Goal: Information Seeking & Learning: Check status

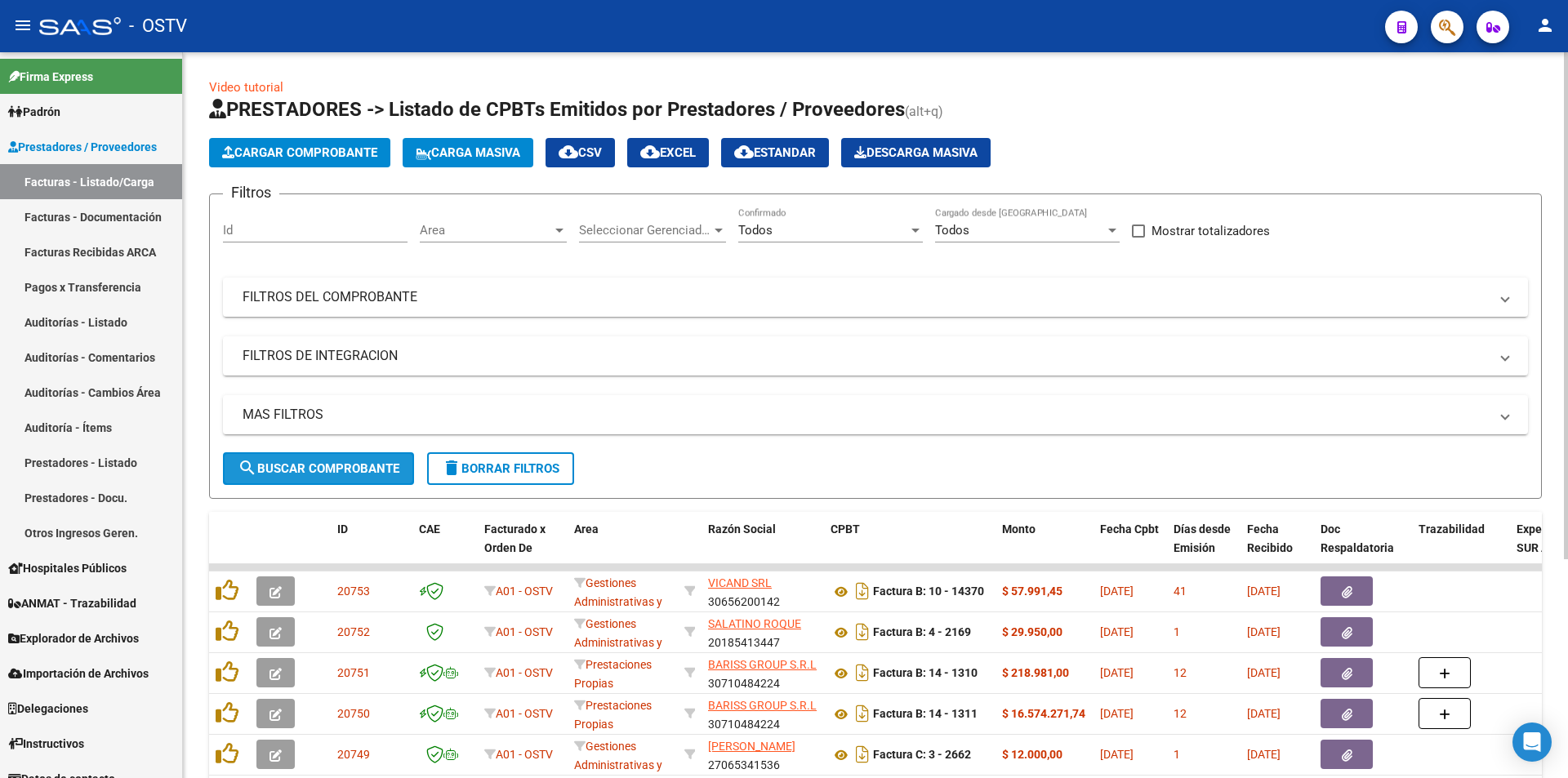
click at [328, 474] on span "search Buscar Comprobante" at bounding box center [318, 468] width 162 height 15
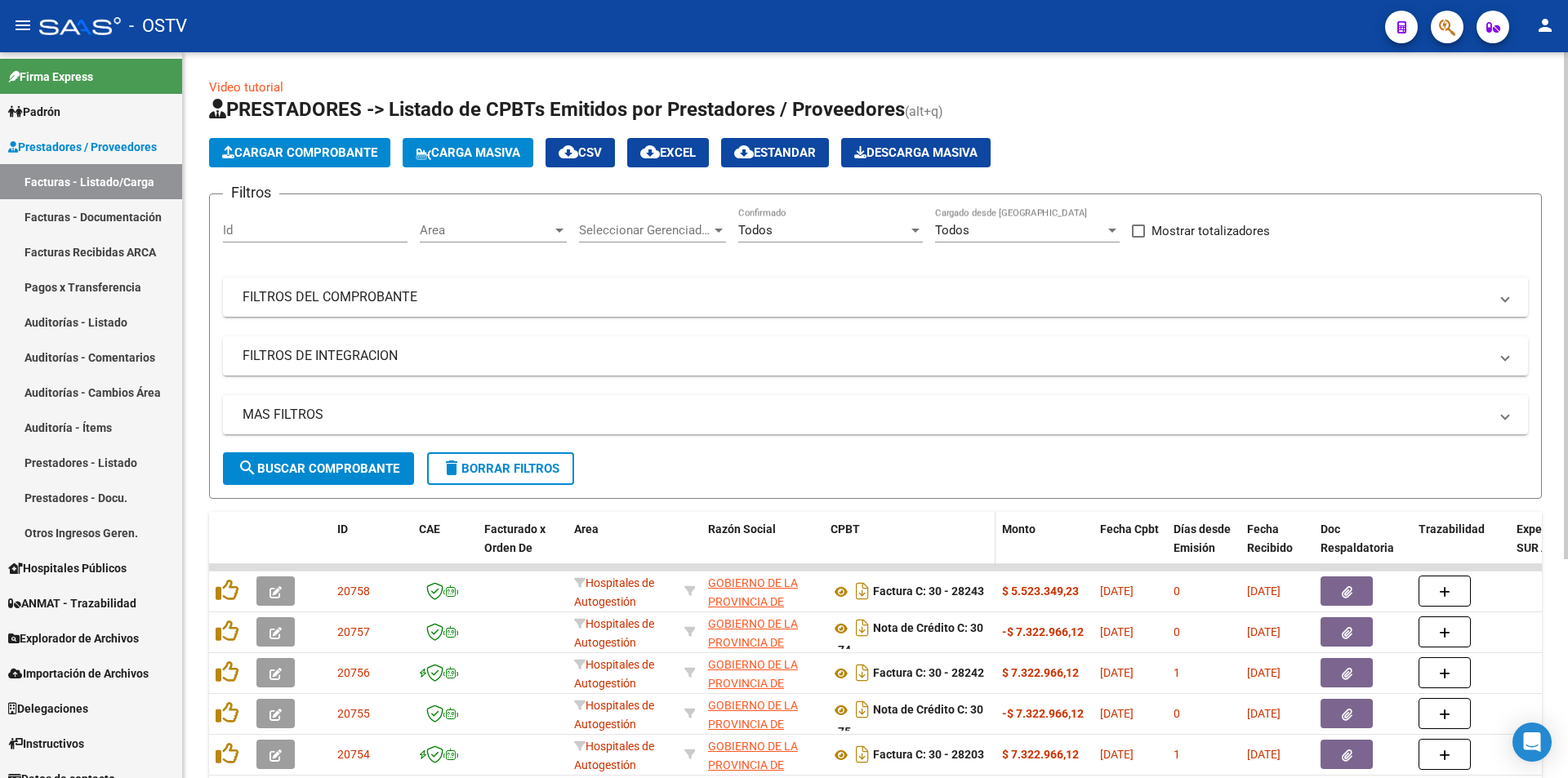
scroll to position [81, 0]
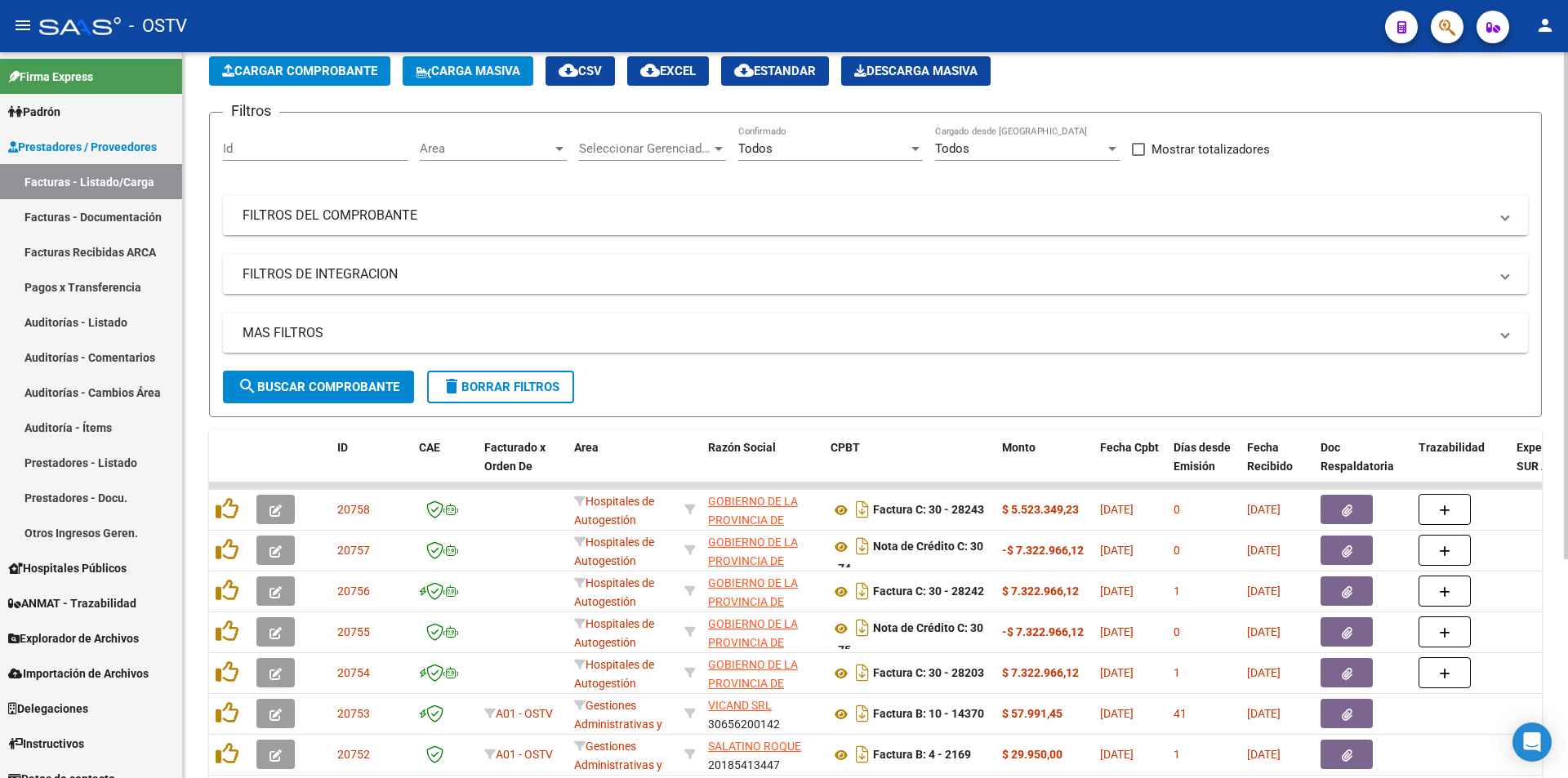
click at [278, 384] on span "search Buscar Comprobante" at bounding box center [318, 386] width 162 height 15
click at [329, 379] on span "search Buscar Comprobante" at bounding box center [318, 386] width 162 height 15
click at [342, 388] on span "search Buscar Comprobante" at bounding box center [318, 386] width 162 height 15
click at [321, 376] on button "search Buscar Comprobante" at bounding box center [318, 387] width 191 height 33
click at [323, 379] on span "search Buscar Comprobante" at bounding box center [318, 386] width 162 height 15
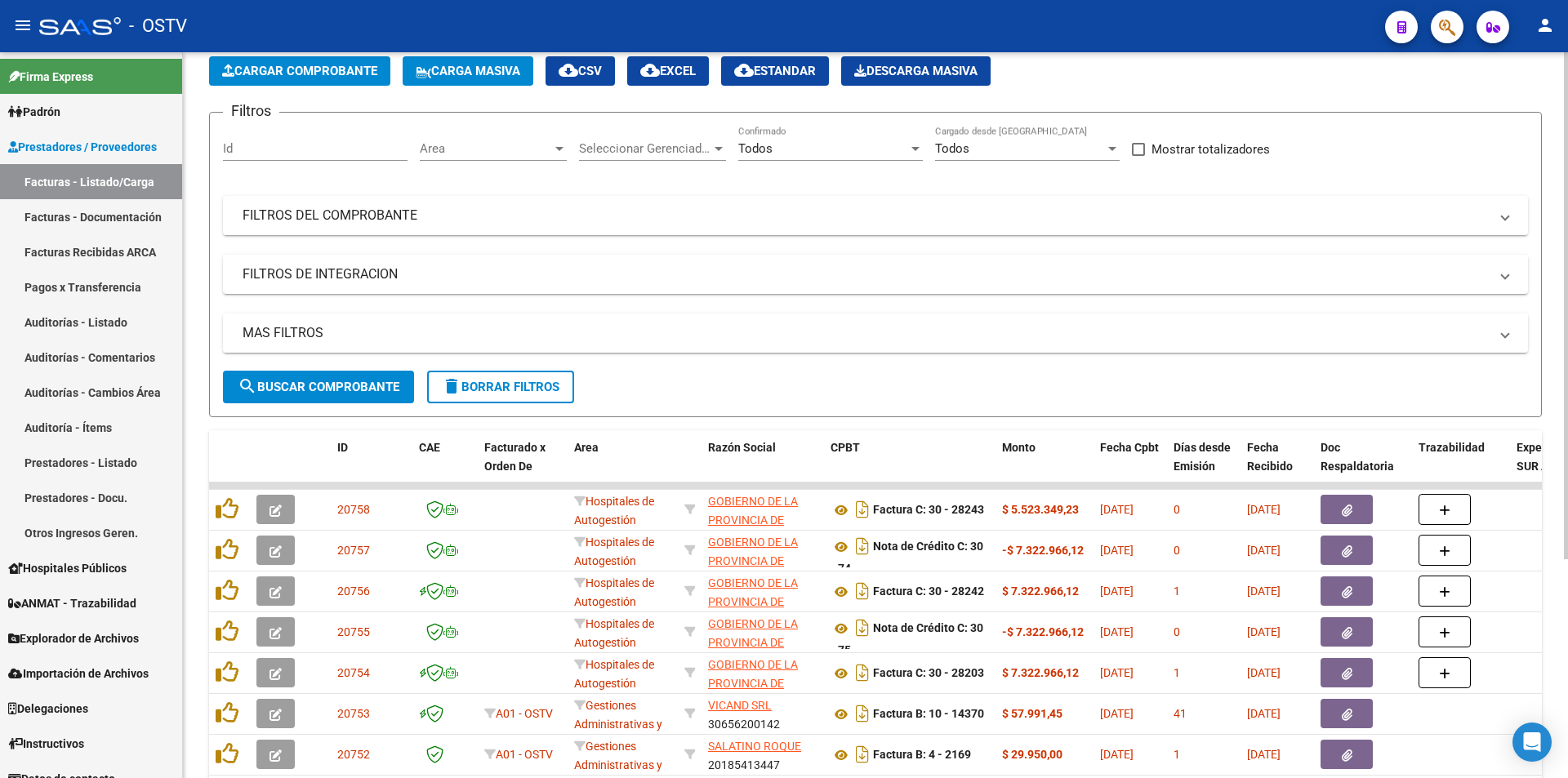
click at [311, 383] on span "search Buscar Comprobante" at bounding box center [318, 386] width 162 height 15
click at [326, 382] on span "search Buscar Comprobante" at bounding box center [318, 386] width 162 height 15
click at [322, 378] on button "search Buscar Comprobante" at bounding box center [318, 387] width 191 height 33
click at [332, 386] on span "search Buscar Comprobante" at bounding box center [318, 386] width 162 height 15
click at [330, 384] on span "search Buscar Comprobante" at bounding box center [318, 386] width 162 height 15
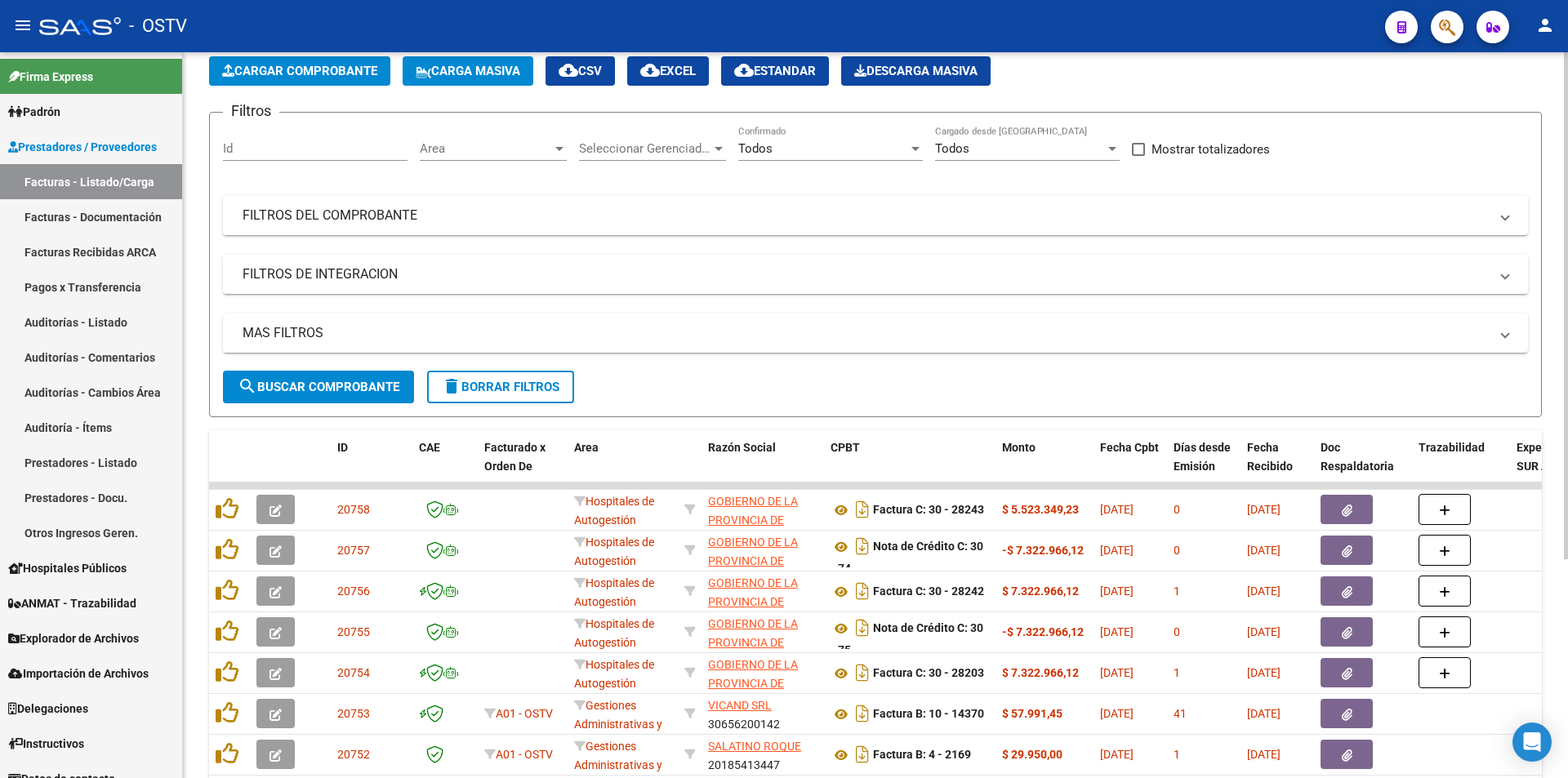
click at [330, 384] on span "search Buscar Comprobante" at bounding box center [318, 386] width 162 height 15
click at [323, 386] on span "search Buscar Comprobante" at bounding box center [318, 386] width 162 height 15
click at [328, 384] on span "search Buscar Comprobante" at bounding box center [318, 386] width 162 height 15
click at [329, 388] on span "search Buscar Comprobante" at bounding box center [318, 386] width 162 height 15
click at [326, 387] on span "search Buscar Comprobante" at bounding box center [318, 386] width 162 height 15
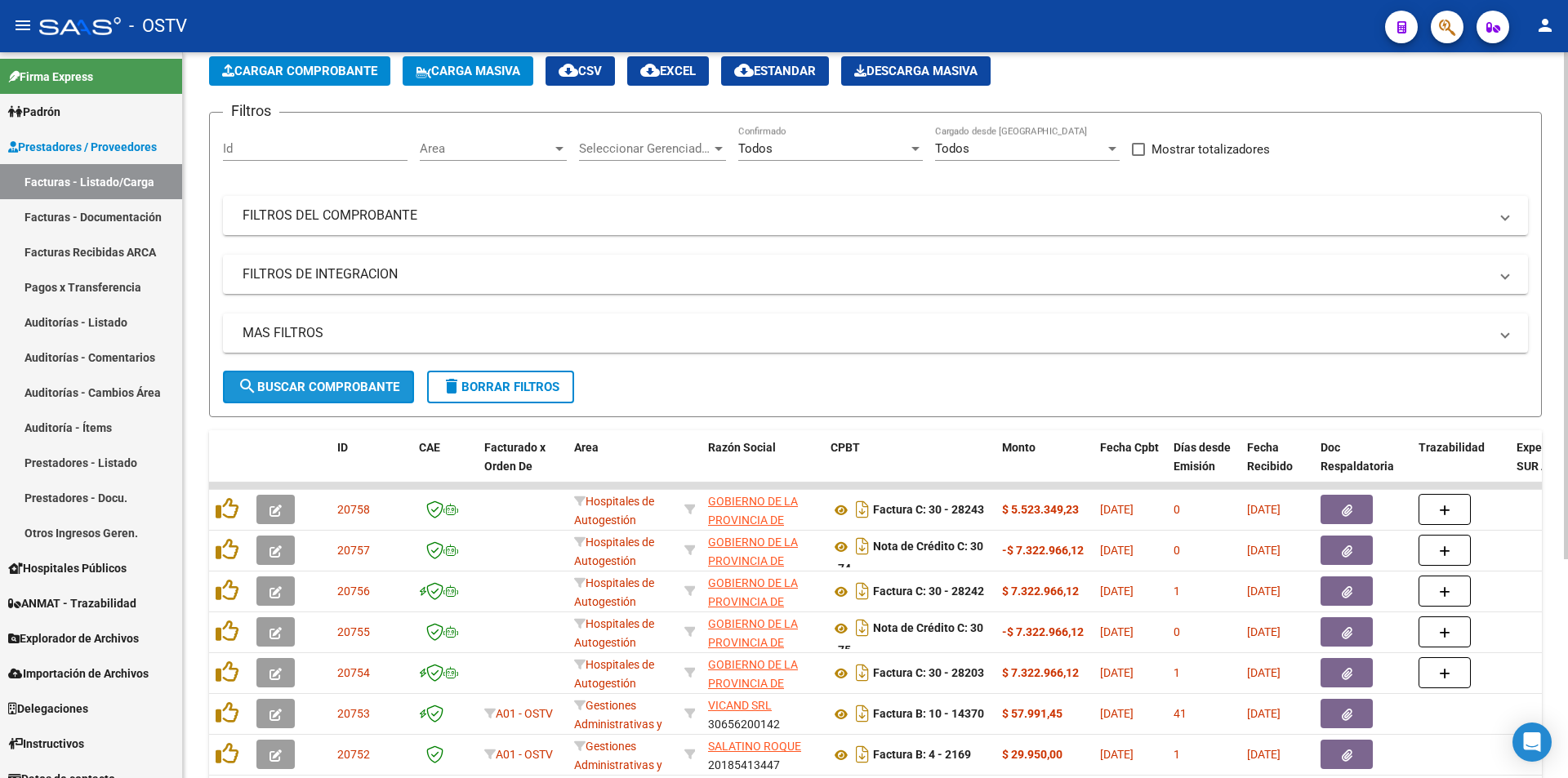
click at [329, 391] on span "search Buscar Comprobante" at bounding box center [318, 386] width 162 height 15
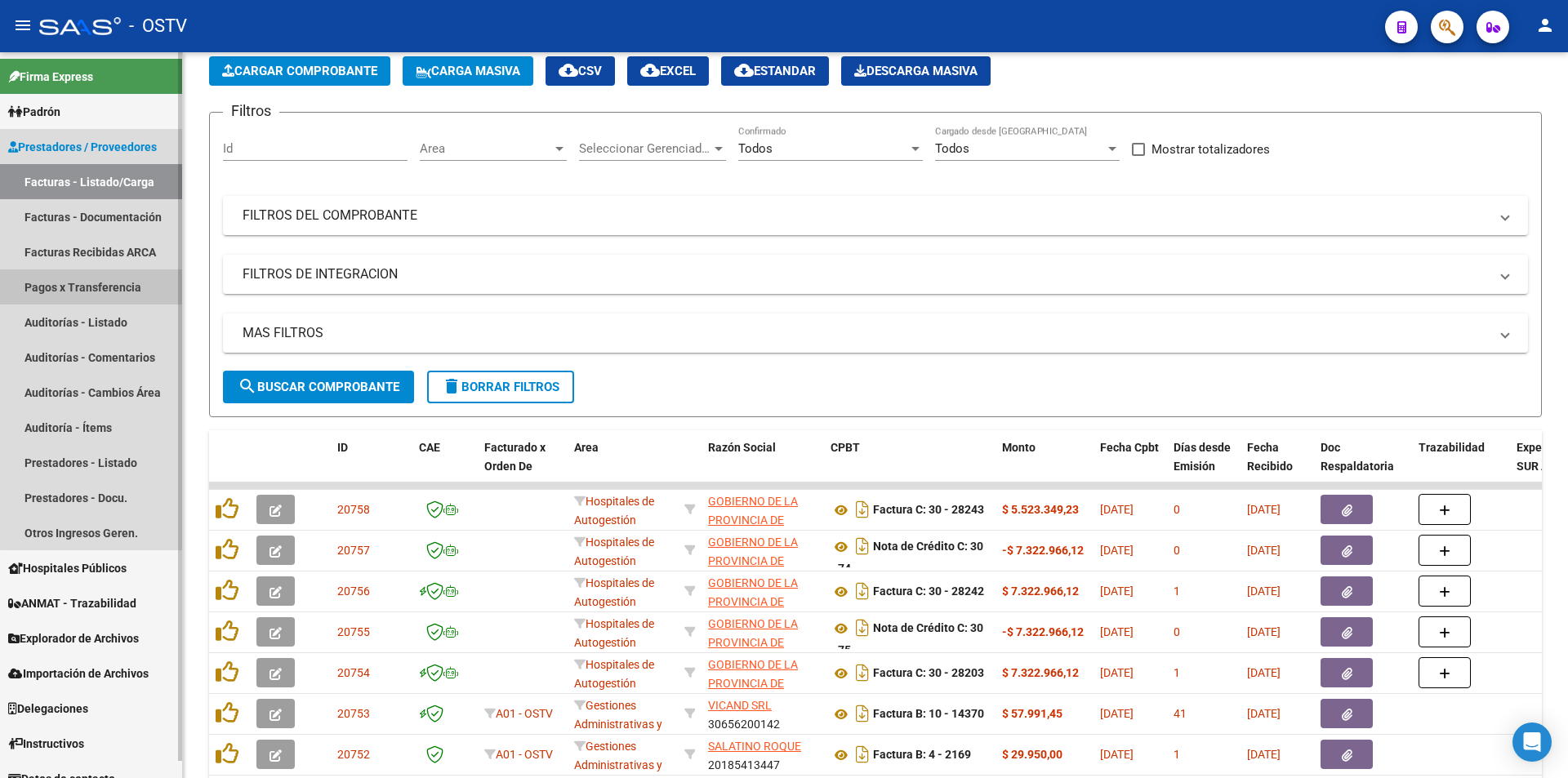
click at [118, 290] on link "Pagos x Transferencia" at bounding box center [91, 287] width 182 height 35
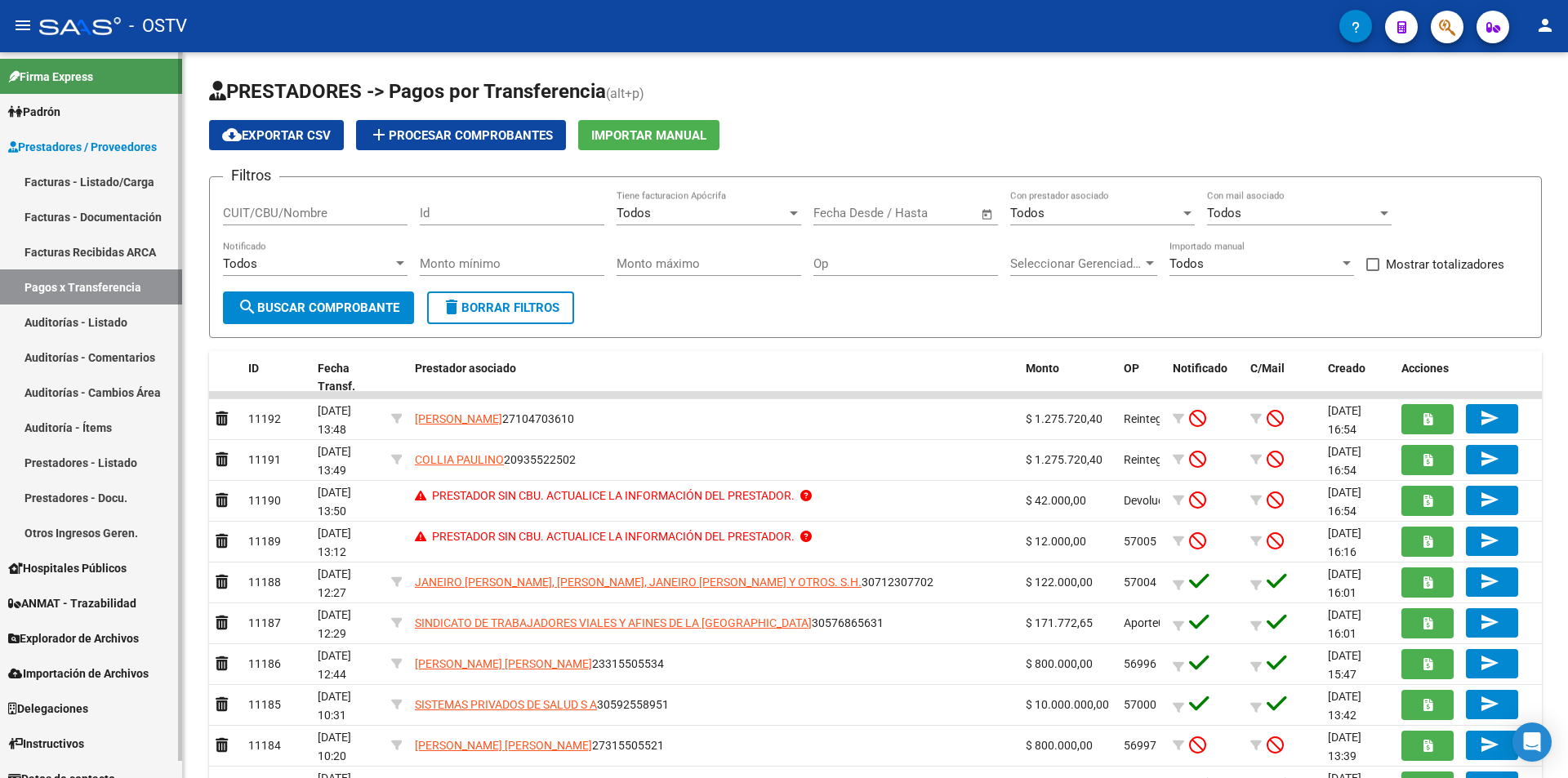
click at [85, 170] on link "Facturas - Listado/Carga" at bounding box center [91, 182] width 182 height 35
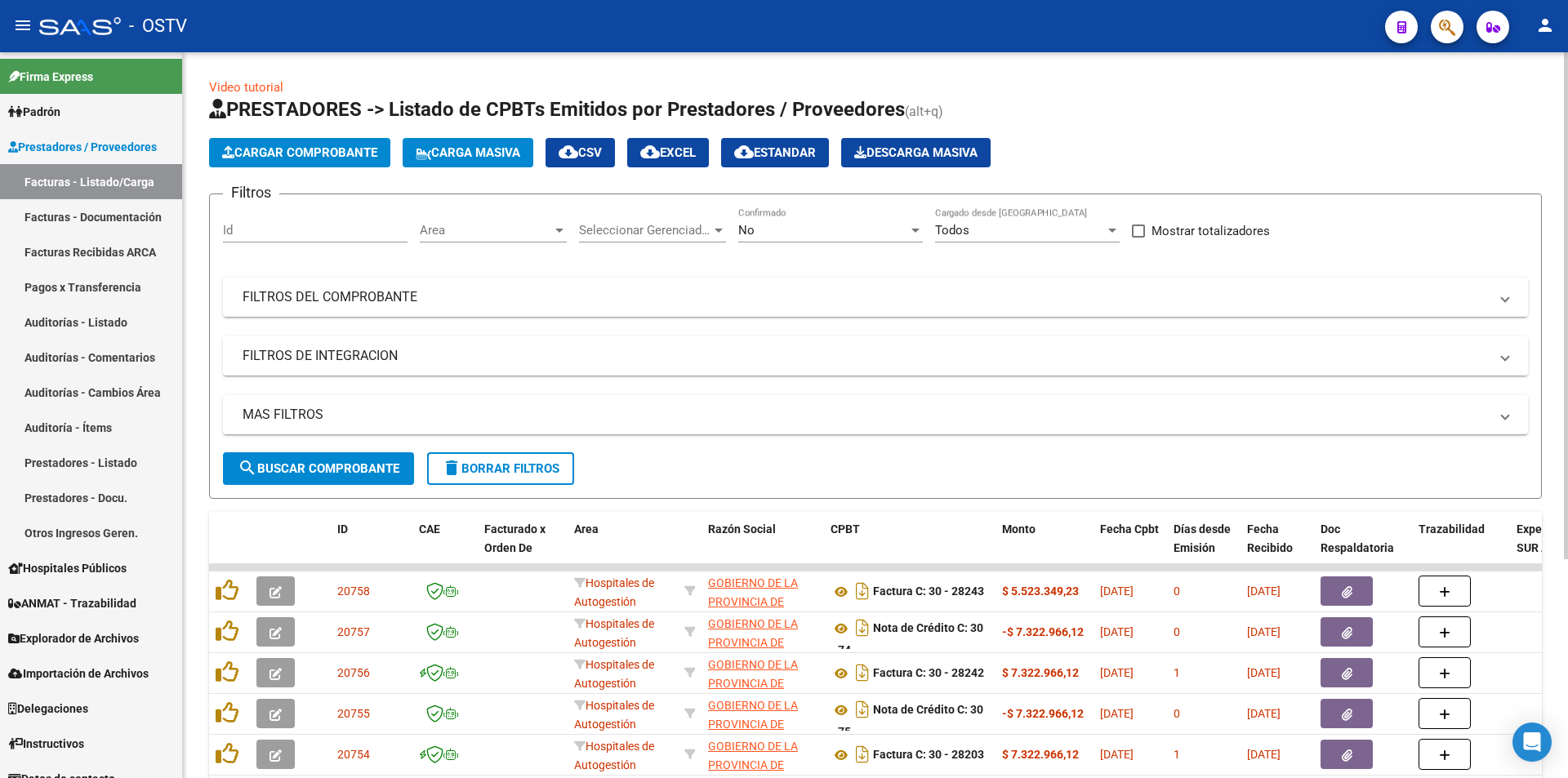
click at [823, 226] on div "No" at bounding box center [823, 230] width 170 height 15
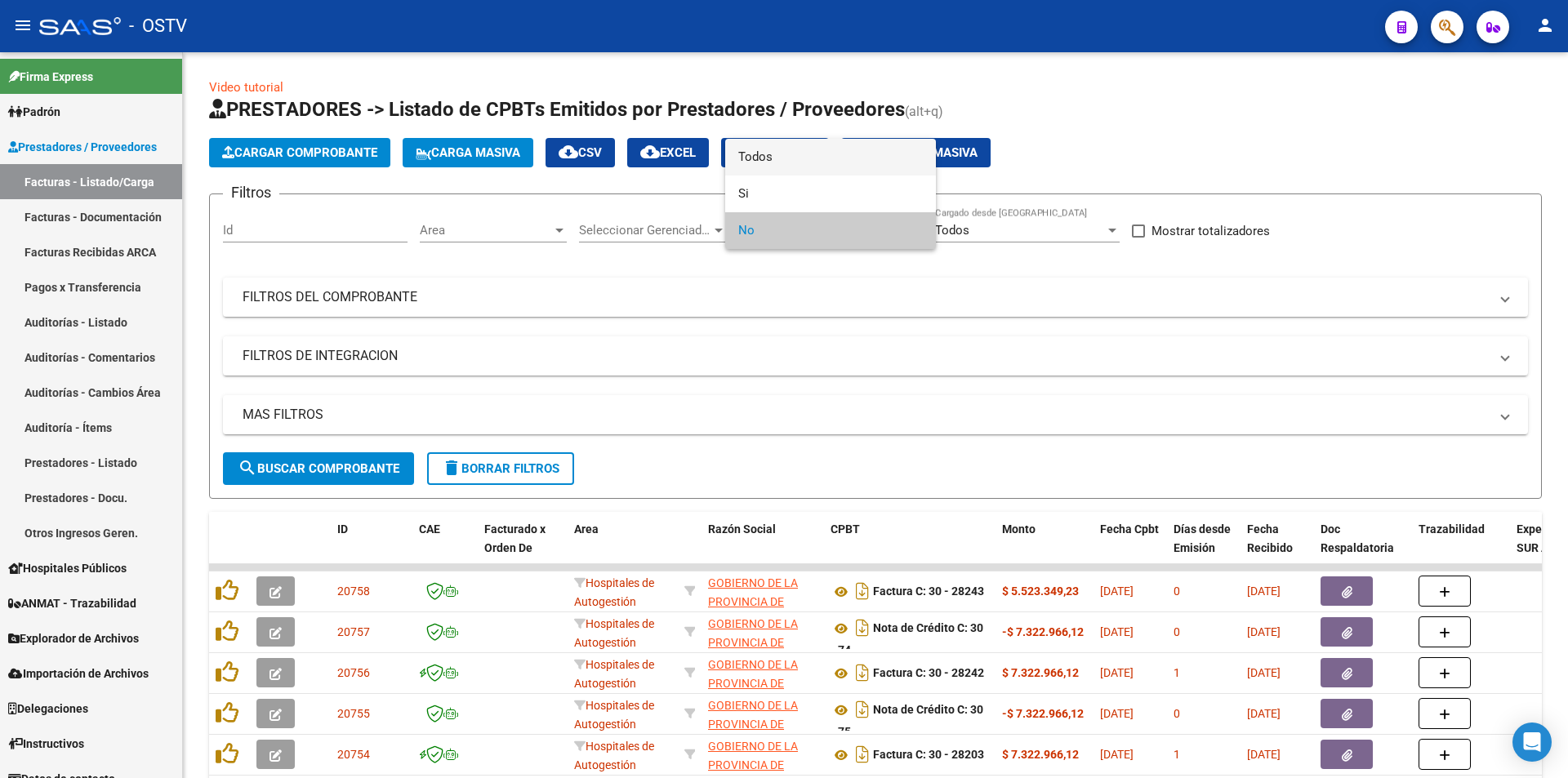
click at [824, 158] on span "Todos" at bounding box center [830, 157] width 184 height 36
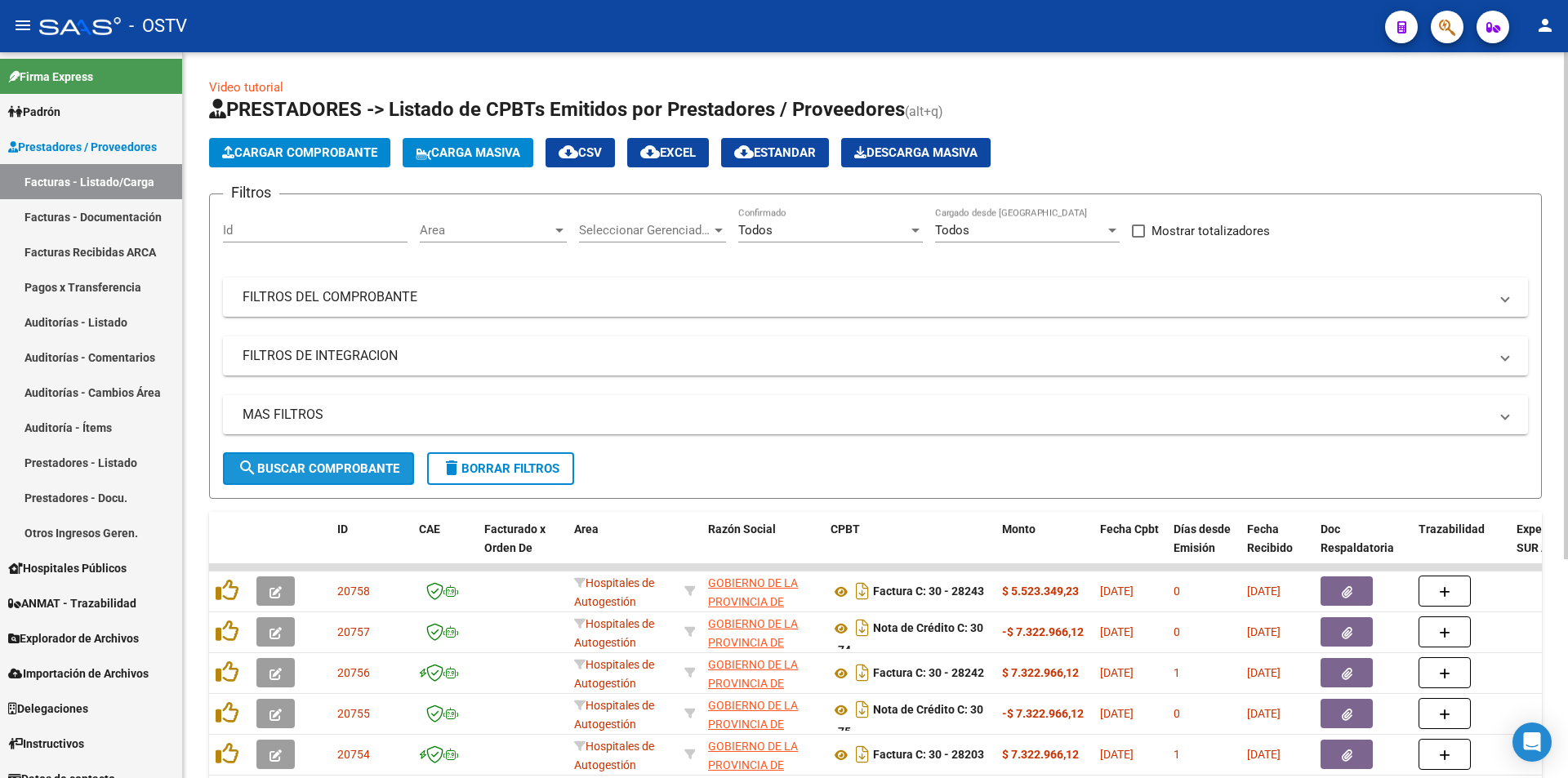
click at [323, 469] on span "search Buscar Comprobante" at bounding box center [318, 468] width 162 height 15
click at [325, 461] on span "search Buscar Comprobante" at bounding box center [318, 468] width 162 height 15
click at [336, 467] on span "search Buscar Comprobante" at bounding box center [318, 468] width 162 height 15
click at [316, 456] on button "search Buscar Comprobante" at bounding box center [318, 469] width 191 height 33
click at [326, 462] on span "search Buscar Comprobante" at bounding box center [318, 468] width 162 height 15
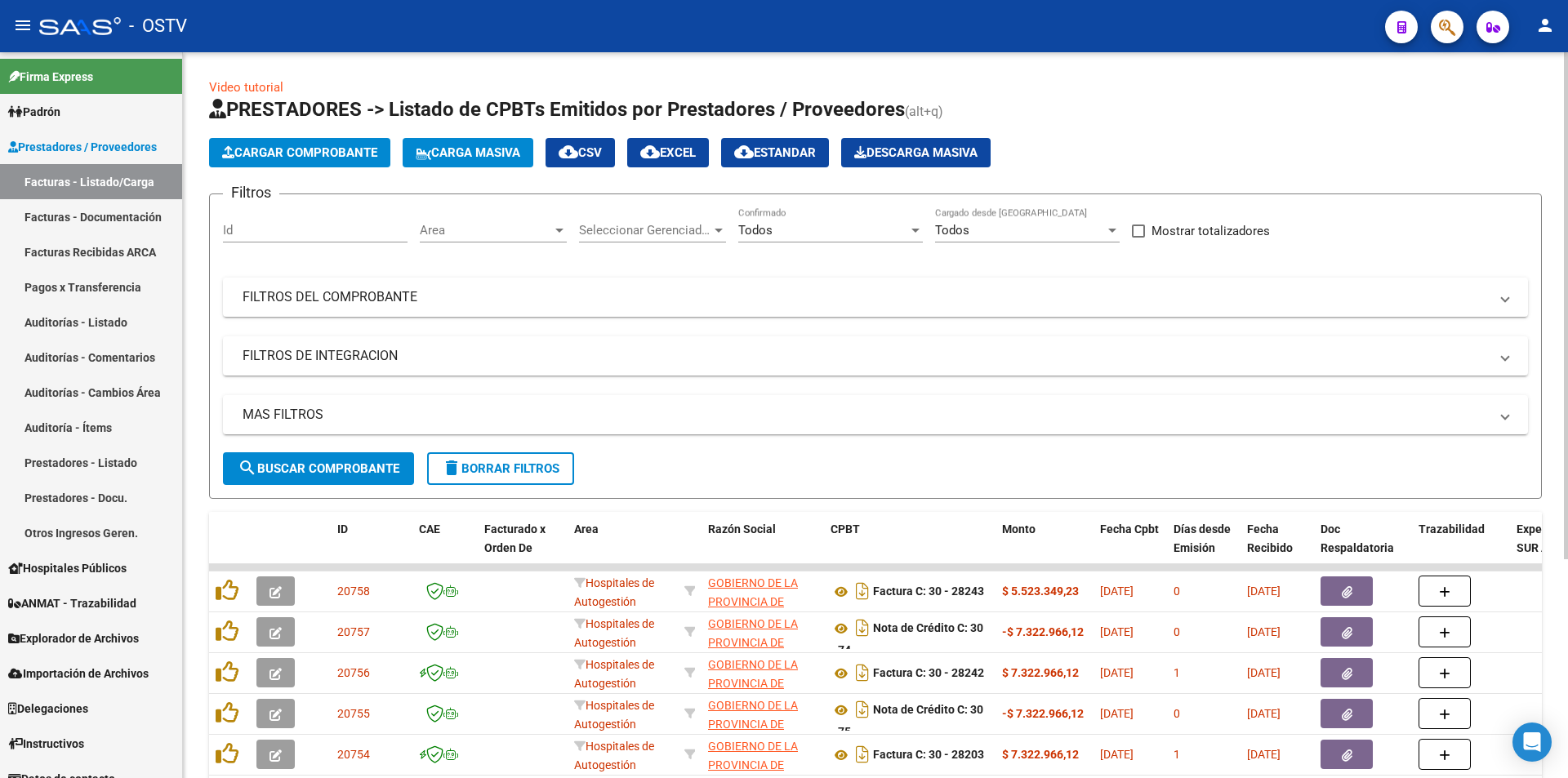
click at [353, 462] on span "search Buscar Comprobante" at bounding box center [318, 468] width 162 height 15
click at [338, 470] on span "search Buscar Comprobante" at bounding box center [318, 468] width 162 height 15
click at [342, 459] on button "search Buscar Comprobante" at bounding box center [318, 469] width 191 height 33
drag, startPoint x: 310, startPoint y: 473, endPoint x: 317, endPoint y: 453, distance: 21.2
click at [310, 473] on span "search Buscar Comprobante" at bounding box center [318, 468] width 162 height 15
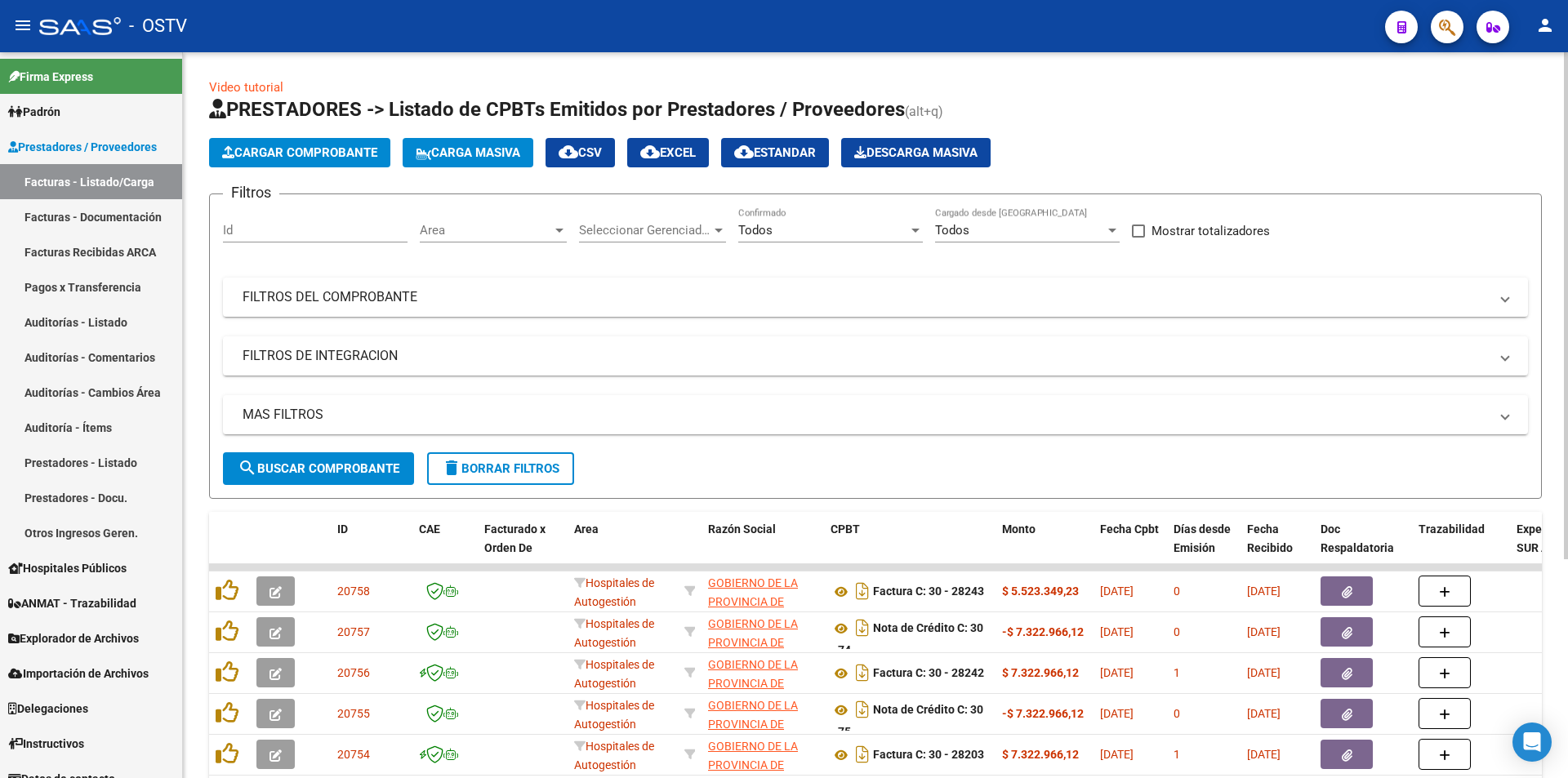
click at [307, 469] on span "search Buscar Comprobante" at bounding box center [318, 468] width 162 height 15
click at [329, 458] on button "search Buscar Comprobante" at bounding box center [318, 469] width 191 height 33
click at [330, 462] on span "search Buscar Comprobante" at bounding box center [318, 468] width 162 height 15
click at [309, 464] on span "search Buscar Comprobante" at bounding box center [318, 468] width 162 height 15
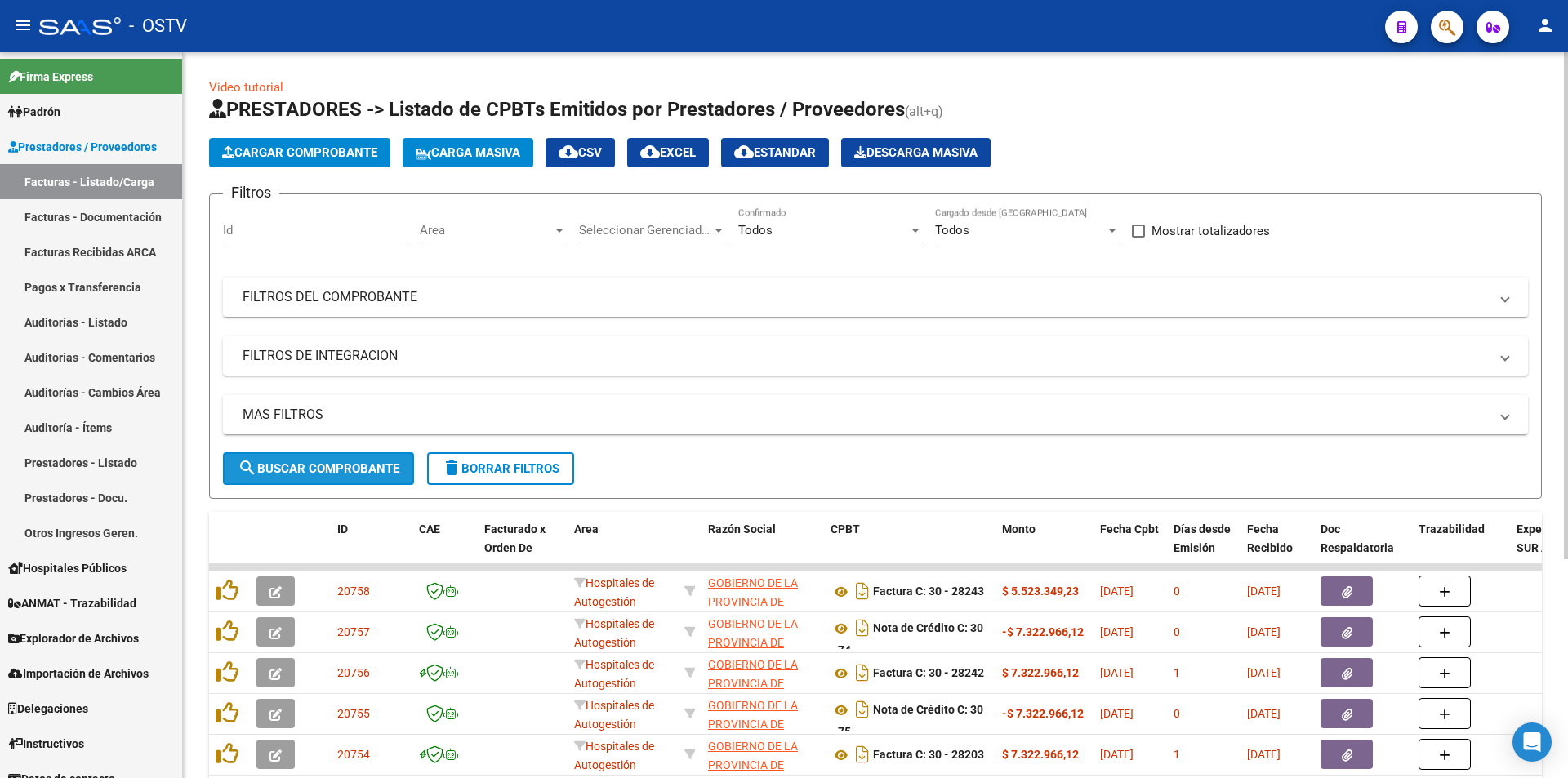
click at [315, 459] on button "search Buscar Comprobante" at bounding box center [318, 469] width 191 height 33
click at [315, 469] on span "search Buscar Comprobante" at bounding box center [318, 468] width 162 height 15
click at [287, 461] on span "search Buscar Comprobante" at bounding box center [318, 468] width 162 height 15
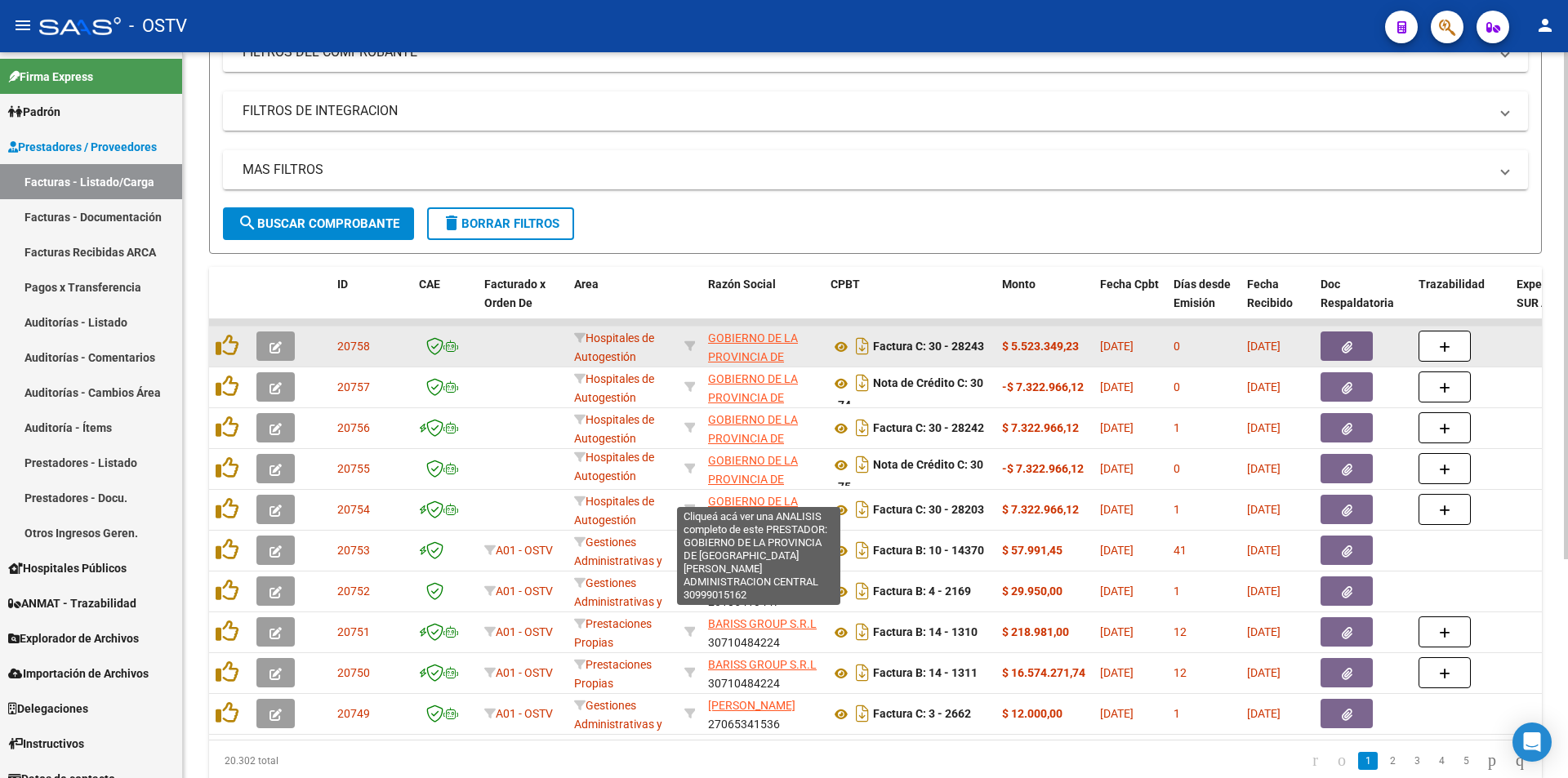
scroll to position [78, 0]
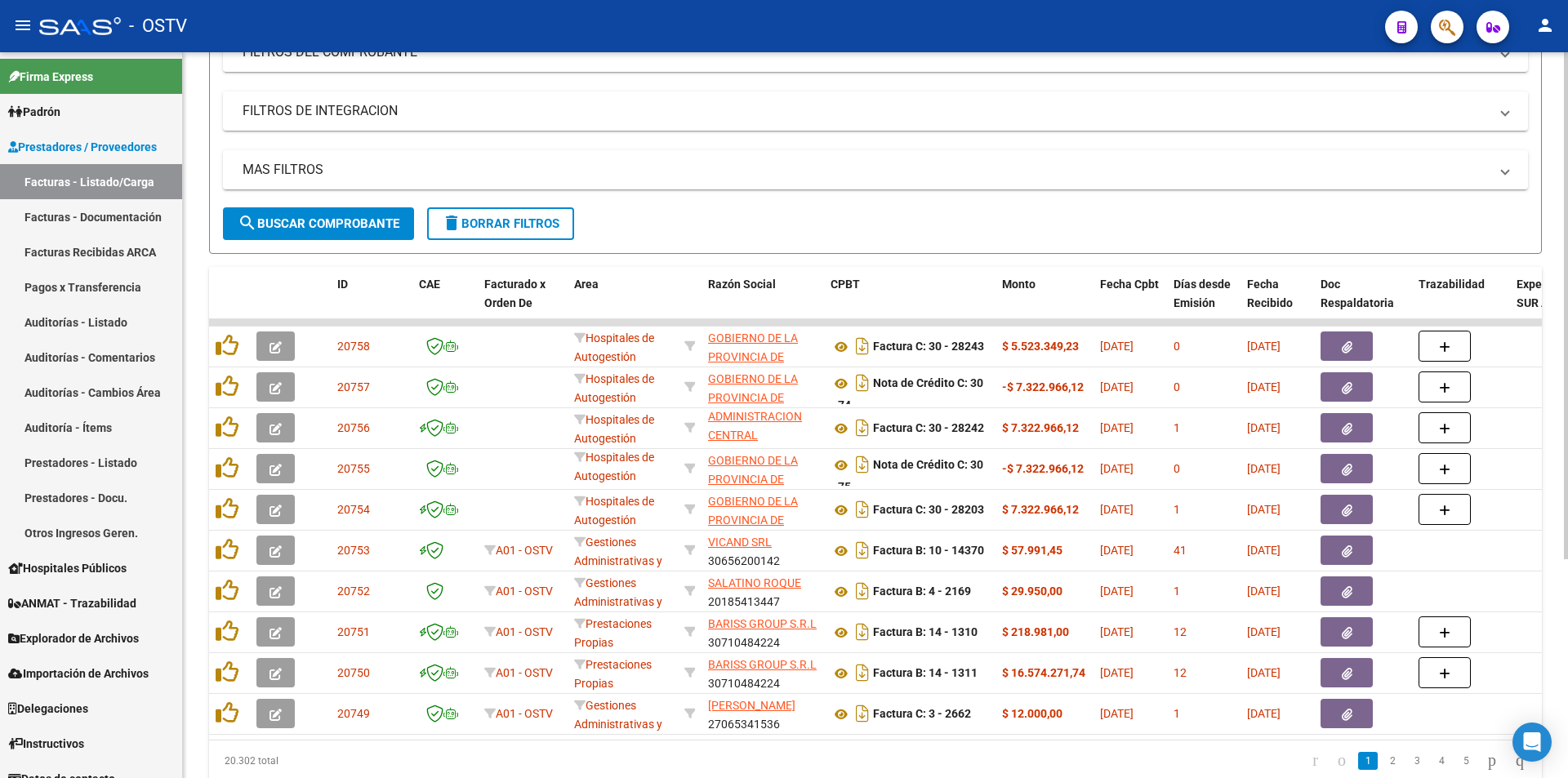
click at [313, 227] on span "search Buscar Comprobante" at bounding box center [318, 223] width 162 height 15
click at [317, 226] on span "search Buscar Comprobante" at bounding box center [318, 223] width 162 height 15
drag, startPoint x: 317, startPoint y: 219, endPoint x: 367, endPoint y: 204, distance: 52.2
click at [317, 219] on span "search Buscar Comprobante" at bounding box center [318, 223] width 162 height 15
click at [322, 218] on span "search Buscar Comprobante" at bounding box center [318, 223] width 162 height 15
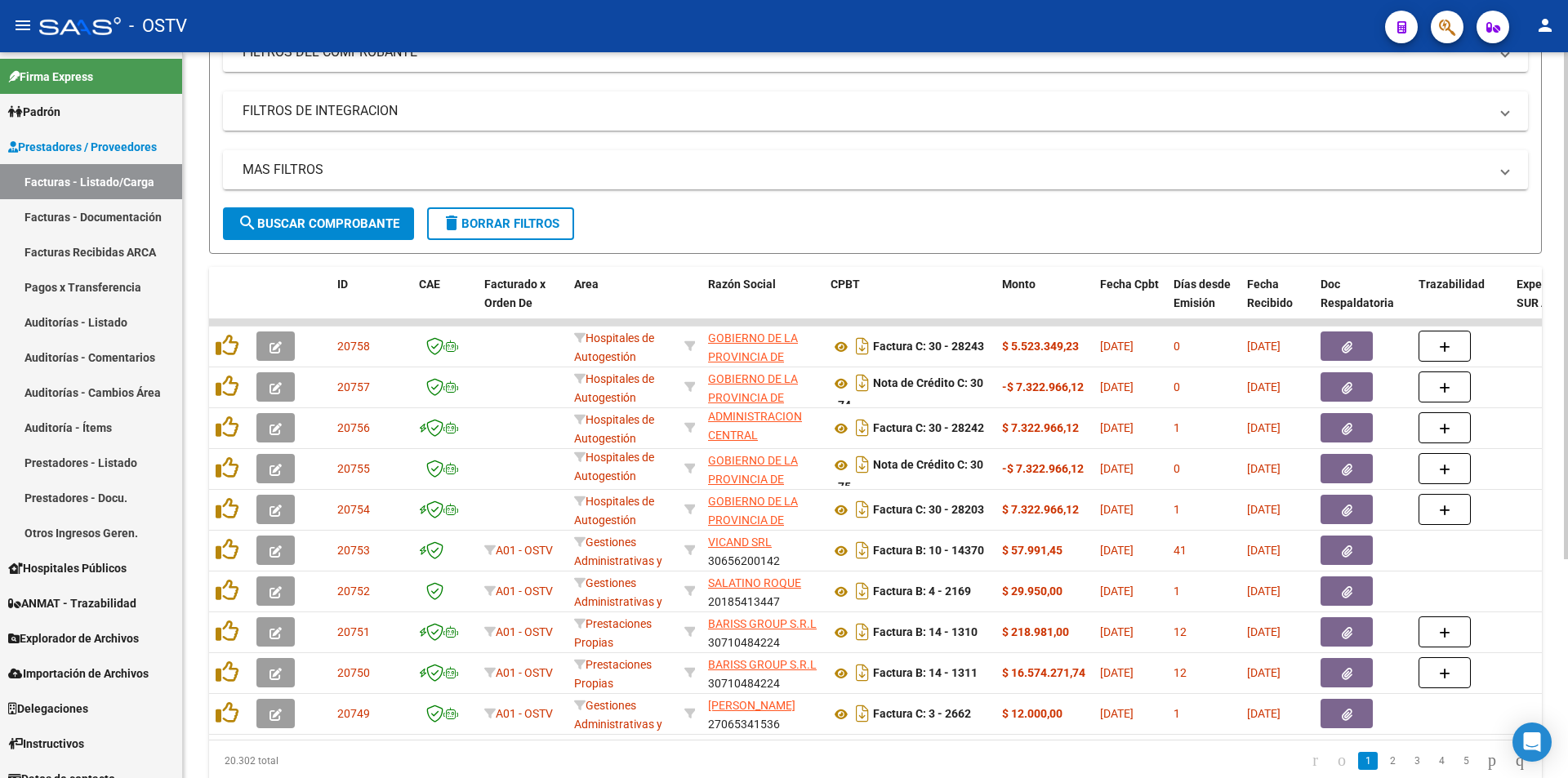
click at [323, 218] on span "search Buscar Comprobante" at bounding box center [318, 223] width 162 height 15
click at [323, 224] on span "search Buscar Comprobante" at bounding box center [318, 223] width 162 height 15
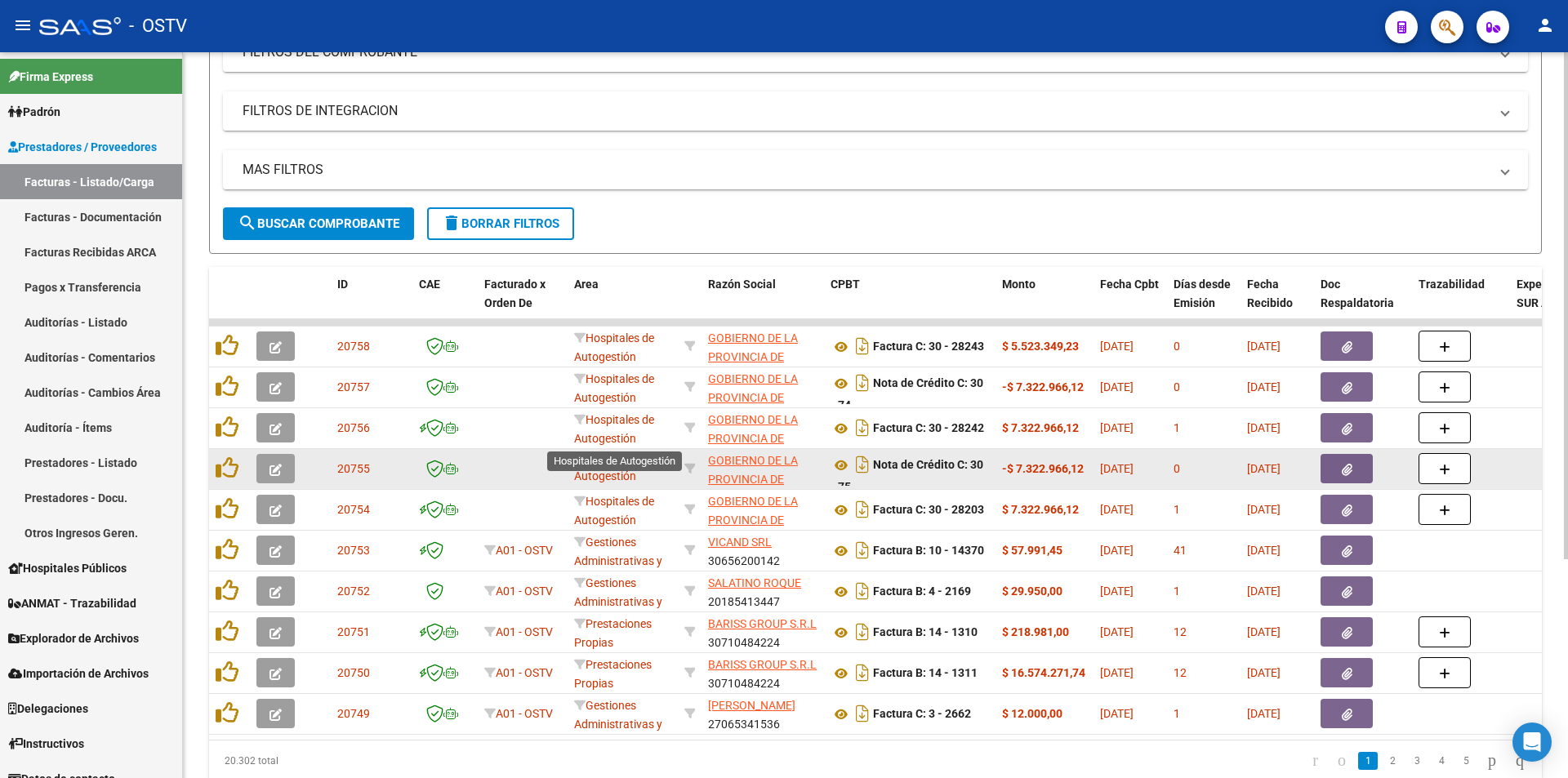
scroll to position [3, 0]
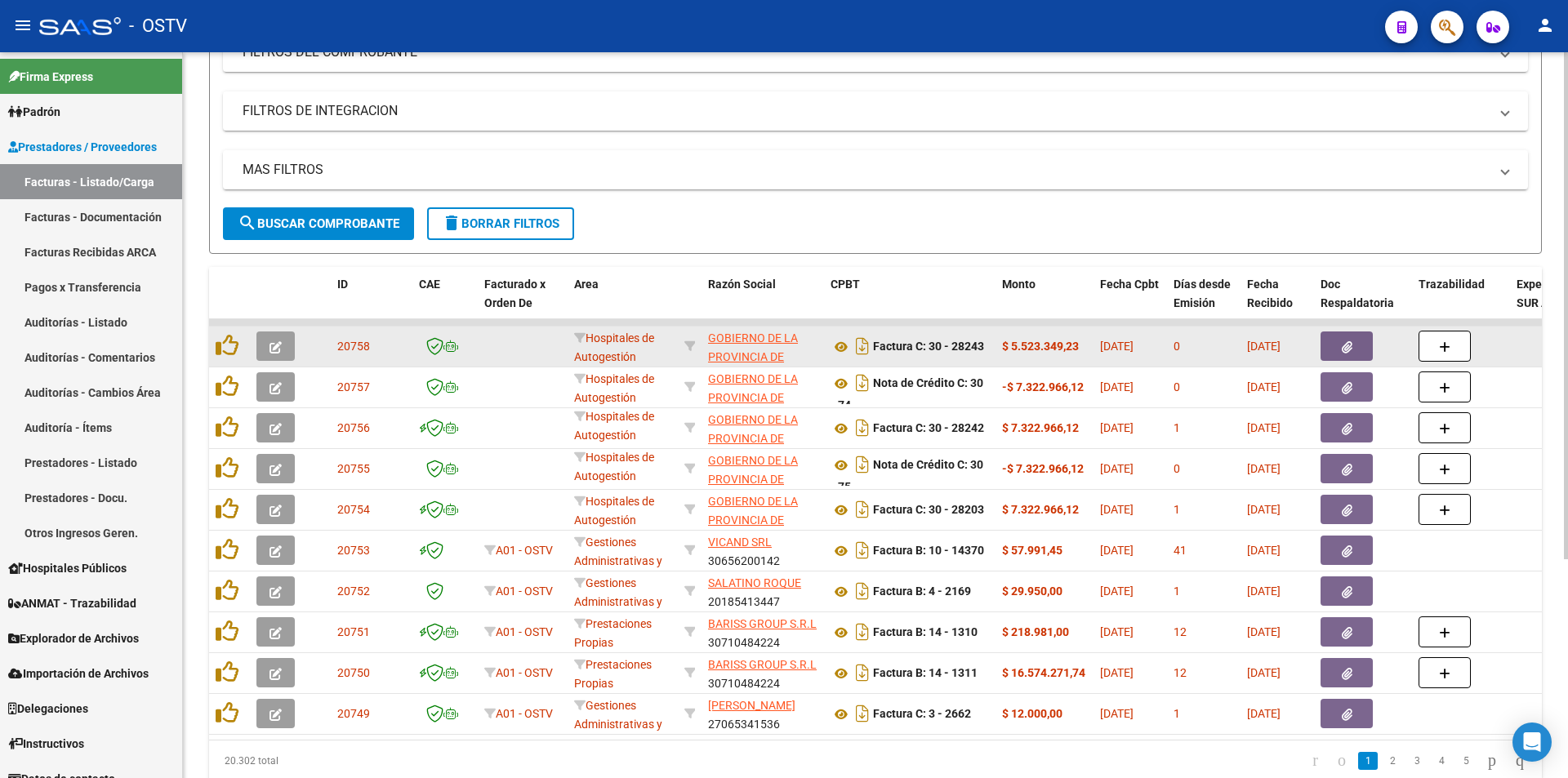
click at [279, 339] on span "button" at bounding box center [276, 346] width 12 height 15
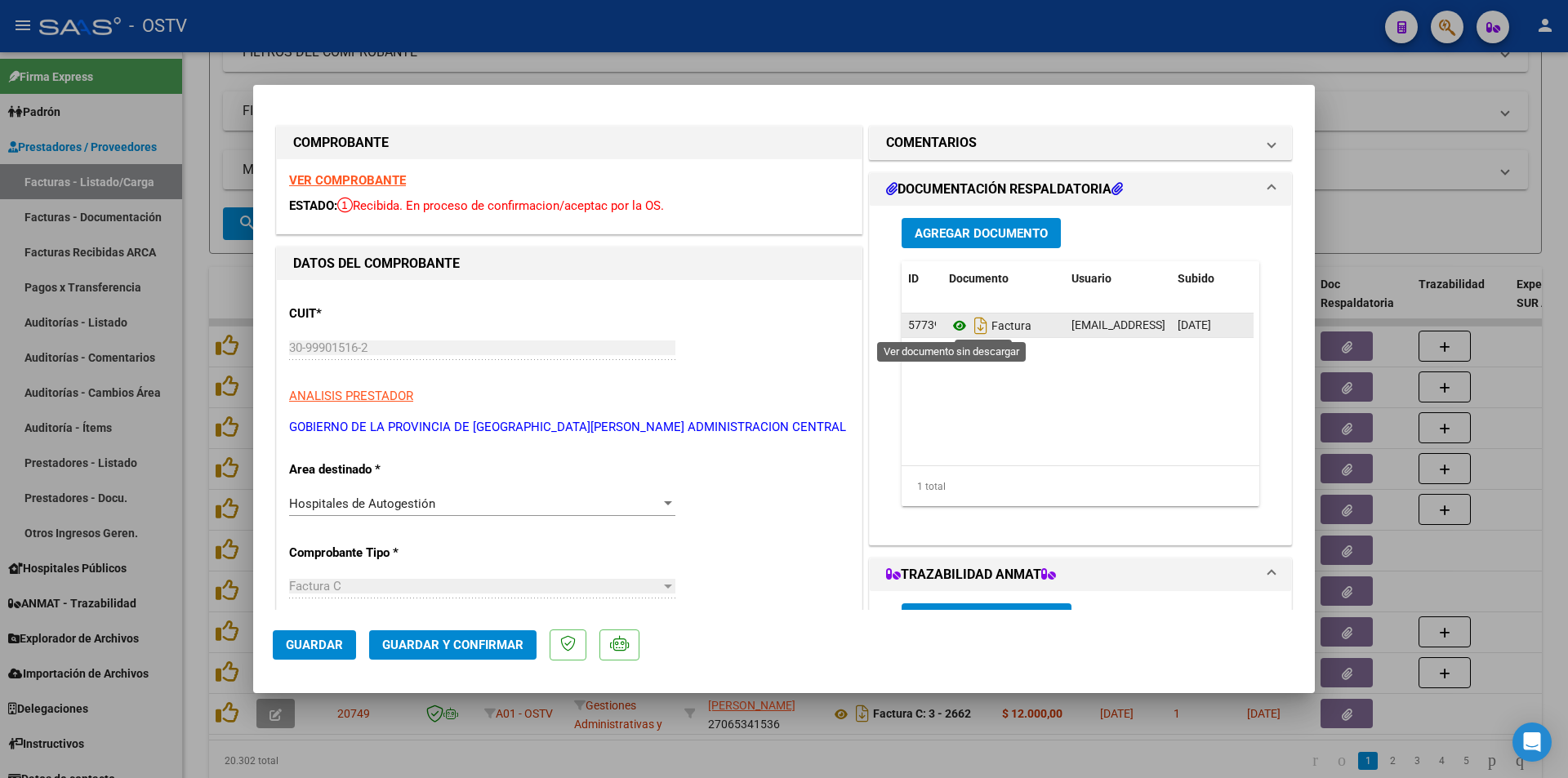
click at [958, 324] on icon at bounding box center [959, 325] width 22 height 20
click at [193, 137] on div at bounding box center [784, 389] width 1568 height 778
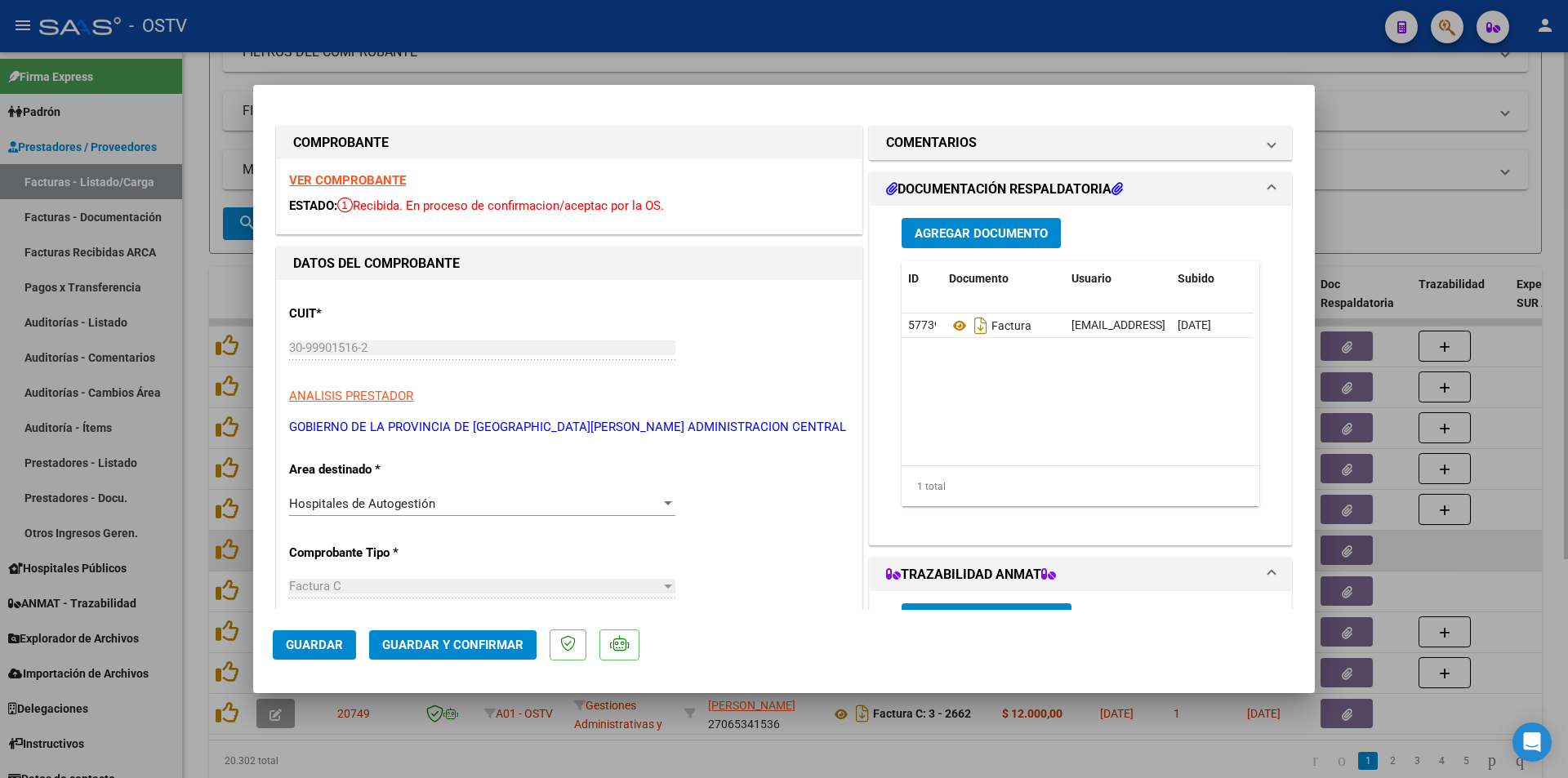
type input "$ 0,00"
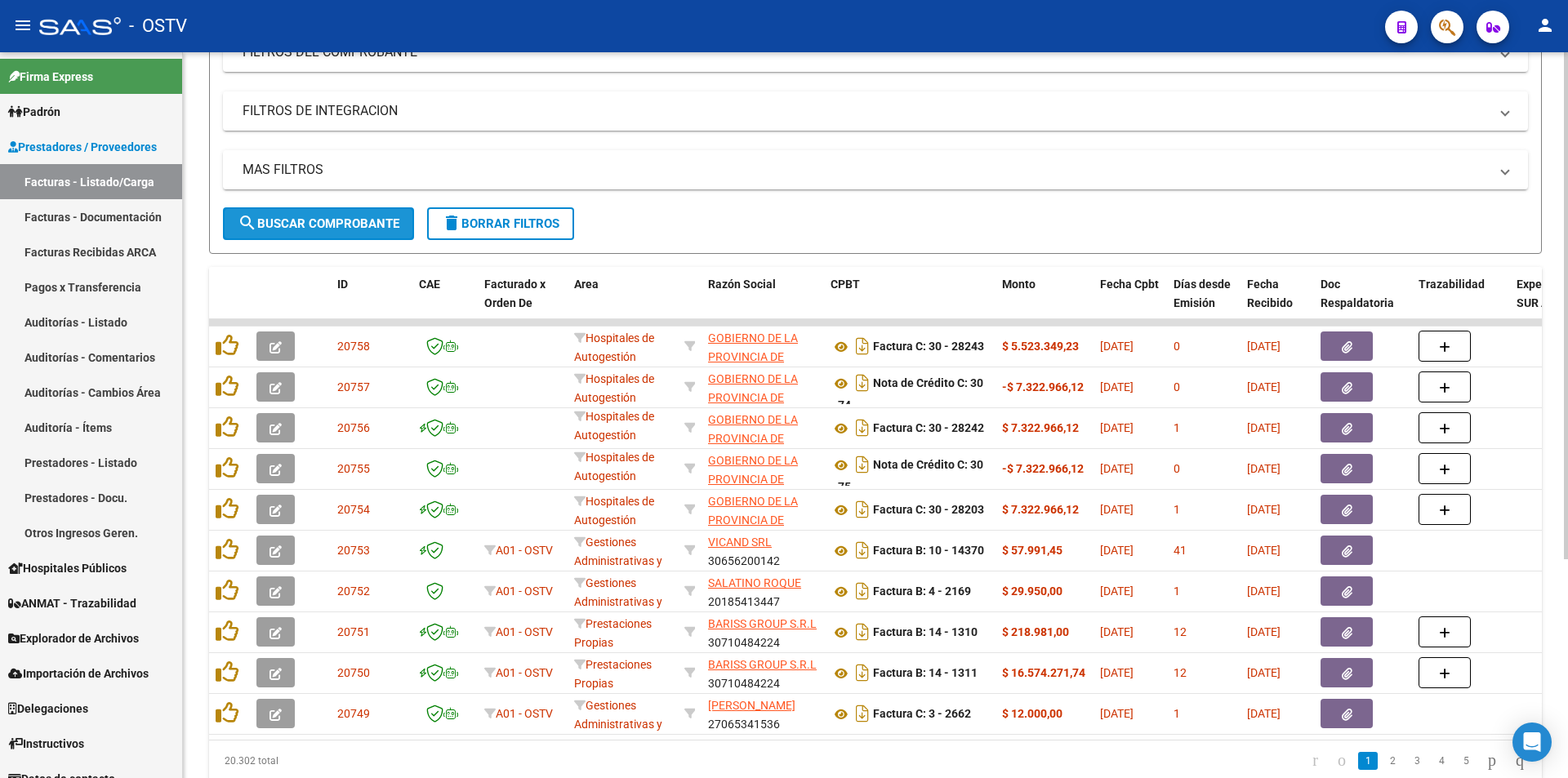
click at [321, 226] on span "search Buscar Comprobante" at bounding box center [318, 223] width 162 height 15
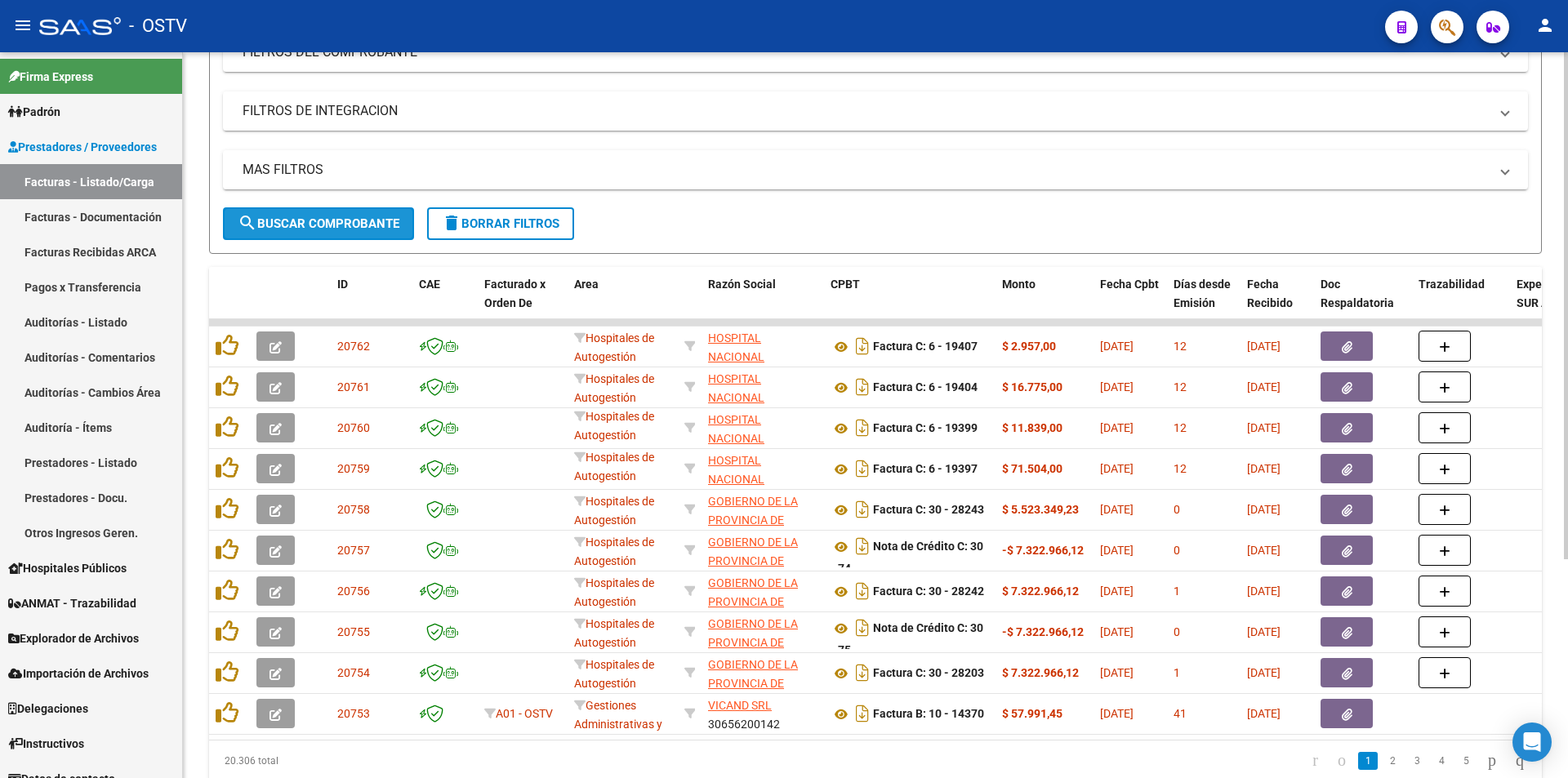
click at [315, 231] on button "search Buscar Comprobante" at bounding box center [318, 224] width 191 height 33
click at [325, 216] on span "search Buscar Comprobante" at bounding box center [318, 223] width 162 height 15
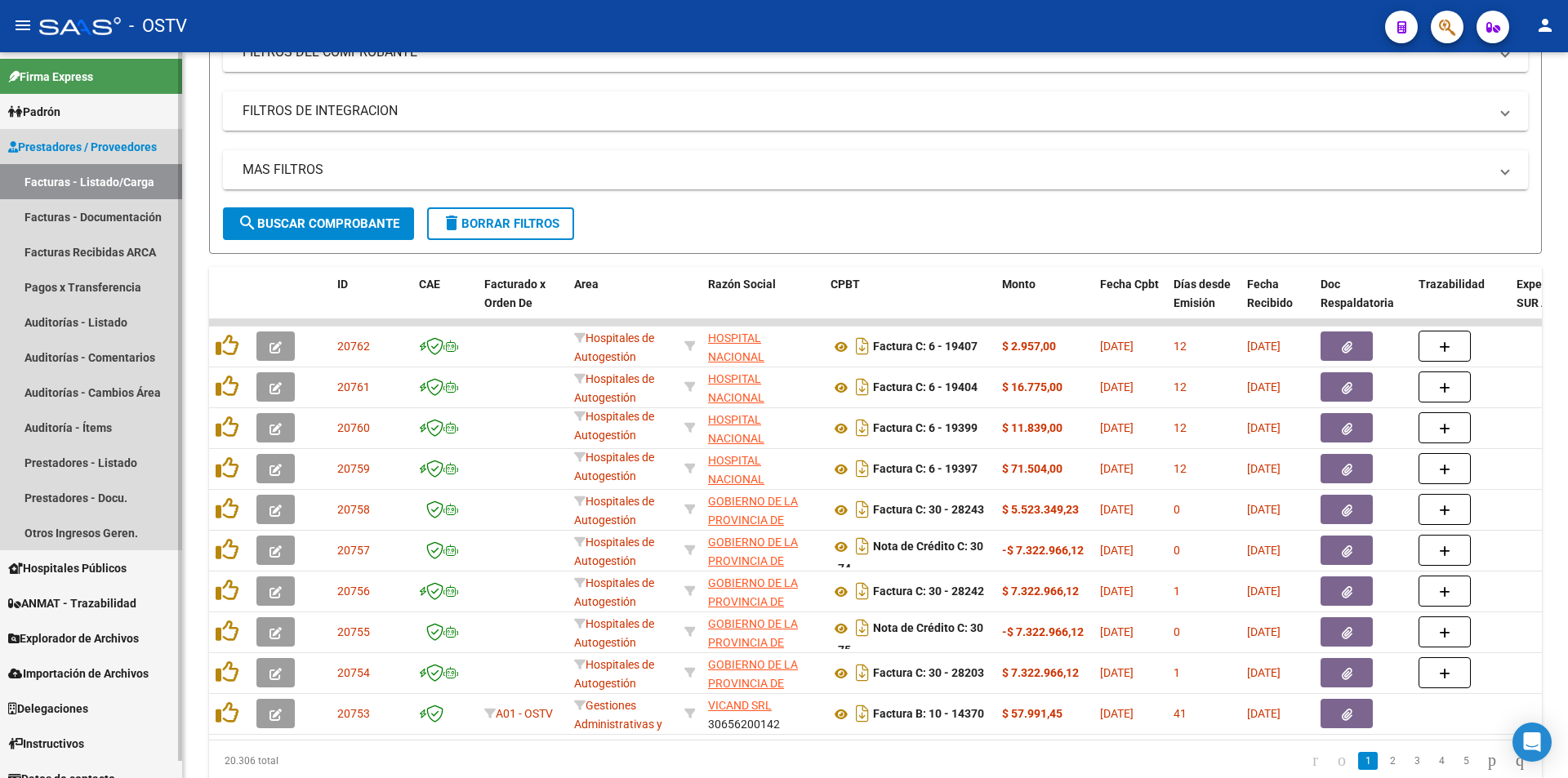
click at [93, 182] on link "Facturas - Listado/Carga" at bounding box center [91, 182] width 182 height 35
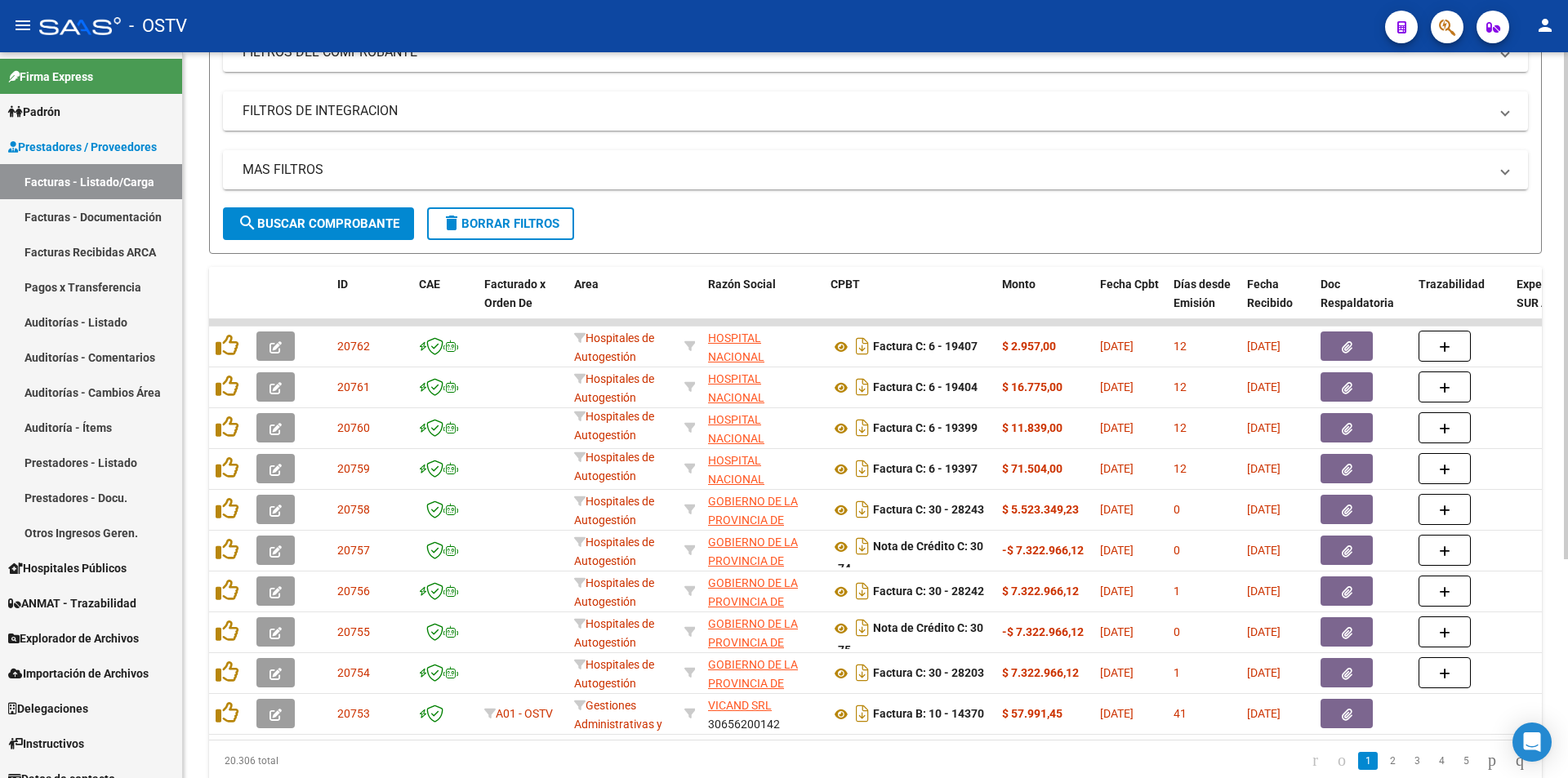
click at [330, 216] on span "search Buscar Comprobante" at bounding box center [318, 223] width 162 height 15
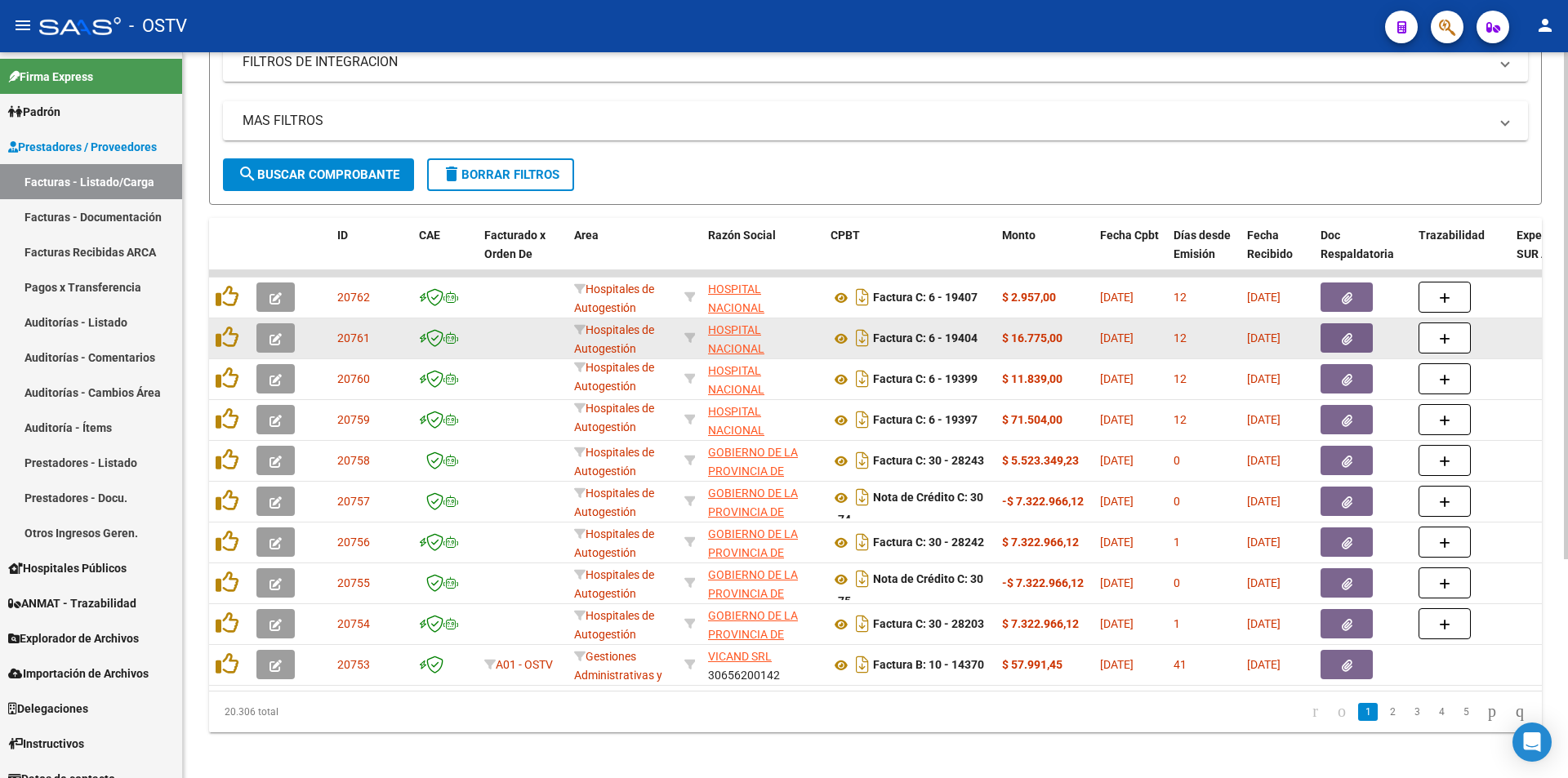
scroll to position [313, 0]
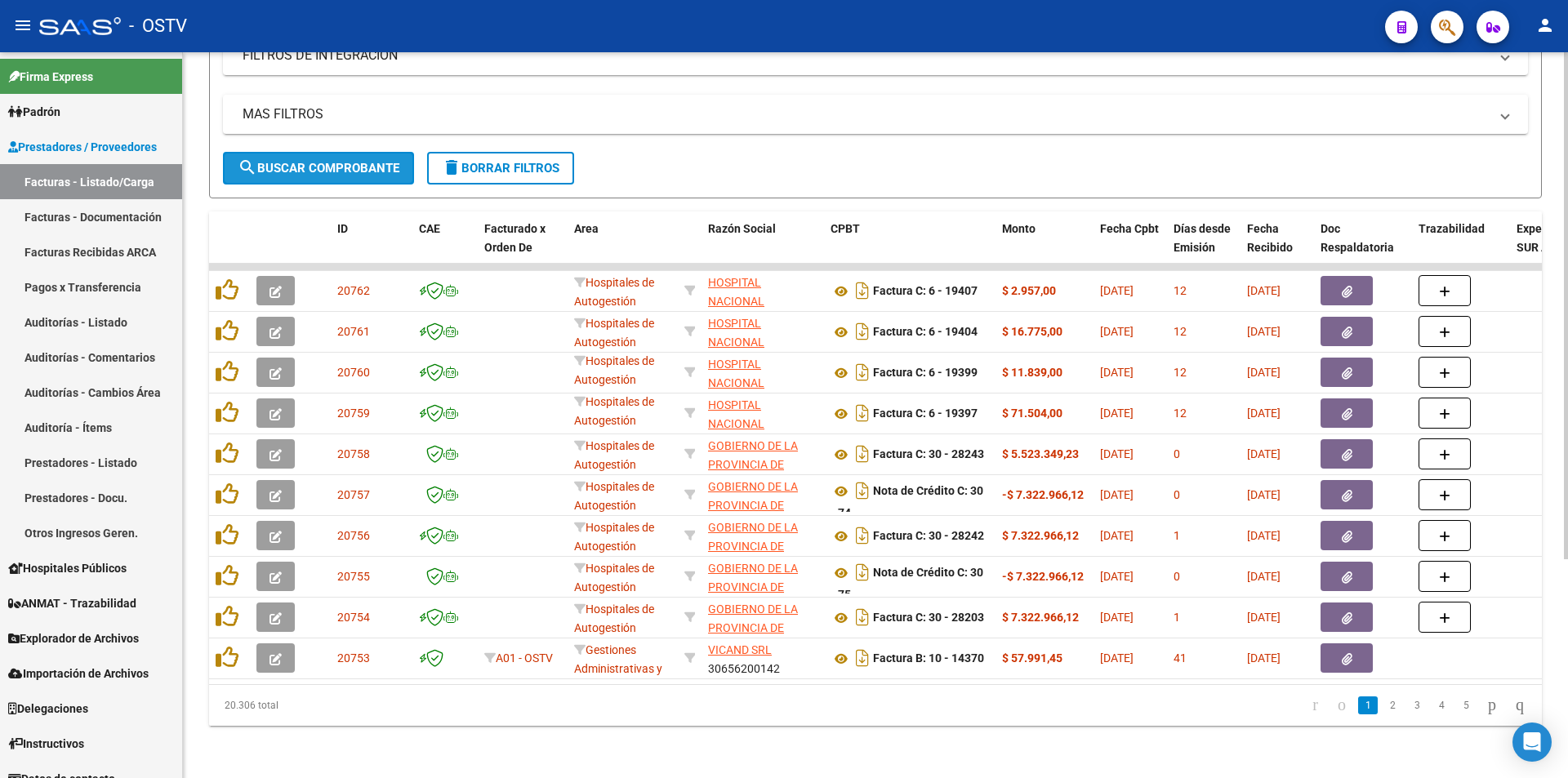
click at [330, 161] on span "search Buscar Comprobante" at bounding box center [318, 168] width 162 height 15
click at [321, 161] on span "search Buscar Comprobante" at bounding box center [318, 168] width 162 height 15
click at [325, 161] on span "search Buscar Comprobante" at bounding box center [318, 168] width 162 height 15
click at [315, 161] on span "search Buscar Comprobante" at bounding box center [318, 168] width 162 height 15
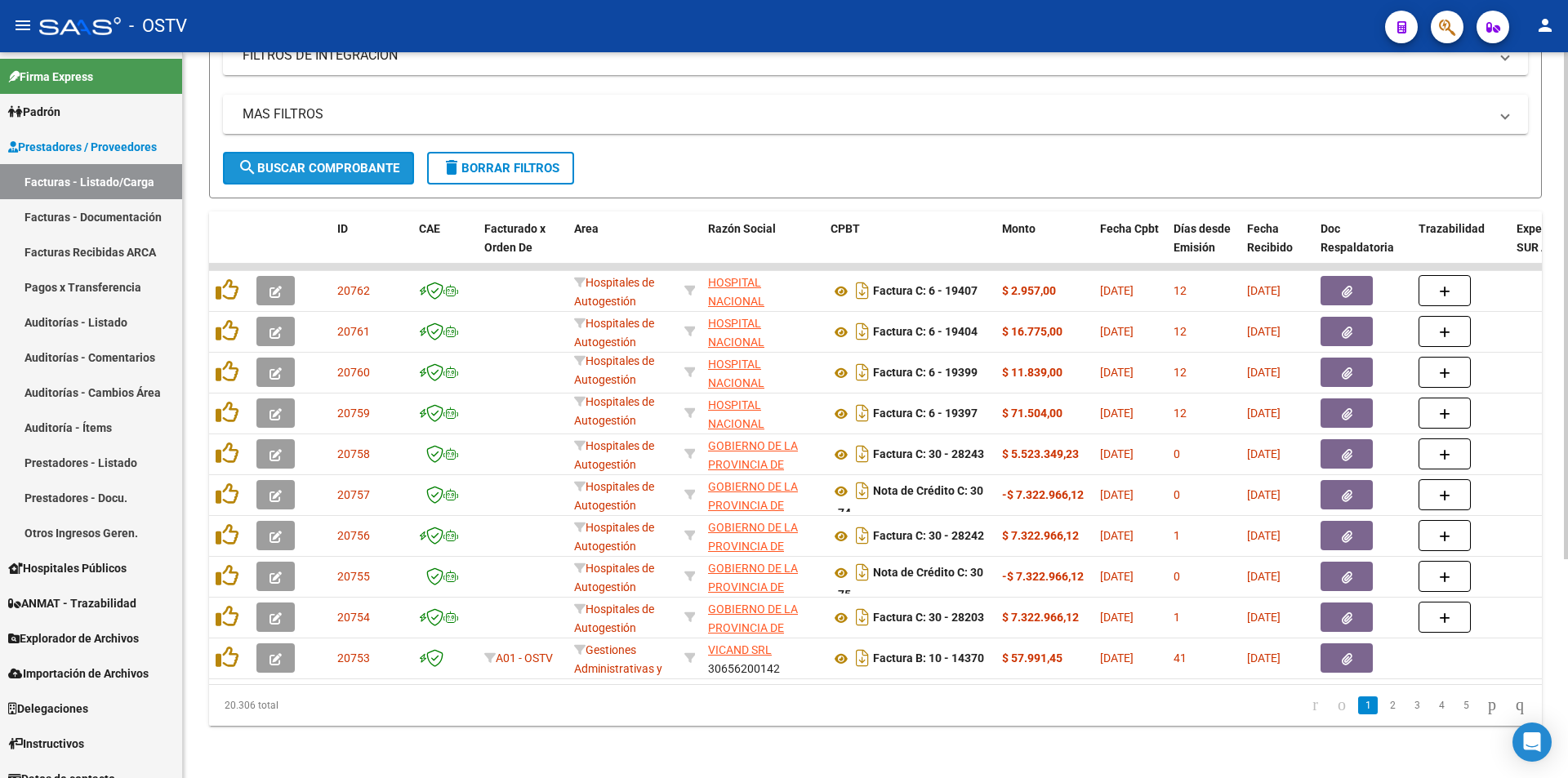
click at [323, 161] on span "search Buscar Comprobante" at bounding box center [318, 168] width 162 height 15
click at [312, 161] on span "search Buscar Comprobante" at bounding box center [318, 168] width 162 height 15
click at [311, 161] on span "search Buscar Comprobante" at bounding box center [318, 168] width 162 height 15
click at [323, 161] on span "search Buscar Comprobante" at bounding box center [318, 168] width 162 height 15
click at [330, 161] on span "search Buscar Comprobante" at bounding box center [318, 168] width 162 height 15
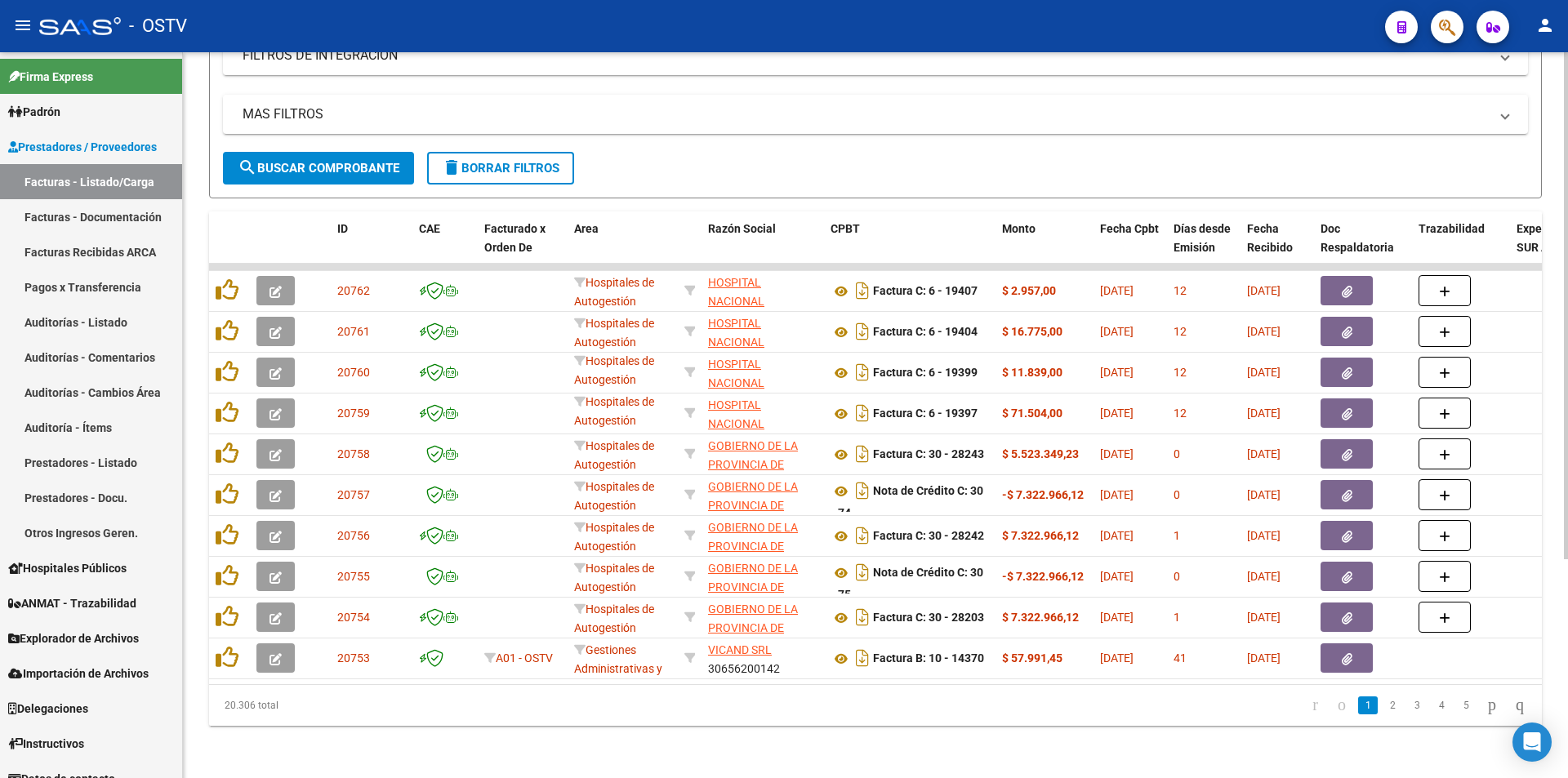
click at [308, 161] on span "search Buscar Comprobante" at bounding box center [318, 168] width 162 height 15
click at [310, 152] on button "search Buscar Comprobante" at bounding box center [318, 169] width 191 height 33
click at [327, 161] on span "search Buscar Comprobante" at bounding box center [318, 168] width 162 height 15
click at [325, 161] on span "search Buscar Comprobante" at bounding box center [318, 168] width 162 height 15
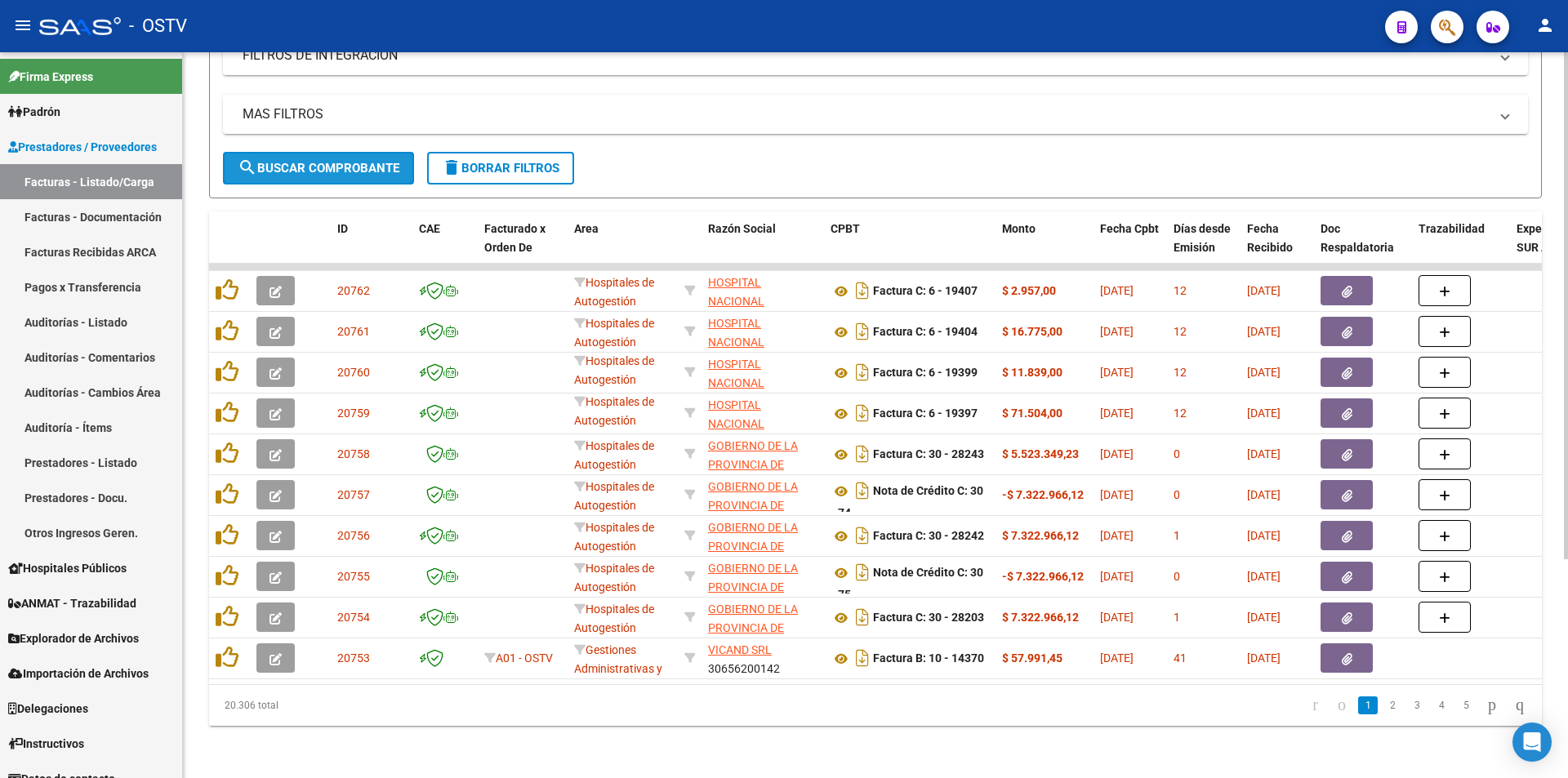
click at [325, 161] on span "search Buscar Comprobante" at bounding box center [318, 168] width 162 height 15
click at [333, 161] on span "search Buscar Comprobante" at bounding box center [318, 168] width 162 height 15
click at [336, 161] on span "search Buscar Comprobante" at bounding box center [318, 168] width 162 height 15
click at [332, 161] on span "search Buscar Comprobante" at bounding box center [318, 168] width 162 height 15
click at [305, 161] on span "search Buscar Comprobante" at bounding box center [318, 168] width 162 height 15
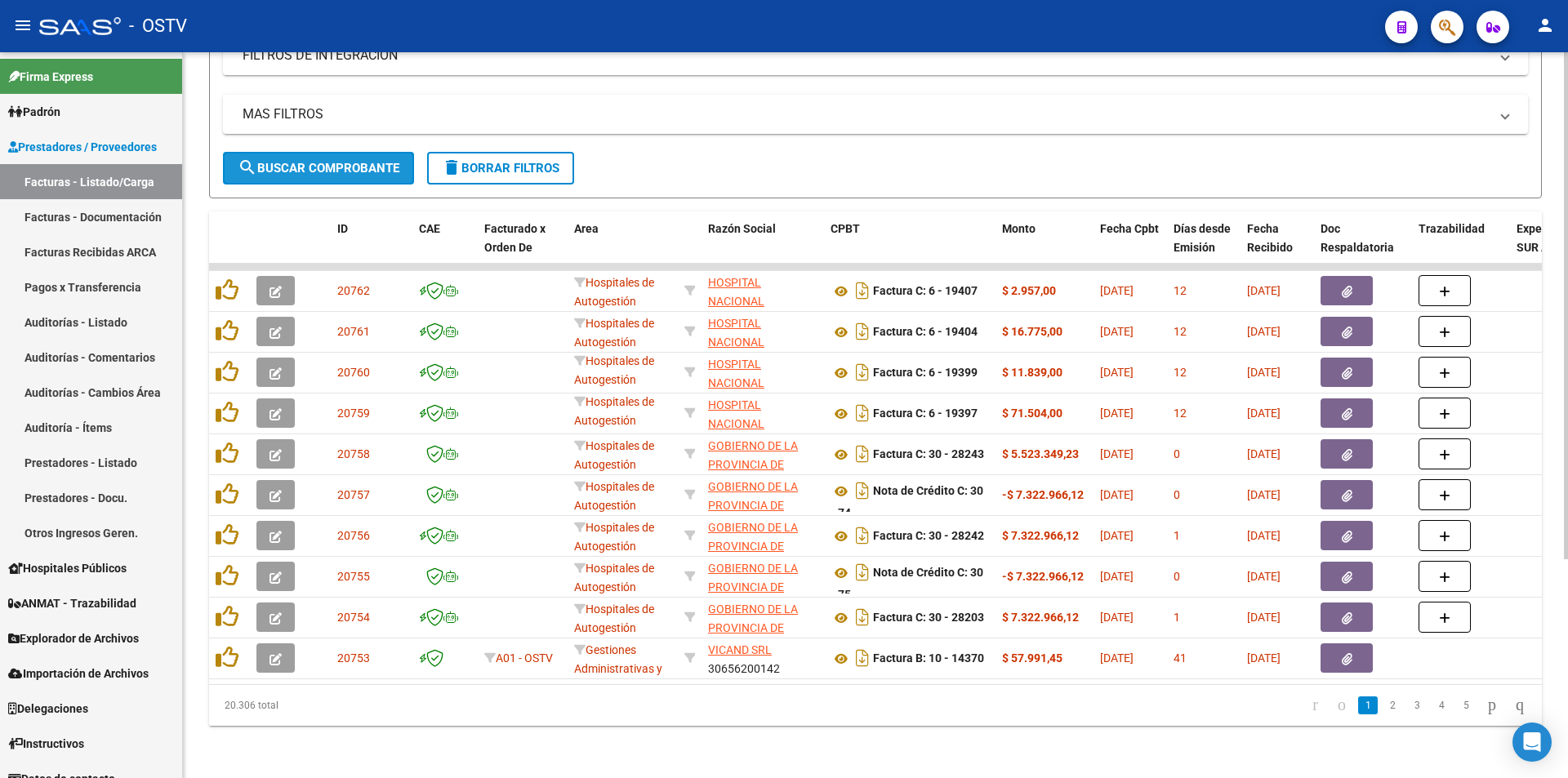
click at [308, 161] on span "search Buscar Comprobante" at bounding box center [318, 168] width 162 height 15
click at [315, 161] on span "search Buscar Comprobante" at bounding box center [318, 168] width 162 height 15
click at [321, 161] on span "search Buscar Comprobante" at bounding box center [318, 168] width 162 height 15
click at [322, 161] on span "search Buscar Comprobante" at bounding box center [318, 168] width 162 height 15
drag, startPoint x: 315, startPoint y: 147, endPoint x: 320, endPoint y: 139, distance: 9.4
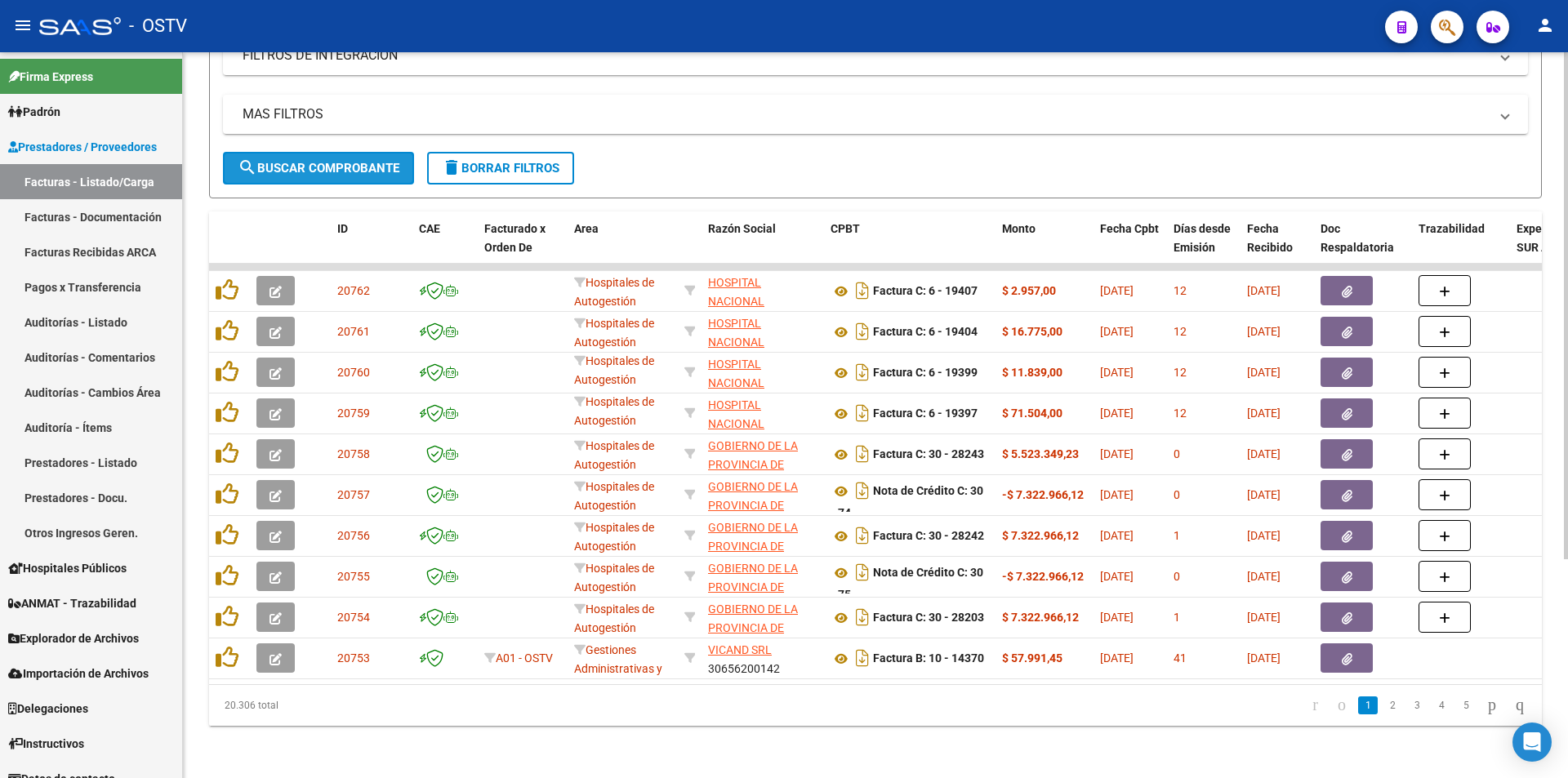
click at [316, 152] on button "search Buscar Comprobante" at bounding box center [318, 169] width 191 height 33
click at [321, 161] on span "search Buscar Comprobante" at bounding box center [318, 168] width 162 height 15
click at [325, 161] on span "search Buscar Comprobante" at bounding box center [318, 168] width 162 height 15
click at [322, 161] on span "search Buscar Comprobante" at bounding box center [318, 168] width 162 height 15
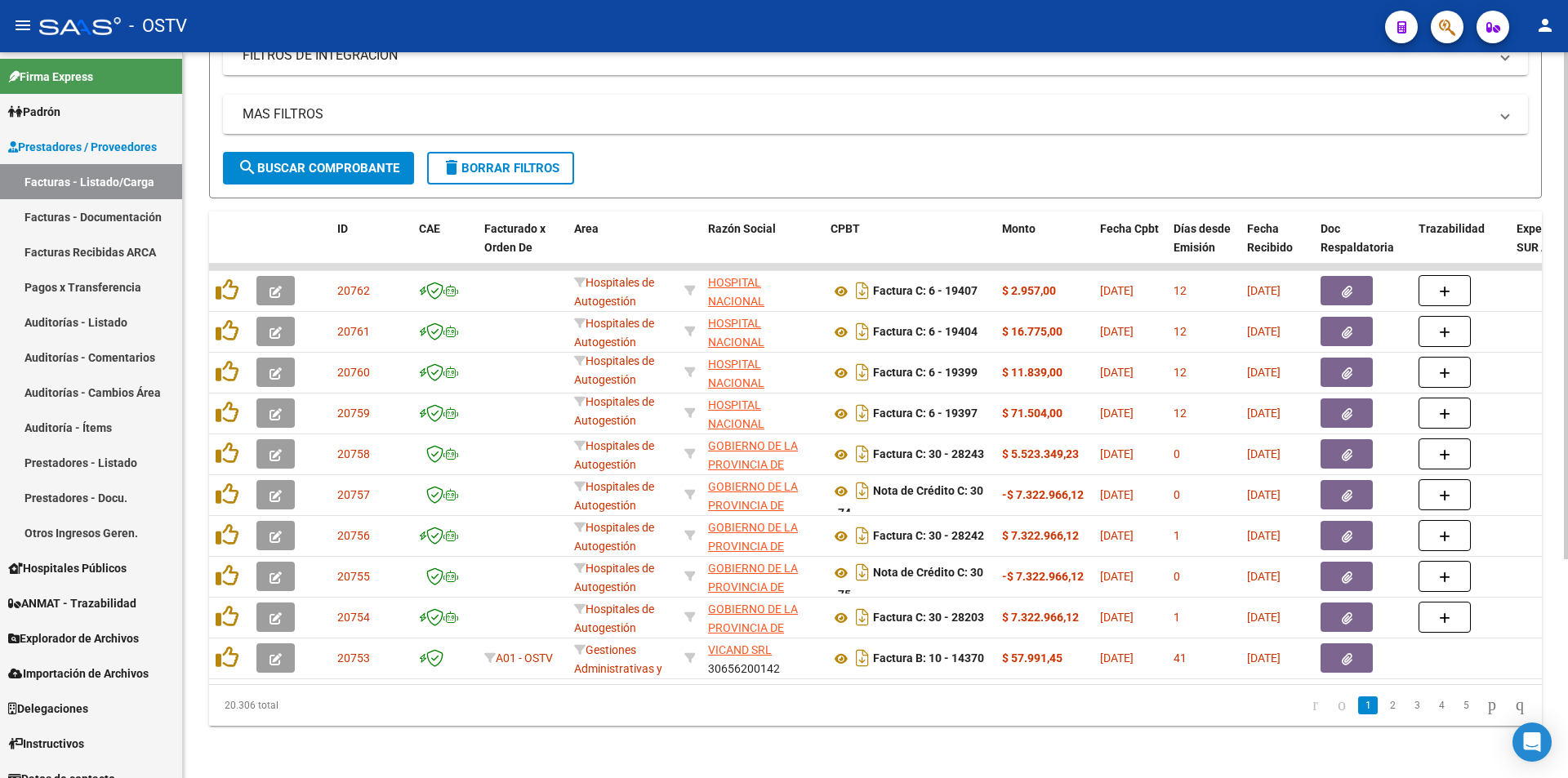
click at [326, 161] on span "search Buscar Comprobante" at bounding box center [318, 168] width 162 height 15
click at [315, 161] on span "search Buscar Comprobante" at bounding box center [318, 168] width 162 height 15
click at [323, 161] on span "search Buscar Comprobante" at bounding box center [318, 168] width 162 height 15
click at [322, 161] on span "search Buscar Comprobante" at bounding box center [318, 168] width 162 height 15
click at [316, 161] on span "search Buscar Comprobante" at bounding box center [318, 168] width 162 height 15
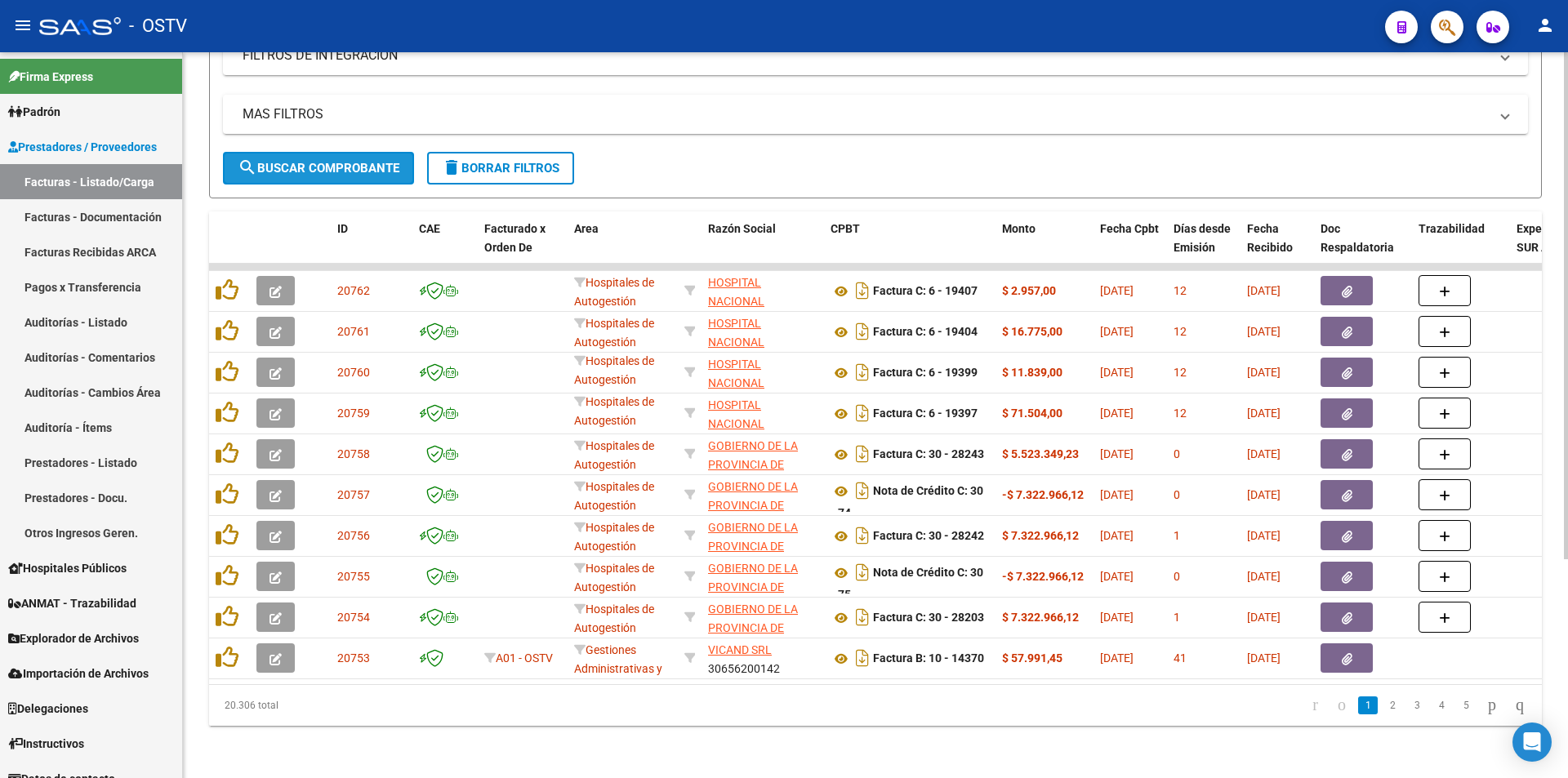
click at [323, 161] on span "search Buscar Comprobante" at bounding box center [318, 168] width 162 height 15
click at [313, 161] on span "search Buscar Comprobante" at bounding box center [318, 168] width 162 height 15
click at [318, 152] on button "search Buscar Comprobante" at bounding box center [318, 169] width 191 height 33
click at [319, 161] on span "search Buscar Comprobante" at bounding box center [318, 168] width 162 height 15
click at [334, 161] on span "search Buscar Comprobante" at bounding box center [318, 168] width 162 height 15
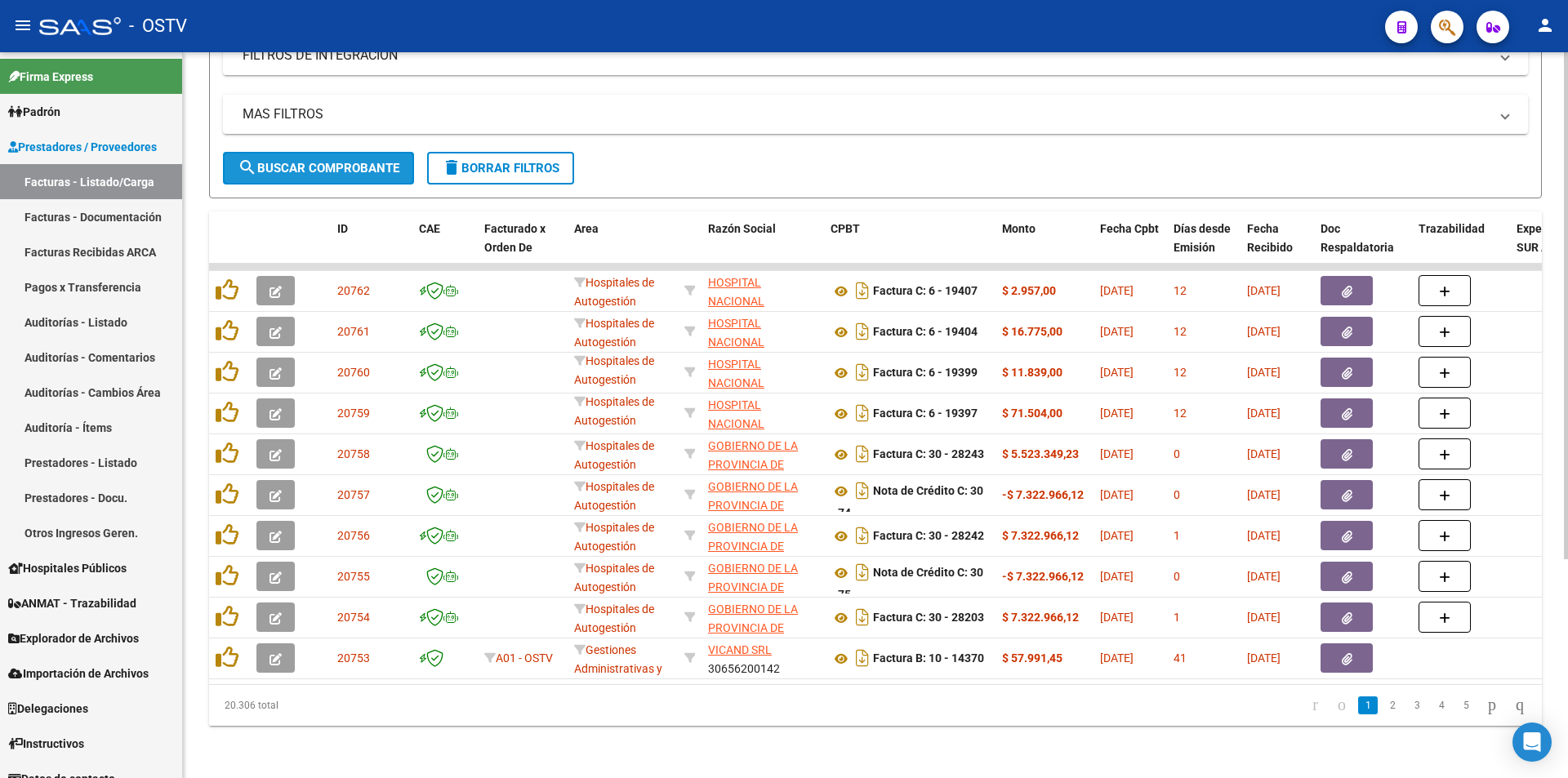
click at [325, 161] on span "search Buscar Comprobante" at bounding box center [318, 168] width 162 height 15
click at [323, 161] on span "search Buscar Comprobante" at bounding box center [318, 168] width 162 height 15
click at [317, 161] on span "search Buscar Comprobante" at bounding box center [318, 168] width 162 height 15
click at [326, 161] on span "search Buscar Comprobante" at bounding box center [318, 168] width 162 height 15
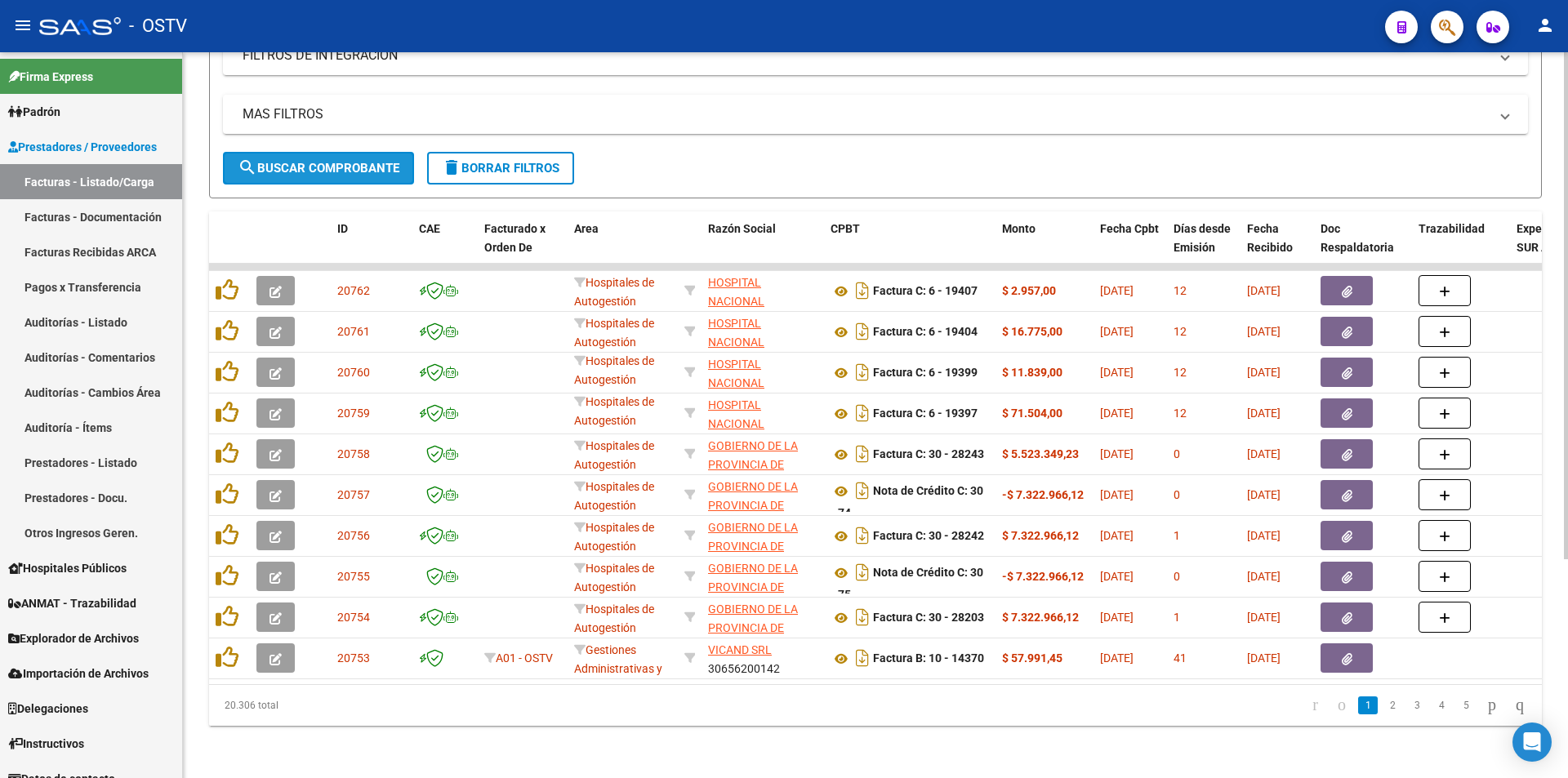
click at [321, 161] on span "search Buscar Comprobante" at bounding box center [318, 168] width 162 height 15
click at [314, 161] on span "search Buscar Comprobante" at bounding box center [318, 168] width 162 height 15
click at [323, 161] on span "search Buscar Comprobante" at bounding box center [318, 168] width 162 height 15
click at [315, 161] on span "search Buscar Comprobante" at bounding box center [318, 168] width 162 height 15
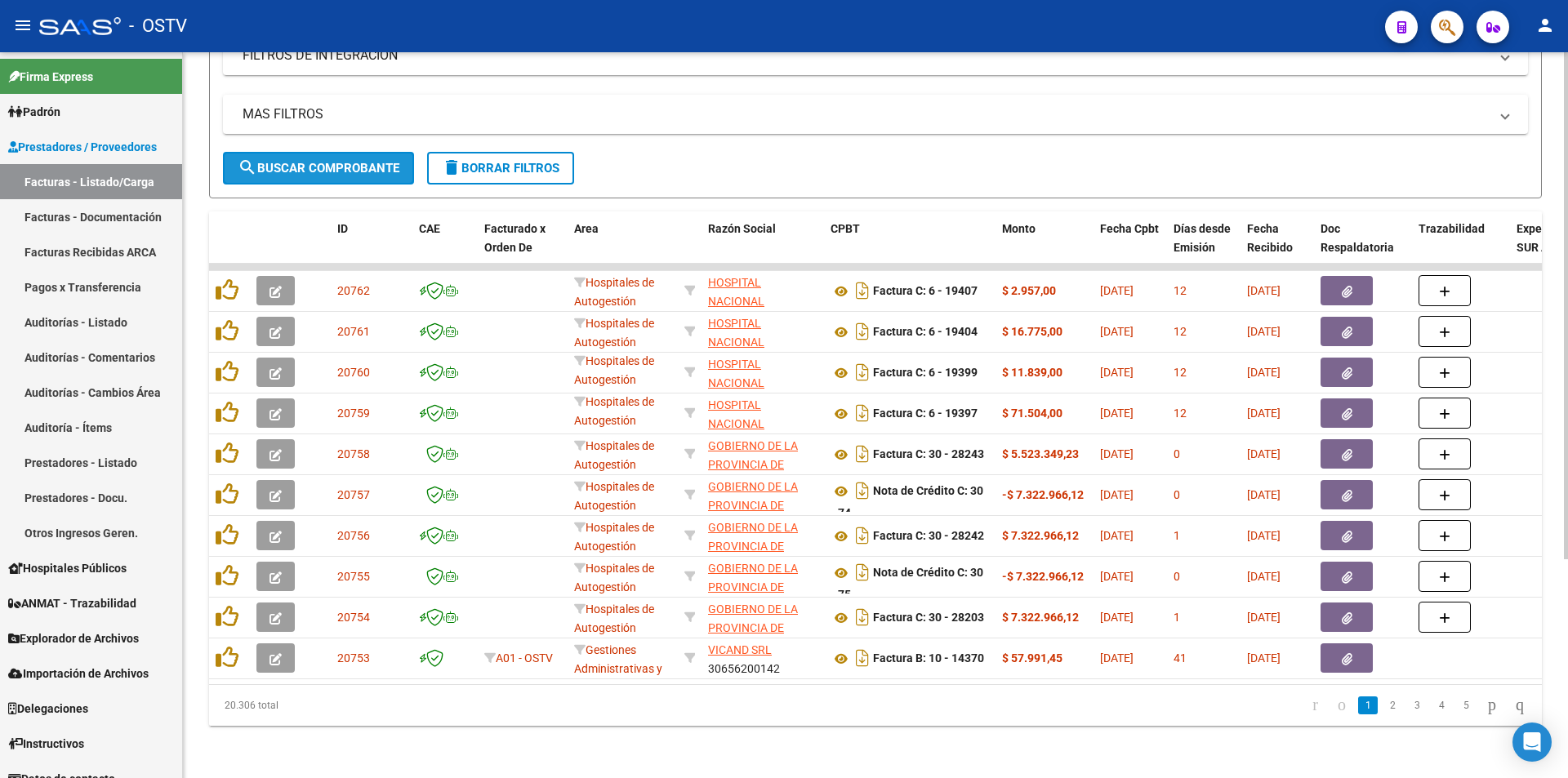
click at [323, 161] on span "search Buscar Comprobante" at bounding box center [318, 168] width 162 height 15
click at [355, 163] on button "search Buscar Comprobante" at bounding box center [318, 169] width 191 height 33
click at [317, 161] on span "search Buscar Comprobante" at bounding box center [318, 168] width 162 height 15
click at [362, 161] on span "search Buscar Comprobante" at bounding box center [318, 168] width 162 height 15
click at [320, 161] on span "search Buscar Comprobante" at bounding box center [318, 168] width 162 height 15
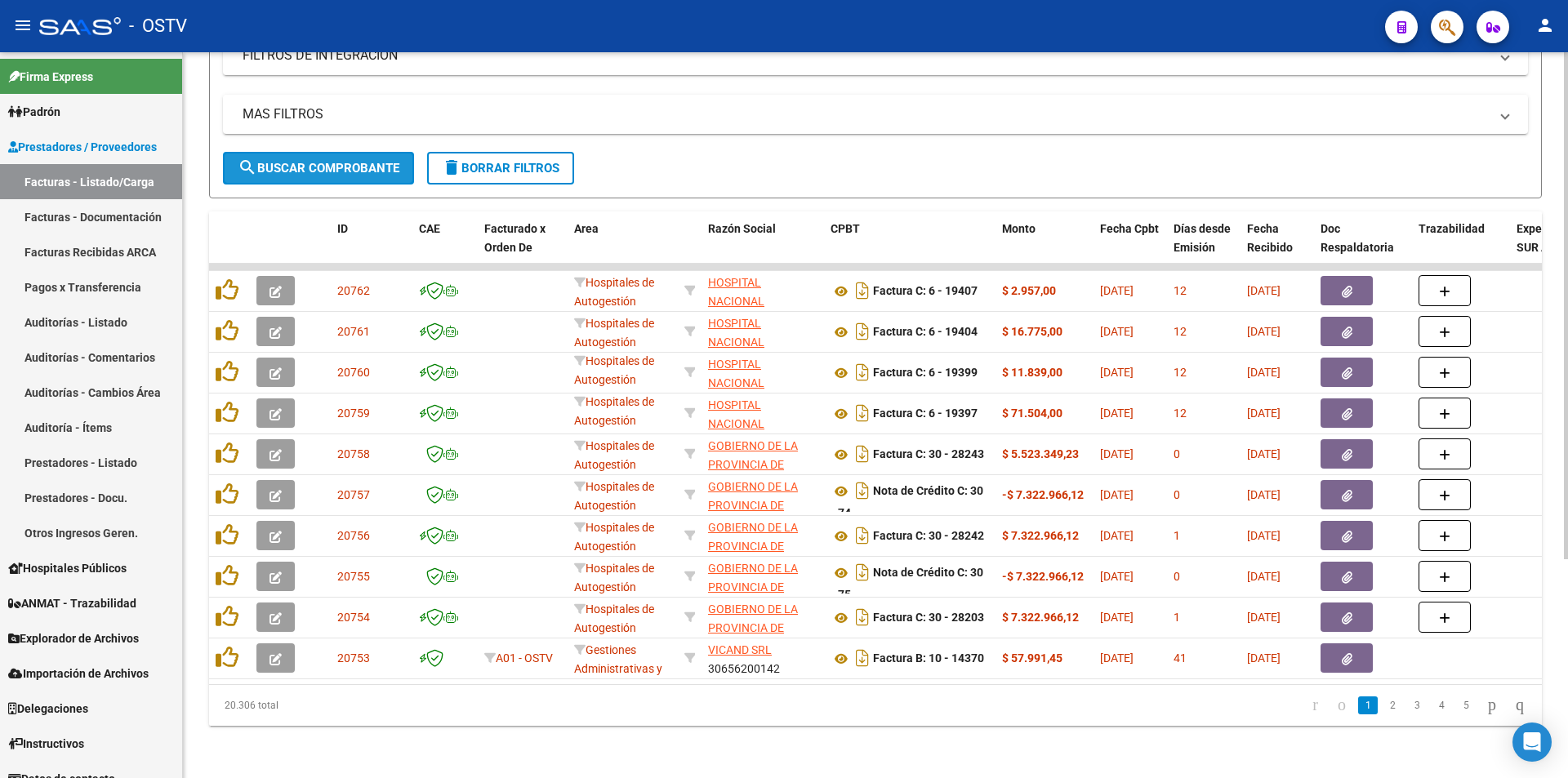
click at [326, 161] on span "search Buscar Comprobante" at bounding box center [318, 168] width 162 height 15
click at [313, 161] on span "search Buscar Comprobante" at bounding box center [318, 168] width 162 height 15
click at [330, 163] on span "search Buscar Comprobante" at bounding box center [318, 168] width 162 height 15
click at [310, 161] on span "search Buscar Comprobante" at bounding box center [318, 168] width 162 height 15
click at [72, 288] on link "Pagos x Transferencia" at bounding box center [91, 287] width 182 height 35
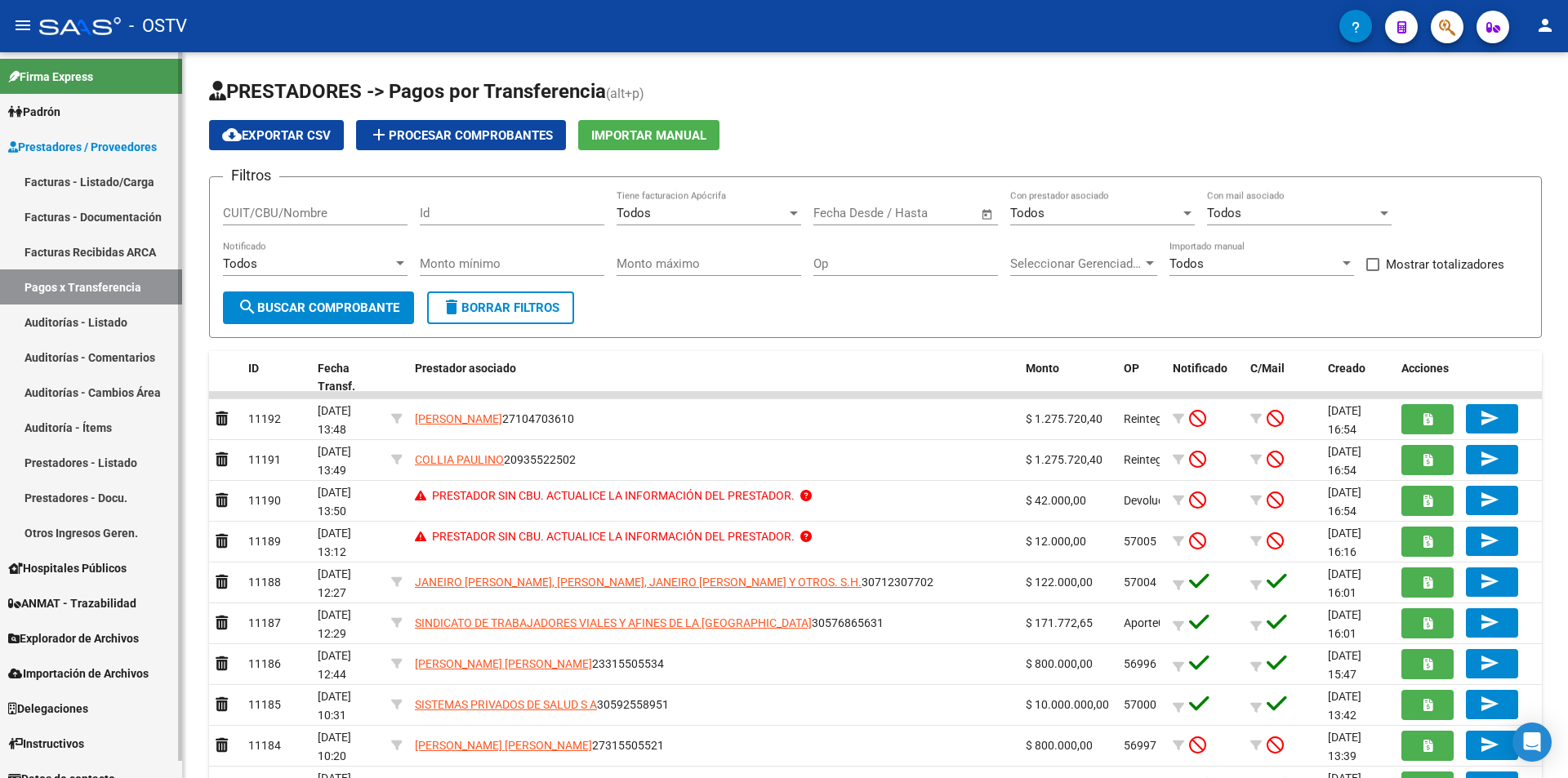
click at [89, 178] on link "Facturas - Listado/Carga" at bounding box center [91, 182] width 182 height 35
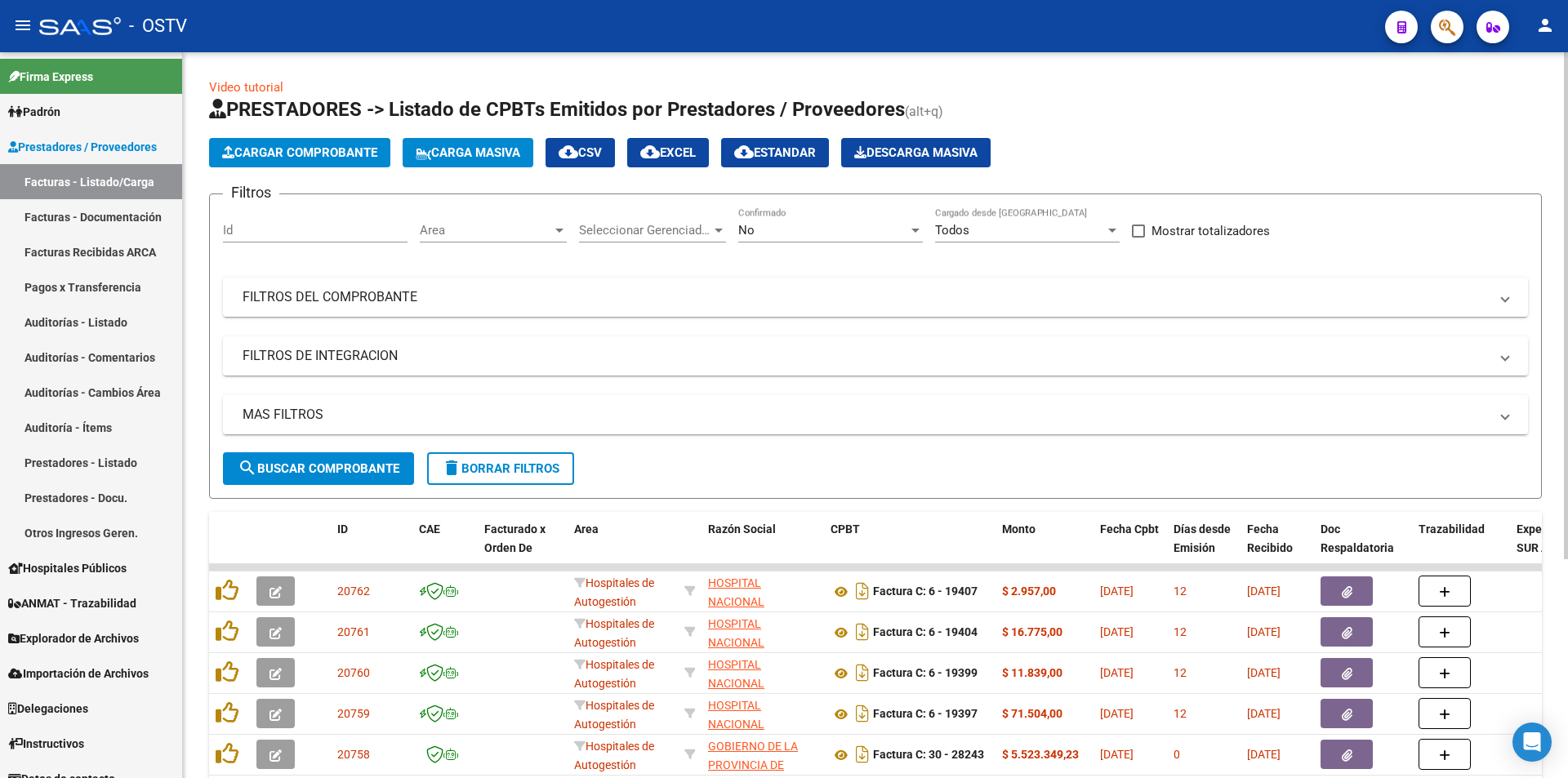
click at [846, 227] on div "No" at bounding box center [823, 230] width 170 height 15
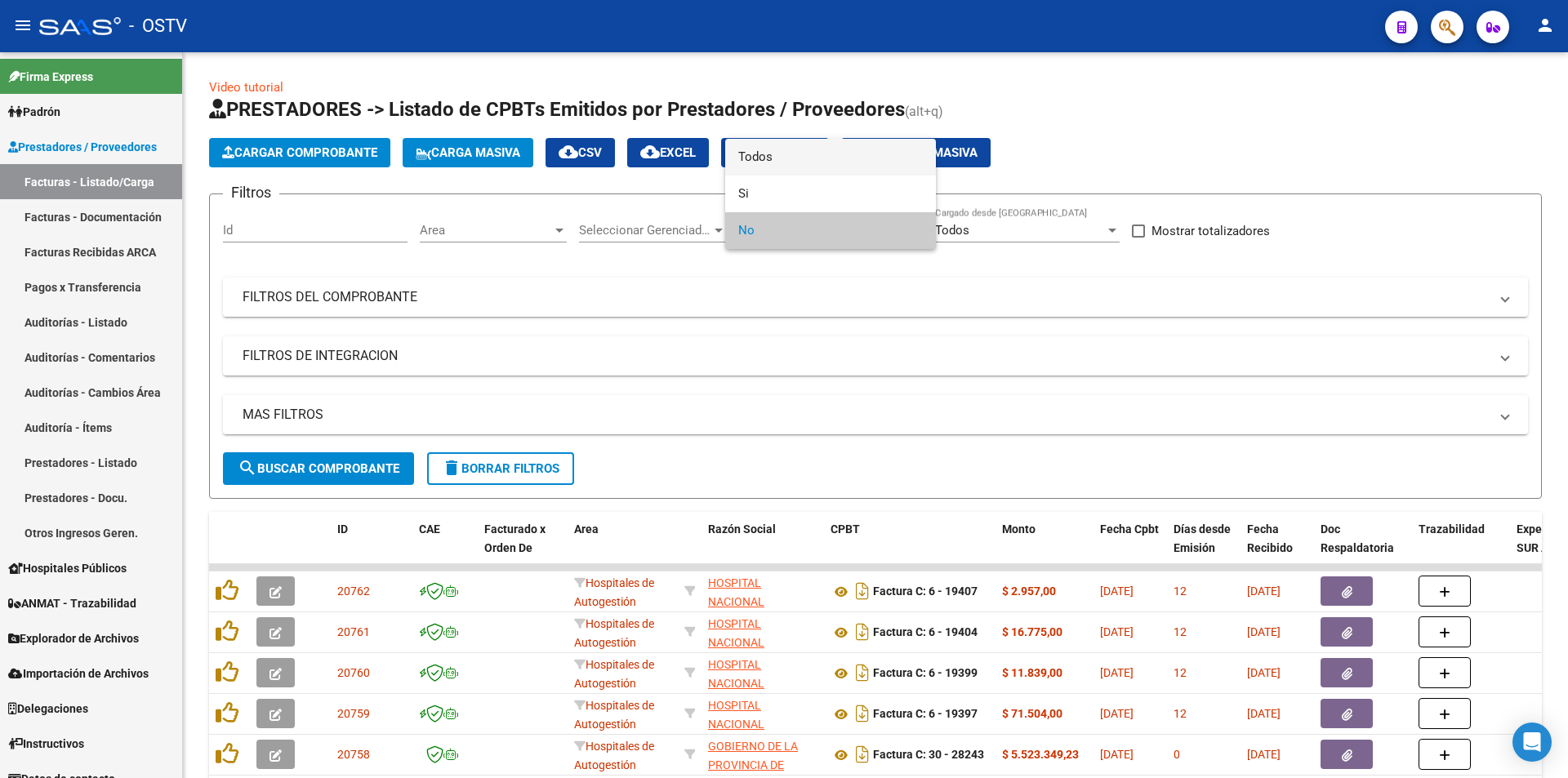
click at [832, 155] on span "Todos" at bounding box center [830, 157] width 184 height 36
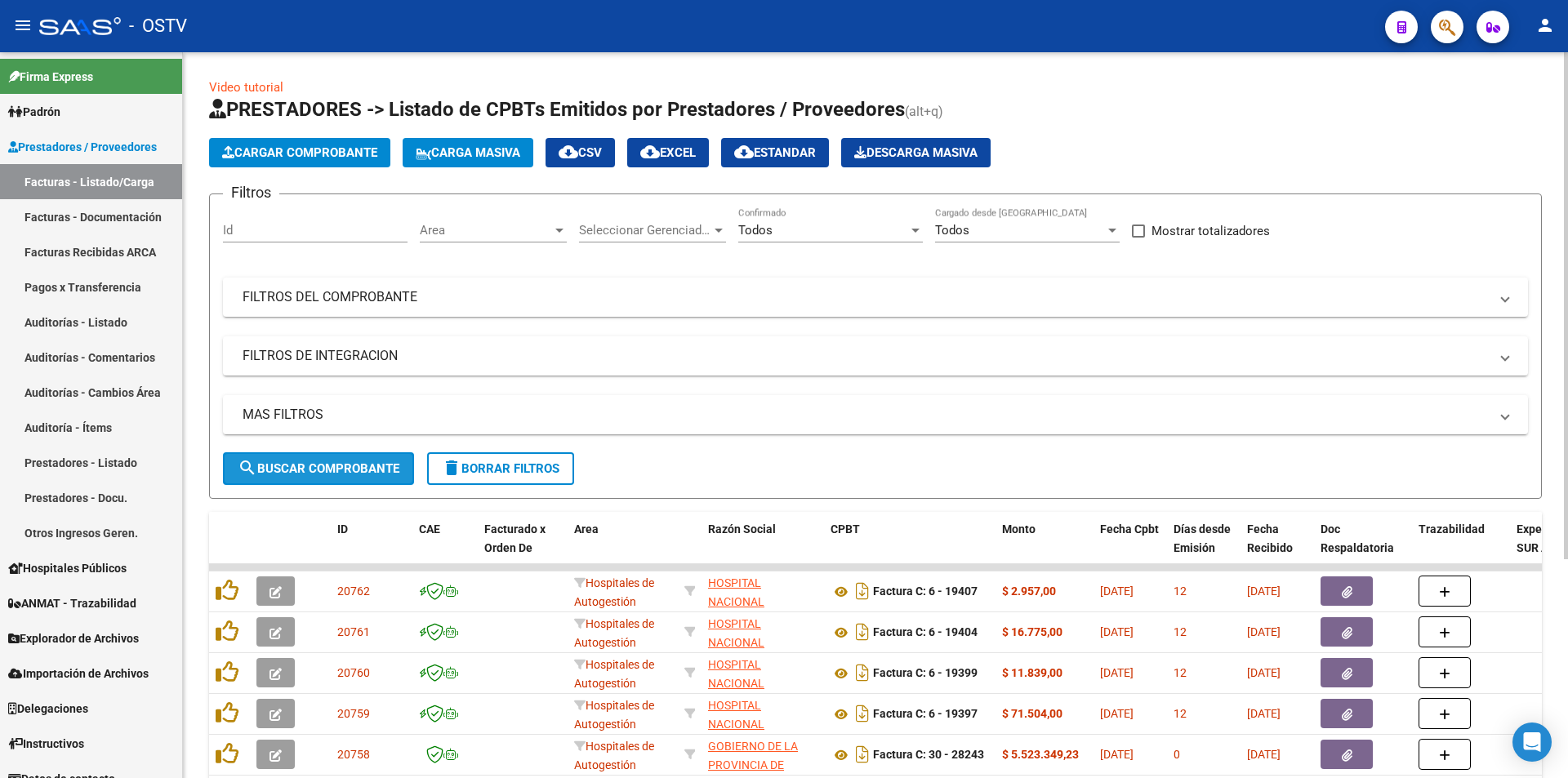
click at [299, 475] on span "search Buscar Comprobante" at bounding box center [318, 468] width 162 height 15
click at [323, 465] on span "search Buscar Comprobante" at bounding box center [318, 468] width 162 height 15
click at [322, 459] on button "search Buscar Comprobante" at bounding box center [318, 469] width 191 height 33
click at [328, 462] on span "search Buscar Comprobante" at bounding box center [318, 468] width 162 height 15
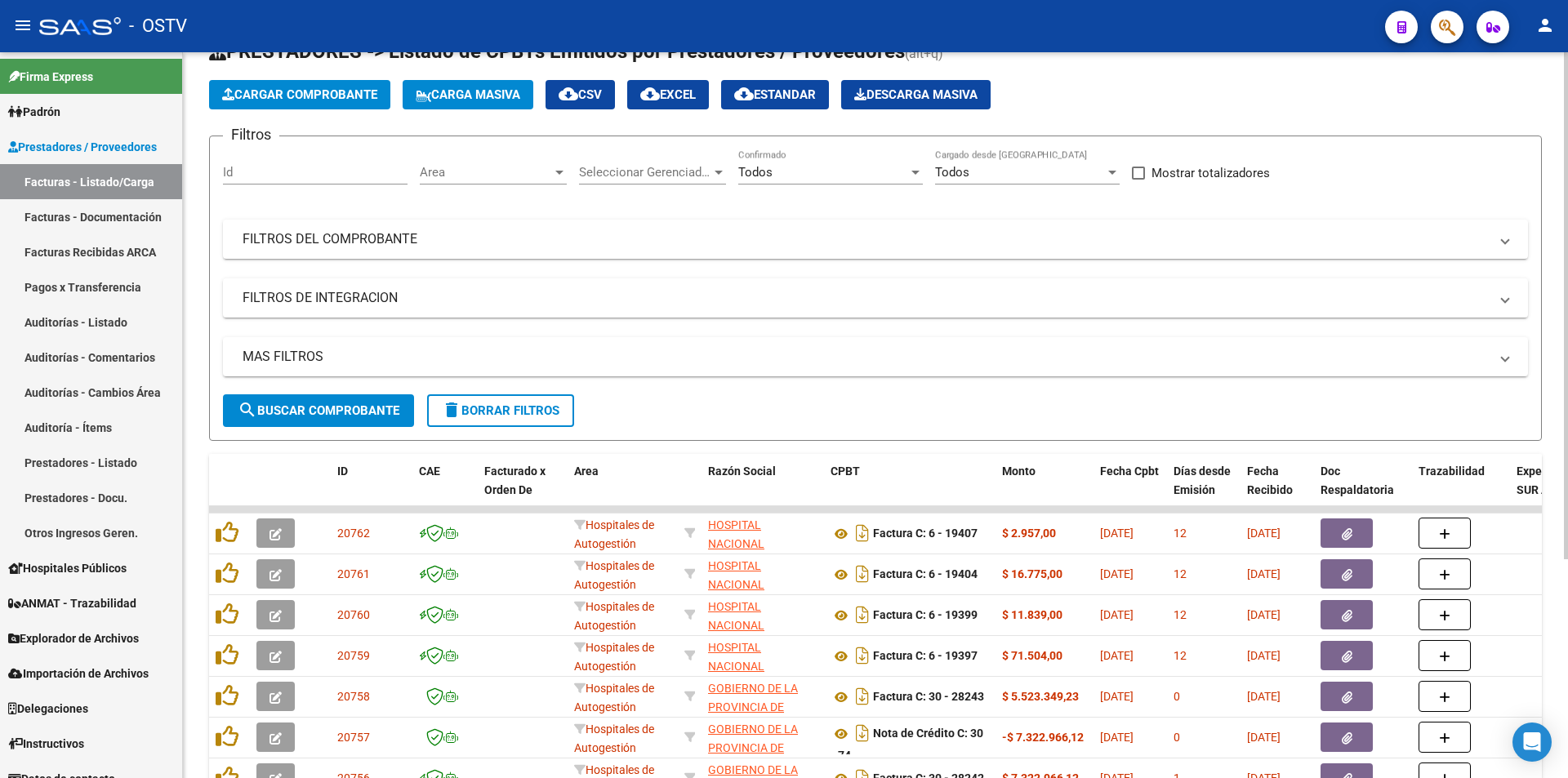
scroll to position [81, 0]
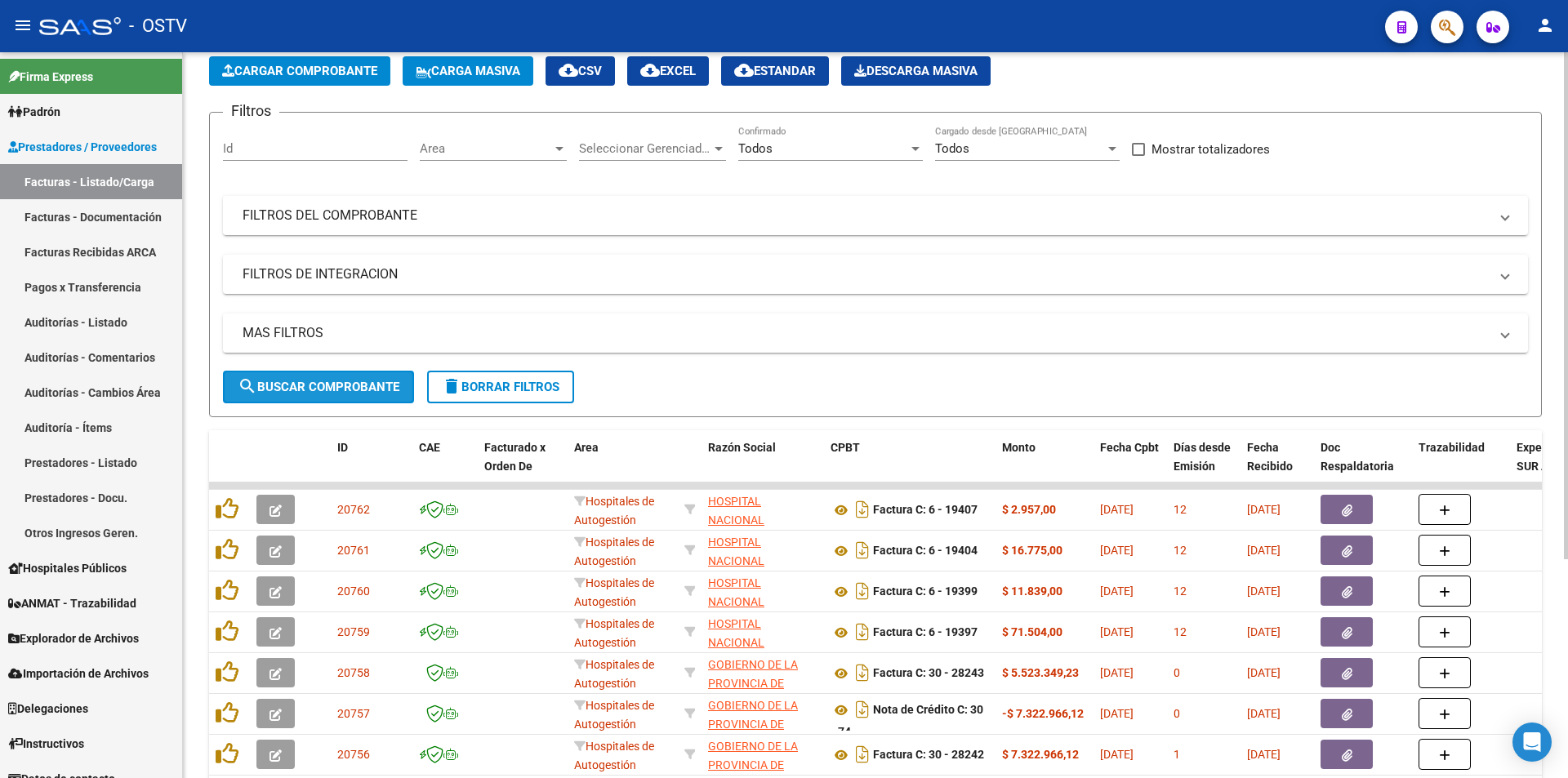
click at [322, 388] on span "search Buscar Comprobante" at bounding box center [318, 386] width 162 height 15
click at [342, 388] on span "search Buscar Comprobante" at bounding box center [318, 386] width 162 height 15
click at [343, 386] on span "search Buscar Comprobante" at bounding box center [318, 386] width 162 height 15
click at [313, 388] on span "search Buscar Comprobante" at bounding box center [318, 386] width 162 height 15
click at [333, 392] on span "search Buscar Comprobante" at bounding box center [318, 386] width 162 height 15
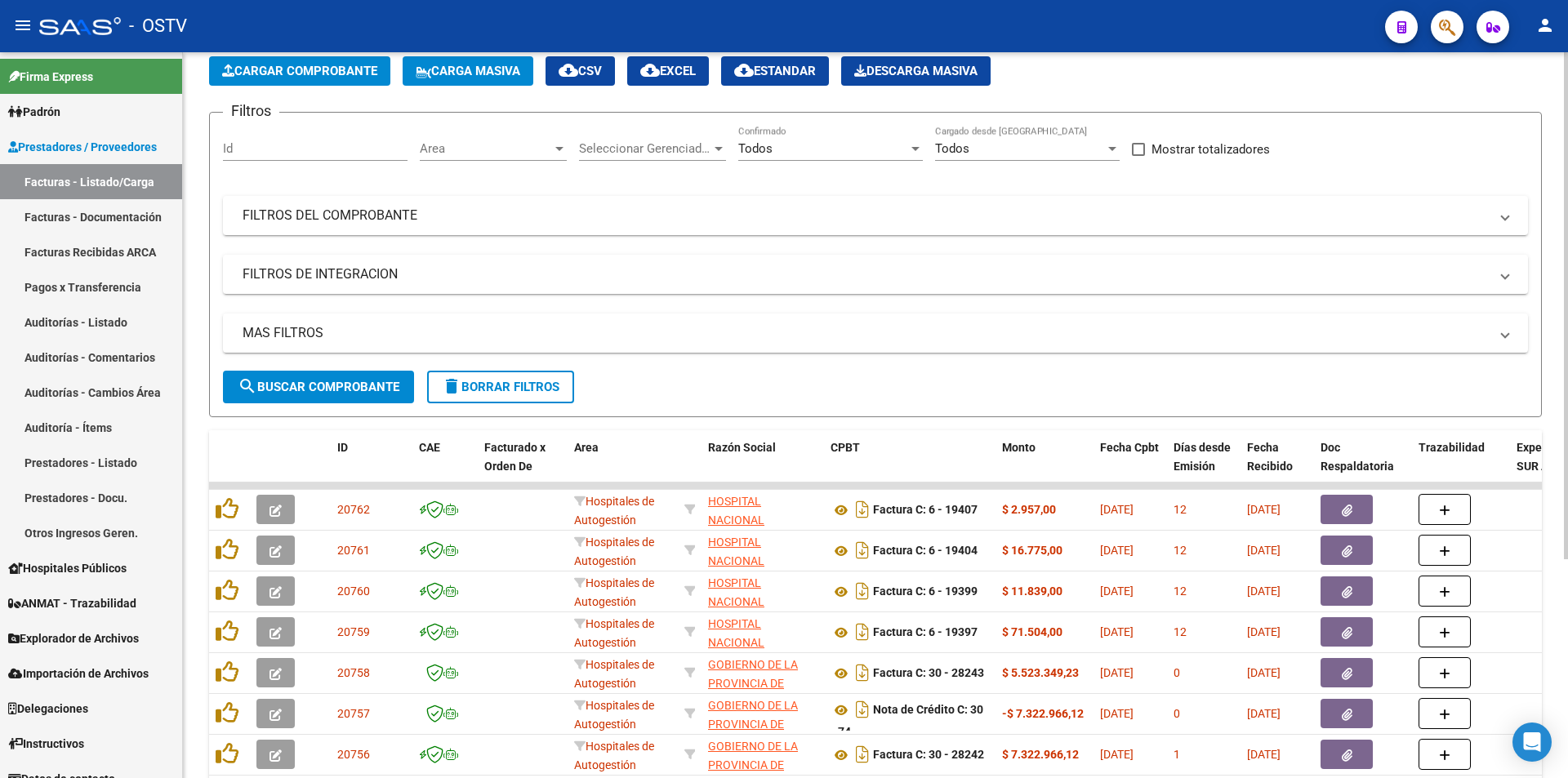
click at [327, 380] on span "search Buscar Comprobante" at bounding box center [318, 386] width 162 height 15
click at [319, 390] on span "search Buscar Comprobante" at bounding box center [318, 386] width 162 height 15
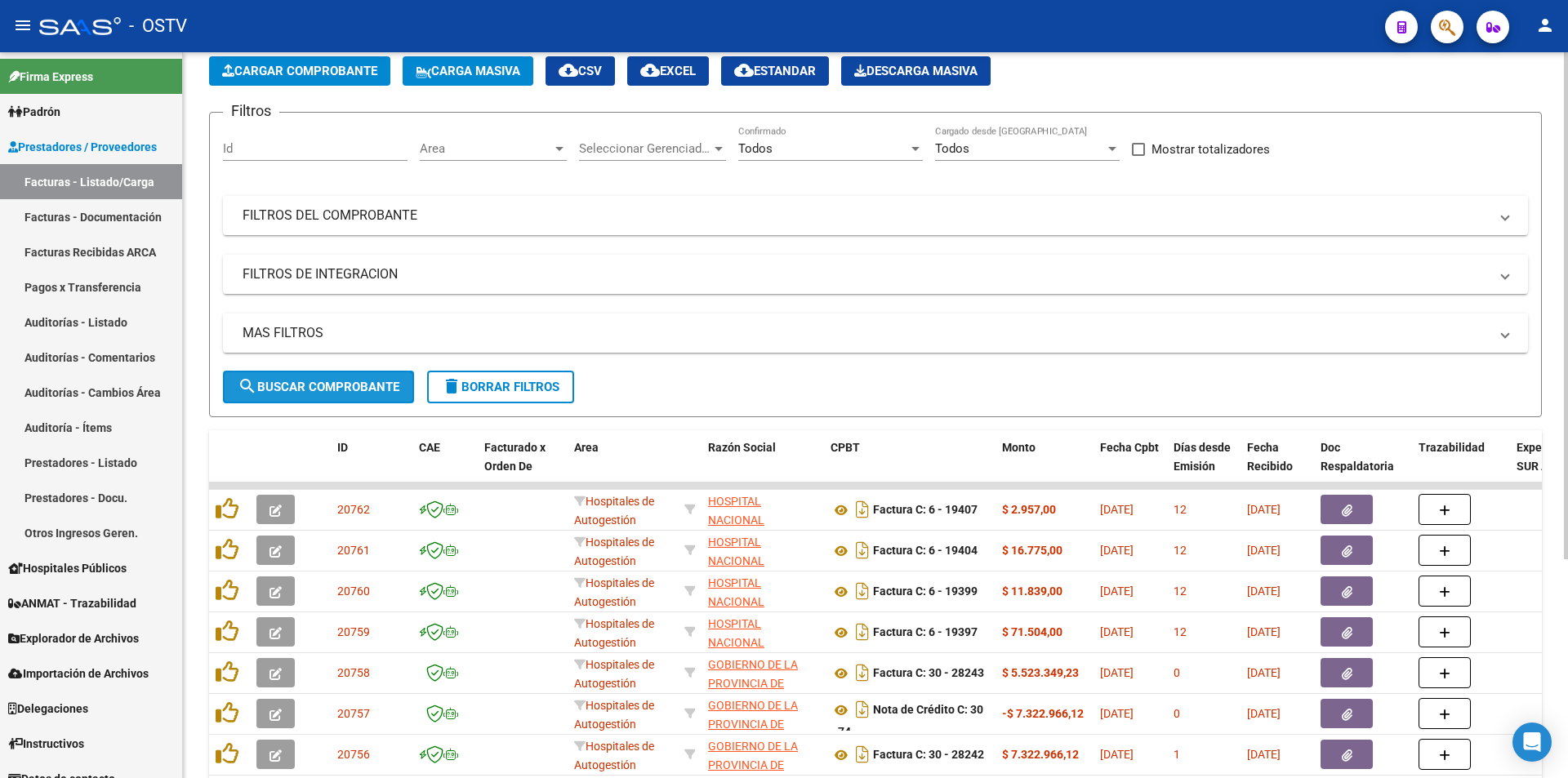
click at [327, 381] on span "search Buscar Comprobante" at bounding box center [318, 386] width 162 height 15
click at [326, 381] on span "search Buscar Comprobante" at bounding box center [318, 386] width 162 height 15
click at [328, 379] on span "search Buscar Comprobante" at bounding box center [318, 386] width 162 height 15
click at [326, 378] on button "search Buscar Comprobante" at bounding box center [318, 387] width 191 height 33
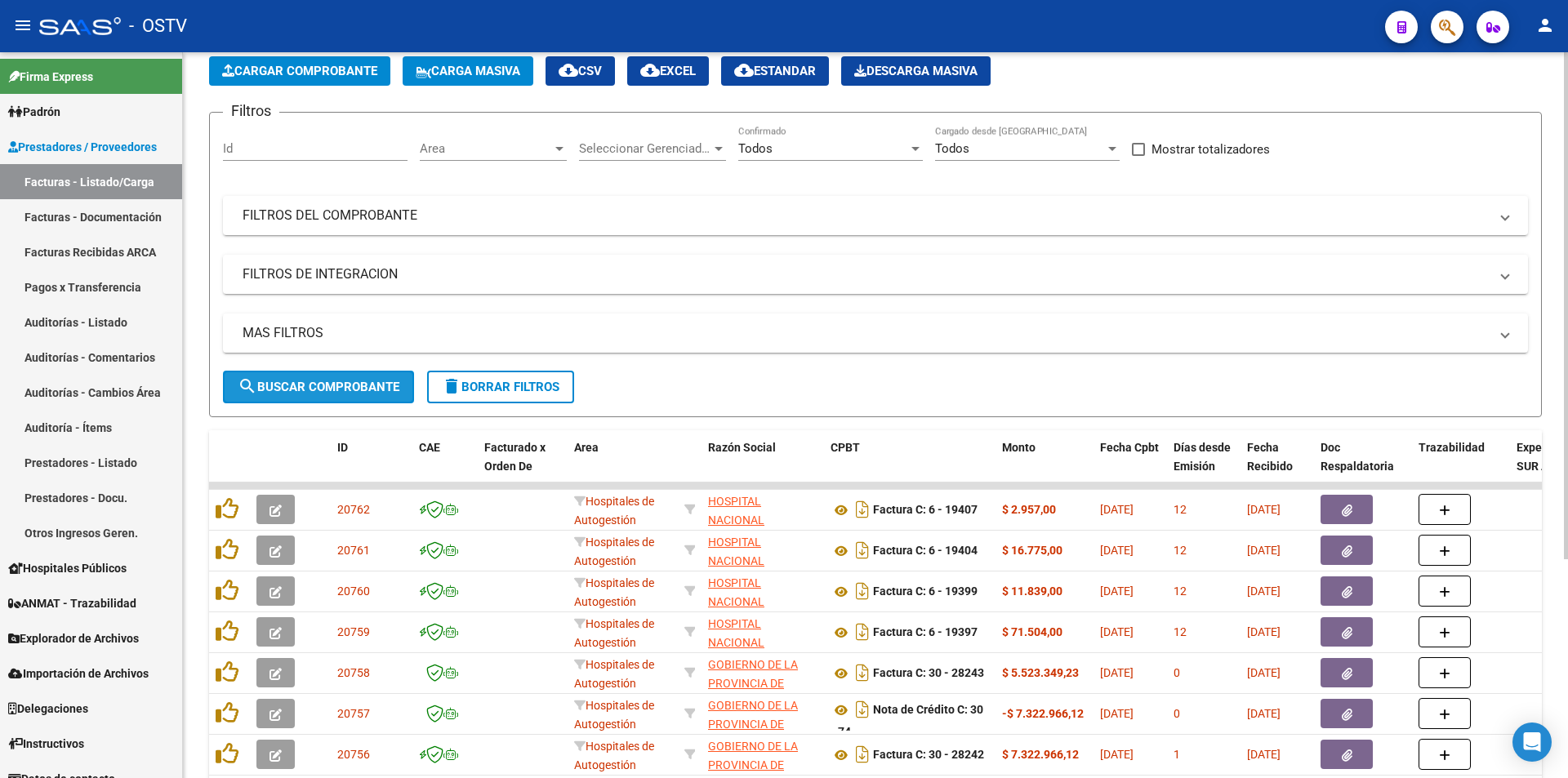
click at [329, 378] on button "search Buscar Comprobante" at bounding box center [318, 387] width 191 height 33
click at [338, 381] on span "search Buscar Comprobante" at bounding box center [318, 386] width 162 height 15
click at [337, 388] on span "search Buscar Comprobante" at bounding box center [318, 386] width 162 height 15
click at [329, 387] on span "search Buscar Comprobante" at bounding box center [318, 386] width 162 height 15
click at [330, 387] on span "search Buscar Comprobante" at bounding box center [318, 386] width 162 height 15
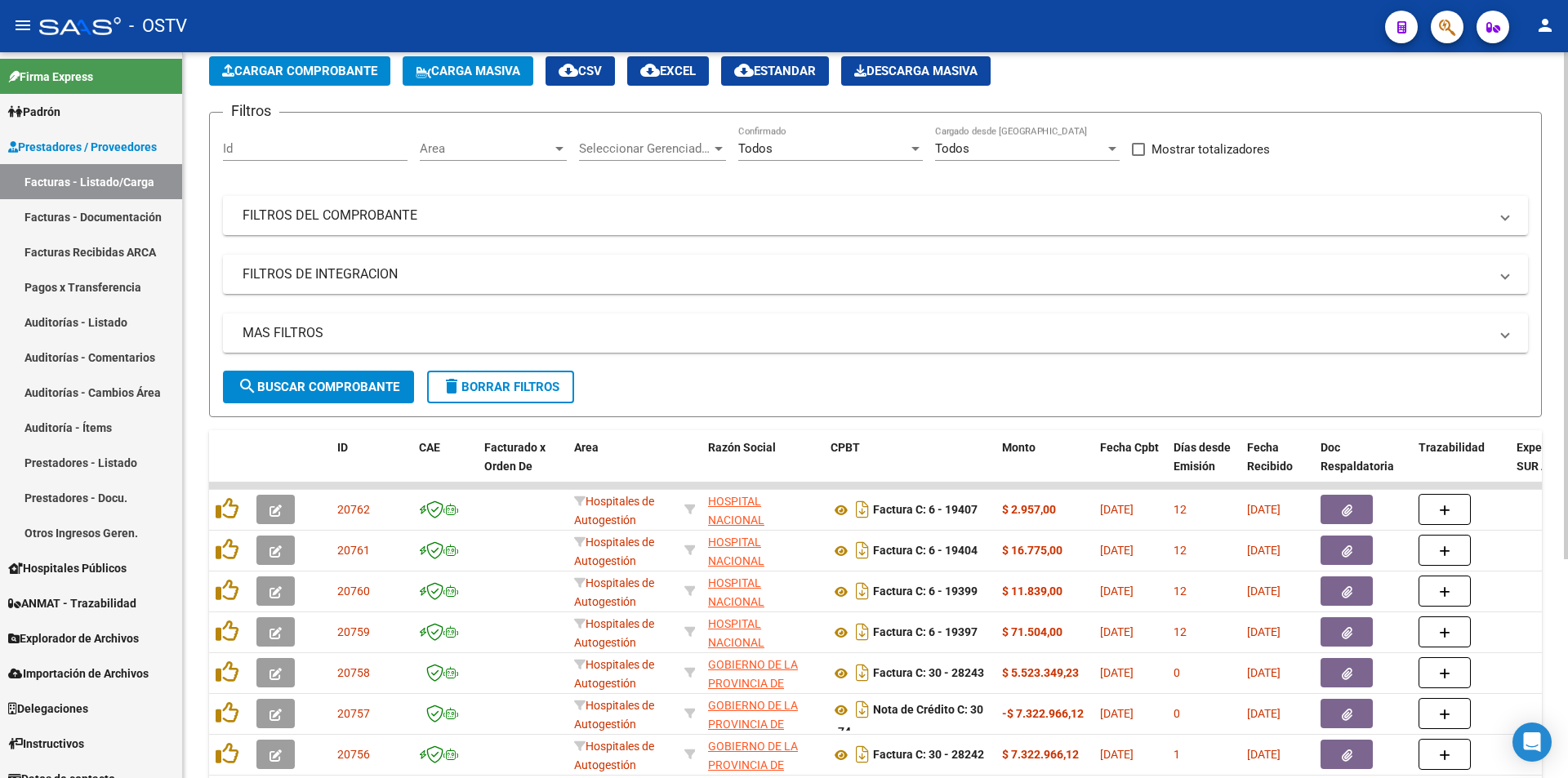
click at [330, 387] on span "search Buscar Comprobante" at bounding box center [318, 386] width 162 height 15
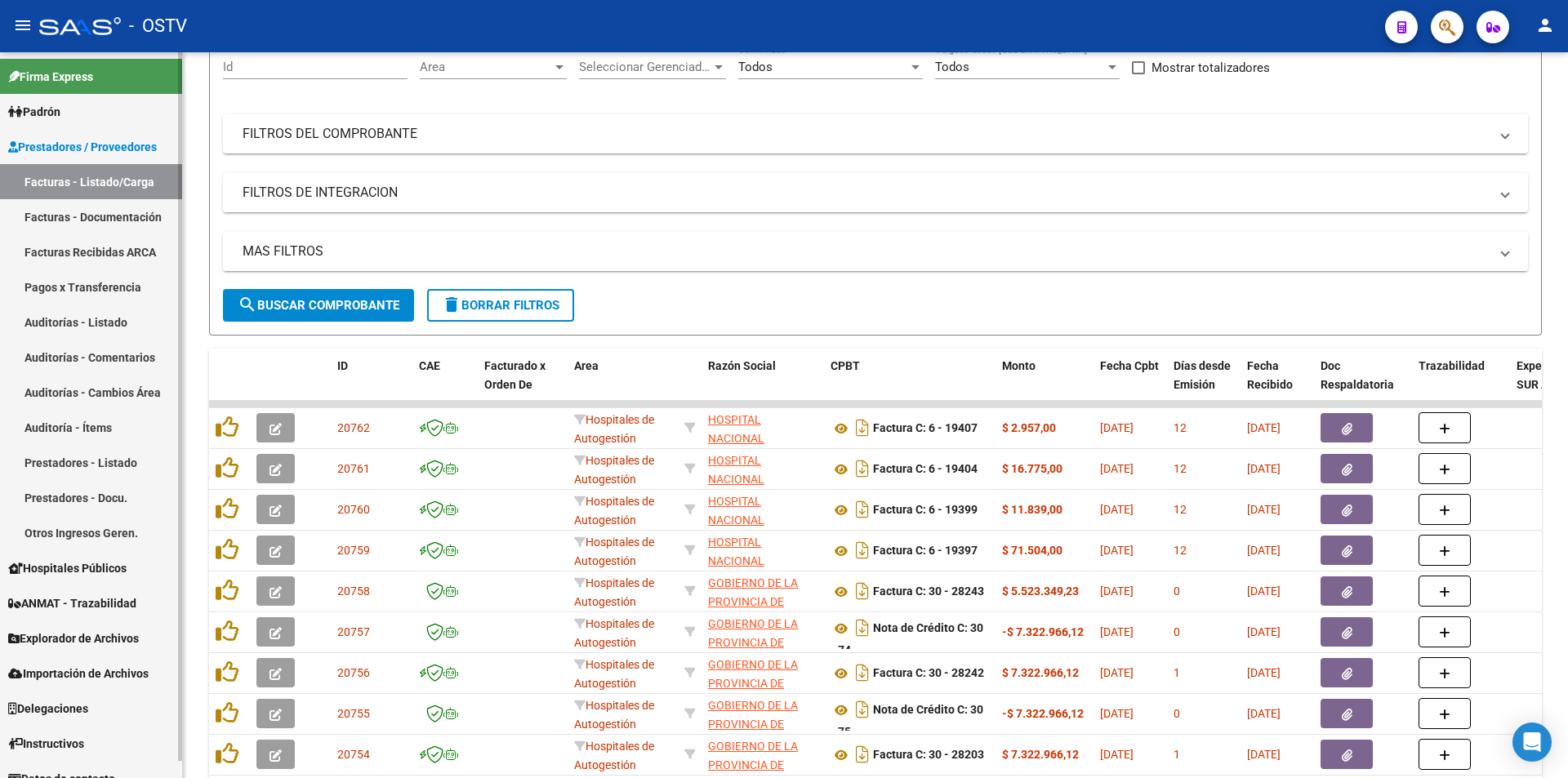
click at [110, 284] on link "Pagos x Transferencia" at bounding box center [91, 287] width 182 height 35
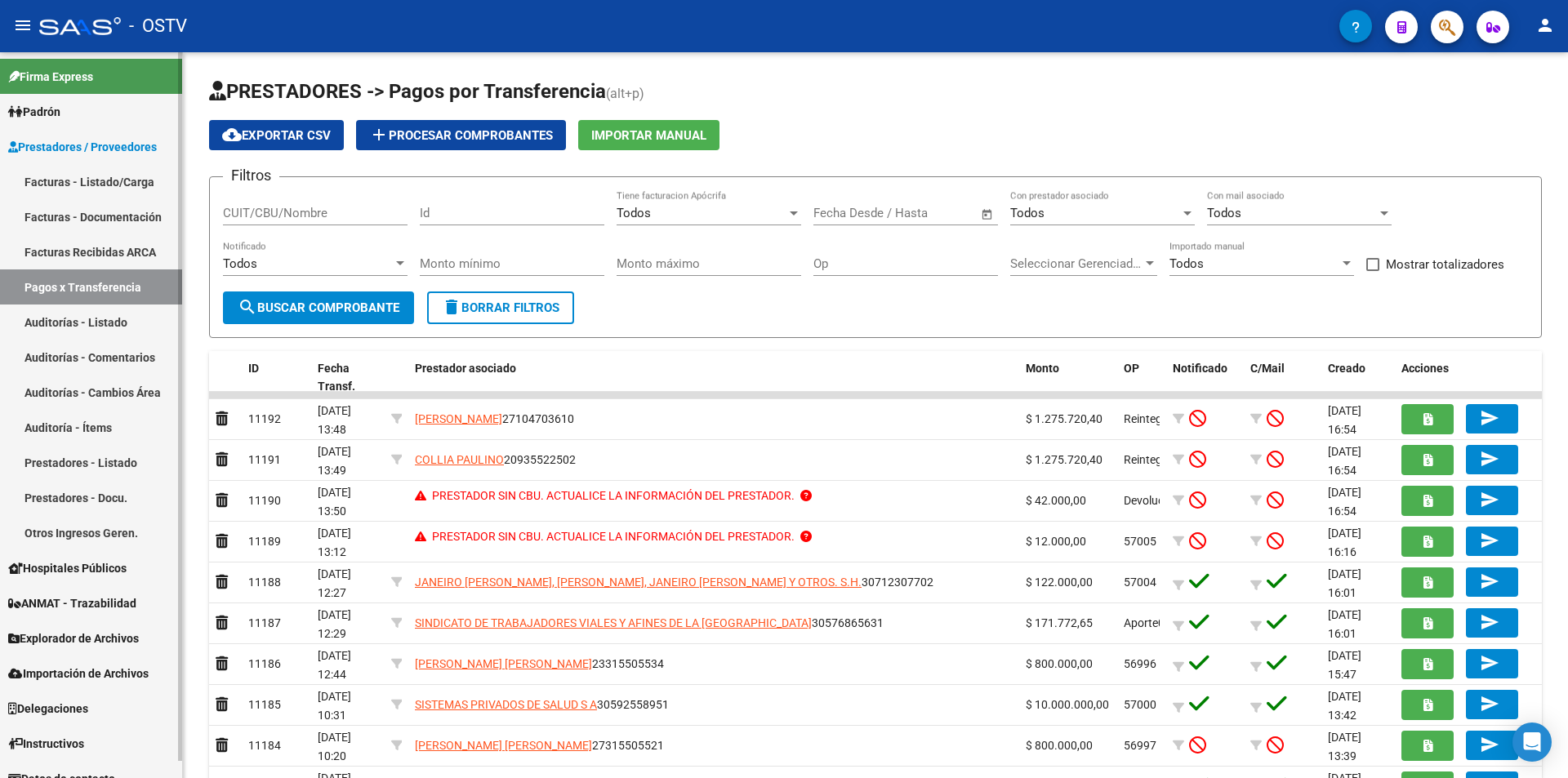
click at [55, 160] on link "Prestadores / Proveedores" at bounding box center [91, 146] width 182 height 35
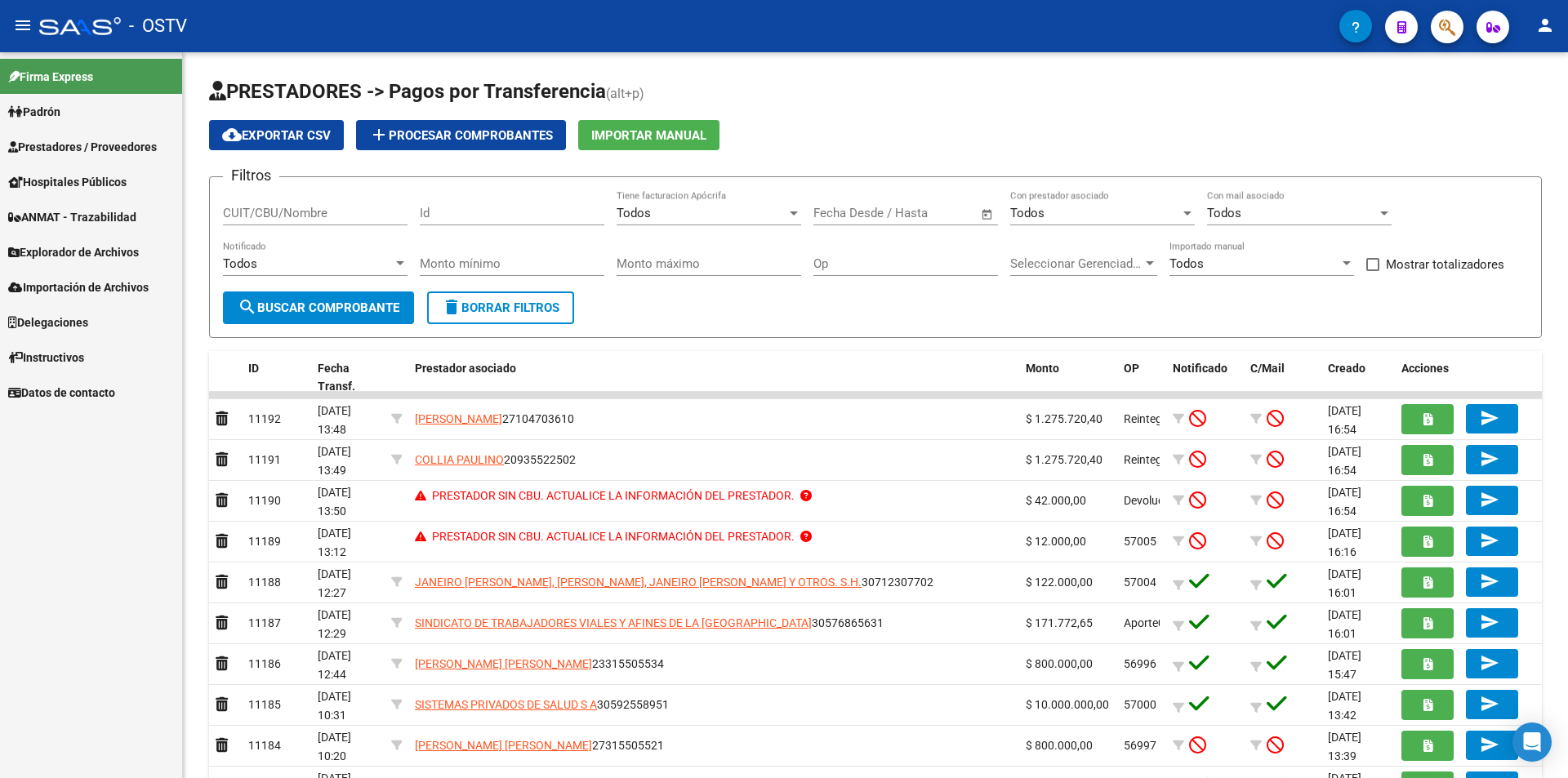
click at [55, 160] on link "Prestadores / Proveedores" at bounding box center [91, 146] width 182 height 35
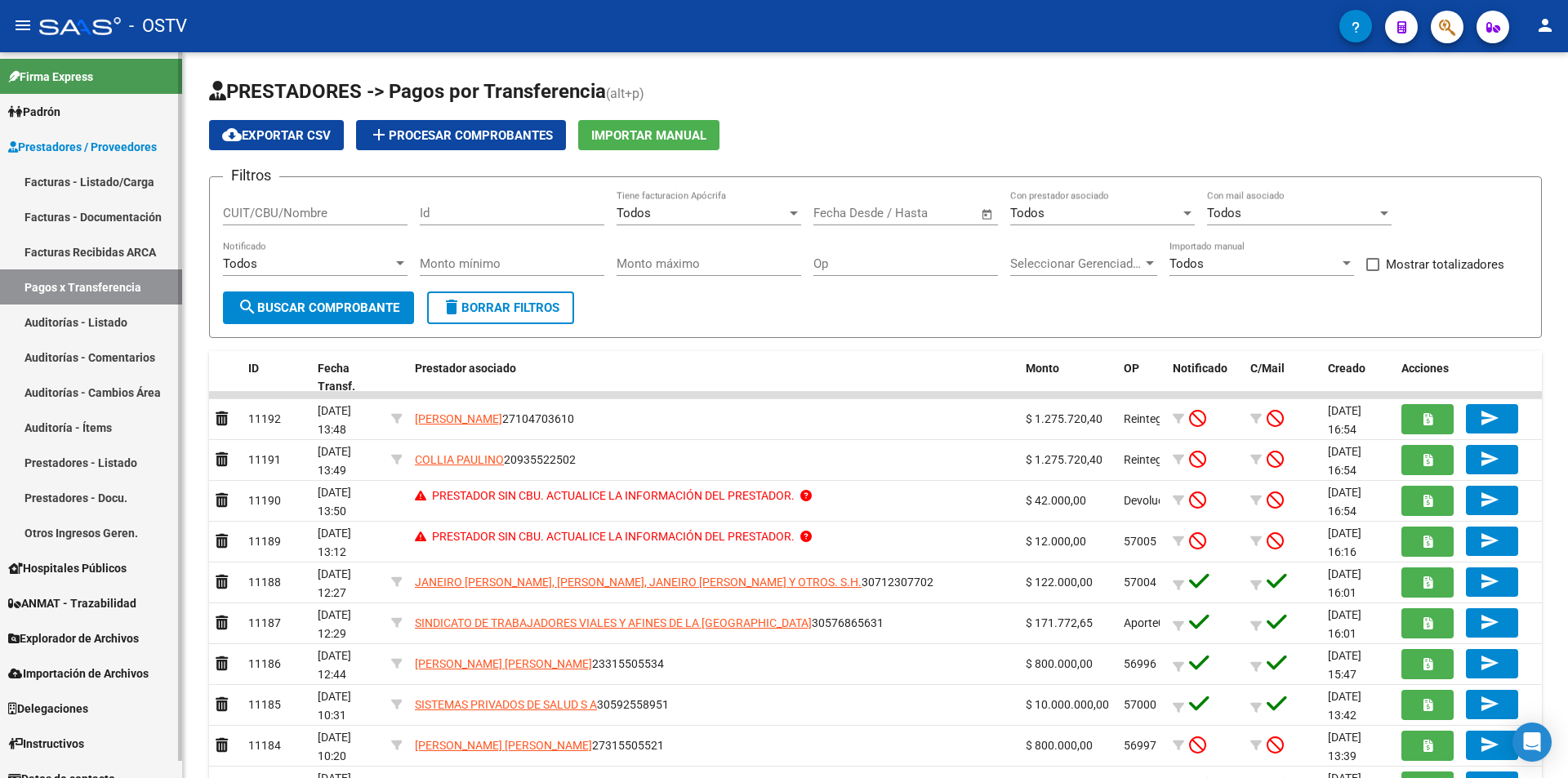
click at [66, 178] on link "Facturas - Listado/Carga" at bounding box center [91, 182] width 182 height 35
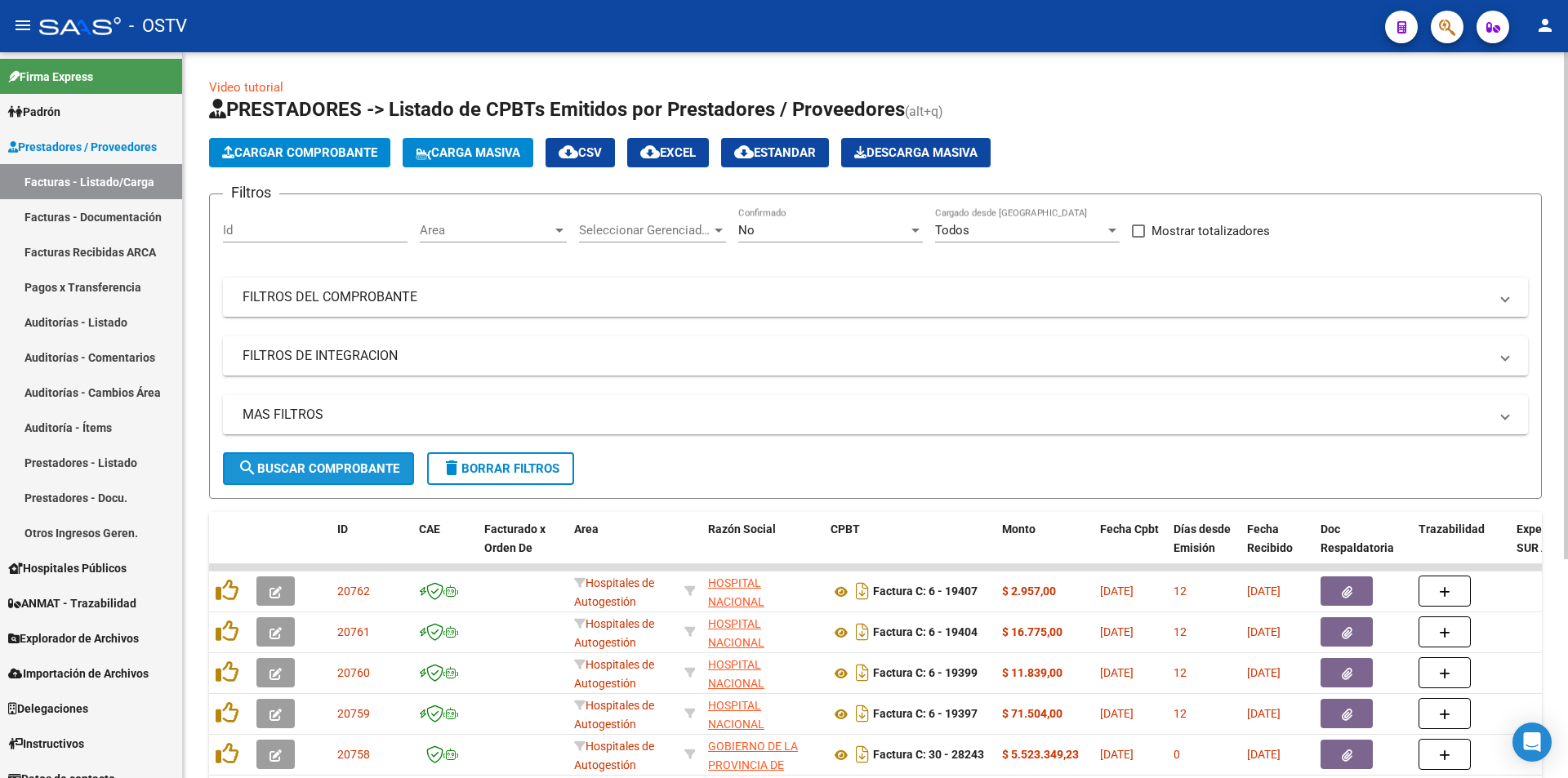
click at [323, 462] on span "search Buscar Comprobante" at bounding box center [318, 468] width 162 height 15
click at [325, 462] on span "search Buscar Comprobante" at bounding box center [318, 468] width 162 height 15
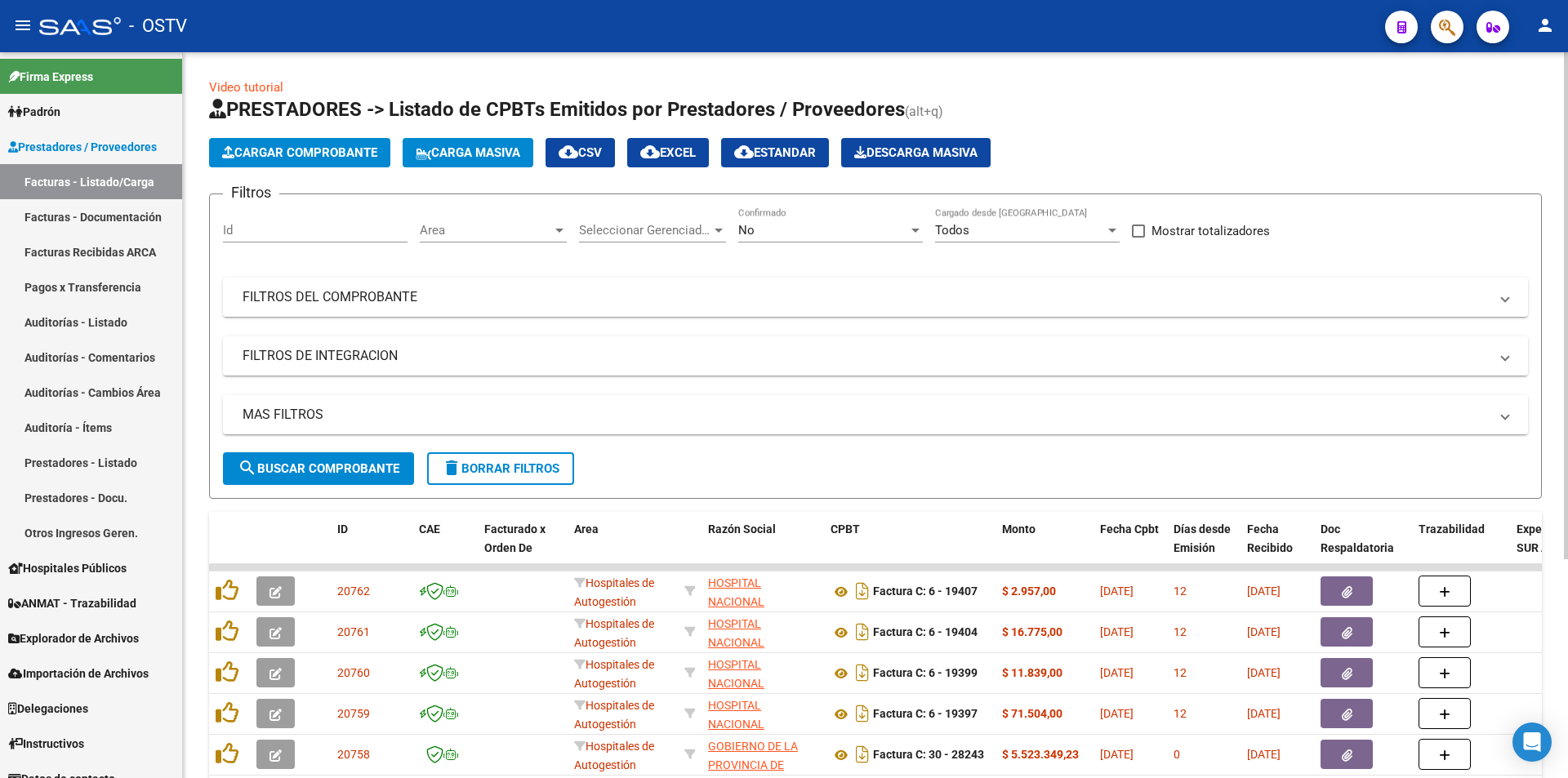
click at [330, 467] on span "search Buscar Comprobante" at bounding box center [318, 468] width 162 height 15
click at [313, 470] on span "search Buscar Comprobante" at bounding box center [318, 468] width 162 height 15
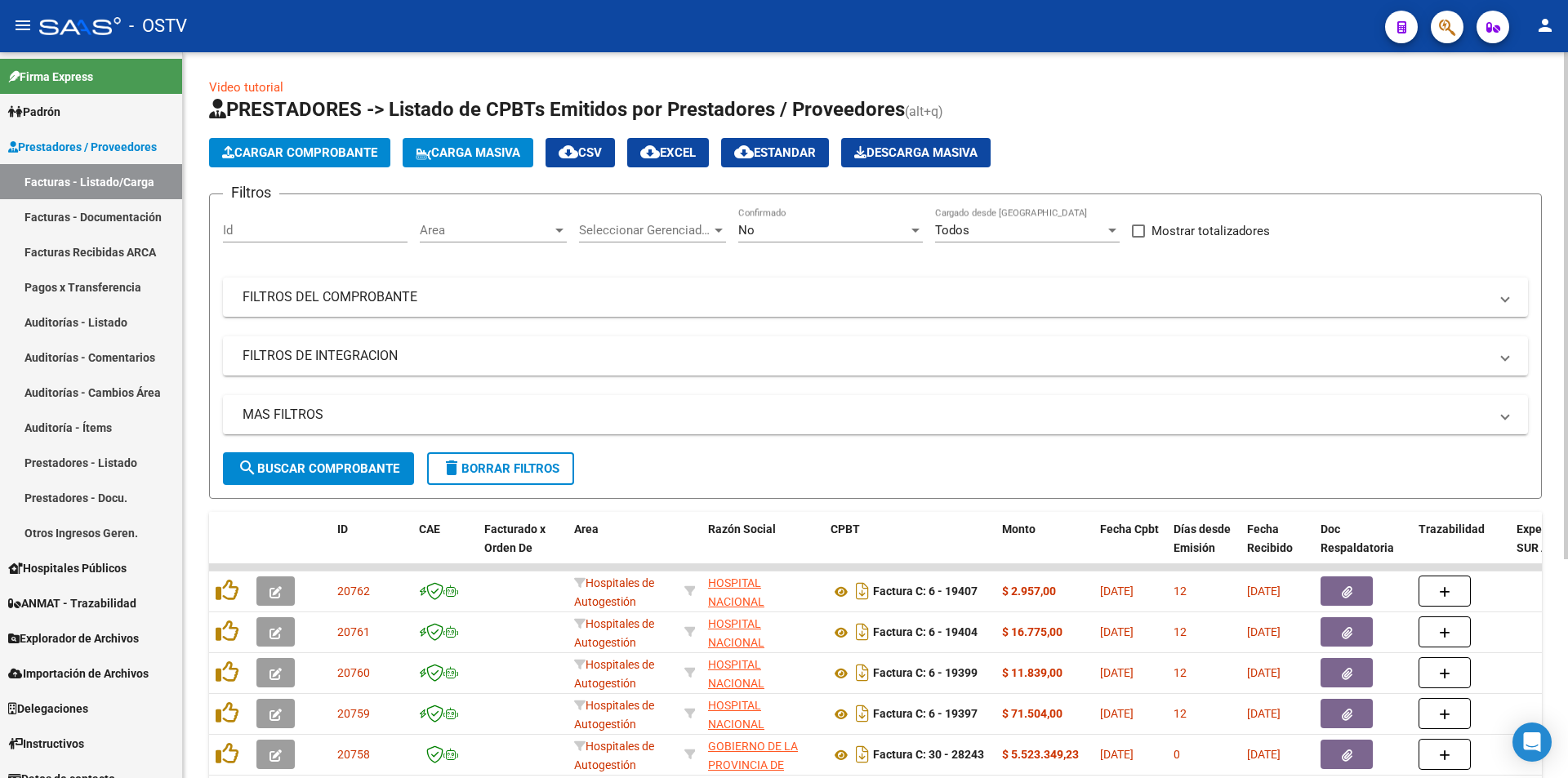
click at [313, 470] on span "search Buscar Comprobante" at bounding box center [318, 468] width 162 height 15
click at [327, 462] on span "search Buscar Comprobante" at bounding box center [318, 468] width 162 height 15
click at [327, 468] on span "search Buscar Comprobante" at bounding box center [318, 468] width 162 height 15
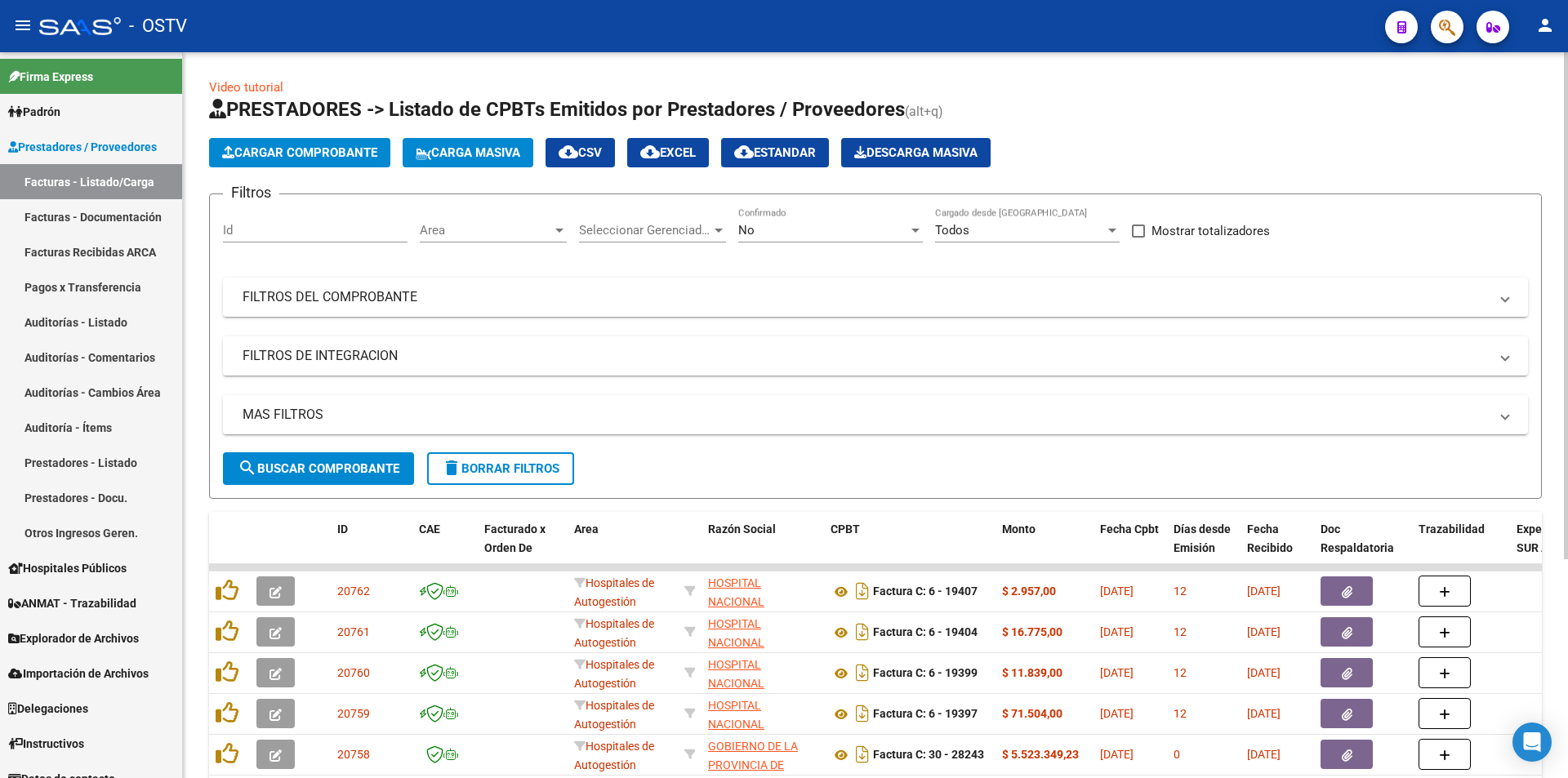
click at [330, 459] on button "search Buscar Comprobante" at bounding box center [318, 469] width 191 height 33
click at [330, 459] on button "search Buscar Comprobante" at bounding box center [318, 469] width 191 height 33
click at [332, 462] on span "search Buscar Comprobante" at bounding box center [318, 468] width 162 height 15
click at [327, 469] on span "search Buscar Comprobante" at bounding box center [318, 468] width 162 height 15
click at [329, 466] on span "search Buscar Comprobante" at bounding box center [318, 468] width 162 height 15
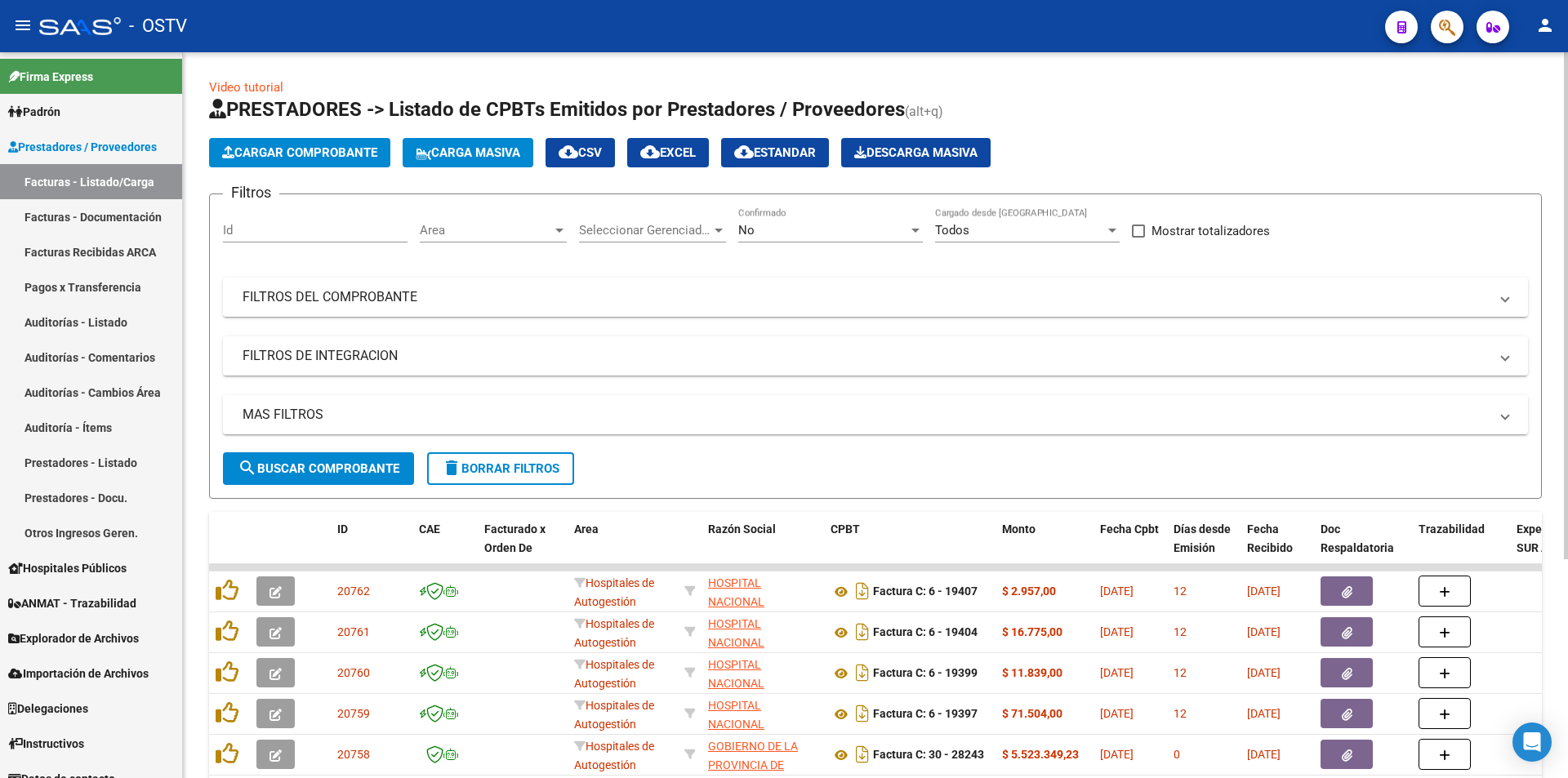
click at [323, 467] on span "search Buscar Comprobante" at bounding box center [318, 468] width 162 height 15
click at [330, 465] on span "search Buscar Comprobante" at bounding box center [318, 468] width 162 height 15
click at [315, 458] on button "search Buscar Comprobante" at bounding box center [318, 469] width 191 height 33
click at [335, 467] on span "search Buscar Comprobante" at bounding box center [318, 468] width 162 height 15
click at [324, 476] on button "search Buscar Comprobante" at bounding box center [318, 469] width 191 height 33
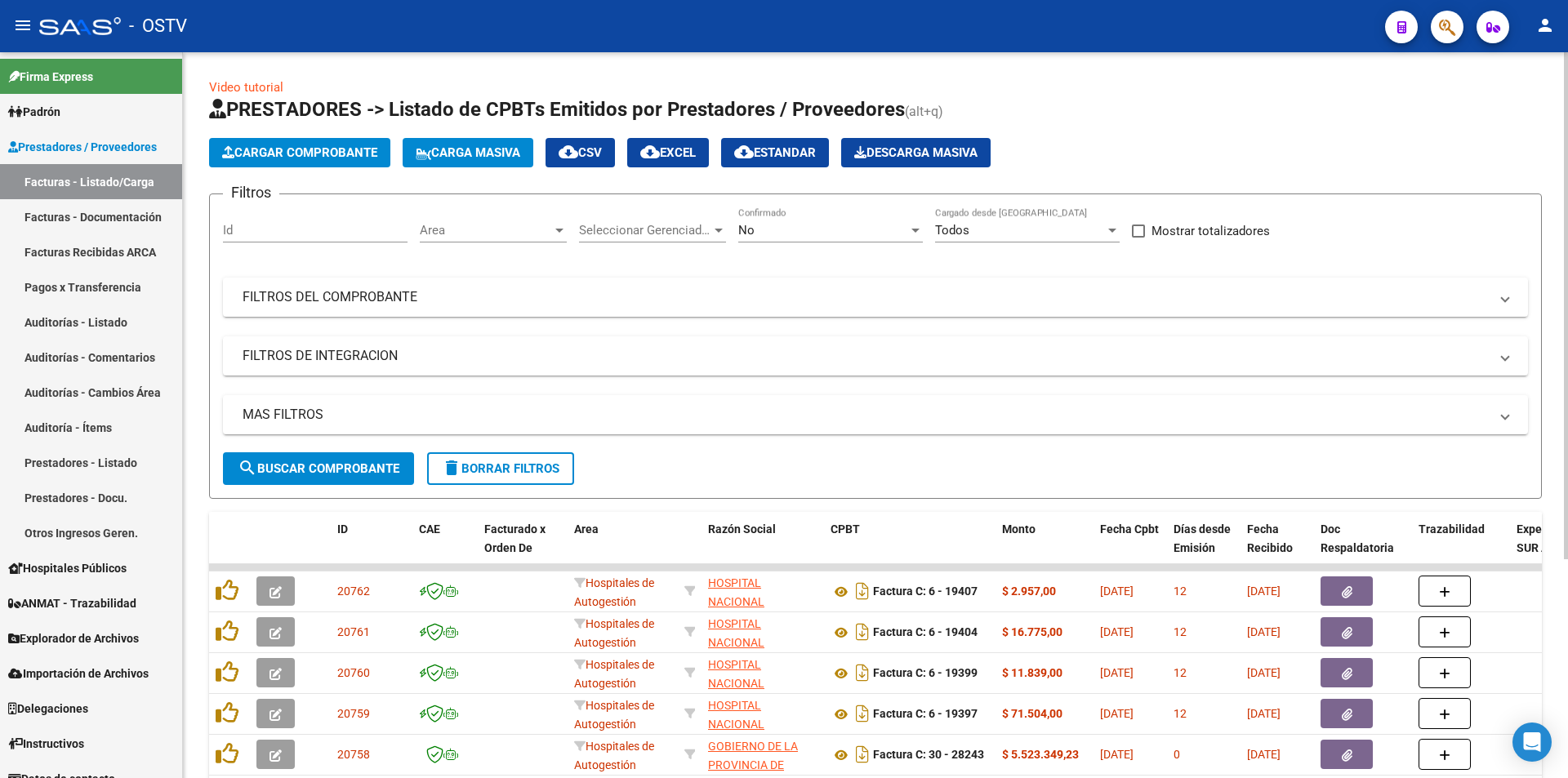
click at [321, 462] on span "search Buscar Comprobante" at bounding box center [318, 468] width 162 height 15
click at [326, 472] on span "search Buscar Comprobante" at bounding box center [318, 468] width 162 height 15
click at [308, 463] on span "search Buscar Comprobante" at bounding box center [318, 468] width 162 height 15
click at [312, 461] on span "search Buscar Comprobante" at bounding box center [318, 468] width 162 height 15
click at [326, 471] on span "search Buscar Comprobante" at bounding box center [318, 468] width 162 height 15
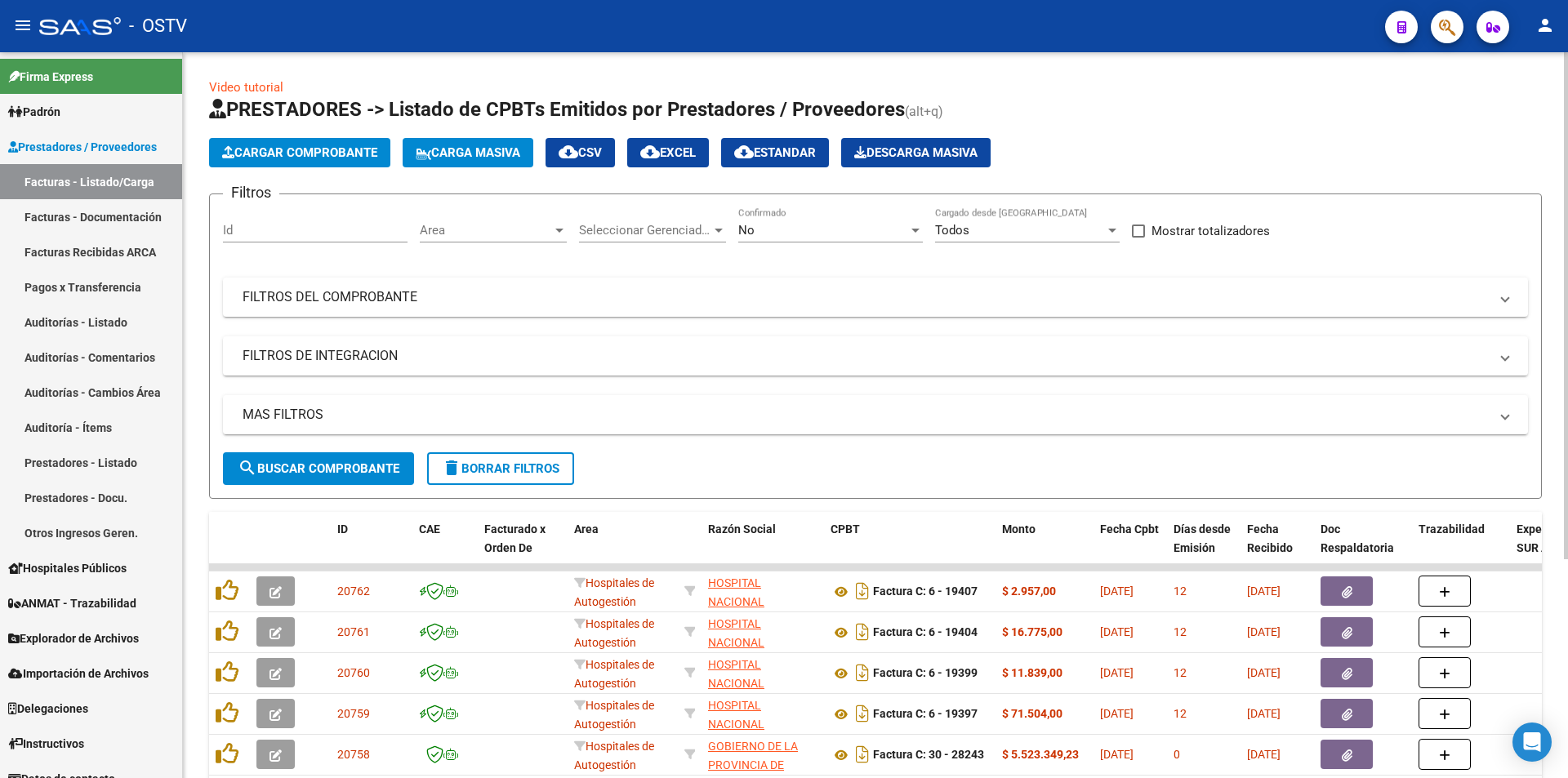
click at [330, 461] on span "search Buscar Comprobante" at bounding box center [318, 468] width 162 height 15
click at [336, 462] on span "search Buscar Comprobante" at bounding box center [318, 468] width 162 height 15
click at [341, 466] on span "search Buscar Comprobante" at bounding box center [318, 468] width 162 height 15
click at [341, 469] on span "search Buscar Comprobante" at bounding box center [318, 468] width 162 height 15
click at [337, 475] on button "search Buscar Comprobante" at bounding box center [318, 469] width 191 height 33
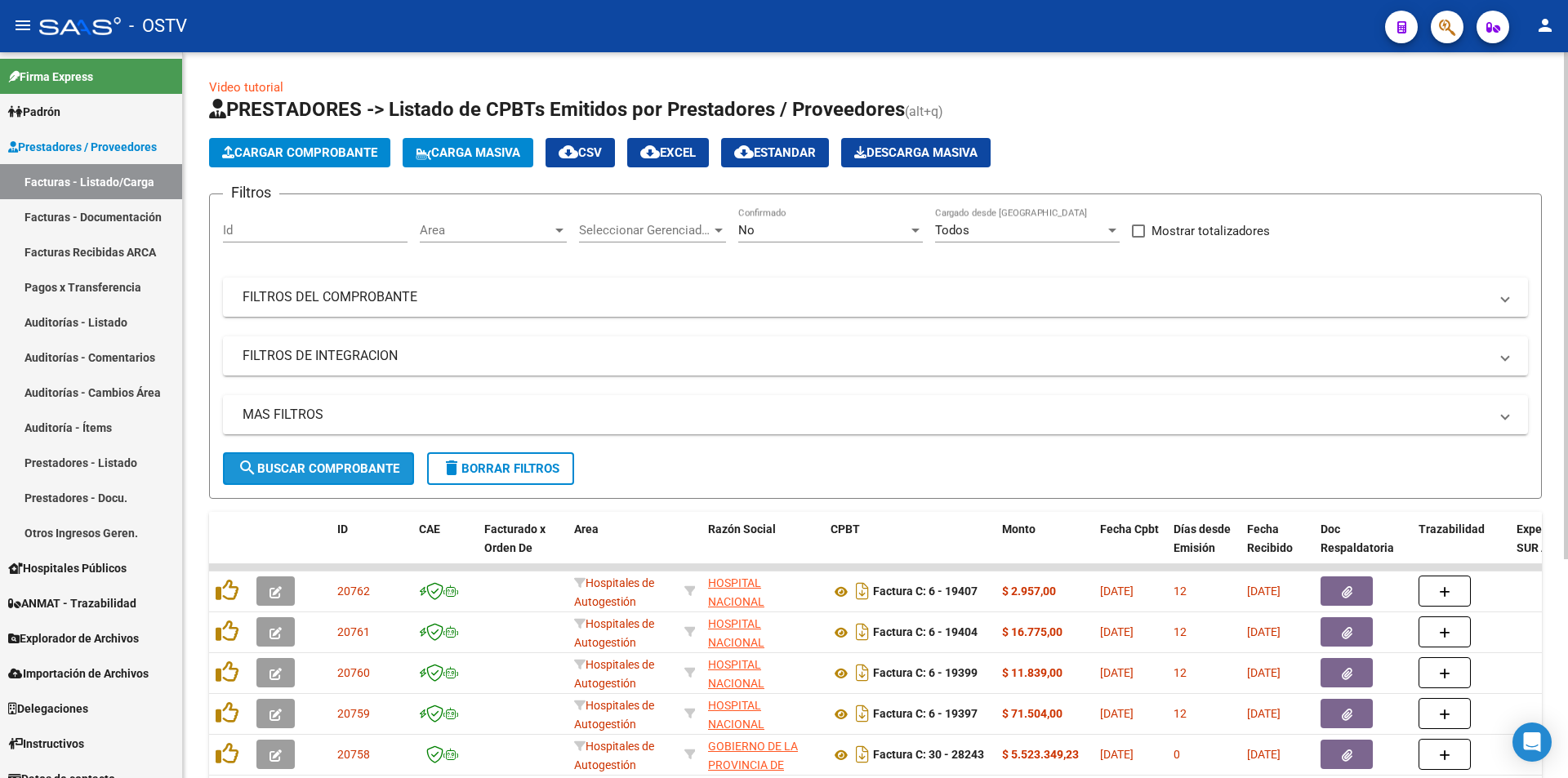
click at [326, 462] on span "search Buscar Comprobante" at bounding box center [318, 468] width 162 height 15
click at [335, 456] on button "search Buscar Comprobante" at bounding box center [318, 469] width 191 height 33
click at [312, 470] on span "search Buscar Comprobante" at bounding box center [318, 468] width 162 height 15
click at [308, 466] on span "search Buscar Comprobante" at bounding box center [318, 468] width 162 height 15
click at [299, 475] on button "search Buscar Comprobante" at bounding box center [318, 469] width 191 height 33
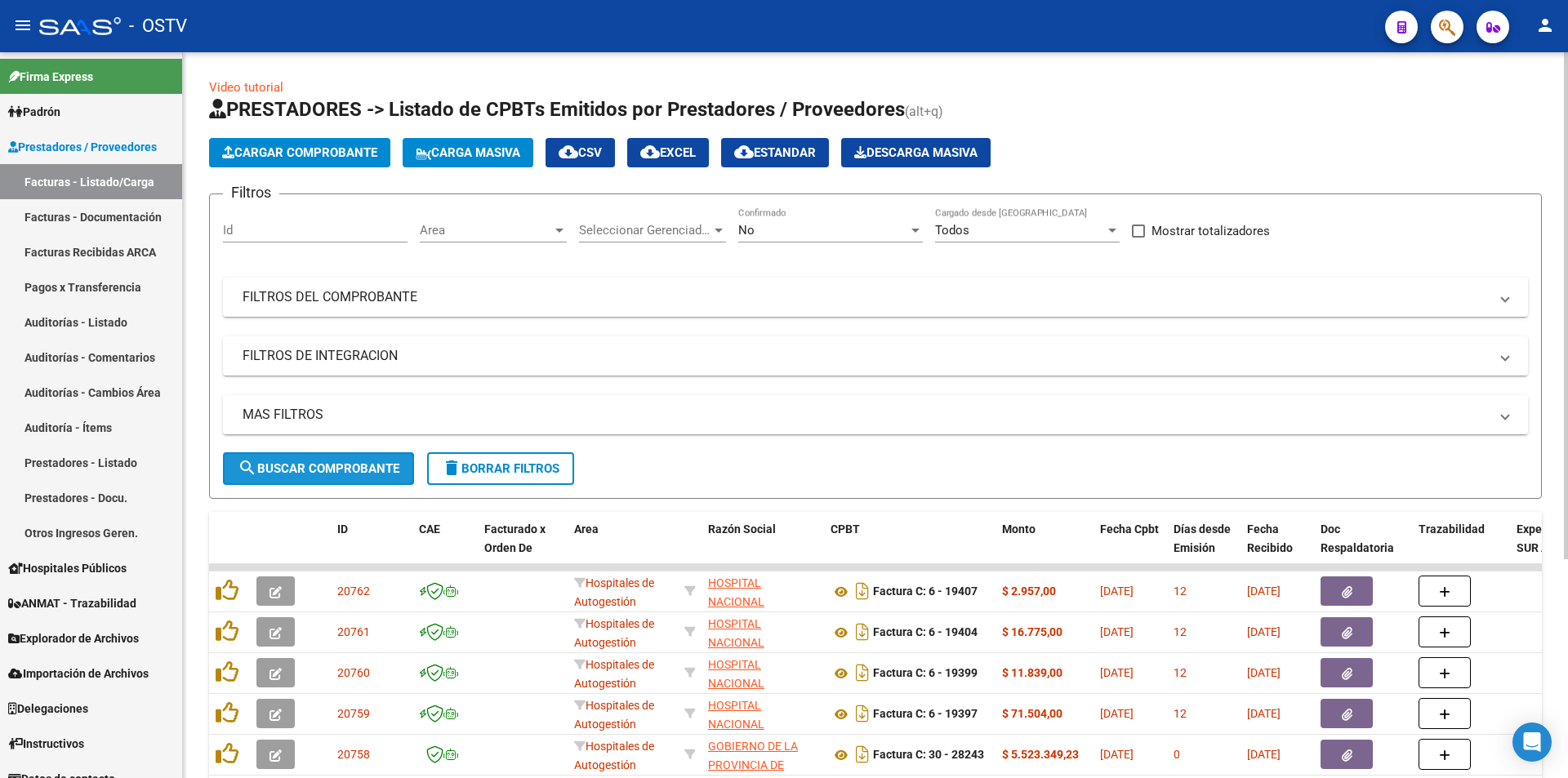
click at [345, 473] on span "search Buscar Comprobante" at bounding box center [318, 468] width 162 height 15
click at [99, 274] on link "Pagos x Transferencia" at bounding box center [91, 287] width 182 height 35
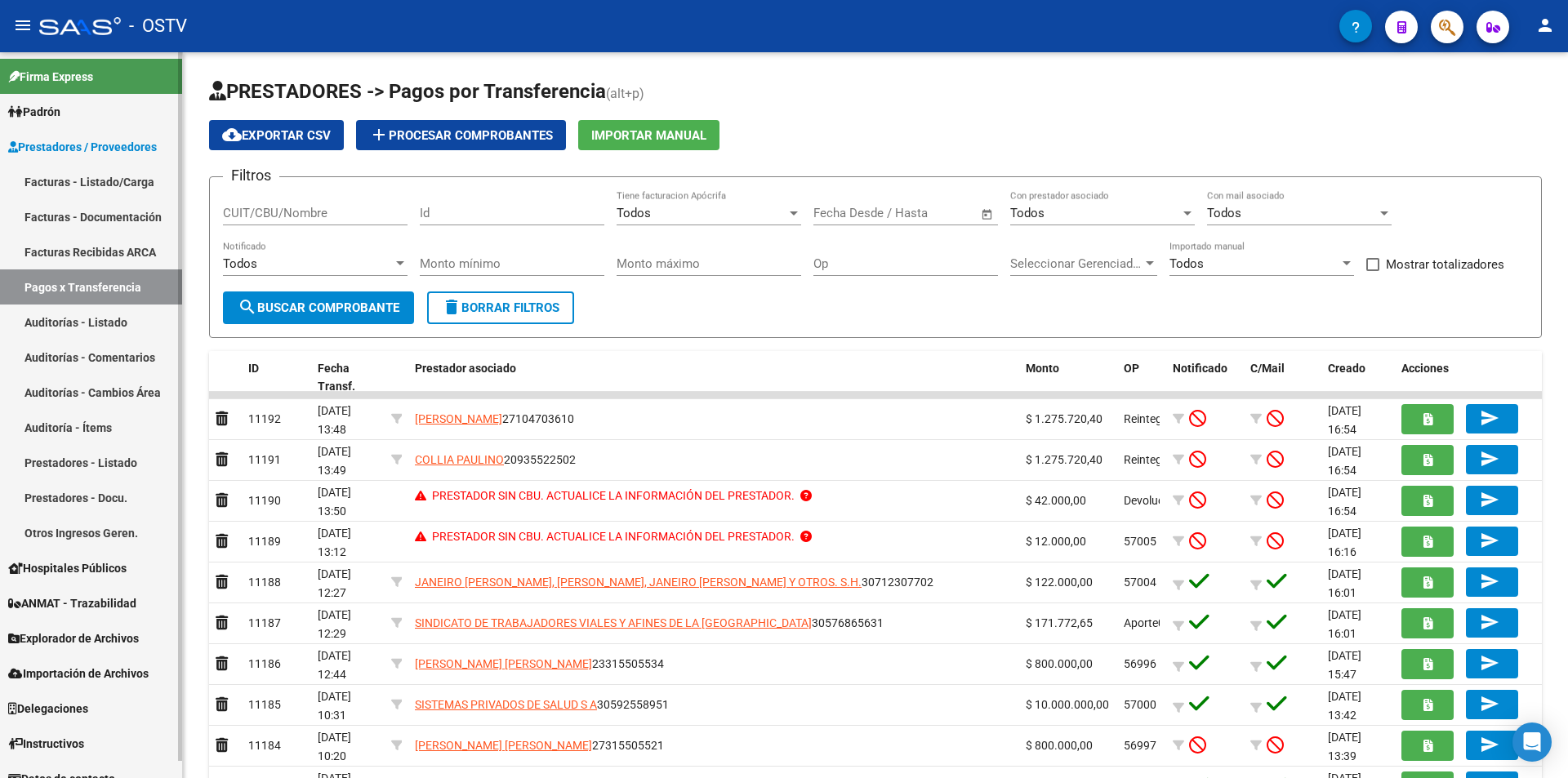
click at [81, 178] on link "Facturas - Listado/Carga" at bounding box center [91, 182] width 182 height 35
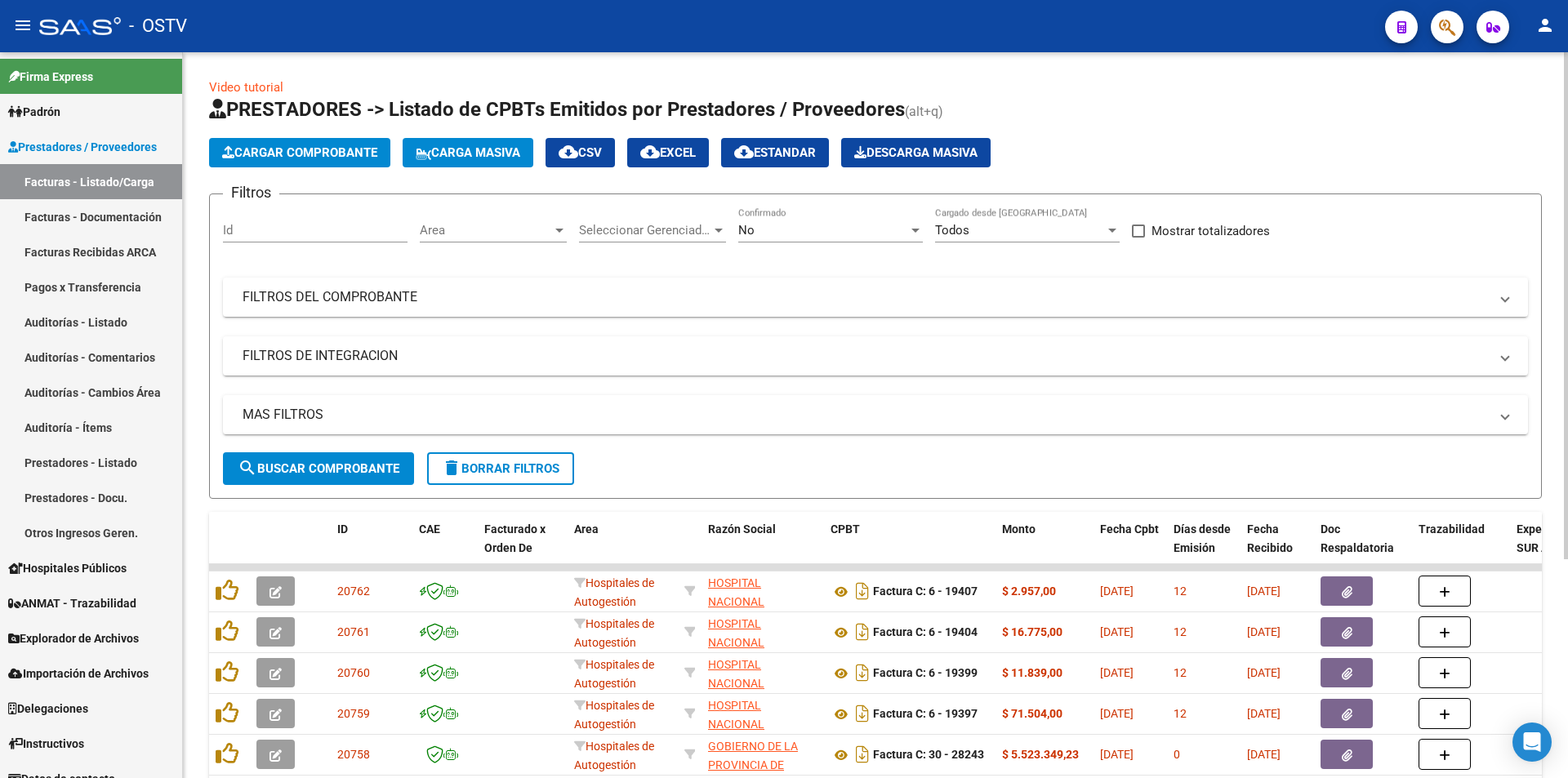
click at [842, 221] on div "No Confirmado" at bounding box center [830, 225] width 184 height 35
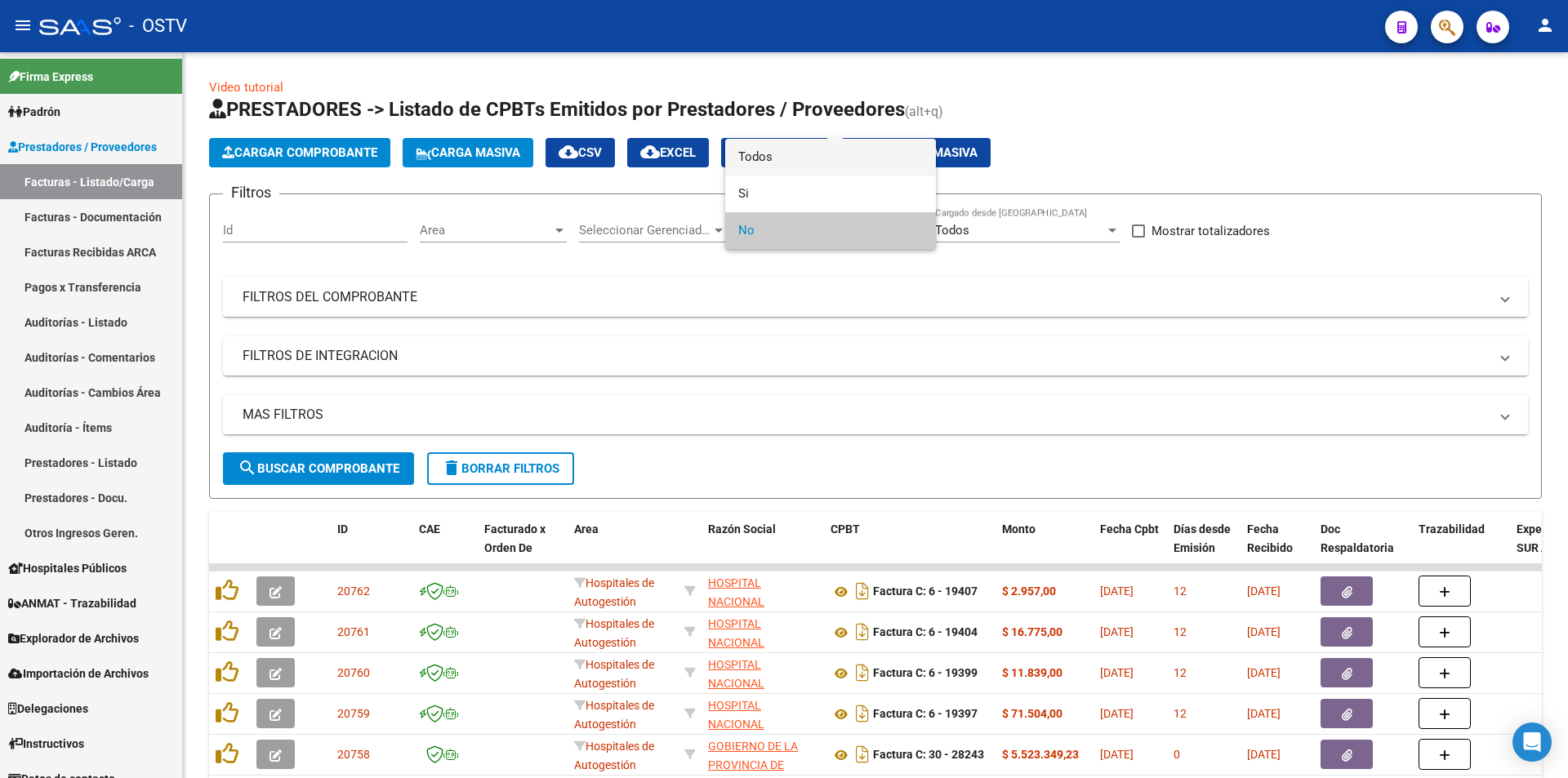
click at [827, 149] on span "Todos" at bounding box center [830, 157] width 184 height 36
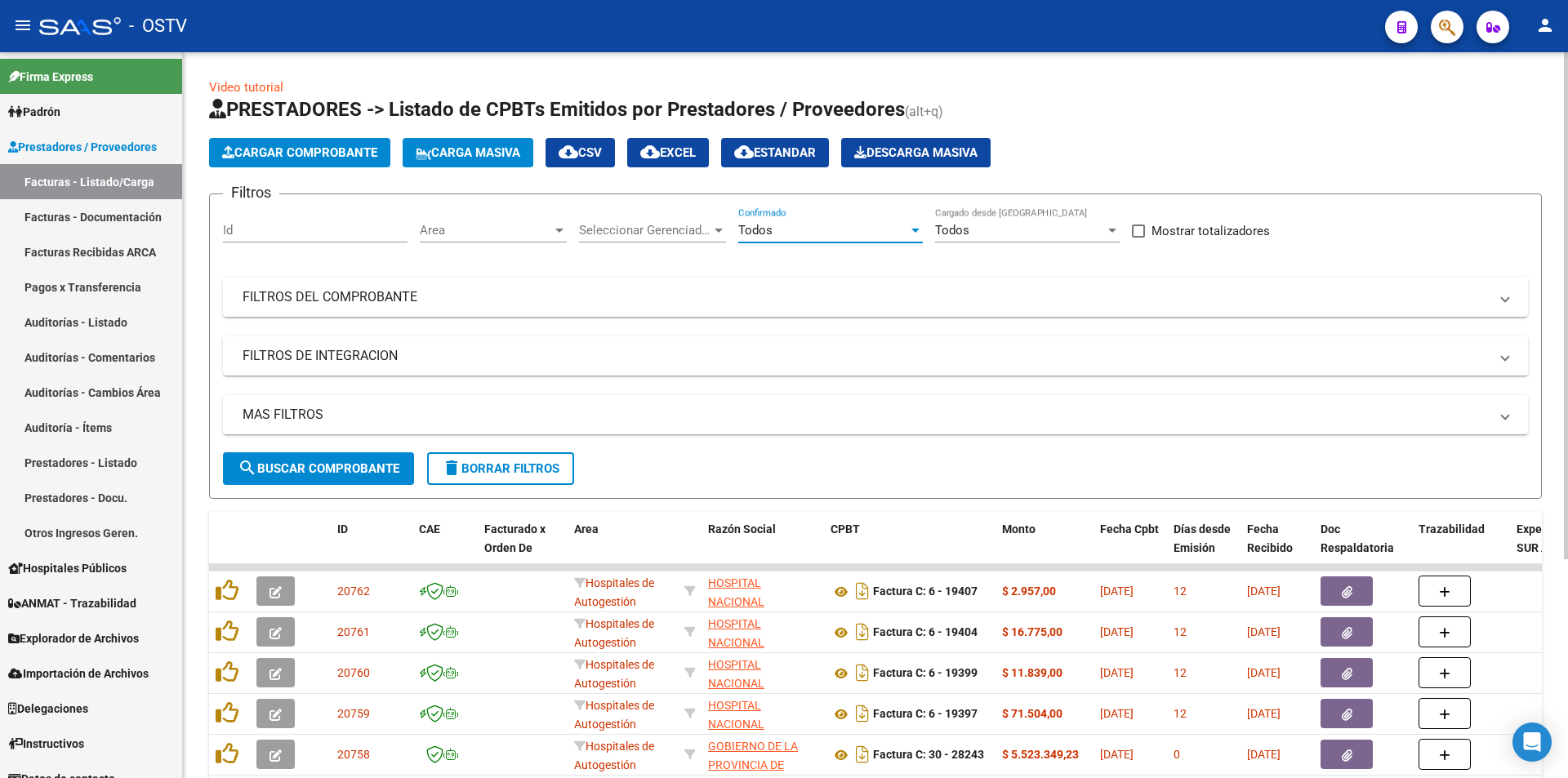
click at [325, 469] on span "search Buscar Comprobante" at bounding box center [318, 468] width 162 height 15
click at [317, 464] on span "search Buscar Comprobante" at bounding box center [318, 468] width 162 height 15
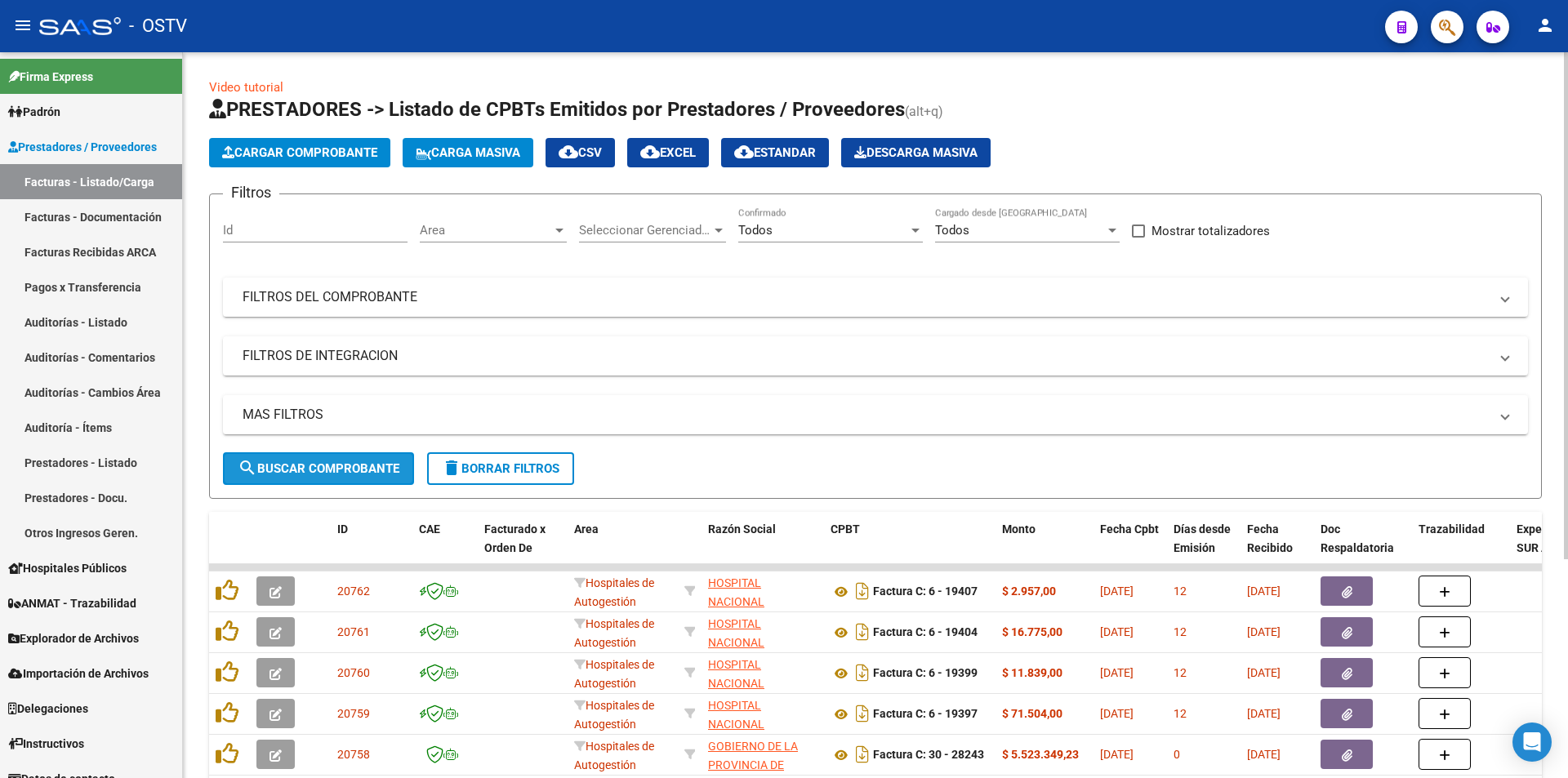
click at [317, 464] on span "search Buscar Comprobante" at bounding box center [318, 468] width 162 height 15
click at [330, 470] on span "search Buscar Comprobante" at bounding box center [318, 468] width 162 height 15
click at [325, 481] on button "search Buscar Comprobante" at bounding box center [318, 469] width 191 height 33
click at [288, 487] on form "Filtros Id Area Area Seleccionar Gerenciador Seleccionar Gerenciador Todos Conf…" at bounding box center [875, 346] width 1333 height 305
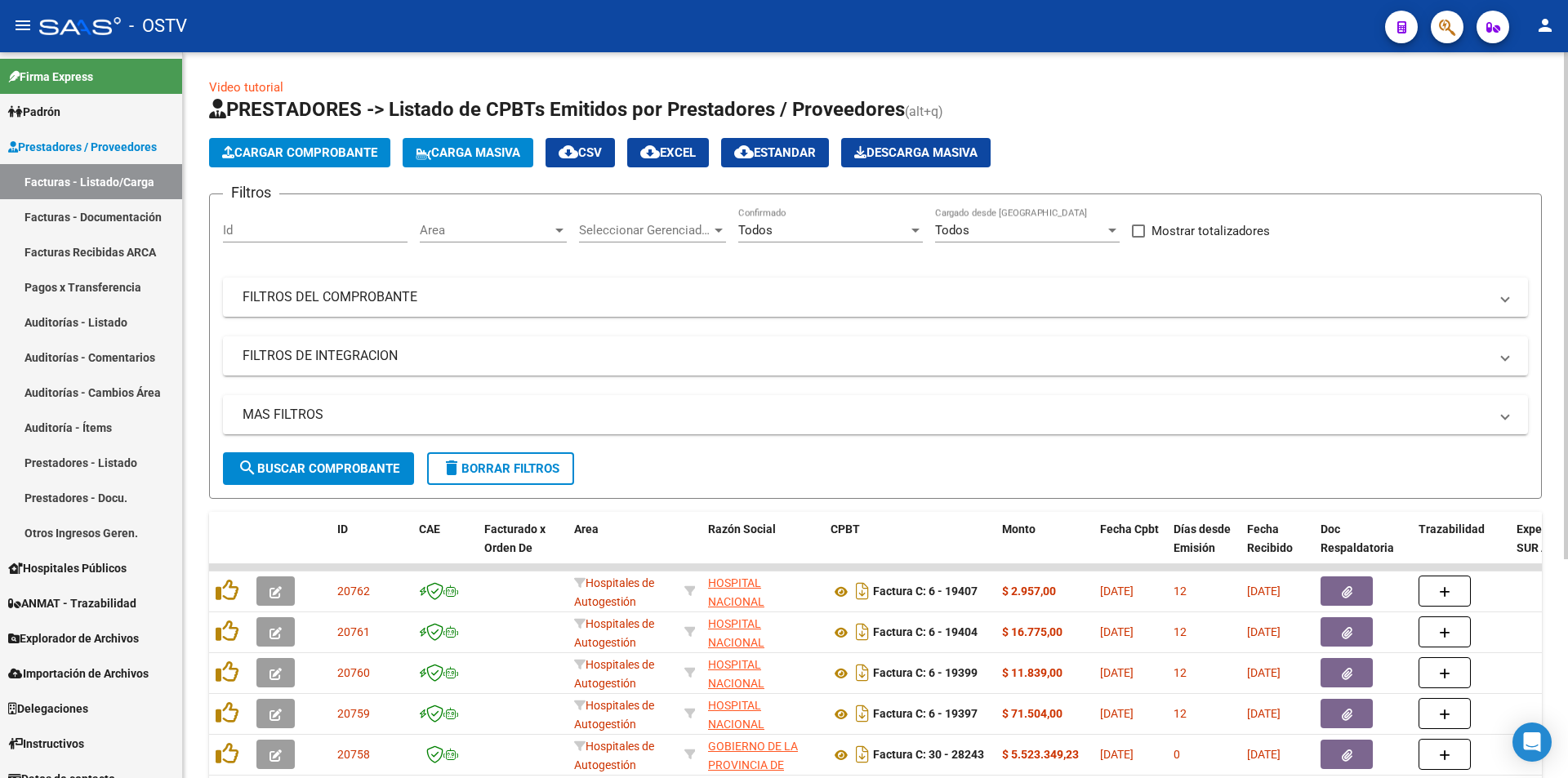
click at [300, 455] on button "search Buscar Comprobante" at bounding box center [318, 469] width 191 height 33
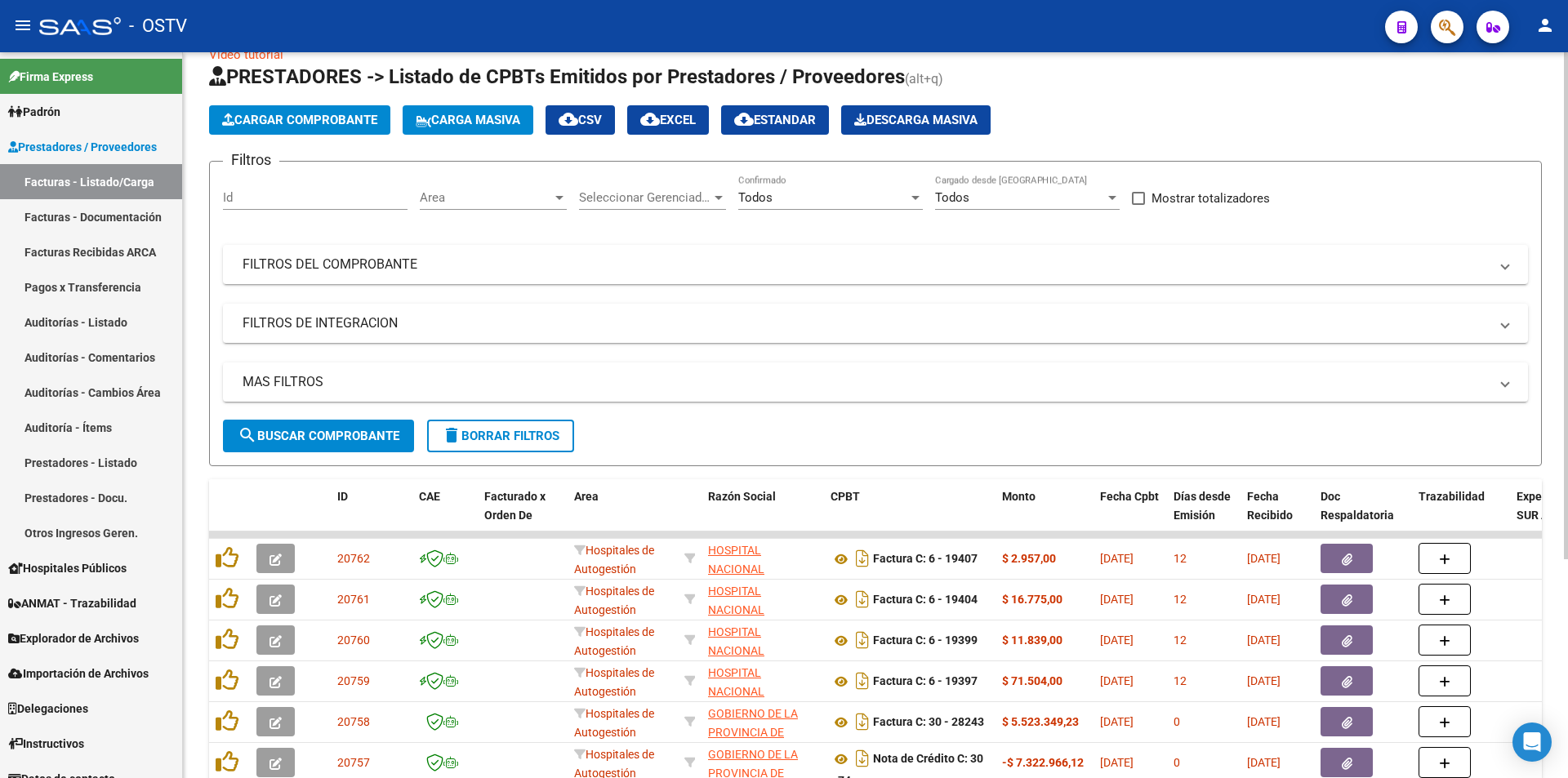
click at [317, 436] on span "search Buscar Comprobante" at bounding box center [318, 436] width 162 height 15
click at [323, 439] on span "search Buscar Comprobante" at bounding box center [318, 436] width 162 height 15
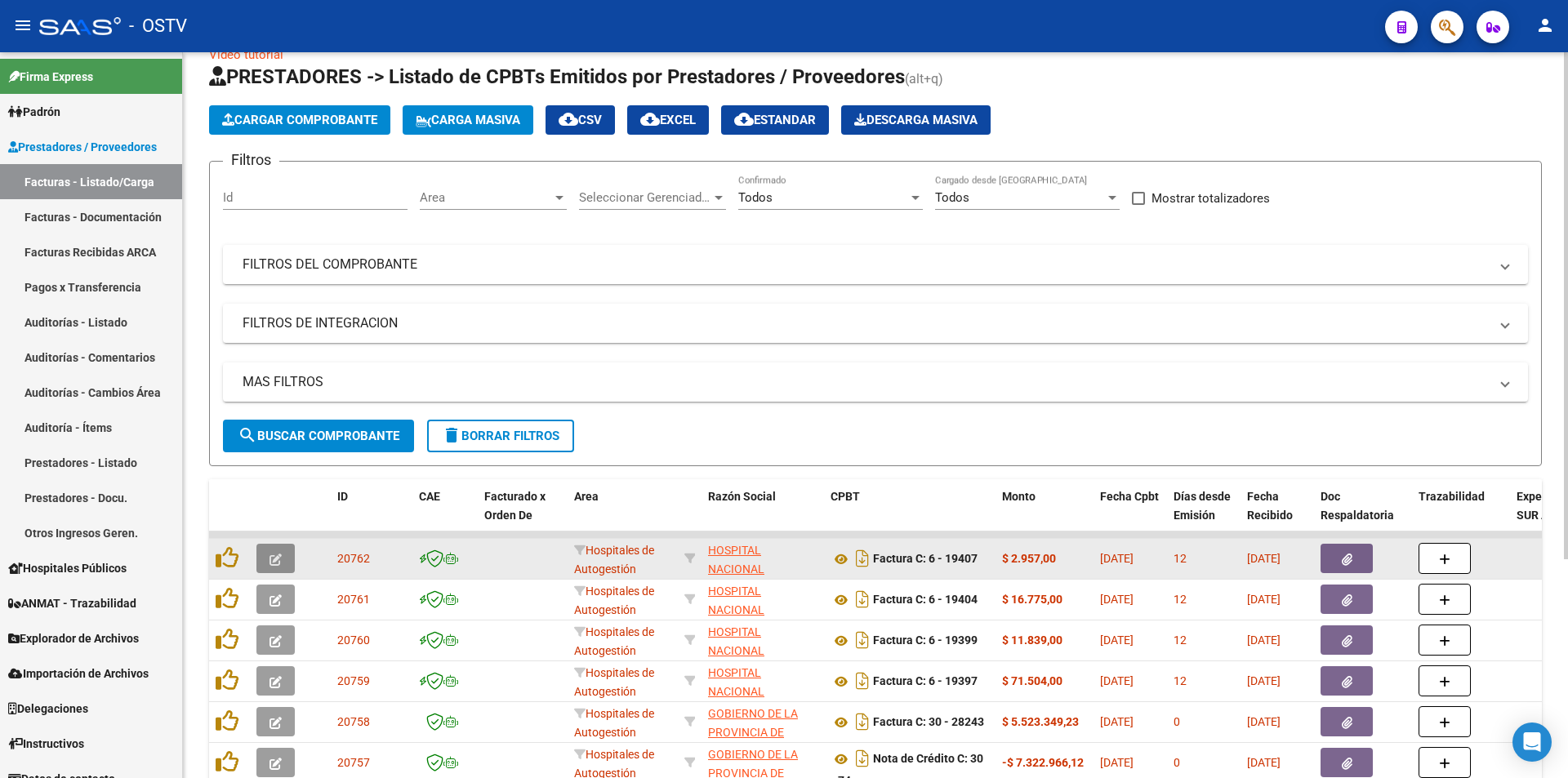
click at [278, 564] on icon "button" at bounding box center [276, 559] width 12 height 12
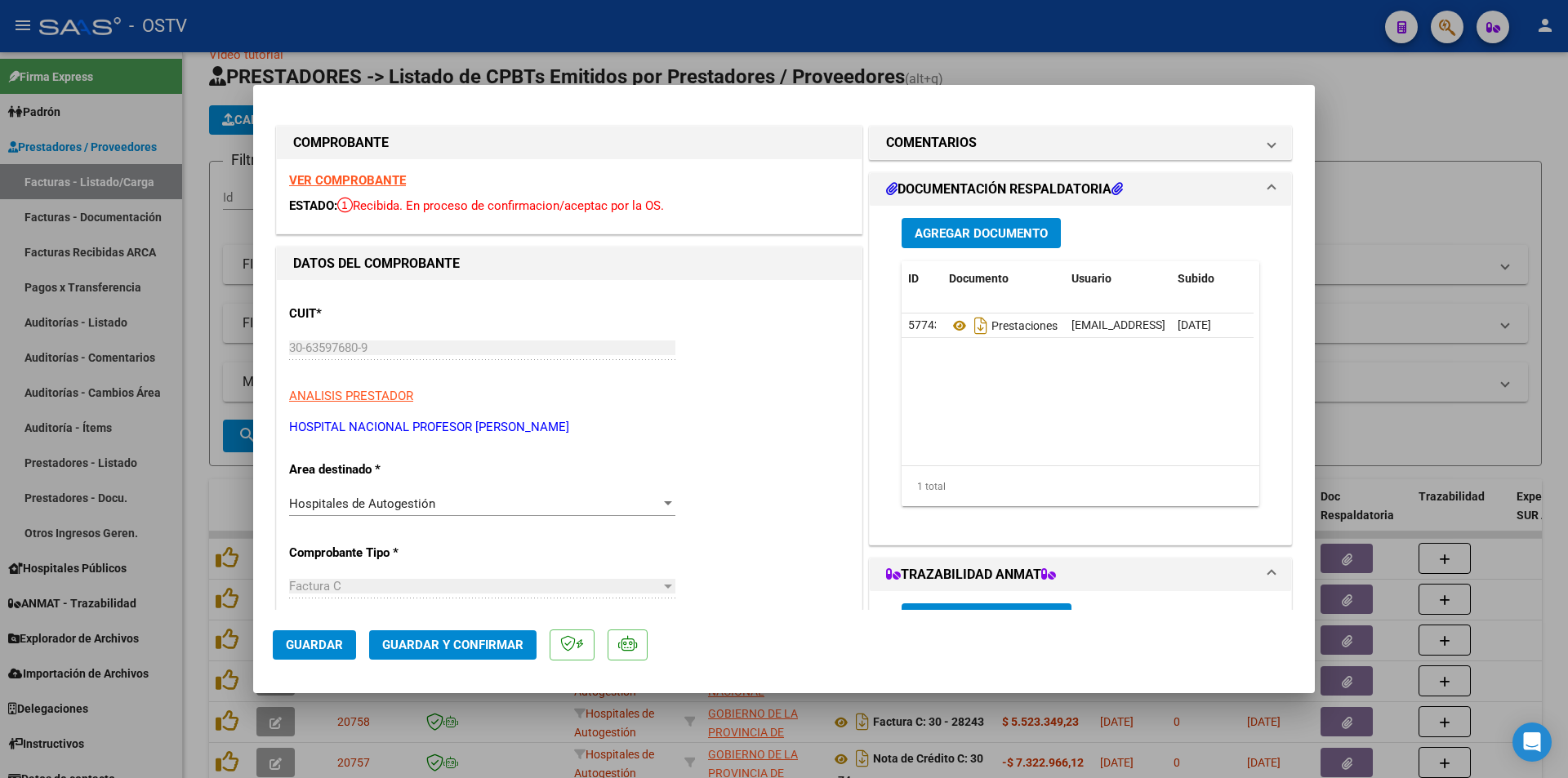
click at [198, 321] on div at bounding box center [784, 389] width 1568 height 778
type input "$ 0,00"
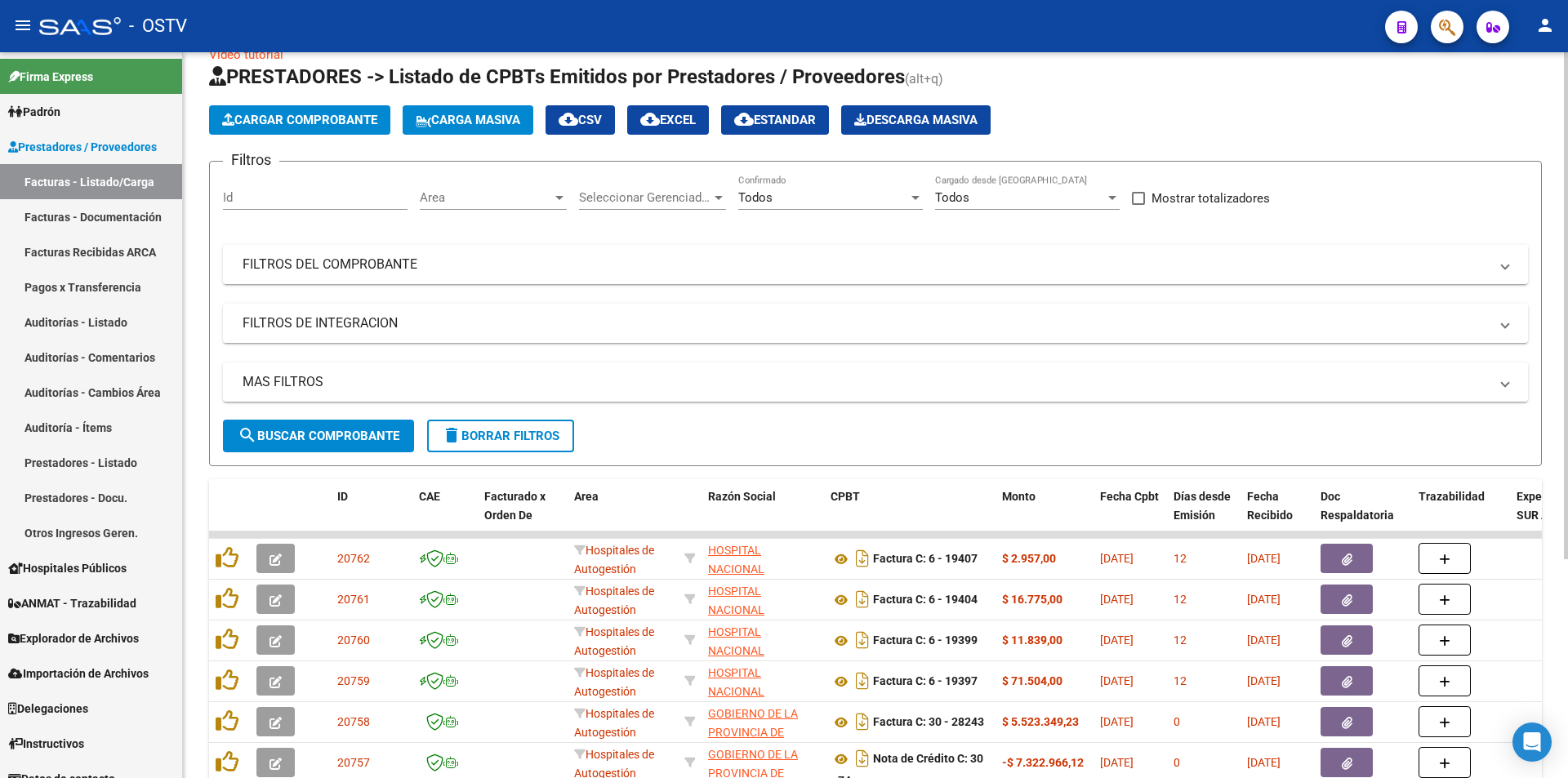
click at [359, 433] on span "search Buscar Comprobante" at bounding box center [318, 436] width 162 height 15
click at [317, 430] on span "search Buscar Comprobante" at bounding box center [318, 436] width 162 height 15
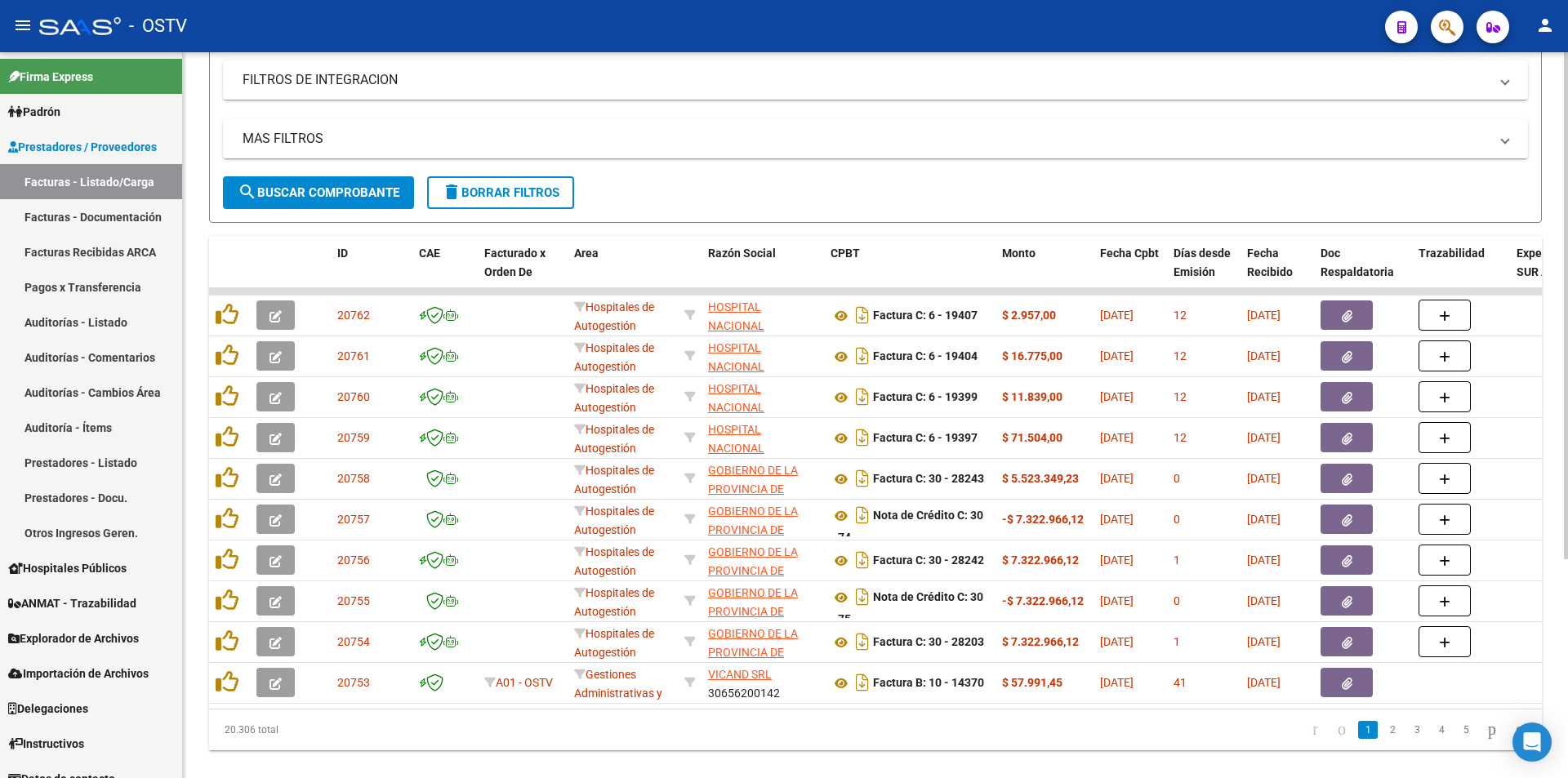
scroll to position [313, 0]
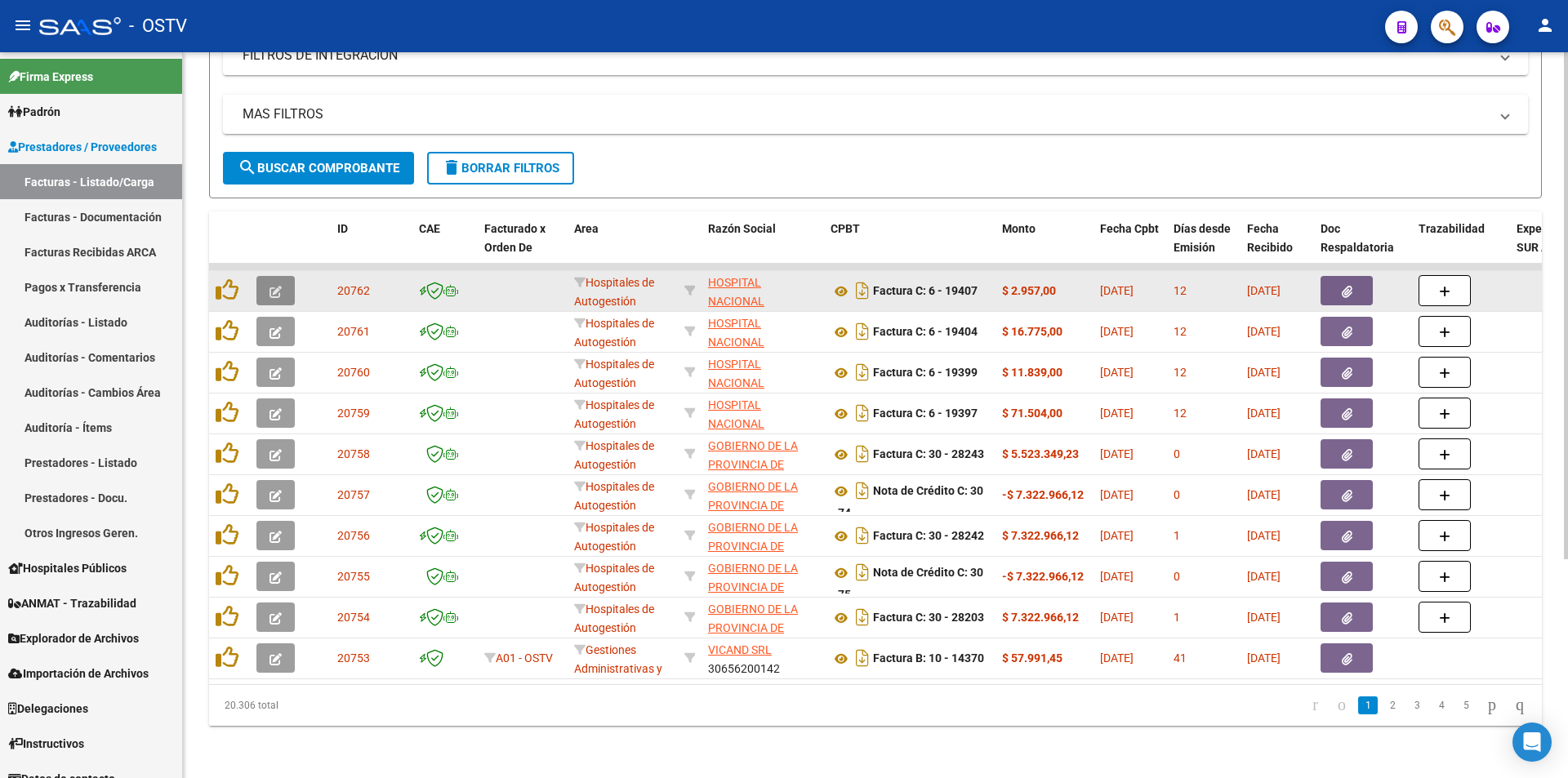
click at [277, 285] on icon "button" at bounding box center [276, 291] width 12 height 12
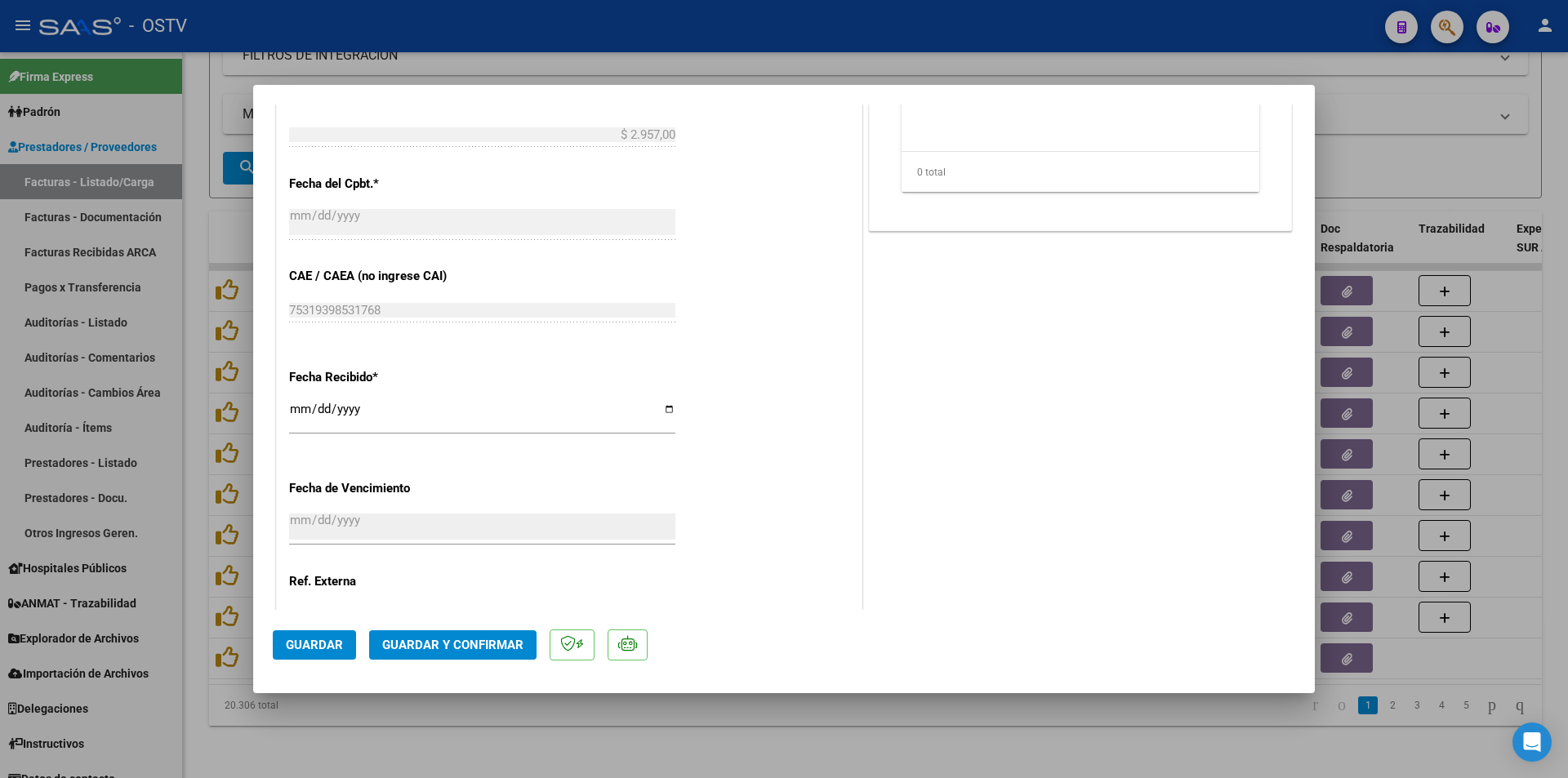
scroll to position [832, 0]
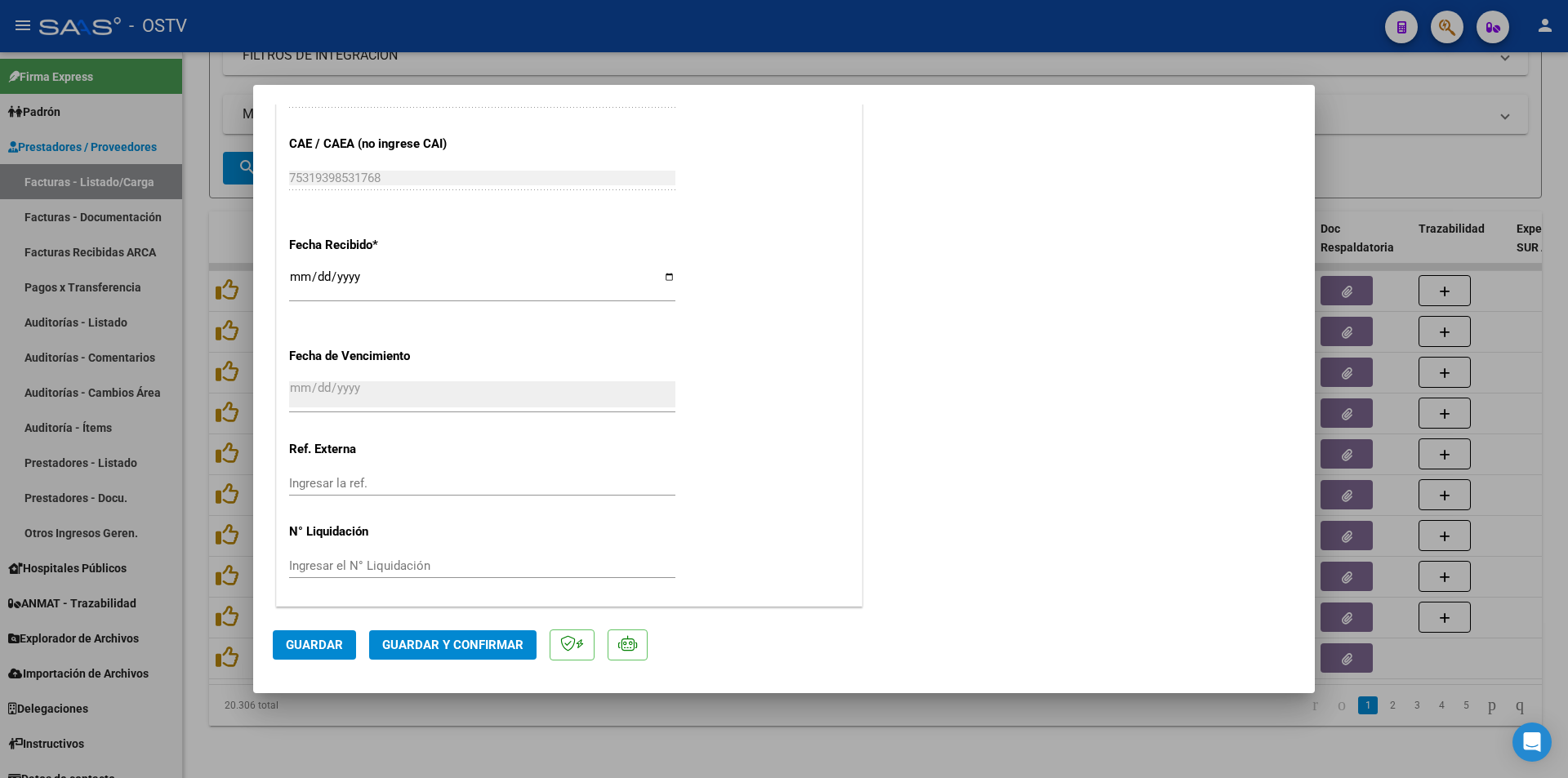
click at [808, 61] on div at bounding box center [784, 389] width 1568 height 778
type input "$ 0,00"
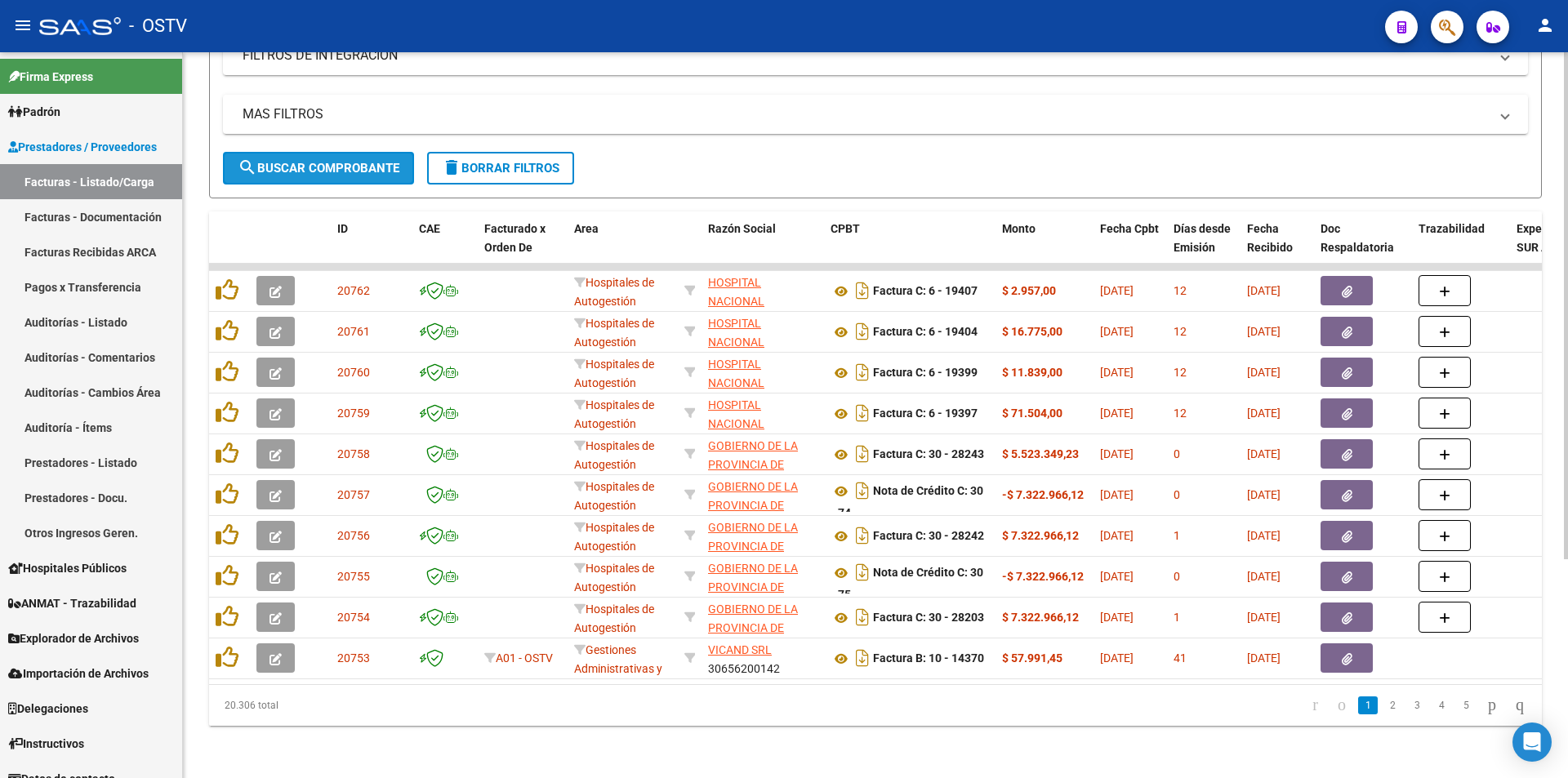
click at [315, 161] on span "search Buscar Comprobante" at bounding box center [318, 168] width 162 height 15
click at [309, 161] on span "search Buscar Comprobante" at bounding box center [318, 168] width 162 height 15
click at [323, 161] on span "search Buscar Comprobante" at bounding box center [318, 168] width 162 height 15
click at [323, 161] on span "search Buscar Comprobante" at bounding box center [318, 168] width 162 height 15
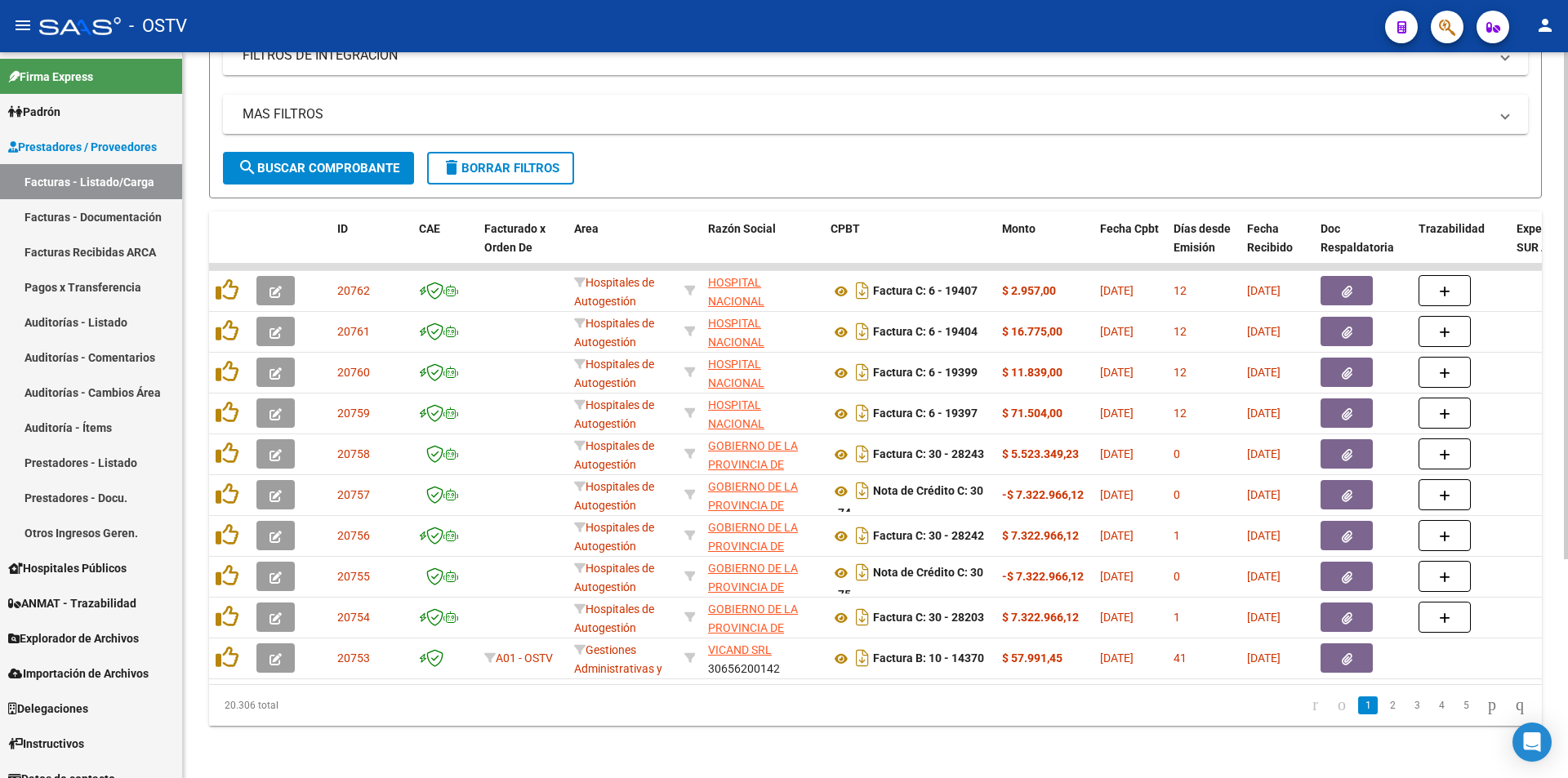
click at [330, 163] on span "search Buscar Comprobante" at bounding box center [318, 168] width 162 height 15
click at [329, 161] on span "search Buscar Comprobante" at bounding box center [318, 168] width 162 height 15
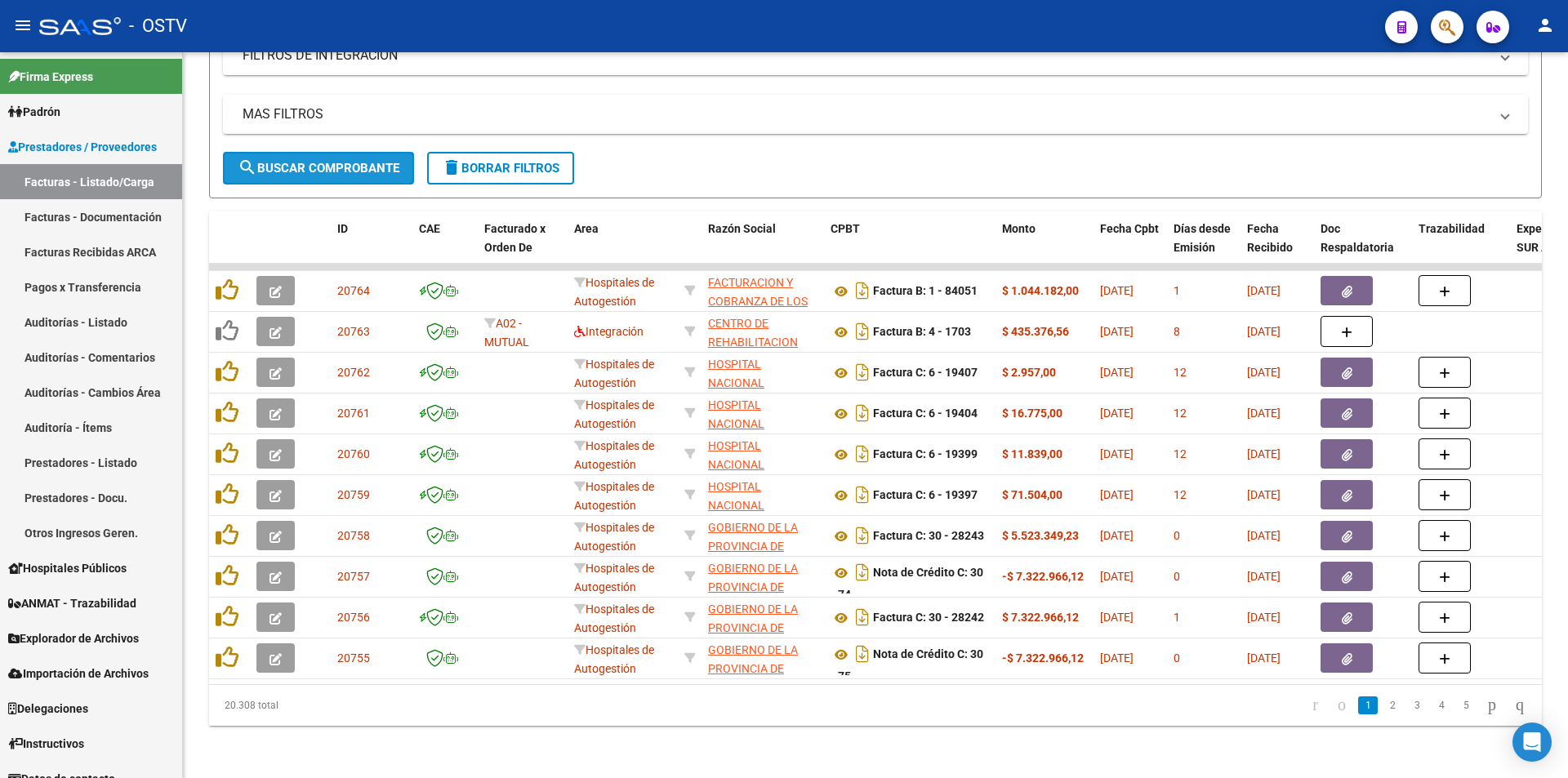
drag, startPoint x: 330, startPoint y: 151, endPoint x: 431, endPoint y: 10, distance: 173.4
click at [329, 161] on span "search Buscar Comprobante" at bounding box center [318, 168] width 162 height 15
click at [324, 161] on span "search Buscar Comprobante" at bounding box center [318, 168] width 162 height 15
click at [321, 161] on span "search Buscar Comprobante" at bounding box center [318, 168] width 162 height 15
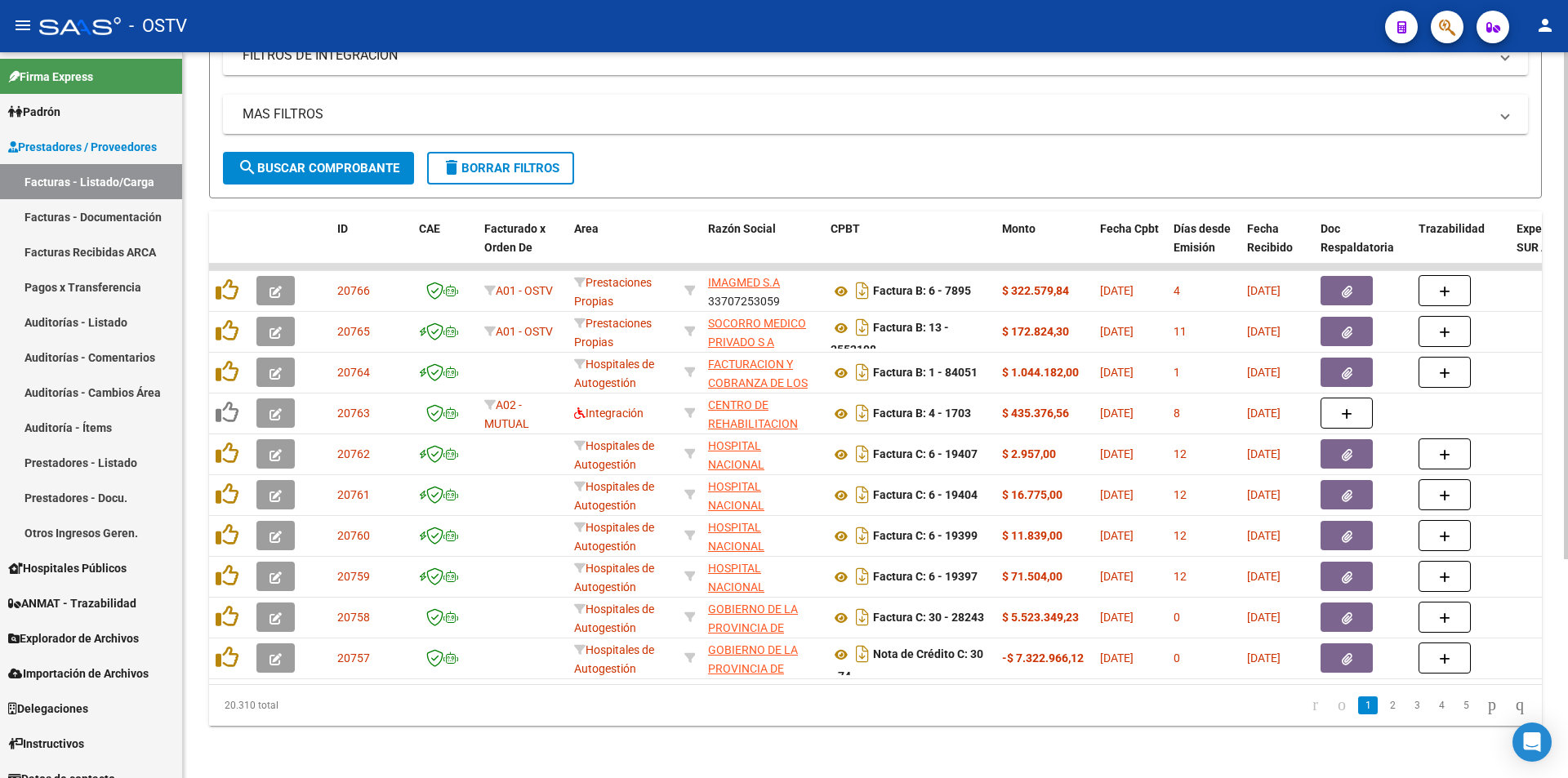
click at [321, 161] on span "search Buscar Comprobante" at bounding box center [318, 168] width 162 height 15
click at [316, 152] on button "search Buscar Comprobante" at bounding box center [318, 169] width 191 height 33
click at [326, 161] on span "search Buscar Comprobante" at bounding box center [318, 168] width 162 height 15
click at [323, 161] on span "search Buscar Comprobante" at bounding box center [318, 168] width 162 height 15
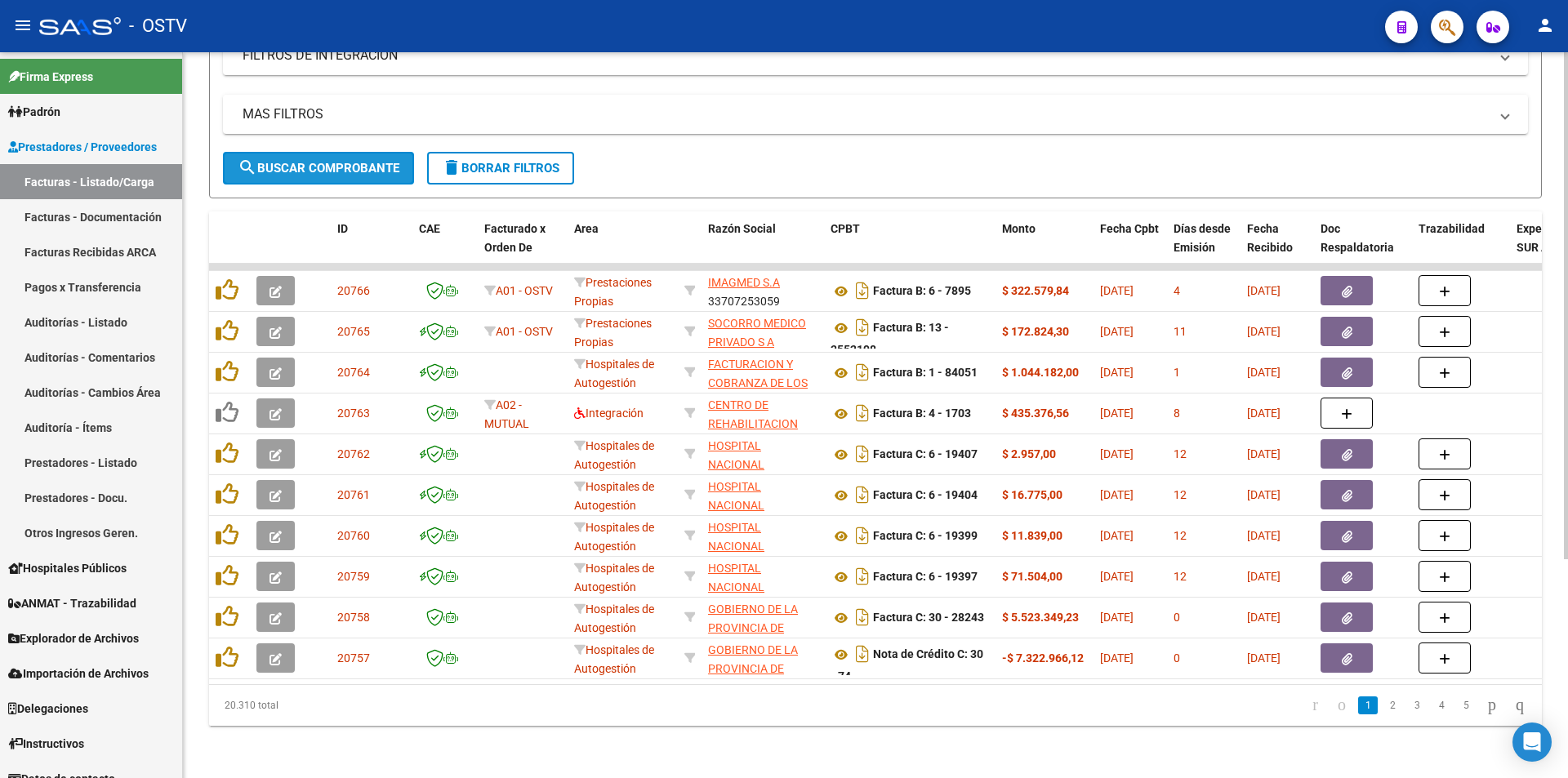
click at [320, 152] on button "search Buscar Comprobante" at bounding box center [318, 169] width 191 height 33
click at [327, 152] on button "search Buscar Comprobante" at bounding box center [318, 169] width 191 height 33
click at [322, 161] on span "search Buscar Comprobante" at bounding box center [318, 168] width 162 height 15
click at [317, 161] on span "search Buscar Comprobante" at bounding box center [318, 168] width 162 height 15
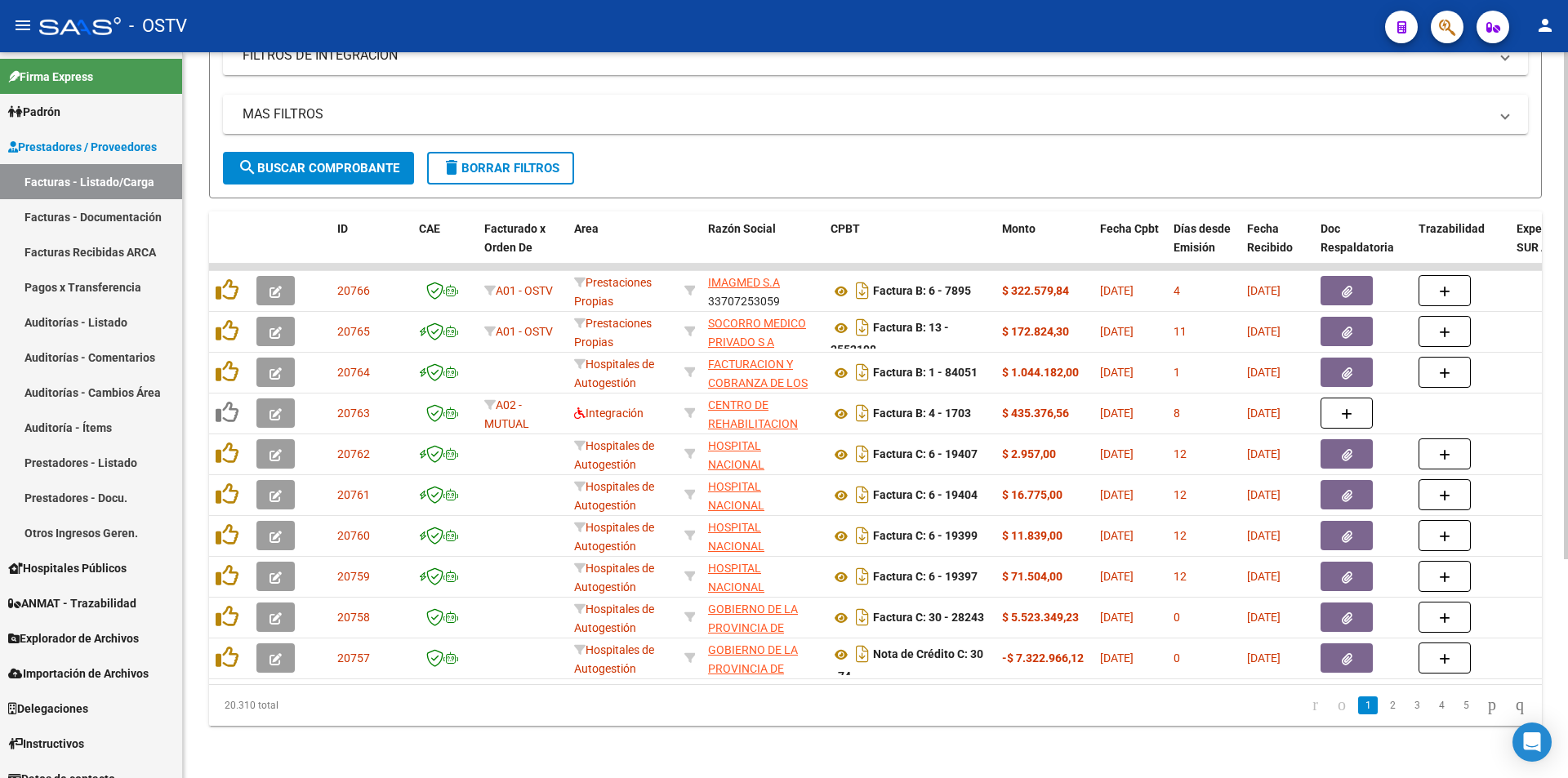
click at [318, 161] on span "search Buscar Comprobante" at bounding box center [318, 168] width 162 height 15
click at [318, 152] on button "search Buscar Comprobante" at bounding box center [318, 169] width 191 height 33
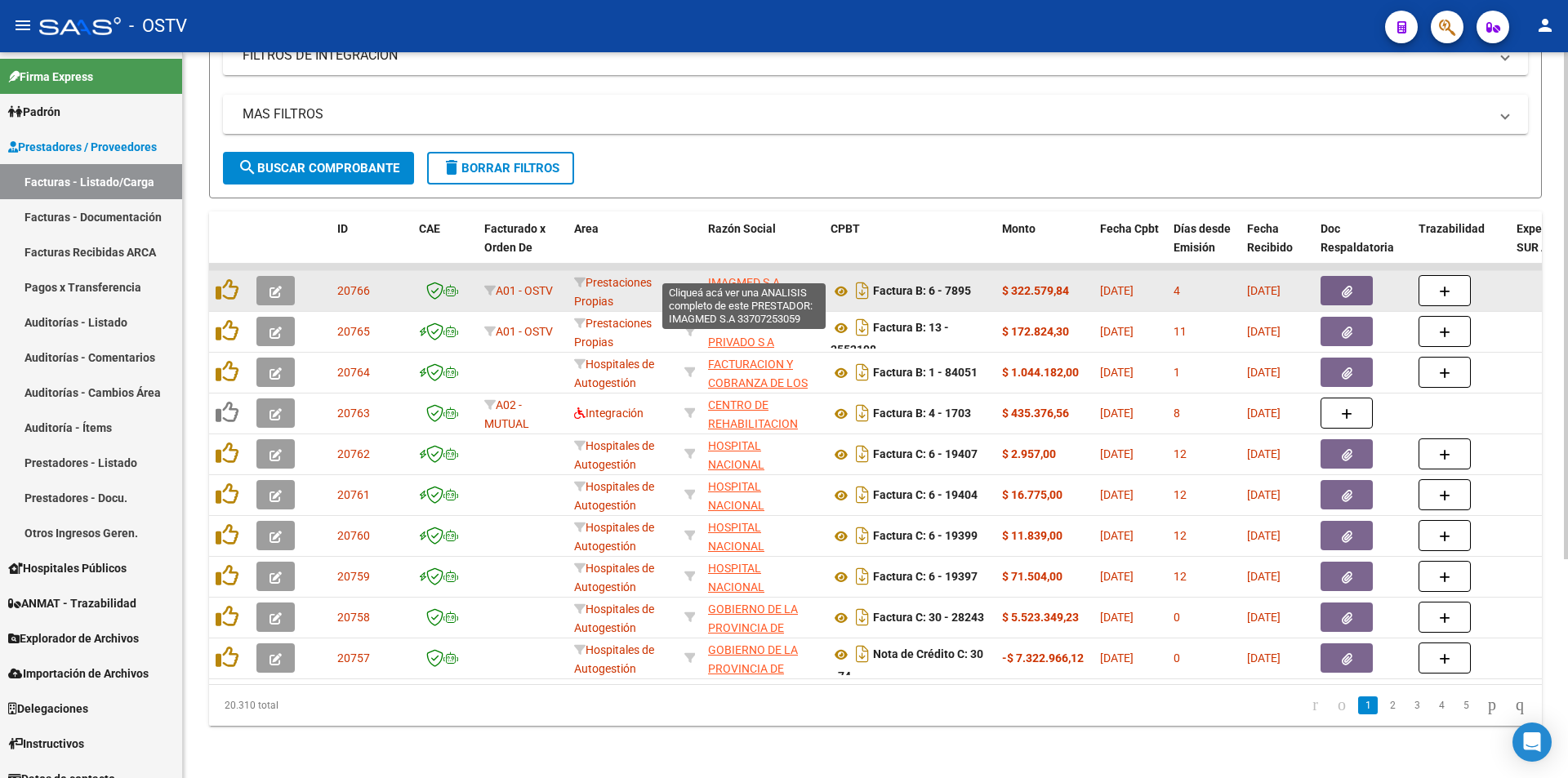
click at [735, 276] on span "IMAGMED S.A" at bounding box center [744, 282] width 72 height 13
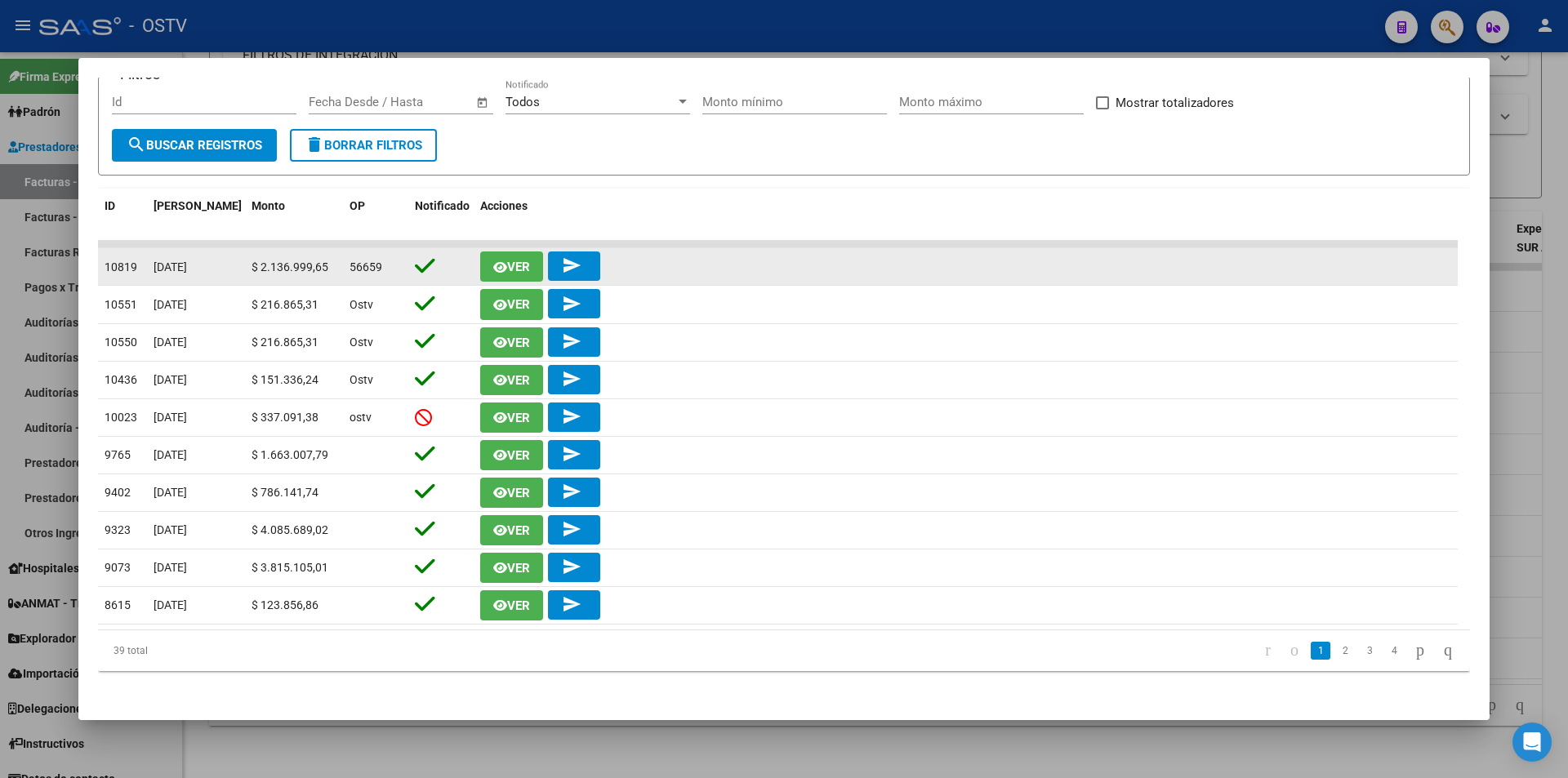
scroll to position [247, 0]
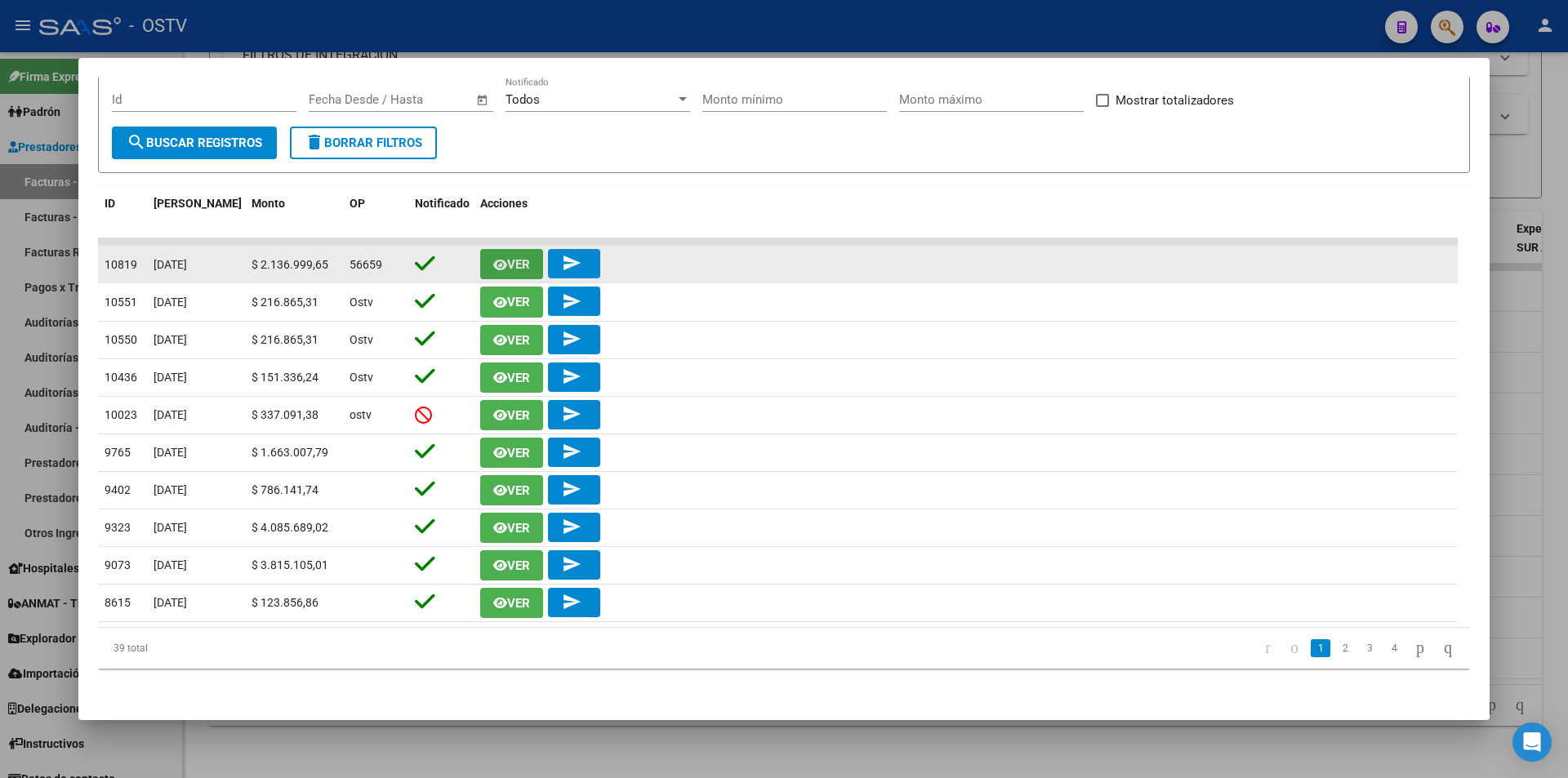
click at [503, 258] on icon "button" at bounding box center [500, 265] width 14 height 12
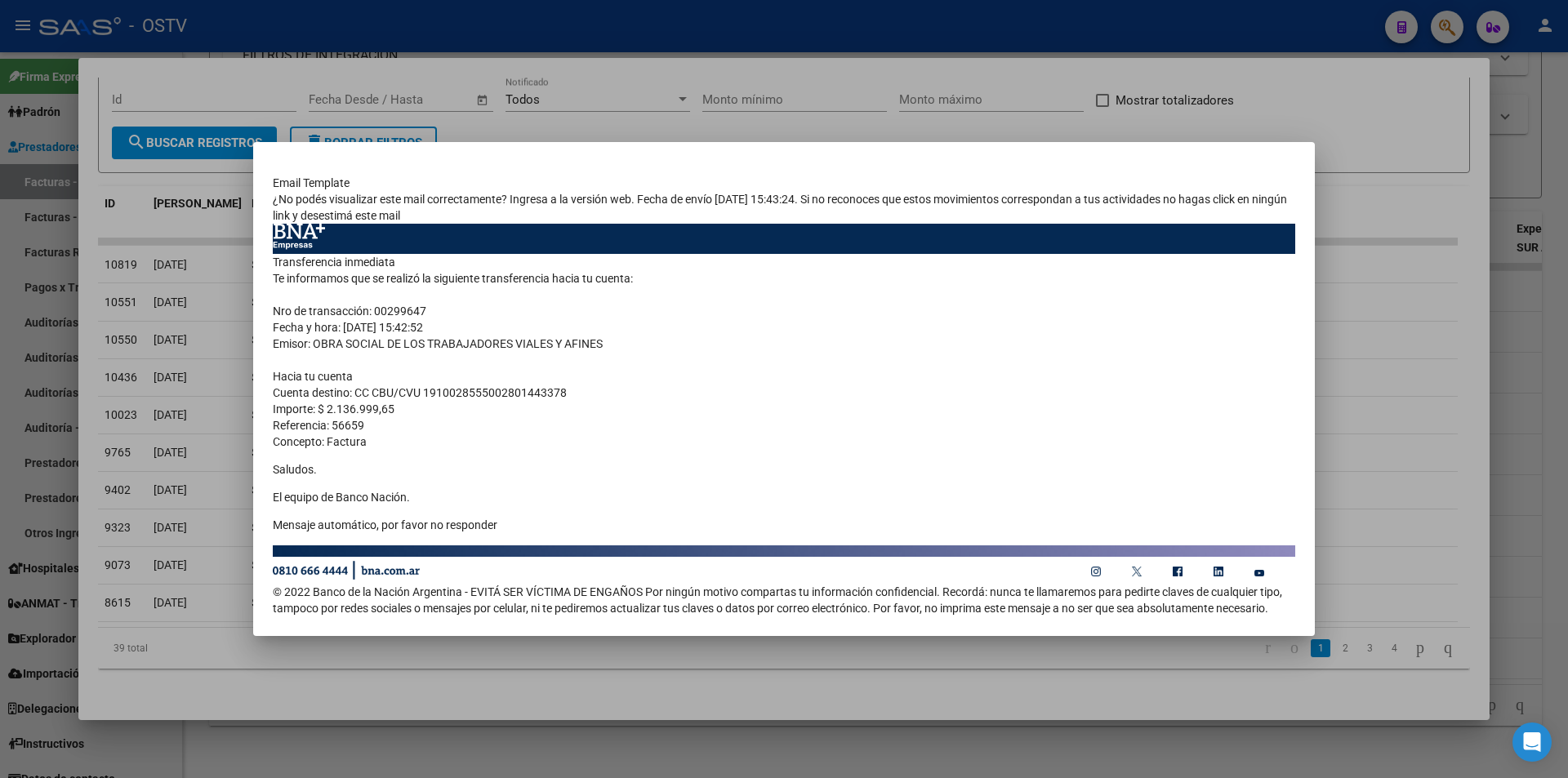
click at [844, 121] on div at bounding box center [784, 389] width 1568 height 778
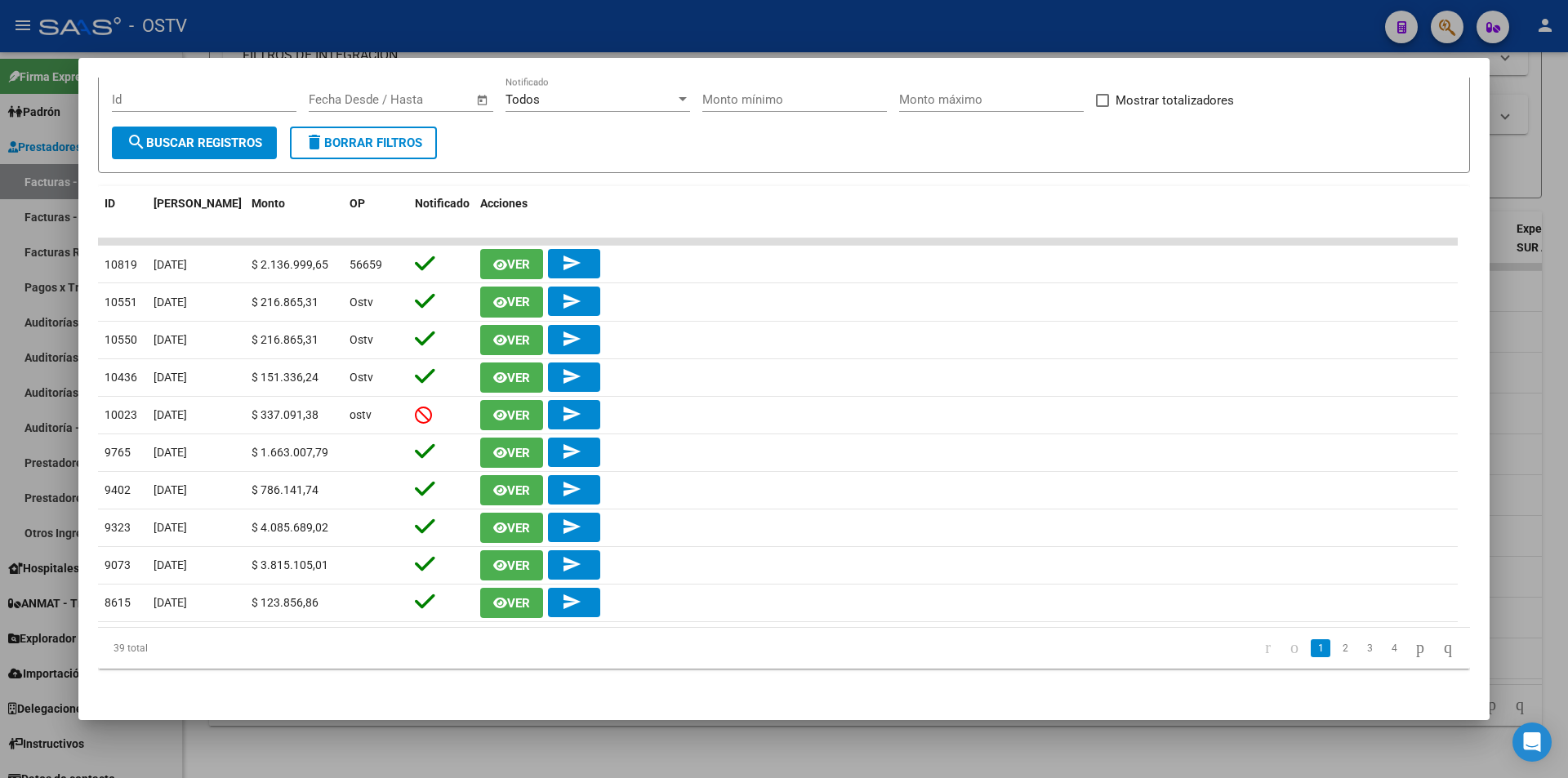
click at [459, 22] on div at bounding box center [784, 389] width 1568 height 778
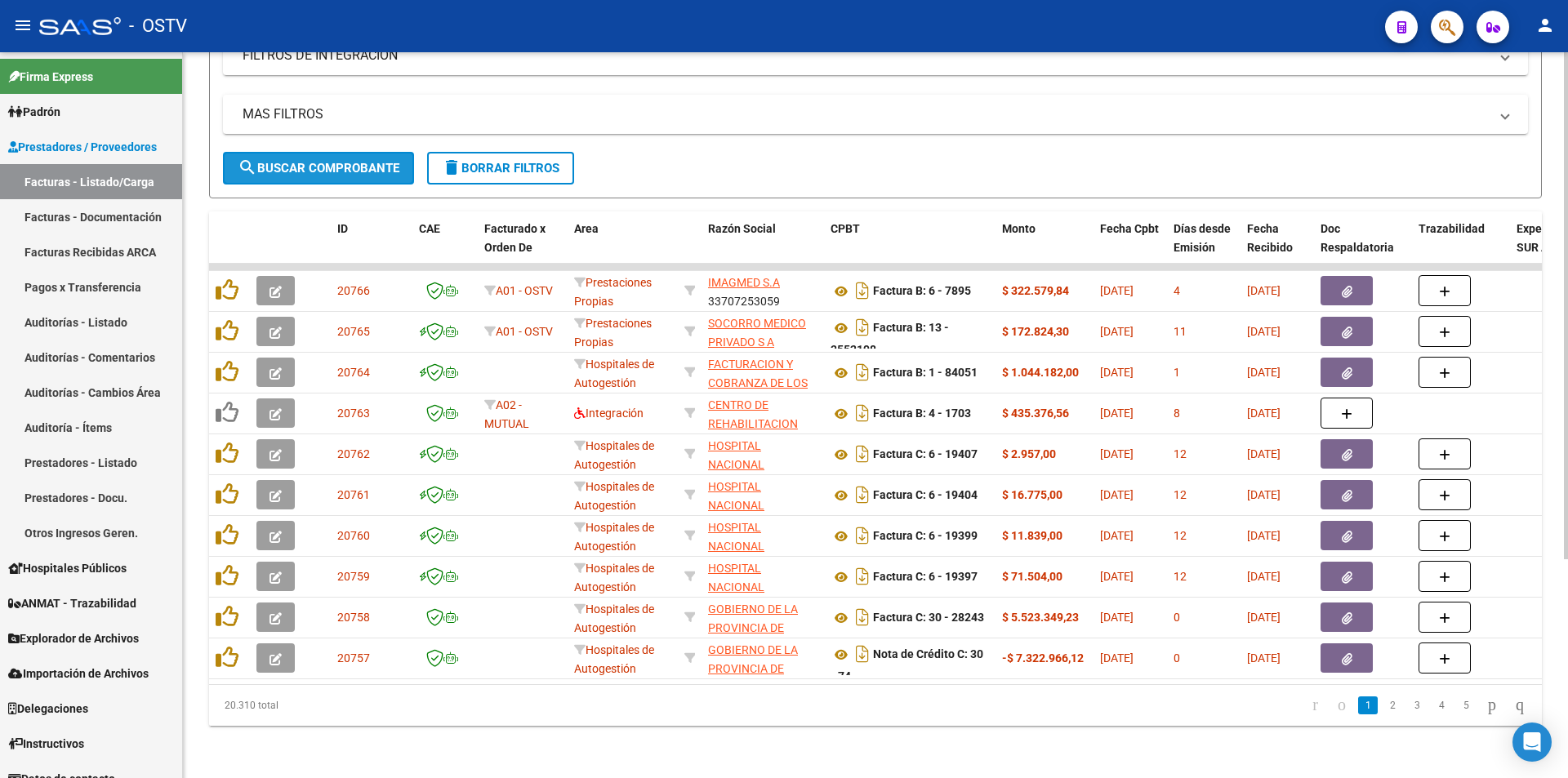
click at [293, 168] on button "search Buscar Comprobante" at bounding box center [318, 169] width 191 height 33
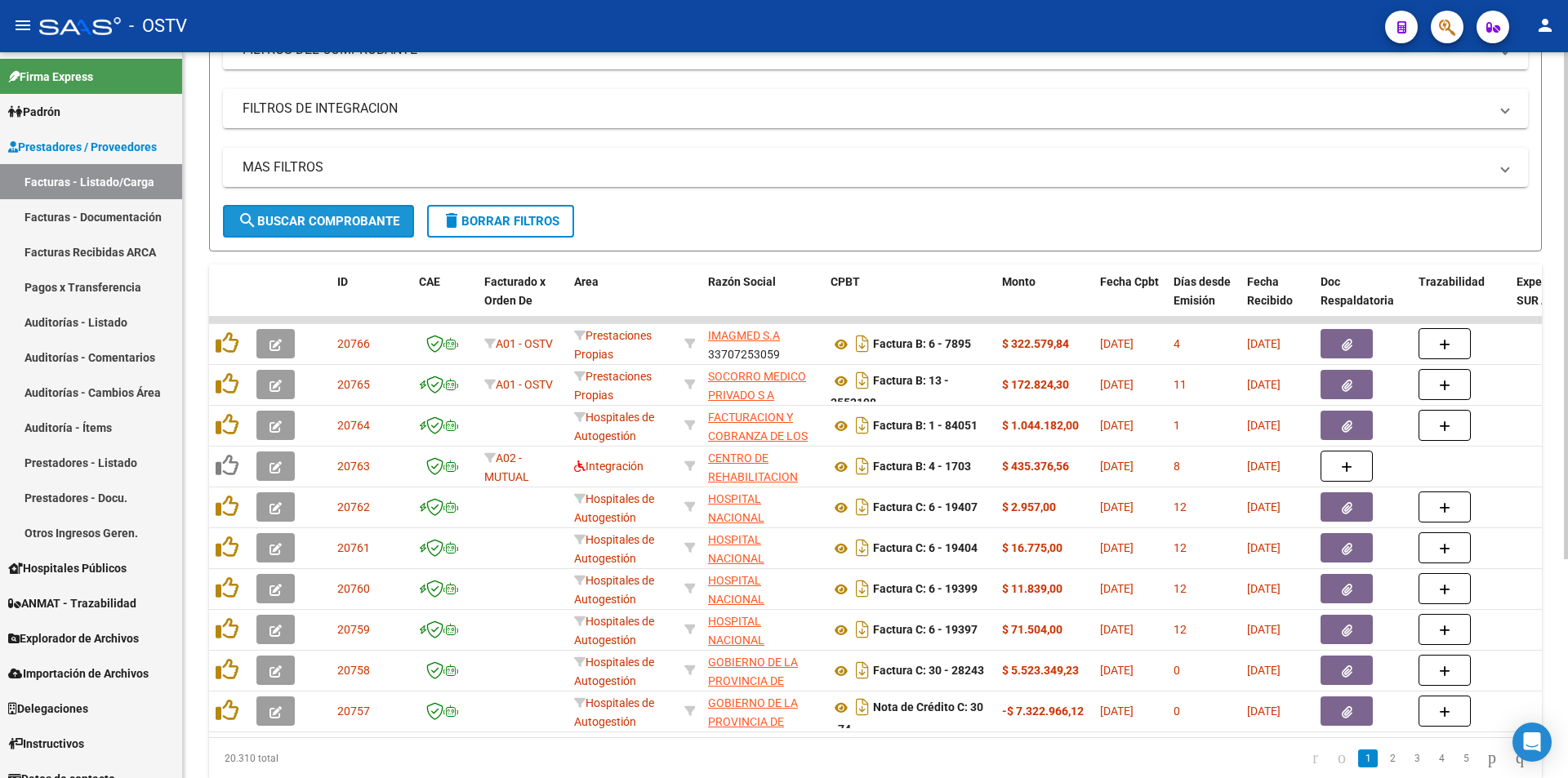
click at [355, 211] on button "search Buscar Comprobante" at bounding box center [318, 221] width 191 height 33
click at [335, 219] on span "search Buscar Comprobante" at bounding box center [318, 220] width 162 height 15
click at [324, 220] on span "search Buscar Comprobante" at bounding box center [318, 220] width 162 height 15
click at [319, 216] on span "search Buscar Comprobante" at bounding box center [318, 220] width 162 height 15
click at [308, 214] on span "search Buscar Comprobante" at bounding box center [318, 220] width 162 height 15
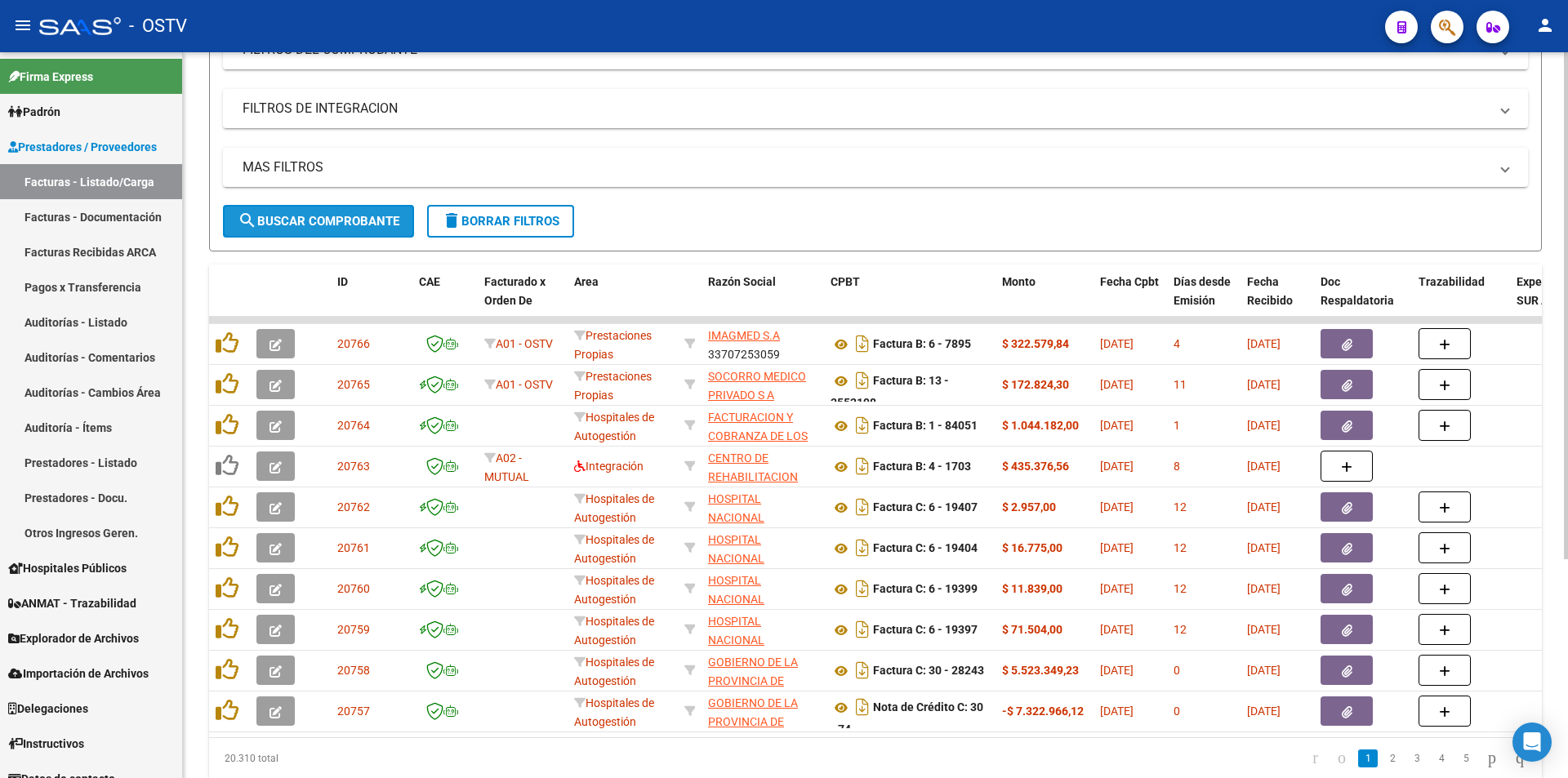
click at [316, 226] on span "search Buscar Comprobante" at bounding box center [318, 220] width 162 height 15
click at [321, 215] on span "search Buscar Comprobante" at bounding box center [318, 220] width 162 height 15
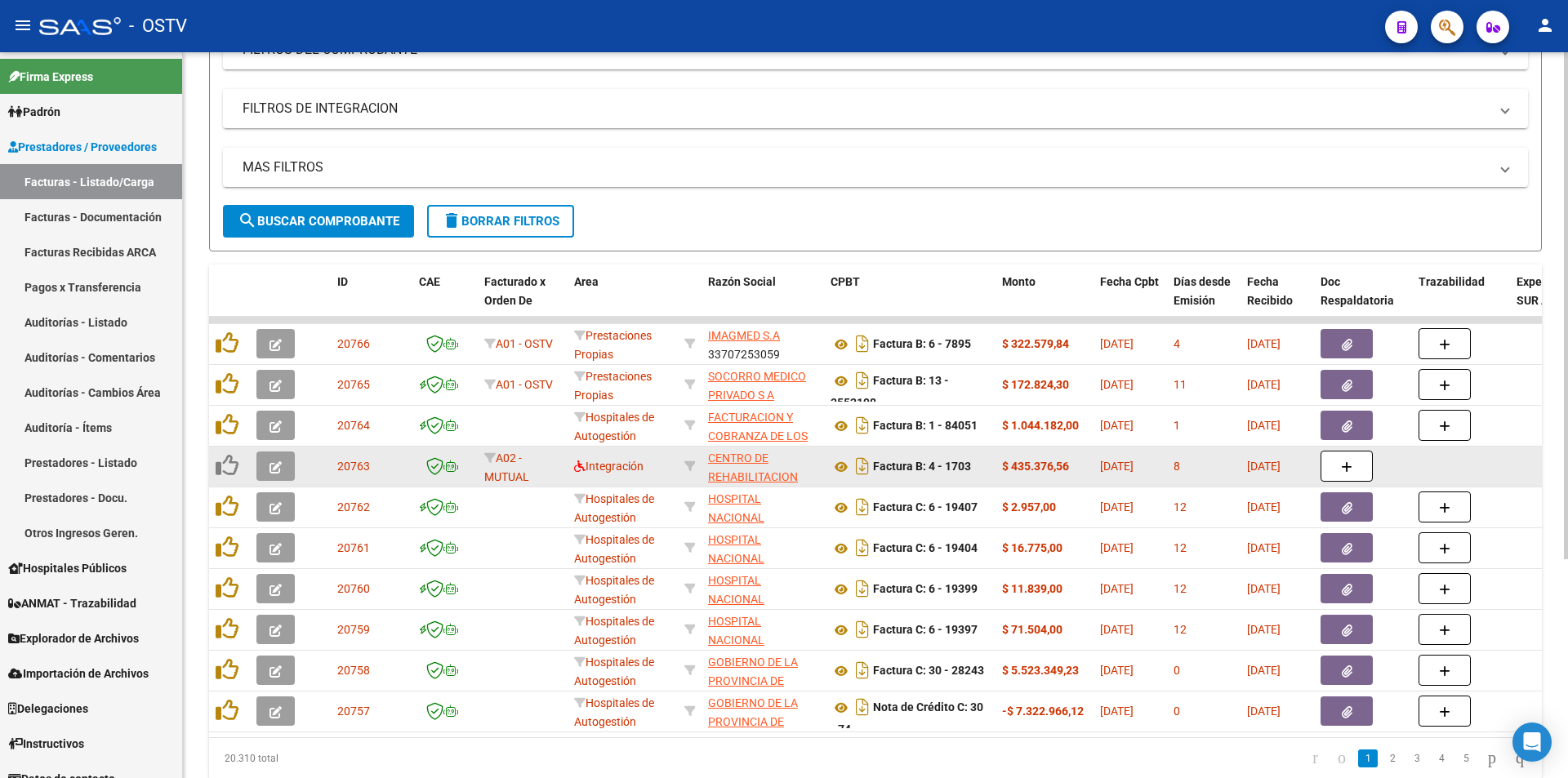
click at [281, 469] on icon "button" at bounding box center [276, 467] width 12 height 12
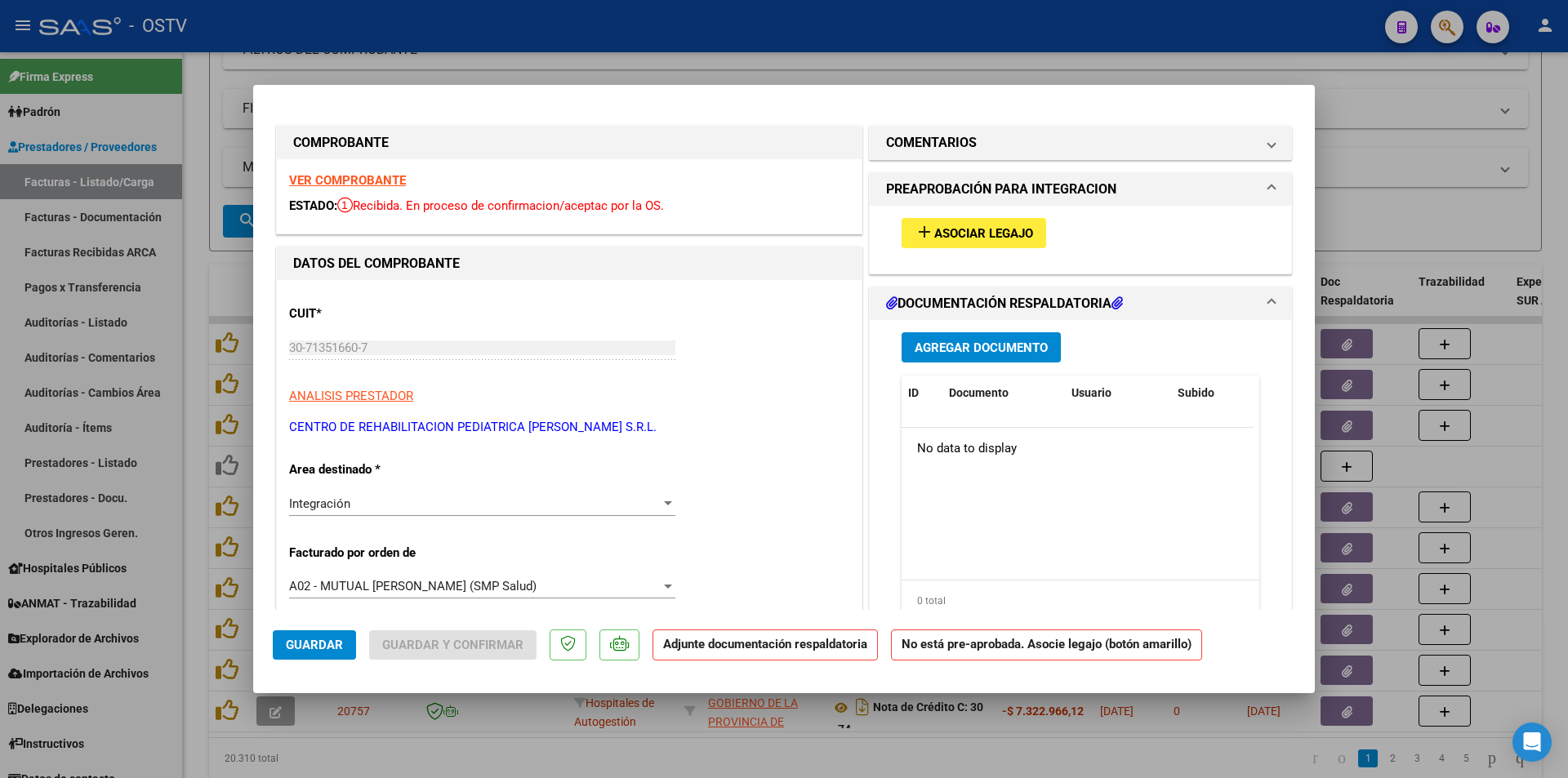
click at [194, 386] on div at bounding box center [784, 389] width 1568 height 778
type input "$ 0,00"
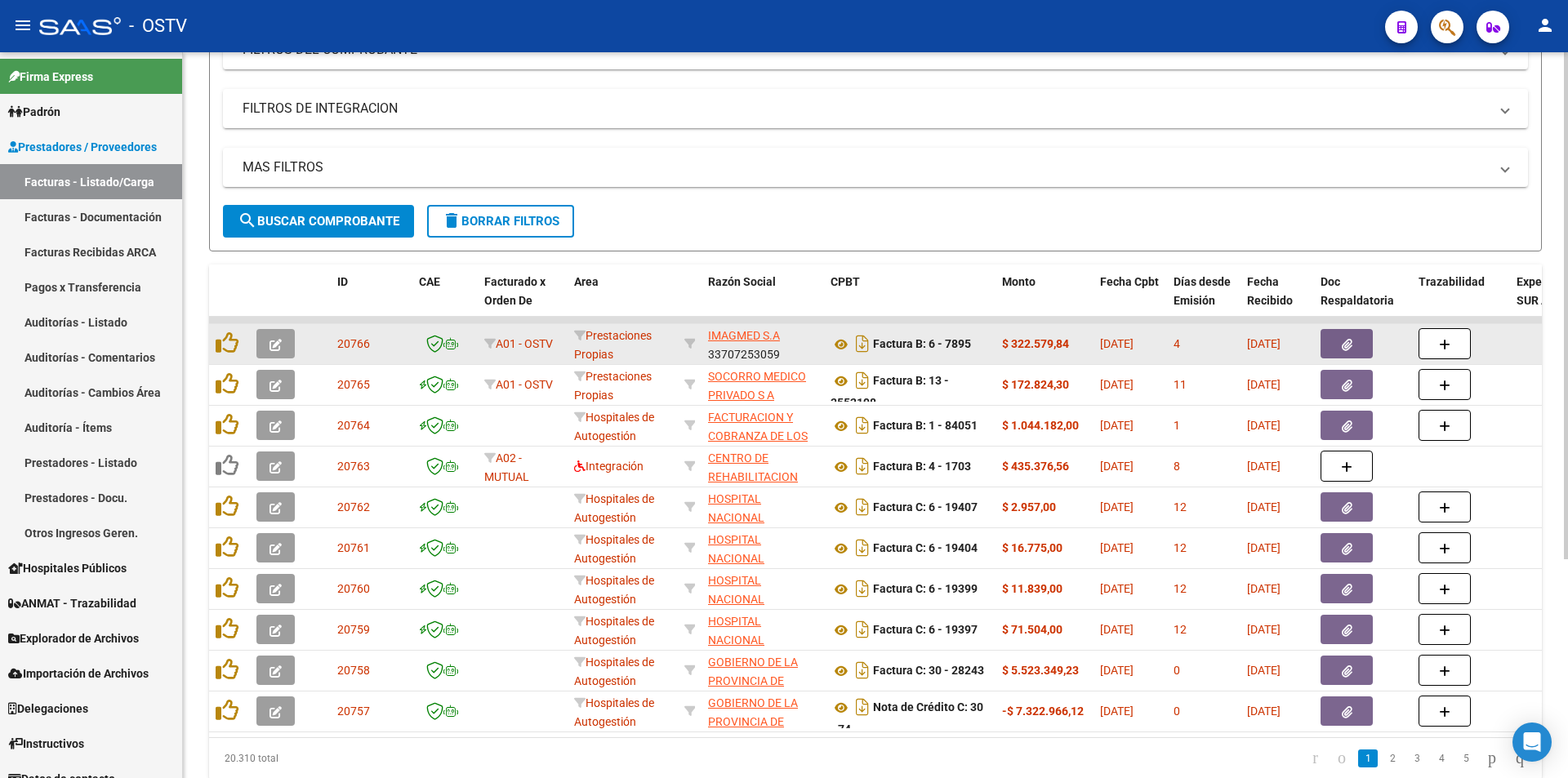
click at [278, 349] on icon "button" at bounding box center [276, 345] width 12 height 12
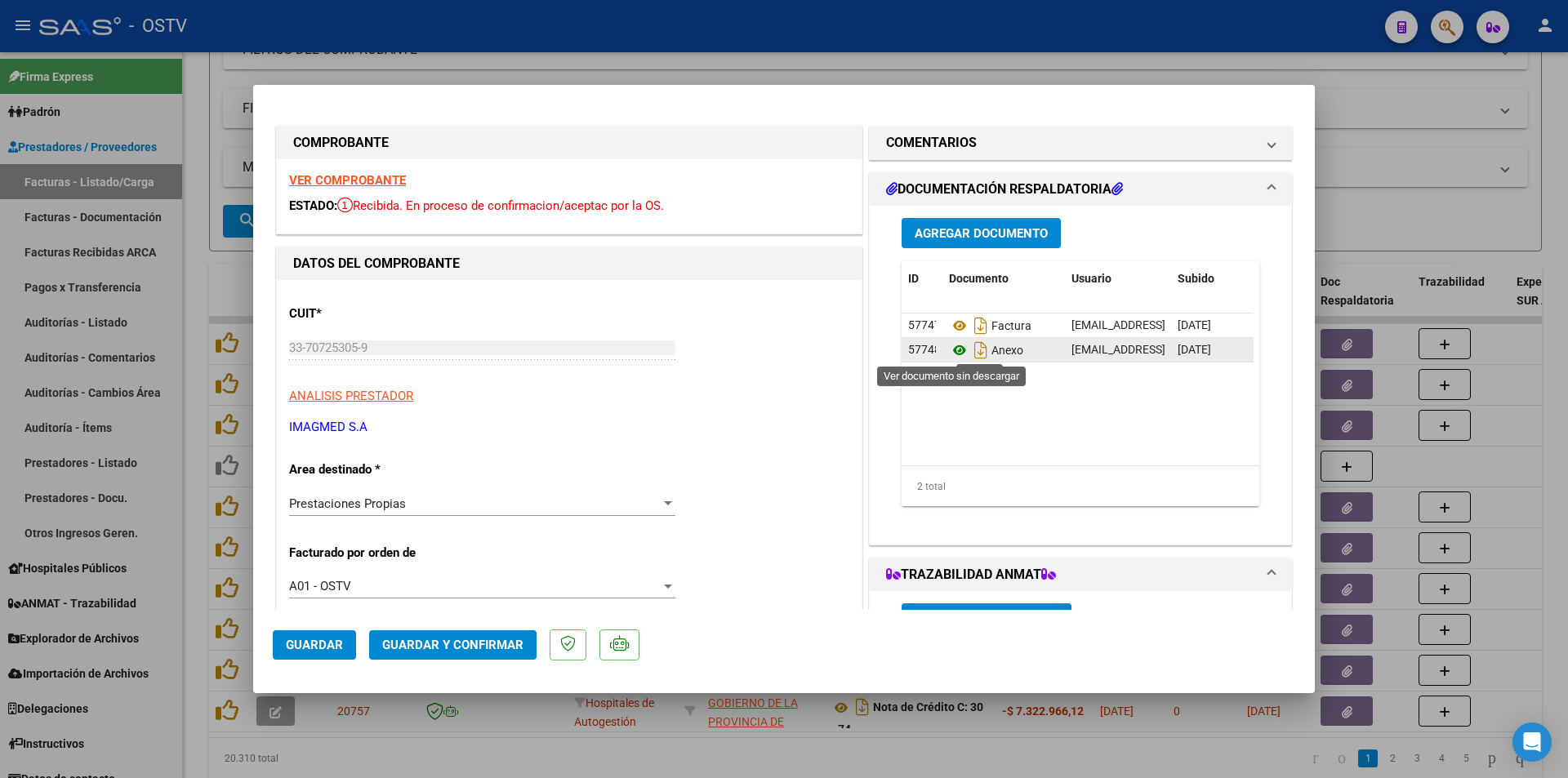
click at [951, 343] on icon at bounding box center [959, 350] width 22 height 20
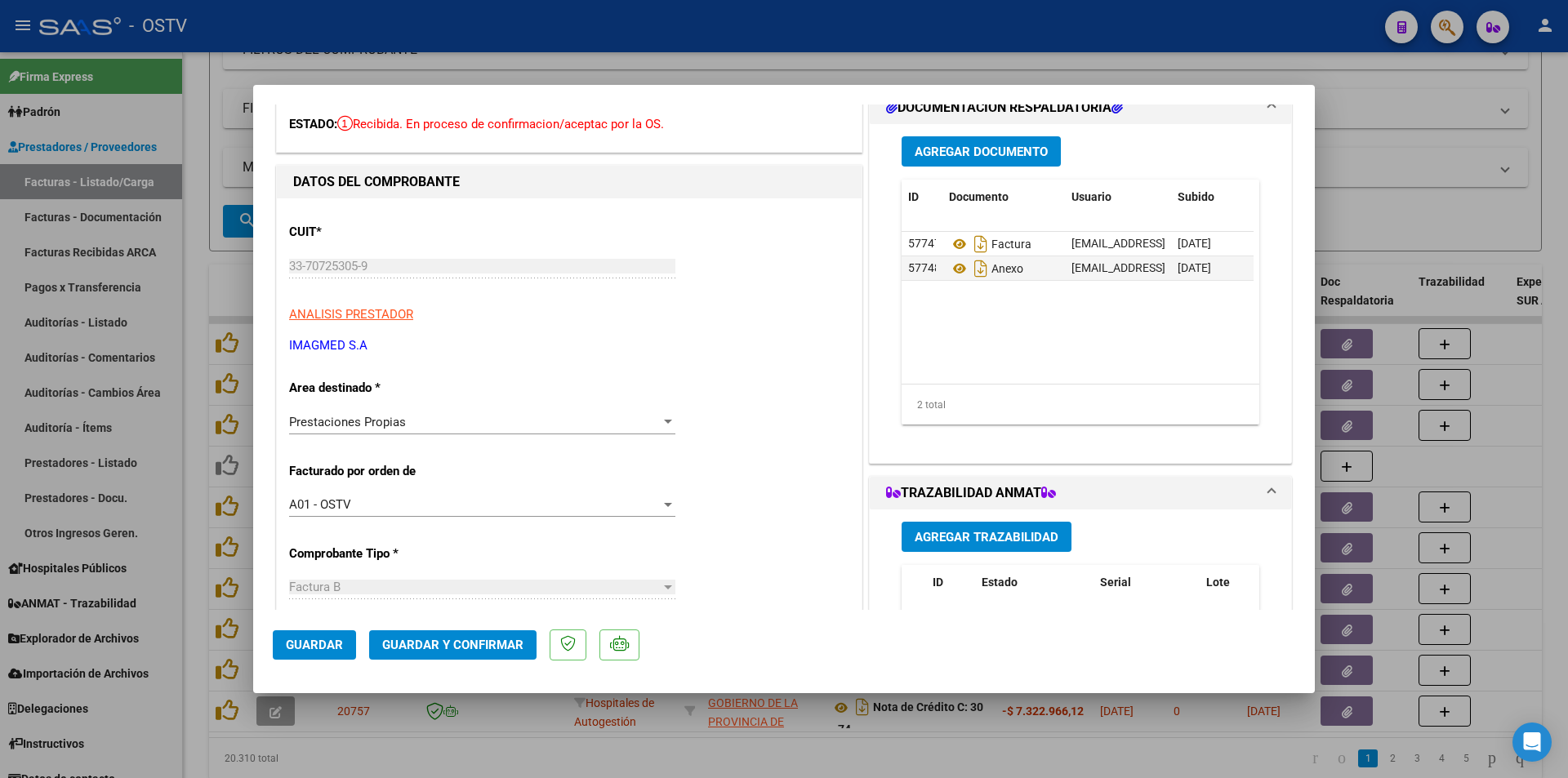
click at [196, 127] on div at bounding box center [784, 389] width 1568 height 778
type input "$ 0,00"
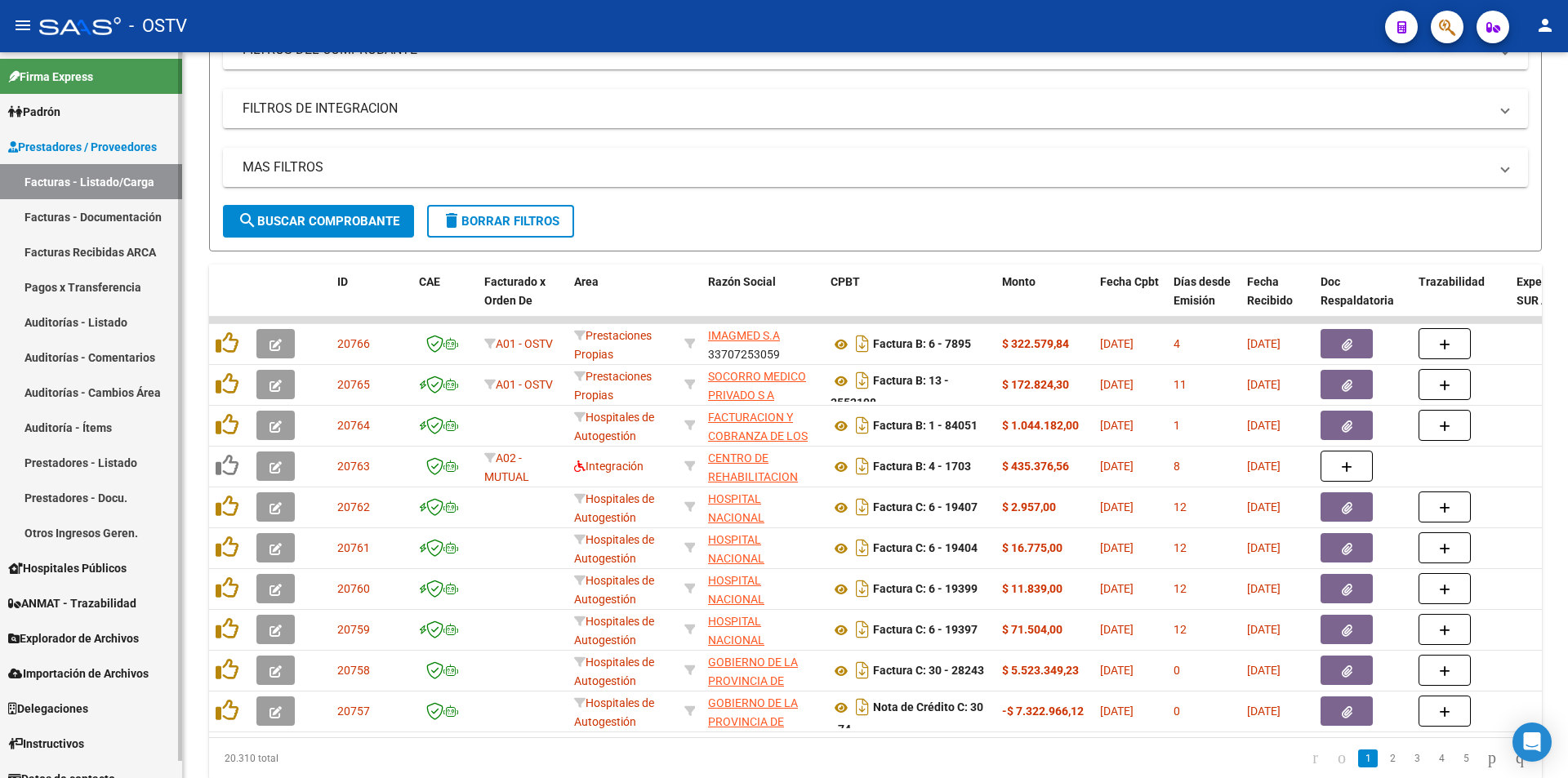
click at [87, 273] on link "Pagos x Transferencia" at bounding box center [91, 287] width 182 height 35
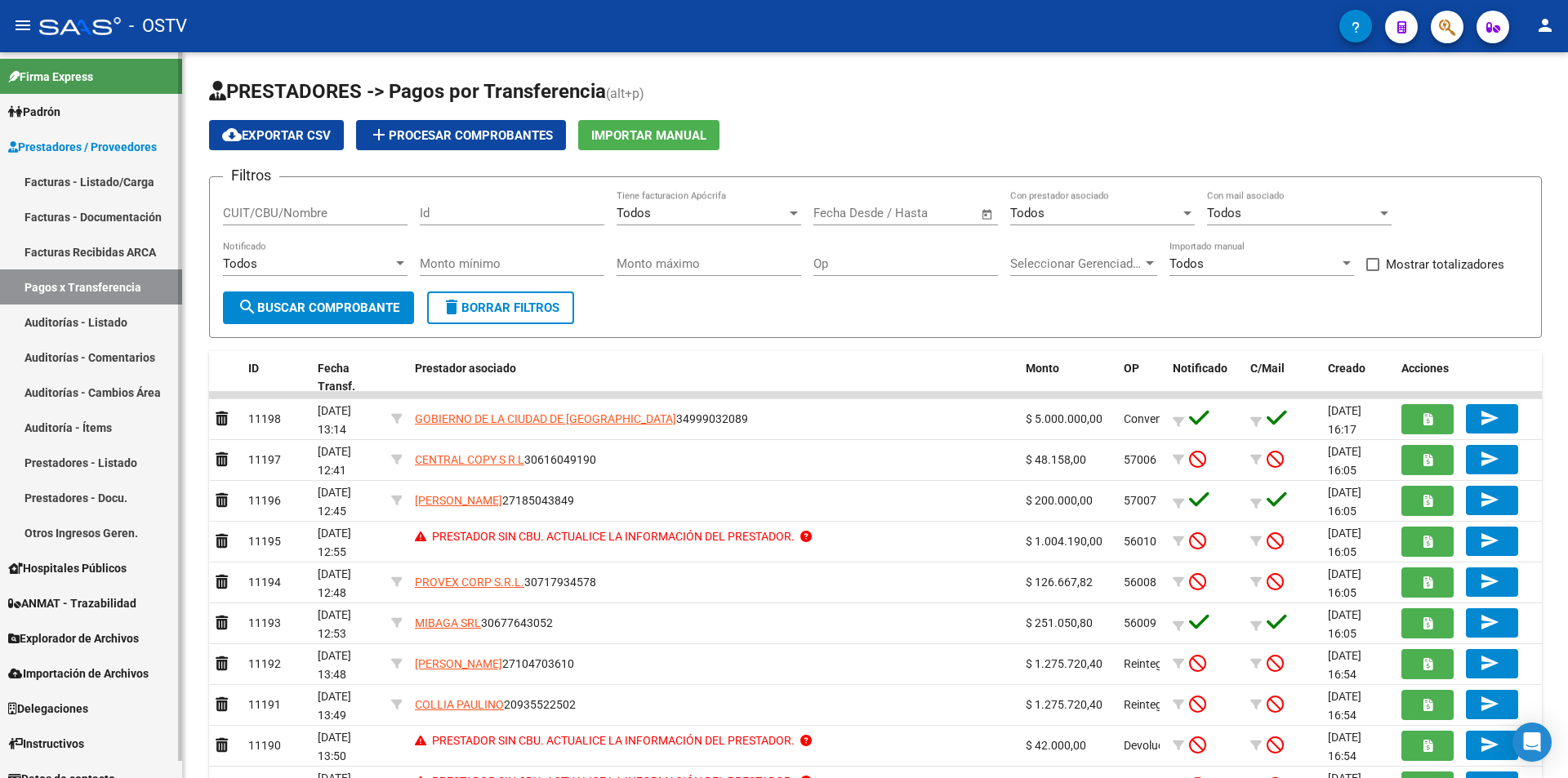
click at [84, 185] on link "Facturas - Listado/Carga" at bounding box center [91, 182] width 182 height 35
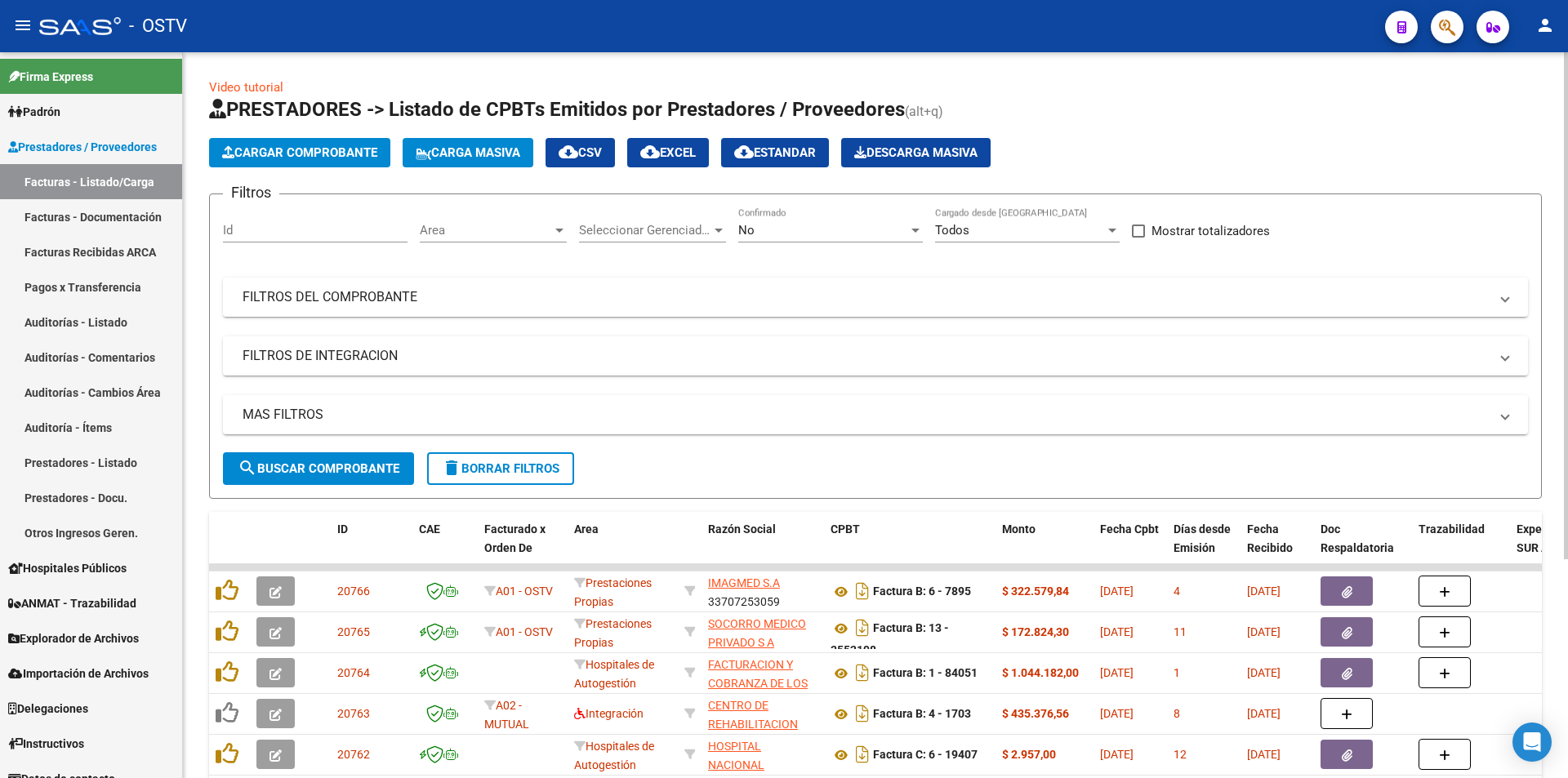
click at [838, 229] on div "No" at bounding box center [823, 230] width 170 height 15
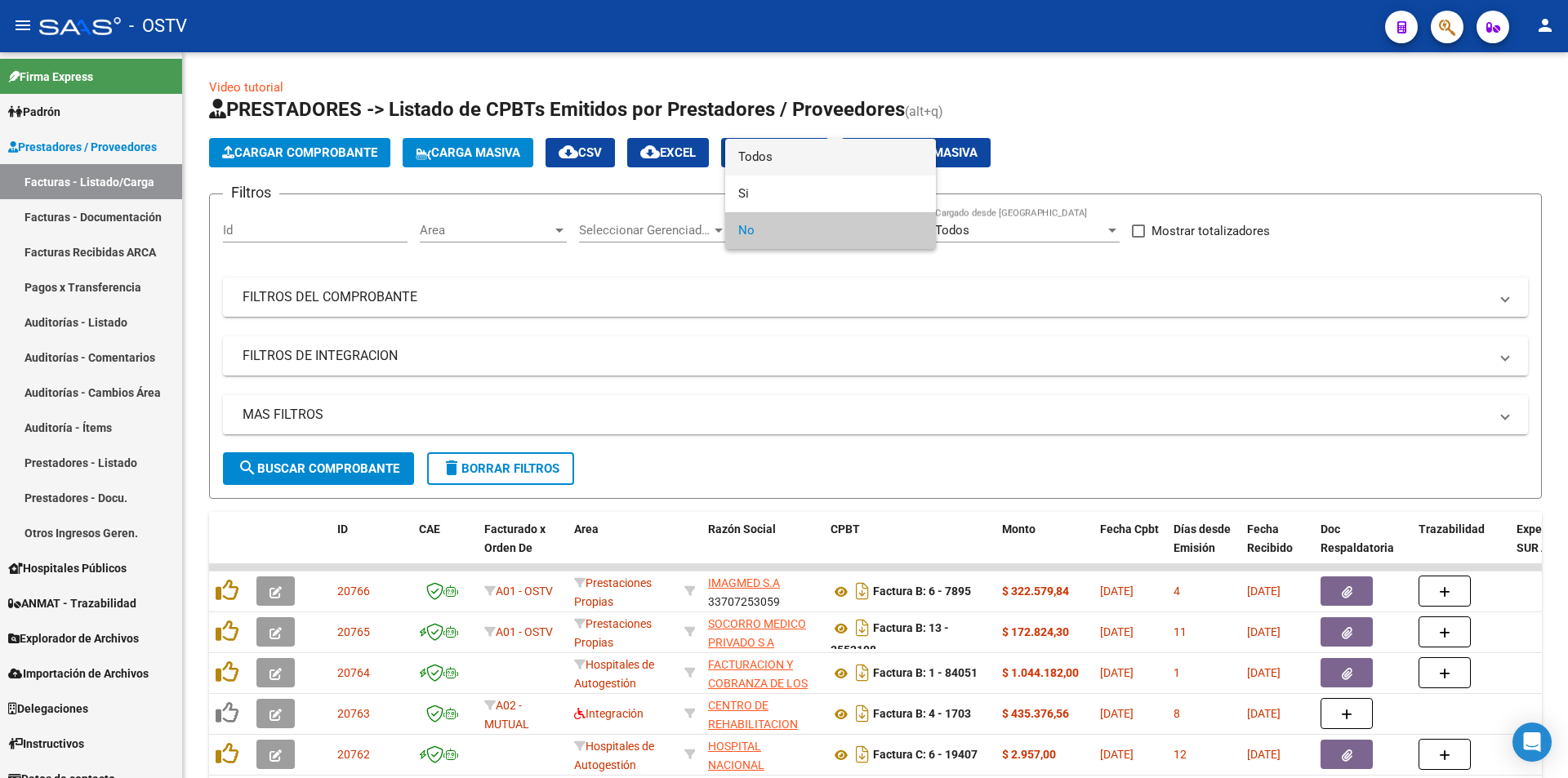
click at [825, 155] on span "Todos" at bounding box center [830, 157] width 184 height 36
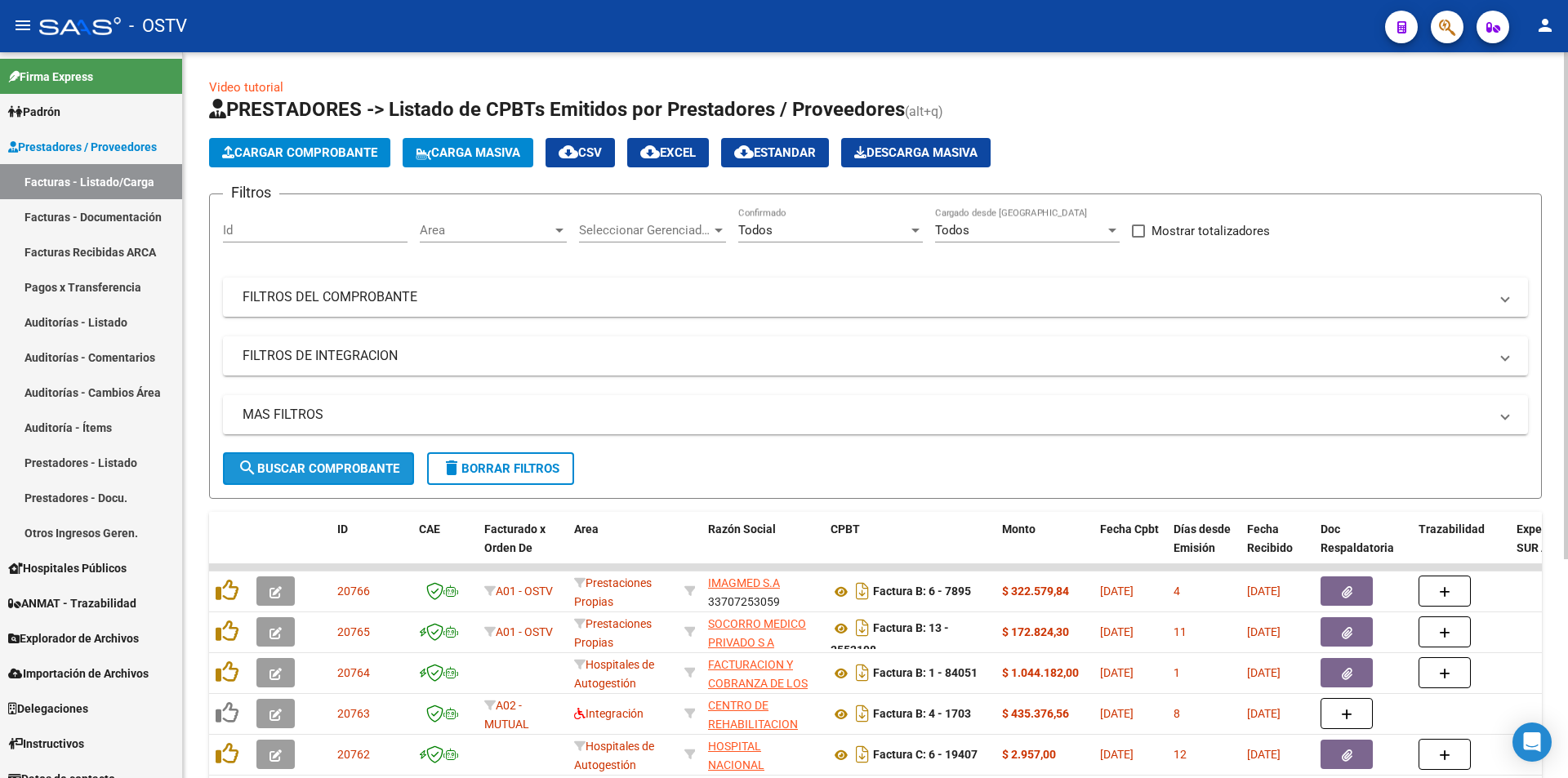
click at [323, 467] on span "search Buscar Comprobante" at bounding box center [318, 468] width 162 height 15
click at [334, 461] on span "search Buscar Comprobante" at bounding box center [318, 468] width 162 height 15
click at [316, 465] on span "search Buscar Comprobante" at bounding box center [318, 468] width 162 height 15
click at [324, 465] on span "search Buscar Comprobante" at bounding box center [318, 468] width 162 height 15
click at [319, 456] on button "search Buscar Comprobante" at bounding box center [318, 469] width 191 height 33
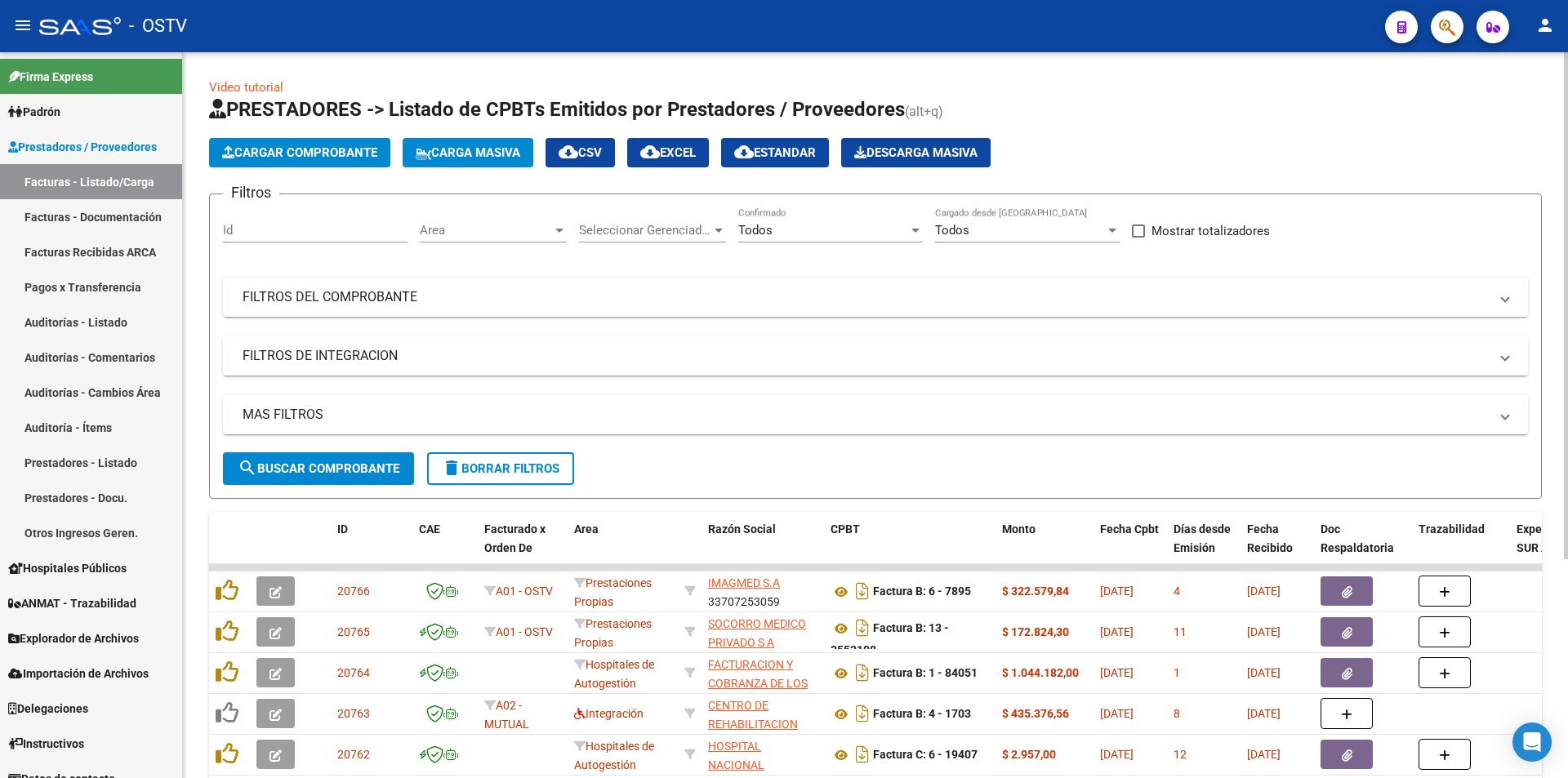
click at [317, 456] on button "search Buscar Comprobante" at bounding box center [318, 469] width 191 height 33
click at [314, 456] on button "search Buscar Comprobante" at bounding box center [318, 469] width 191 height 33
click at [323, 461] on span "search Buscar Comprobante" at bounding box center [318, 468] width 162 height 15
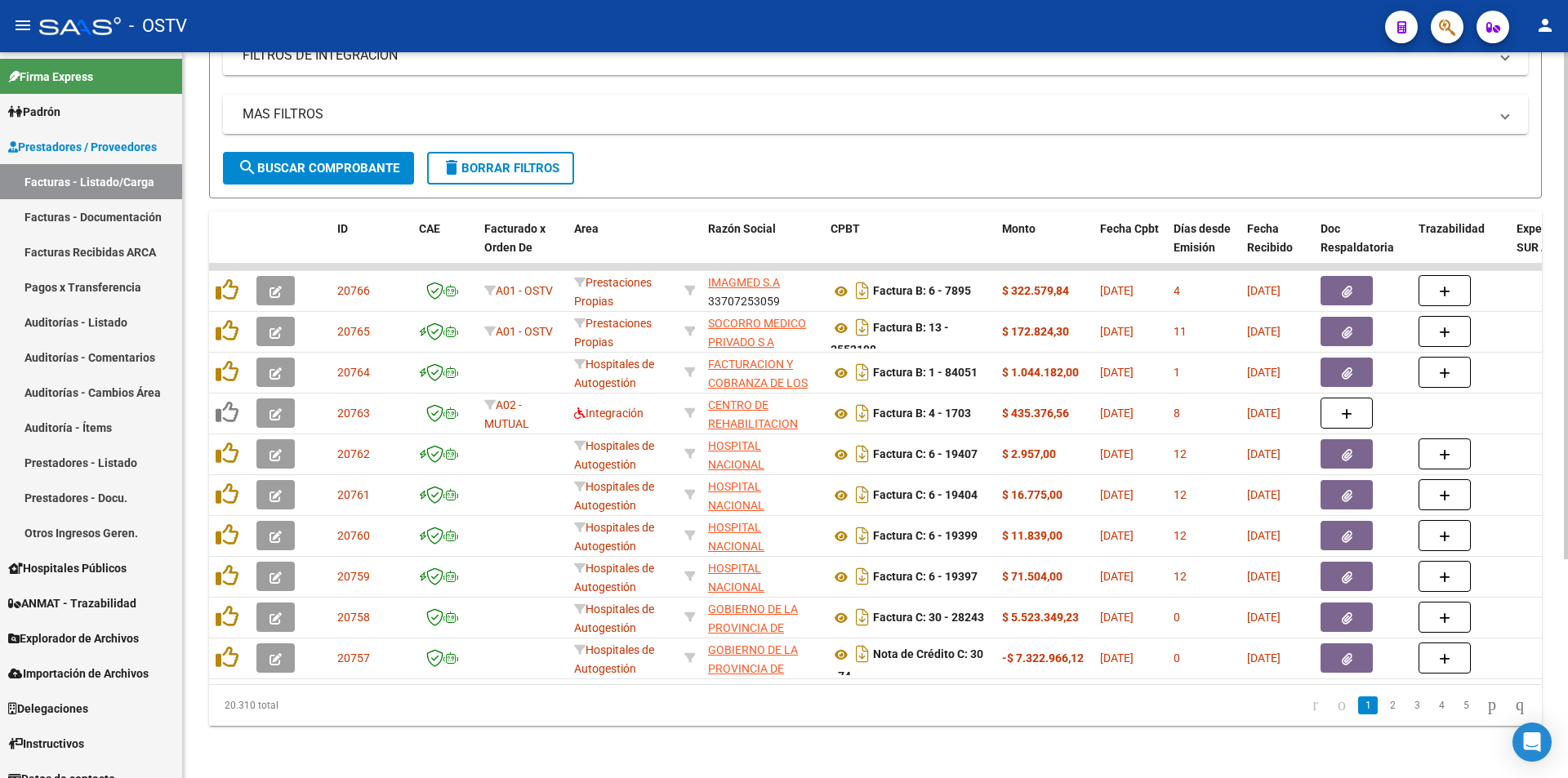
scroll to position [313, 0]
click at [314, 161] on span "search Buscar Comprobante" at bounding box center [318, 168] width 162 height 15
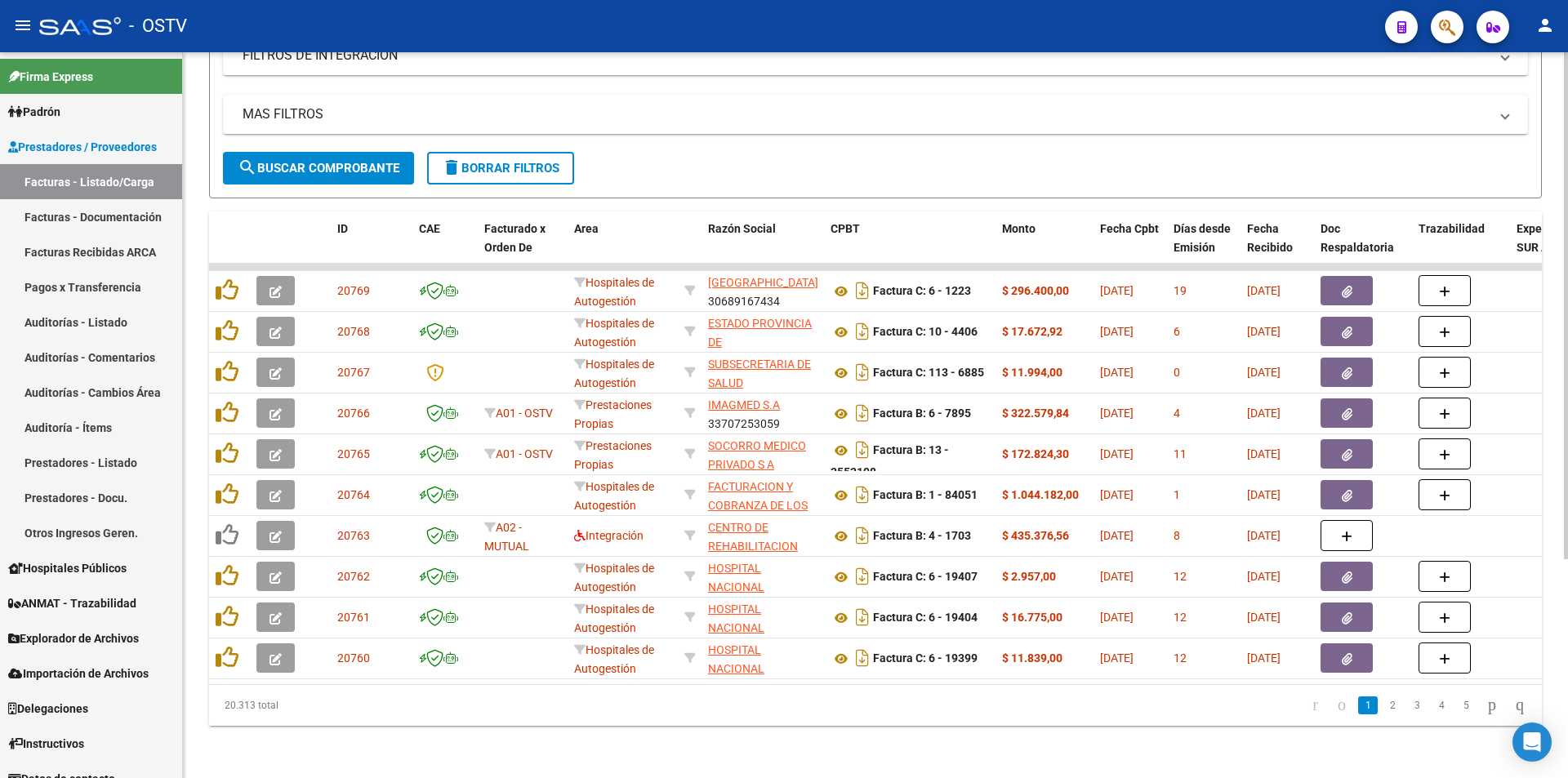
click at [314, 161] on span "search Buscar Comprobante" at bounding box center [318, 168] width 162 height 15
click at [328, 161] on span "search Buscar Comprobante" at bounding box center [318, 168] width 162 height 15
click at [318, 161] on span "search Buscar Comprobante" at bounding box center [318, 168] width 162 height 15
click at [31, 290] on link "Pagos x Transferencia" at bounding box center [91, 287] width 182 height 35
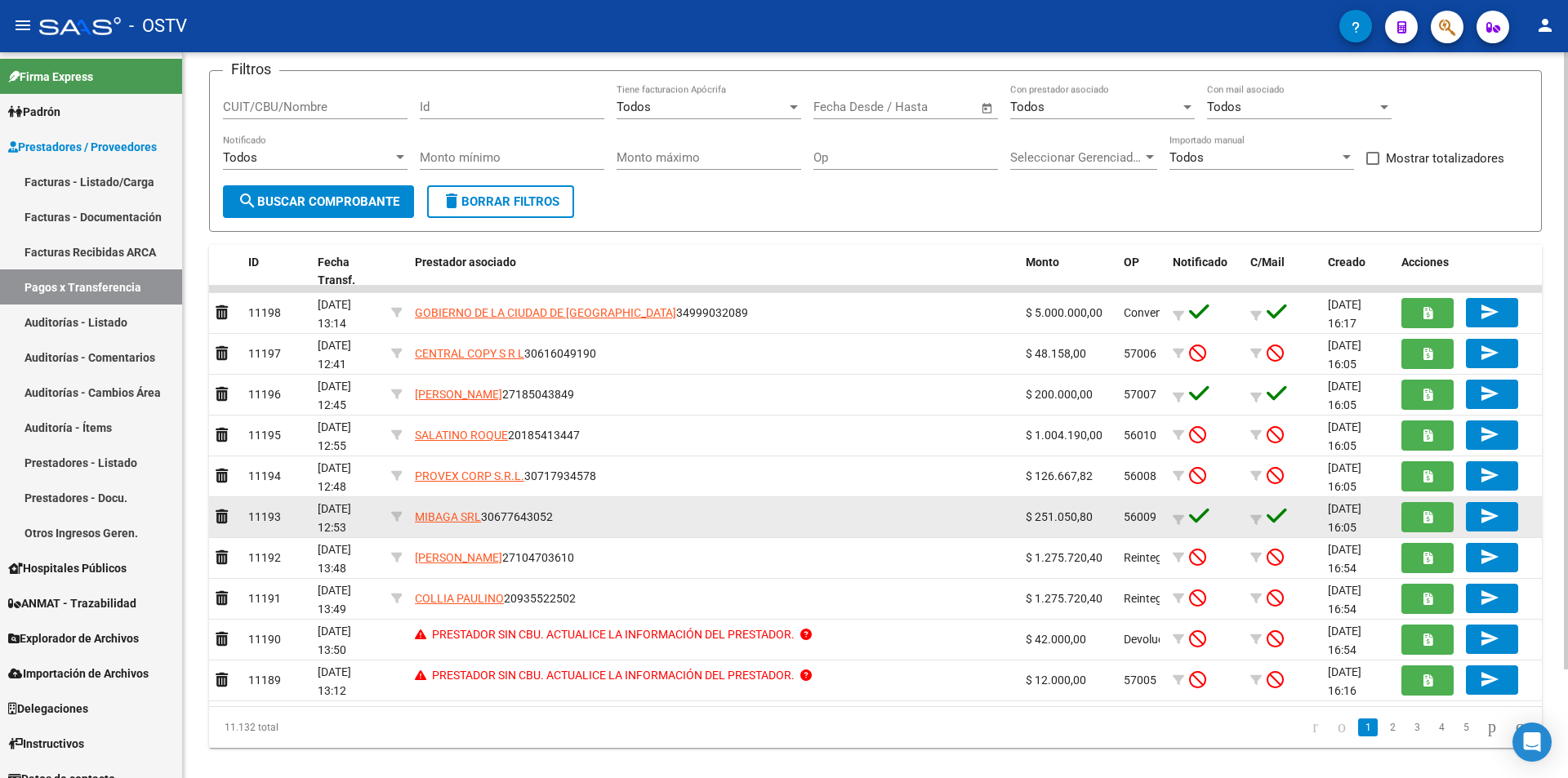
scroll to position [128, 0]
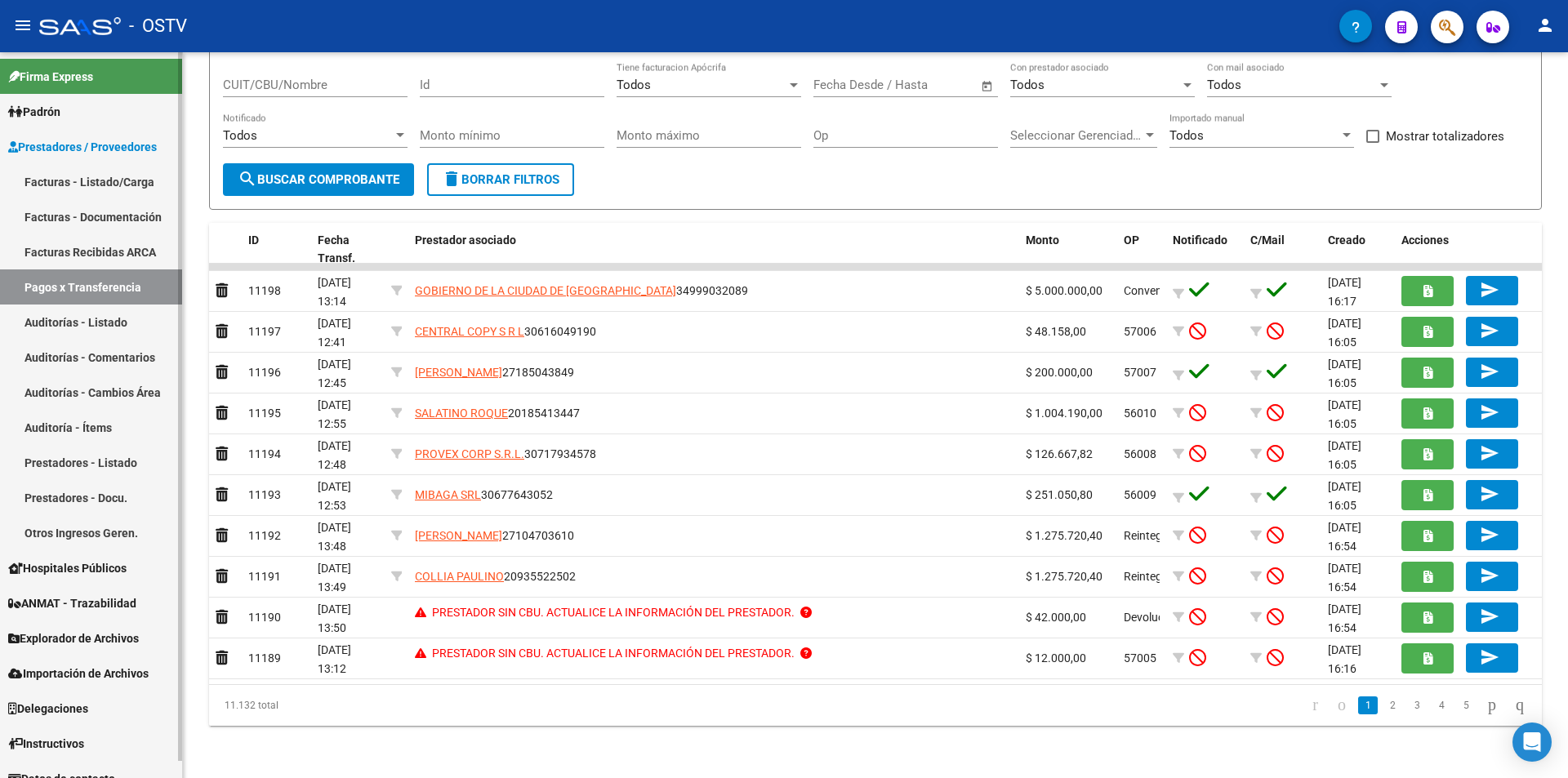
click at [61, 179] on link "Facturas - Listado/Carga" at bounding box center [91, 182] width 182 height 35
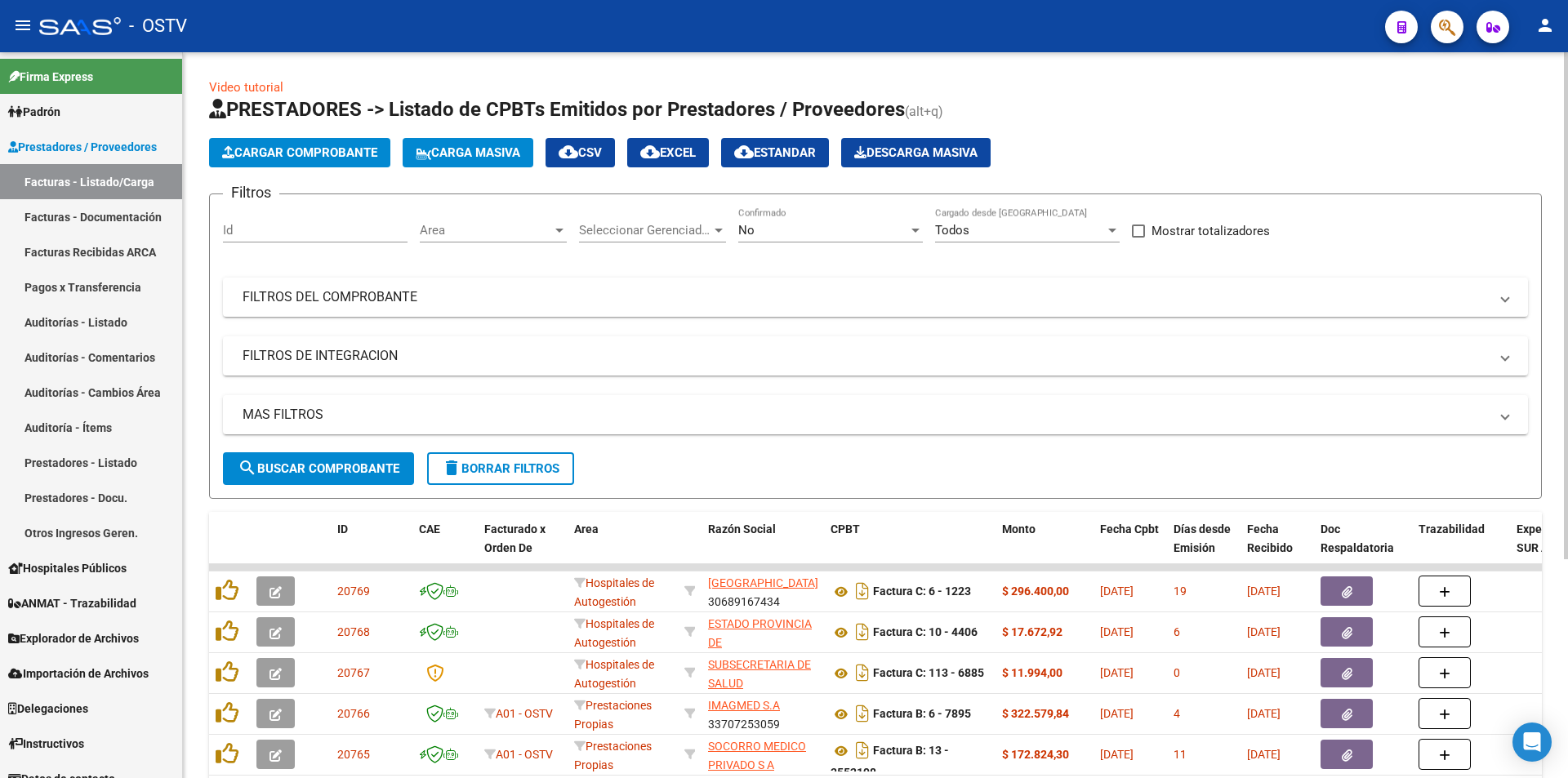
click at [839, 229] on div "No" at bounding box center [823, 230] width 170 height 15
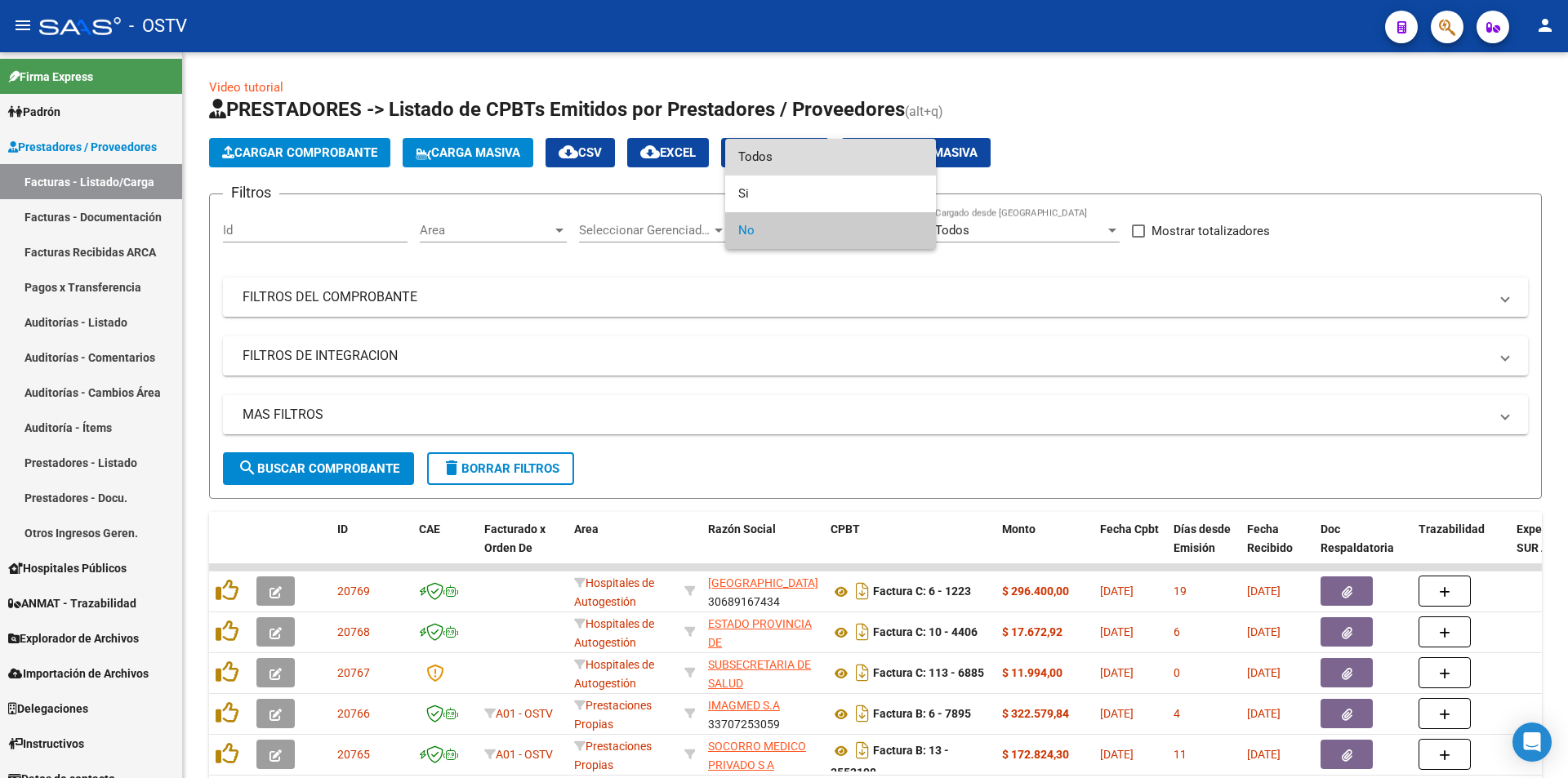
click at [826, 165] on span "Todos" at bounding box center [830, 157] width 184 height 36
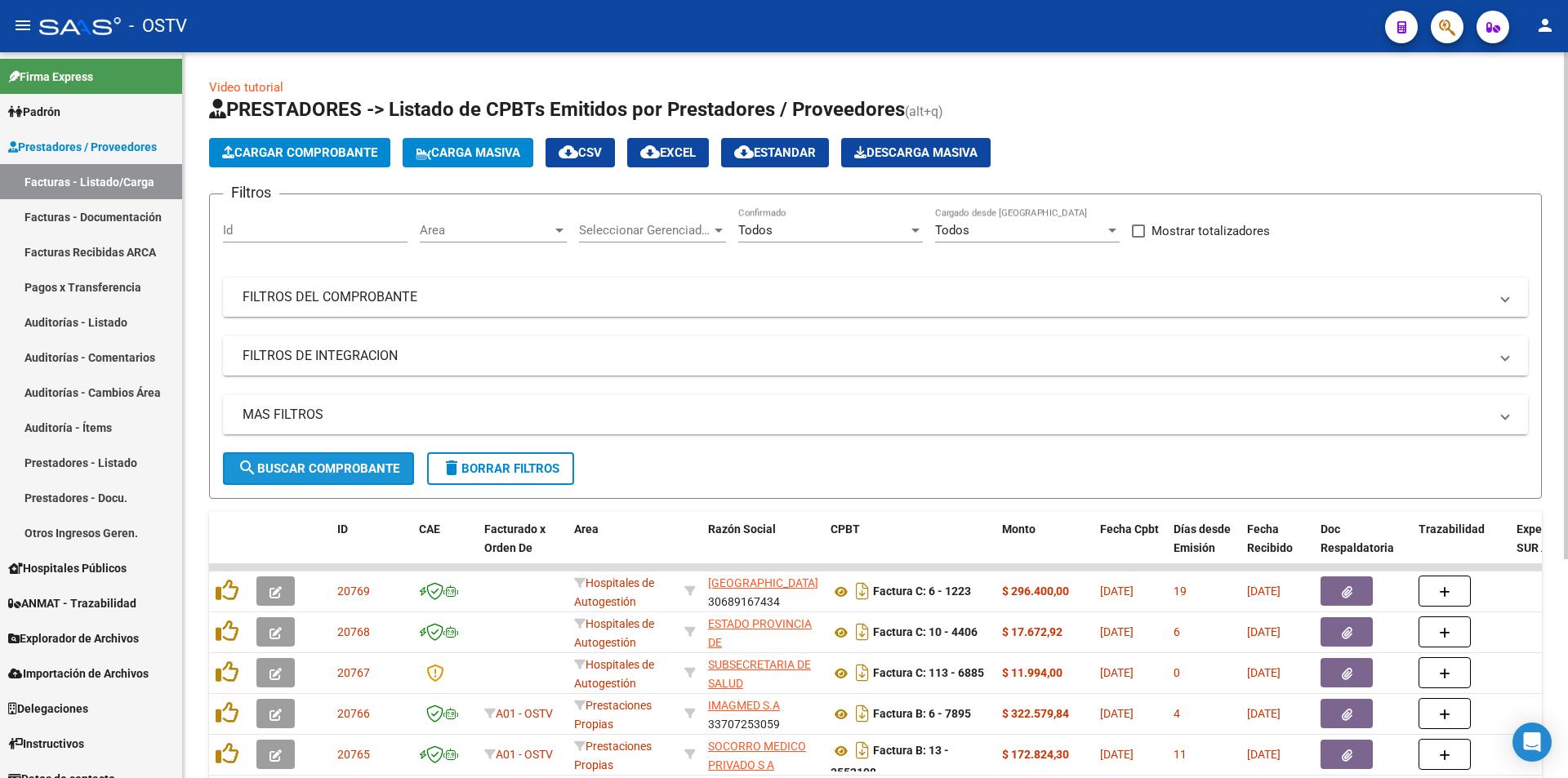
click at [319, 462] on span "search Buscar Comprobante" at bounding box center [318, 468] width 162 height 15
click at [337, 456] on button "search Buscar Comprobante" at bounding box center [318, 469] width 191 height 33
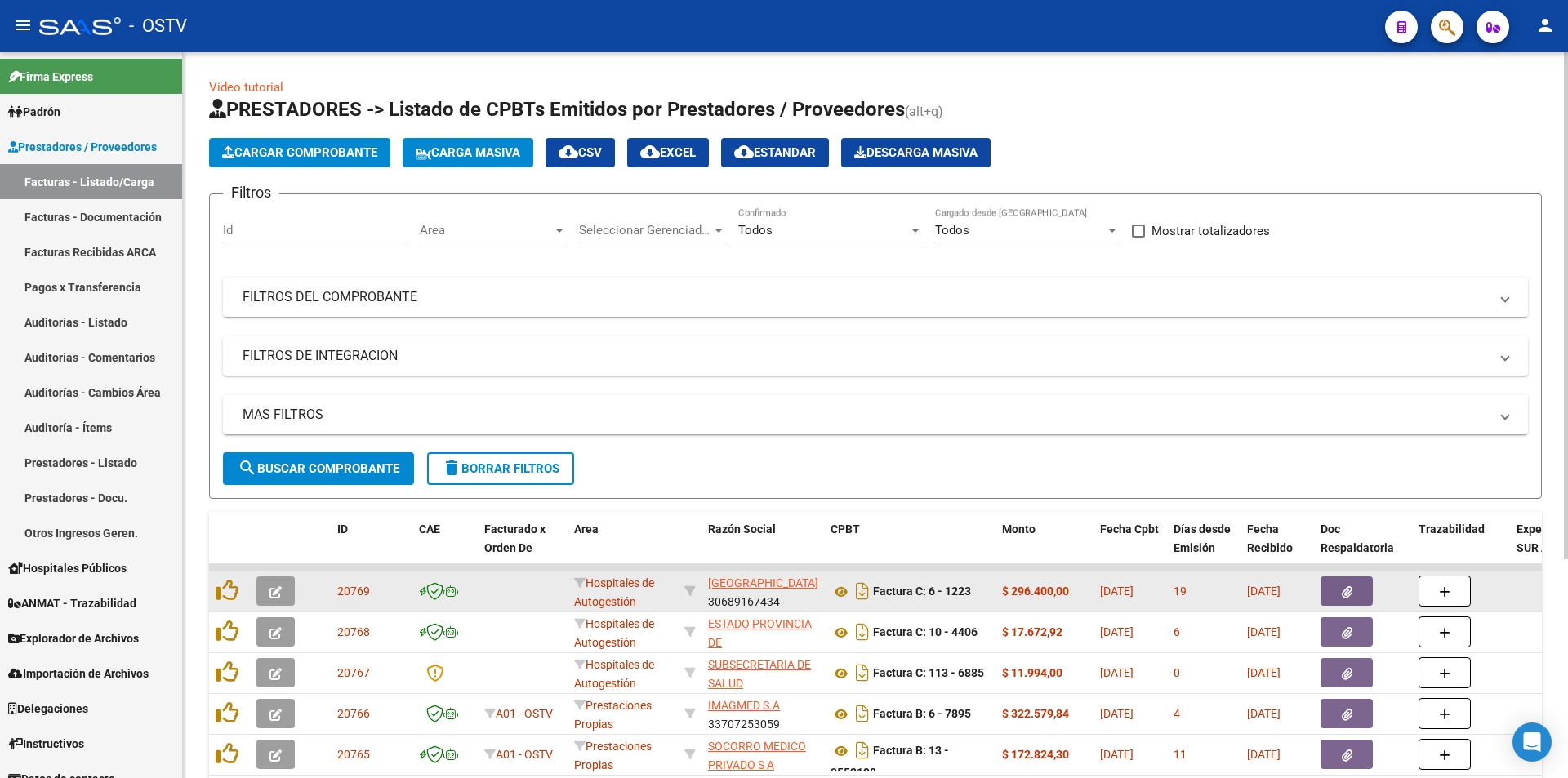
click at [281, 592] on icon "button" at bounding box center [276, 592] width 12 height 12
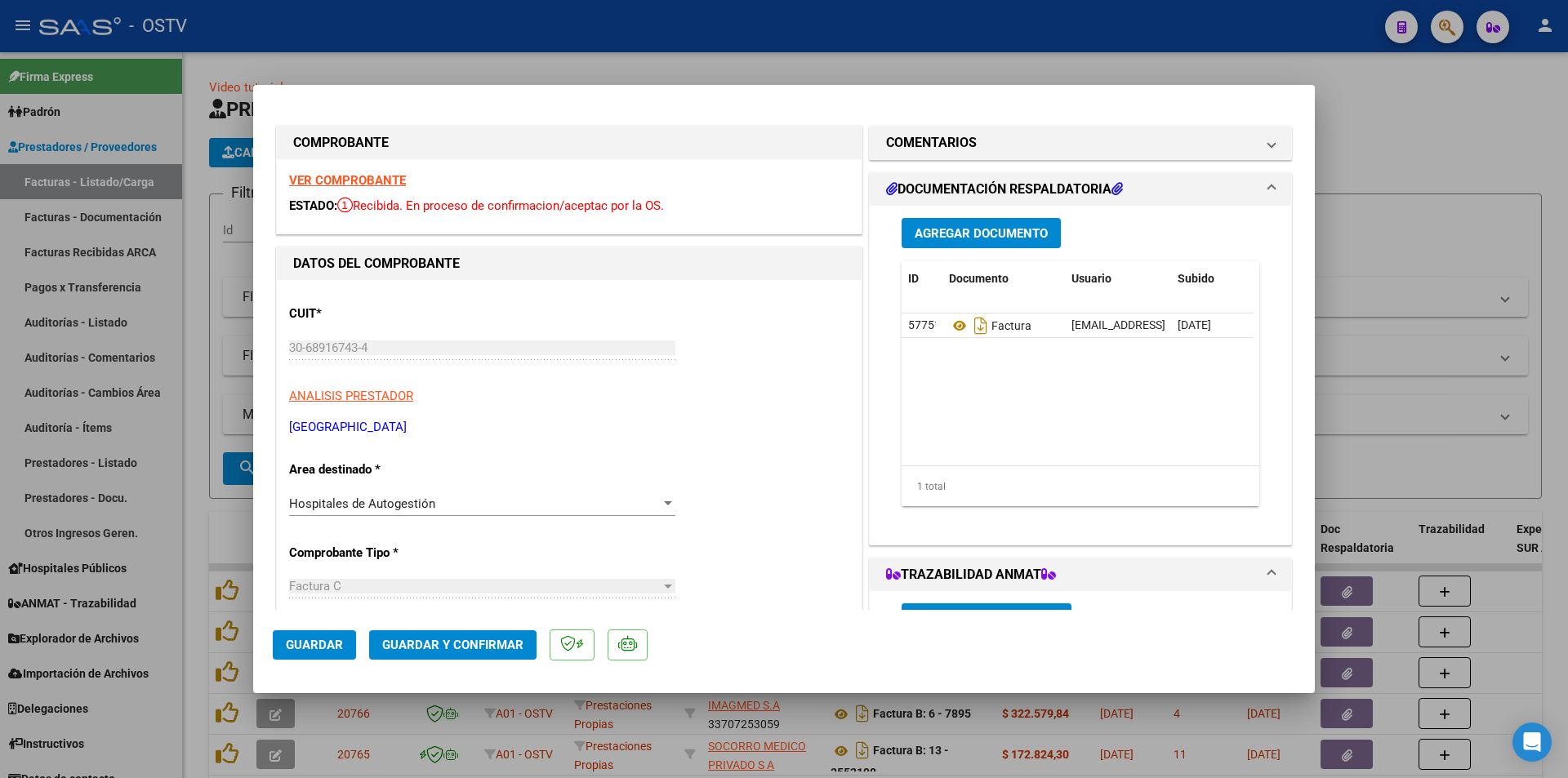
click at [193, 207] on div at bounding box center [784, 389] width 1568 height 778
type input "$ 0,00"
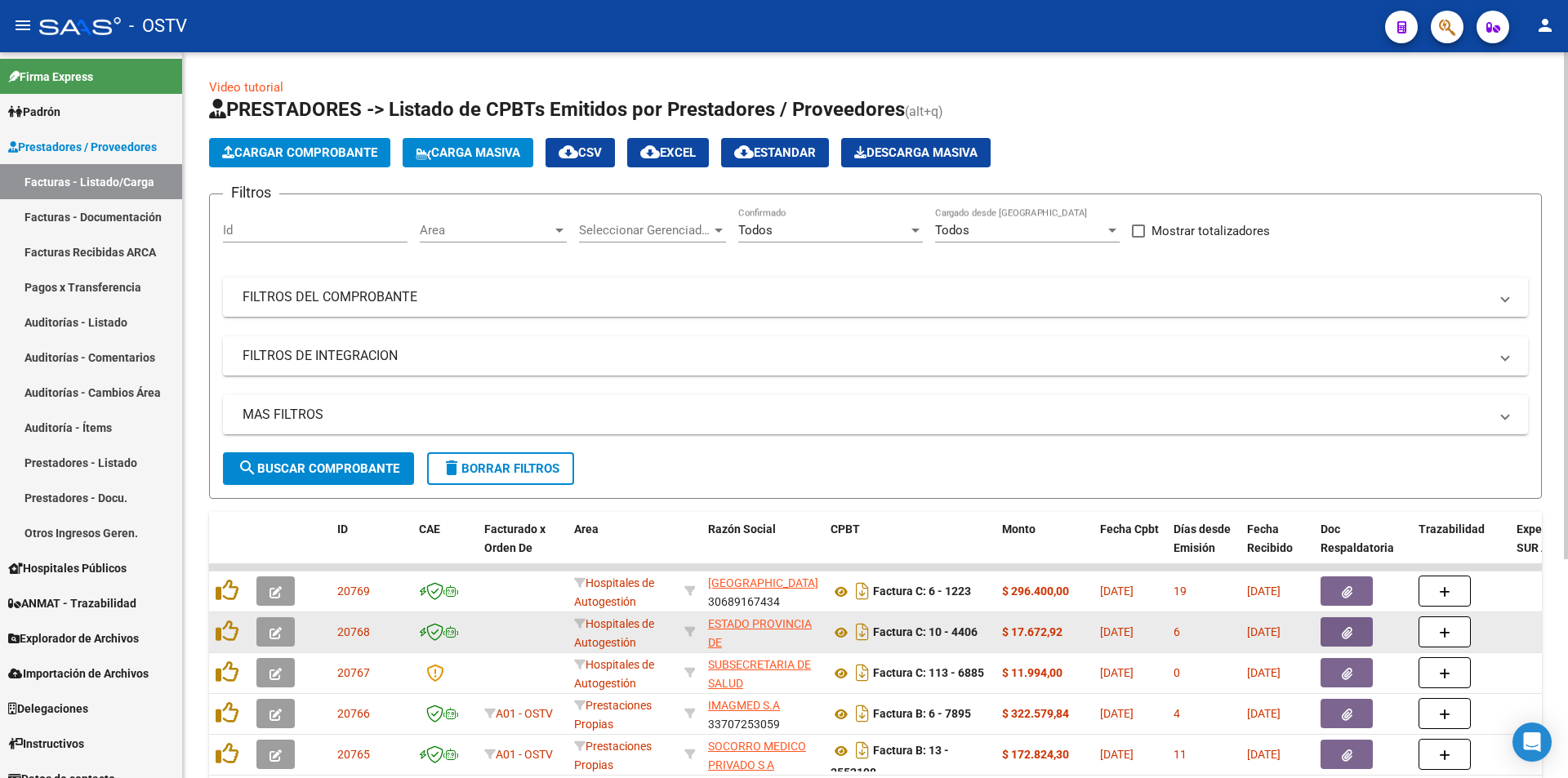
click at [255, 635] on datatable-body-cell at bounding box center [278, 632] width 57 height 40
click at [258, 632] on button "button" at bounding box center [275, 632] width 38 height 29
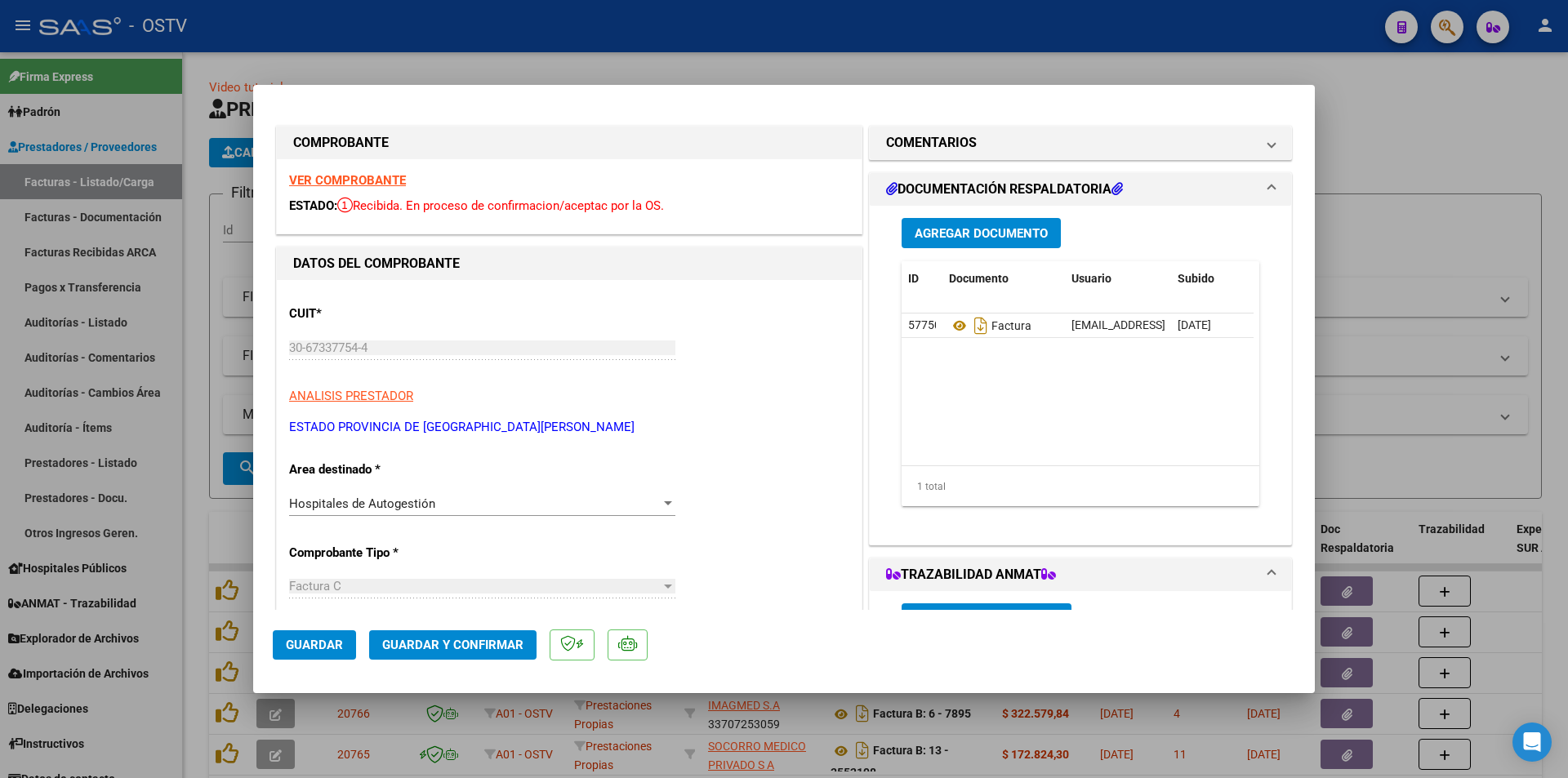
click at [194, 212] on div at bounding box center [784, 389] width 1568 height 778
type input "$ 0,00"
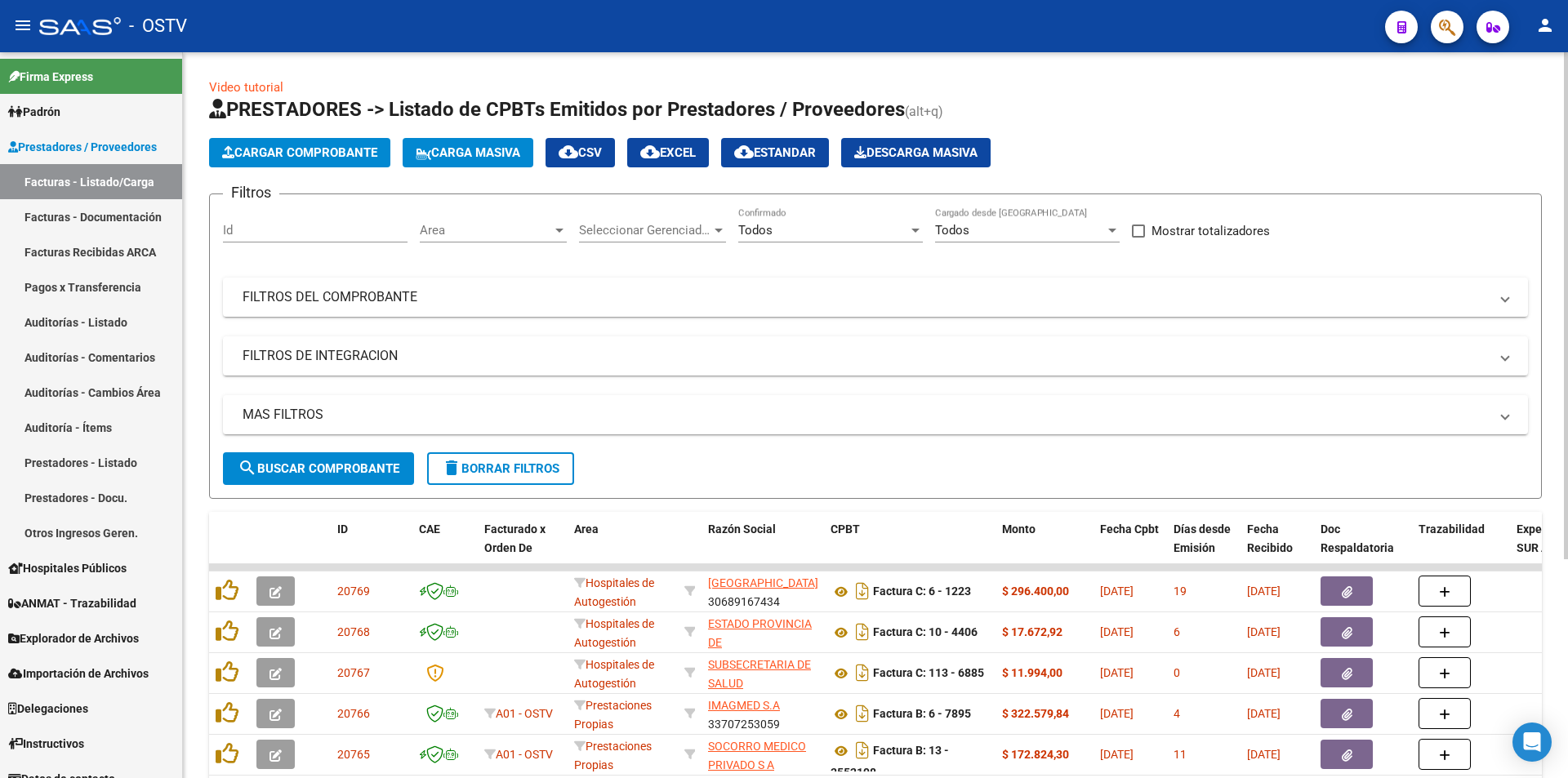
click at [291, 455] on button "search Buscar Comprobante" at bounding box center [318, 469] width 191 height 33
click at [308, 469] on span "search Buscar Comprobante" at bounding box center [318, 468] width 162 height 15
click at [341, 474] on span "search Buscar Comprobante" at bounding box center [318, 468] width 162 height 15
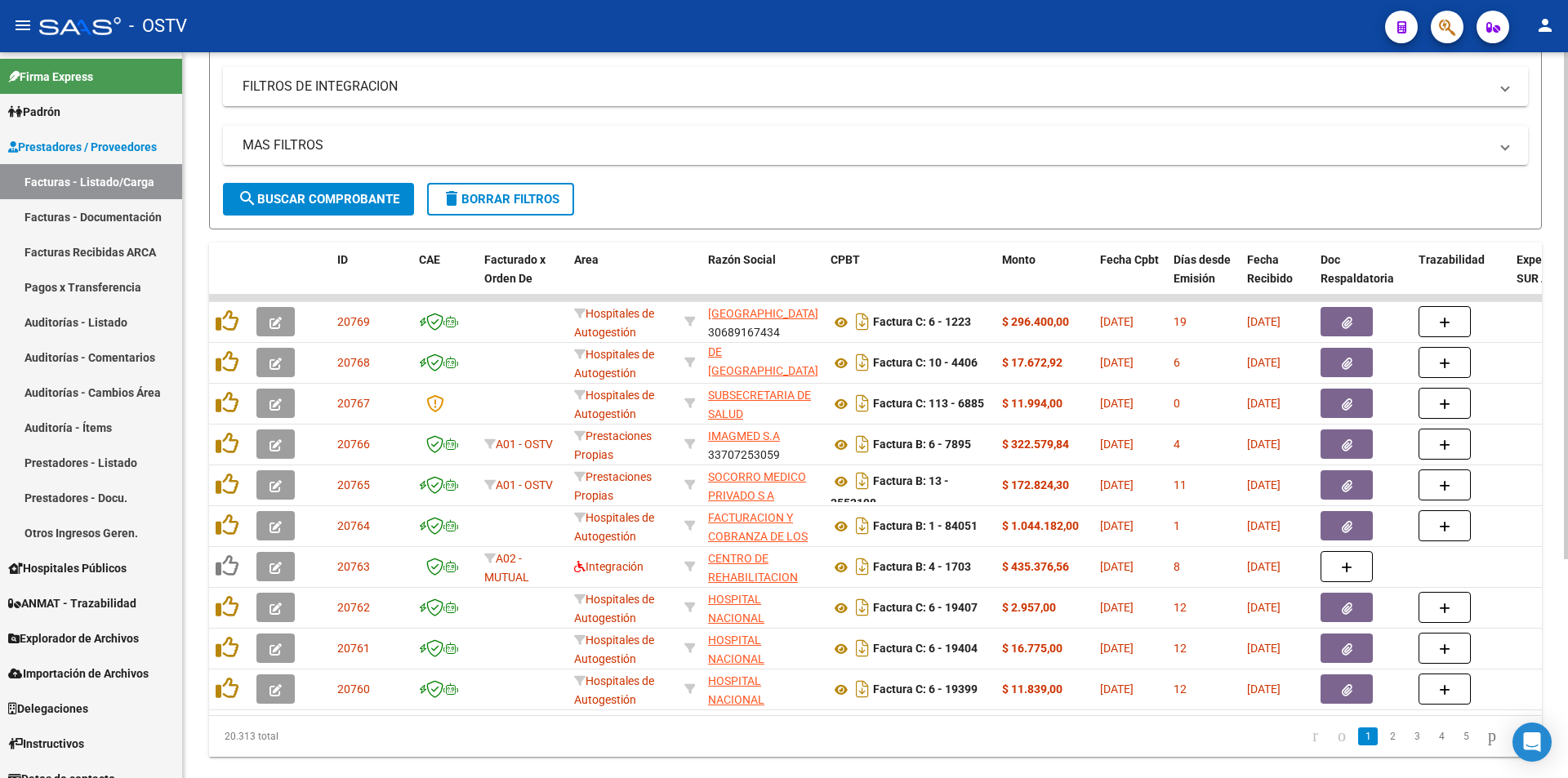
scroll to position [313, 0]
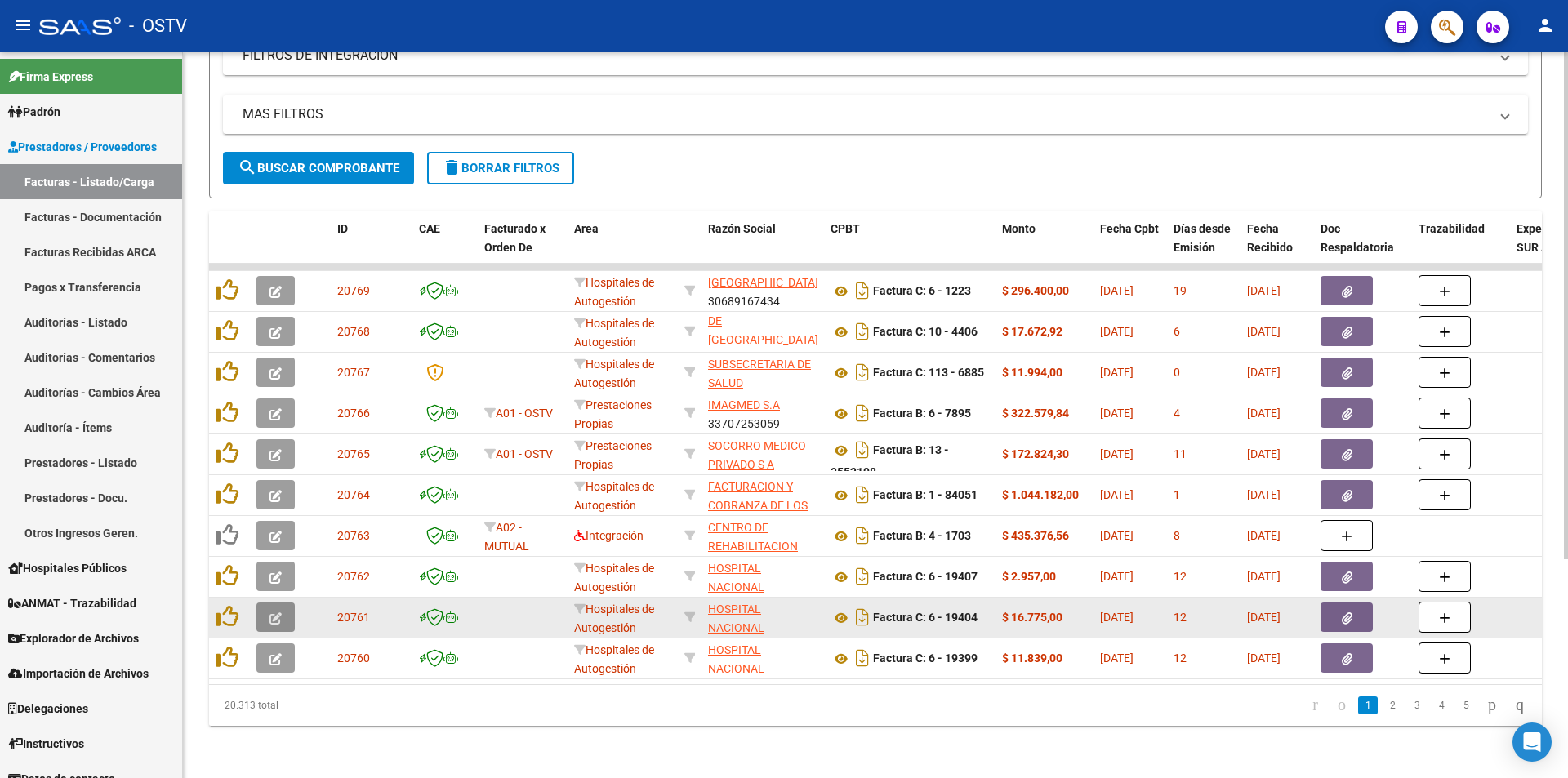
click at [264, 609] on button "button" at bounding box center [275, 617] width 38 height 29
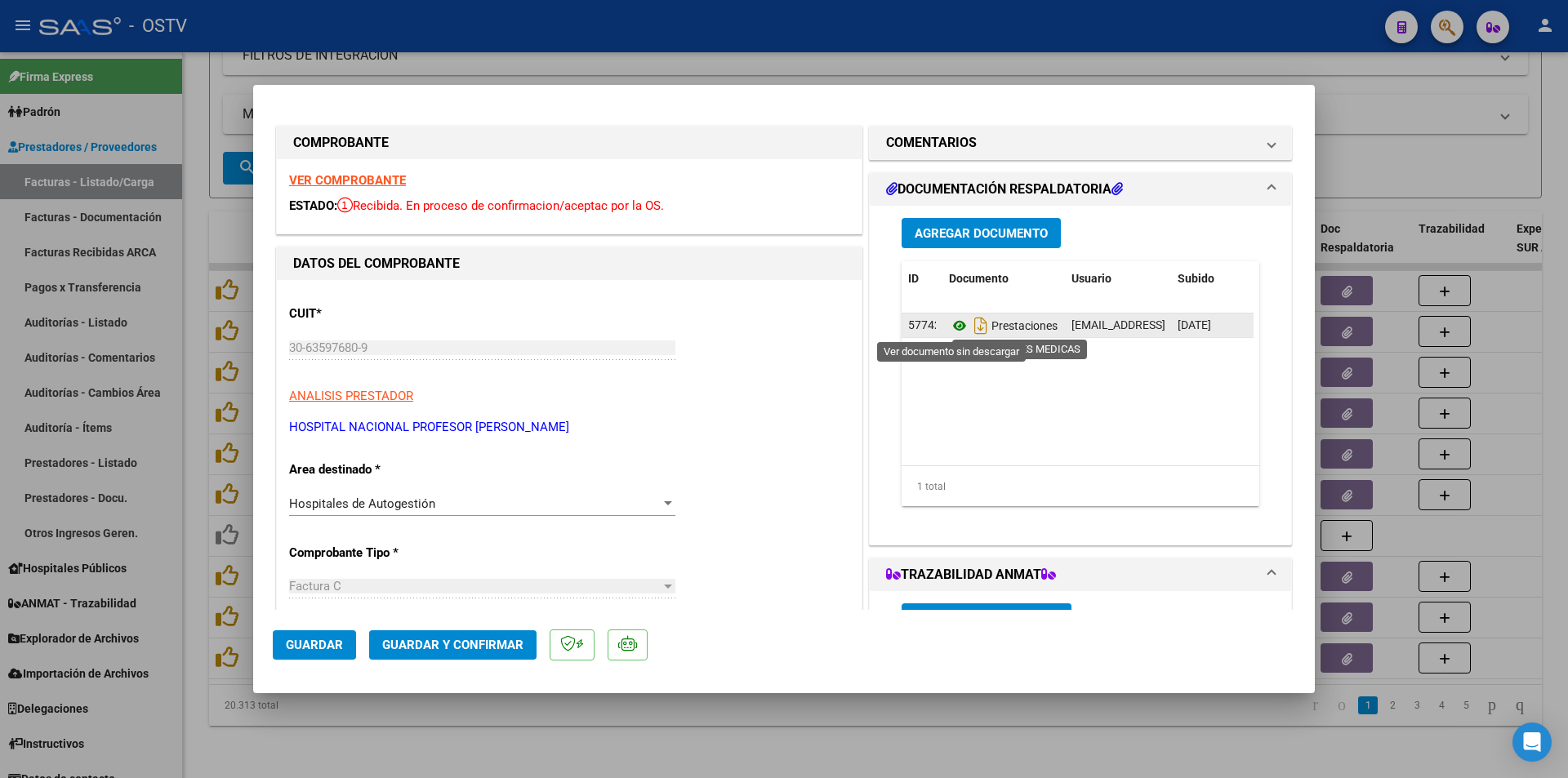
click at [950, 329] on icon at bounding box center [959, 325] width 22 height 20
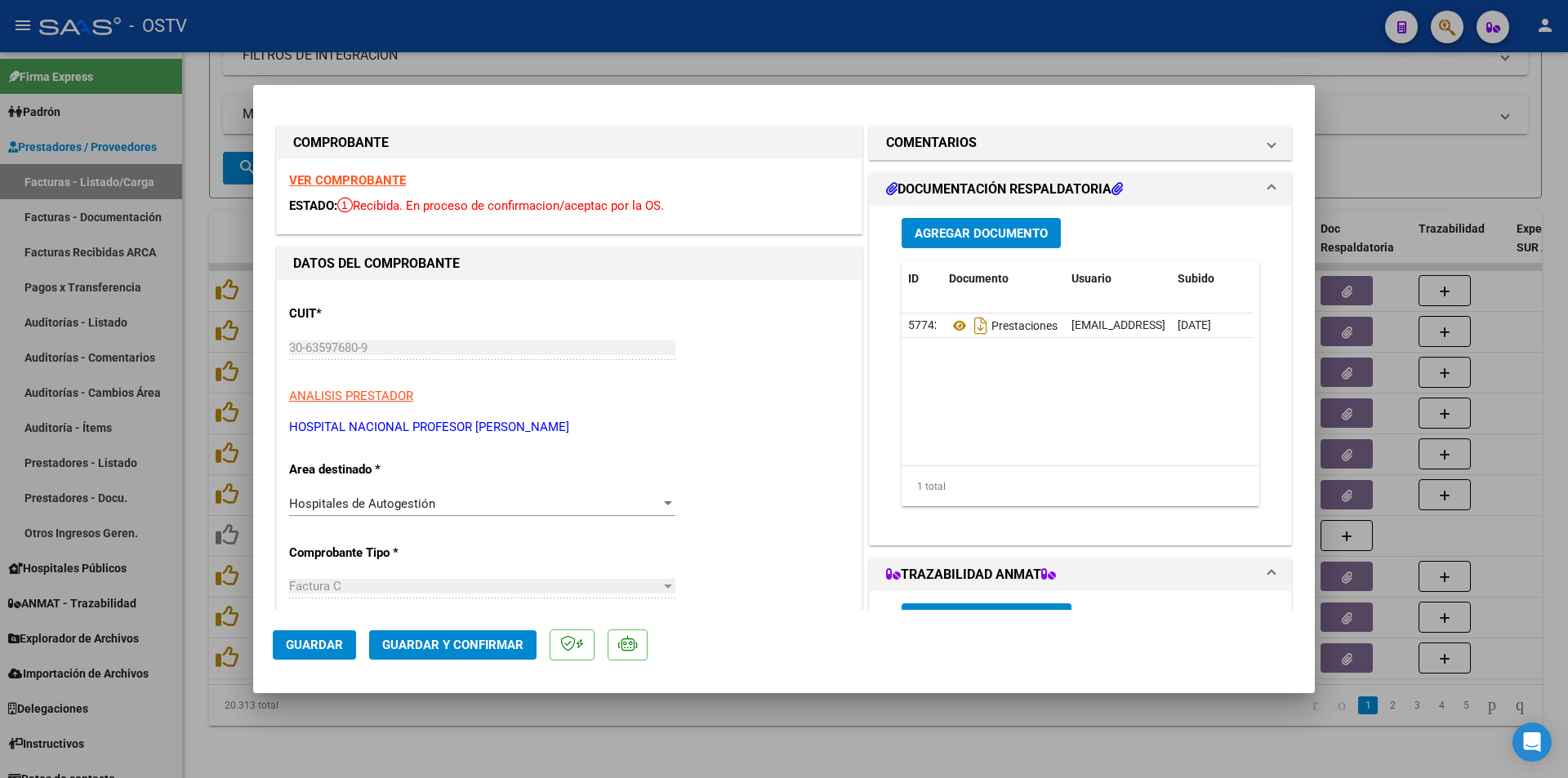
click at [199, 232] on div at bounding box center [784, 389] width 1568 height 778
type input "$ 0,00"
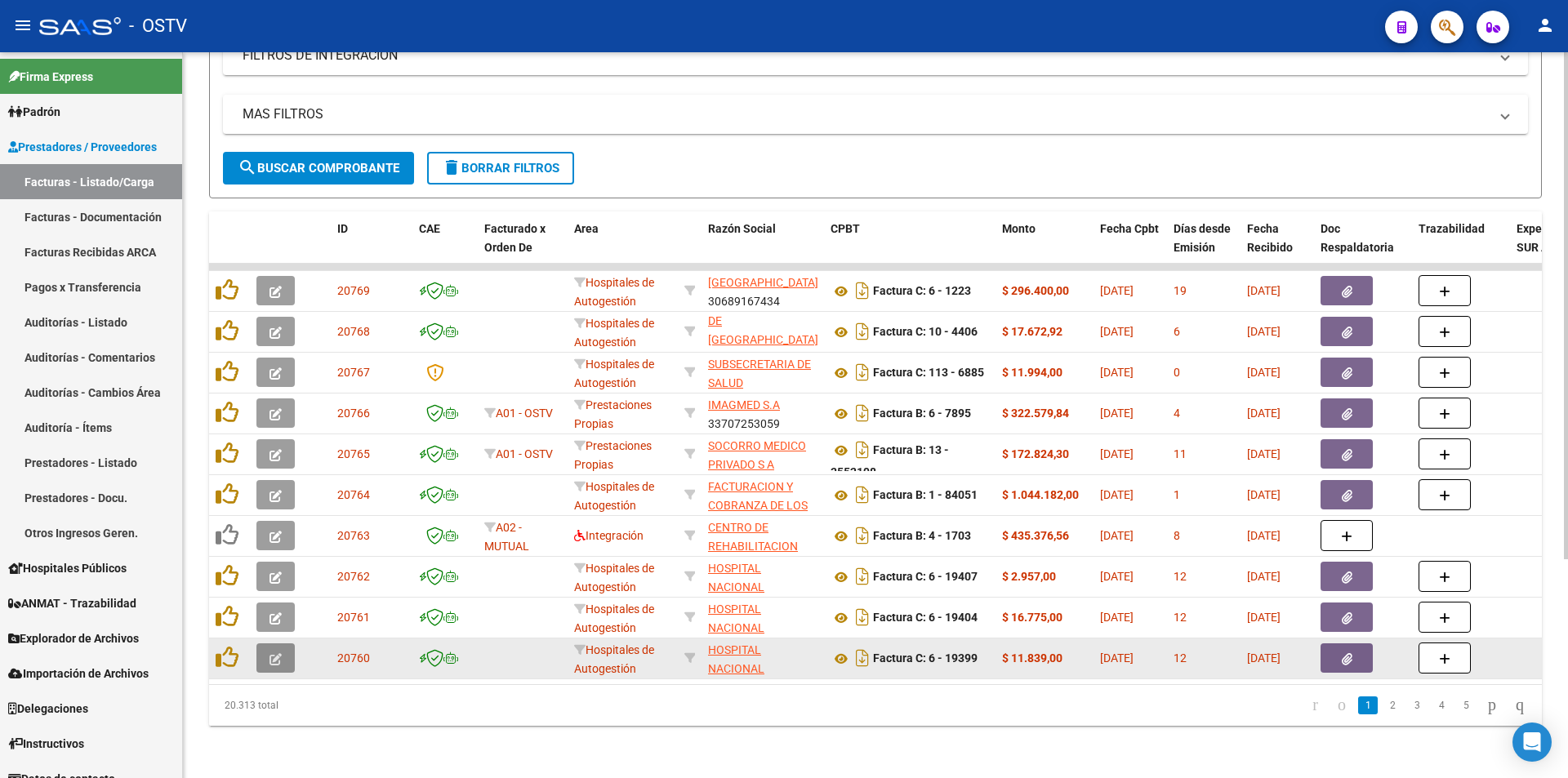
click at [278, 643] on button "button" at bounding box center [275, 658] width 38 height 29
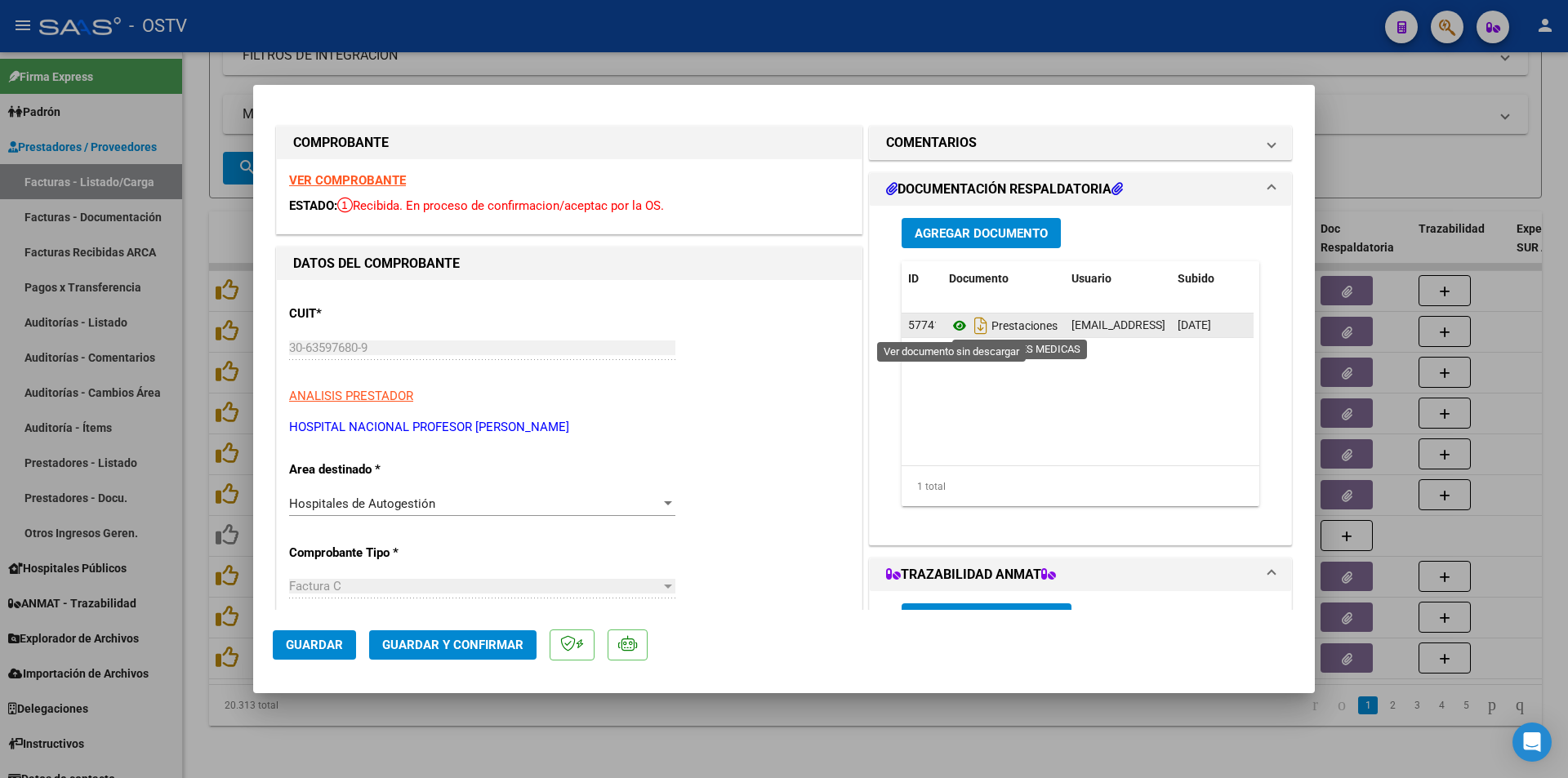
click at [954, 325] on icon at bounding box center [959, 325] width 22 height 20
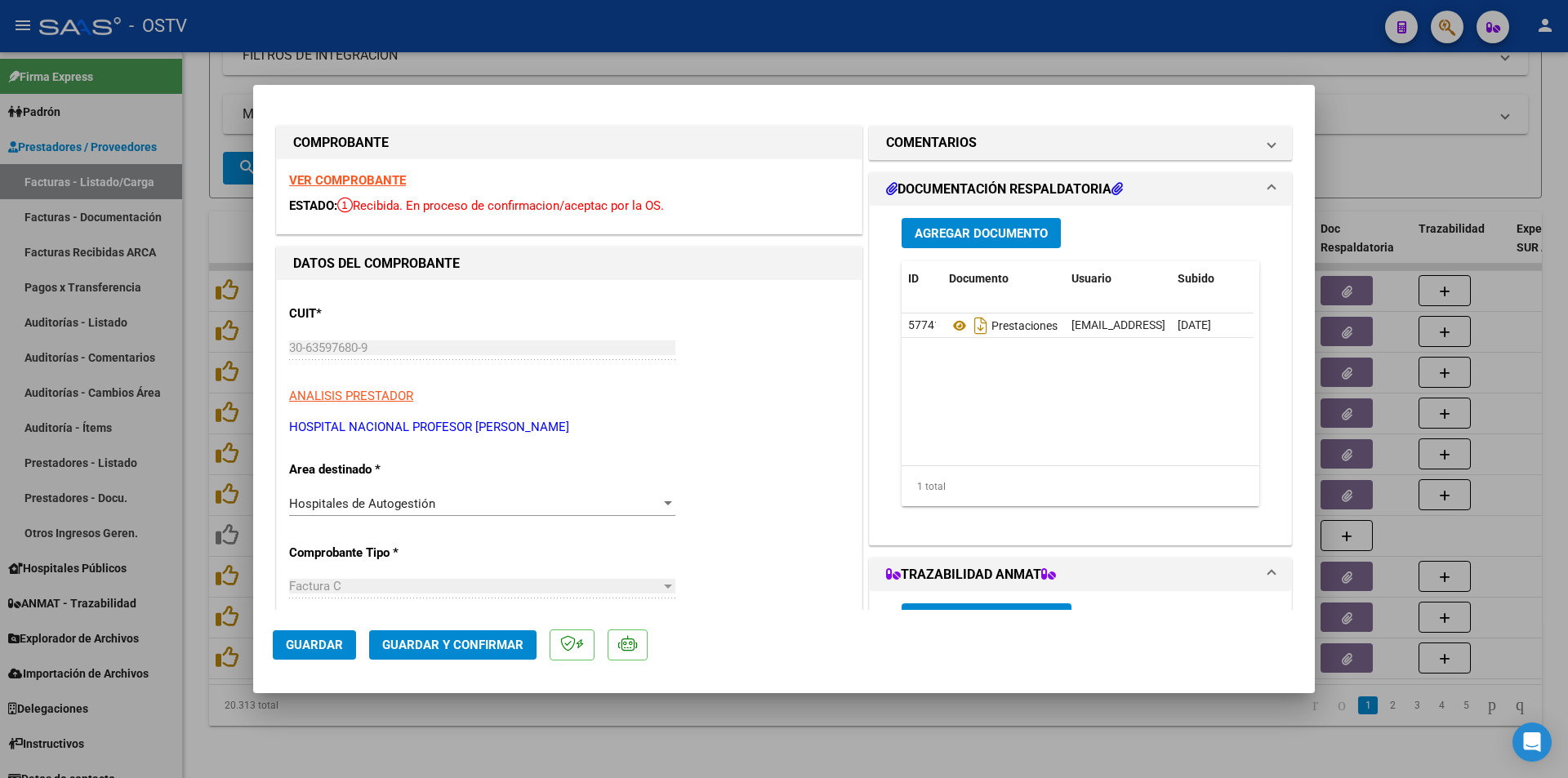
drag, startPoint x: 199, startPoint y: 124, endPoint x: 219, endPoint y: 6, distance: 119.7
click at [199, 107] on div at bounding box center [784, 389] width 1568 height 778
type input "$ 0,00"
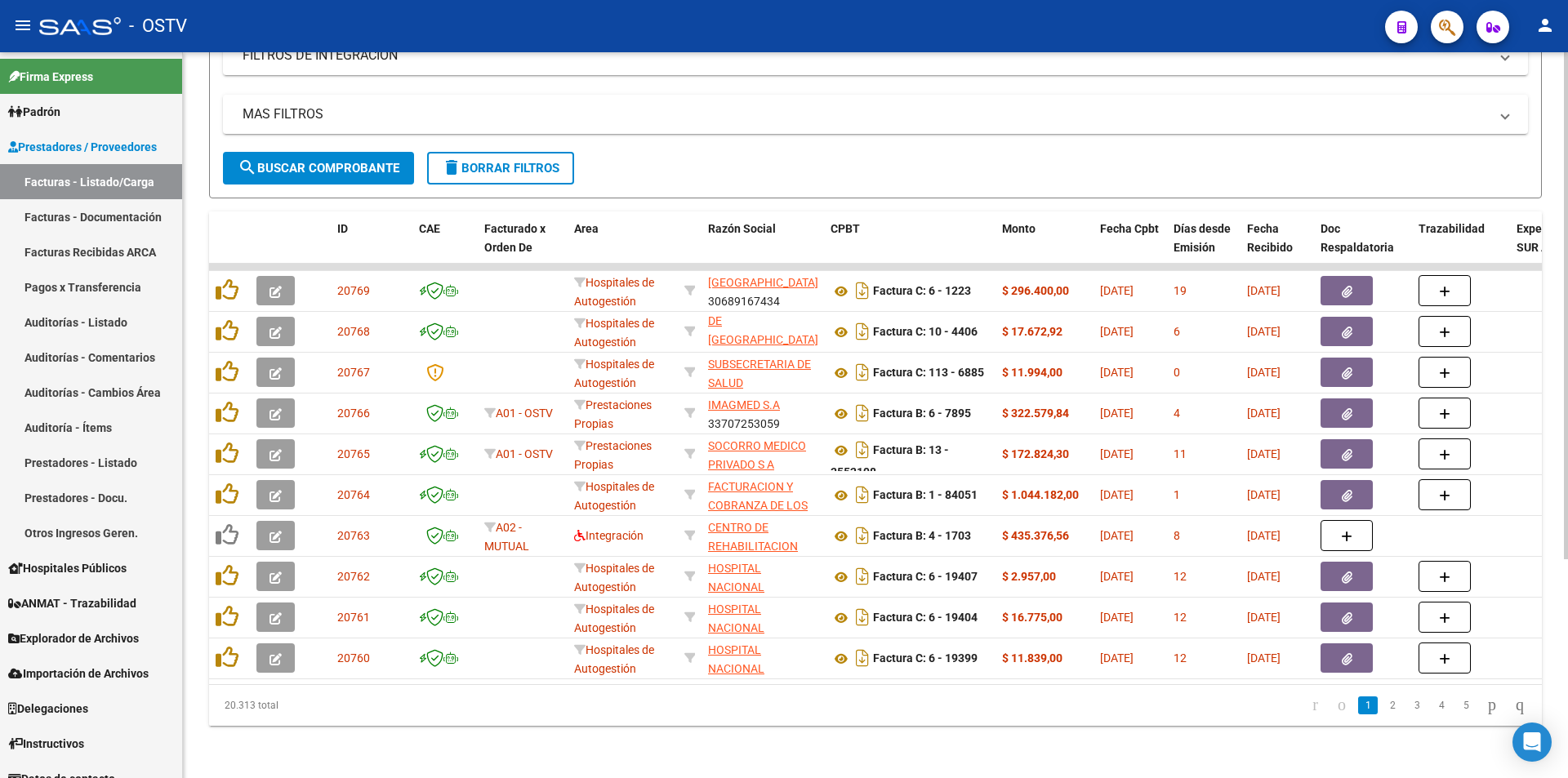
click at [313, 161] on span "search Buscar Comprobante" at bounding box center [318, 168] width 162 height 15
click at [367, 161] on span "search Buscar Comprobante" at bounding box center [318, 168] width 162 height 15
click at [309, 161] on span "search Buscar Comprobante" at bounding box center [318, 168] width 162 height 15
click at [353, 161] on span "search Buscar Comprobante" at bounding box center [318, 168] width 162 height 15
click at [323, 161] on span "search Buscar Comprobante" at bounding box center [318, 168] width 162 height 15
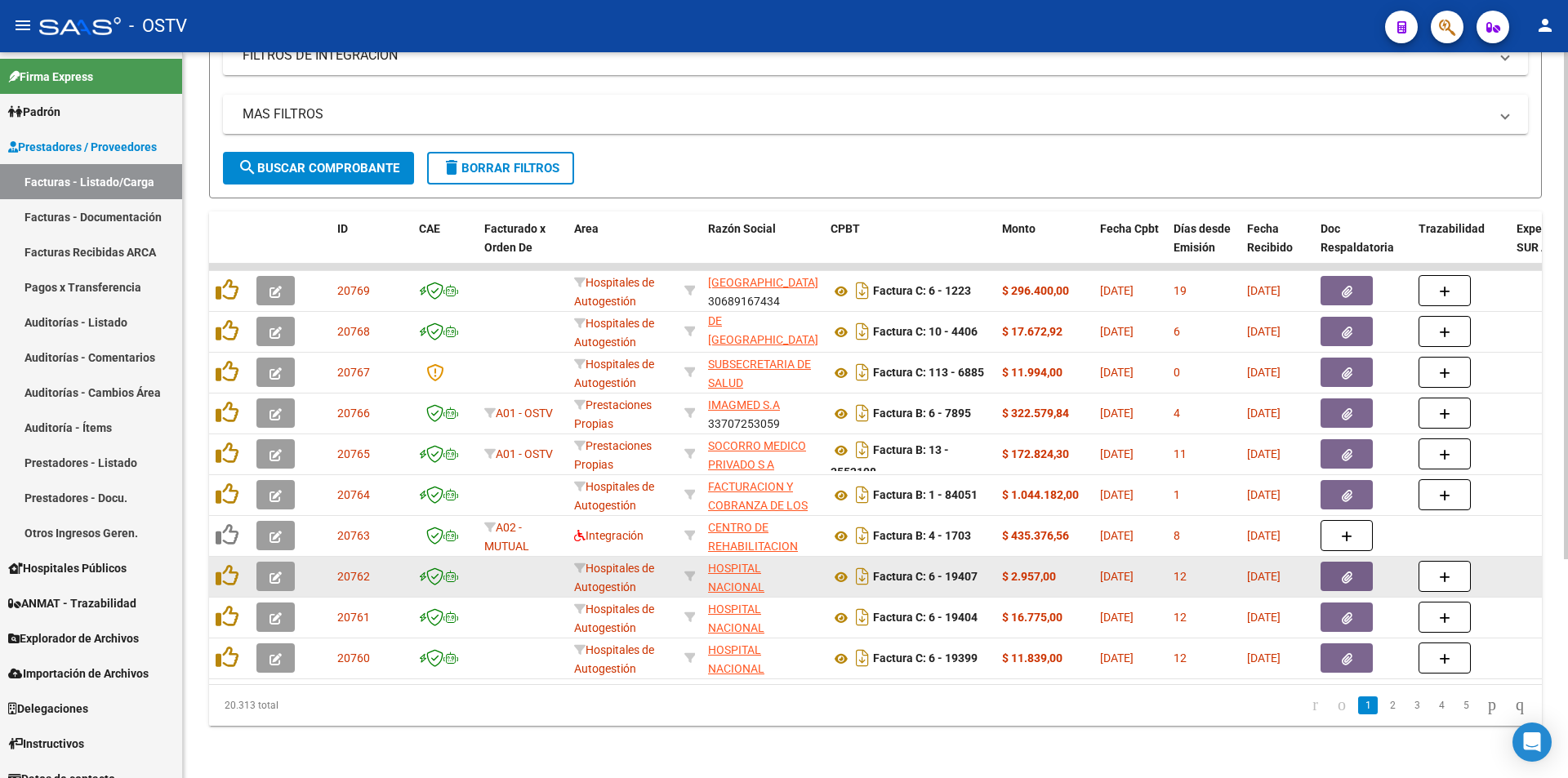
click at [275, 571] on icon "button" at bounding box center [276, 577] width 12 height 12
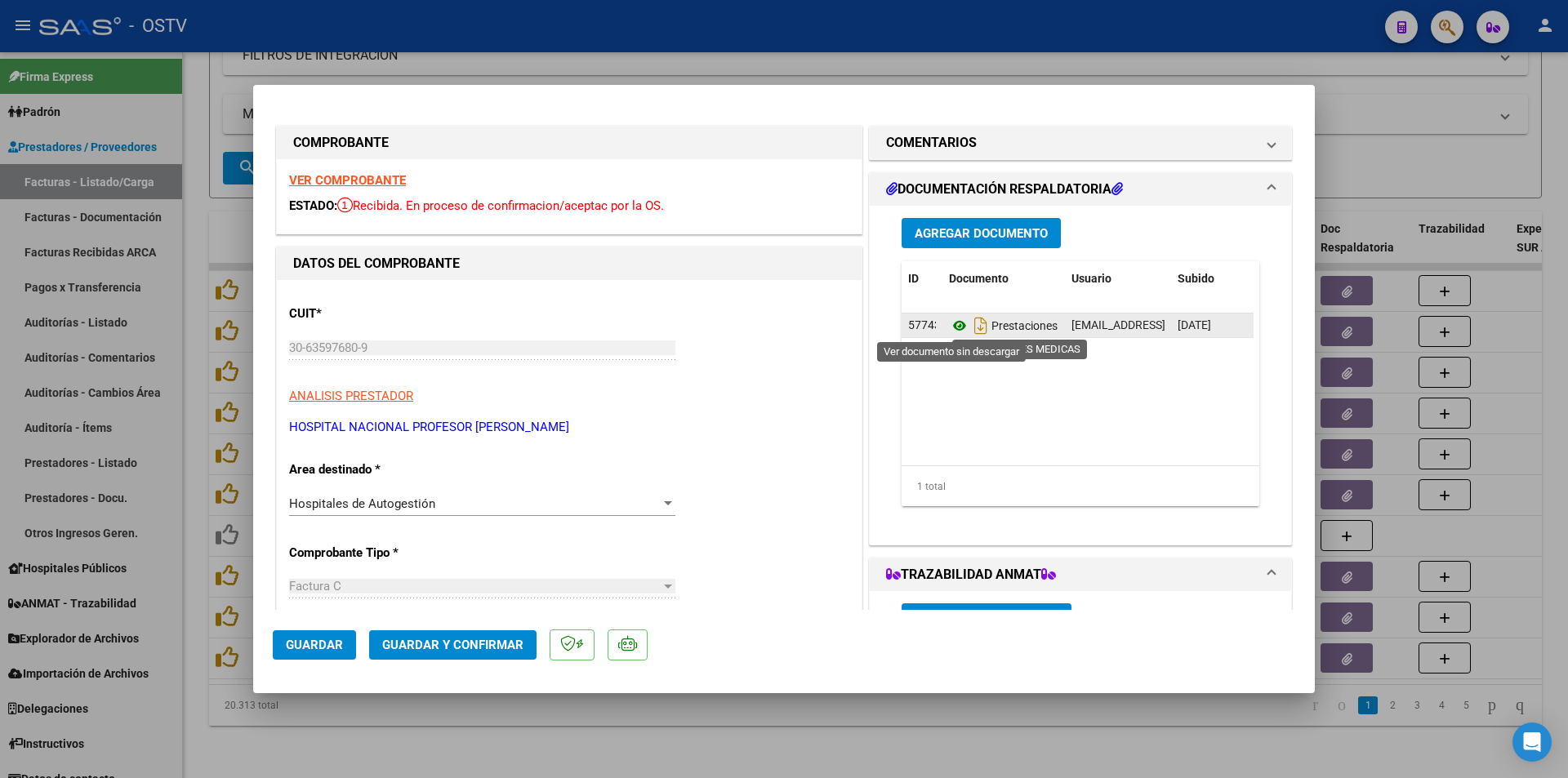
click at [951, 327] on icon at bounding box center [959, 325] width 22 height 20
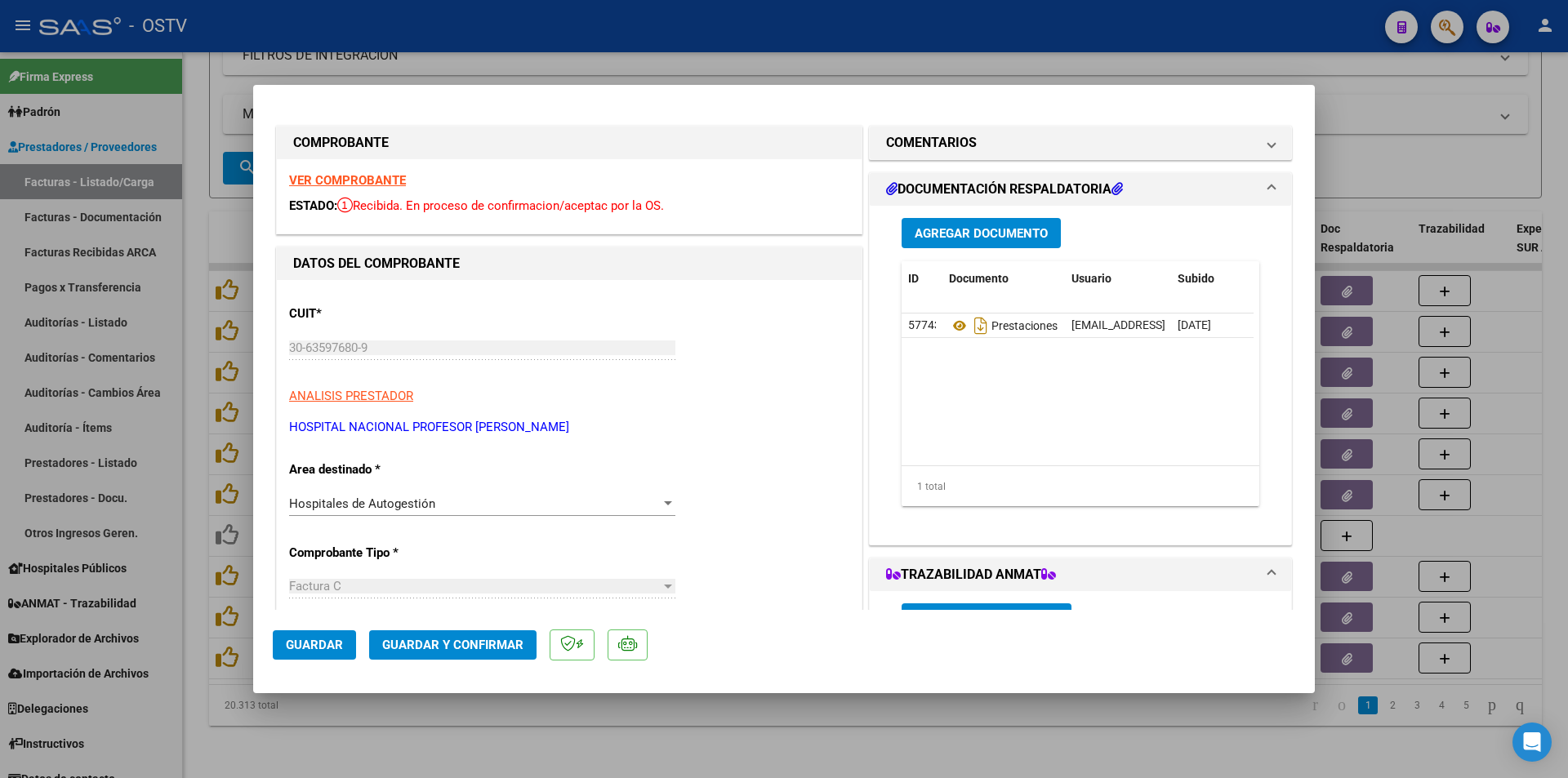
click at [199, 124] on div at bounding box center [784, 389] width 1568 height 778
type input "$ 0,00"
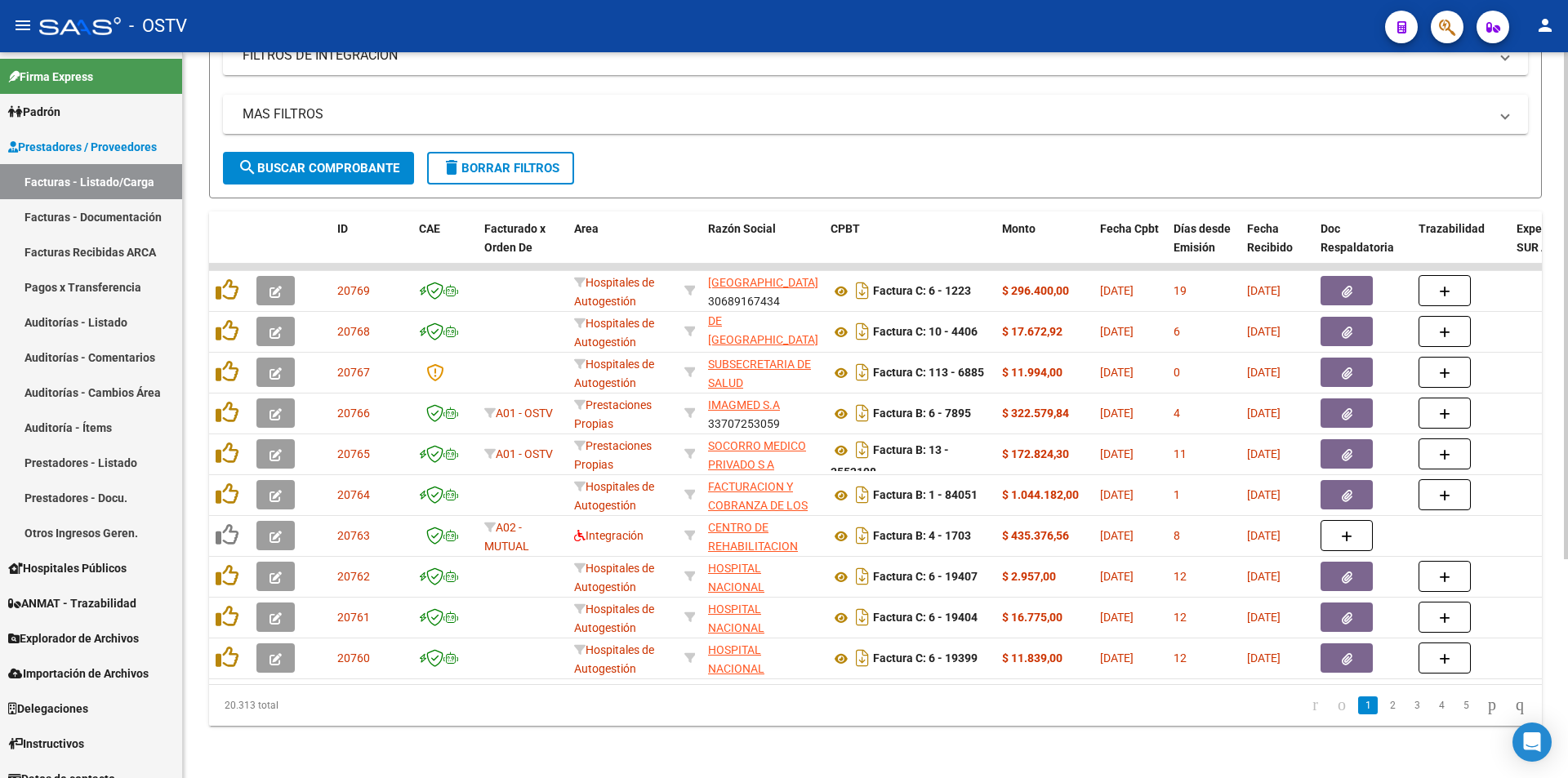
click at [283, 161] on span "search Buscar Comprobante" at bounding box center [318, 168] width 162 height 15
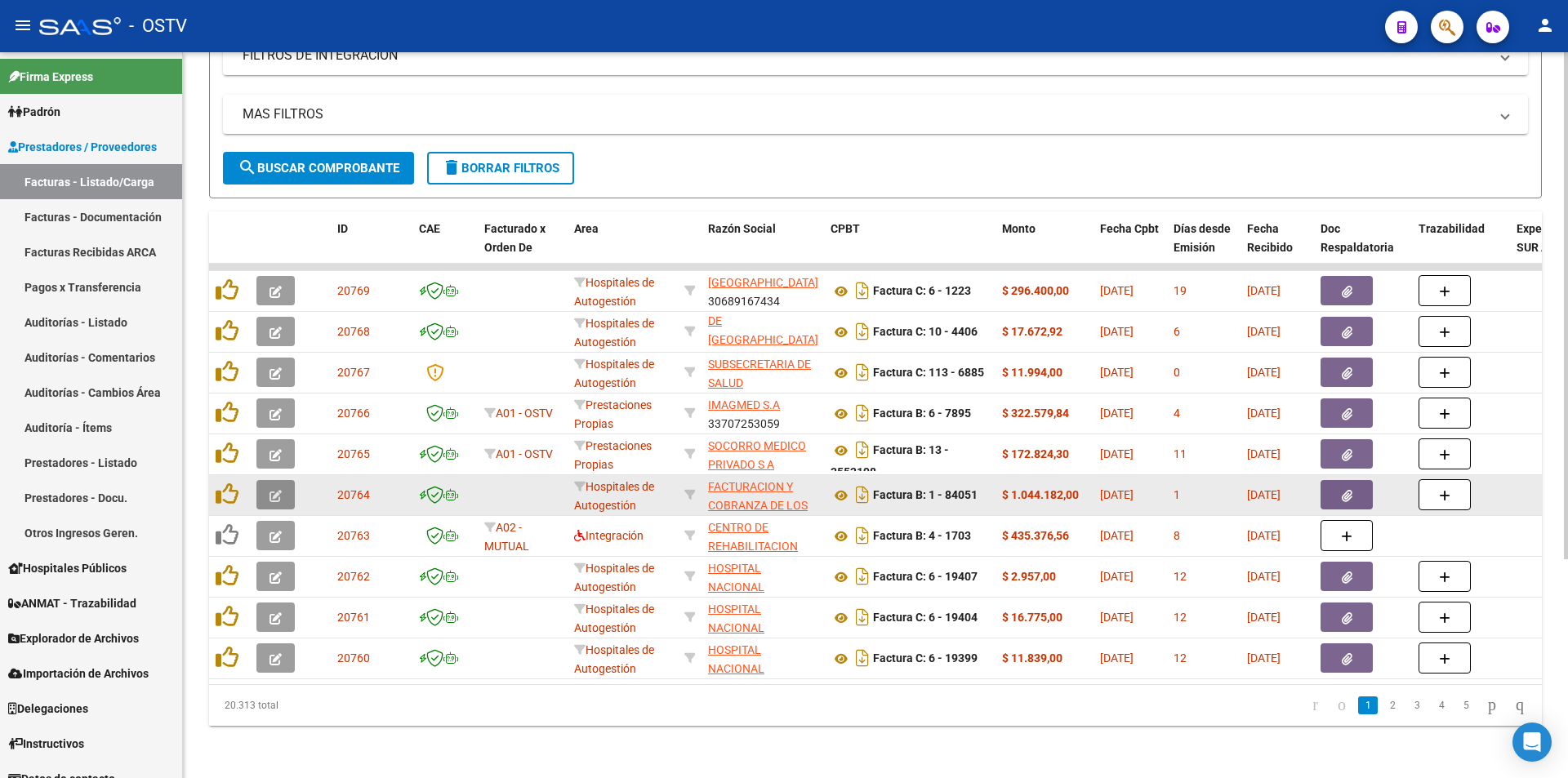
click at [273, 490] on icon "button" at bounding box center [276, 496] width 12 height 12
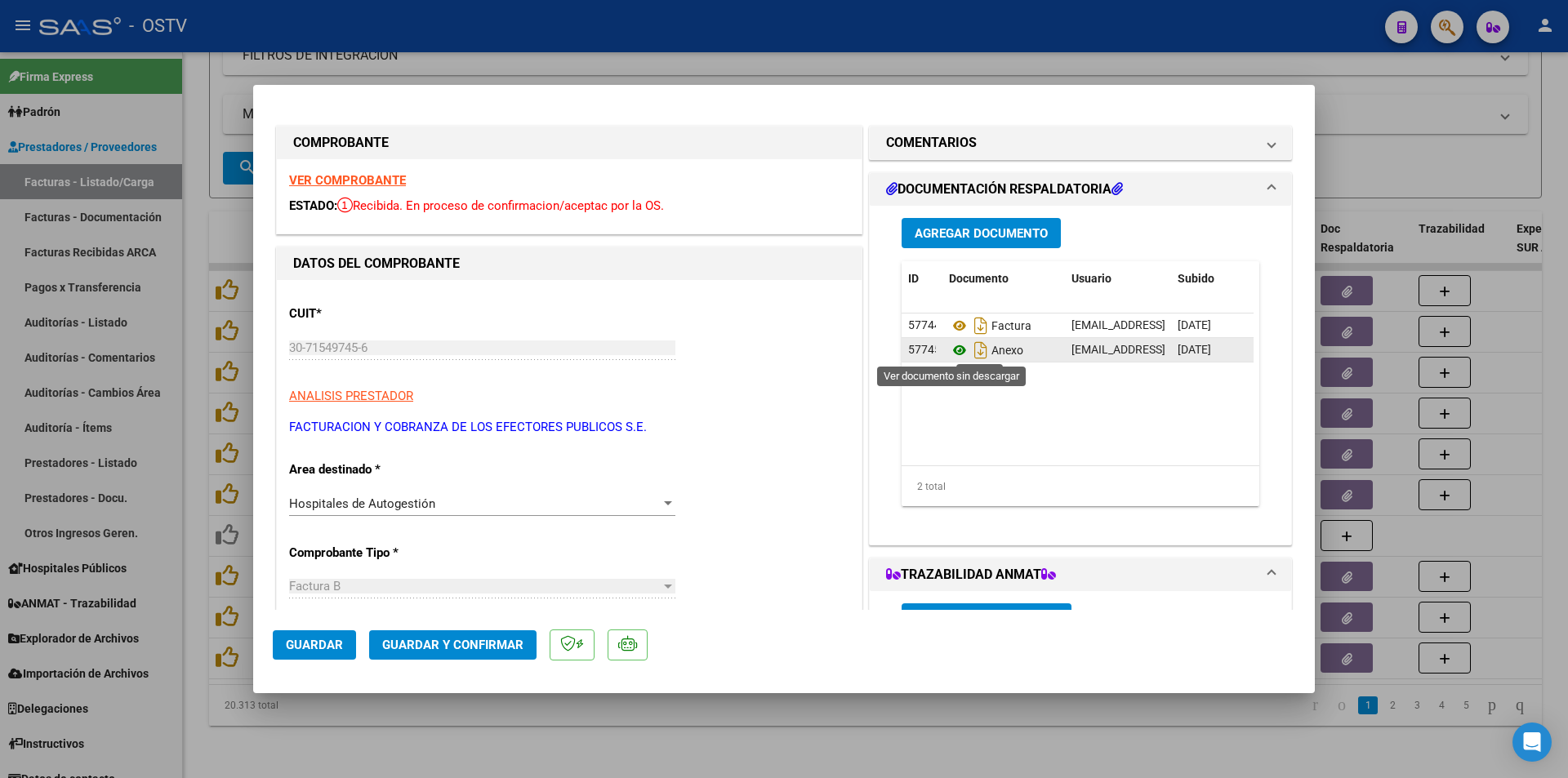
click at [954, 349] on icon at bounding box center [959, 350] width 22 height 20
click at [197, 242] on div at bounding box center [784, 389] width 1568 height 778
type input "$ 0,00"
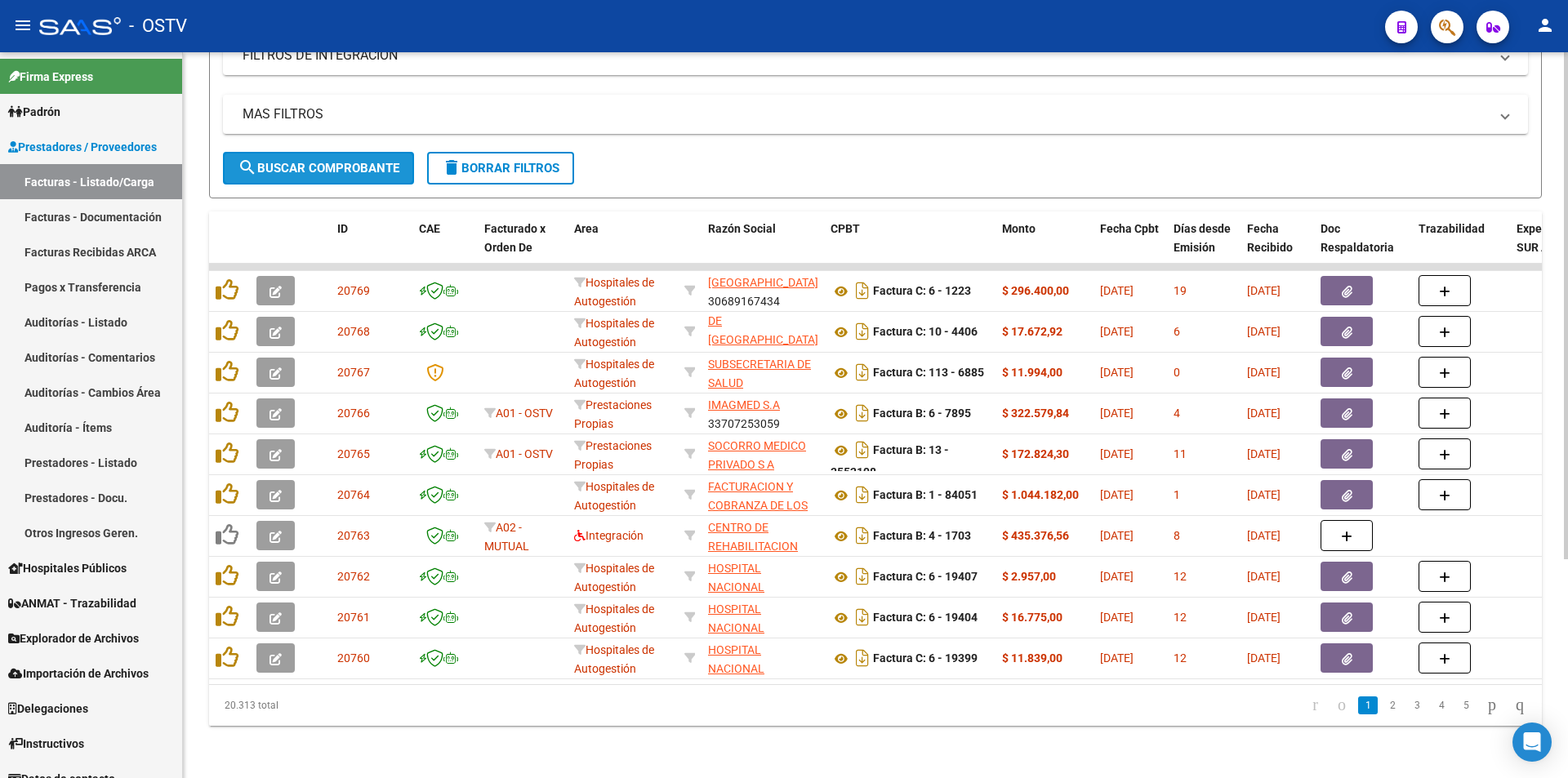
click at [359, 152] on button "search Buscar Comprobante" at bounding box center [318, 169] width 191 height 33
click at [1383, 705] on link "2" at bounding box center [1392, 705] width 20 height 18
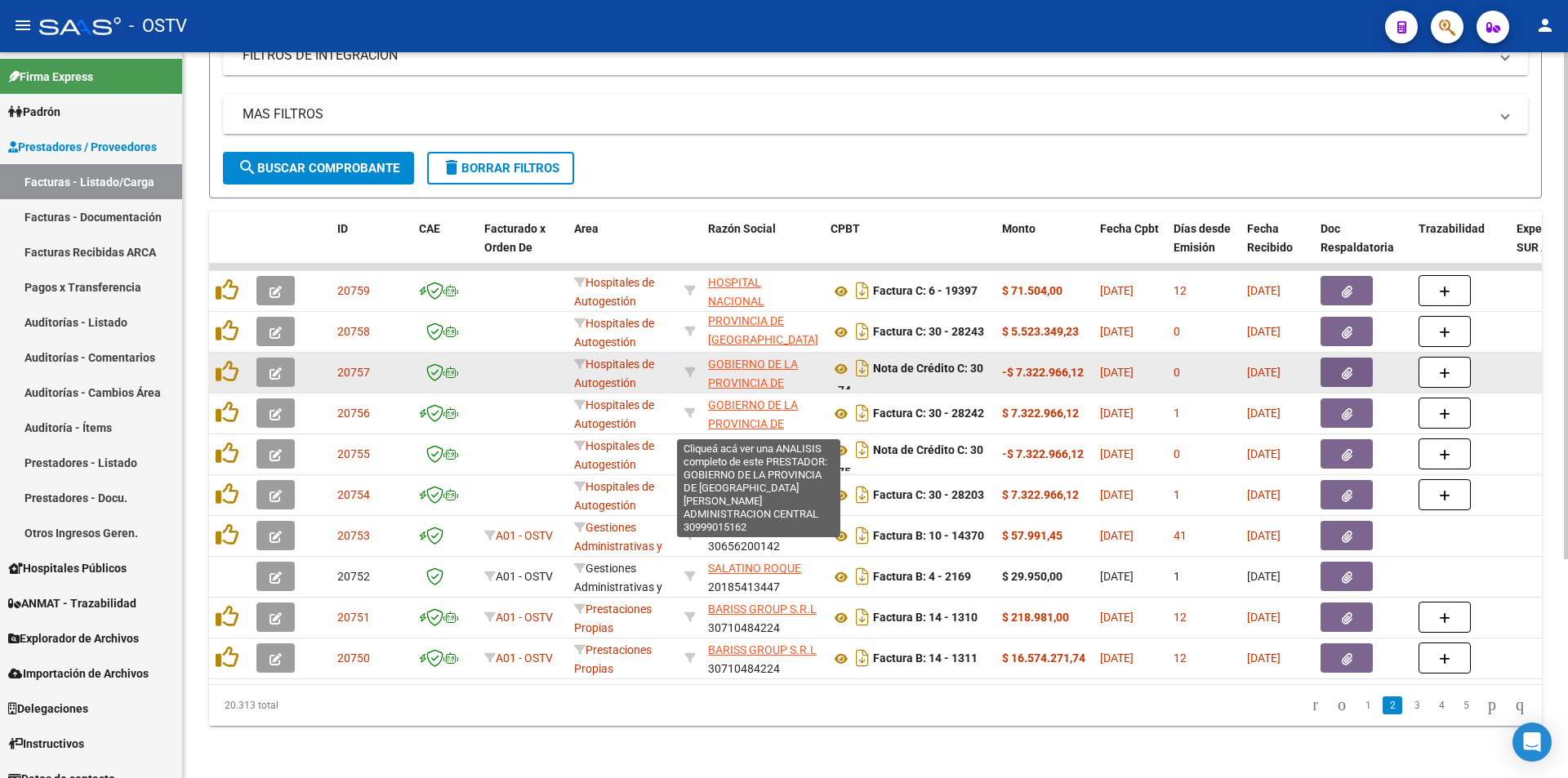
click at [761, 358] on span "GOBIERNO DE LA PROVINCIA DE [GEOGRAPHIC_DATA][PERSON_NAME] ADMINISTRACION CENTR…" at bounding box center [763, 411] width 110 height 106
type textarea "30999015162"
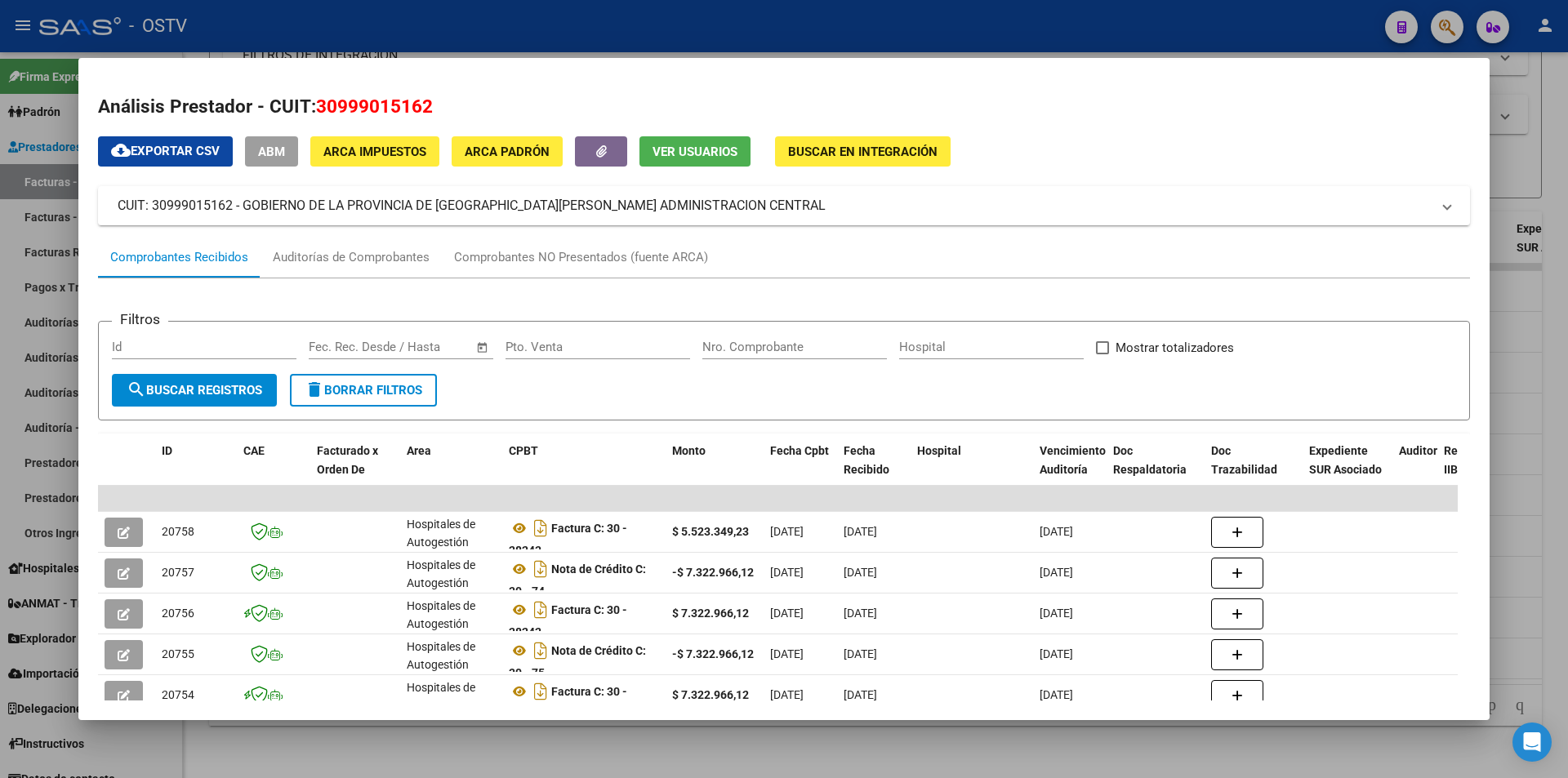
click at [675, 22] on div at bounding box center [784, 389] width 1568 height 778
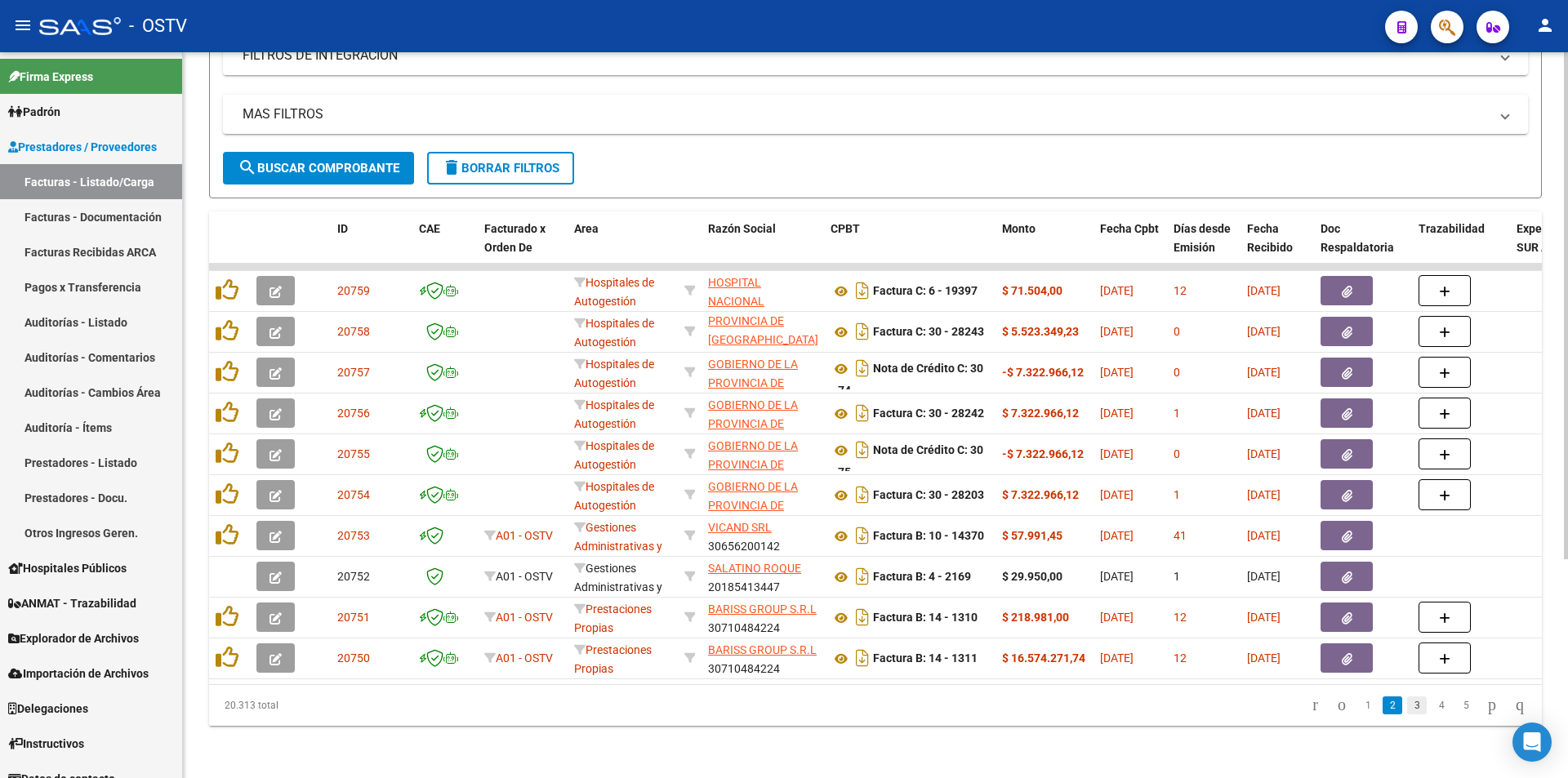
click at [1407, 710] on link "3" at bounding box center [1417, 705] width 20 height 18
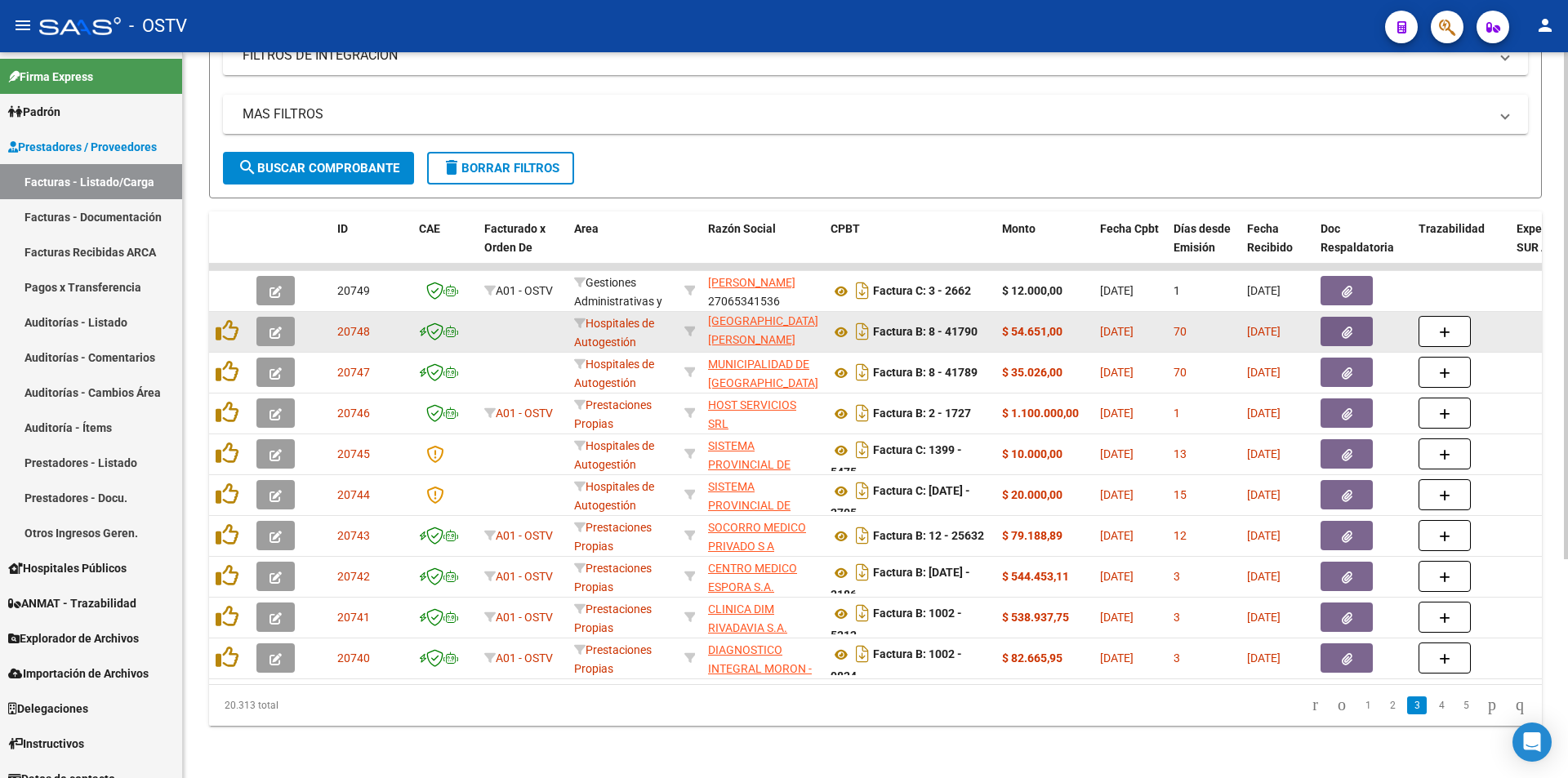
click at [265, 316] on button "button" at bounding box center [275, 331] width 38 height 29
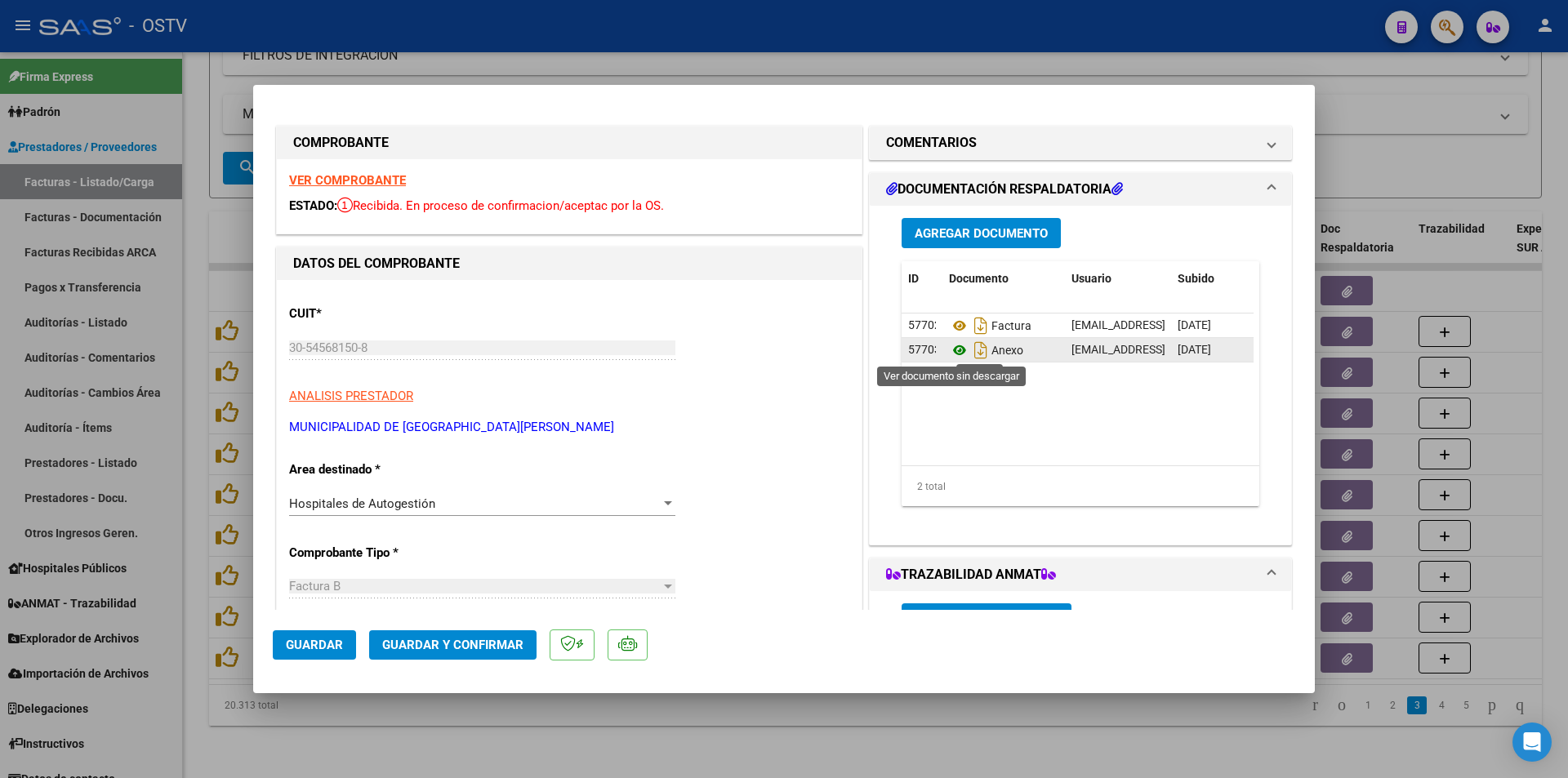
click at [950, 349] on icon at bounding box center [959, 350] width 22 height 20
click at [195, 233] on div at bounding box center [784, 389] width 1568 height 778
type input "$ 0,00"
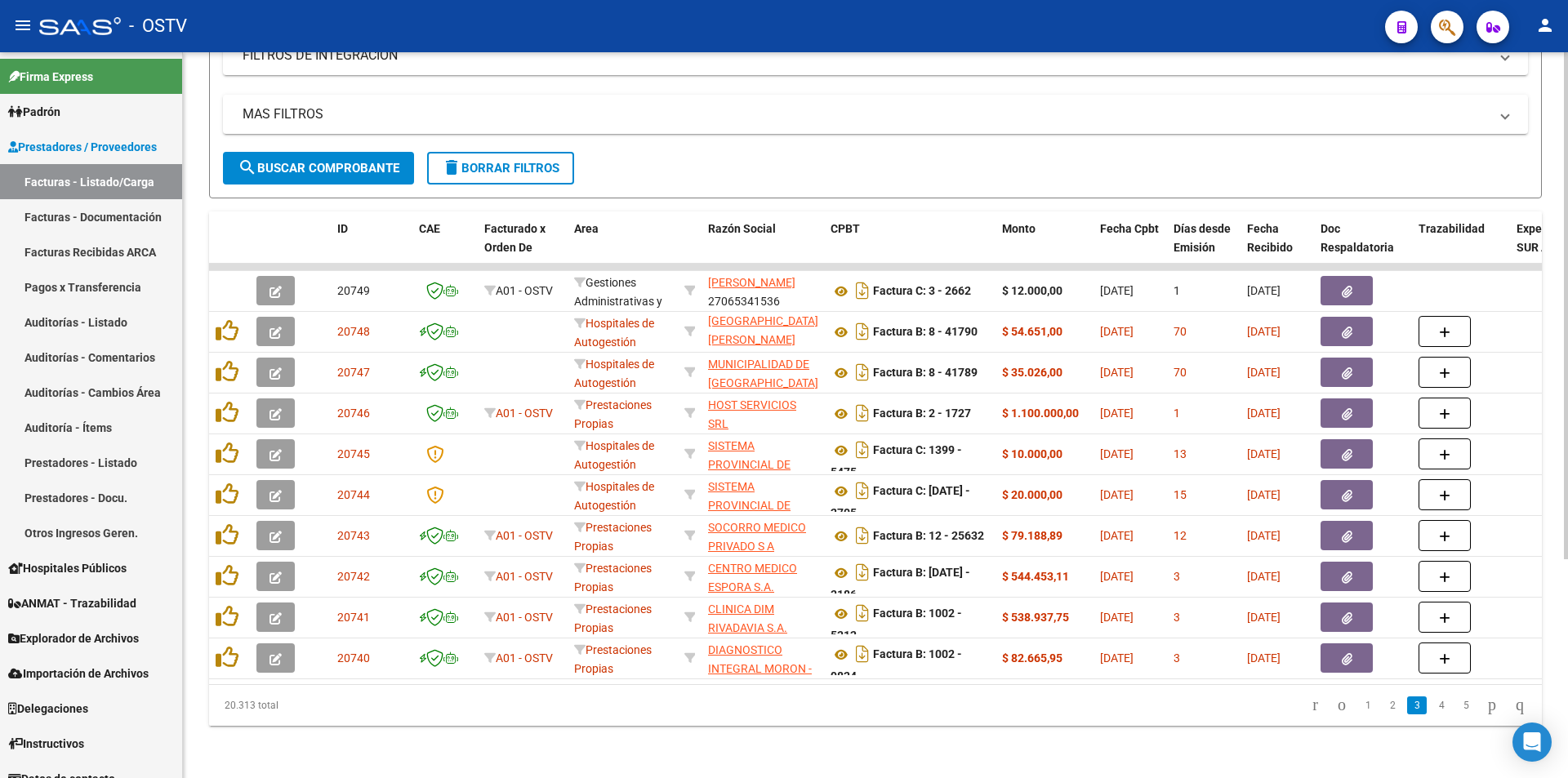
click at [317, 152] on button "search Buscar Comprobante" at bounding box center [318, 169] width 191 height 33
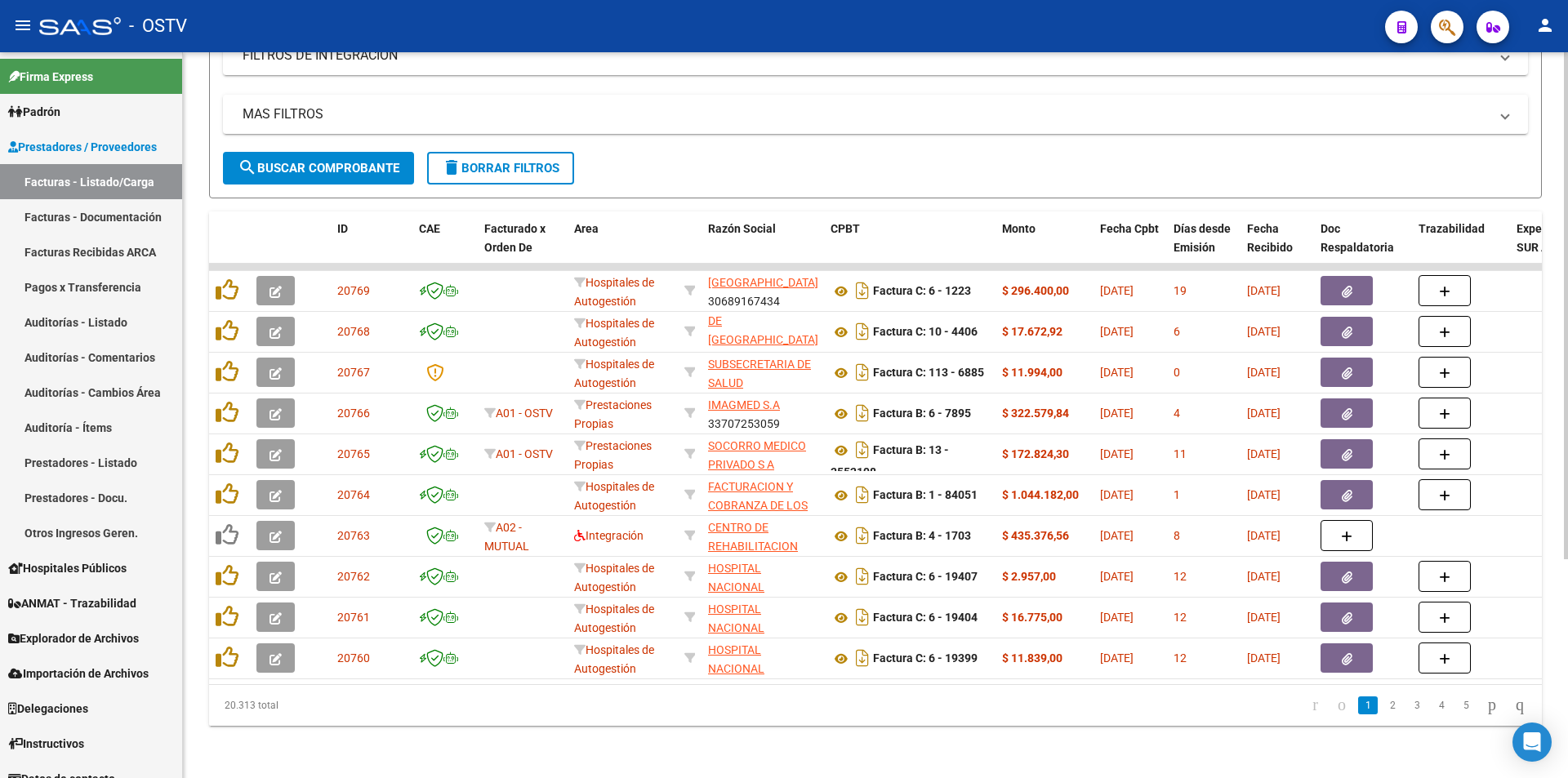
click at [317, 161] on span "search Buscar Comprobante" at bounding box center [318, 168] width 162 height 15
click at [321, 161] on span "search Buscar Comprobante" at bounding box center [318, 168] width 162 height 15
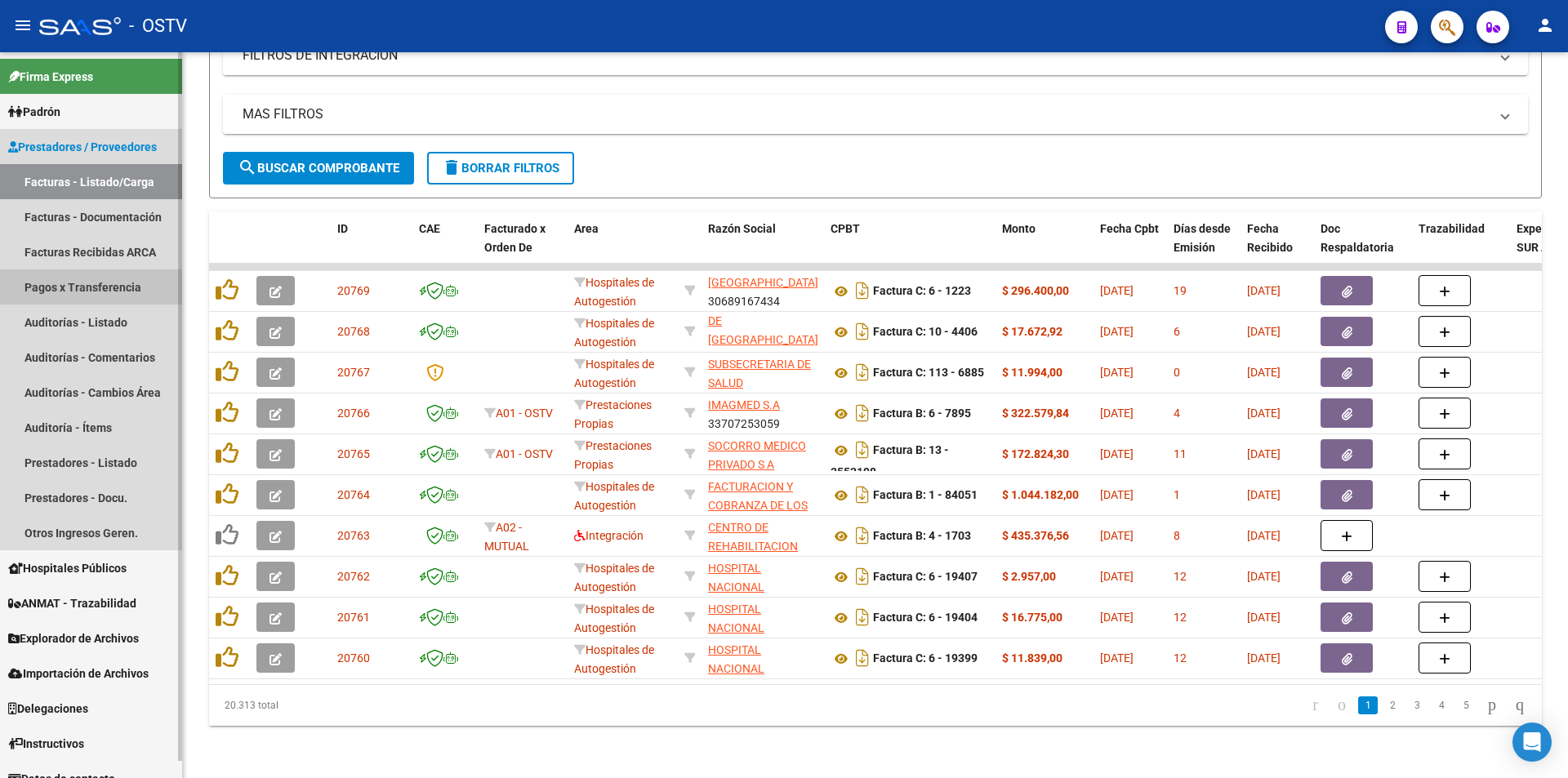
click at [78, 294] on link "Pagos x Transferencia" at bounding box center [91, 287] width 182 height 35
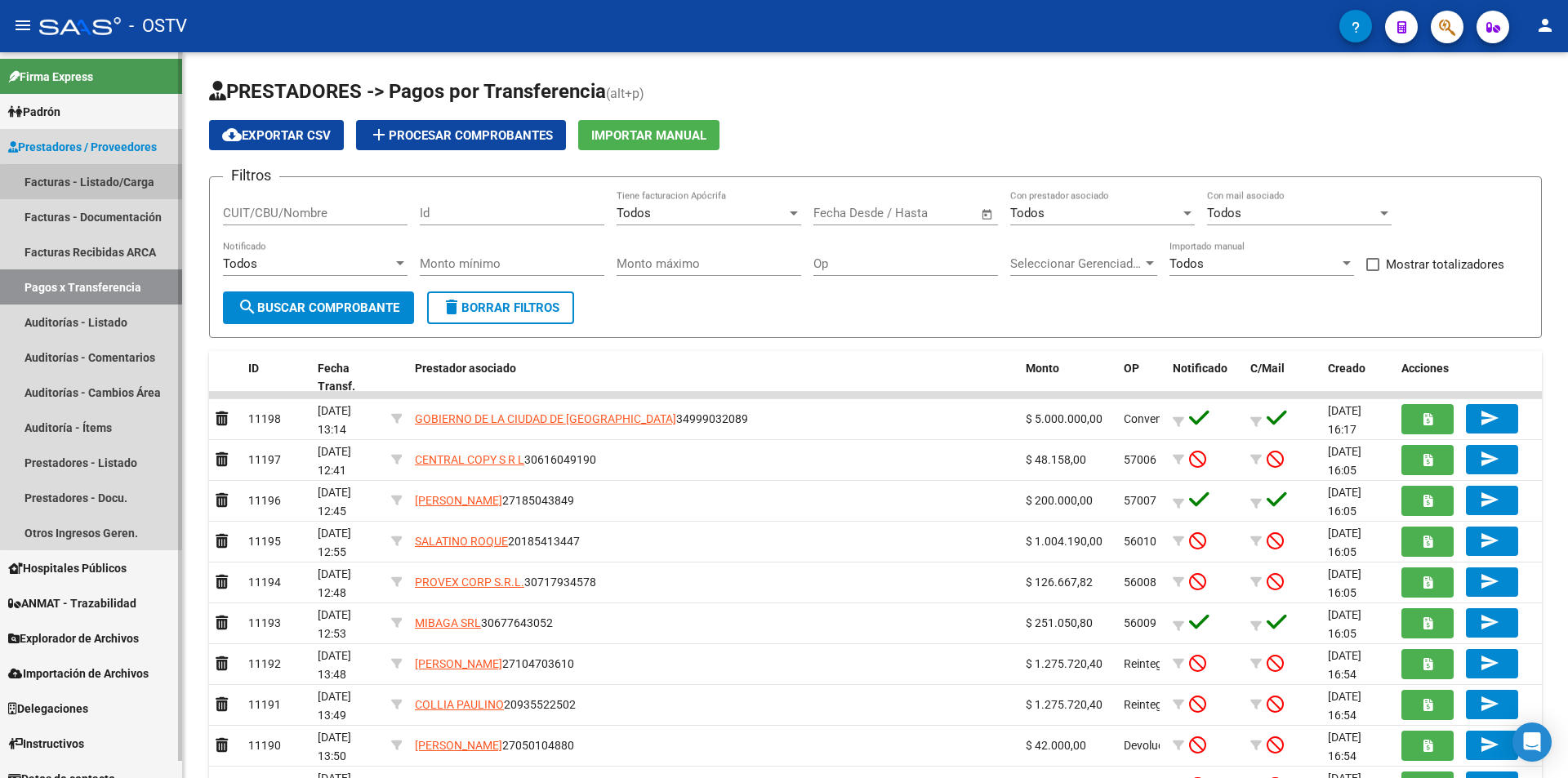
click at [111, 188] on link "Facturas - Listado/Carga" at bounding box center [91, 182] width 182 height 35
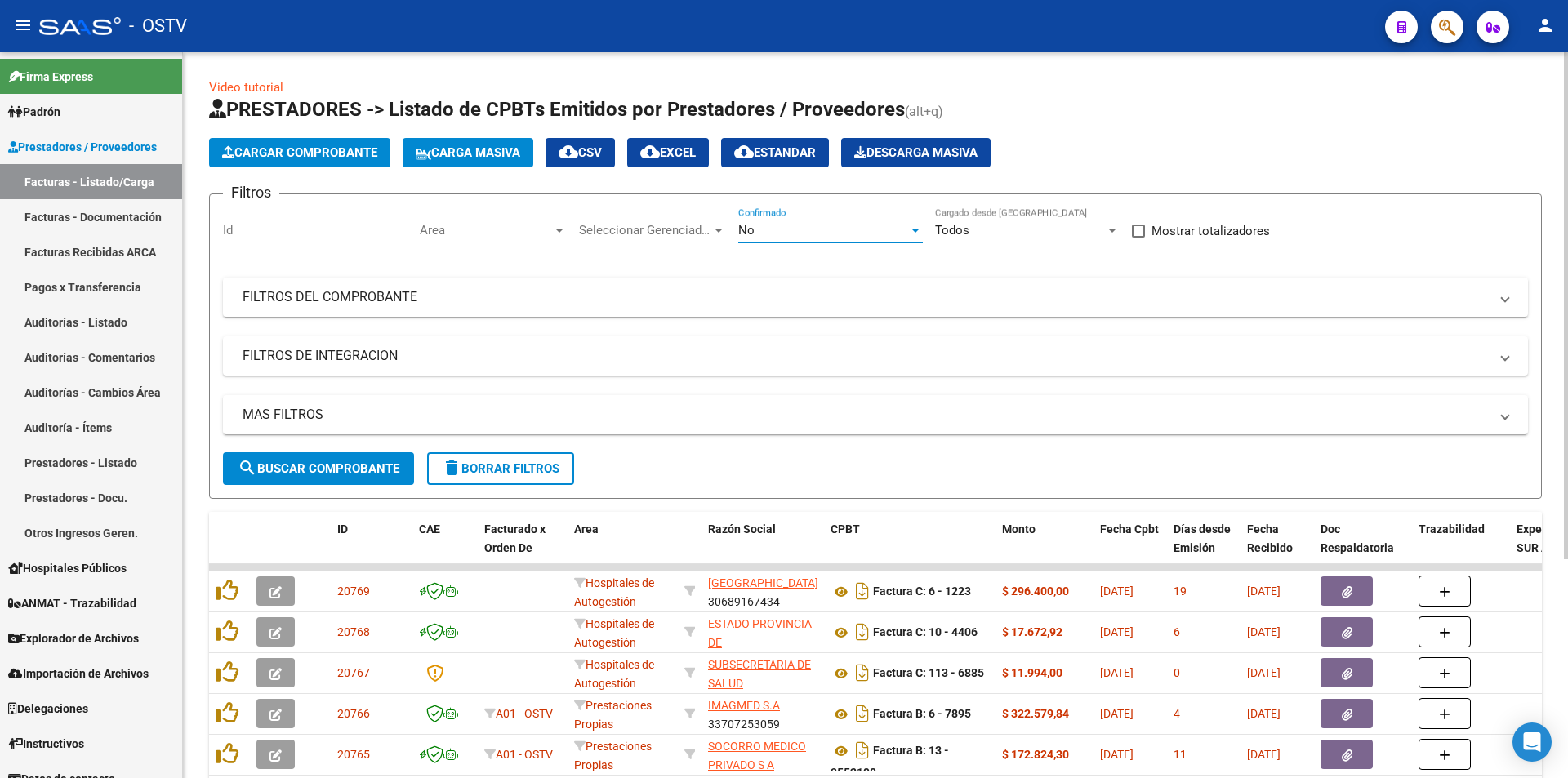
click at [838, 232] on div "No" at bounding box center [823, 230] width 170 height 15
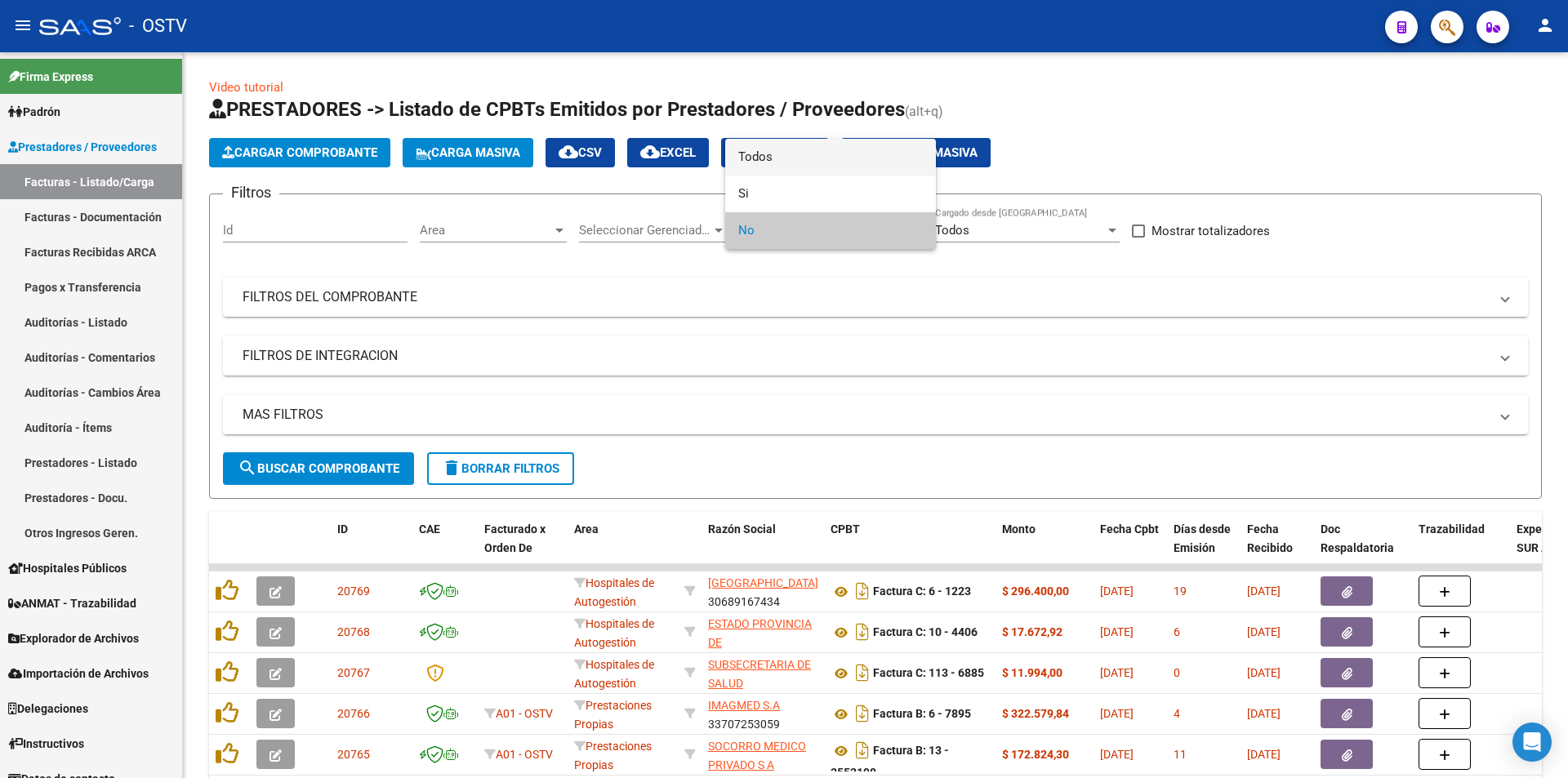
click at [798, 160] on span "Todos" at bounding box center [830, 157] width 184 height 36
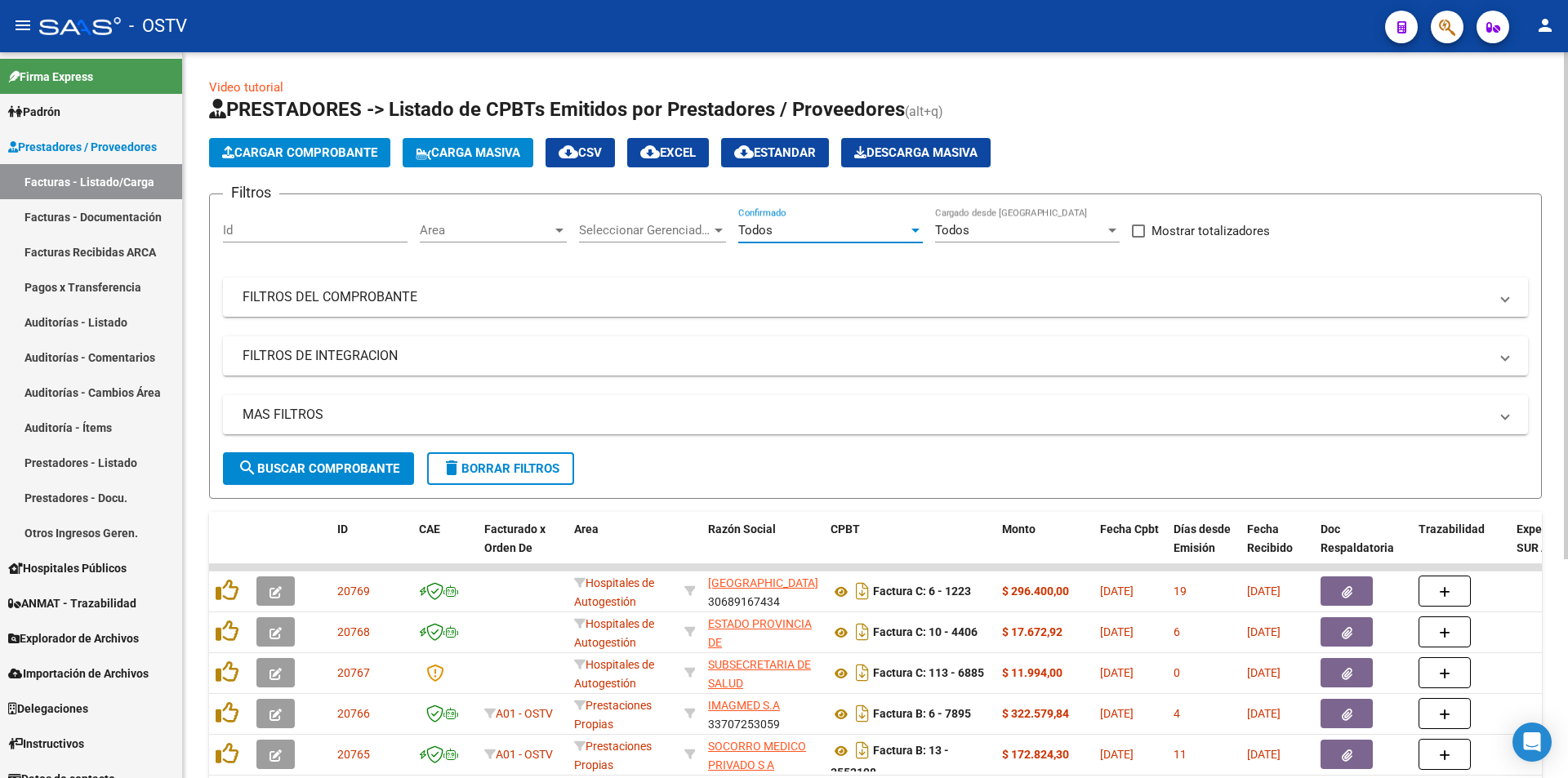
drag, startPoint x: 262, startPoint y: 474, endPoint x: 271, endPoint y: 440, distance: 35.2
click at [271, 440] on form "Filtros Id Area Area Seleccionar Gerenciador Seleccionar Gerenciador Todos Conf…" at bounding box center [875, 346] width 1333 height 305
click at [280, 469] on span "search Buscar Comprobante" at bounding box center [318, 468] width 162 height 15
drag, startPoint x: 364, startPoint y: 469, endPoint x: 532, endPoint y: 402, distance: 180.9
click at [363, 469] on span "search Buscar Comprobante" at bounding box center [318, 468] width 162 height 15
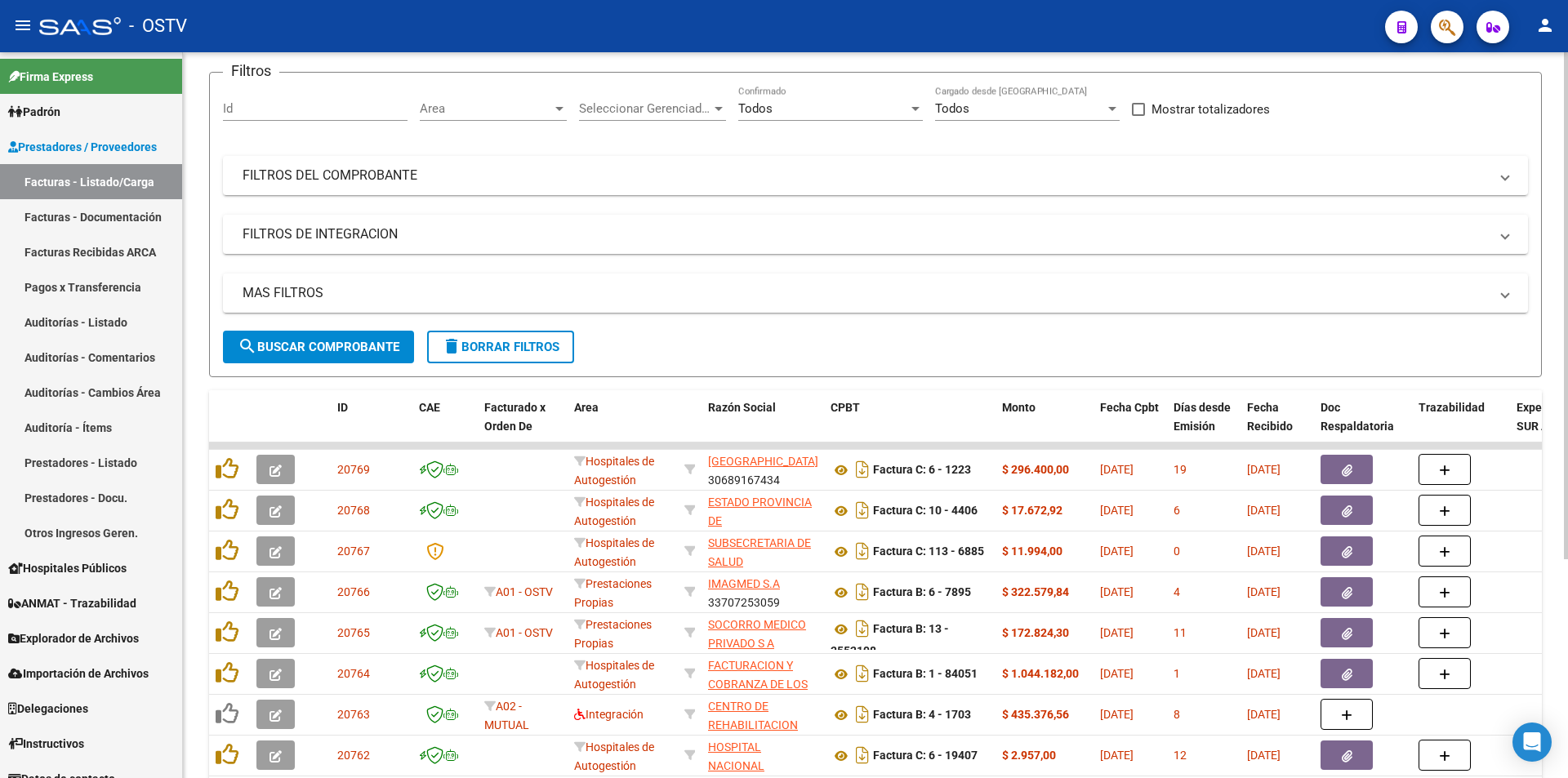
scroll to position [313, 0]
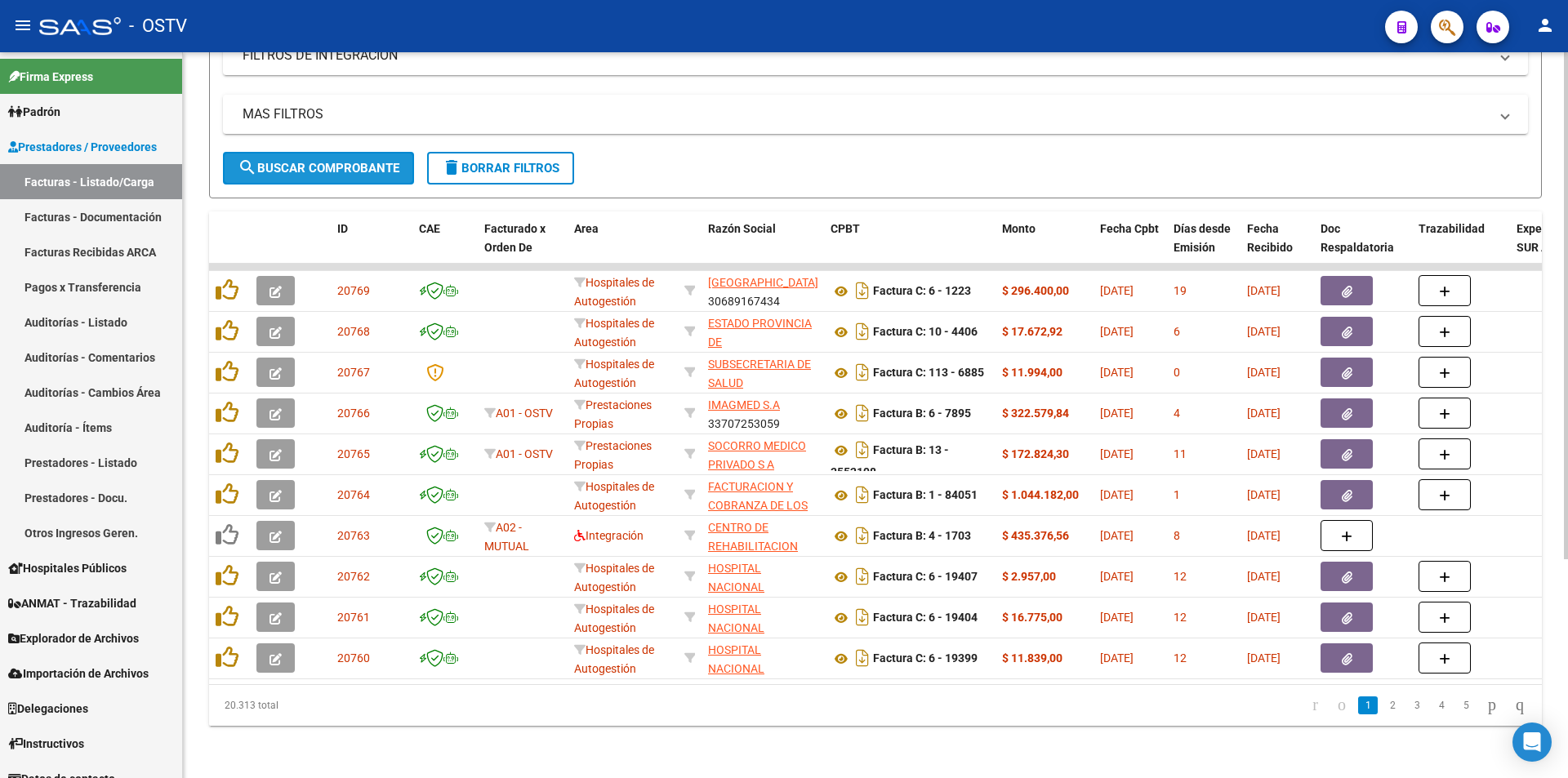
click at [321, 162] on span "search Buscar Comprobante" at bounding box center [318, 168] width 162 height 15
click at [328, 161] on span "search Buscar Comprobante" at bounding box center [318, 168] width 162 height 15
click at [315, 161] on span "search Buscar Comprobante" at bounding box center [318, 168] width 162 height 15
click at [319, 161] on span "search Buscar Comprobante" at bounding box center [318, 168] width 162 height 15
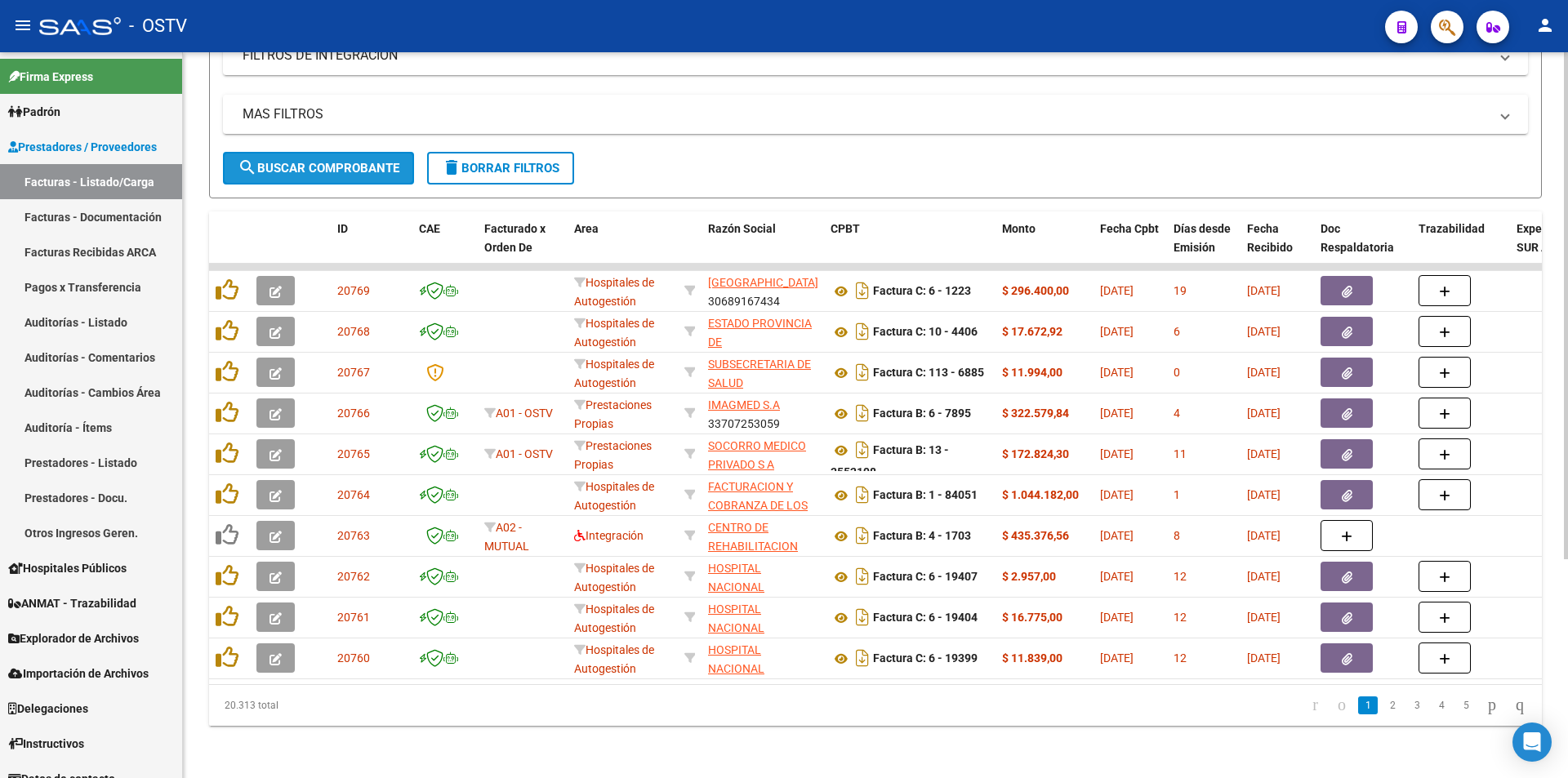
click at [320, 161] on span "search Buscar Comprobante" at bounding box center [318, 168] width 162 height 15
click at [314, 161] on span "search Buscar Comprobante" at bounding box center [318, 168] width 162 height 15
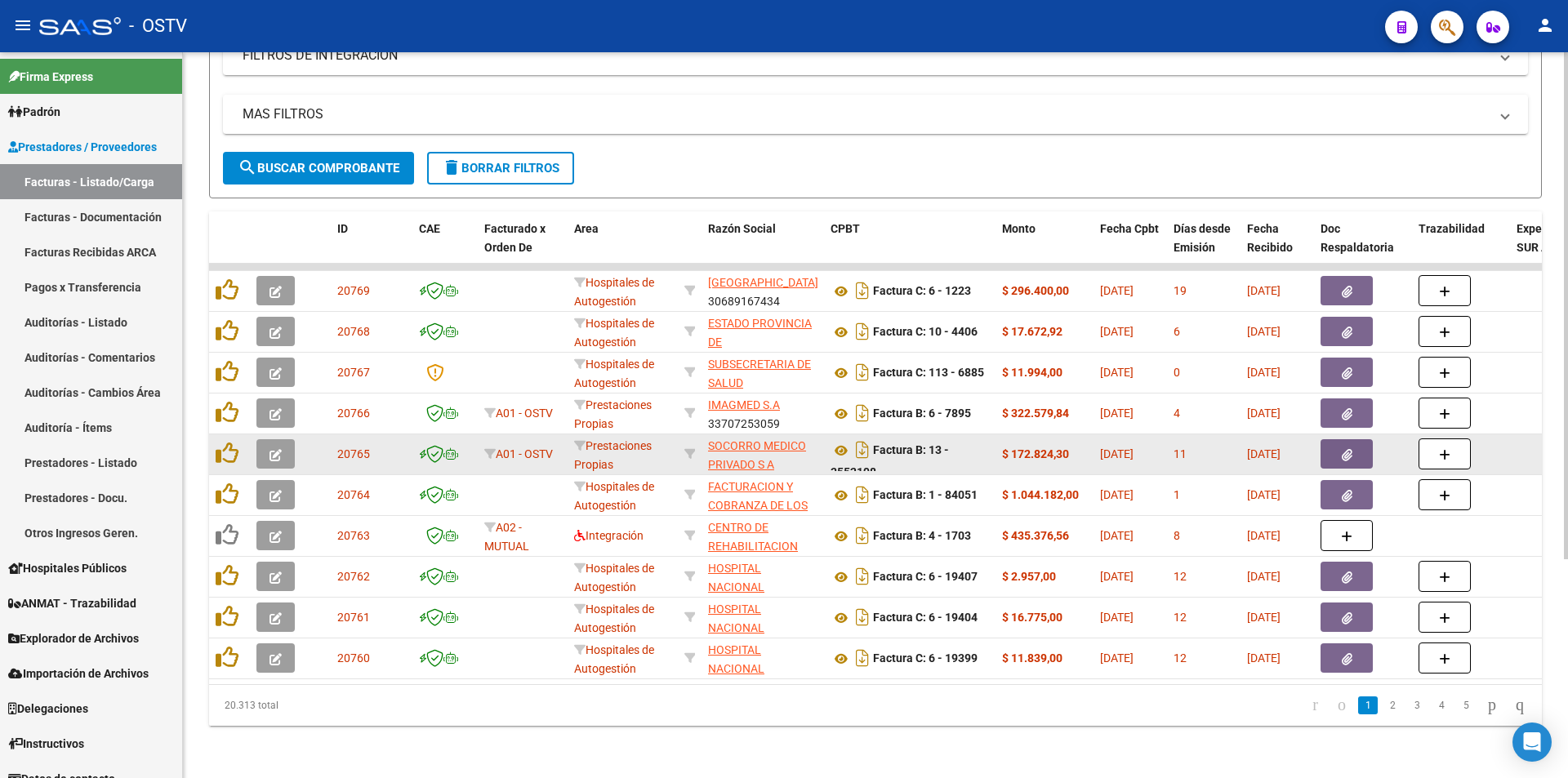
click at [271, 449] on icon "button" at bounding box center [276, 455] width 12 height 12
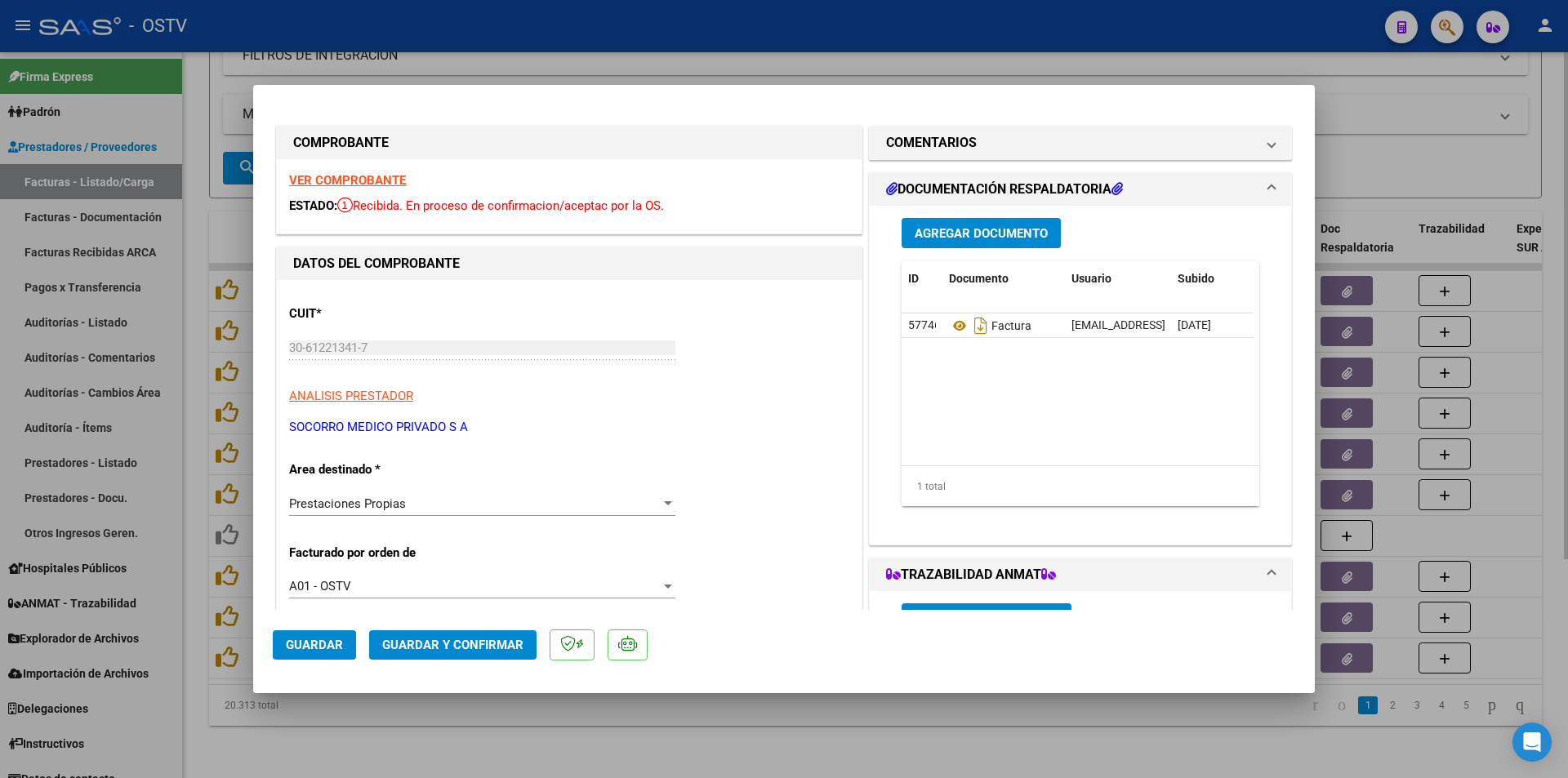
click at [488, 68] on div at bounding box center [784, 389] width 1568 height 778
type input "$ 0,00"
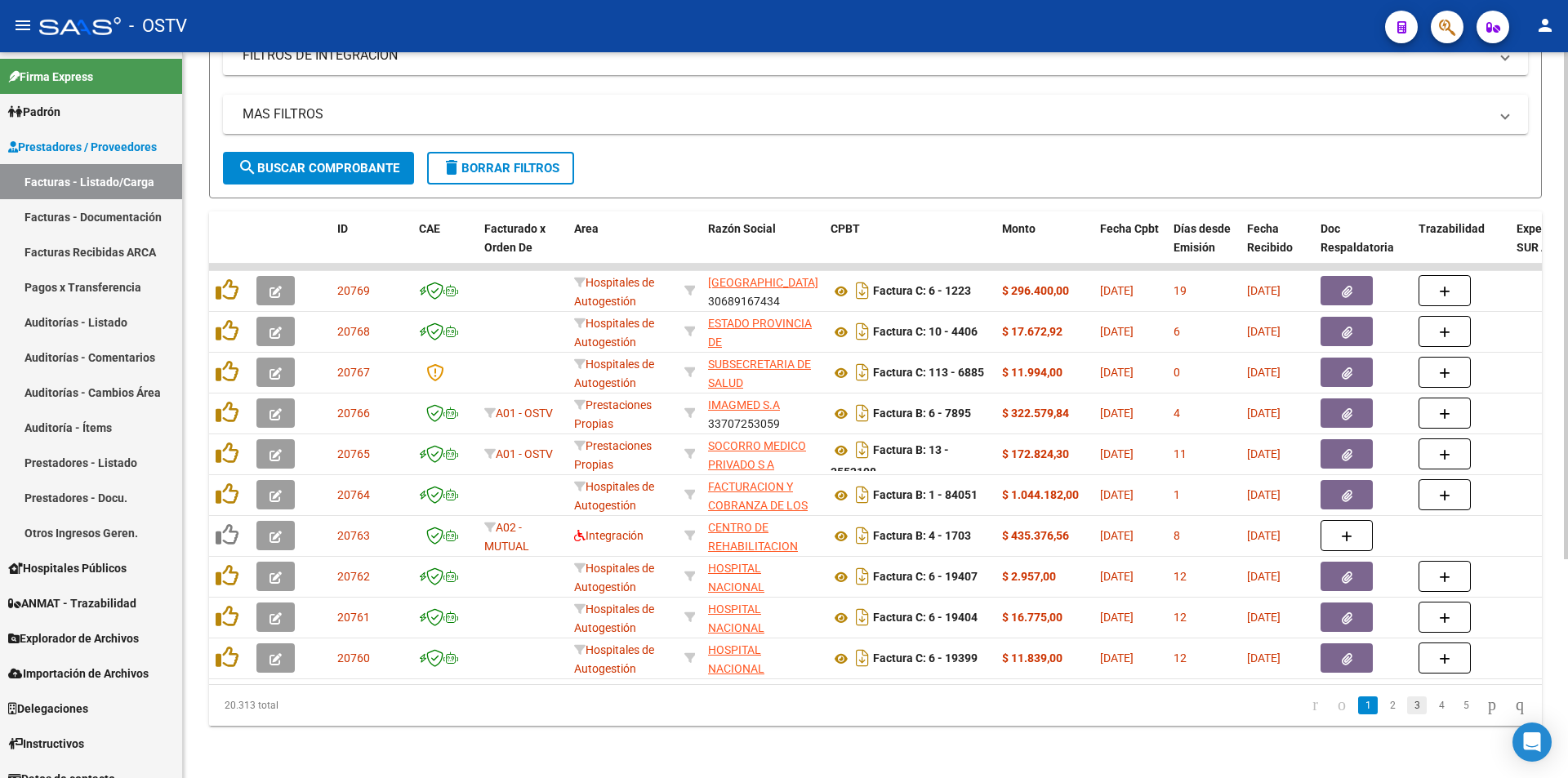
click at [1407, 705] on link "3" at bounding box center [1417, 705] width 20 height 18
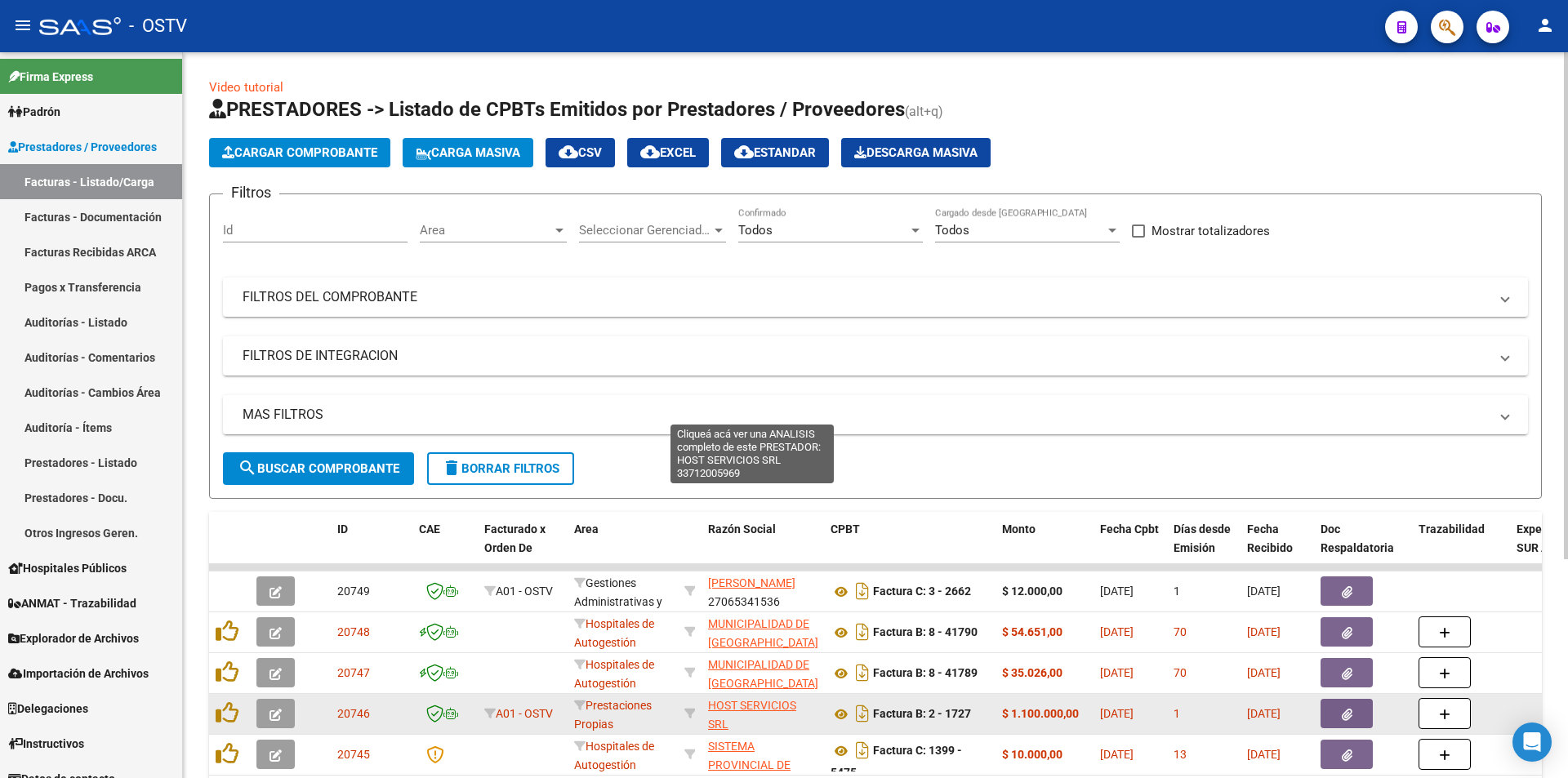
scroll to position [313, 0]
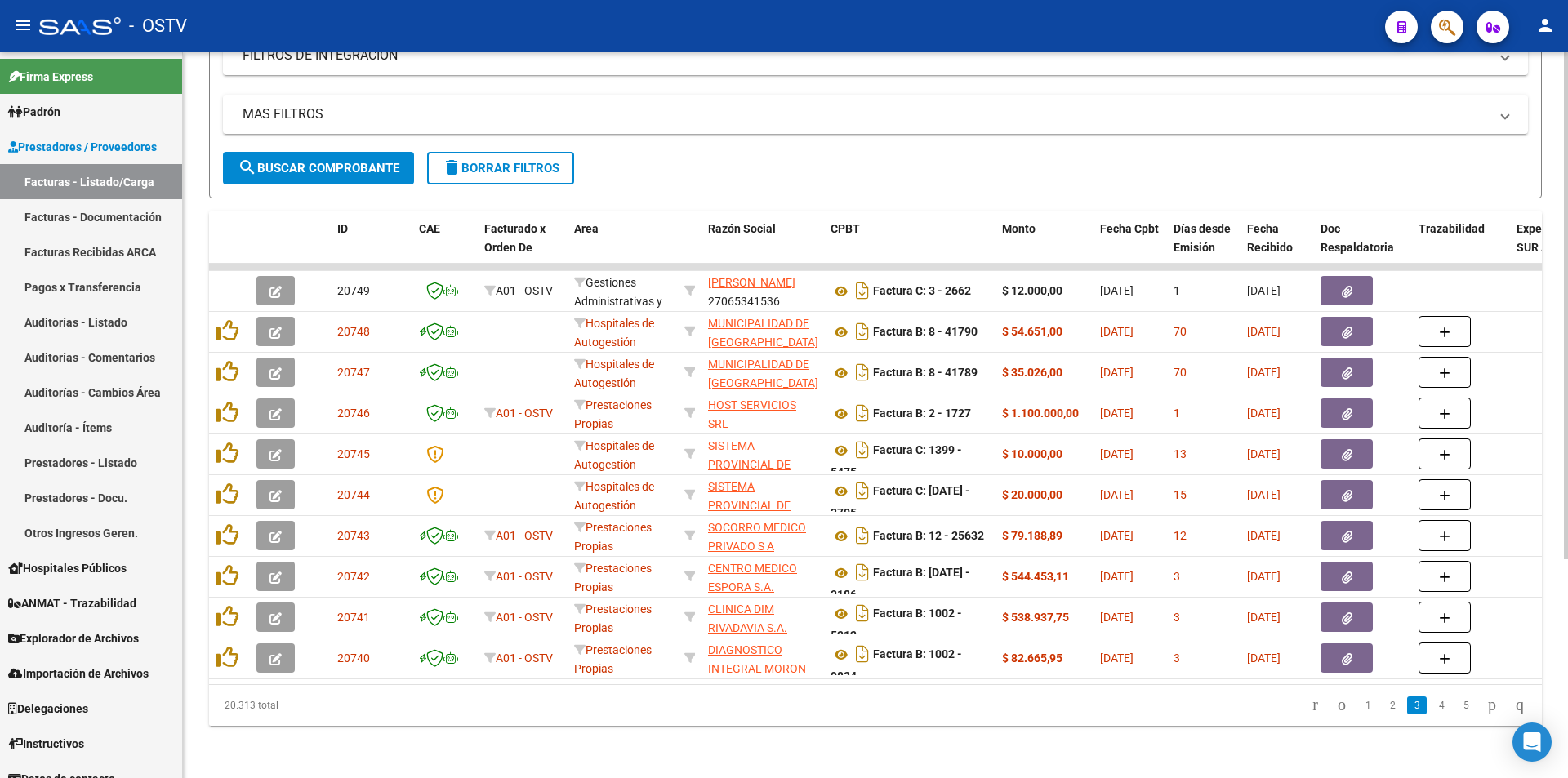
click at [330, 161] on span "search Buscar Comprobante" at bounding box center [318, 168] width 162 height 15
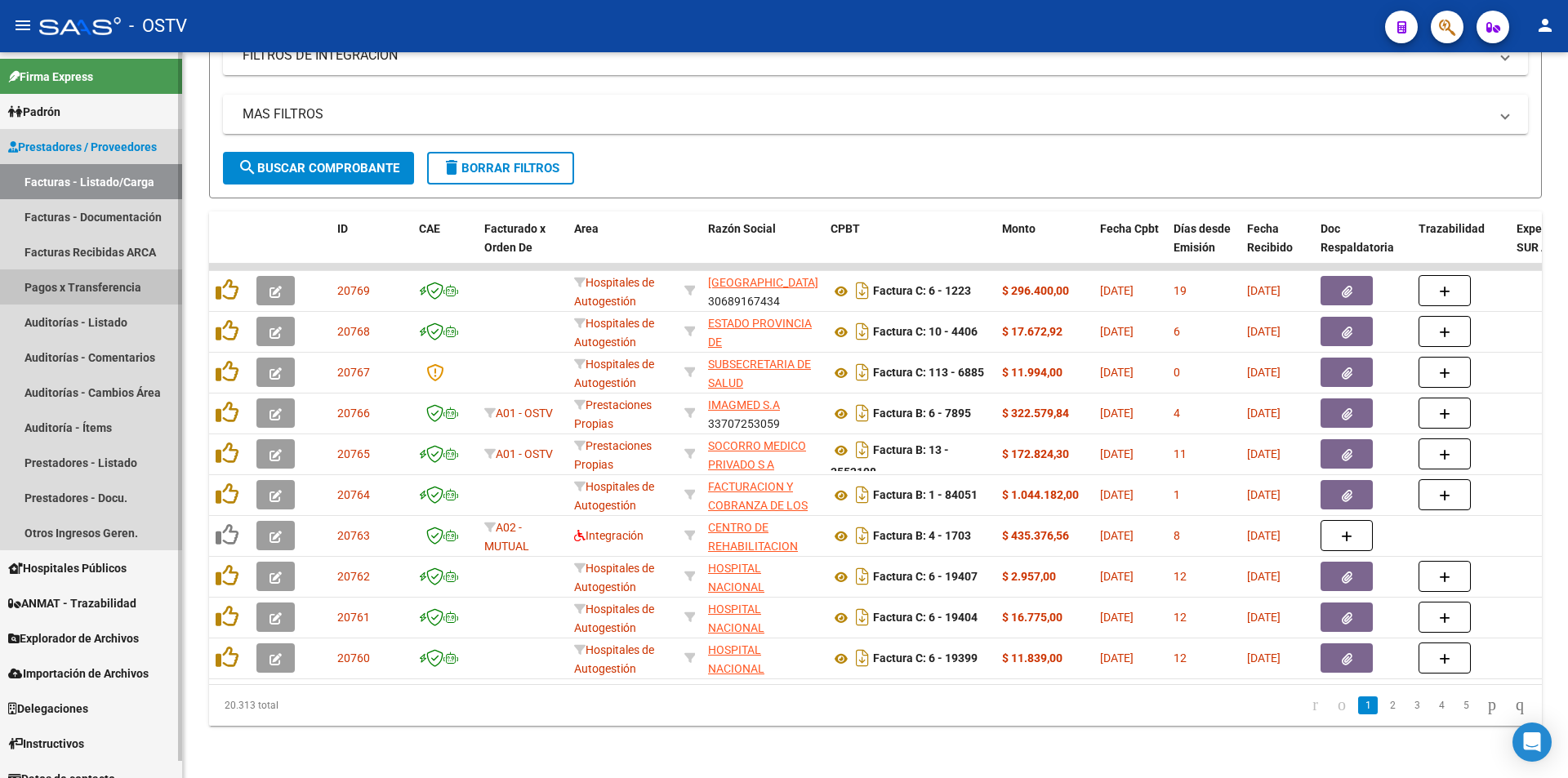
click at [100, 280] on link "Pagos x Transferencia" at bounding box center [91, 287] width 182 height 35
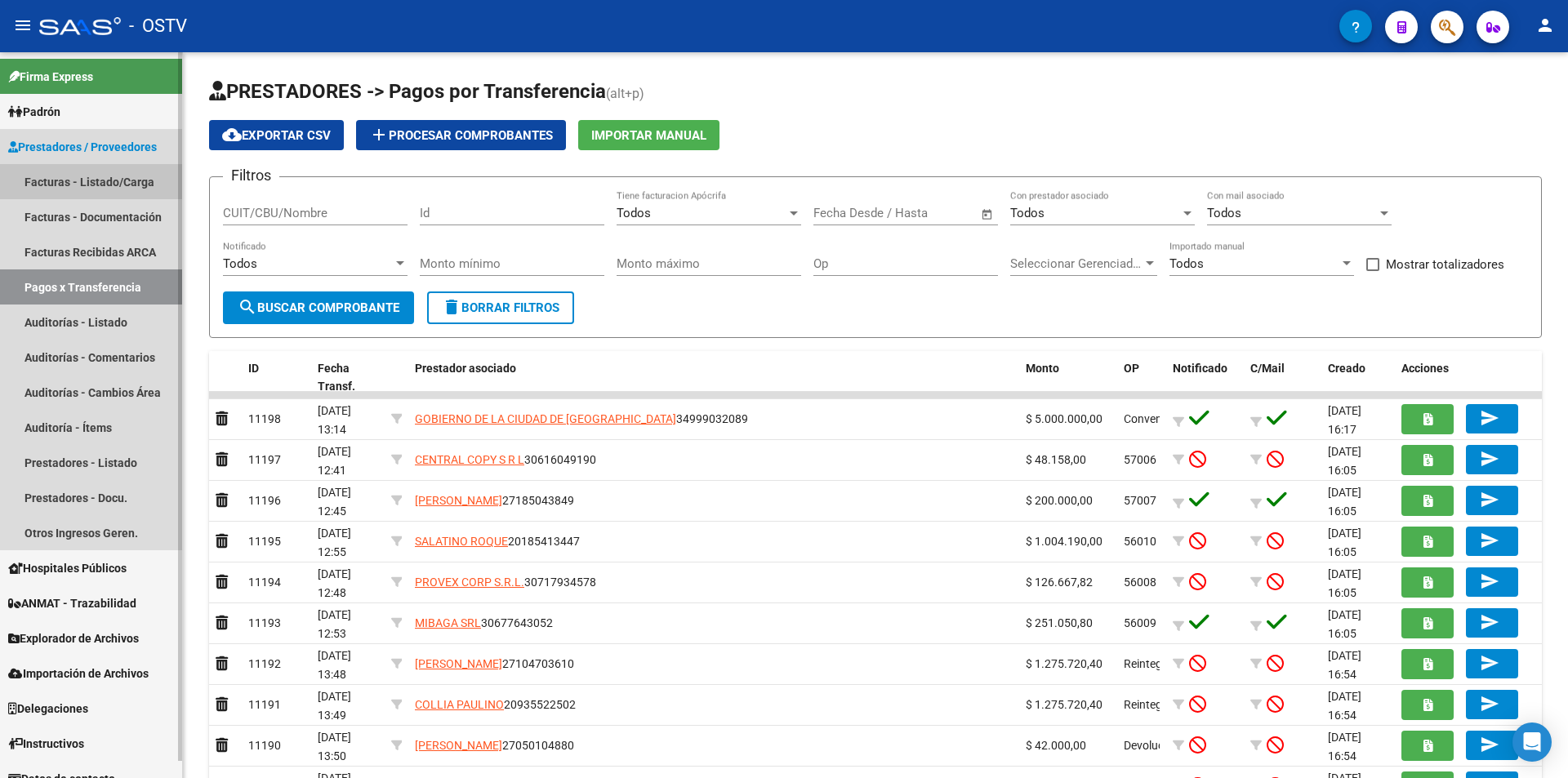
click at [111, 177] on link "Facturas - Listado/Carga" at bounding box center [91, 182] width 182 height 35
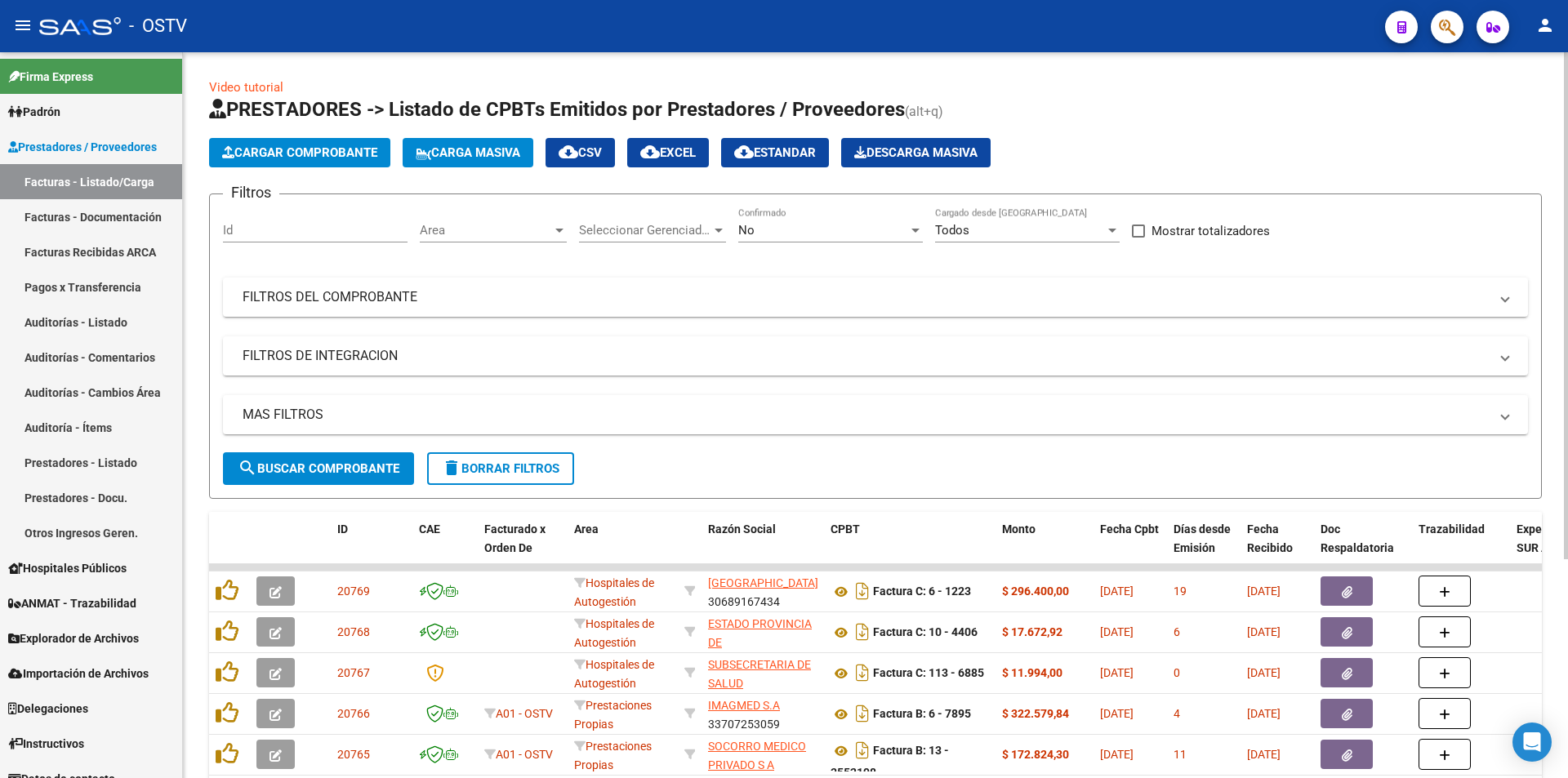
click at [814, 220] on div "No Confirmado" at bounding box center [830, 225] width 184 height 35
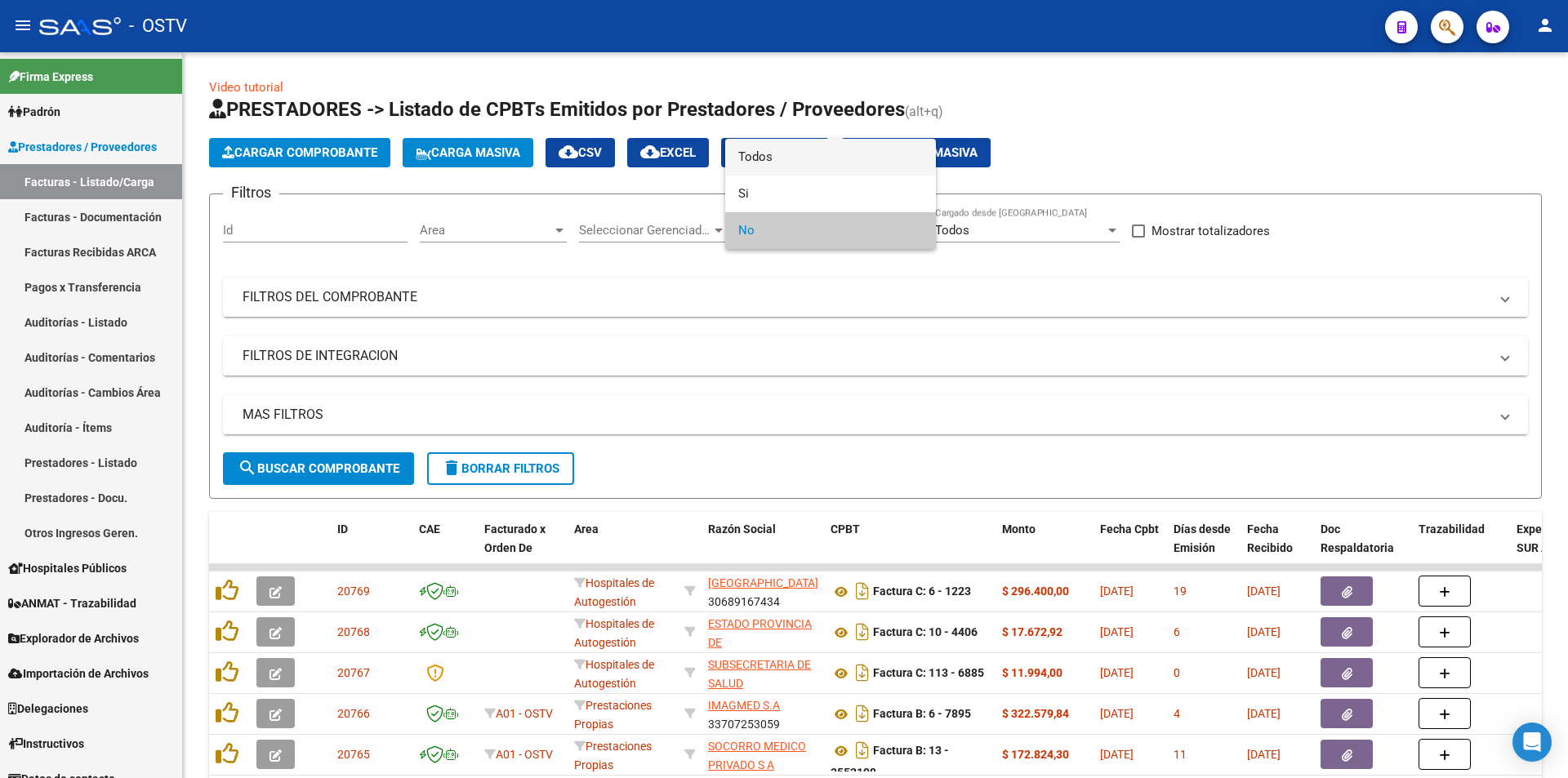
click at [815, 155] on span "Todos" at bounding box center [830, 157] width 184 height 36
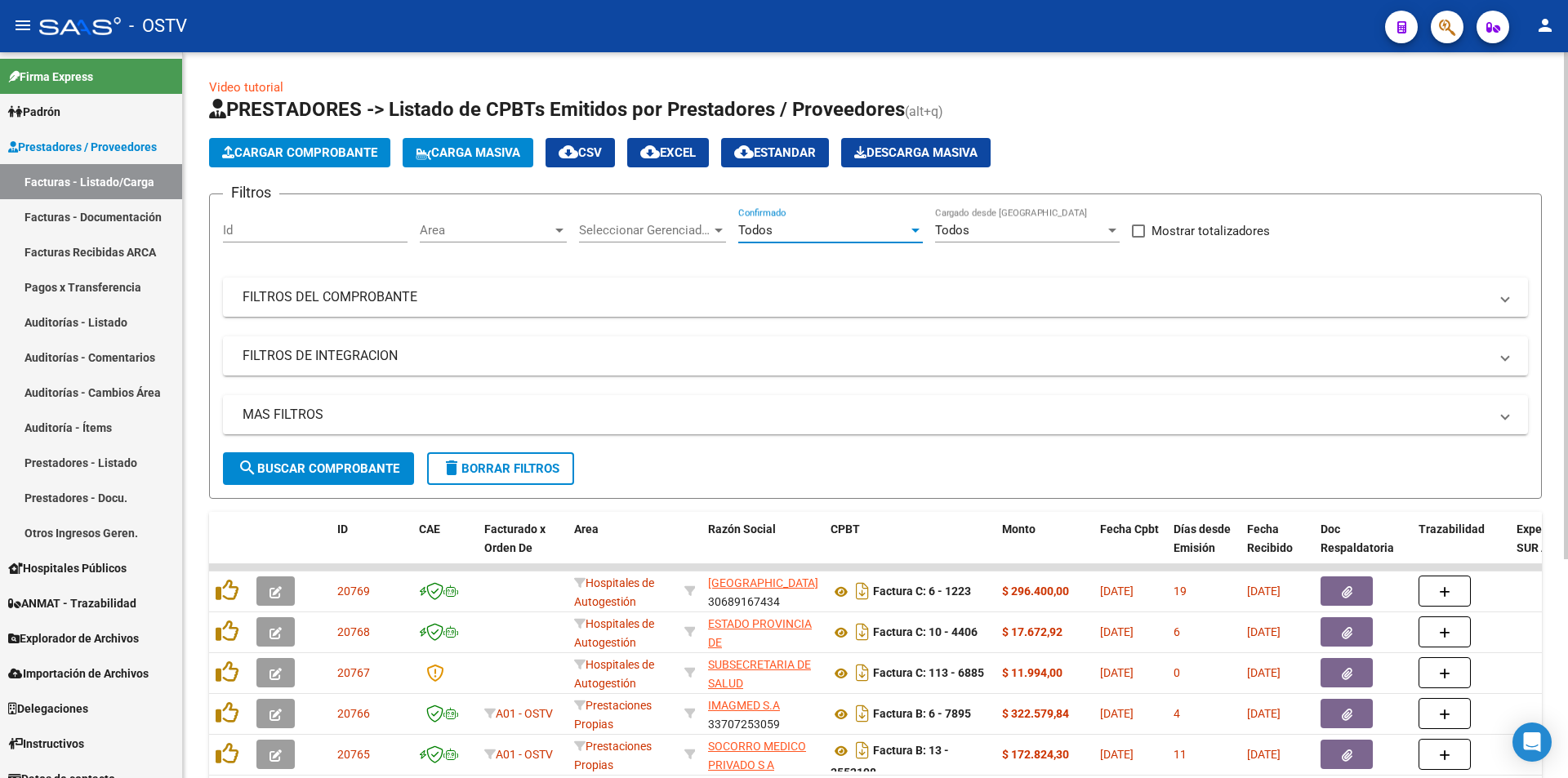
click at [344, 456] on button "search Buscar Comprobante" at bounding box center [318, 469] width 191 height 33
drag, startPoint x: 335, startPoint y: 465, endPoint x: 476, endPoint y: 457, distance: 141.2
click at [333, 465] on span "search Buscar Comprobante" at bounding box center [318, 468] width 162 height 15
click at [337, 462] on span "search Buscar Comprobante" at bounding box center [318, 468] width 162 height 15
click at [333, 461] on span "search Buscar Comprobante" at bounding box center [318, 468] width 162 height 15
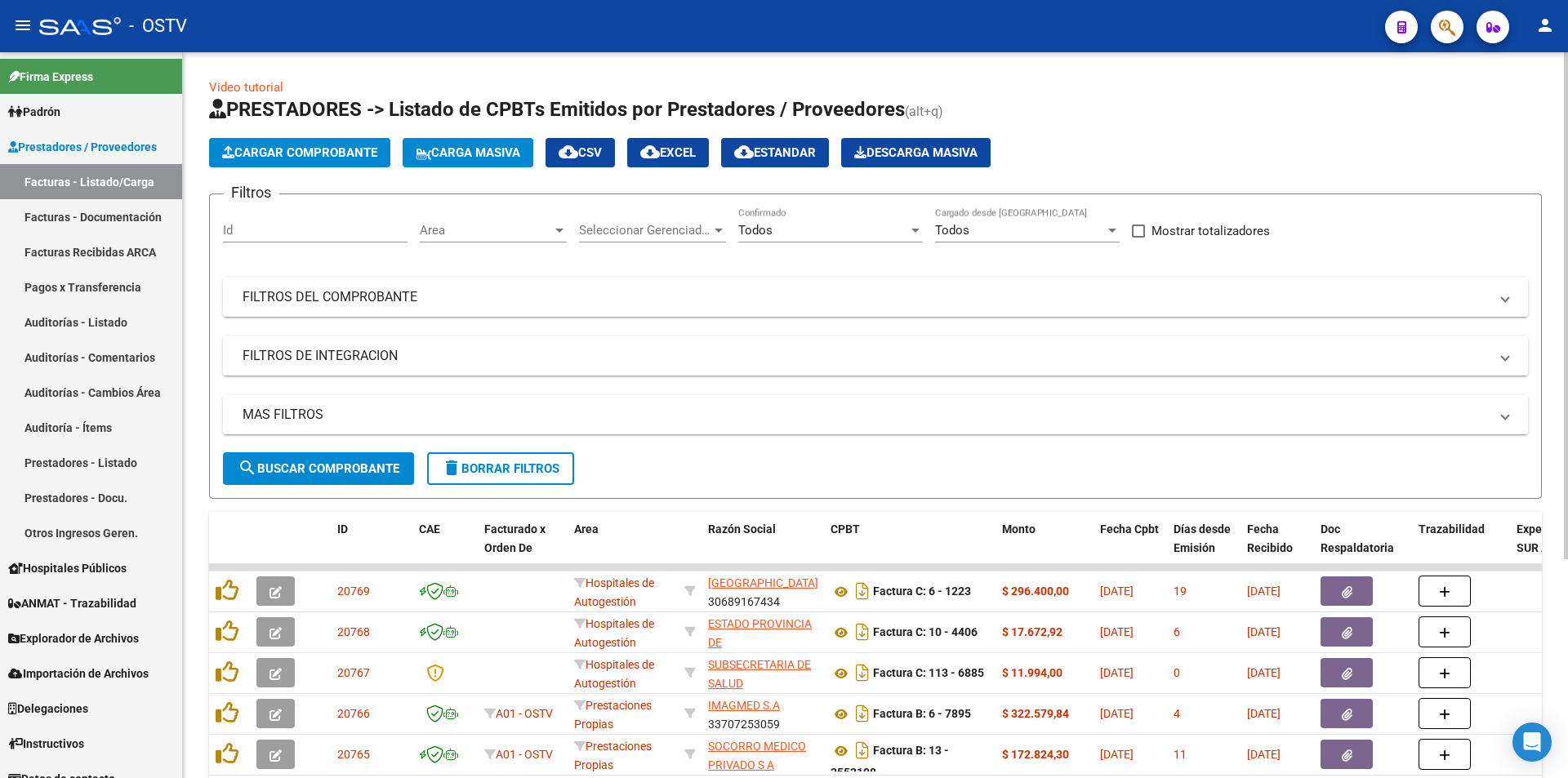
click at [320, 467] on span "search Buscar Comprobante" at bounding box center [318, 468] width 162 height 15
drag, startPoint x: 339, startPoint y: 468, endPoint x: 315, endPoint y: 74, distance: 394.7
click at [339, 467] on span "search Buscar Comprobante" at bounding box center [318, 468] width 162 height 15
click at [320, 475] on span "search Buscar Comprobante" at bounding box center [318, 468] width 162 height 15
click at [328, 469] on span "search Buscar Comprobante" at bounding box center [318, 468] width 162 height 15
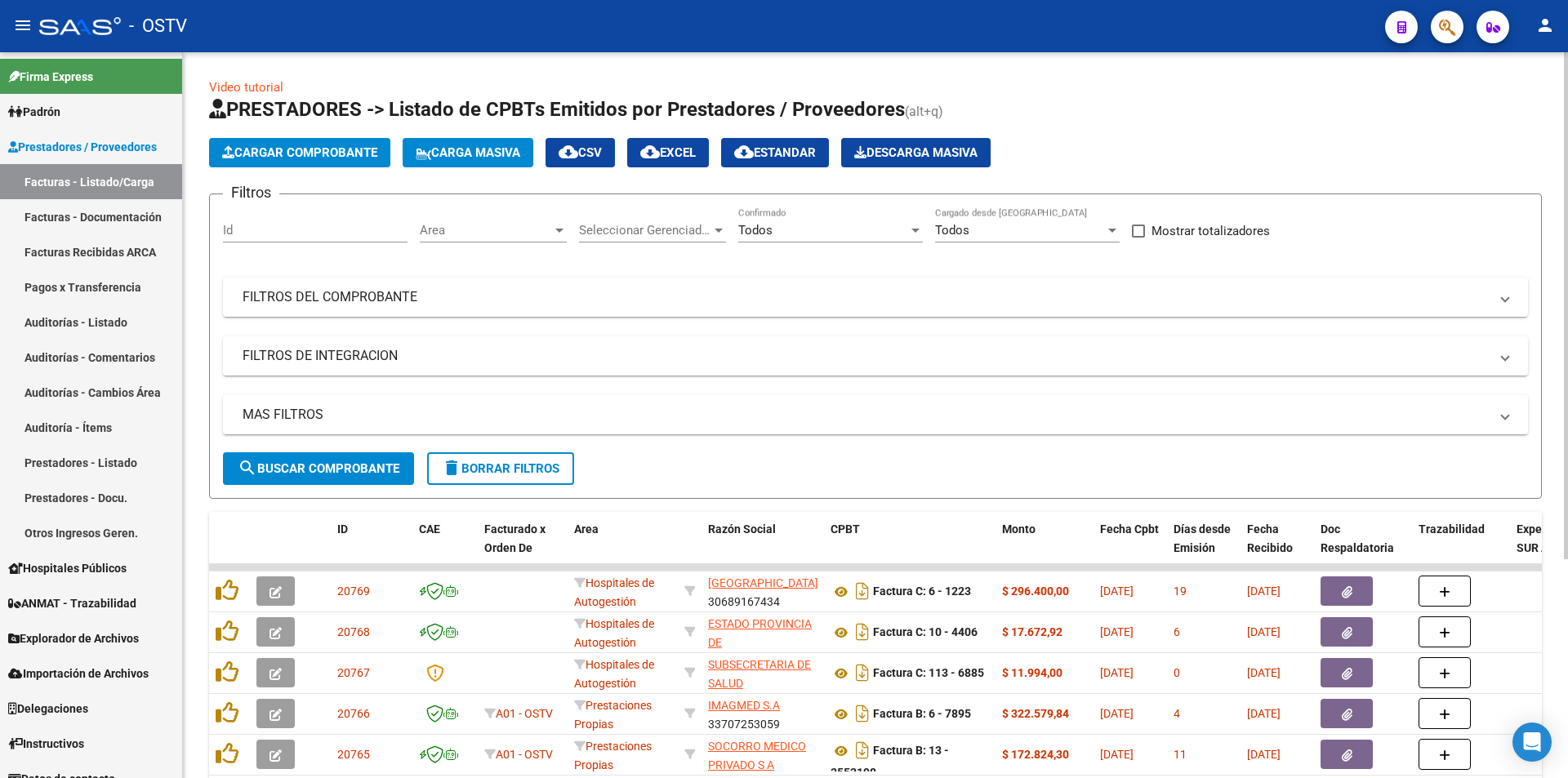
click at [310, 475] on button "search Buscar Comprobante" at bounding box center [318, 469] width 191 height 33
click at [326, 477] on button "search Buscar Comprobante" at bounding box center [318, 469] width 191 height 33
click at [351, 475] on button "search Buscar Comprobante" at bounding box center [318, 469] width 191 height 33
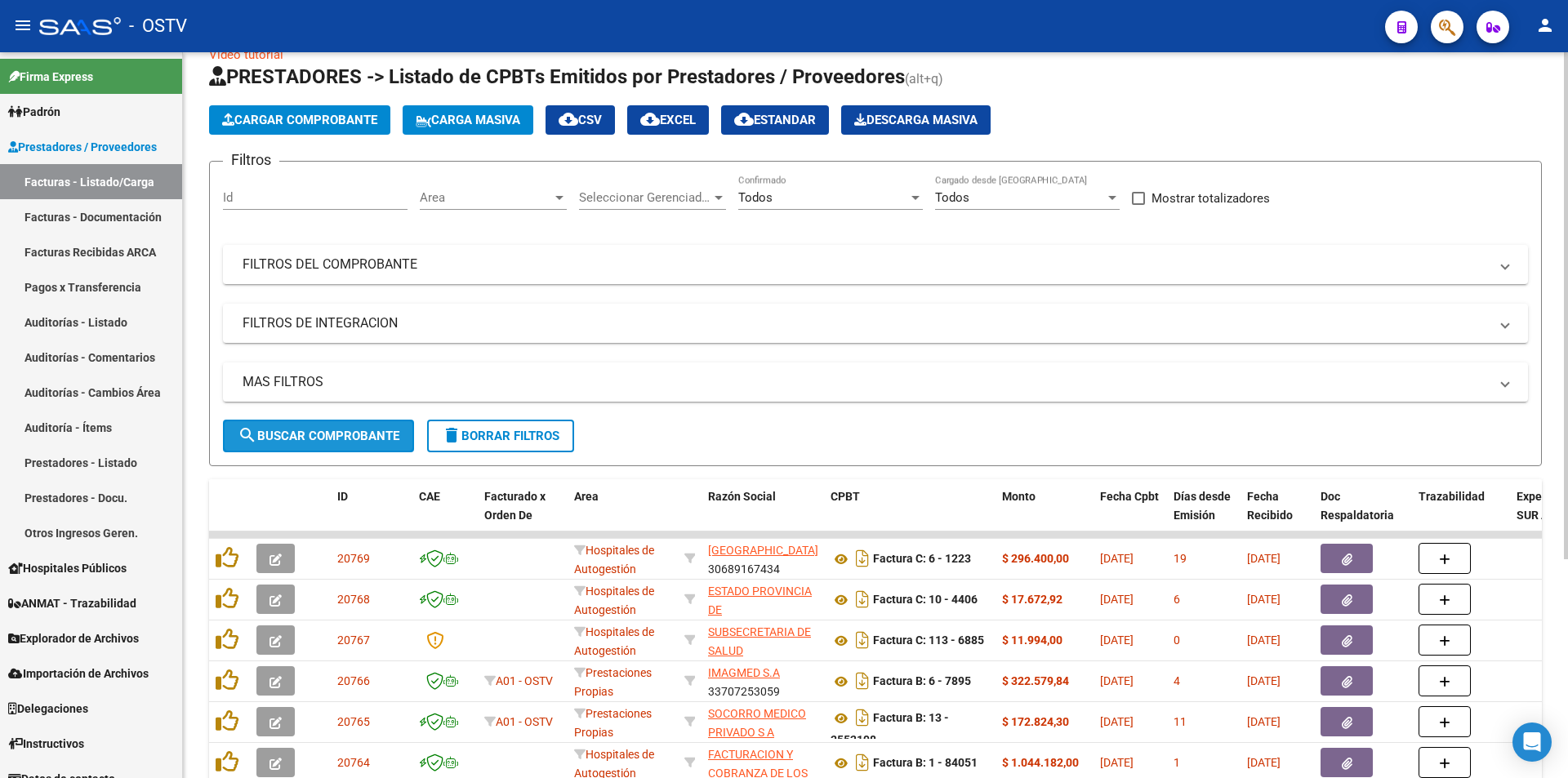
click at [347, 434] on span "search Buscar Comprobante" at bounding box center [318, 436] width 162 height 15
click at [336, 447] on button "search Buscar Comprobante" at bounding box center [318, 436] width 191 height 33
click at [311, 450] on button "search Buscar Comprobante" at bounding box center [318, 436] width 191 height 33
drag, startPoint x: 318, startPoint y: 444, endPoint x: 343, endPoint y: 410, distance: 42.2
click at [318, 443] on button "search Buscar Comprobante" at bounding box center [318, 436] width 191 height 33
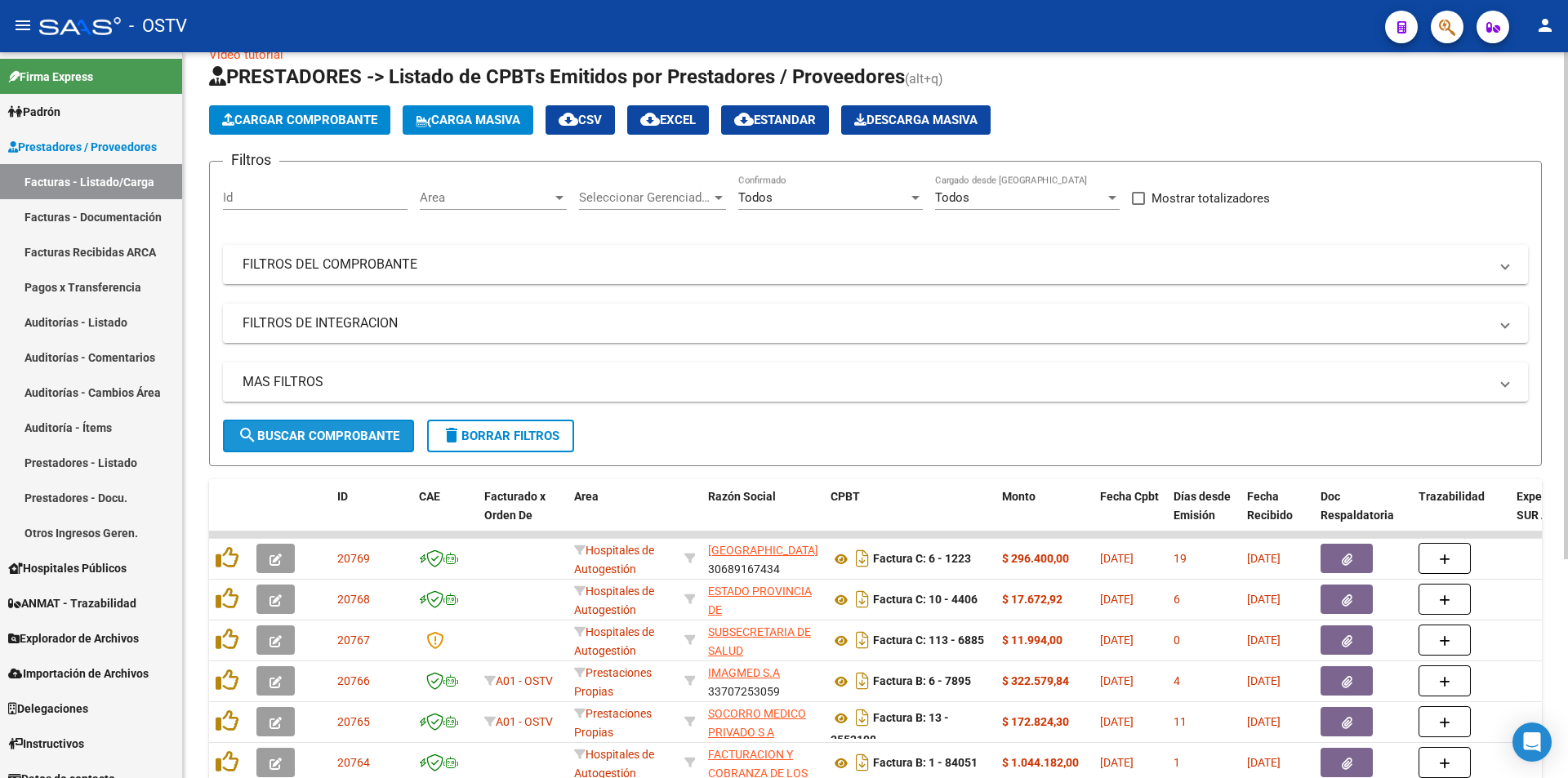
click at [315, 427] on button "search Buscar Comprobante" at bounding box center [318, 436] width 191 height 33
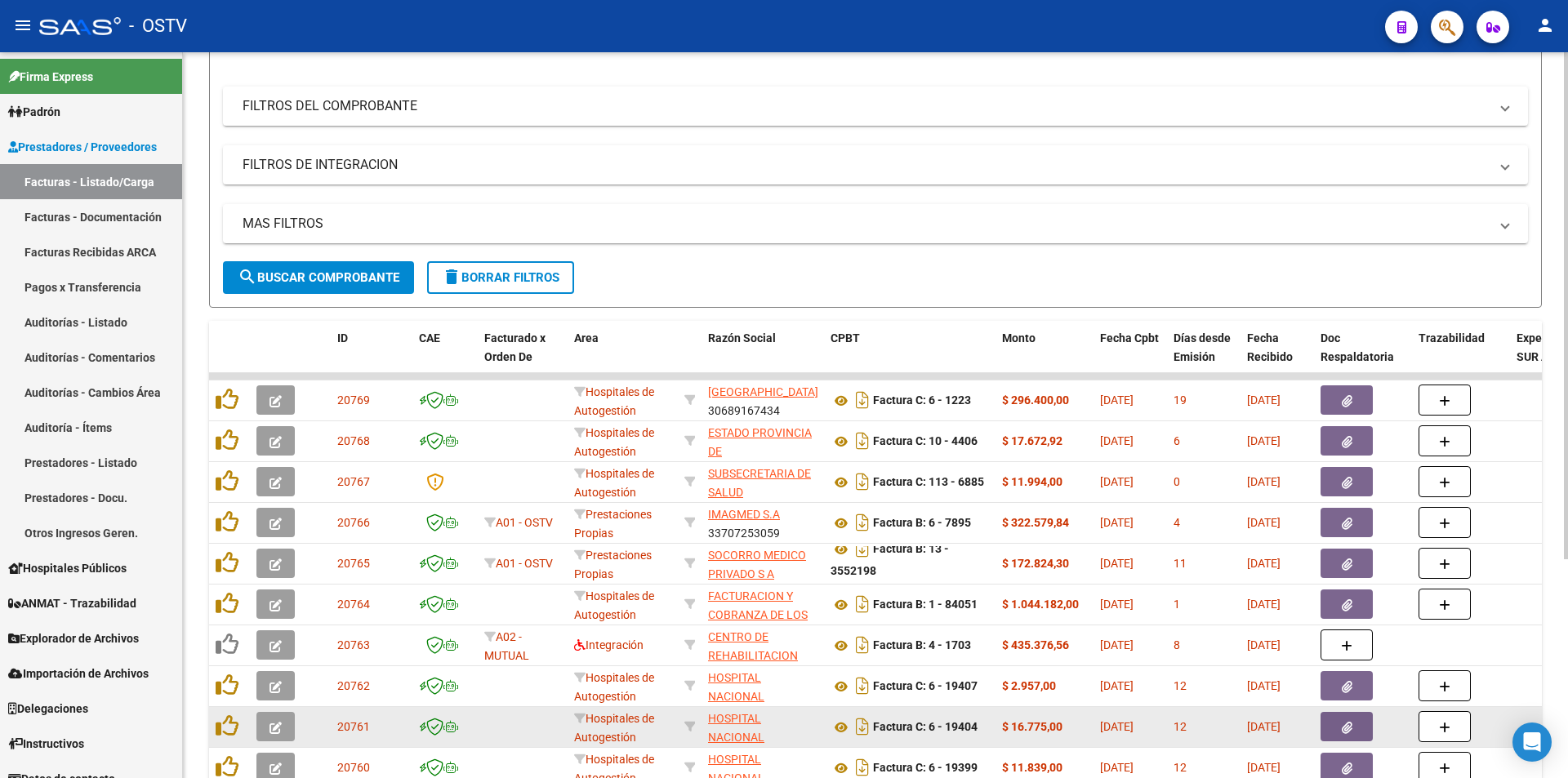
scroll to position [313, 0]
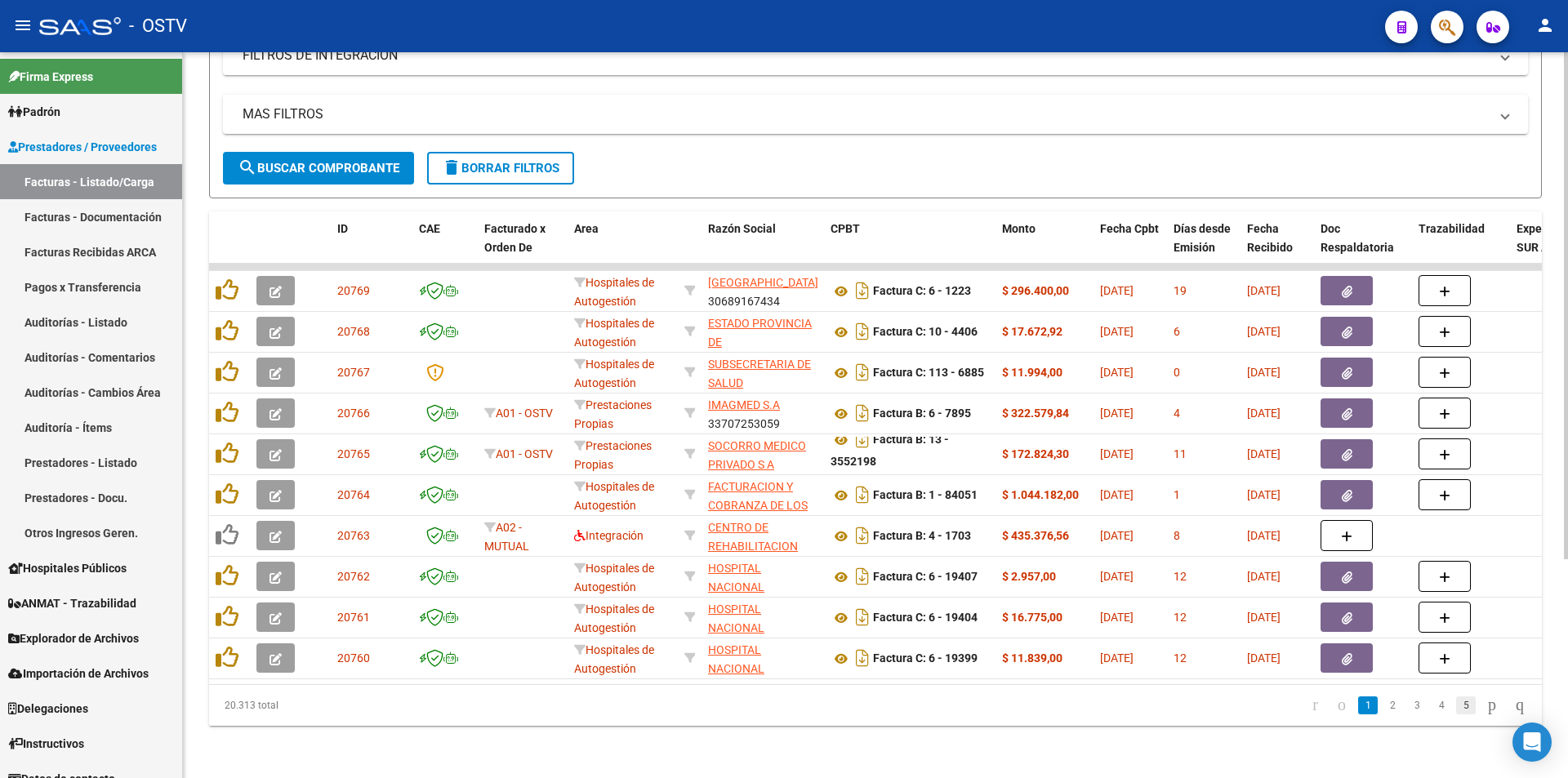
click at [1456, 705] on link "5" at bounding box center [1466, 705] width 20 height 18
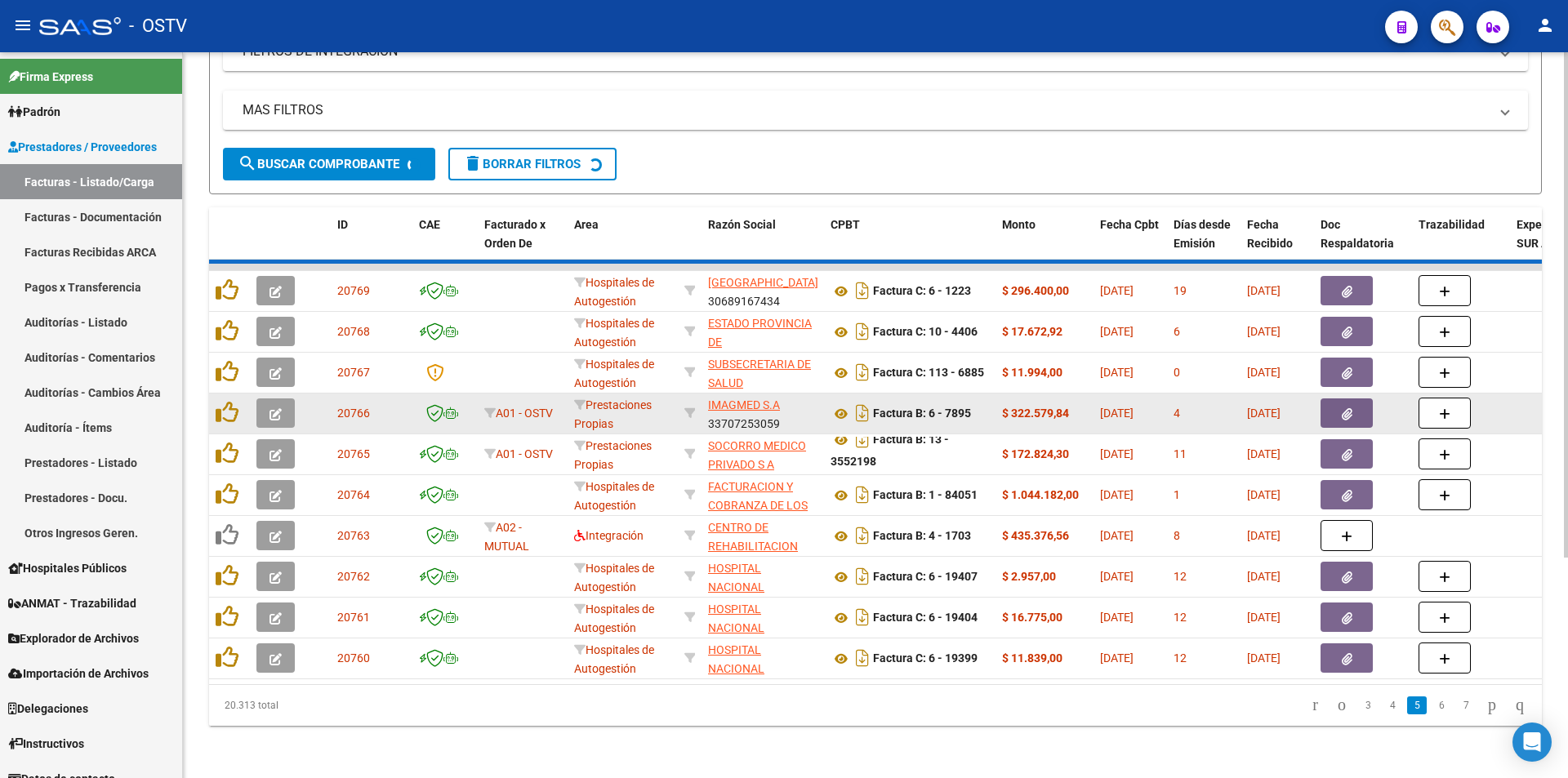
scroll to position [0, 0]
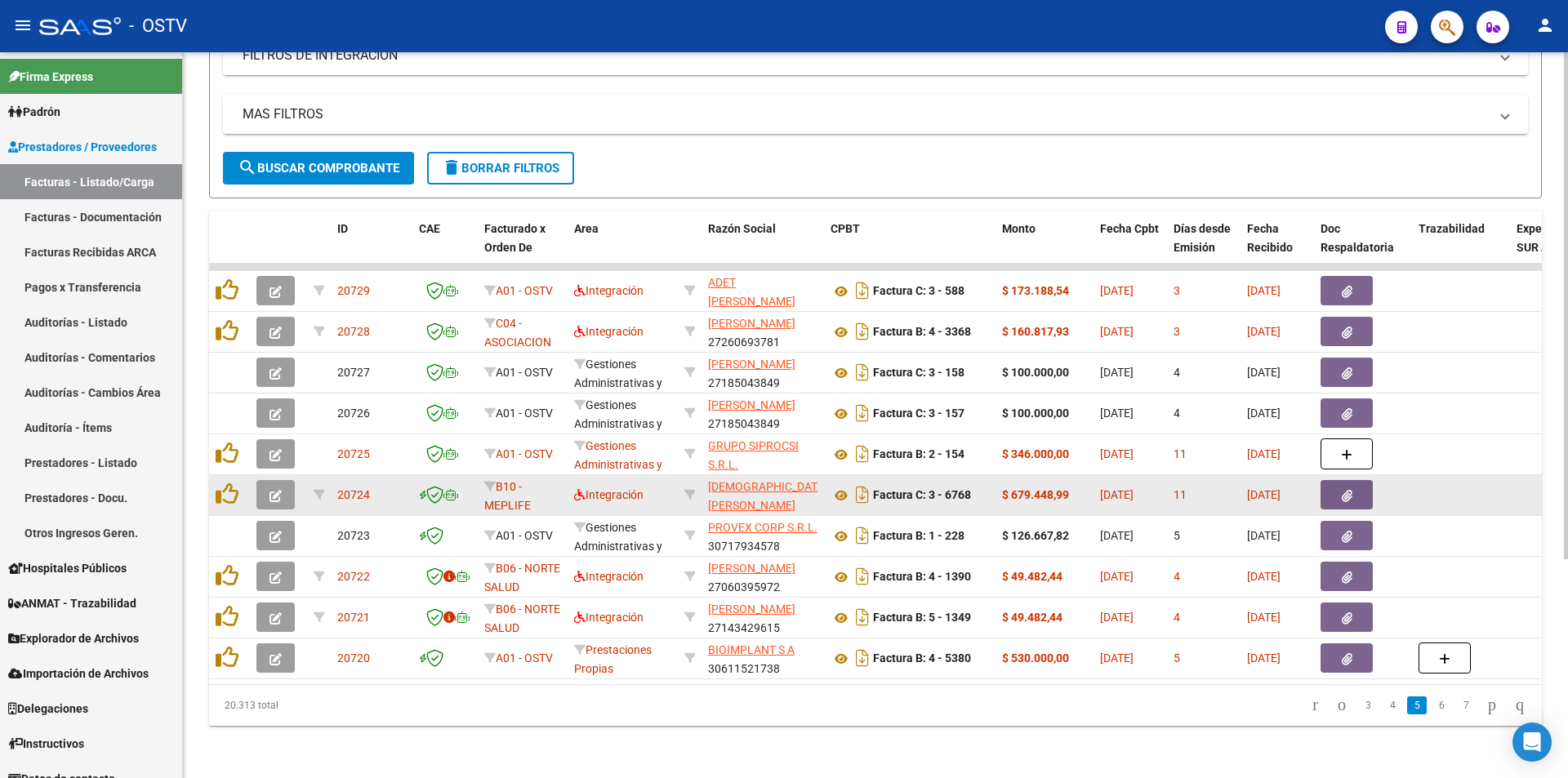
click at [277, 490] on icon "button" at bounding box center [276, 496] width 12 height 12
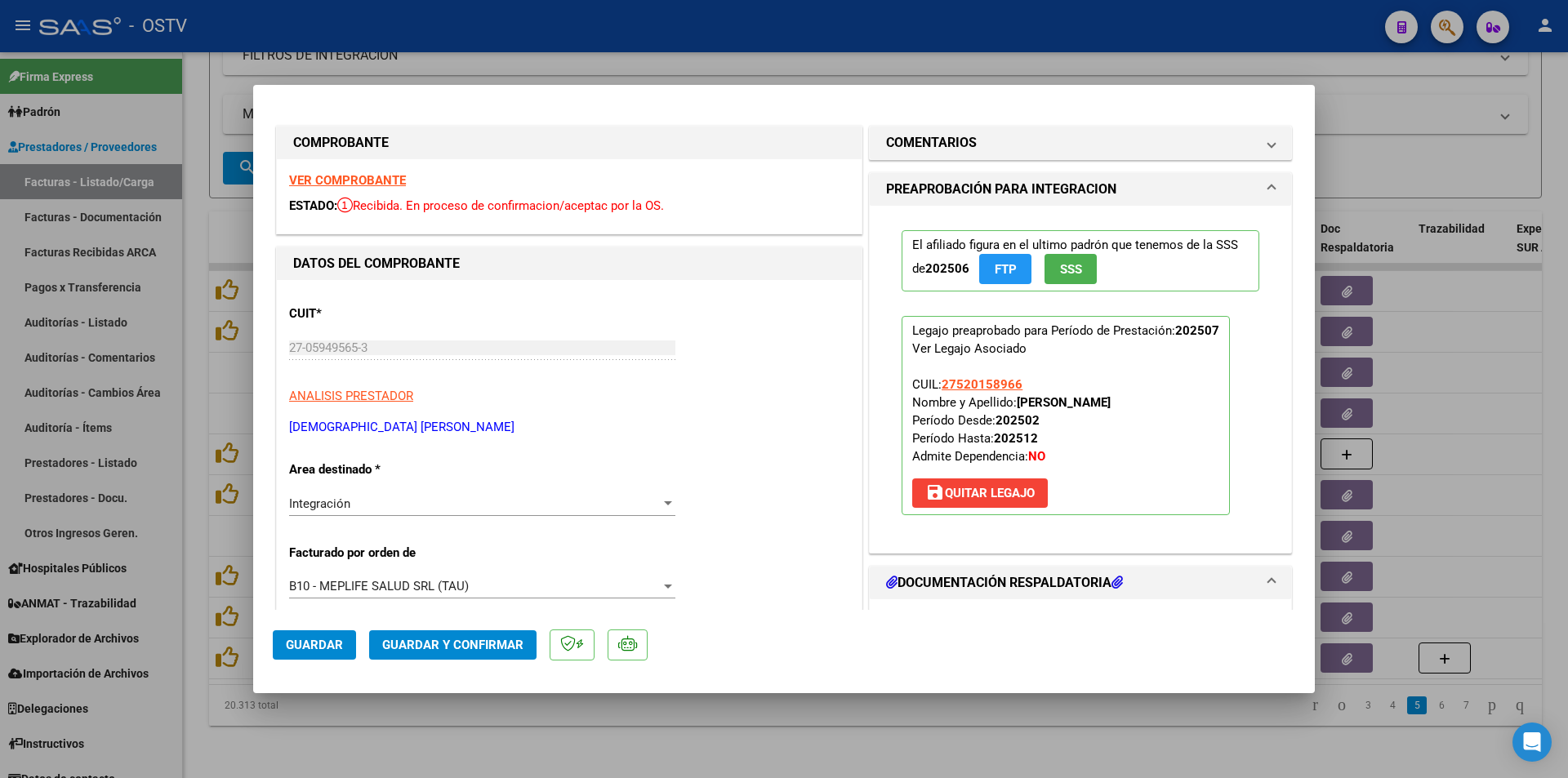
scroll to position [571, 0]
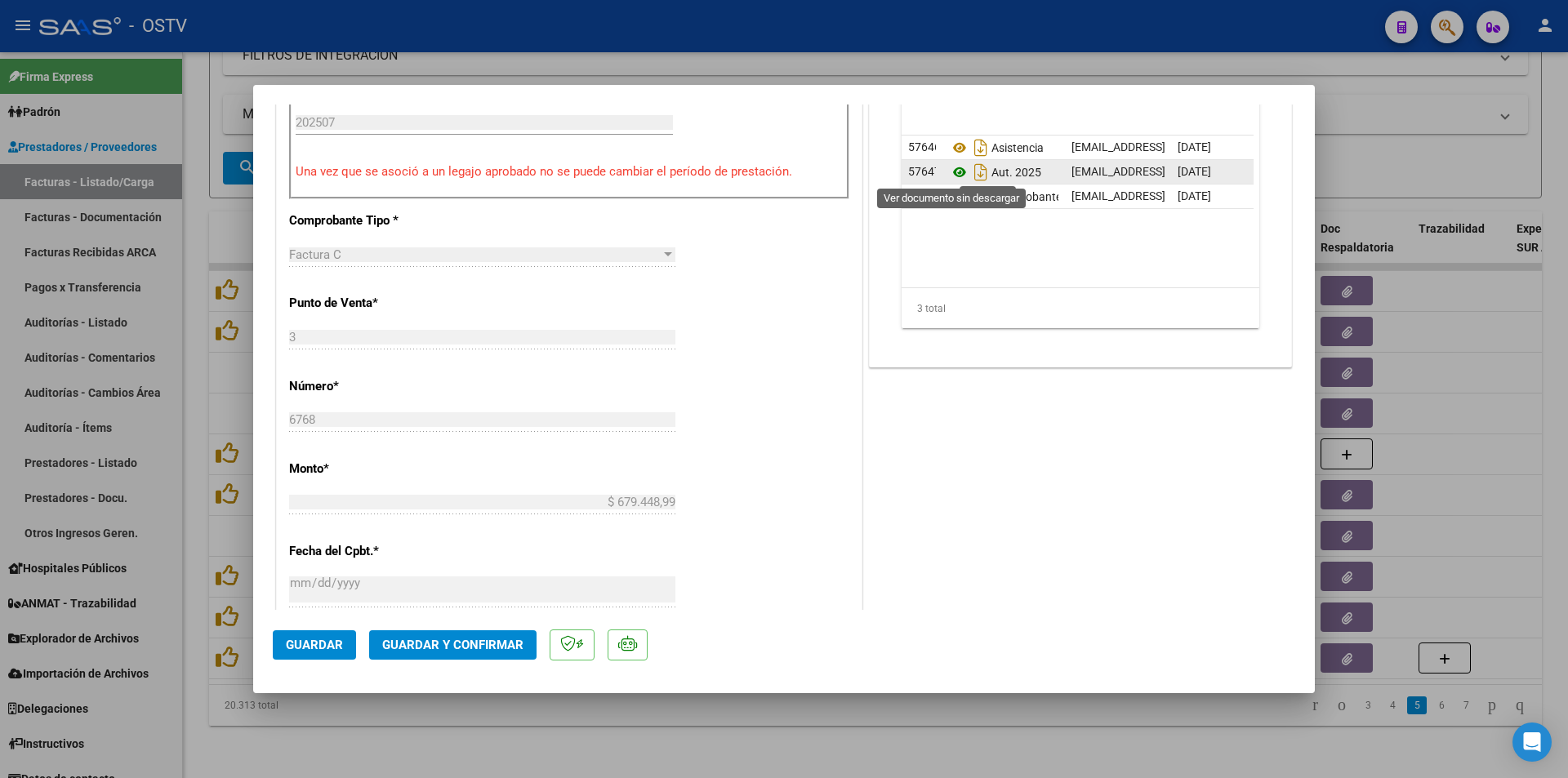
click at [949, 176] on icon at bounding box center [959, 172] width 22 height 20
click at [195, 261] on div at bounding box center [784, 389] width 1568 height 778
type input "$ 0,00"
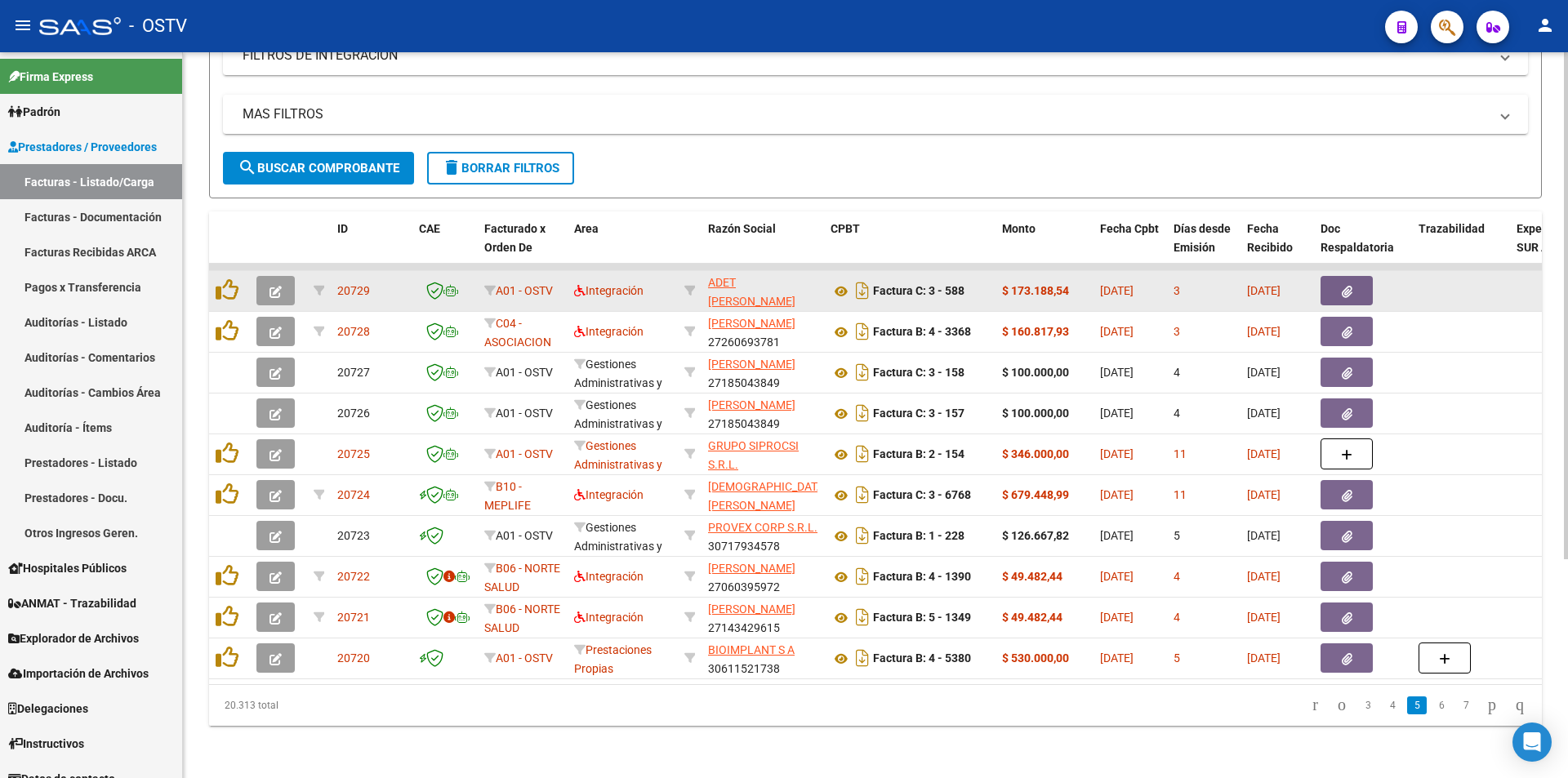
click at [290, 277] on button "button" at bounding box center [275, 290] width 38 height 29
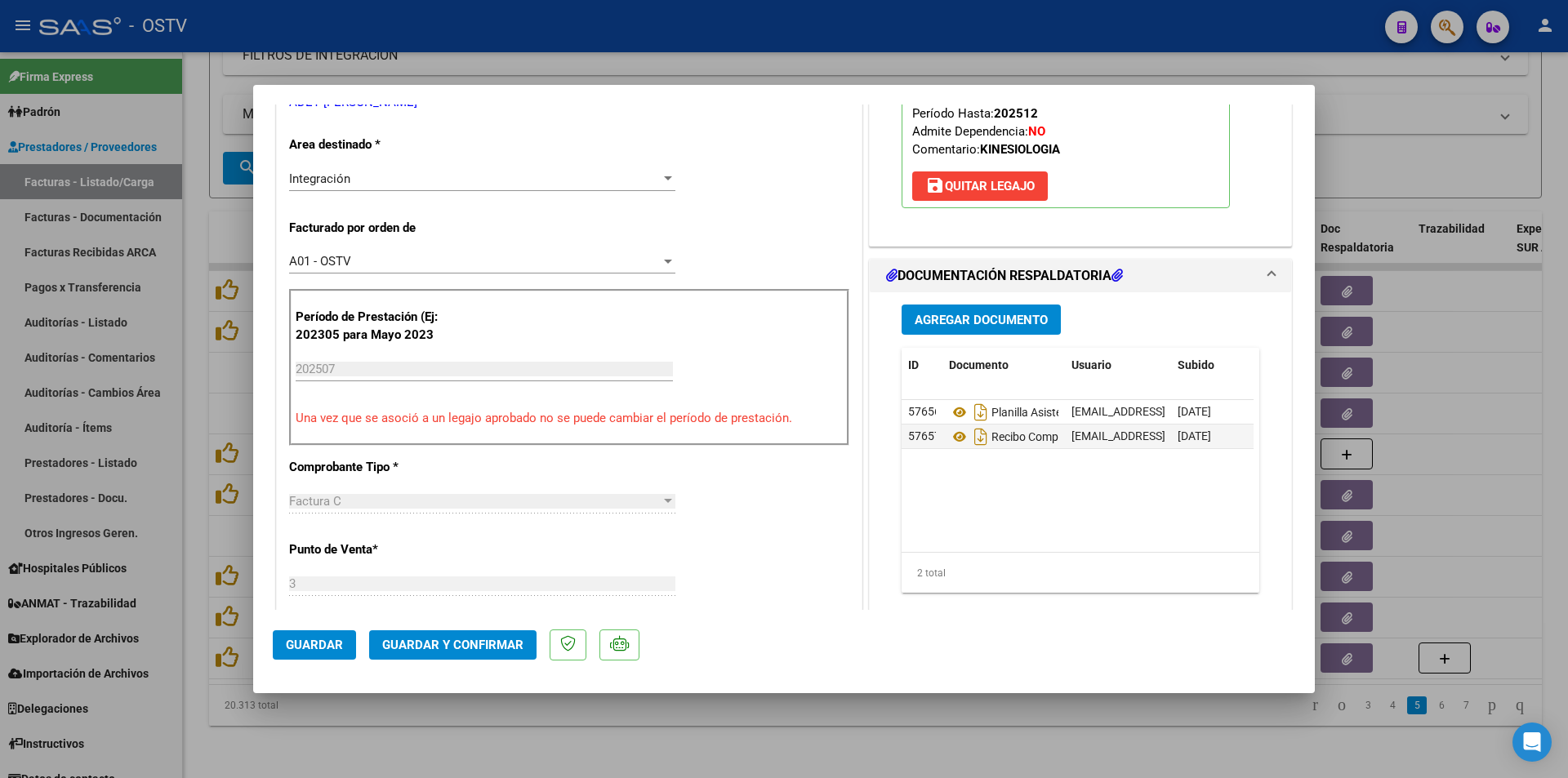
scroll to position [408, 0]
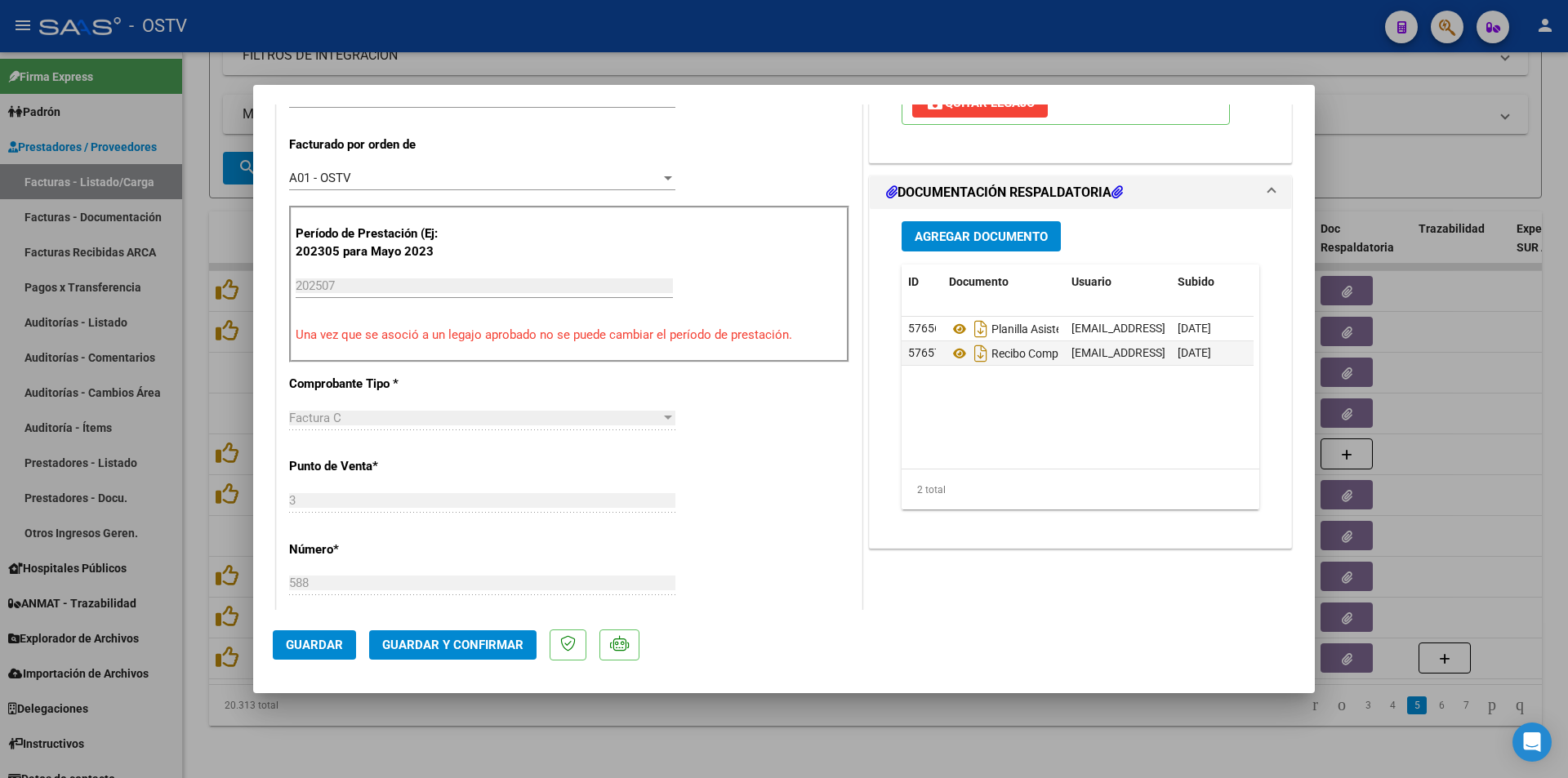
click at [190, 152] on div at bounding box center [784, 389] width 1568 height 778
type input "$ 0,00"
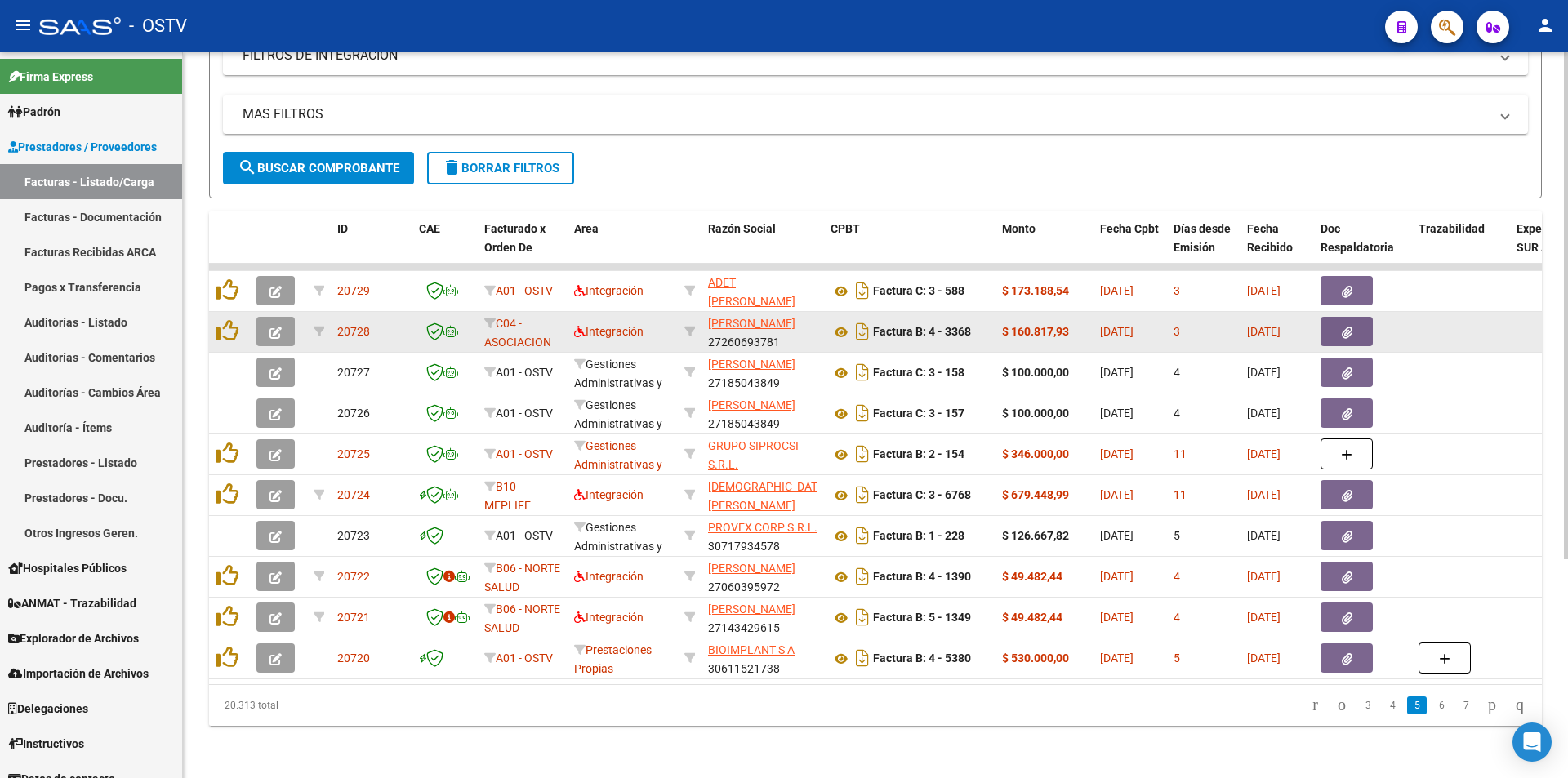
click at [284, 322] on button "button" at bounding box center [275, 331] width 38 height 29
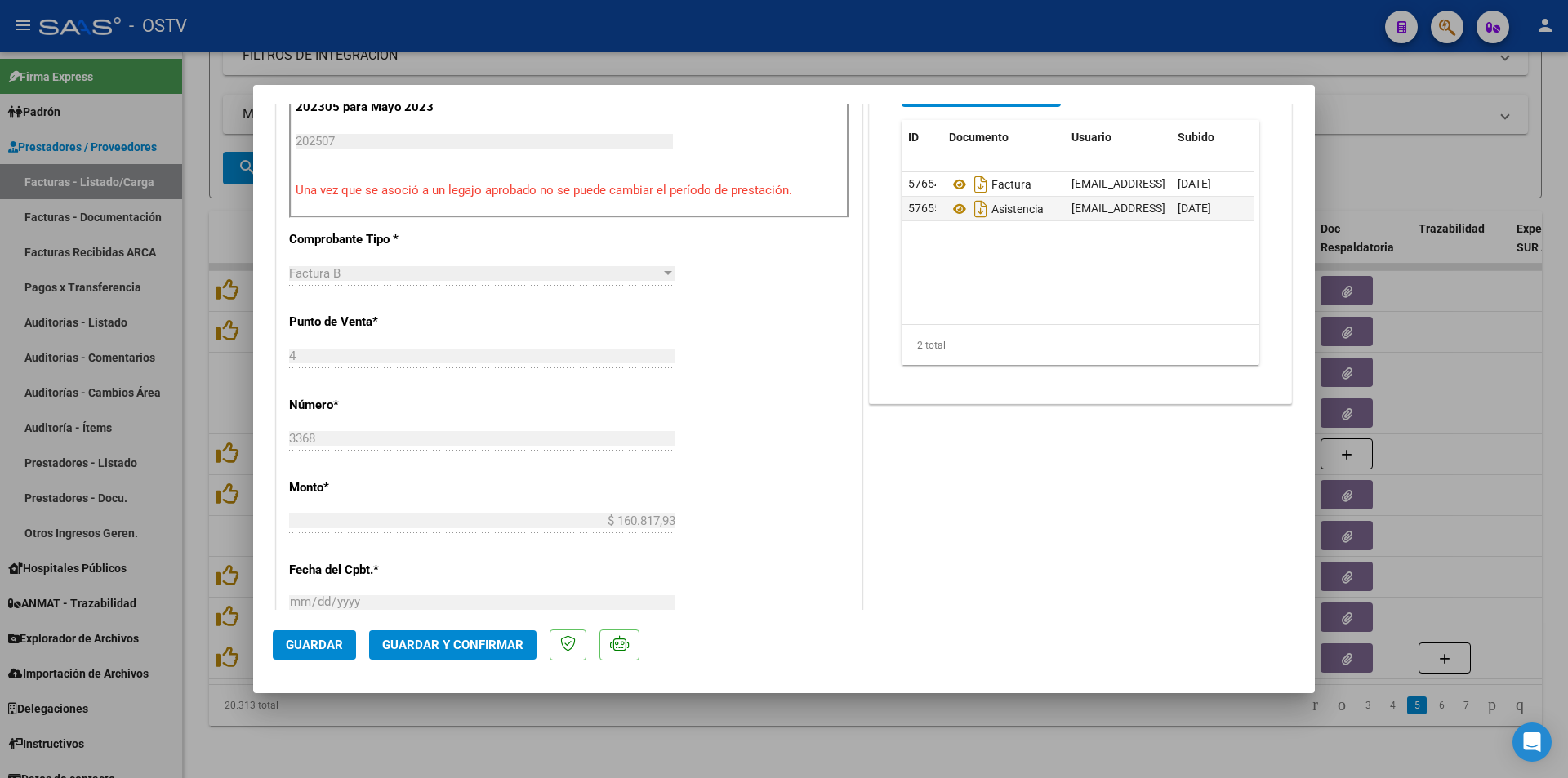
scroll to position [571, 0]
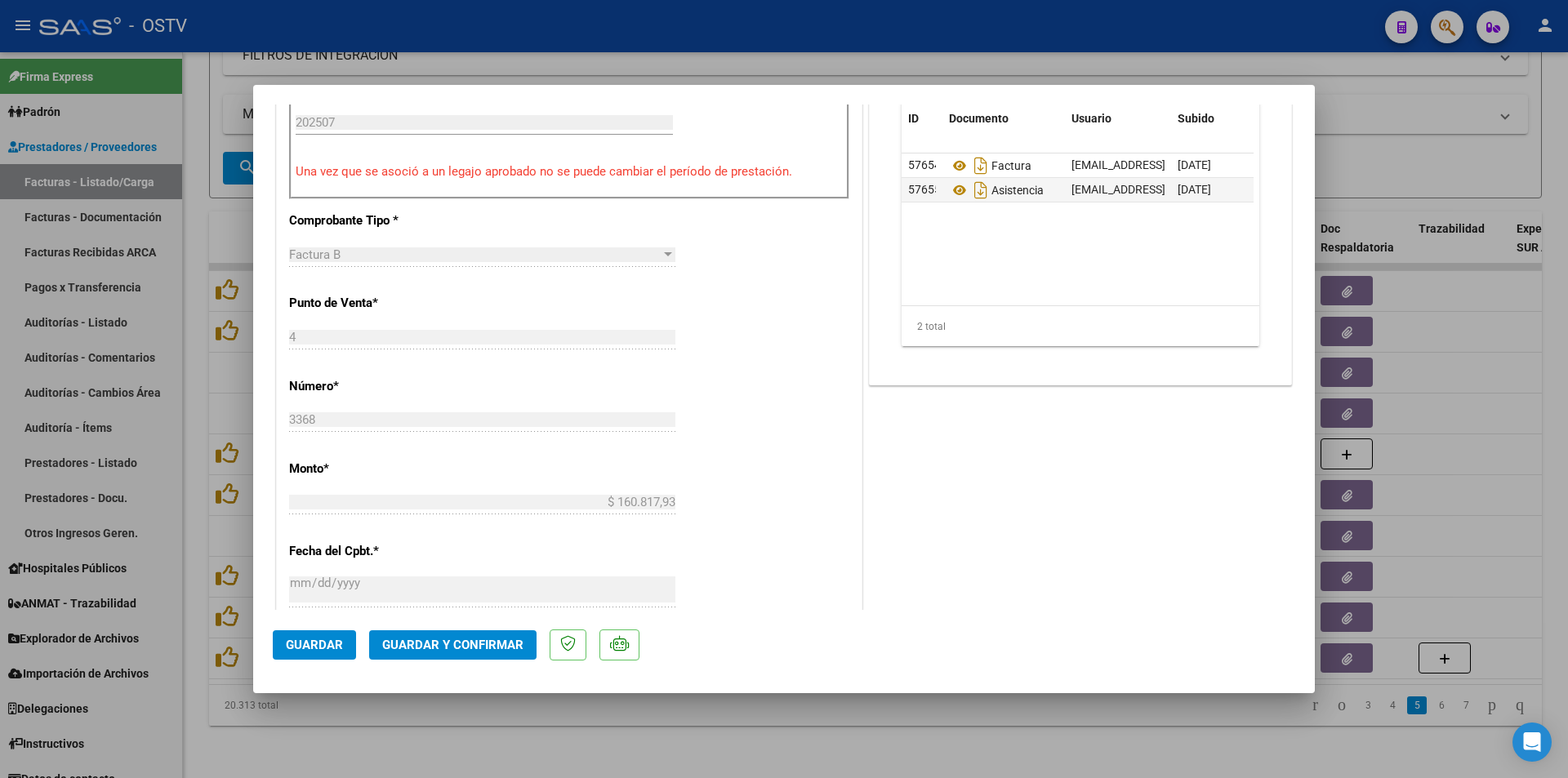
click at [194, 182] on div at bounding box center [784, 389] width 1568 height 778
type input "$ 0,00"
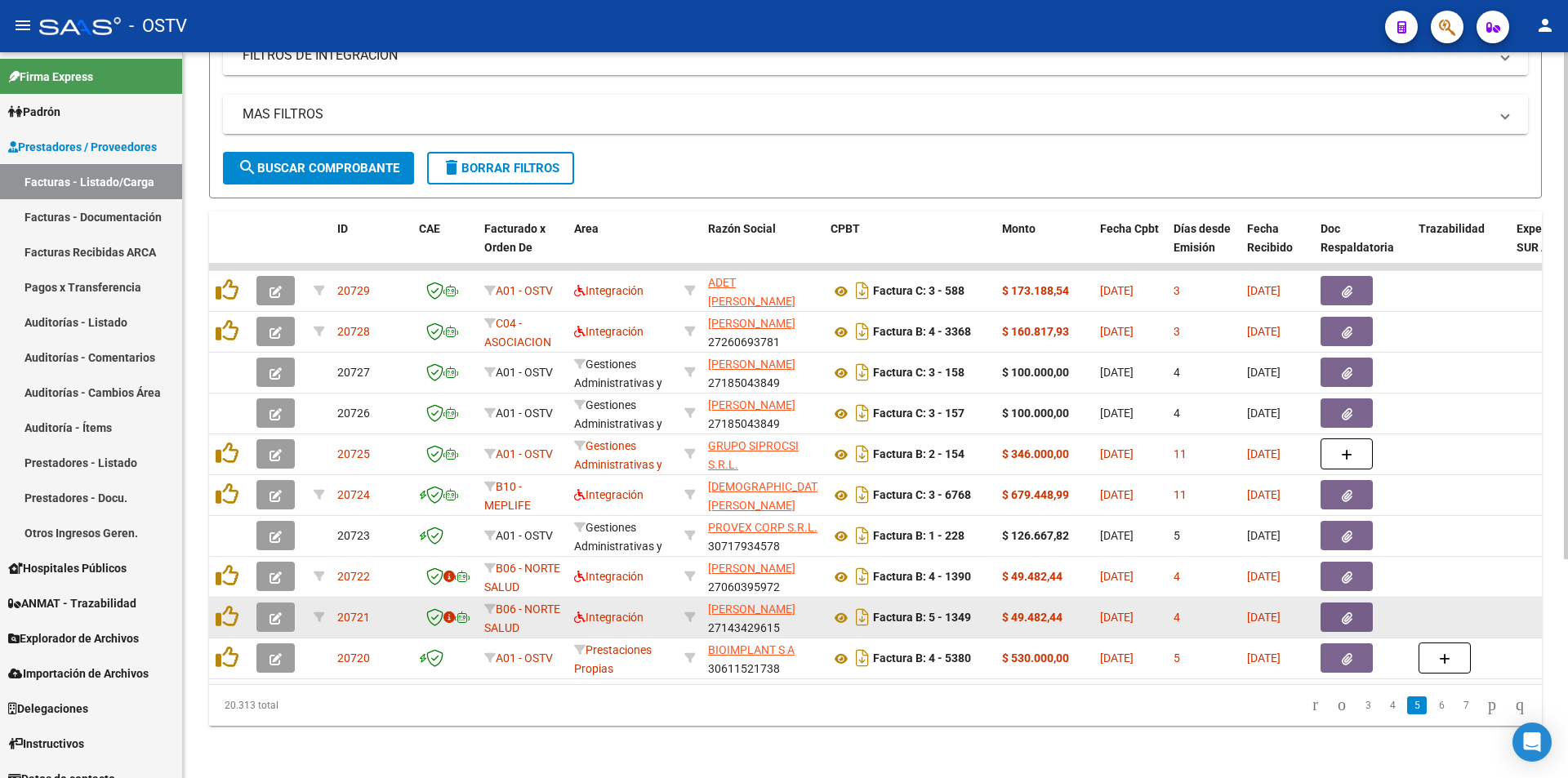
click at [288, 603] on button "button" at bounding box center [275, 617] width 38 height 29
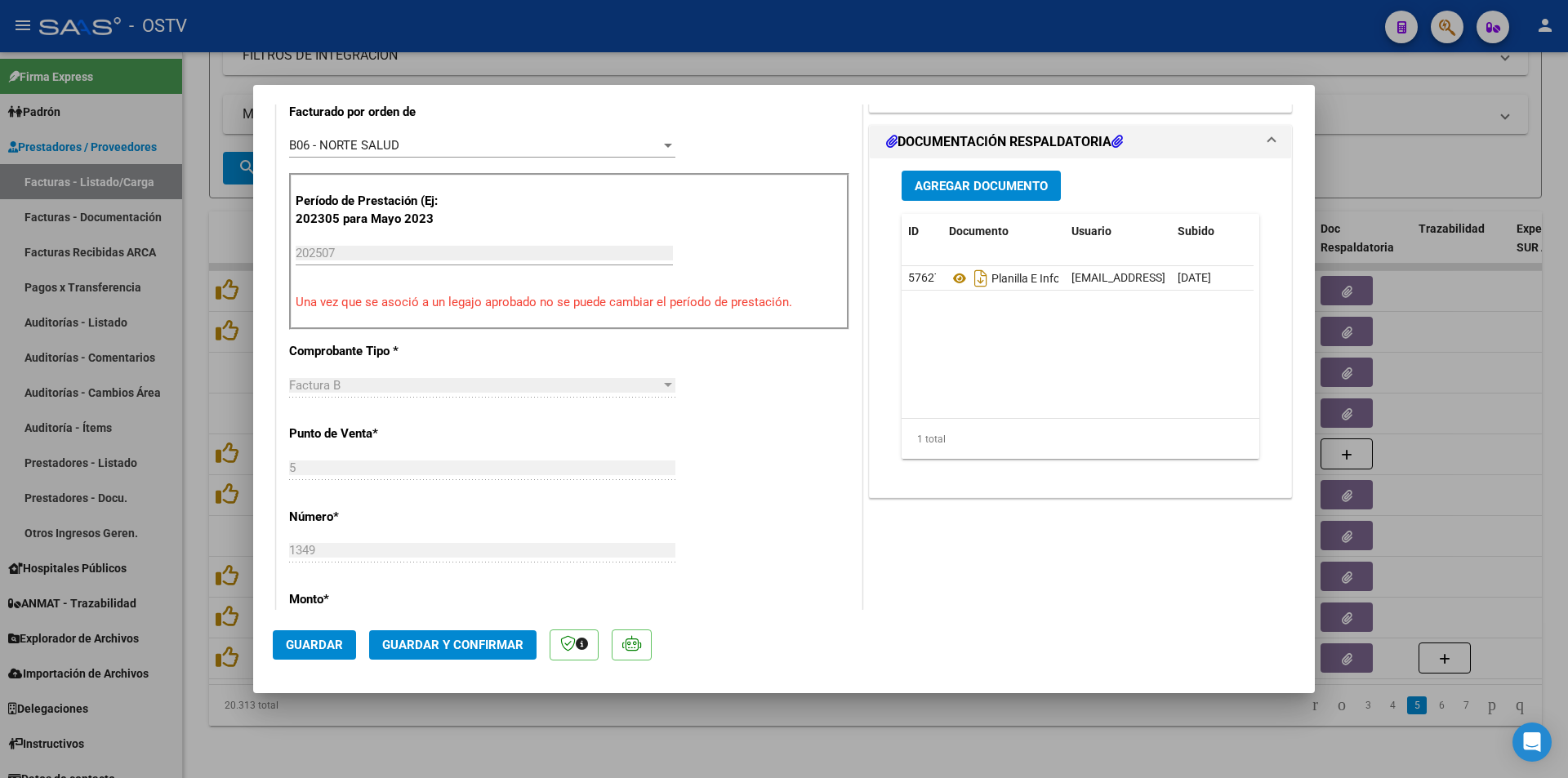
scroll to position [520, 0]
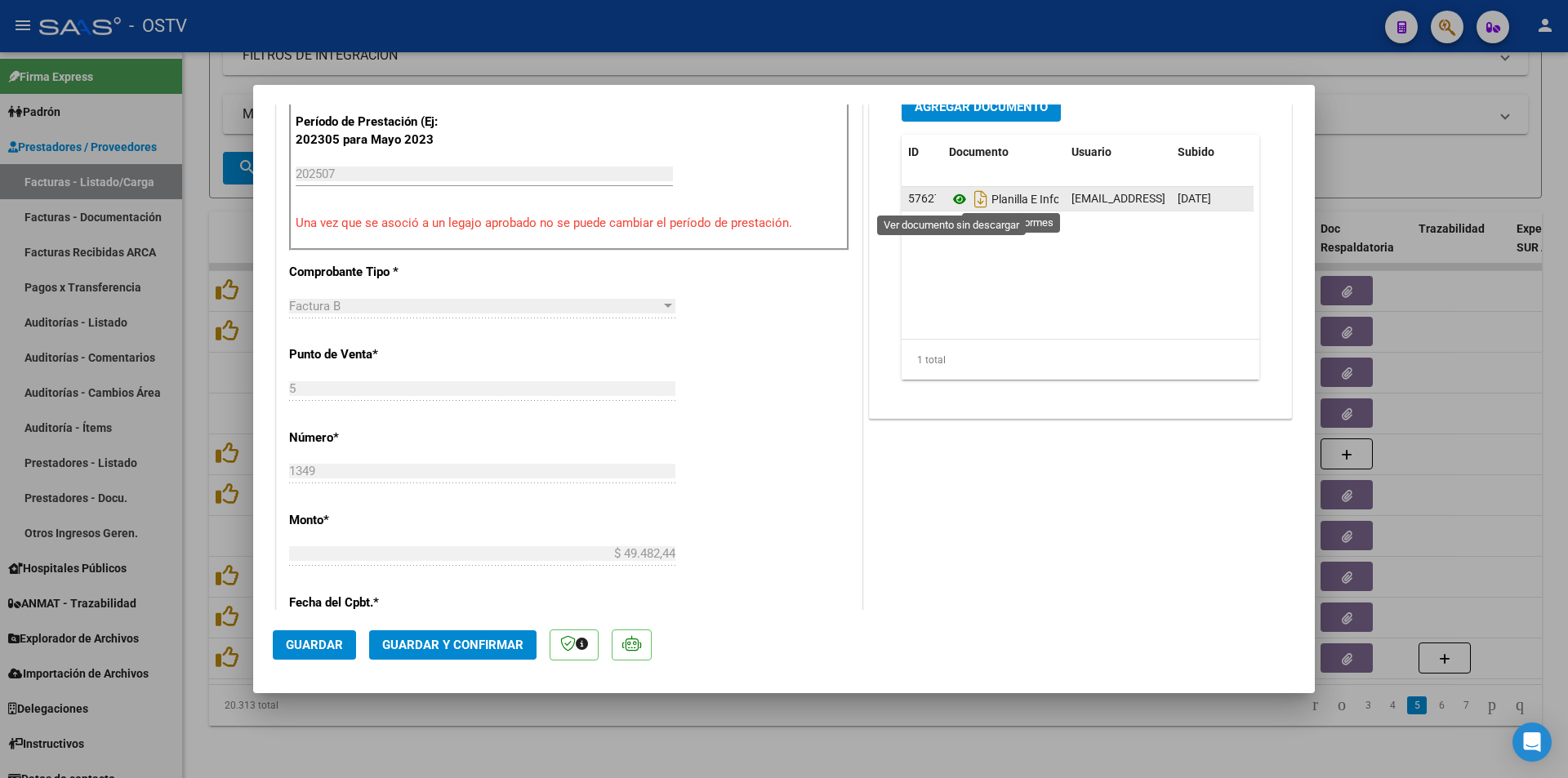
click at [949, 198] on icon at bounding box center [959, 199] width 22 height 20
click at [195, 254] on div at bounding box center [784, 389] width 1568 height 778
type input "$ 0,00"
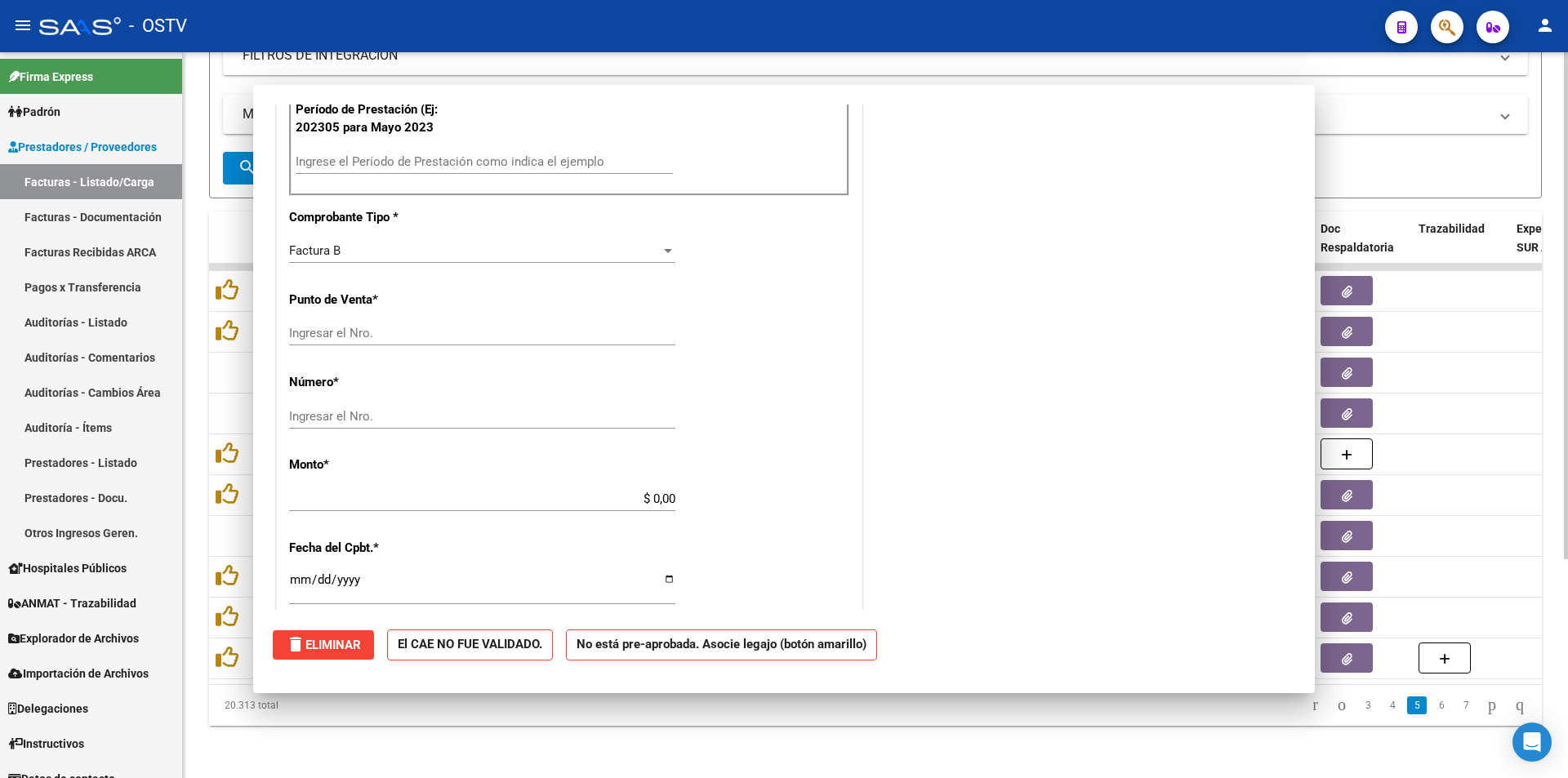
scroll to position [0, 0]
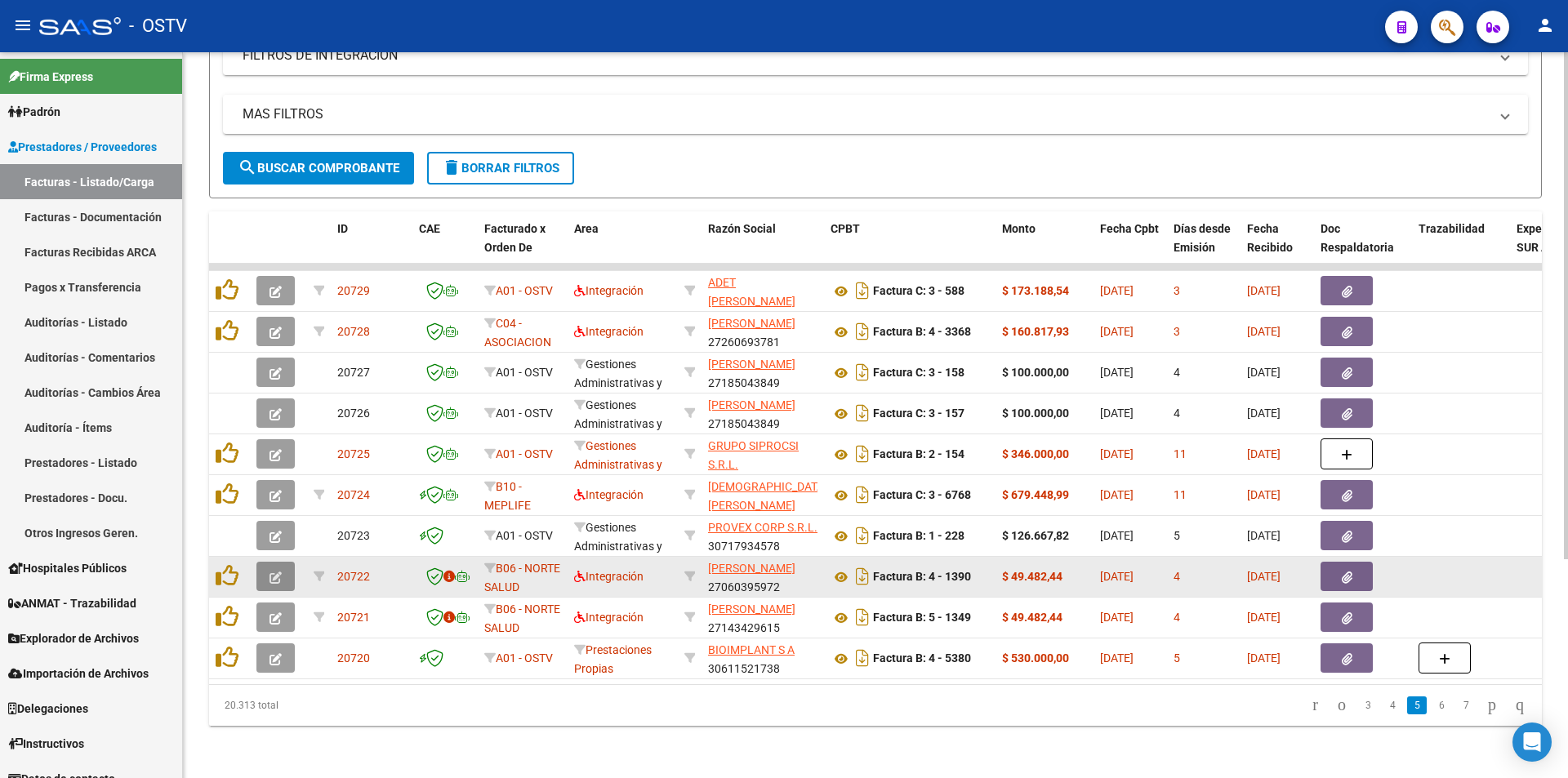
click at [284, 566] on button "button" at bounding box center [275, 577] width 38 height 29
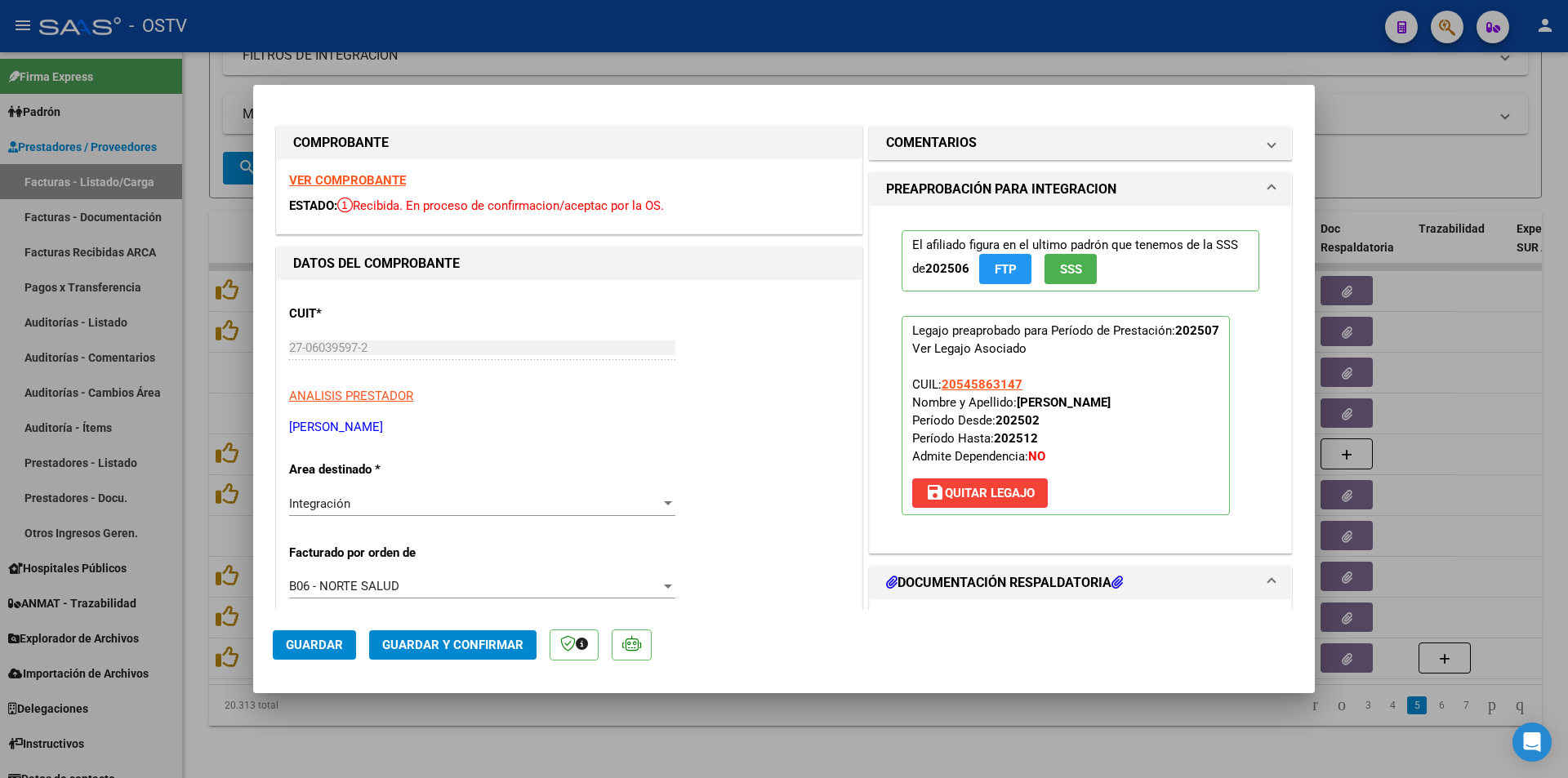
scroll to position [408, 0]
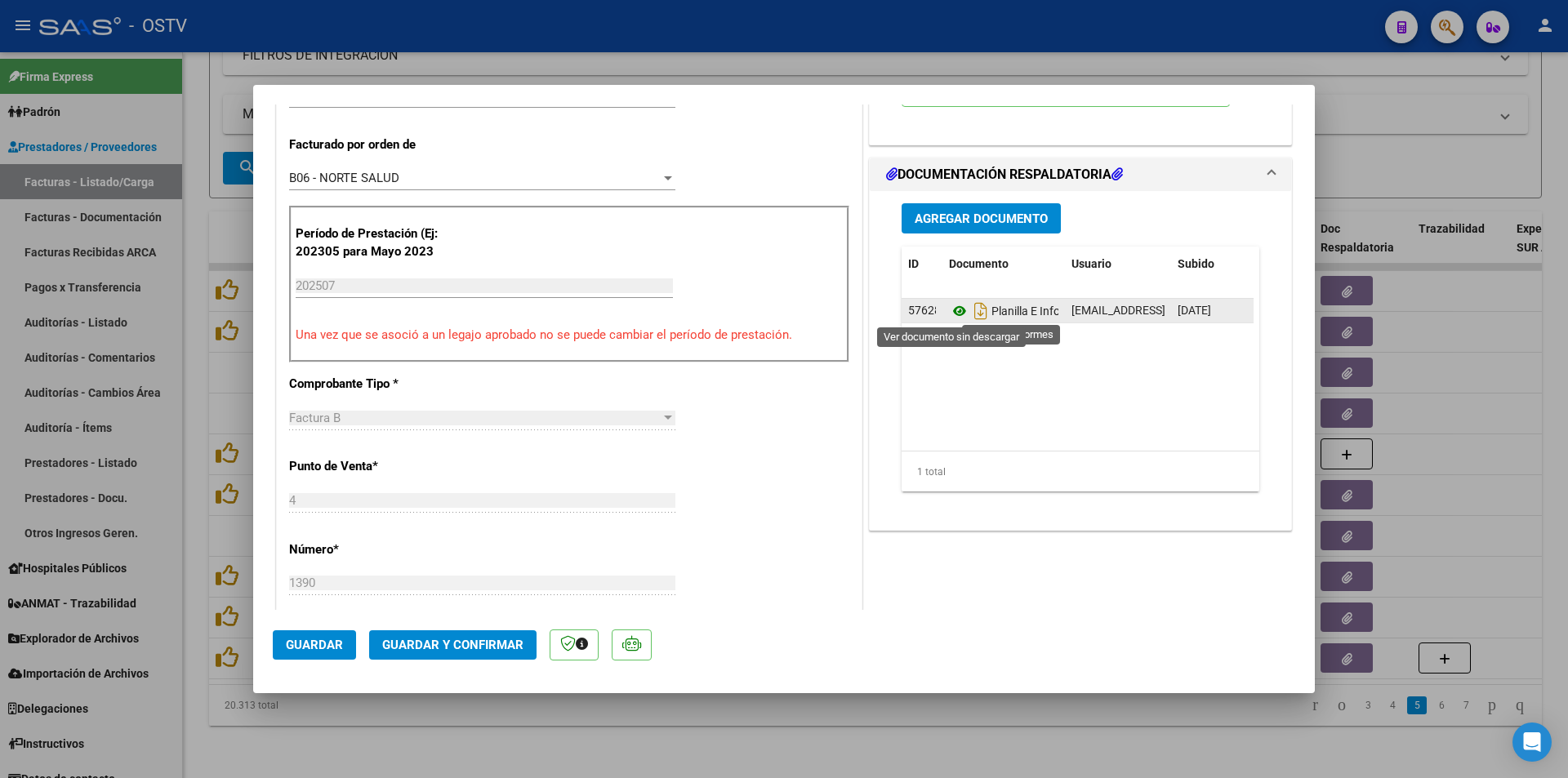
click at [953, 311] on icon at bounding box center [959, 310] width 22 height 20
click at [195, 211] on div at bounding box center [784, 389] width 1568 height 778
type input "$ 0,00"
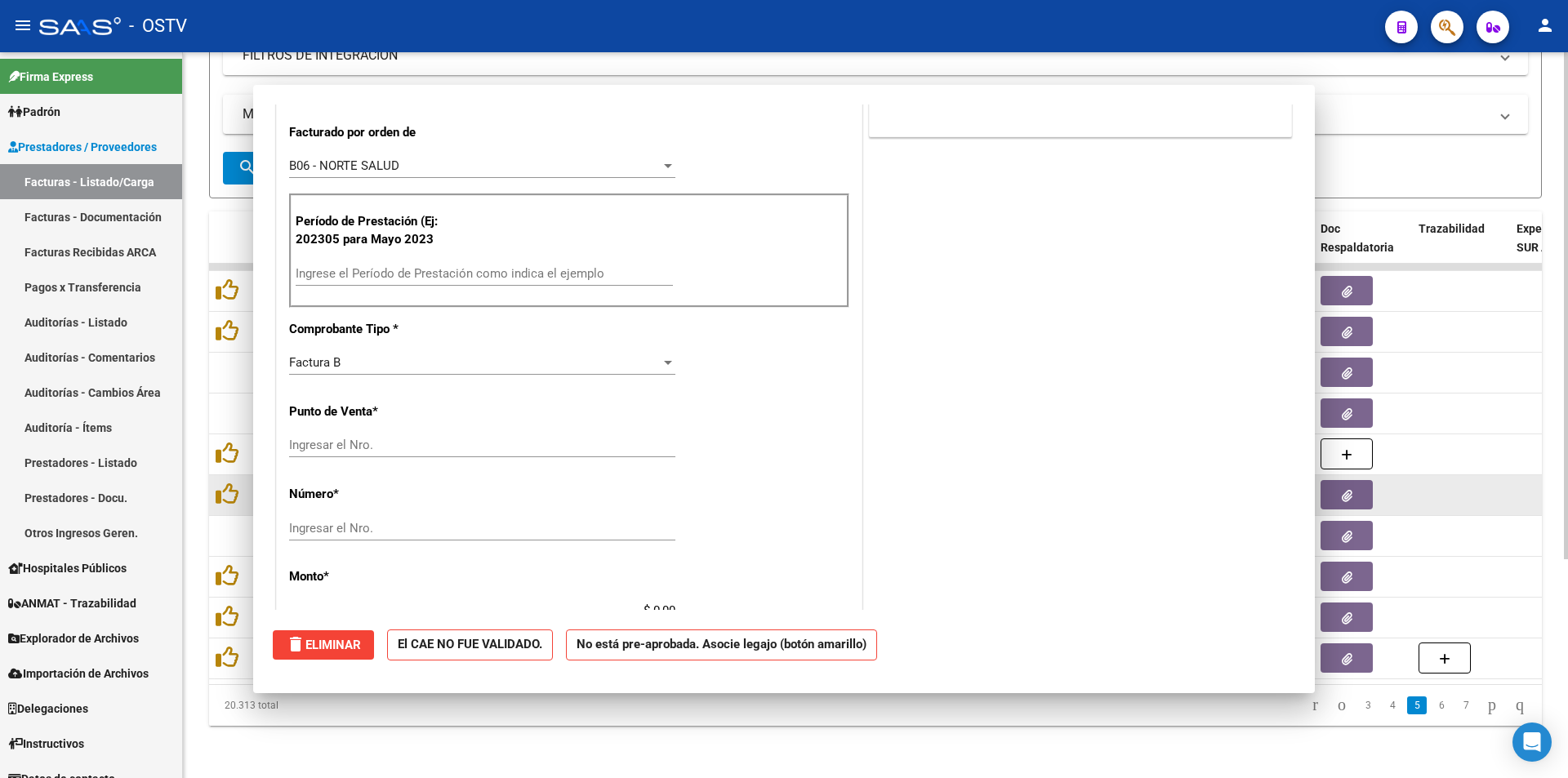
scroll to position [0, 0]
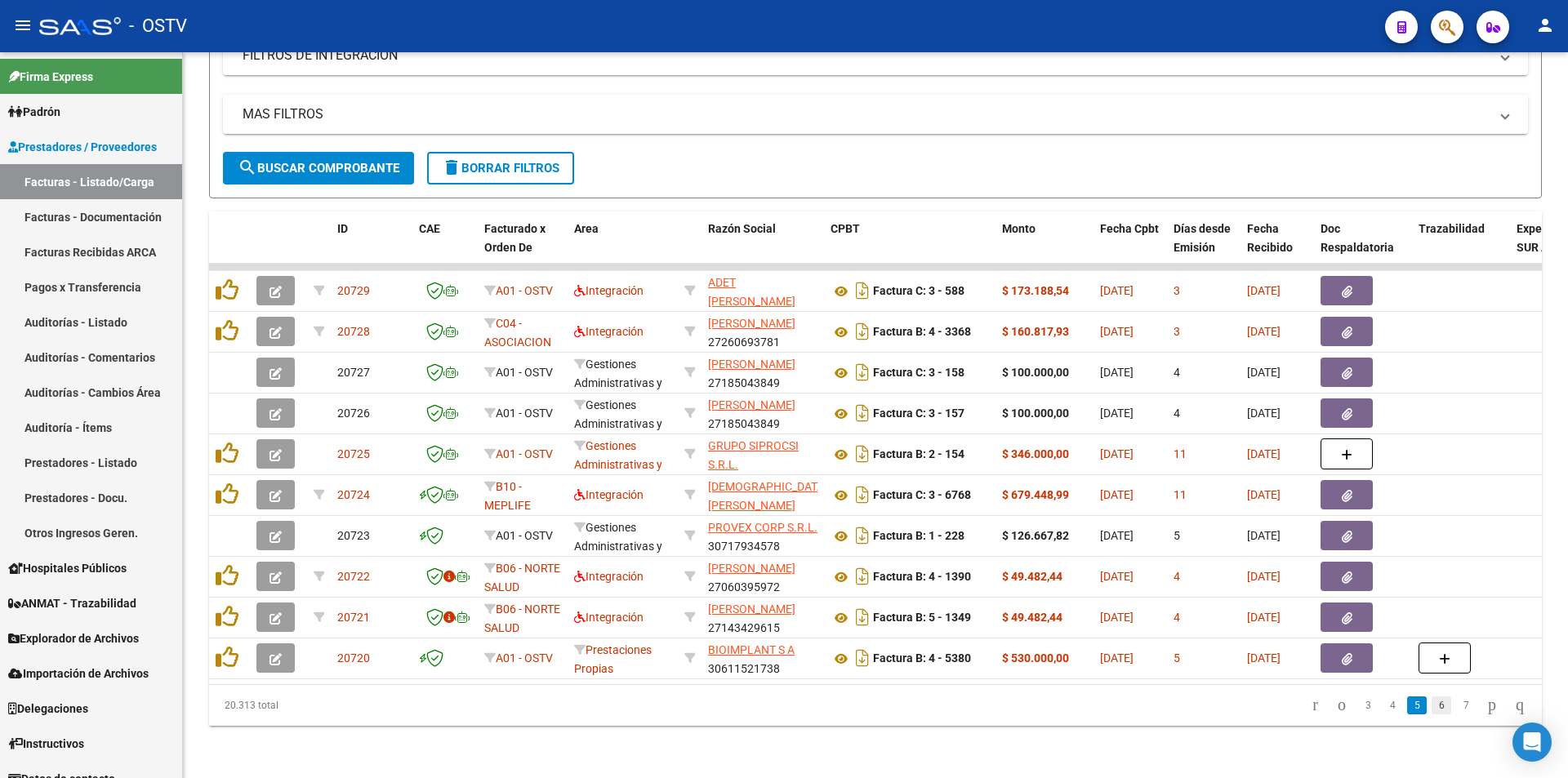
click at [1431, 706] on link "6" at bounding box center [1441, 705] width 20 height 18
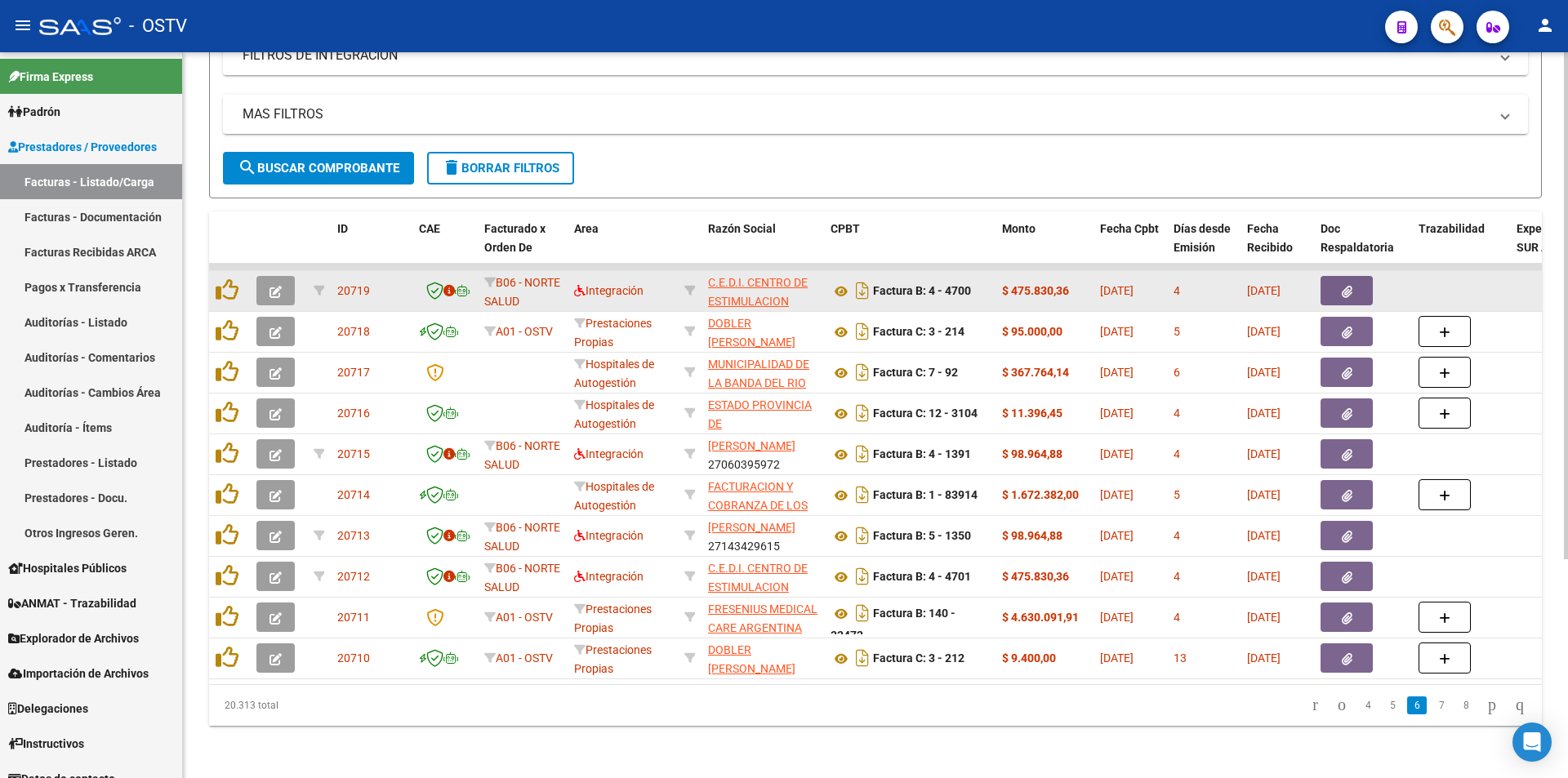
click at [268, 281] on button "button" at bounding box center [275, 290] width 38 height 29
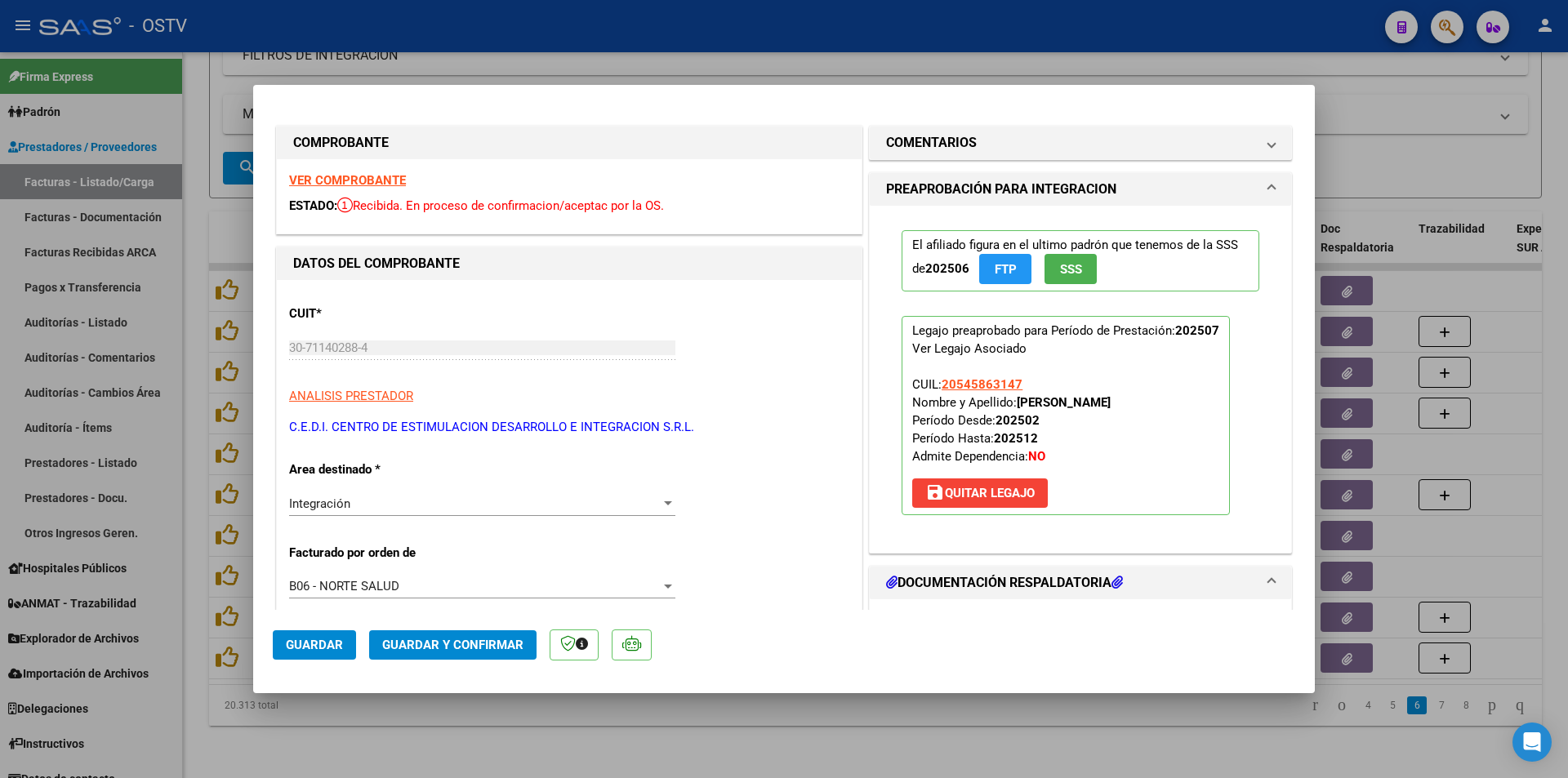
scroll to position [490, 0]
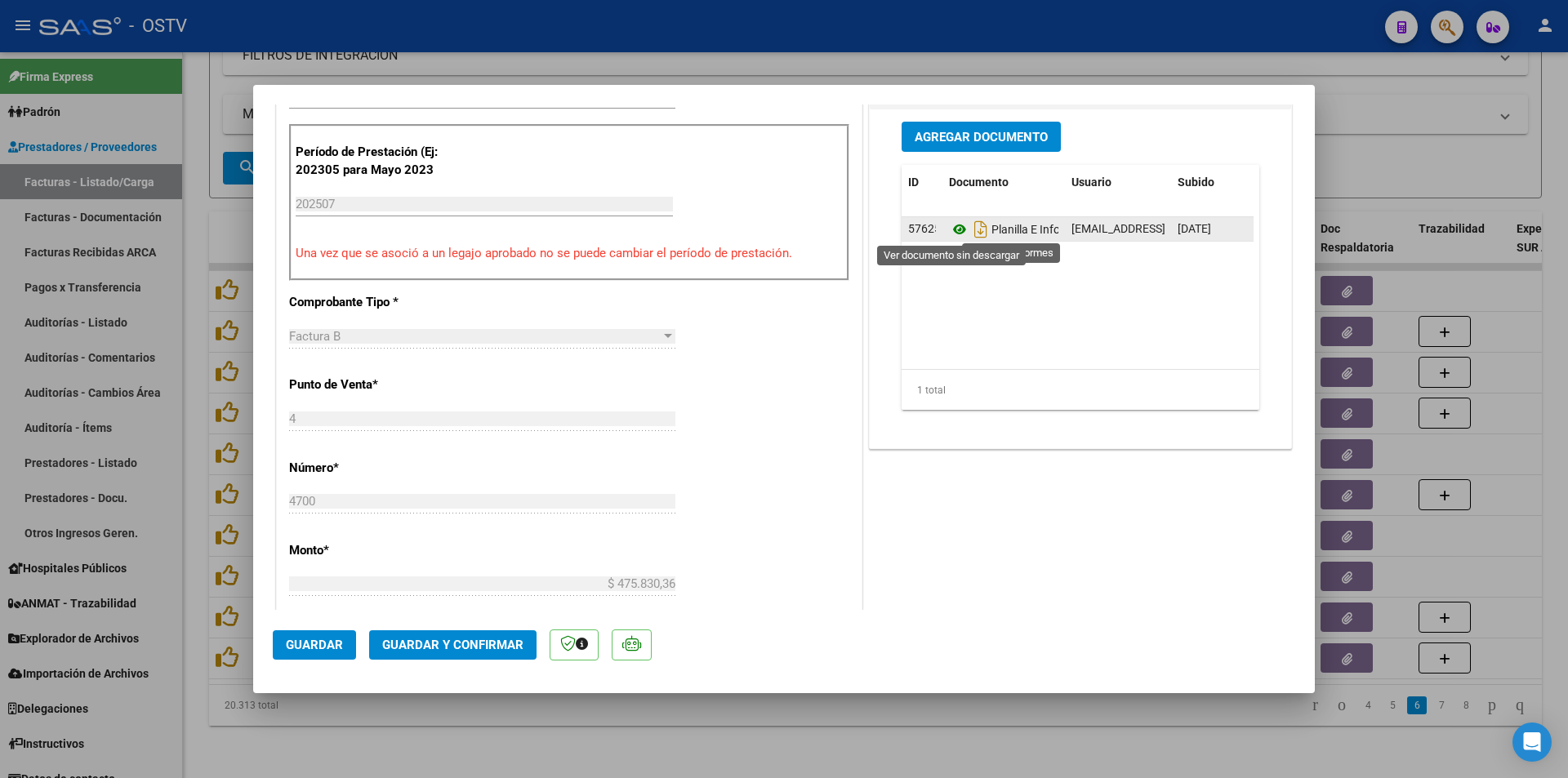
click at [962, 229] on icon at bounding box center [959, 229] width 22 height 20
click at [198, 209] on div at bounding box center [784, 389] width 1568 height 778
type input "$ 0,00"
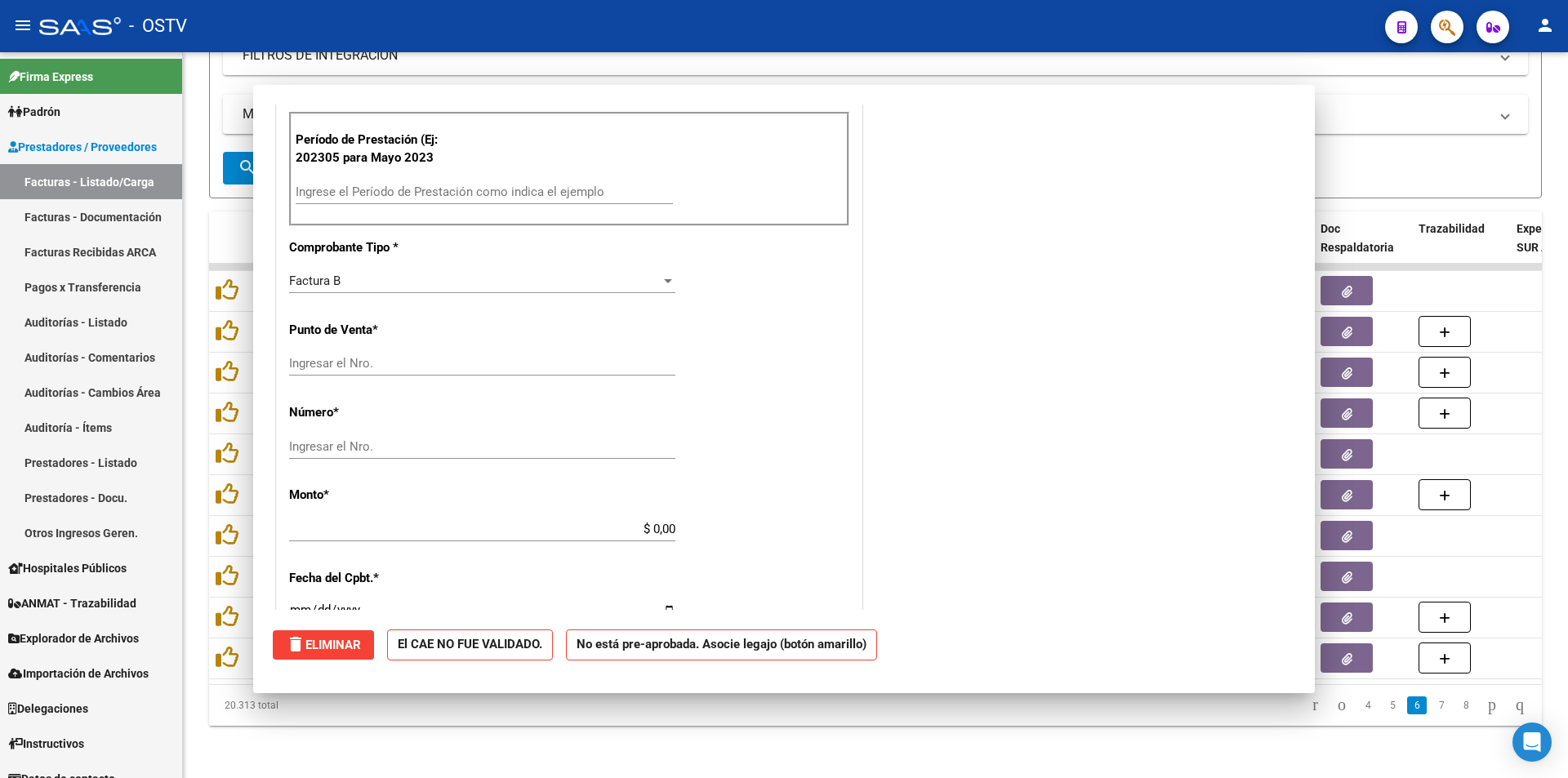
scroll to position [0, 0]
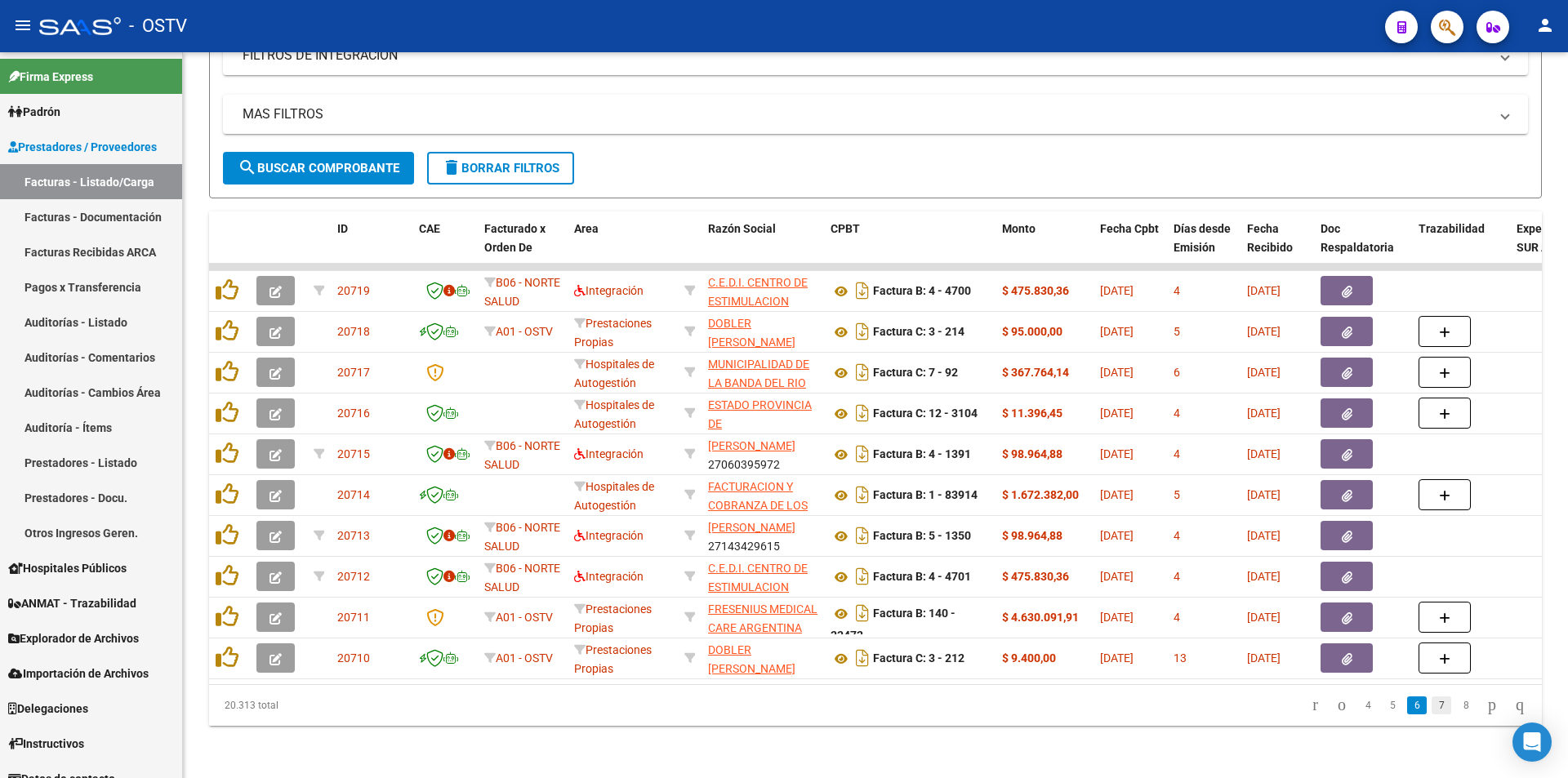
click at [1431, 703] on link "7" at bounding box center [1441, 705] width 20 height 18
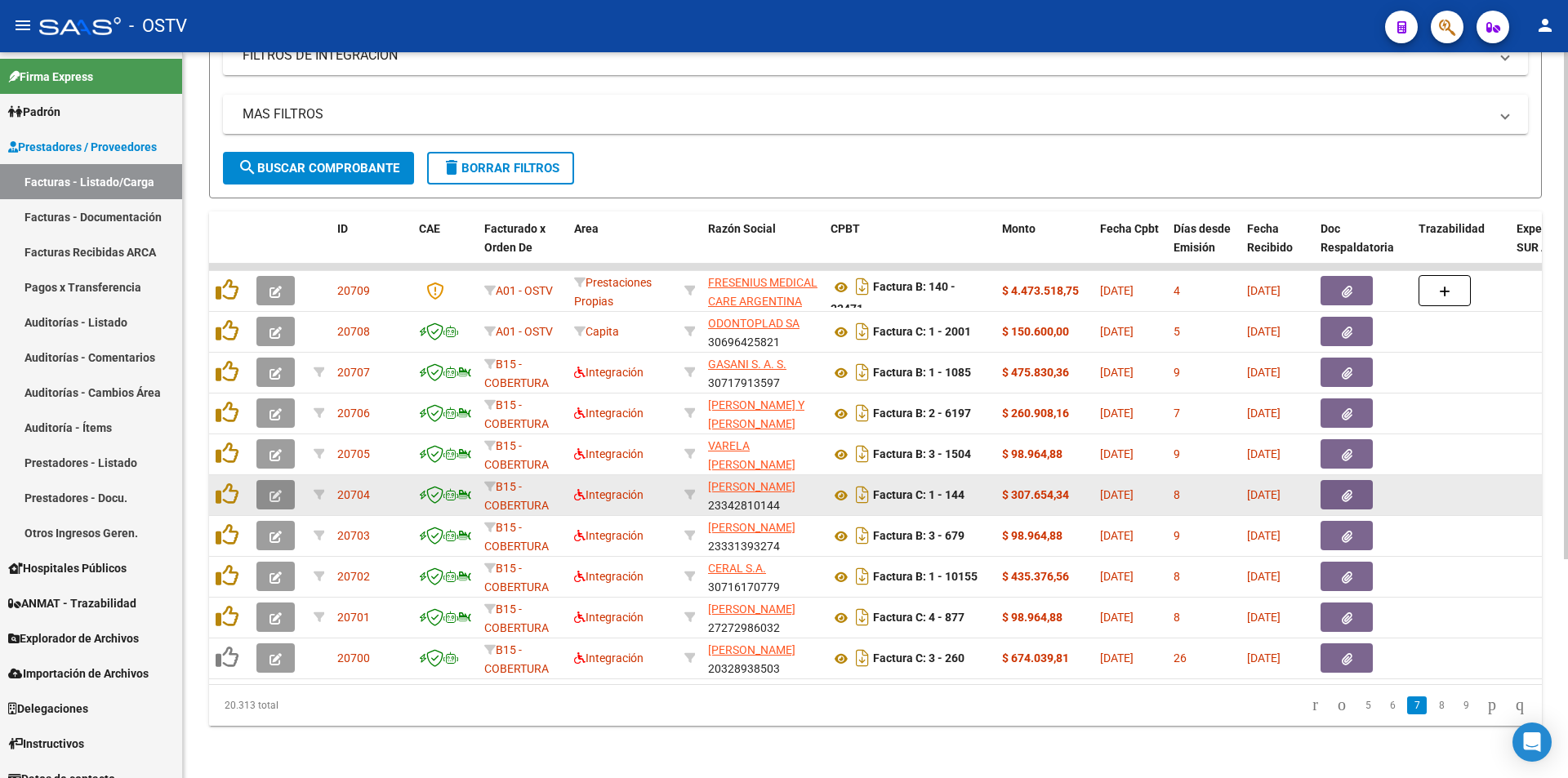
click at [275, 490] on icon "button" at bounding box center [276, 496] width 12 height 12
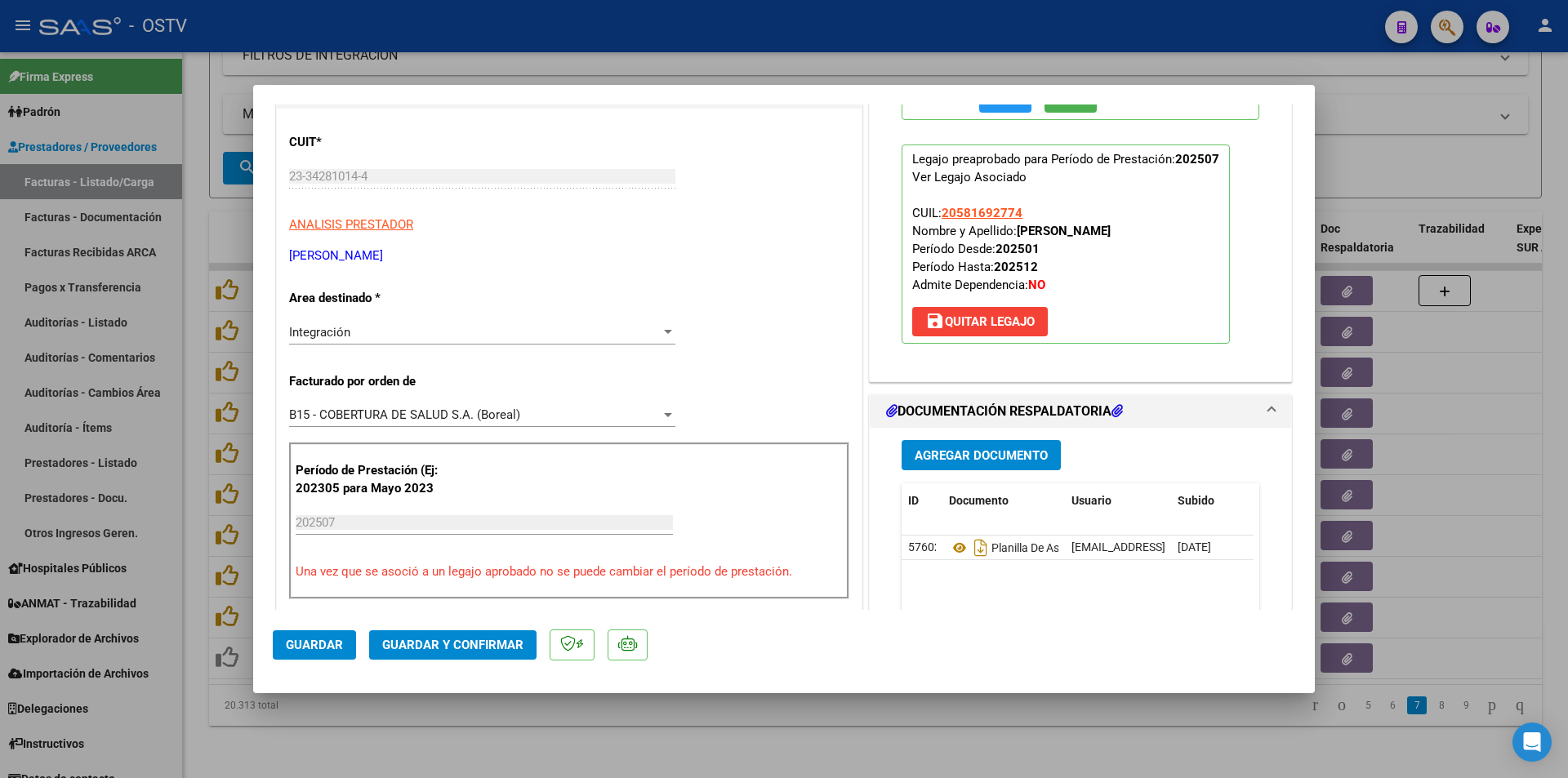
scroll to position [327, 0]
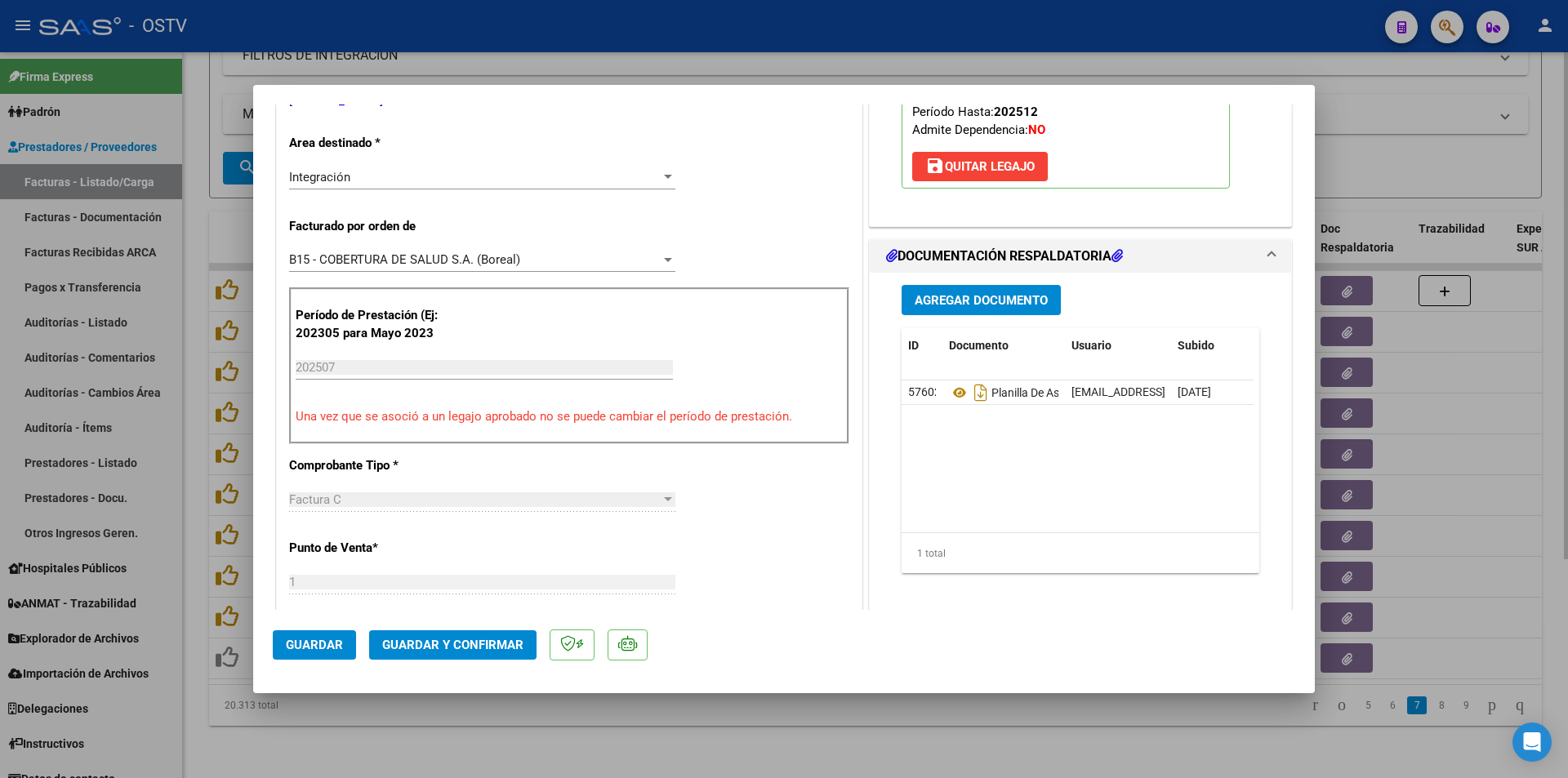
drag, startPoint x: 192, startPoint y: 65, endPoint x: 229, endPoint y: 93, distance: 46.4
click at [192, 66] on div at bounding box center [784, 389] width 1568 height 778
type input "$ 0,00"
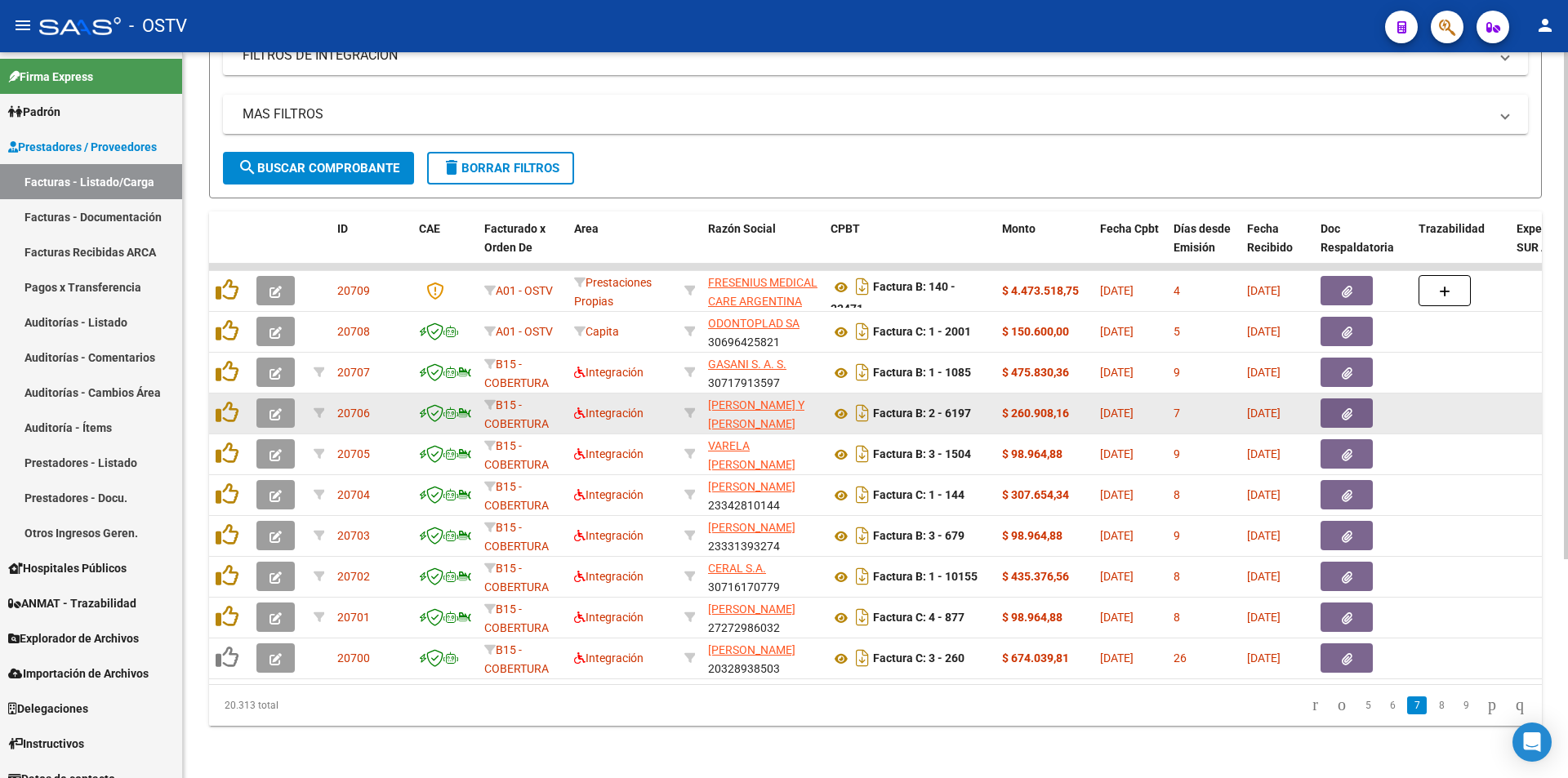
click at [285, 399] on button "button" at bounding box center [275, 413] width 38 height 29
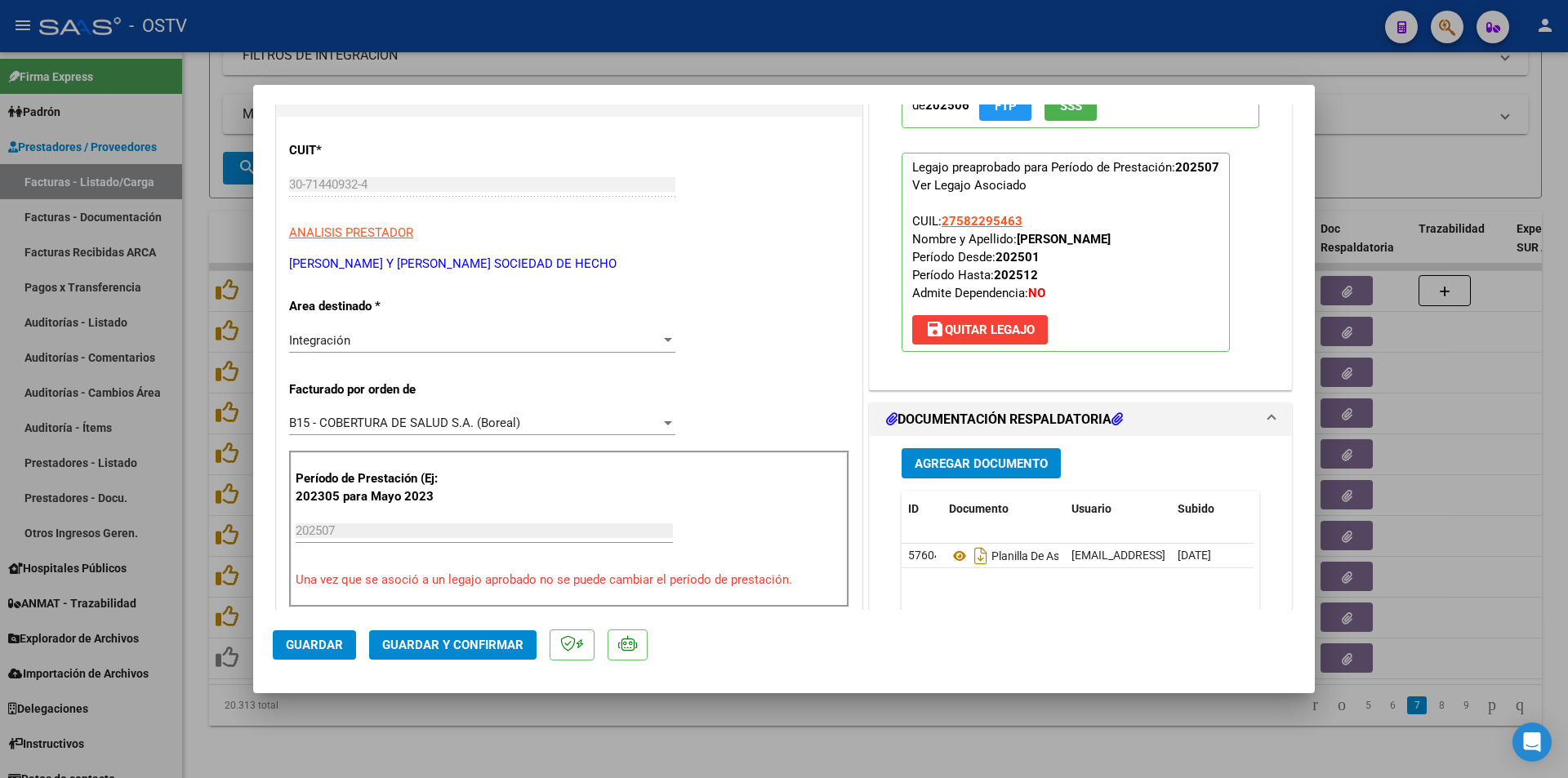
scroll to position [245, 0]
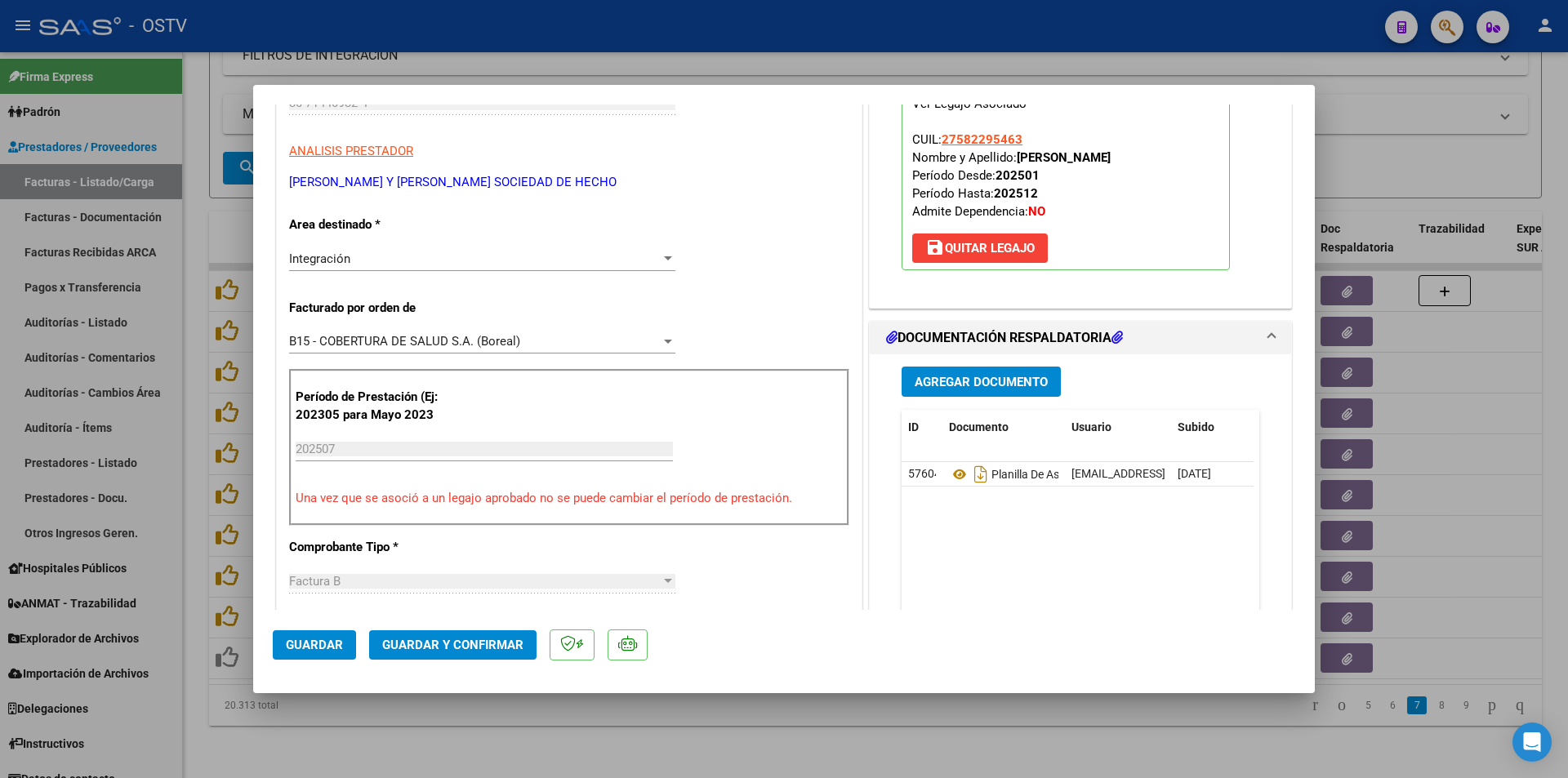
click at [191, 241] on div at bounding box center [784, 389] width 1568 height 778
type input "$ 0,00"
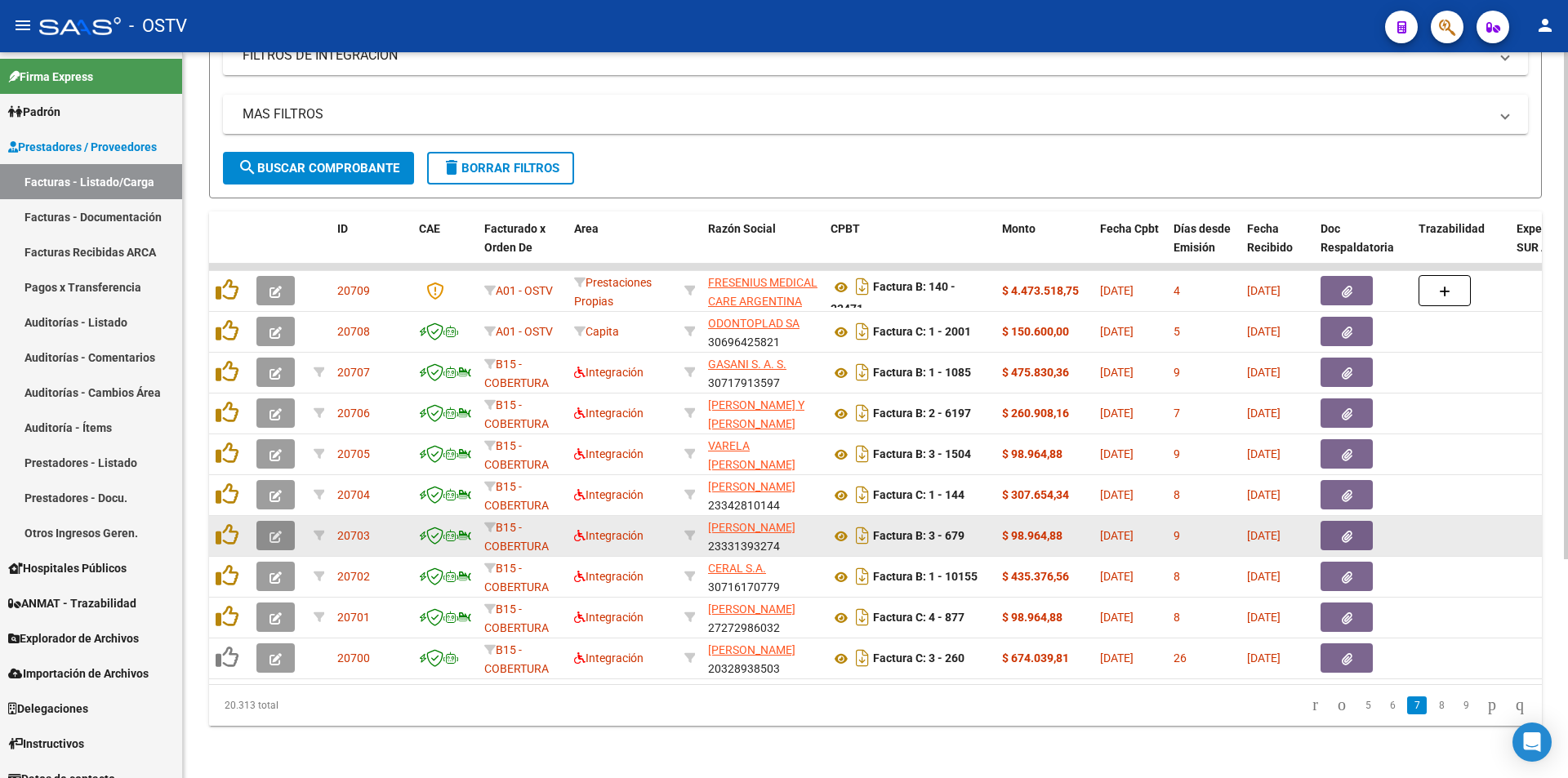
click at [280, 531] on icon "button" at bounding box center [276, 537] width 12 height 12
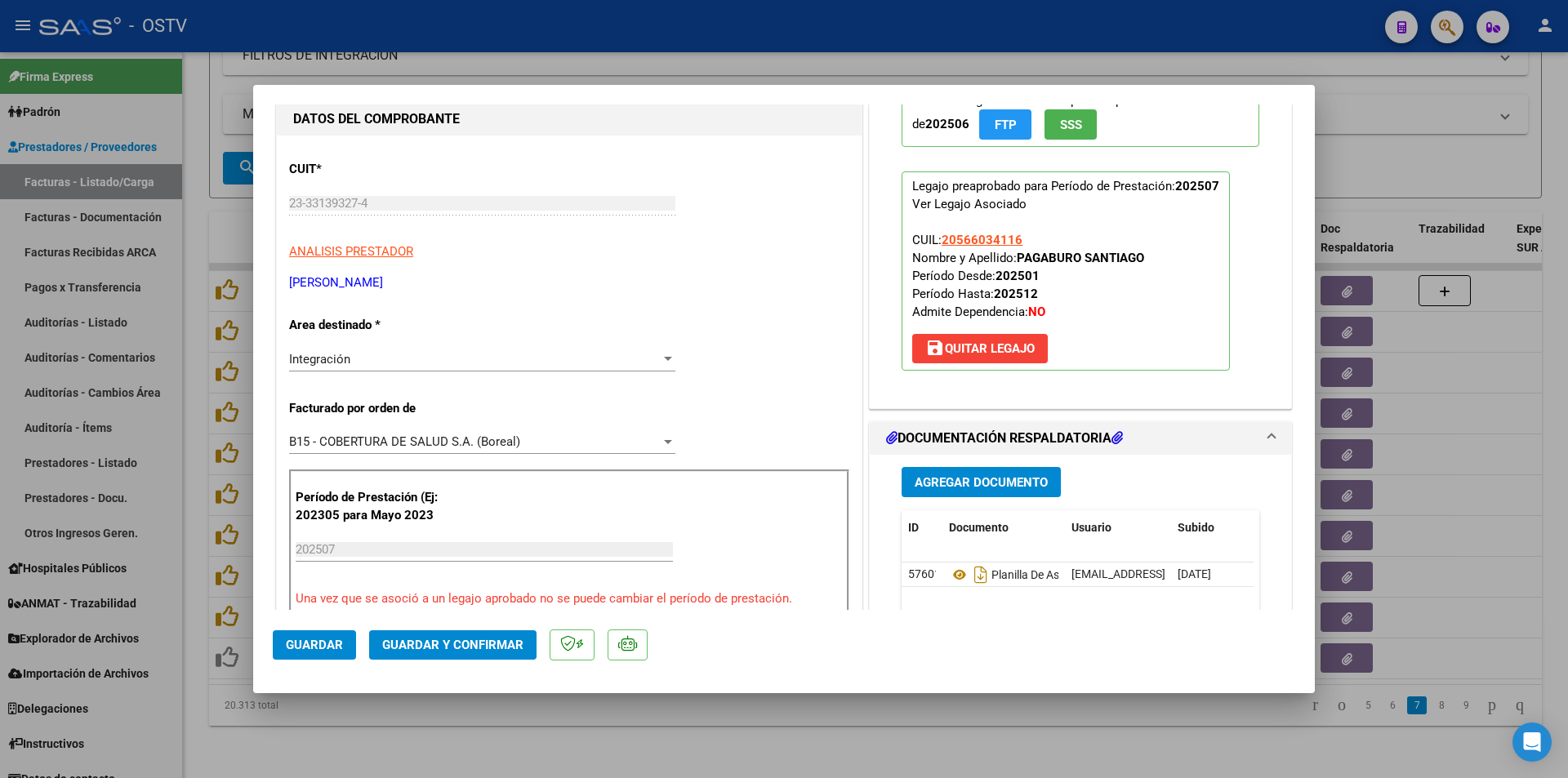
scroll to position [408, 0]
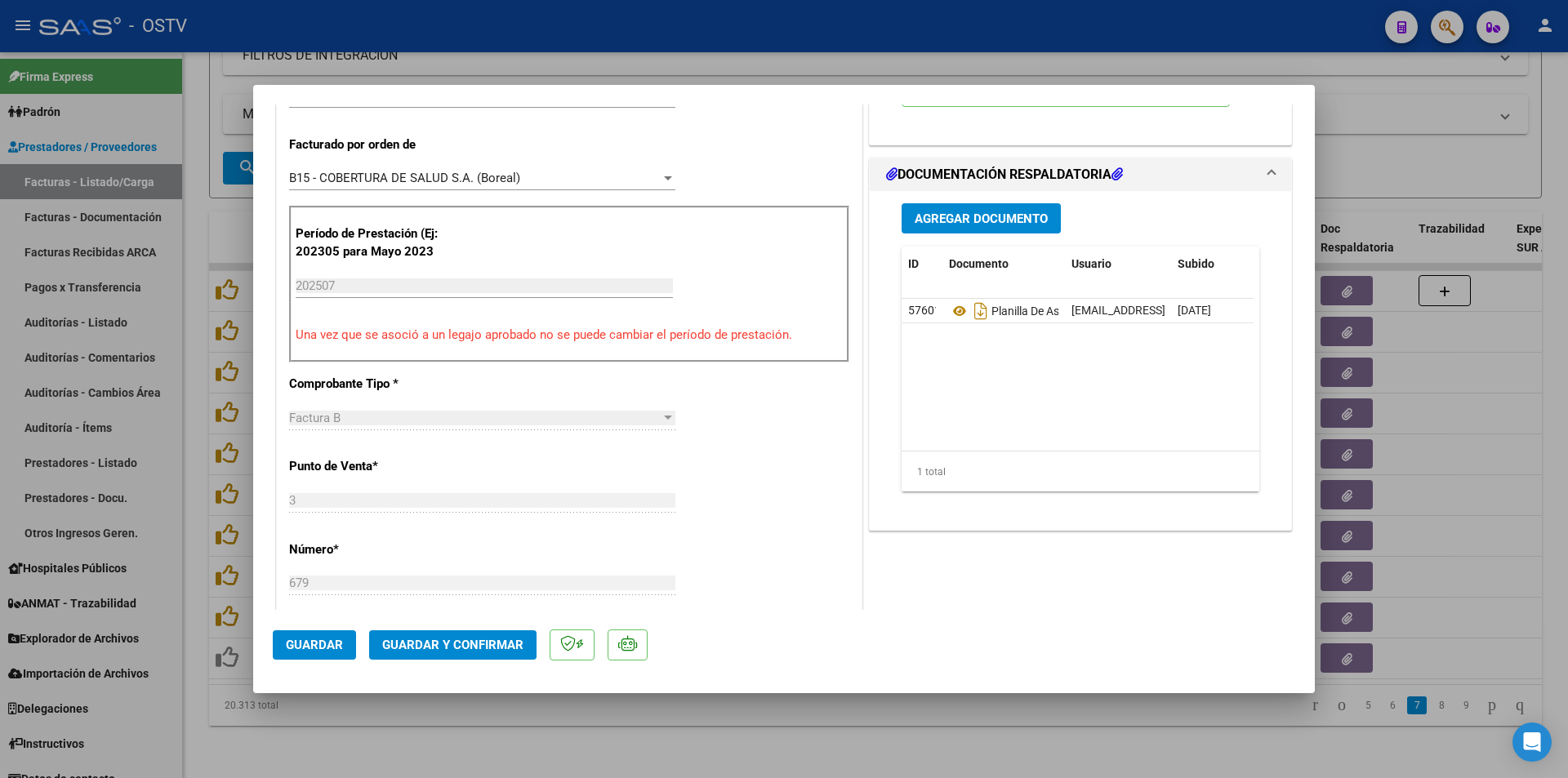
click at [184, 282] on div at bounding box center [784, 389] width 1568 height 778
type input "$ 0,00"
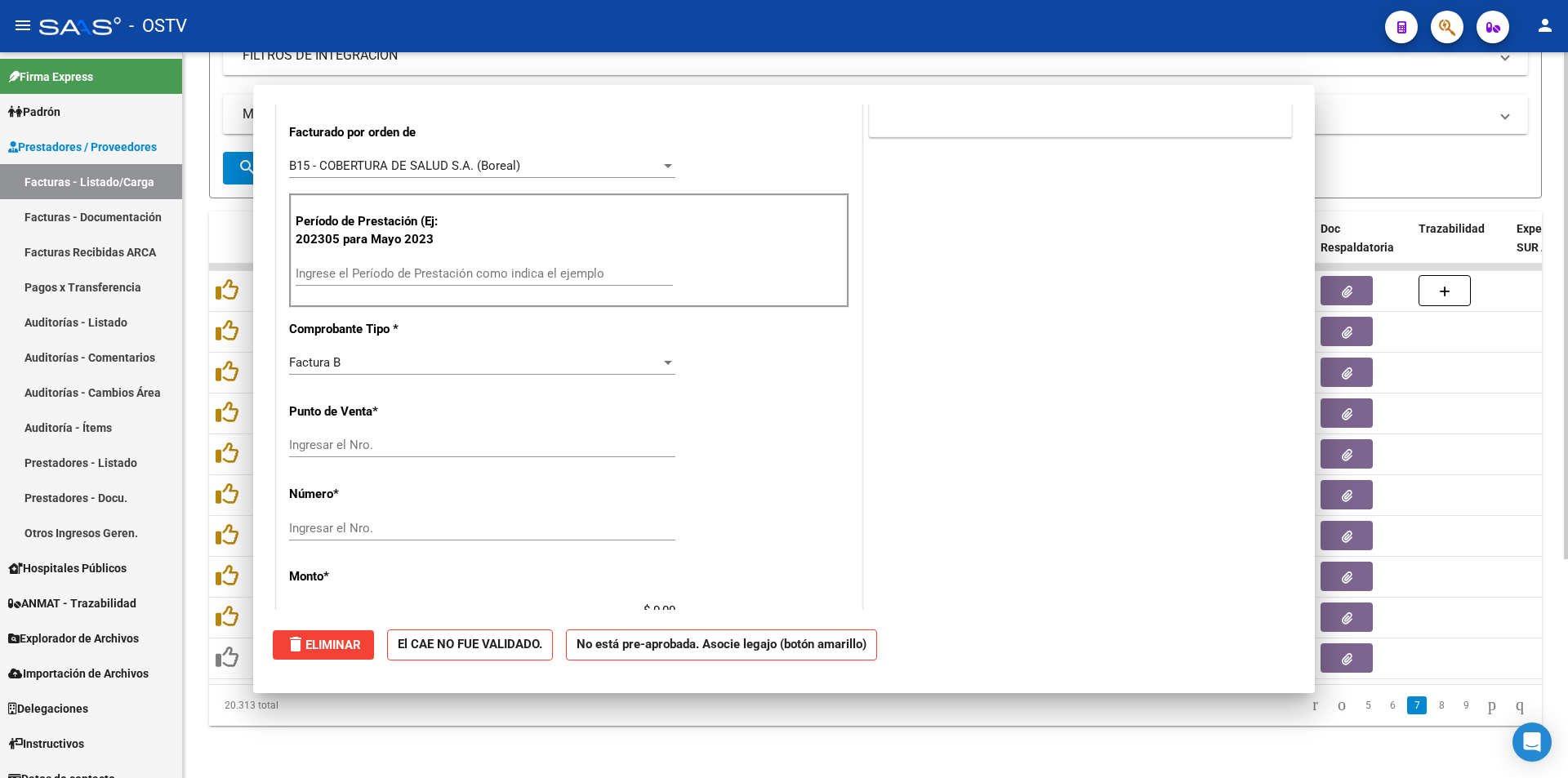
scroll to position [0, 0]
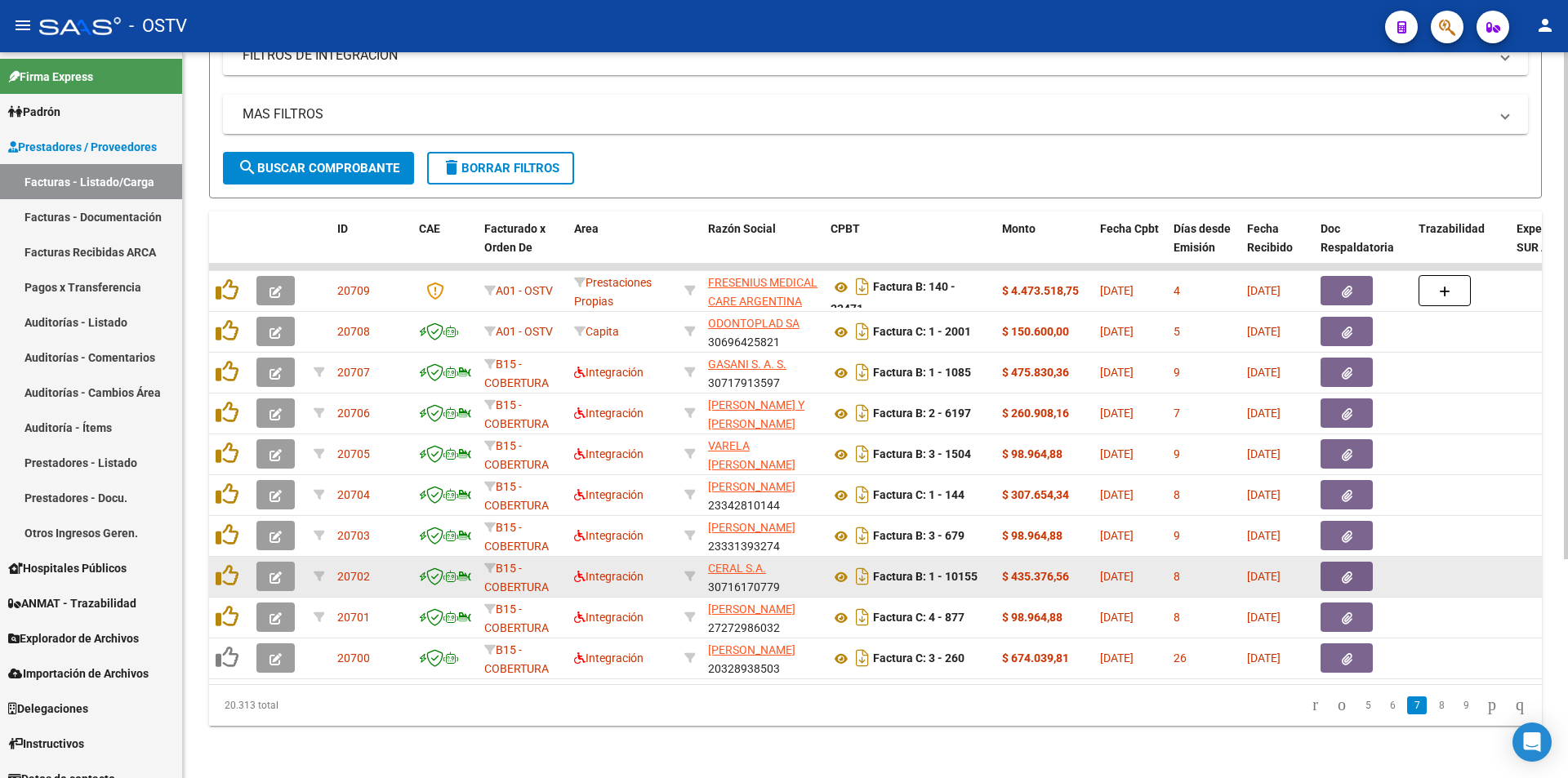
click at [284, 562] on button "button" at bounding box center [275, 577] width 38 height 29
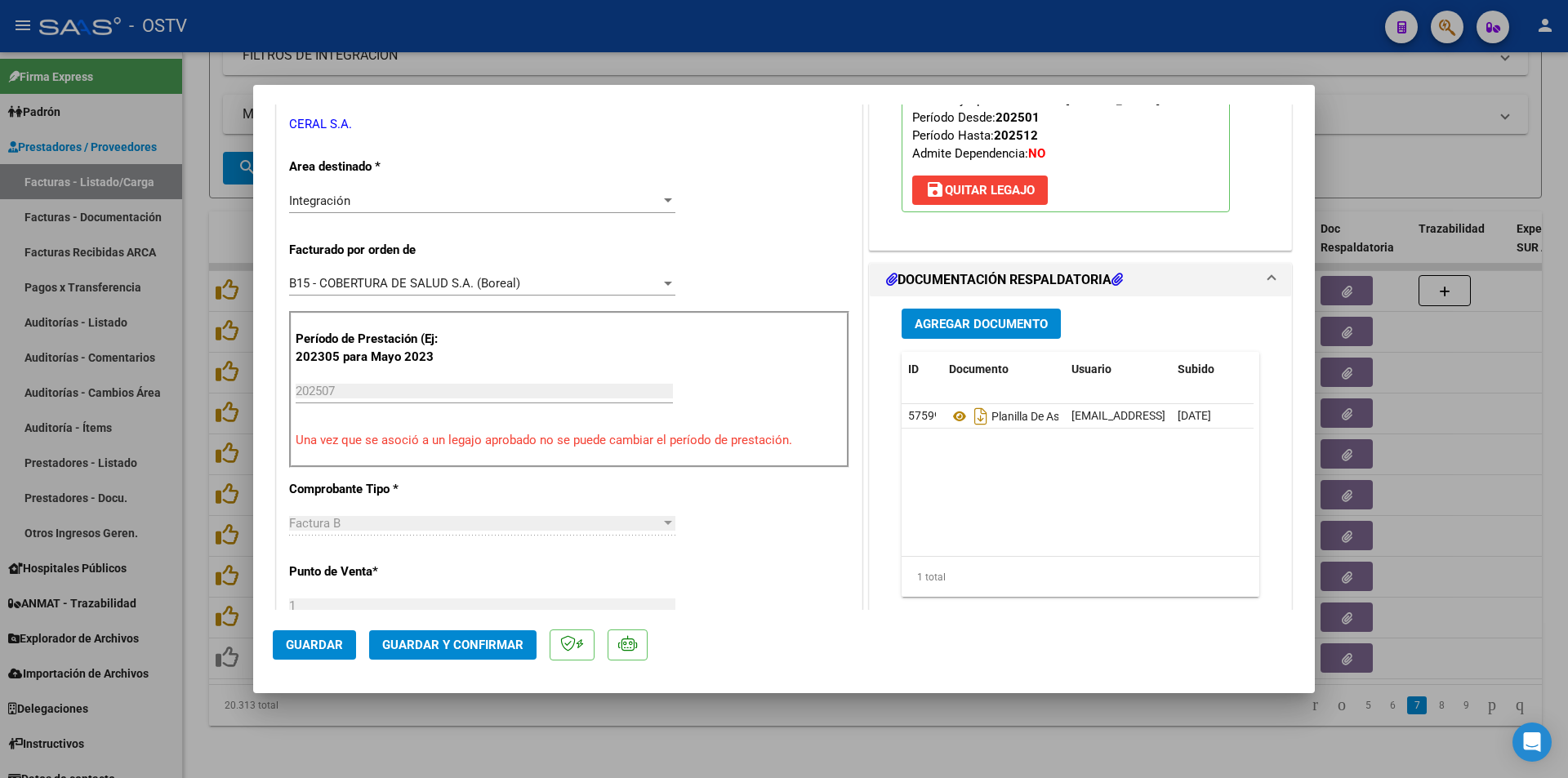
scroll to position [408, 0]
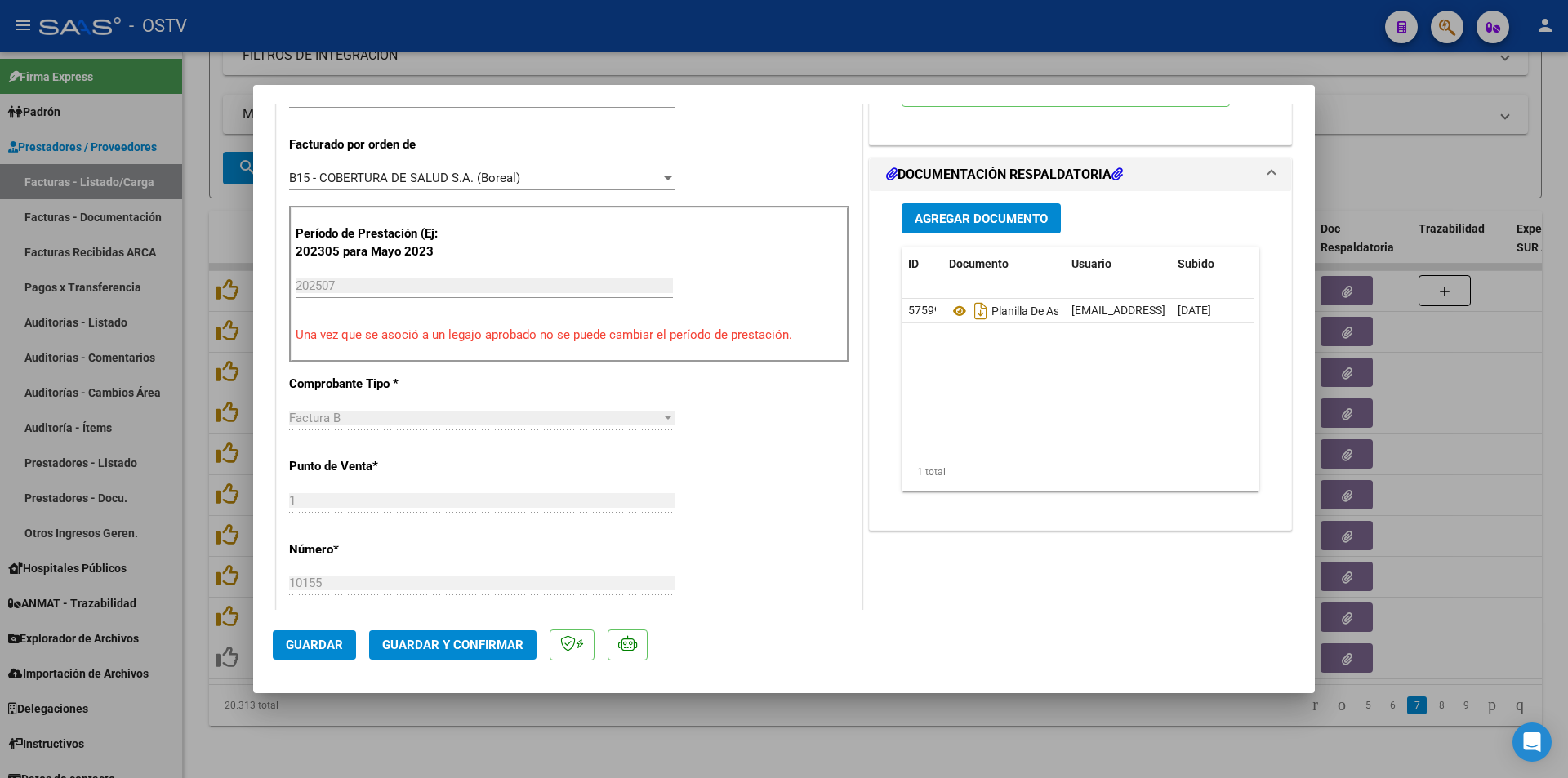
click at [194, 363] on div at bounding box center [784, 389] width 1568 height 778
type input "$ 0,00"
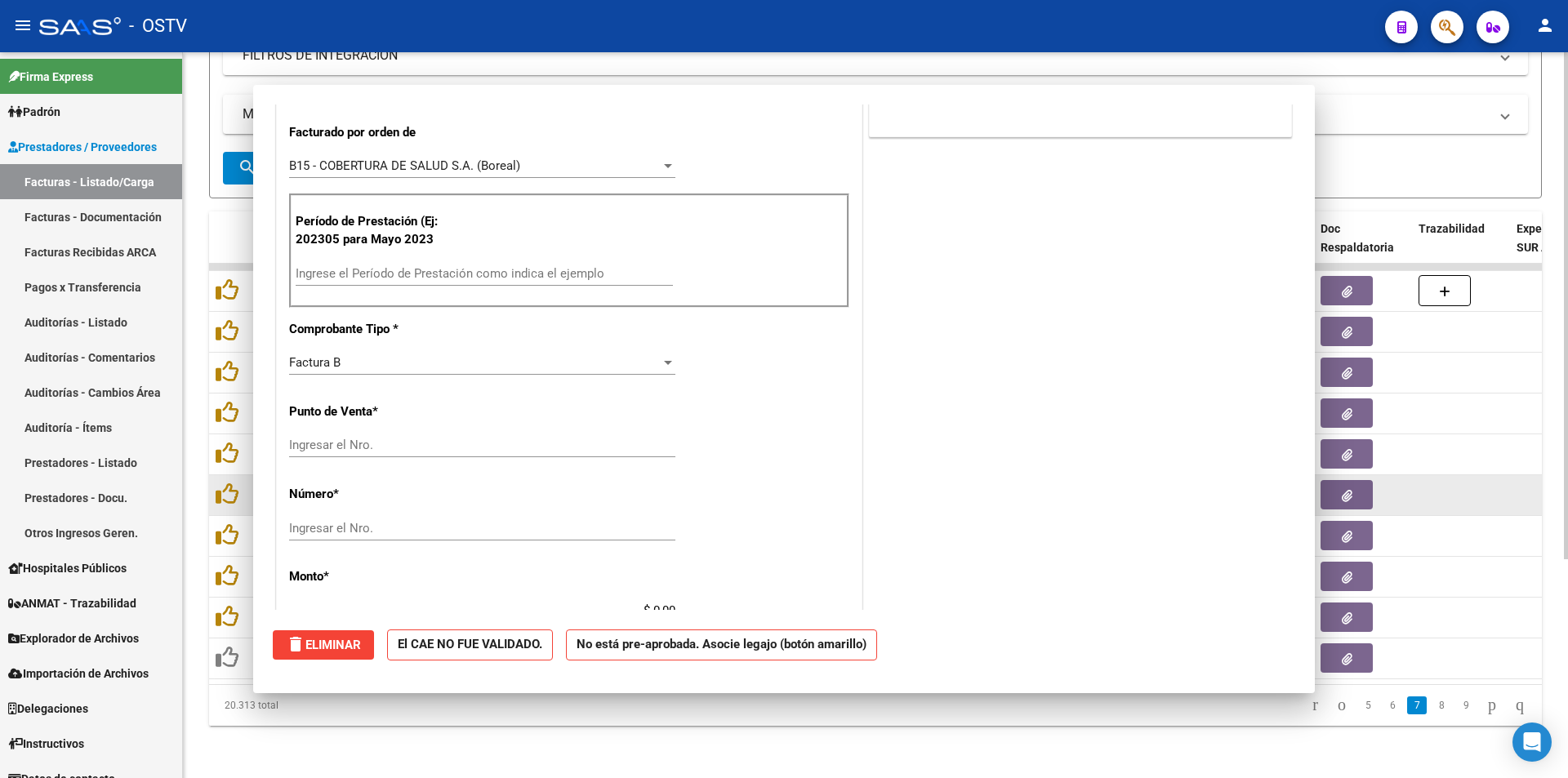
scroll to position [396, 0]
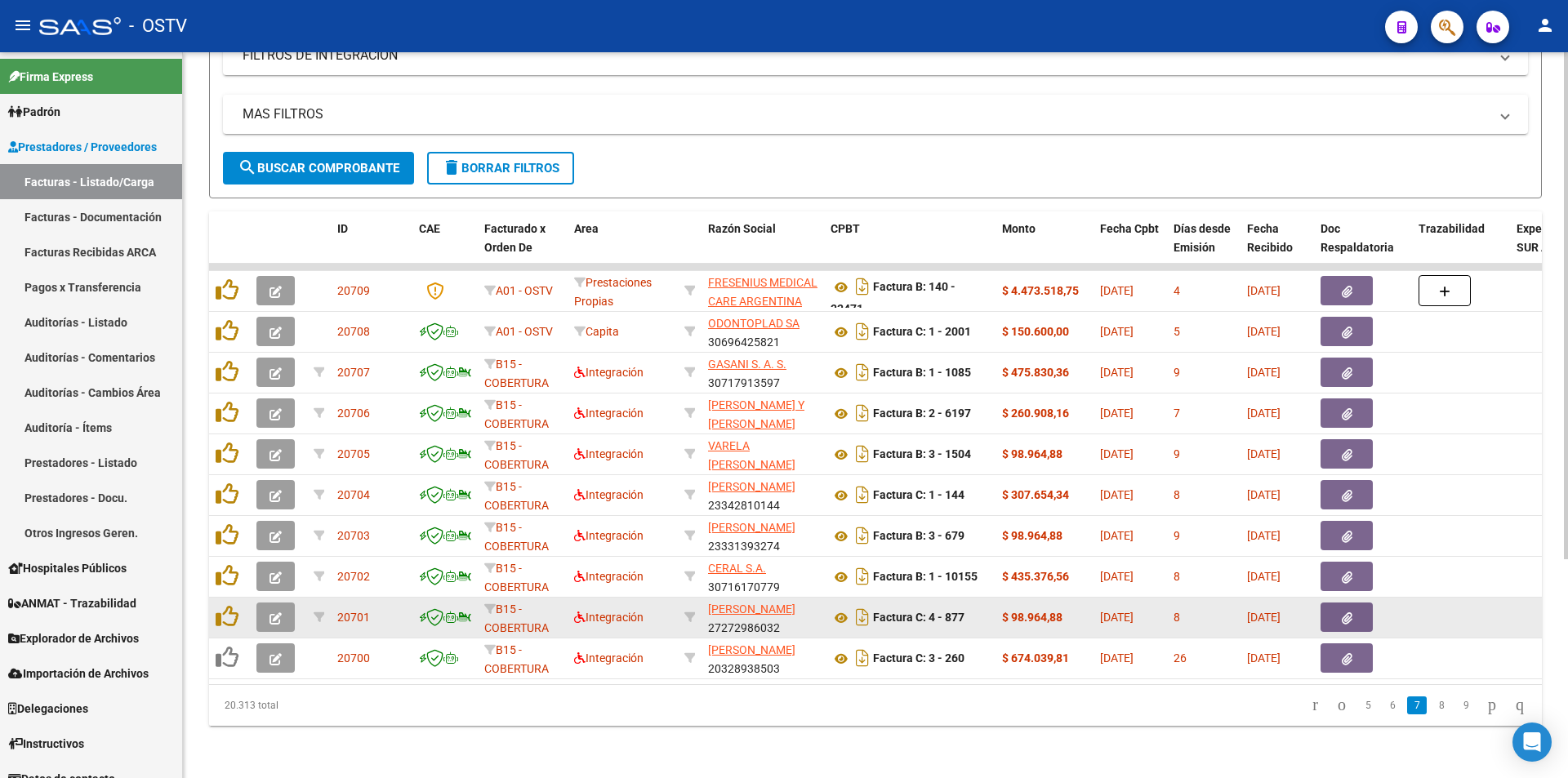
click at [285, 603] on button "button" at bounding box center [275, 617] width 38 height 29
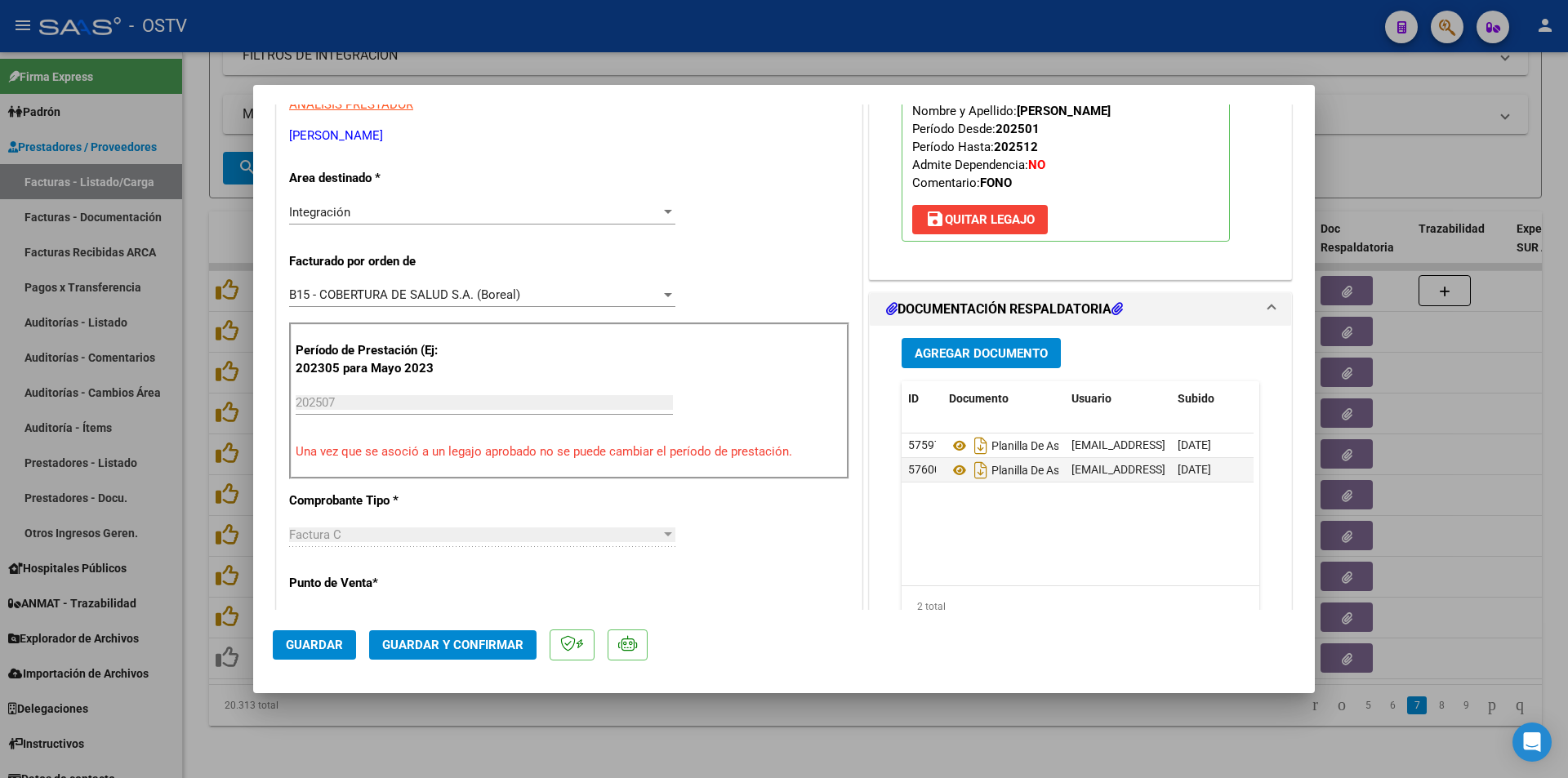
scroll to position [327, 0]
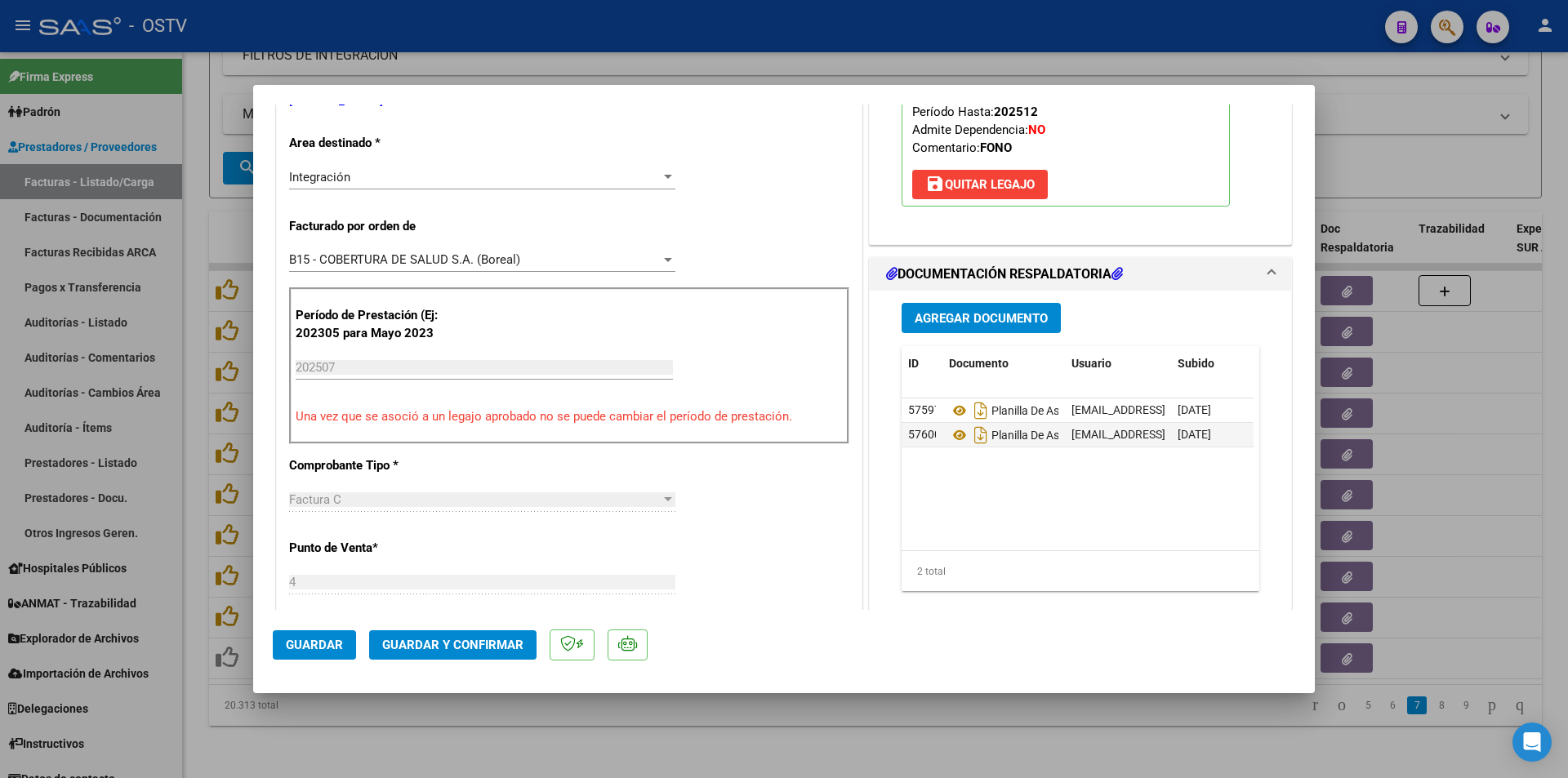
click at [203, 238] on div at bounding box center [784, 389] width 1568 height 778
type input "$ 0,00"
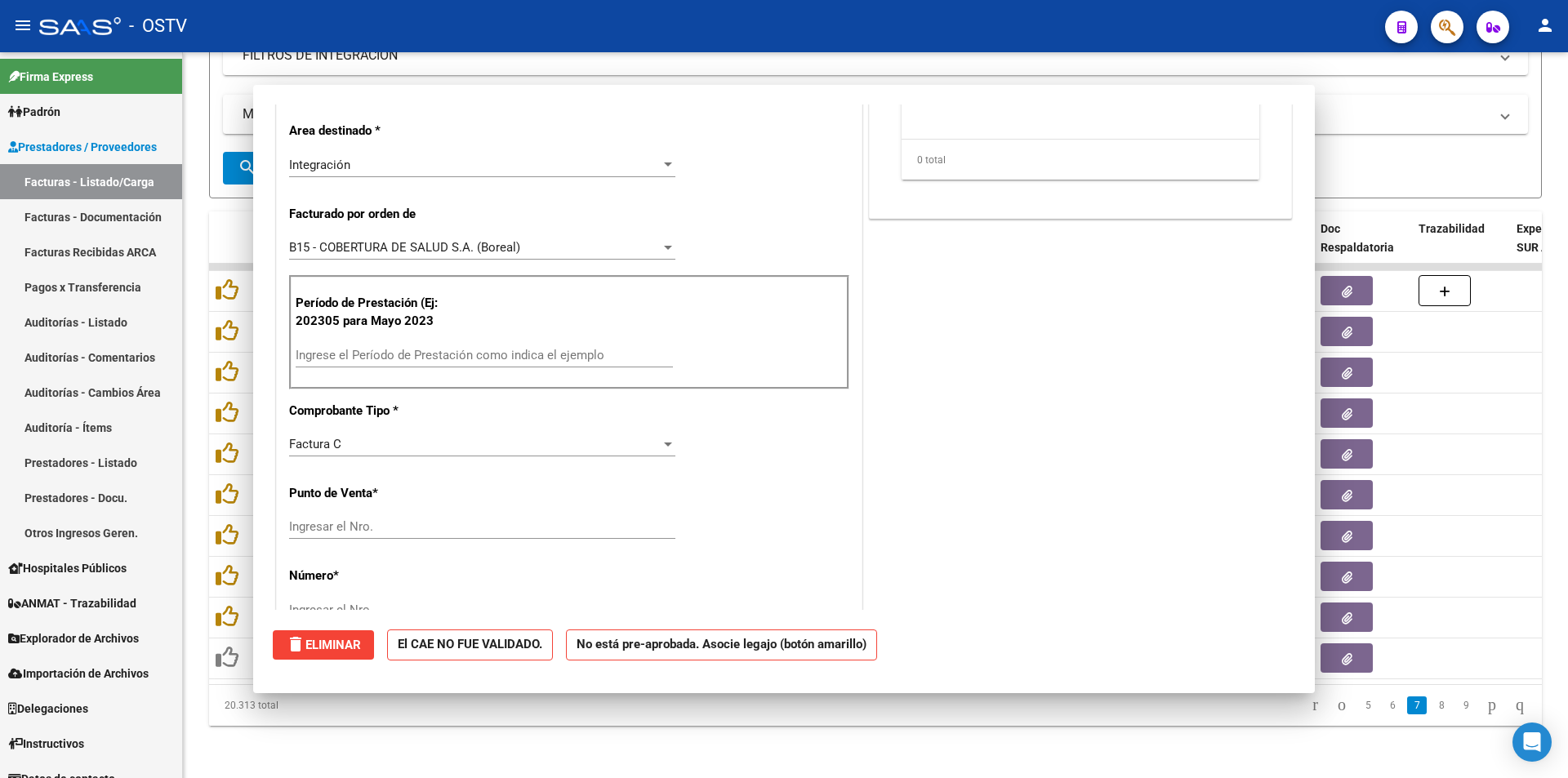
scroll to position [0, 0]
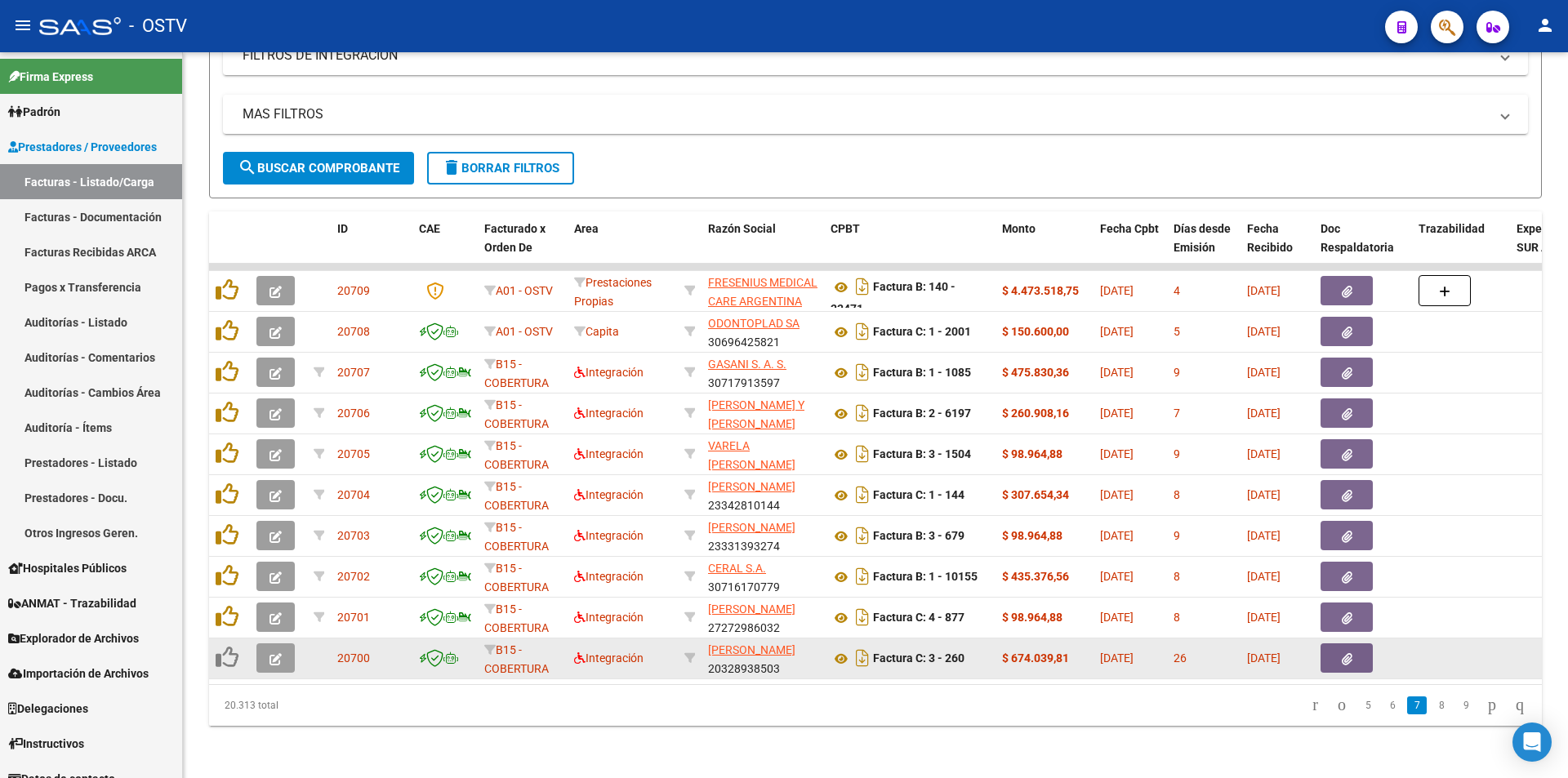
click at [278, 653] on icon "button" at bounding box center [276, 659] width 12 height 12
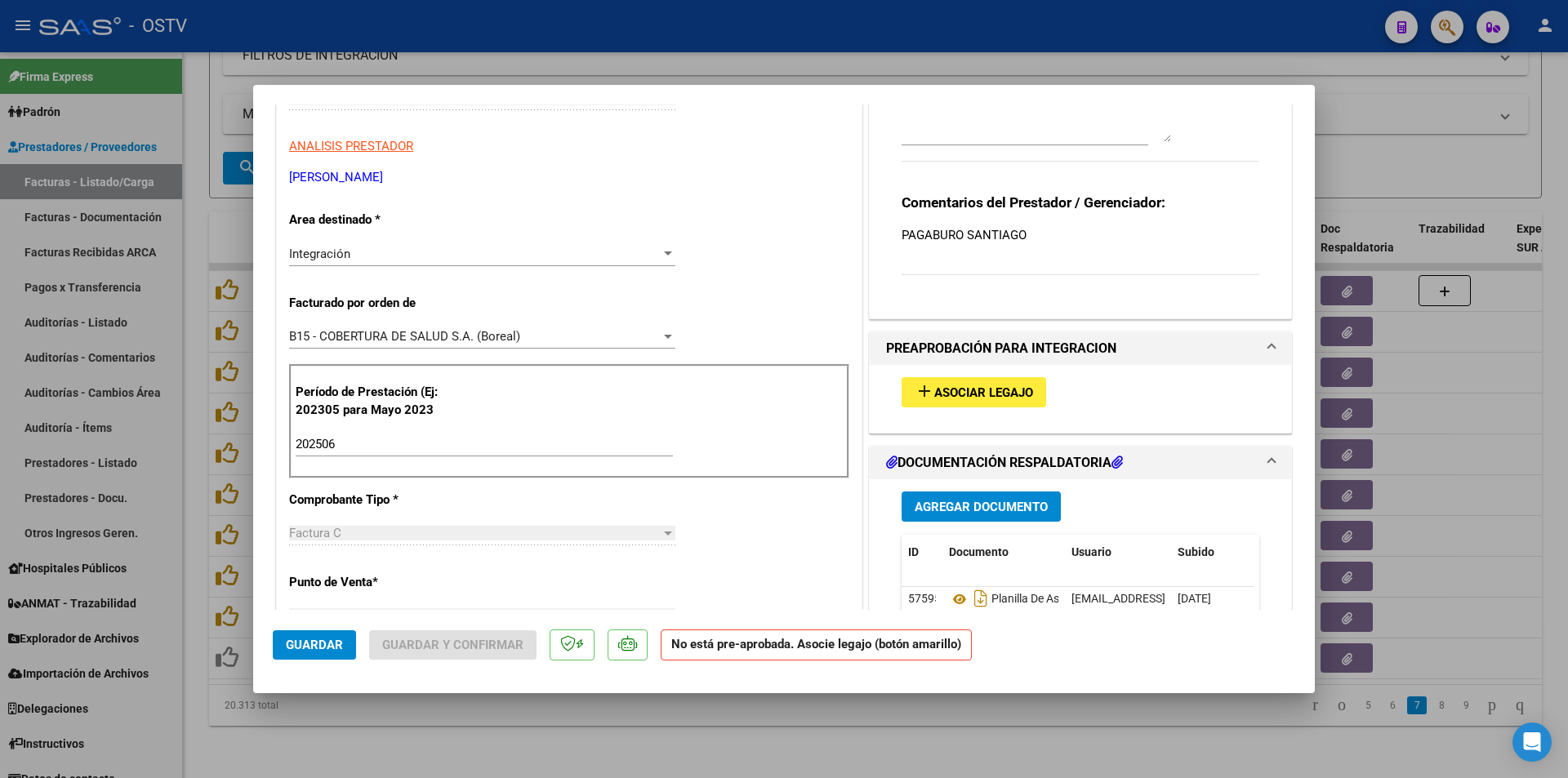
scroll to position [490, 0]
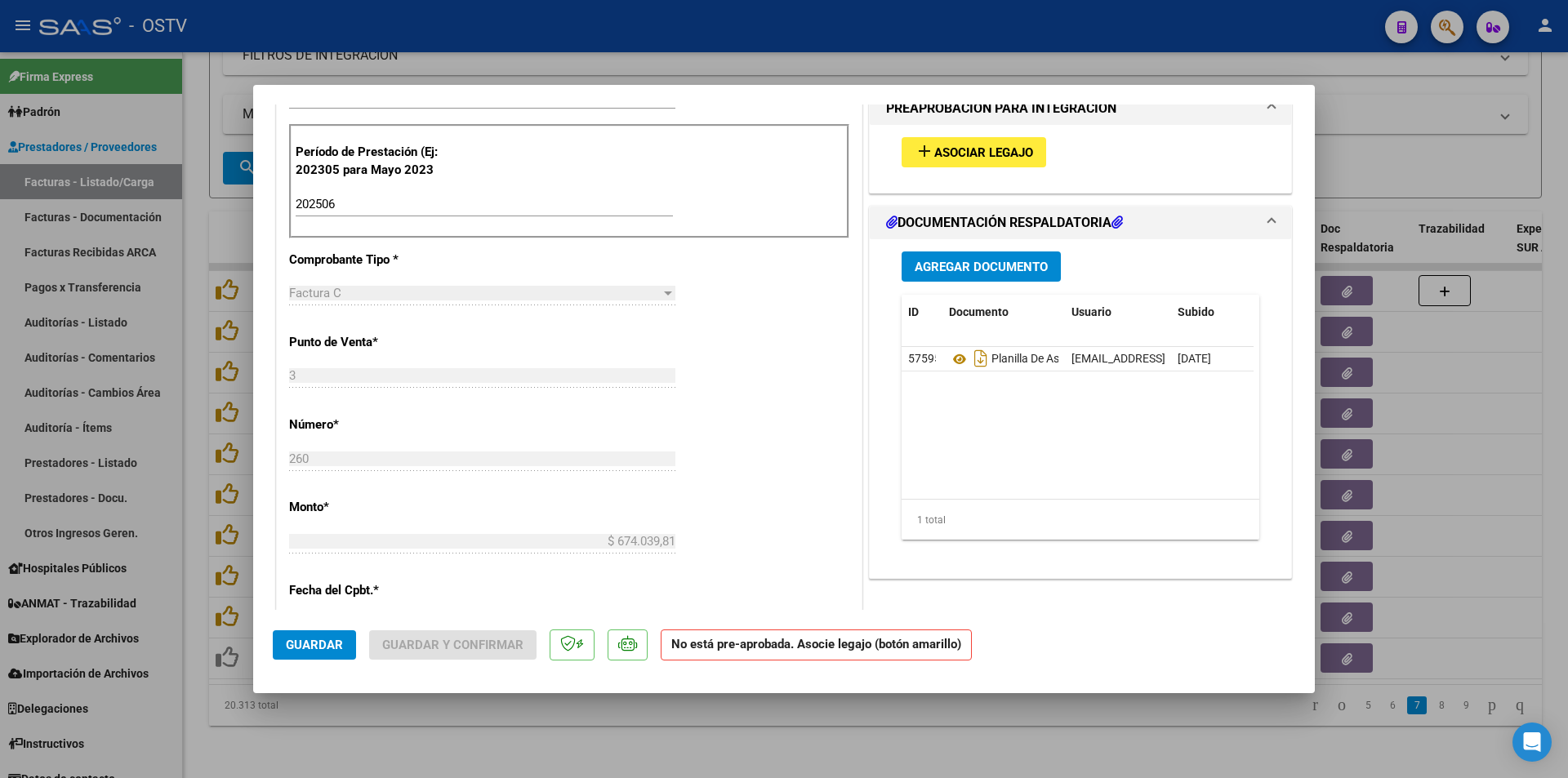
click at [195, 220] on div at bounding box center [784, 389] width 1568 height 778
type input "$ 0,00"
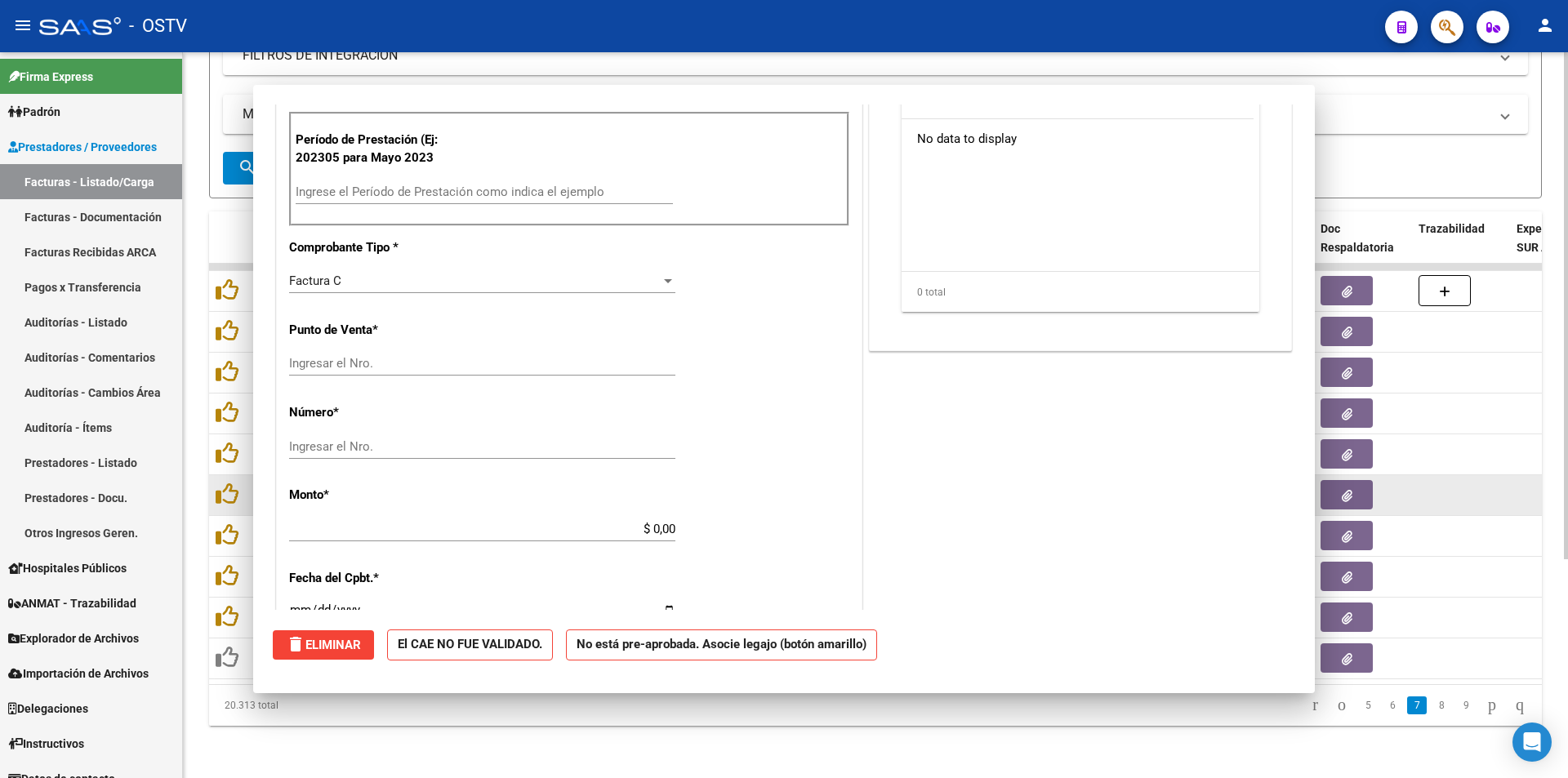
scroll to position [0, 0]
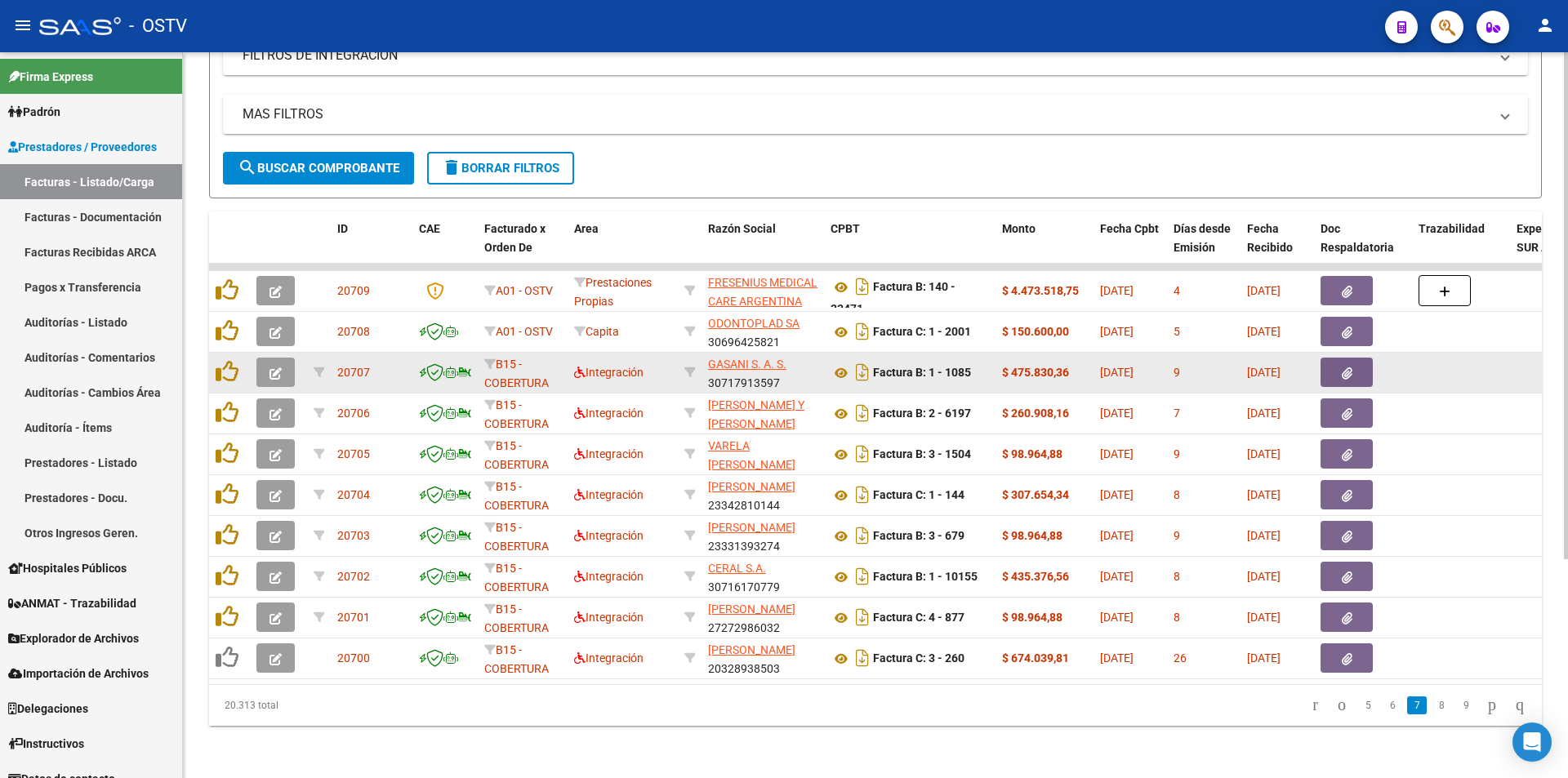
click at [271, 367] on icon "button" at bounding box center [276, 373] width 12 height 12
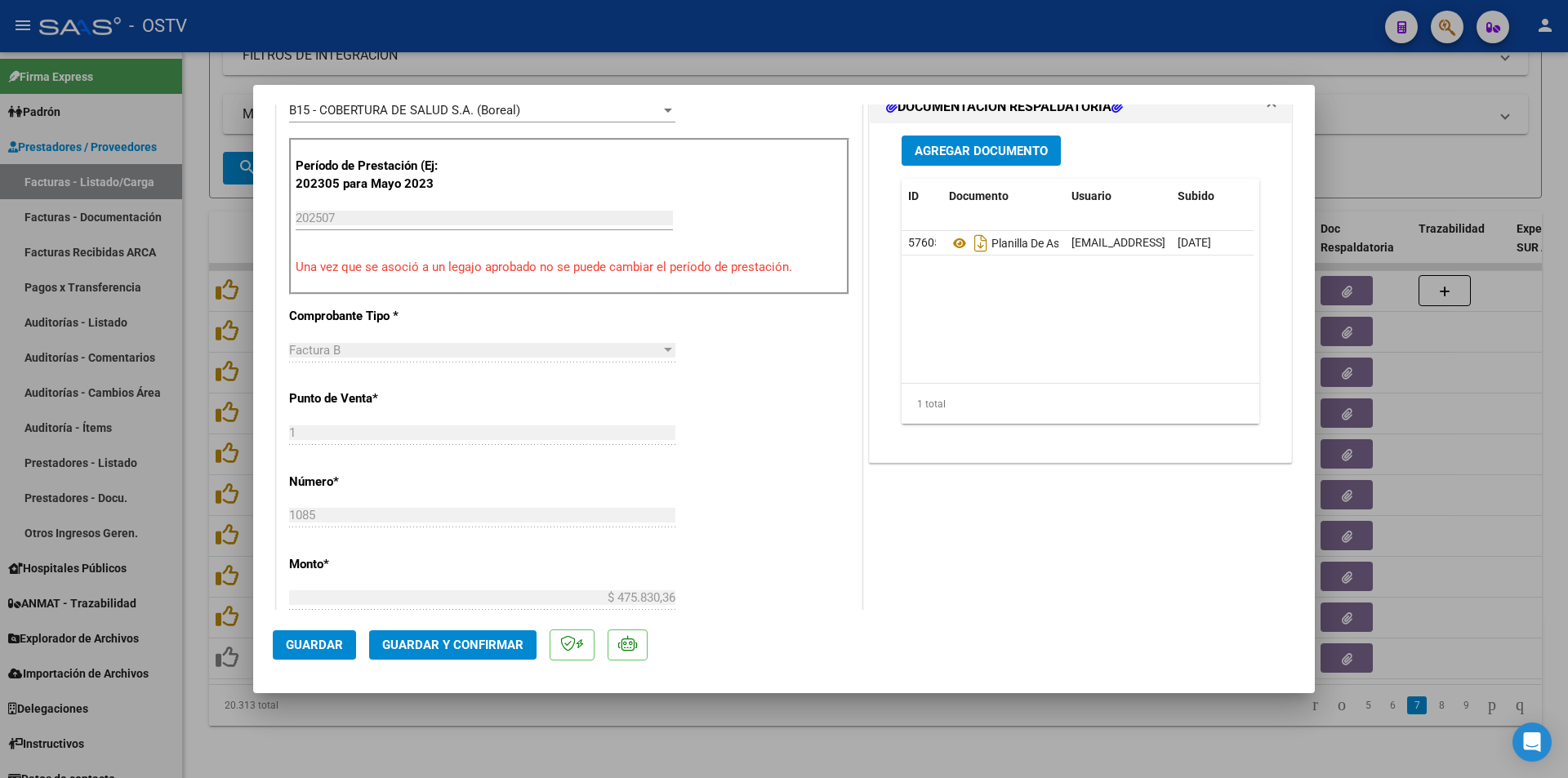
scroll to position [490, 0]
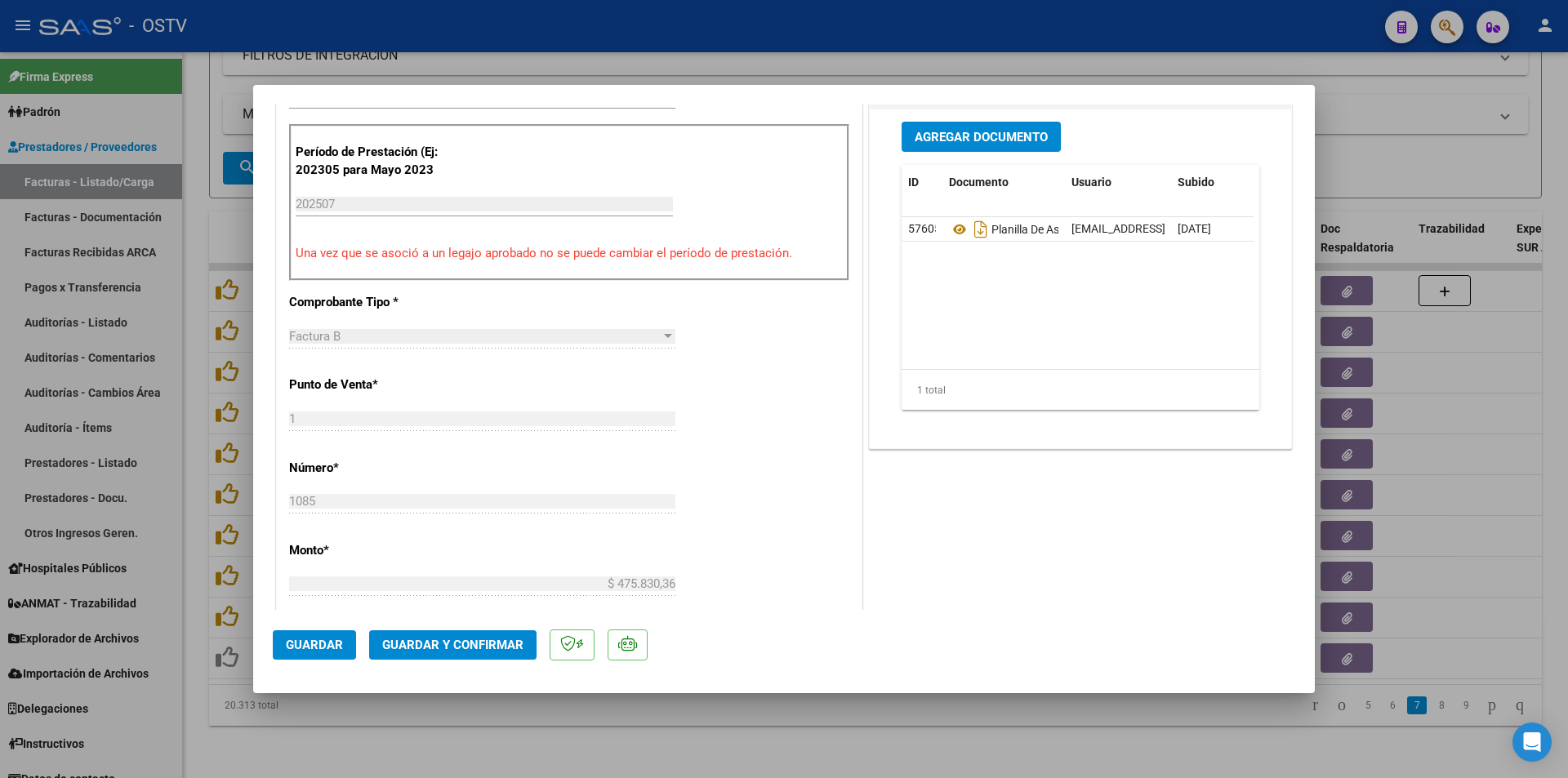
click at [210, 228] on div at bounding box center [784, 389] width 1568 height 778
type input "$ 0,00"
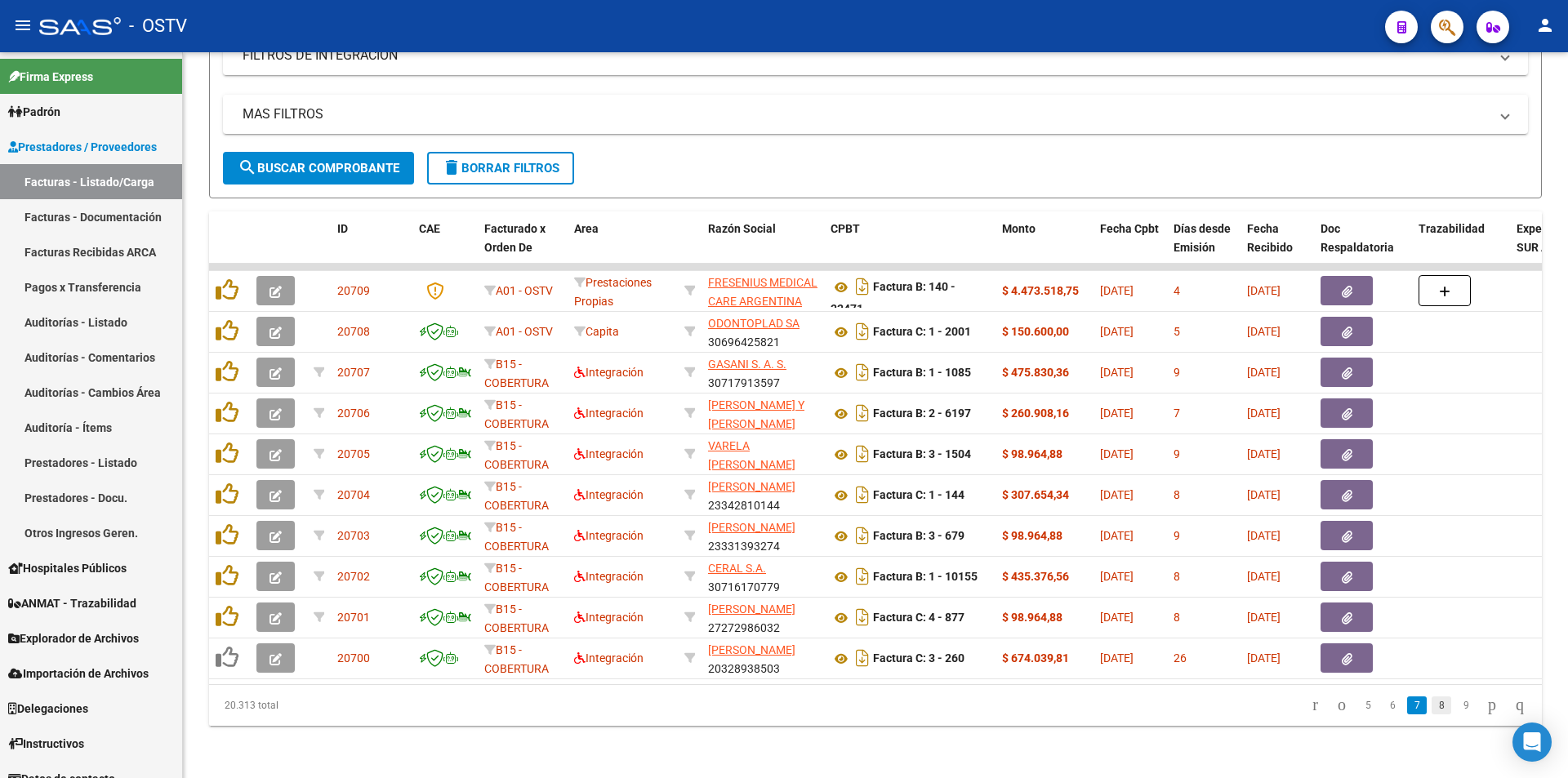
click at [1431, 700] on link "8" at bounding box center [1441, 705] width 20 height 18
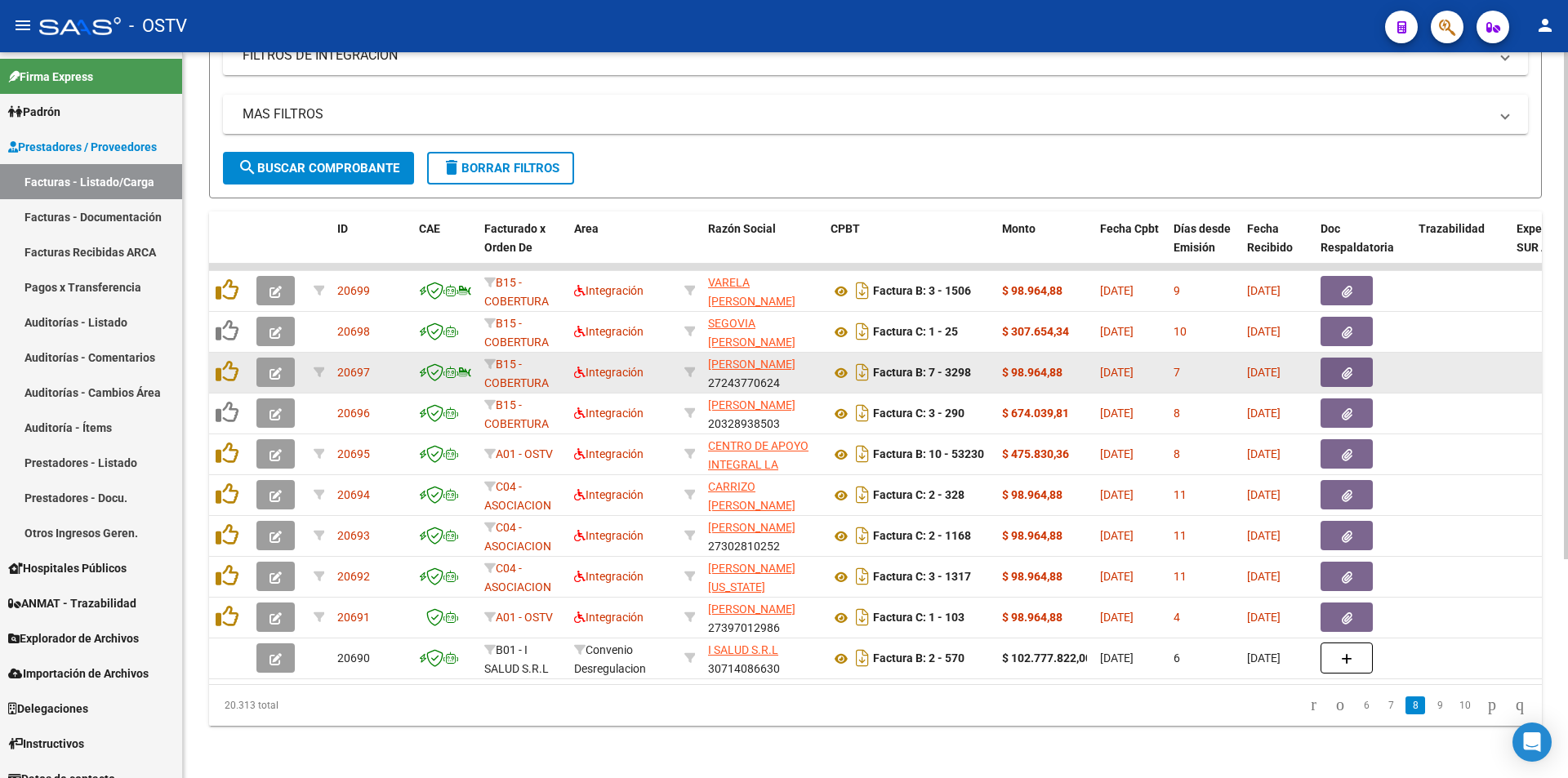
click at [285, 358] on button "button" at bounding box center [275, 373] width 38 height 29
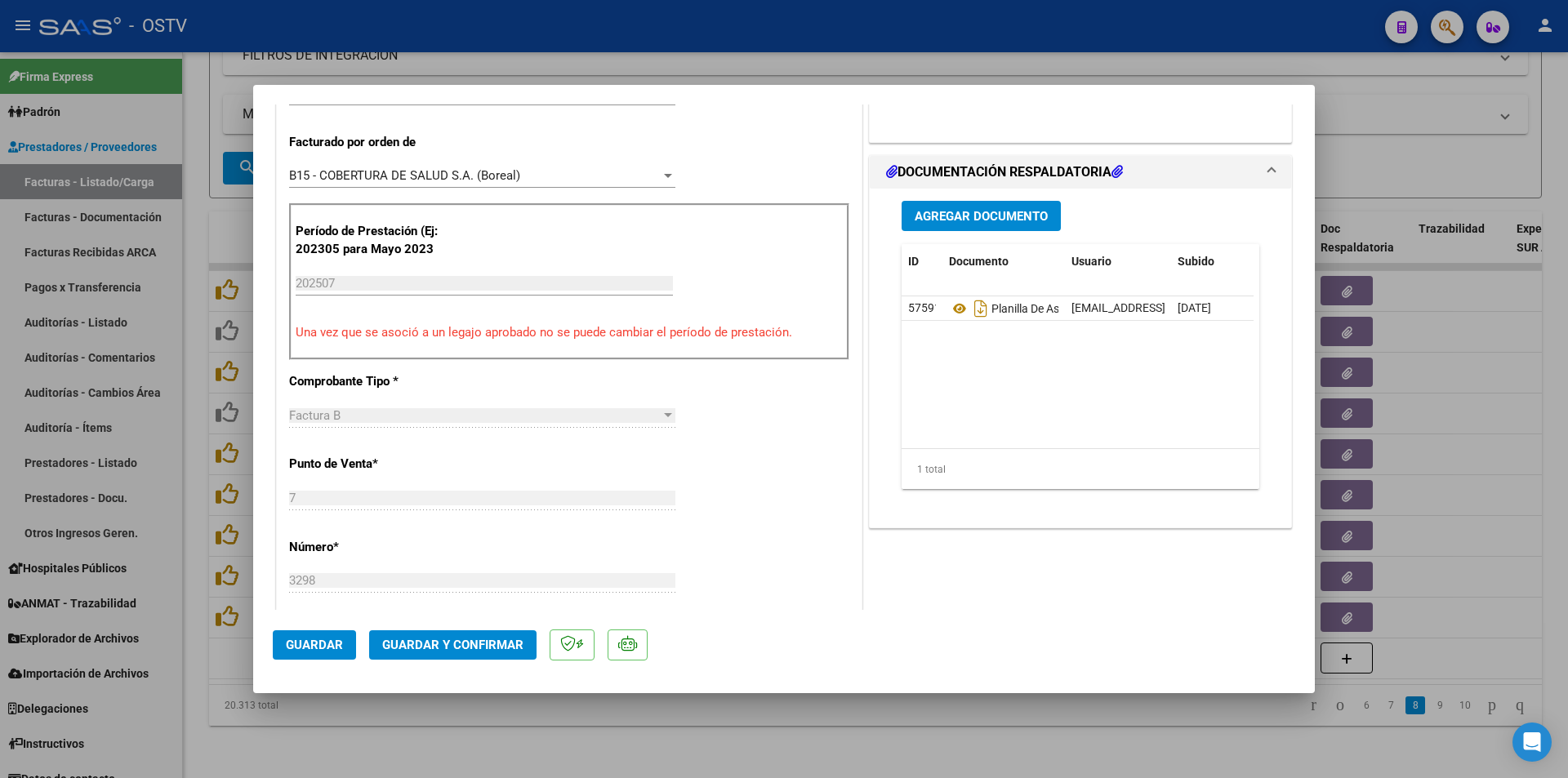
scroll to position [490, 0]
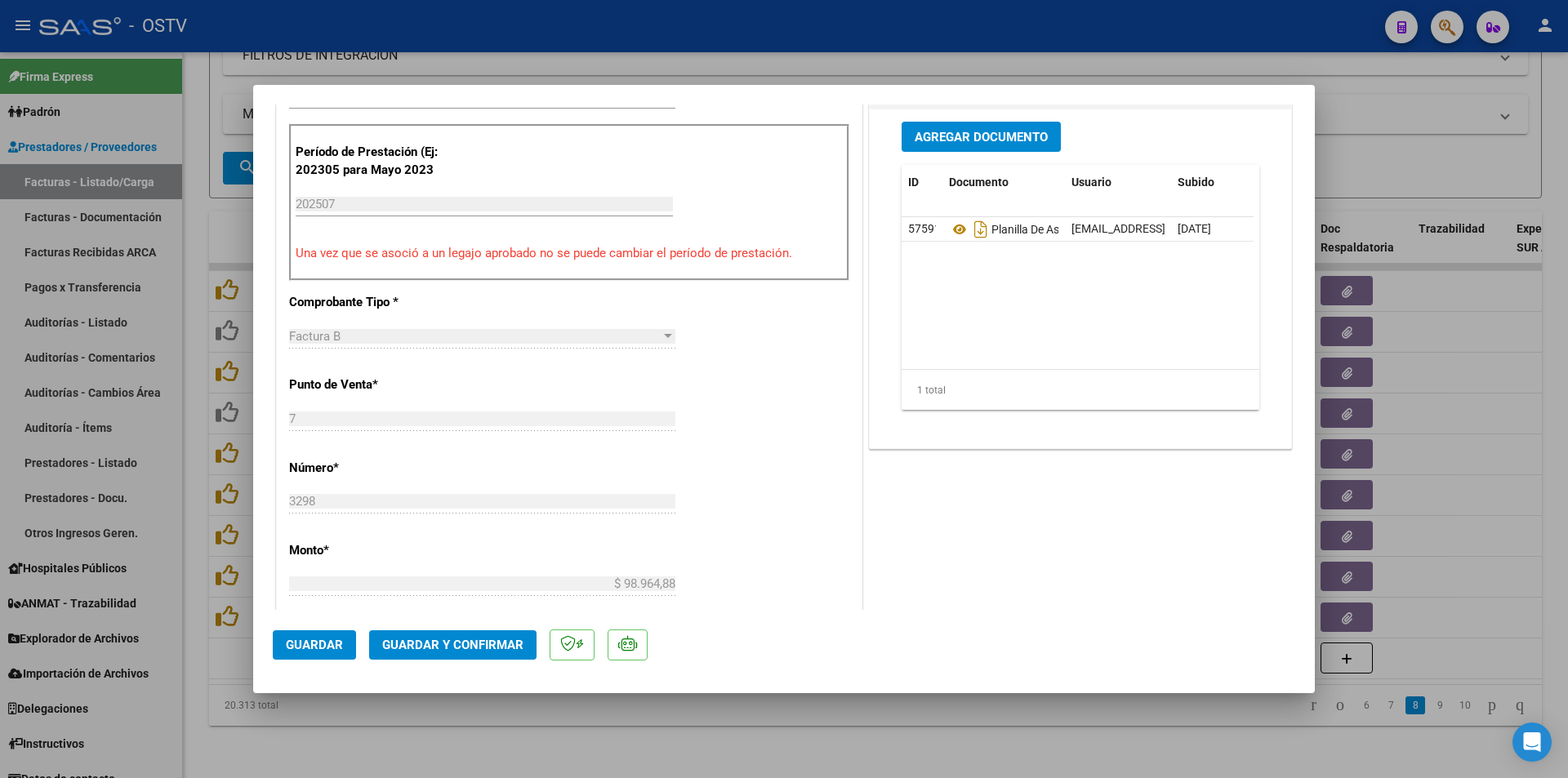
click at [206, 277] on div at bounding box center [784, 389] width 1568 height 778
type input "$ 0,00"
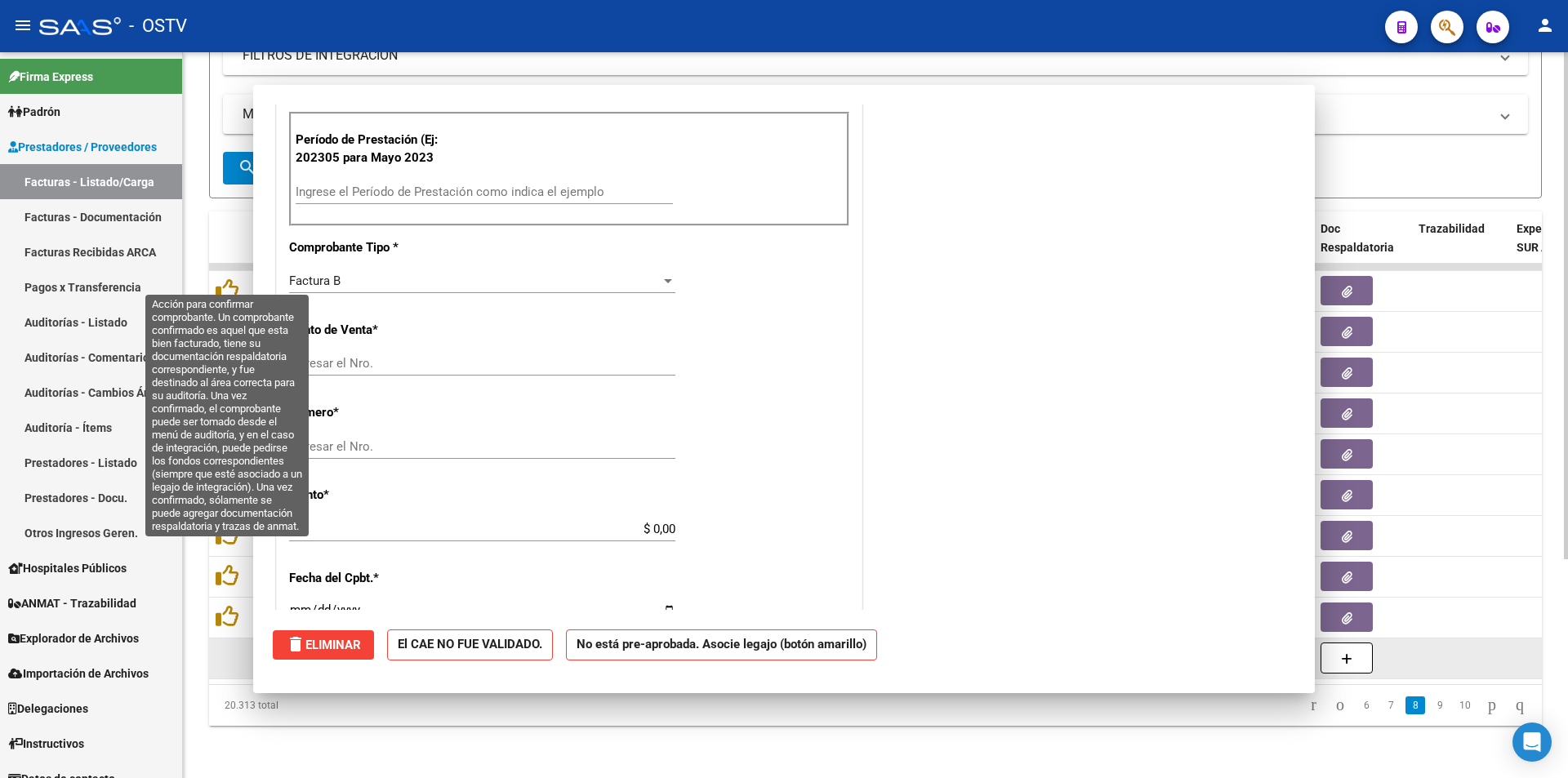
scroll to position [0, 0]
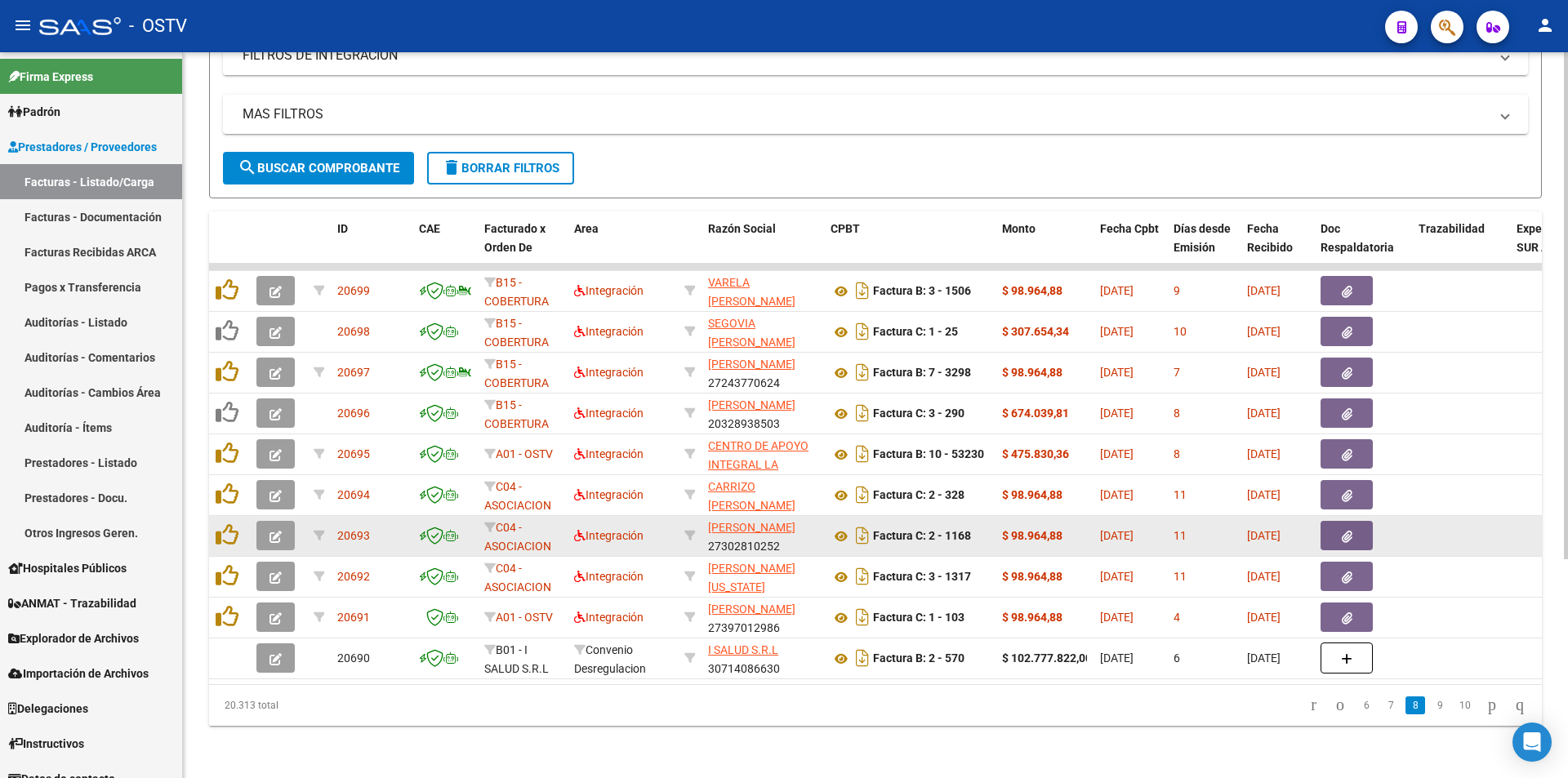
click at [267, 520] on button "button" at bounding box center [275, 535] width 38 height 29
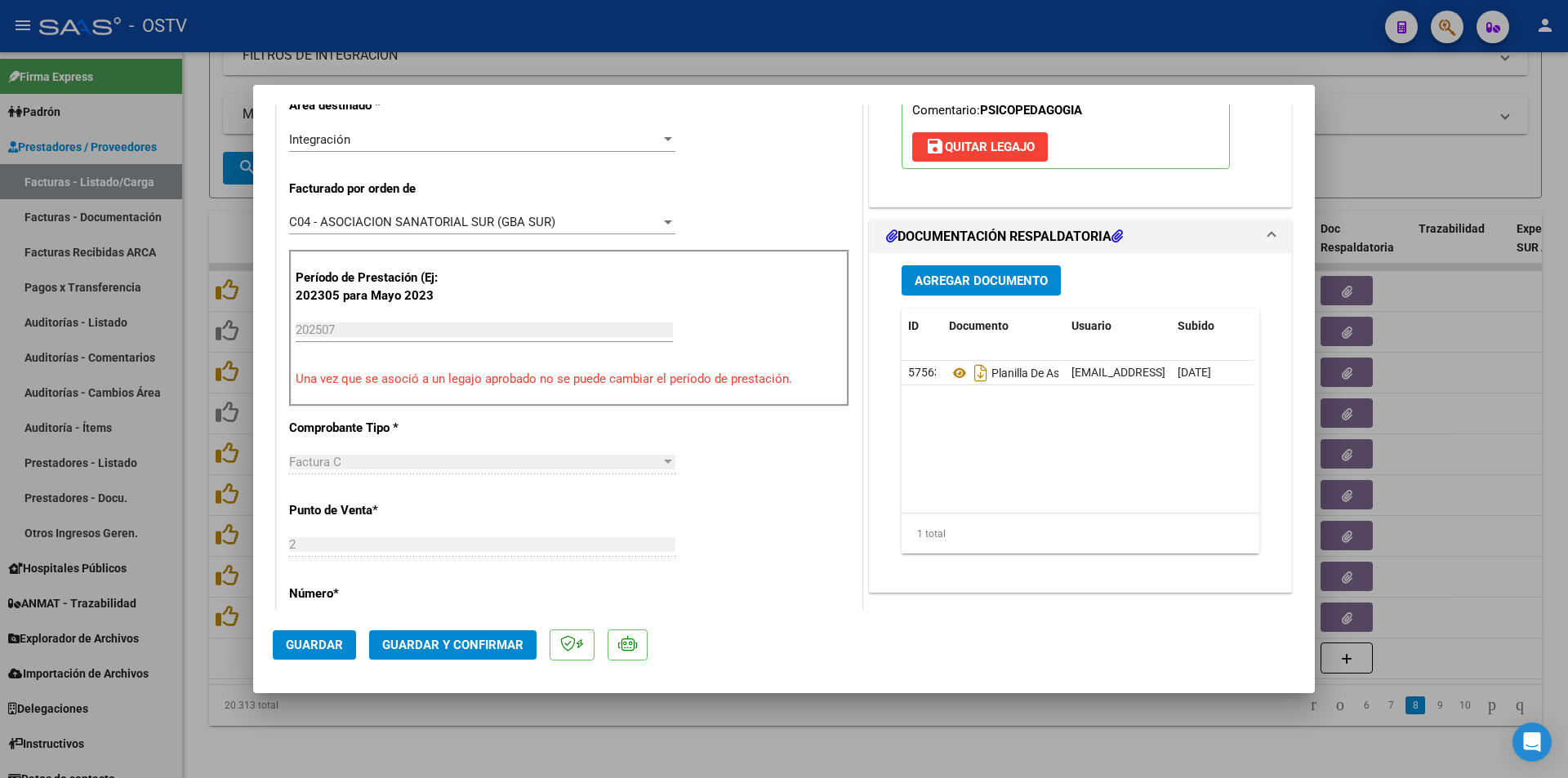
scroll to position [357, 0]
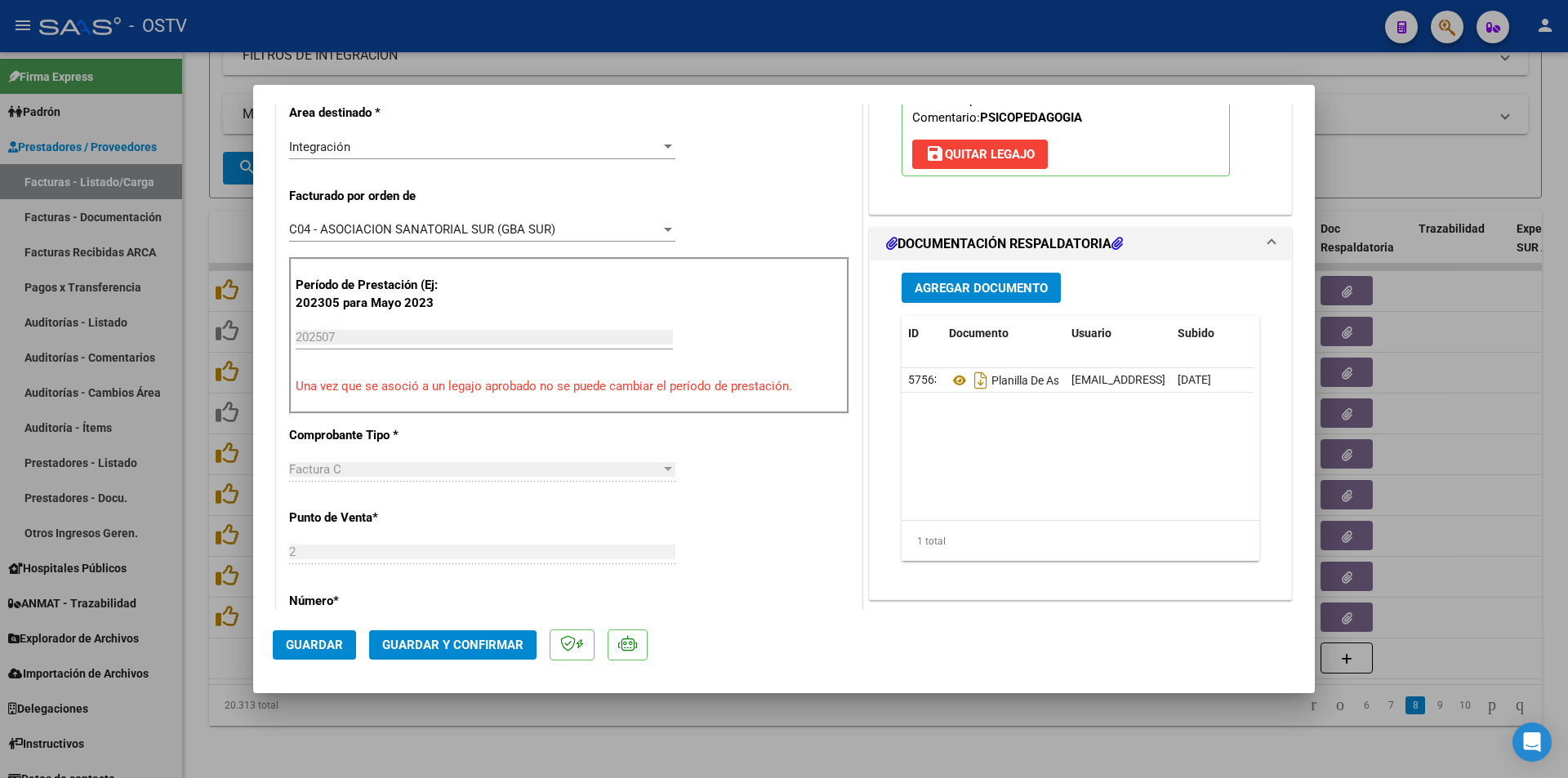
click at [195, 226] on div at bounding box center [784, 389] width 1568 height 778
type input "$ 0,00"
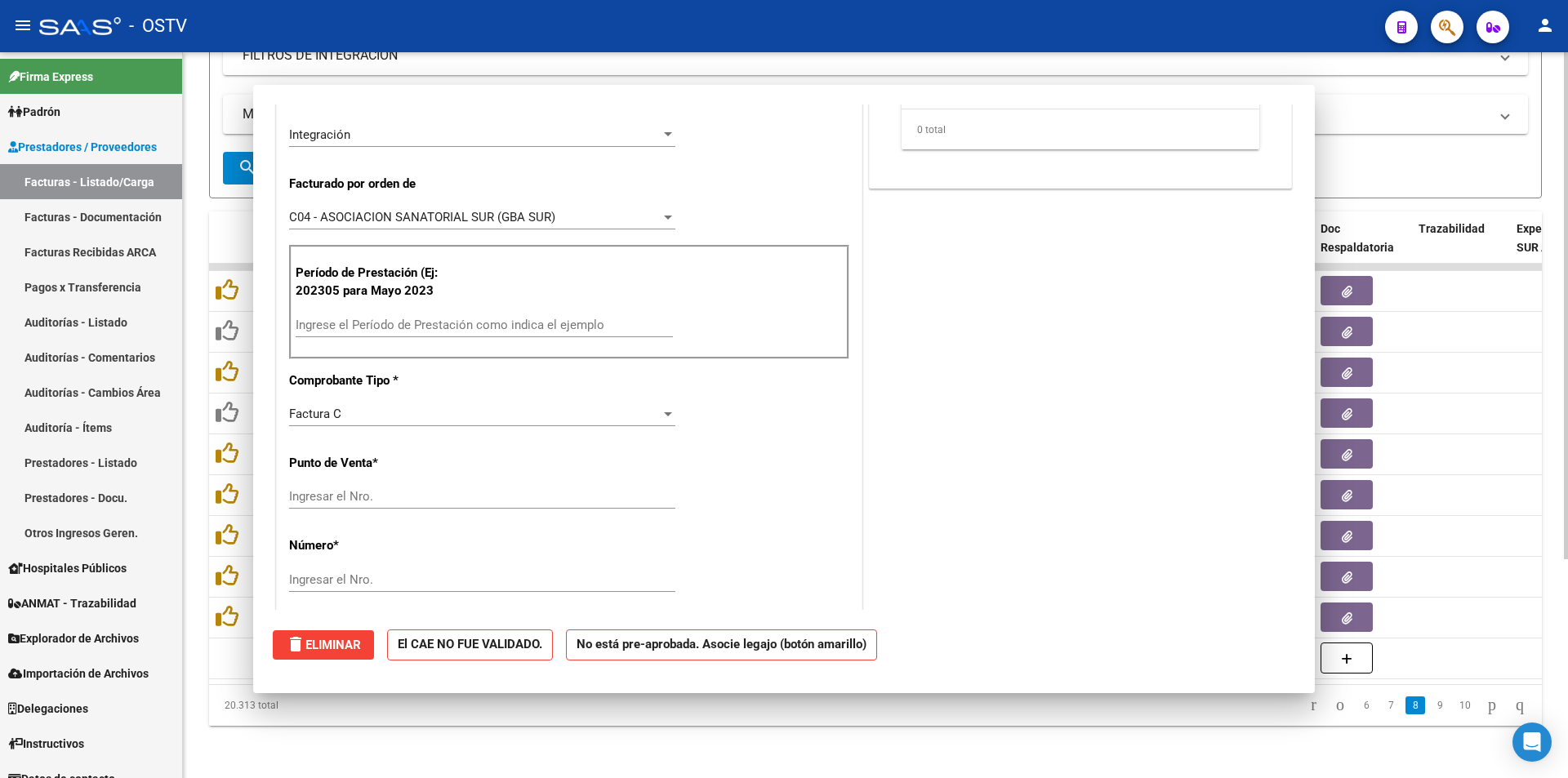
scroll to position [0, 0]
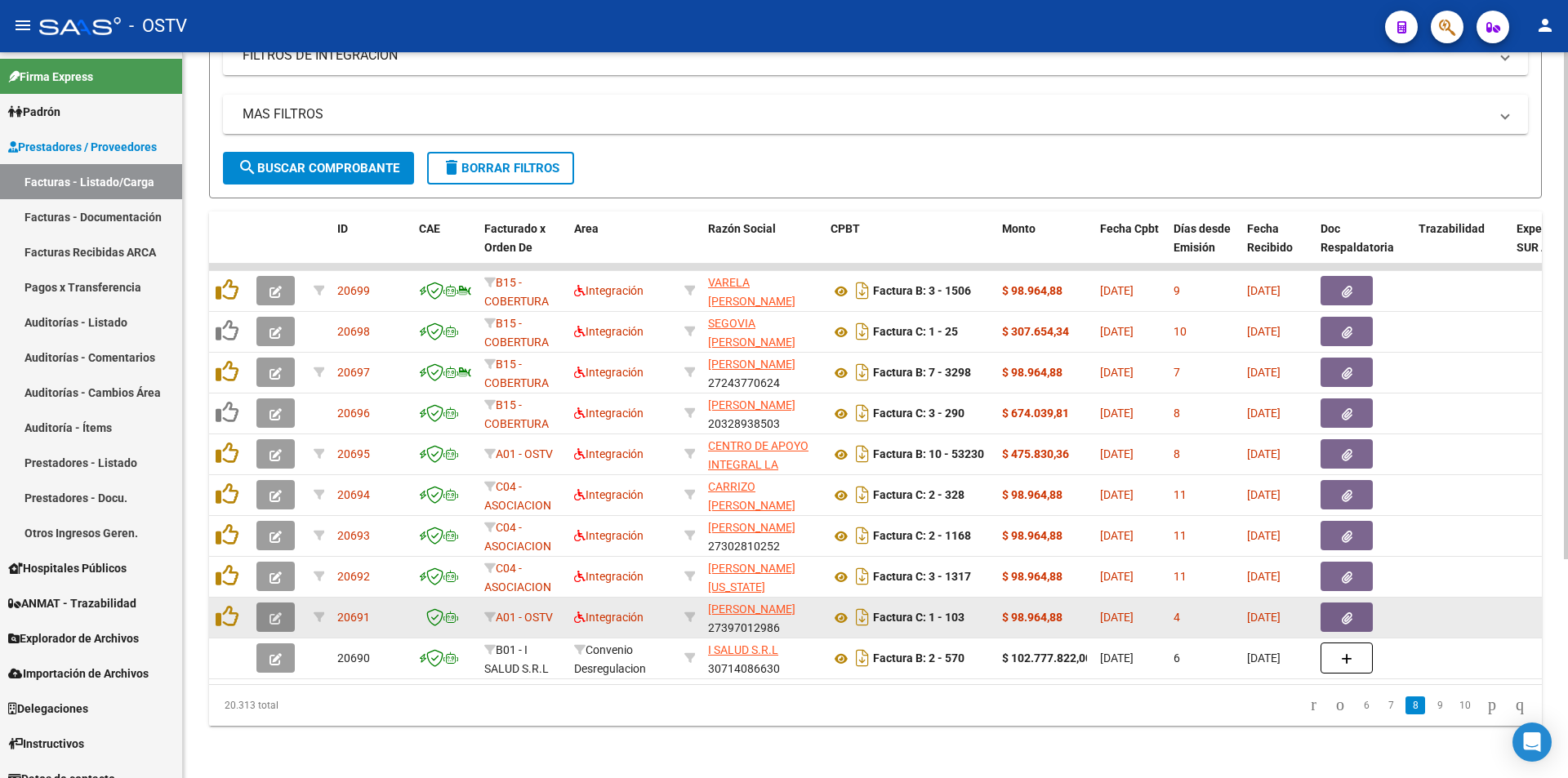
click at [280, 612] on icon "button" at bounding box center [276, 618] width 12 height 12
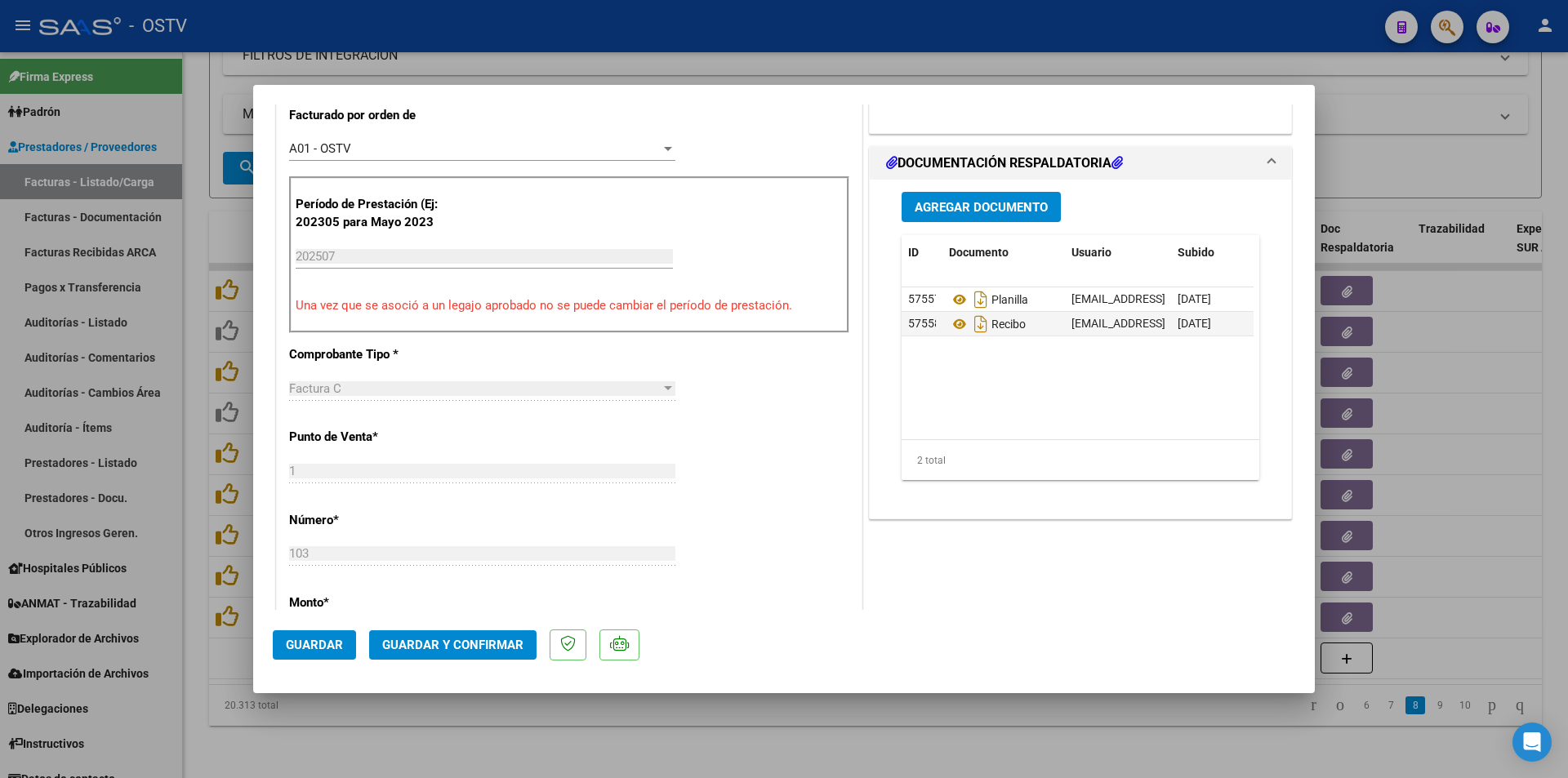
scroll to position [490, 0]
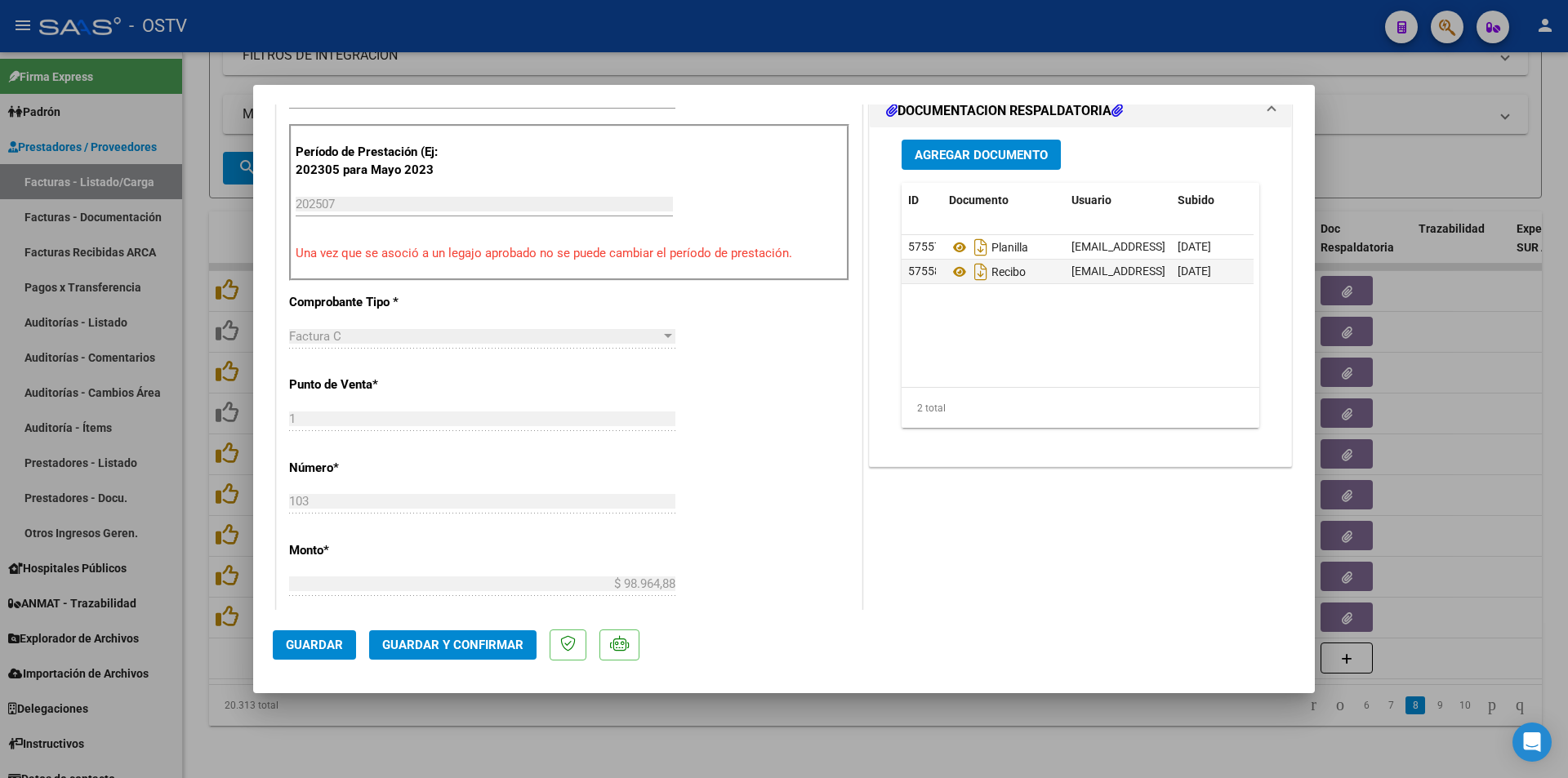
click at [198, 291] on div at bounding box center [784, 389] width 1568 height 778
type input "$ 0,00"
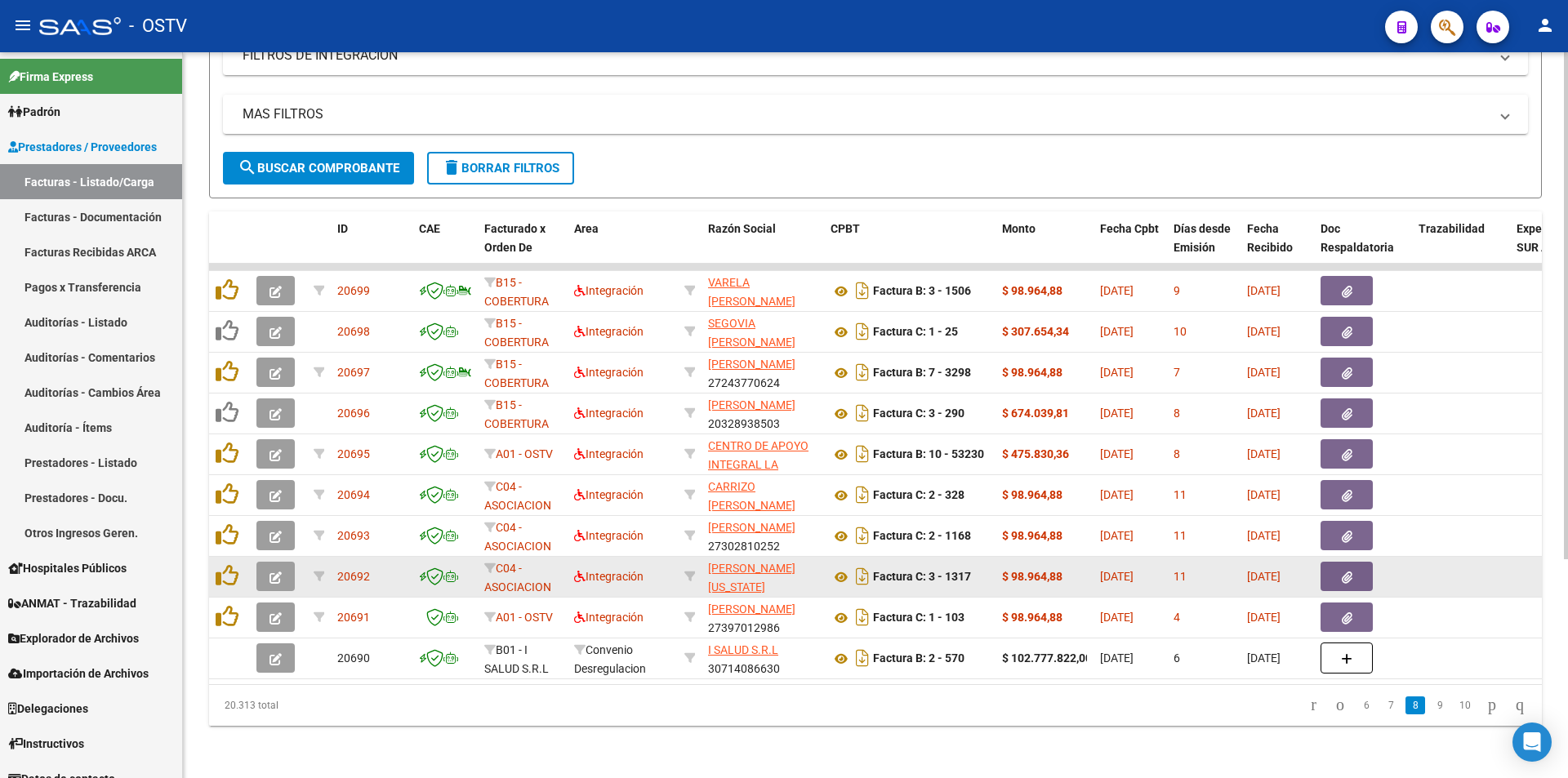
click at [278, 571] on icon "button" at bounding box center [276, 577] width 12 height 12
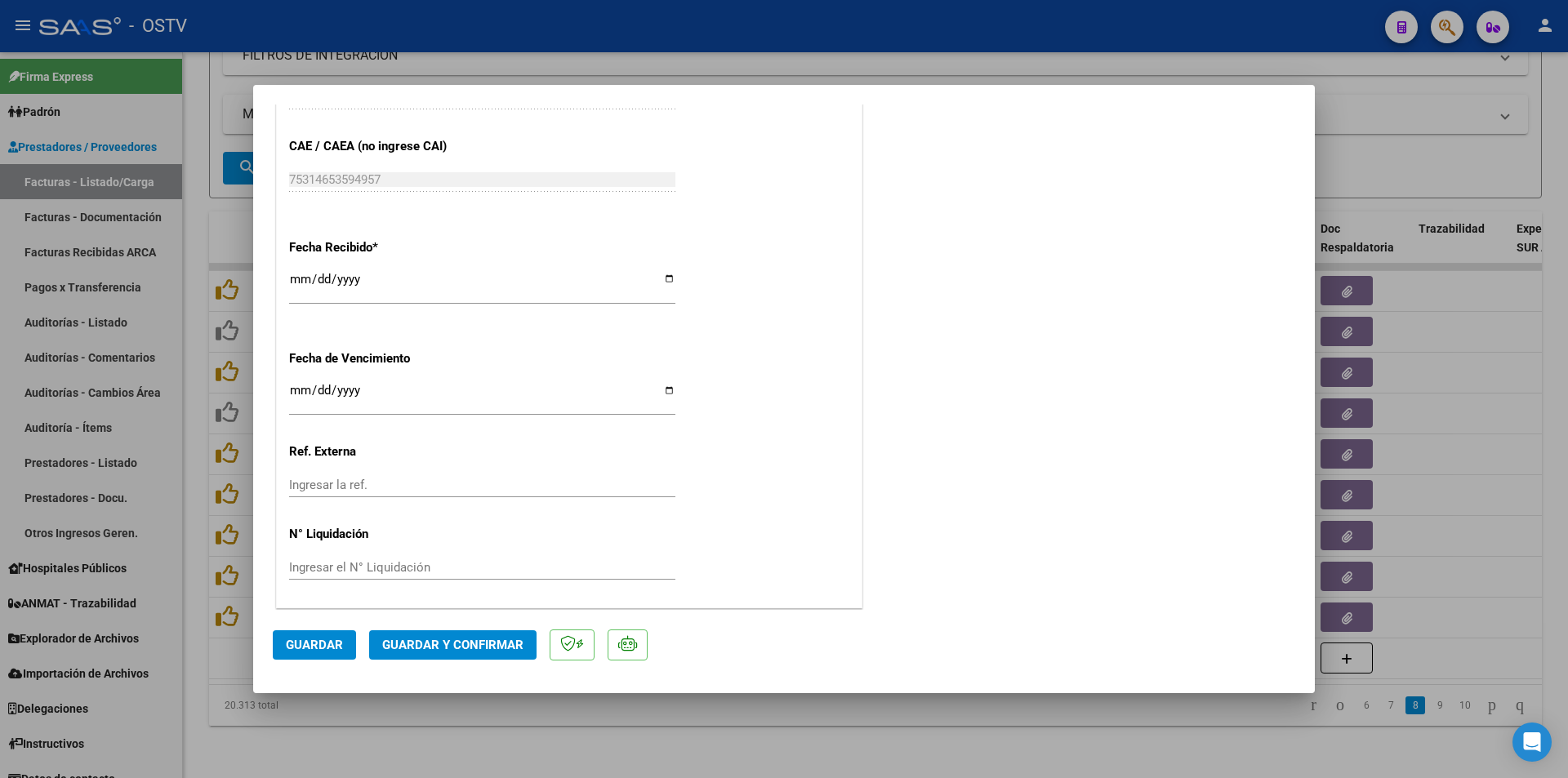
scroll to position [1071, 0]
click at [201, 90] on div at bounding box center [784, 389] width 1568 height 778
type input "$ 0,00"
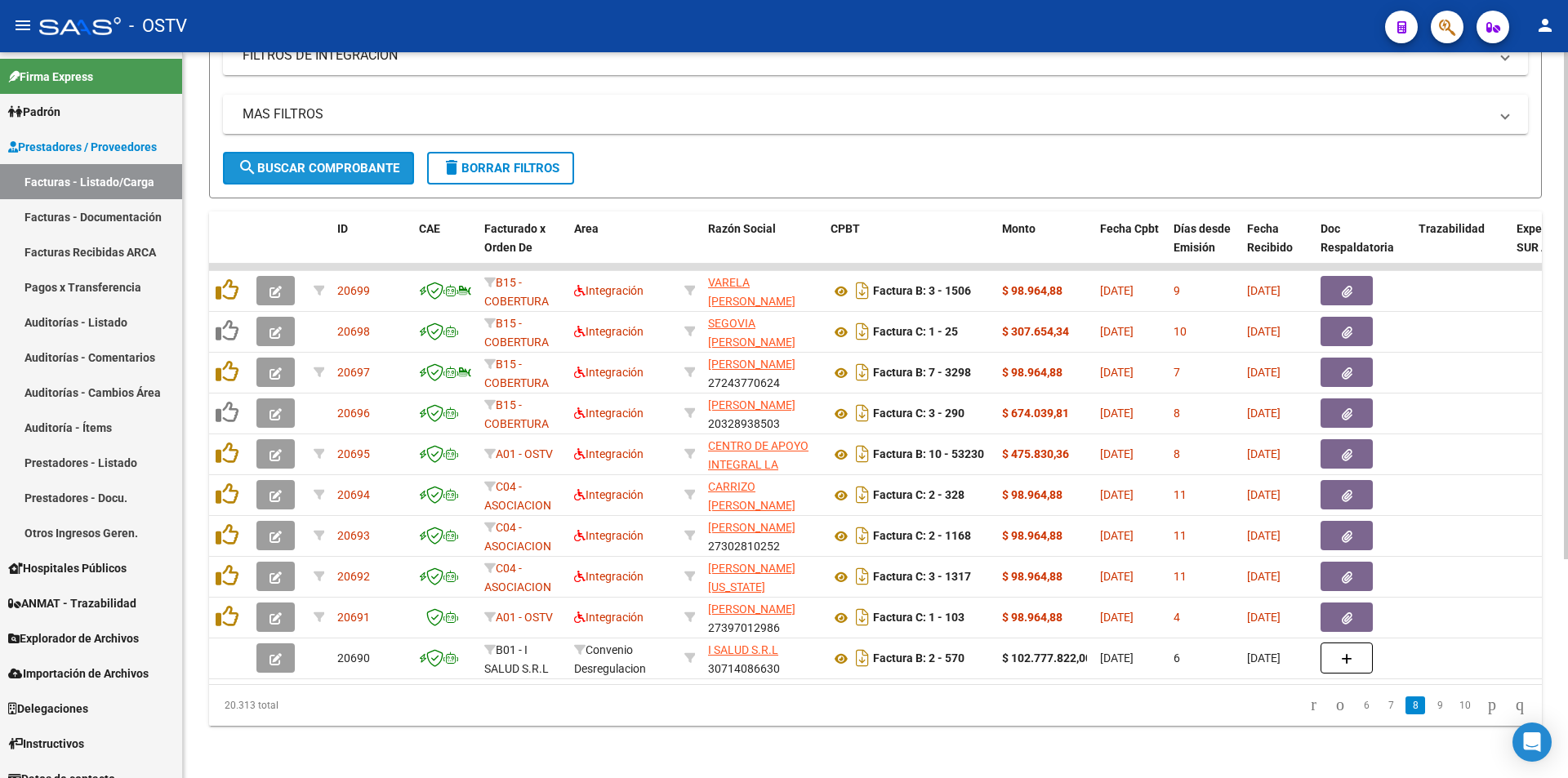
click at [314, 161] on span "search Buscar Comprobante" at bounding box center [318, 168] width 162 height 15
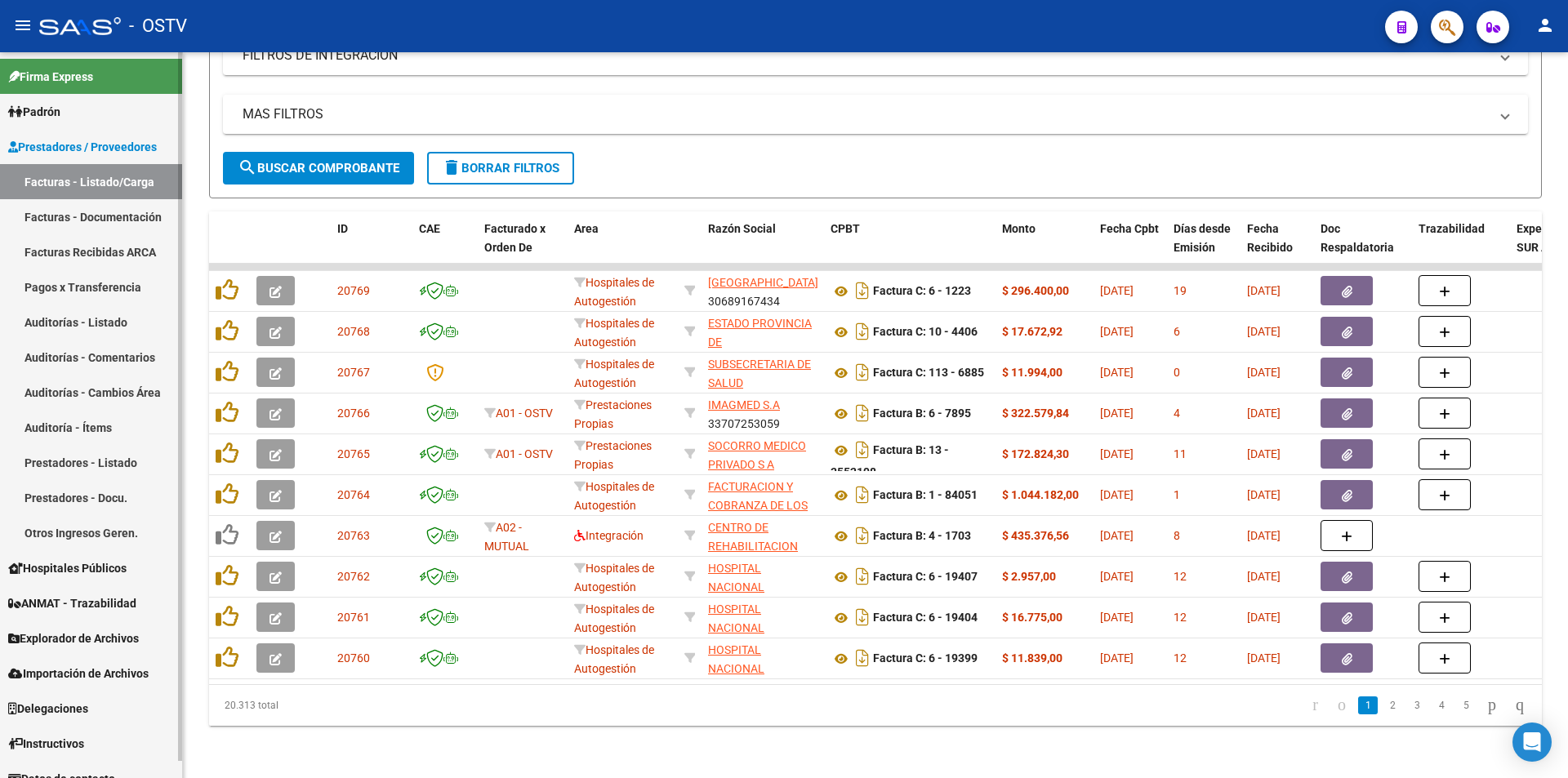
click at [74, 110] on link "Padrón" at bounding box center [91, 112] width 182 height 35
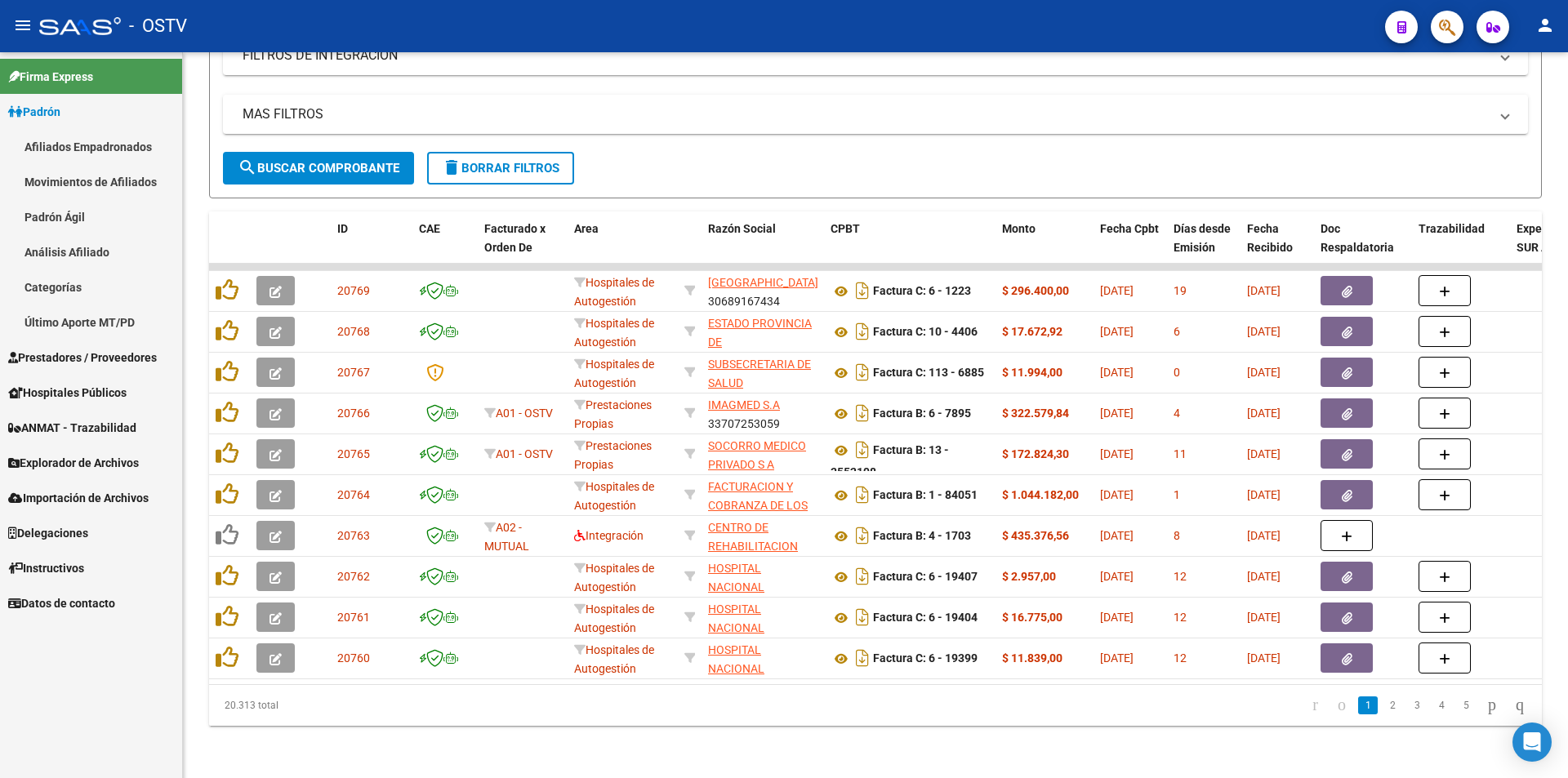
click at [65, 218] on link "Padrón Ágil" at bounding box center [91, 216] width 182 height 35
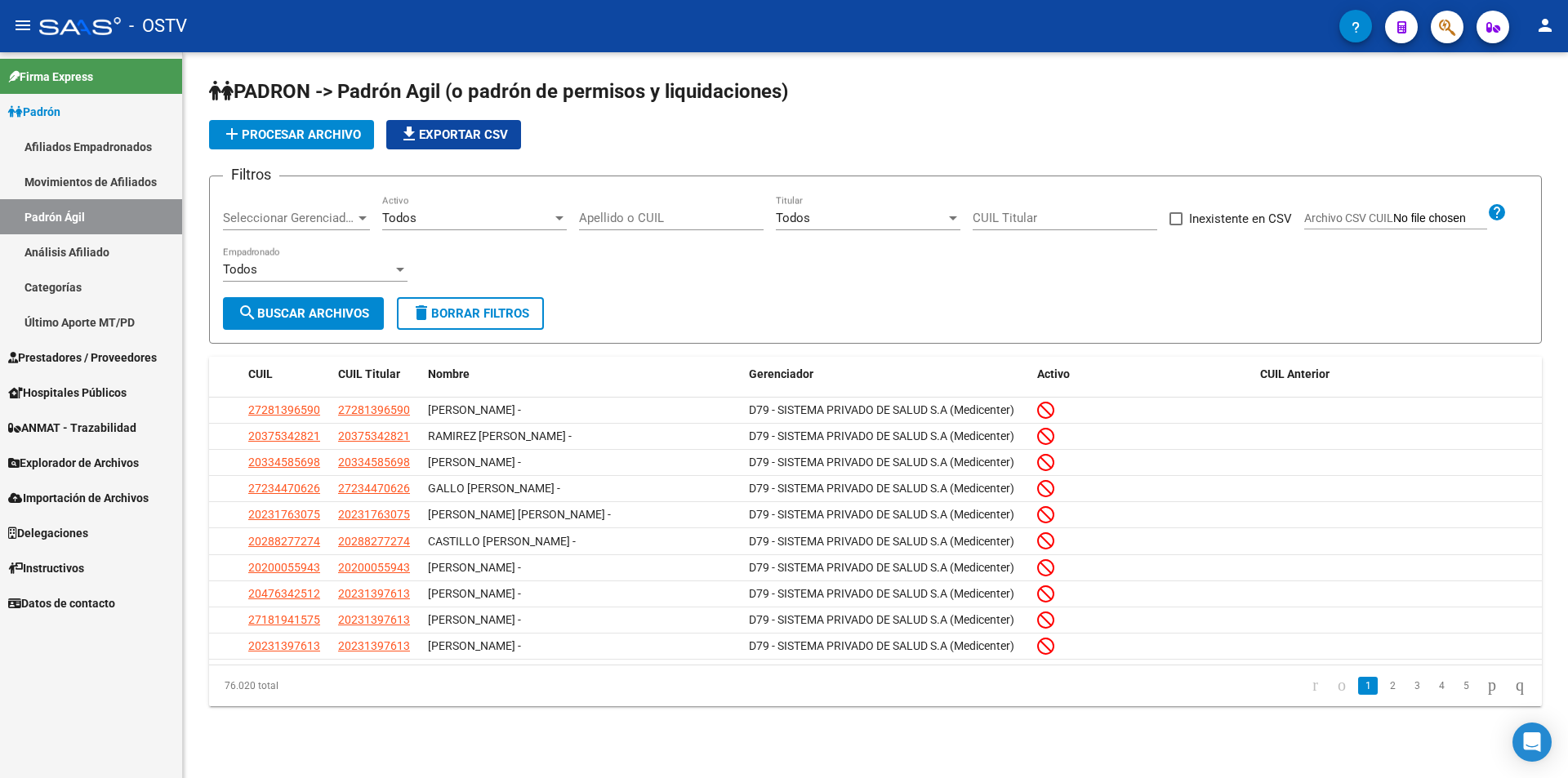
click at [637, 216] on input "Apellido o CUIL" at bounding box center [670, 218] width 184 height 15
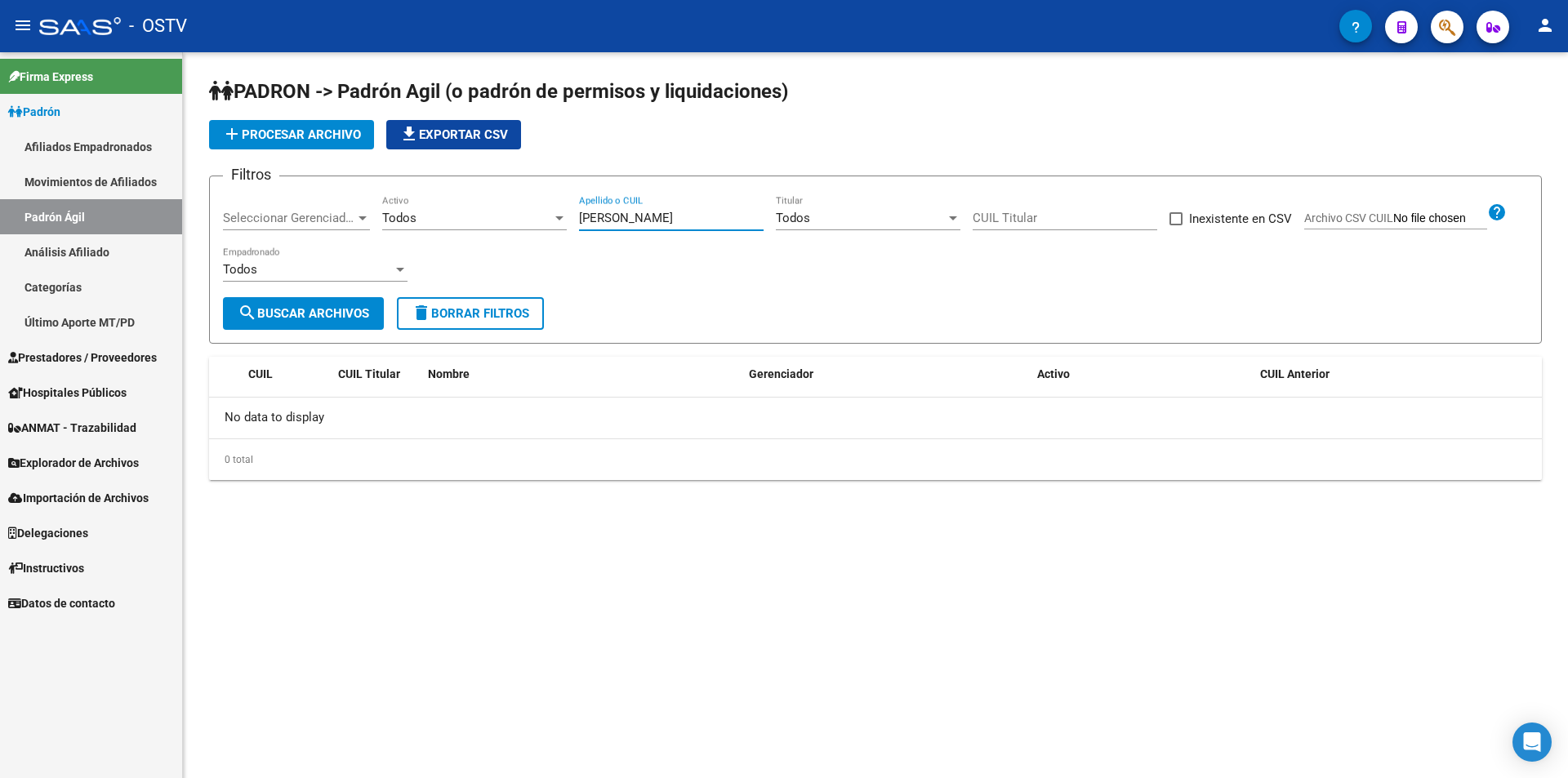
type input "benitez matias"
click at [91, 240] on link "Análisis Afiliado" at bounding box center [91, 252] width 182 height 35
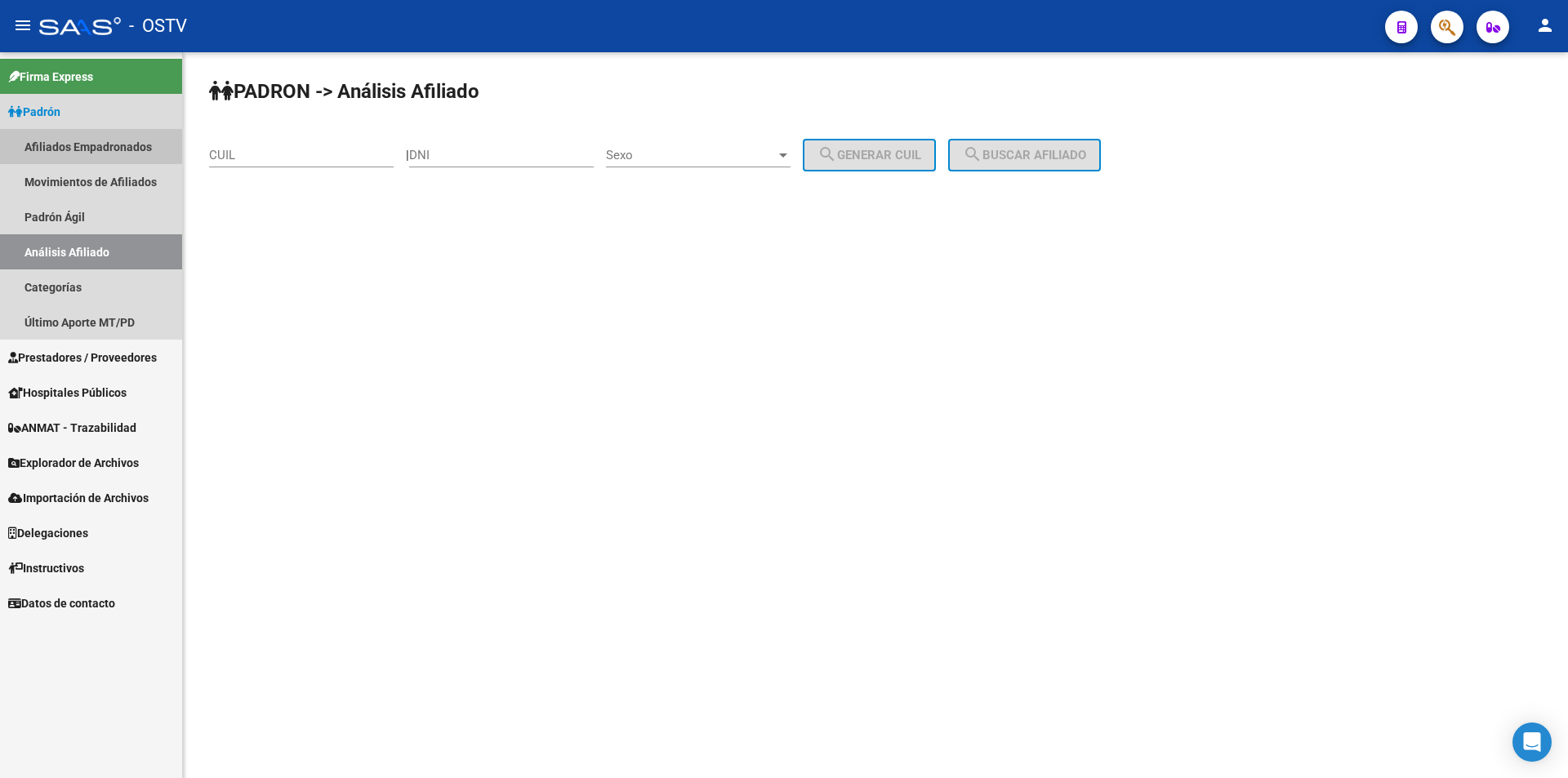
click at [70, 148] on link "Afiliados Empadronados" at bounding box center [91, 146] width 182 height 35
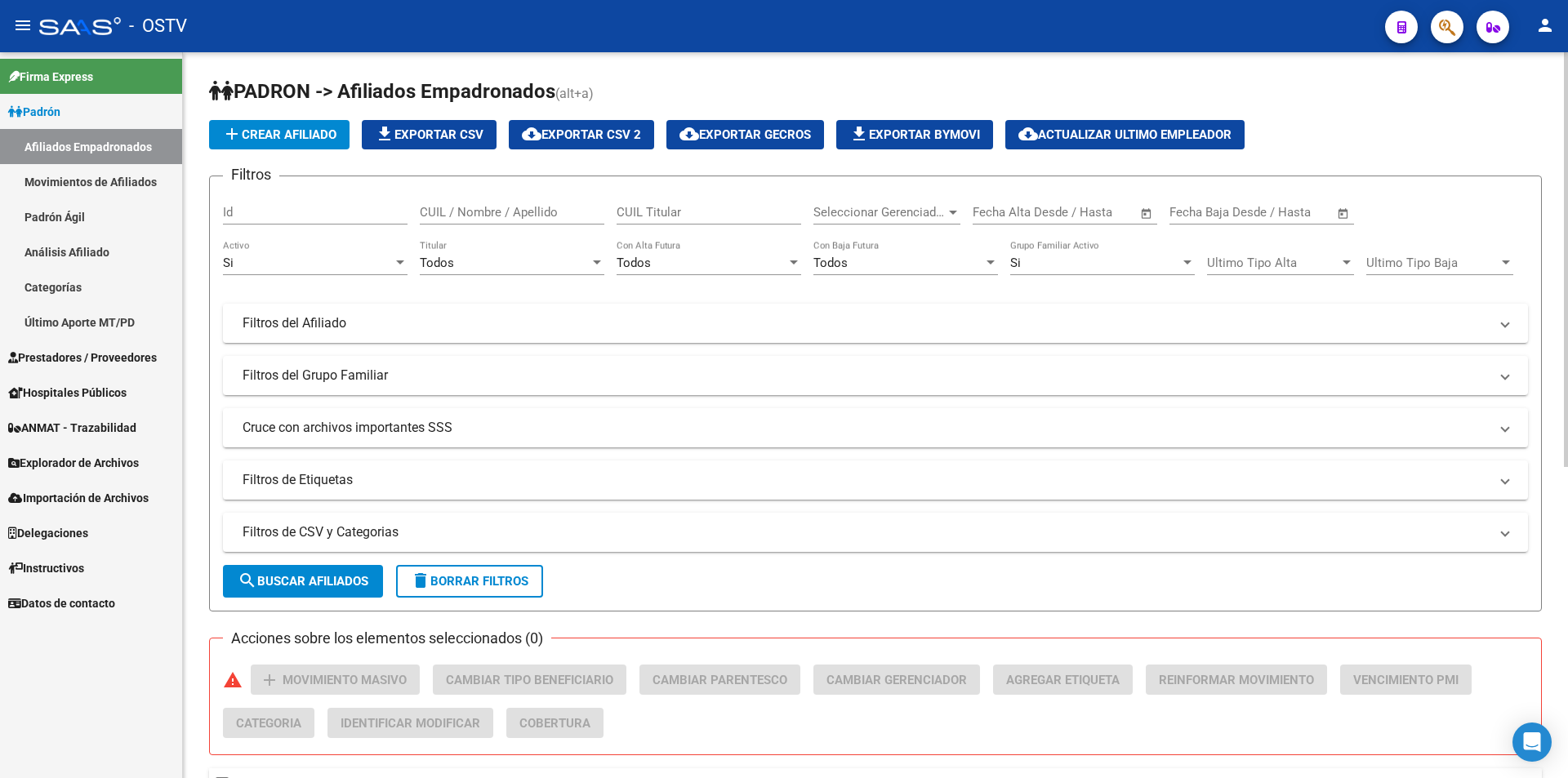
click at [491, 207] on input "CUIL / Nombre / Apellido" at bounding box center [511, 212] width 184 height 15
type input "benitezmatias"
click at [460, 316] on mat-panel-title "Filtros del Afiliado" at bounding box center [865, 323] width 1246 height 18
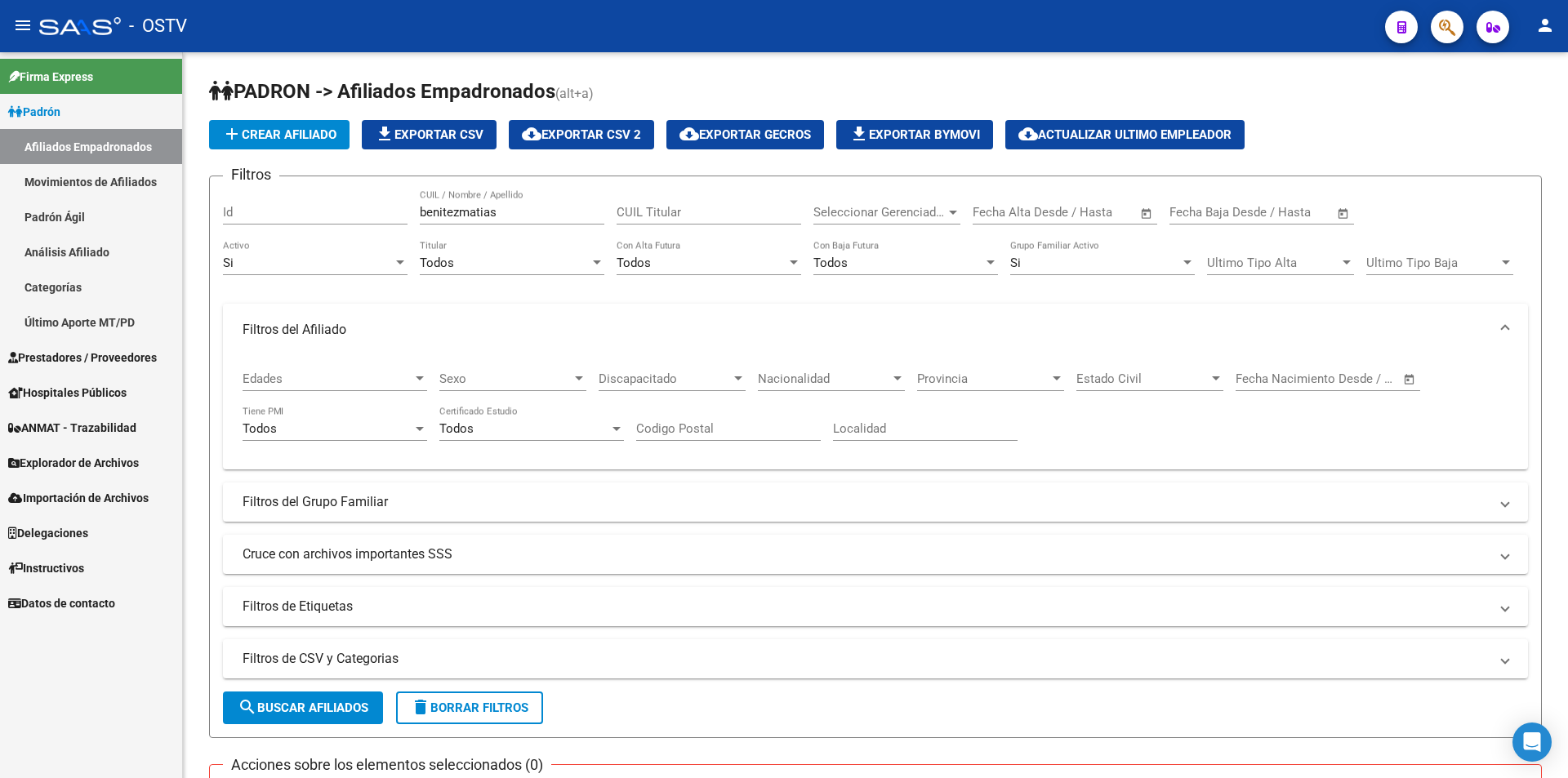
click at [108, 184] on link "Movimientos de Afiliados" at bounding box center [91, 182] width 182 height 35
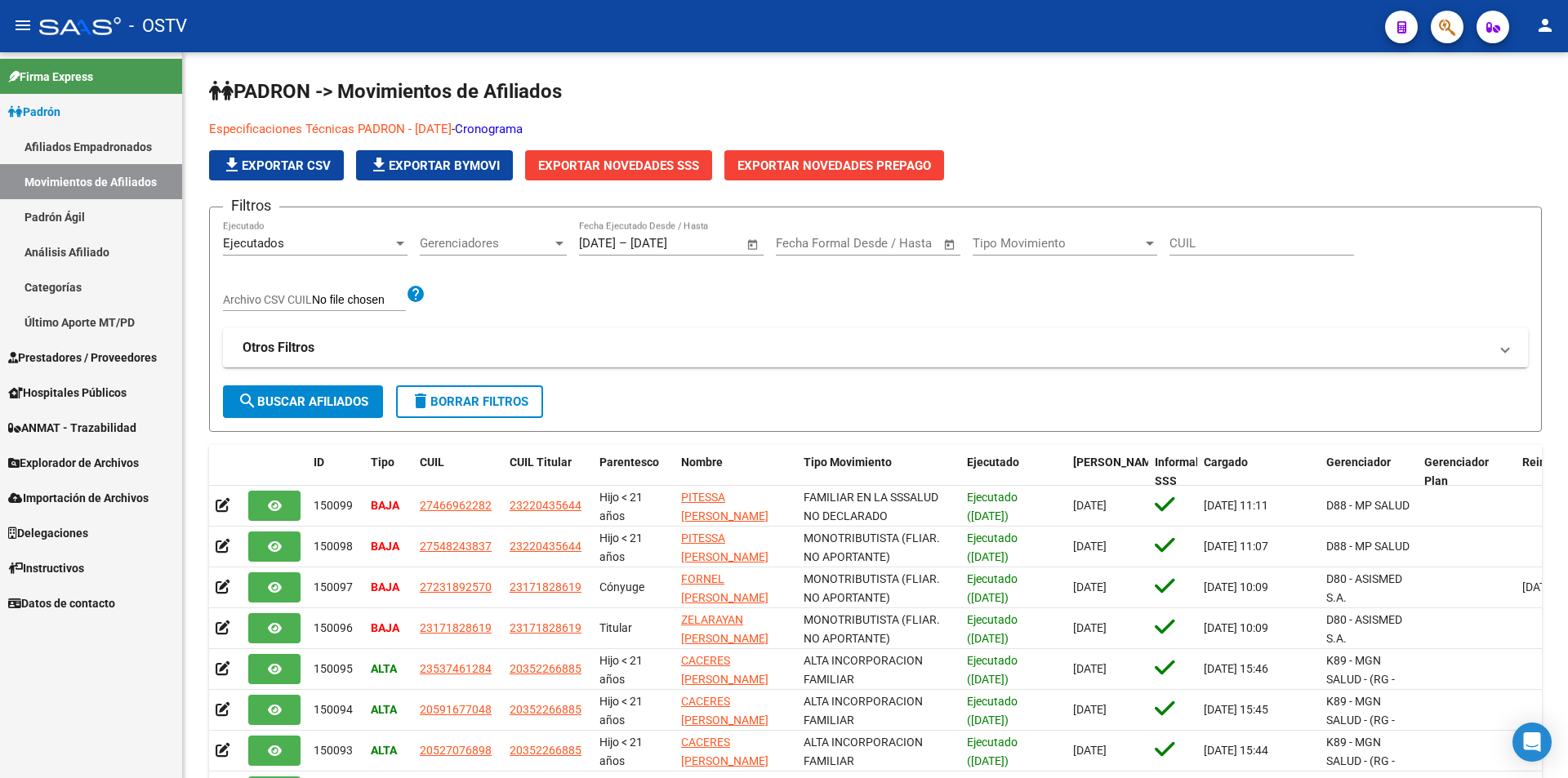
click at [97, 214] on link "Padrón Ágil" at bounding box center [91, 216] width 182 height 35
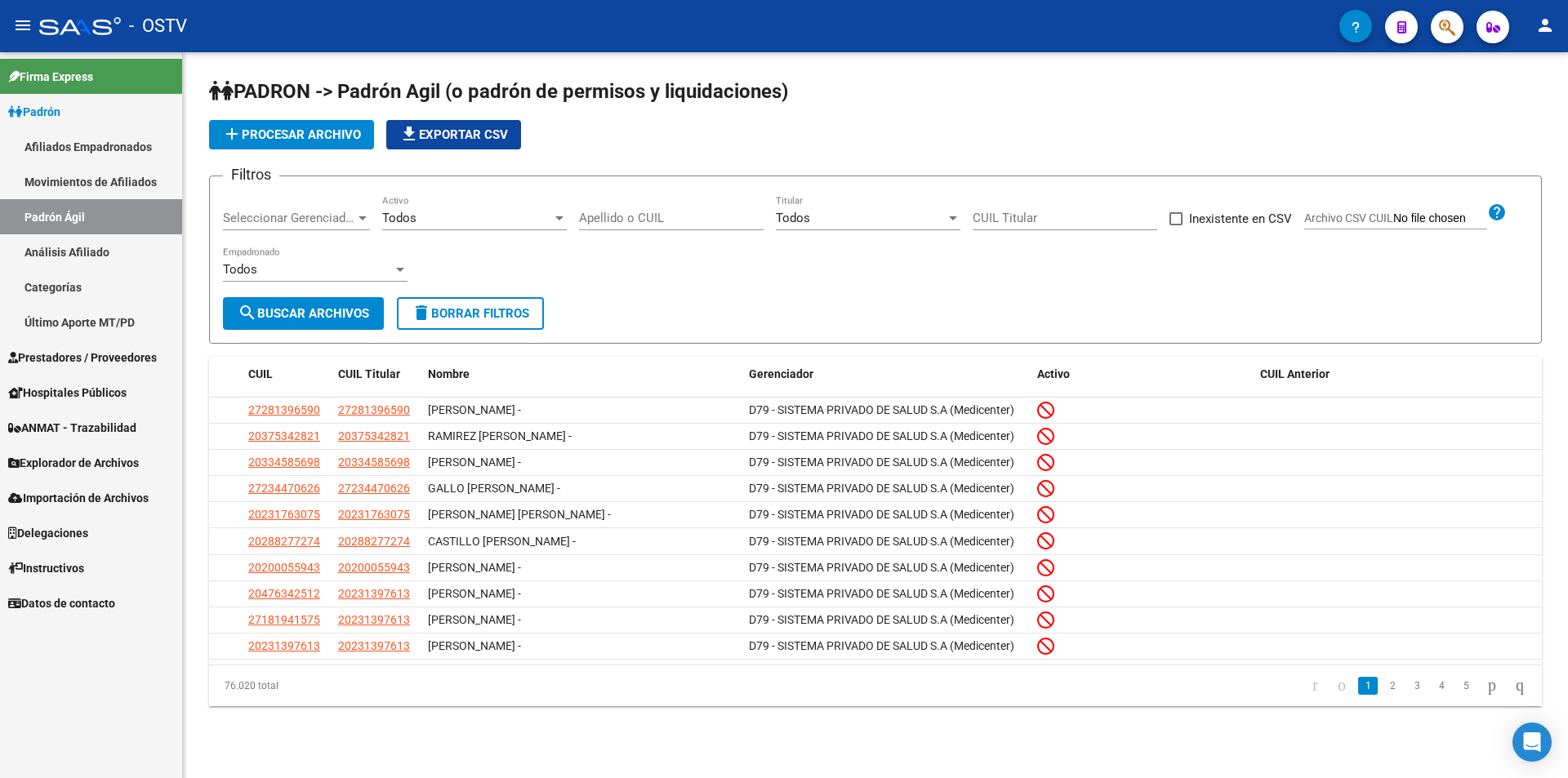
click at [93, 252] on link "Análisis Afiliado" at bounding box center [91, 252] width 182 height 35
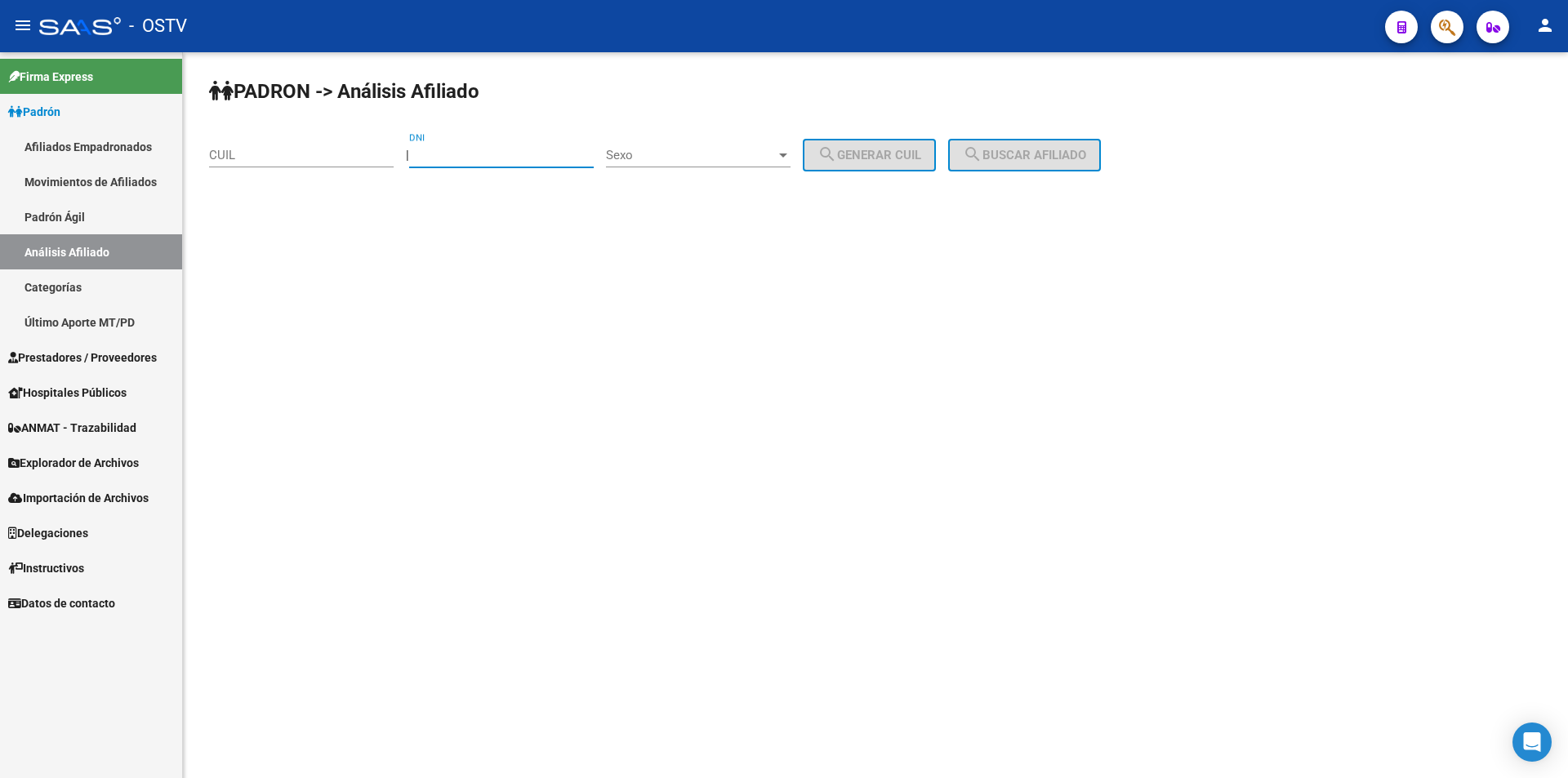
click at [462, 154] on input "DNI" at bounding box center [501, 155] width 184 height 15
type input "28541448"
drag, startPoint x: 502, startPoint y: 158, endPoint x: 391, endPoint y: 154, distance: 111.1
click at [391, 154] on app-analisis-afiliado "PADRON -> Análisis Afiliado CUIL | 28541448 DNI Sexo Sexo search Generar CUIL s…" at bounding box center [661, 155] width 904 height 15
click at [107, 208] on link "Padrón Ágil" at bounding box center [91, 216] width 182 height 35
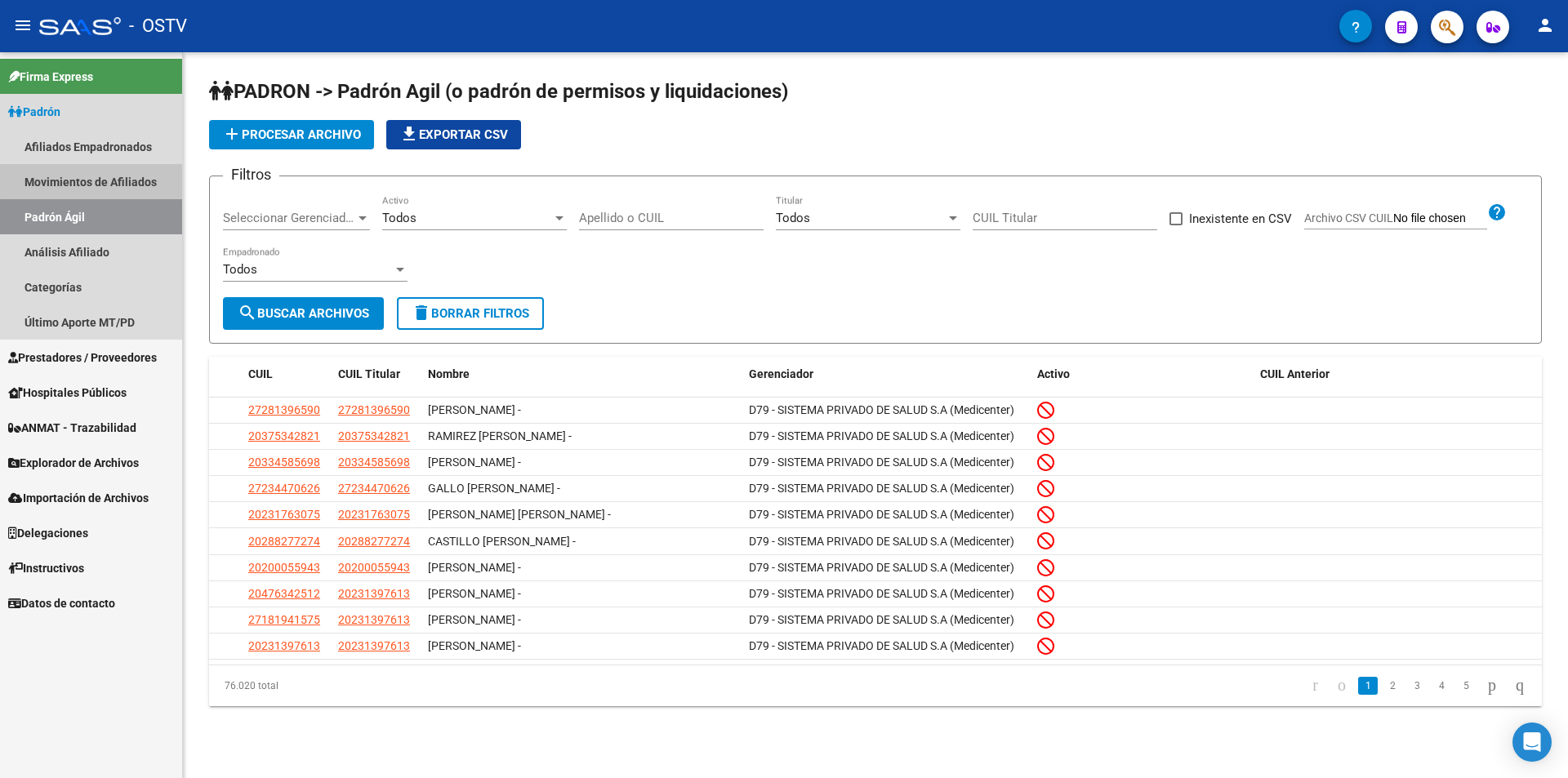
click at [103, 180] on link "Movimientos de Afiliados" at bounding box center [91, 182] width 182 height 35
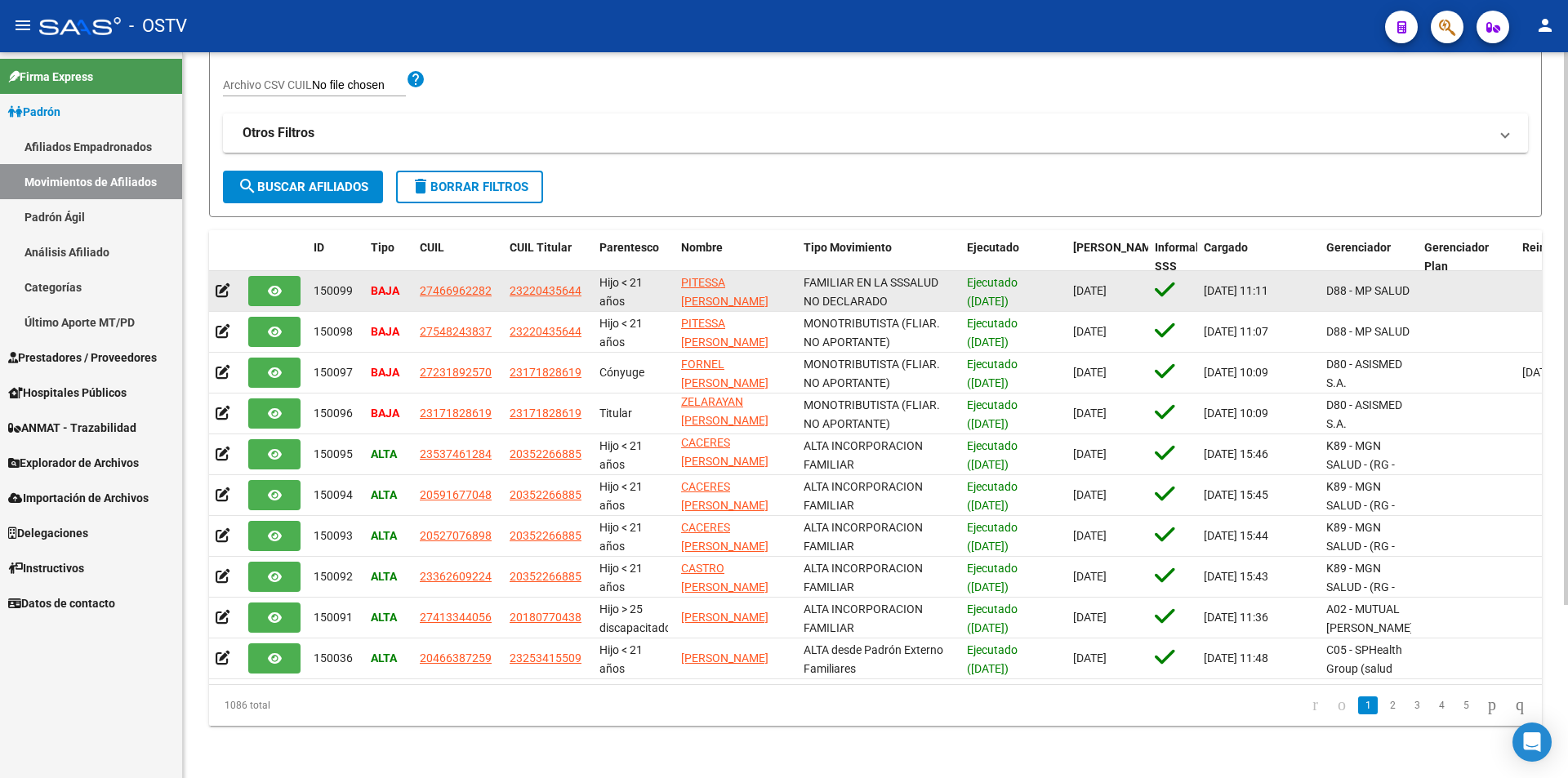
scroll to position [227, 0]
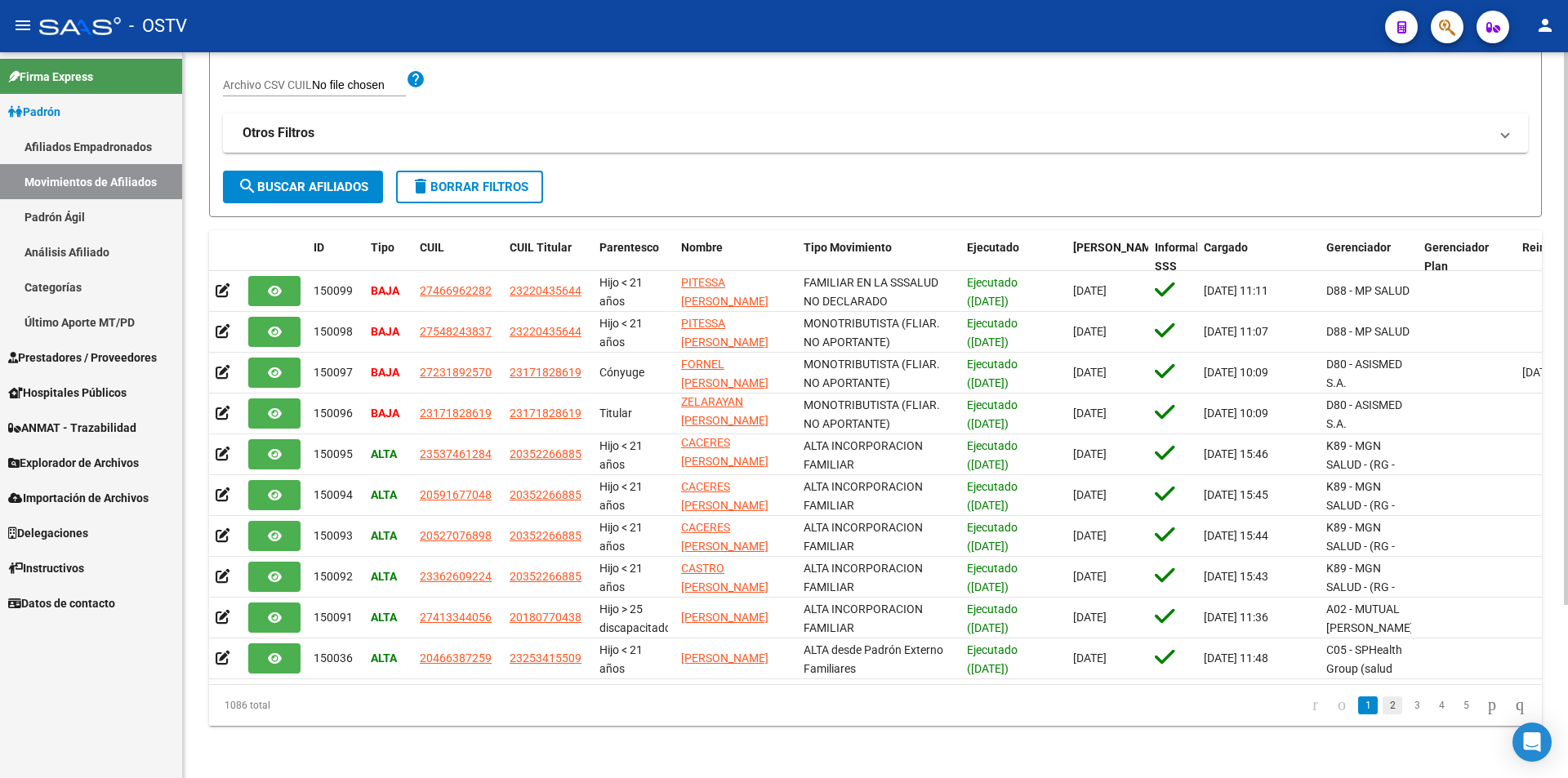
click at [1383, 704] on link "2" at bounding box center [1392, 705] width 20 height 18
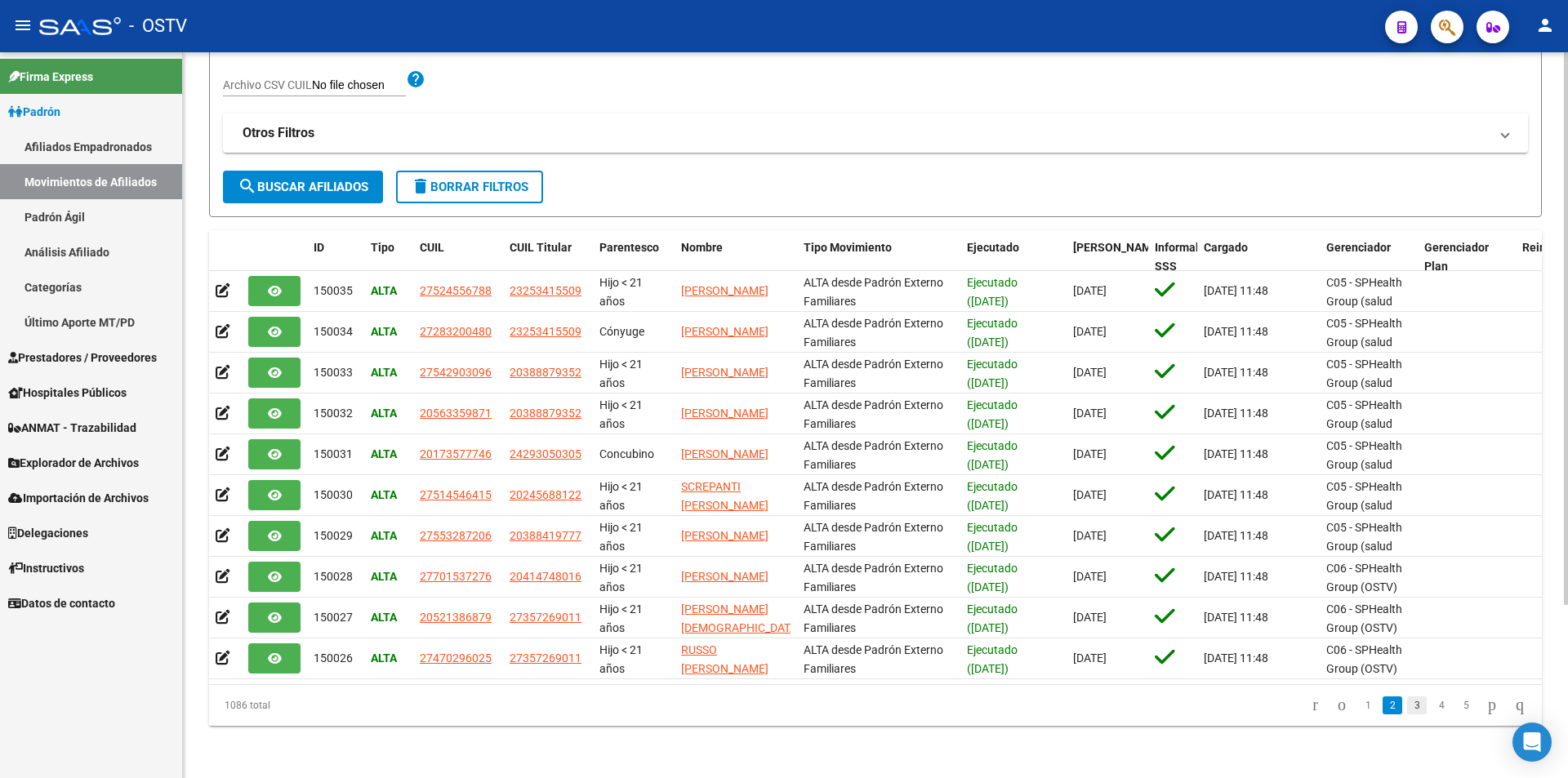
click at [1407, 698] on link "3" at bounding box center [1417, 705] width 20 height 18
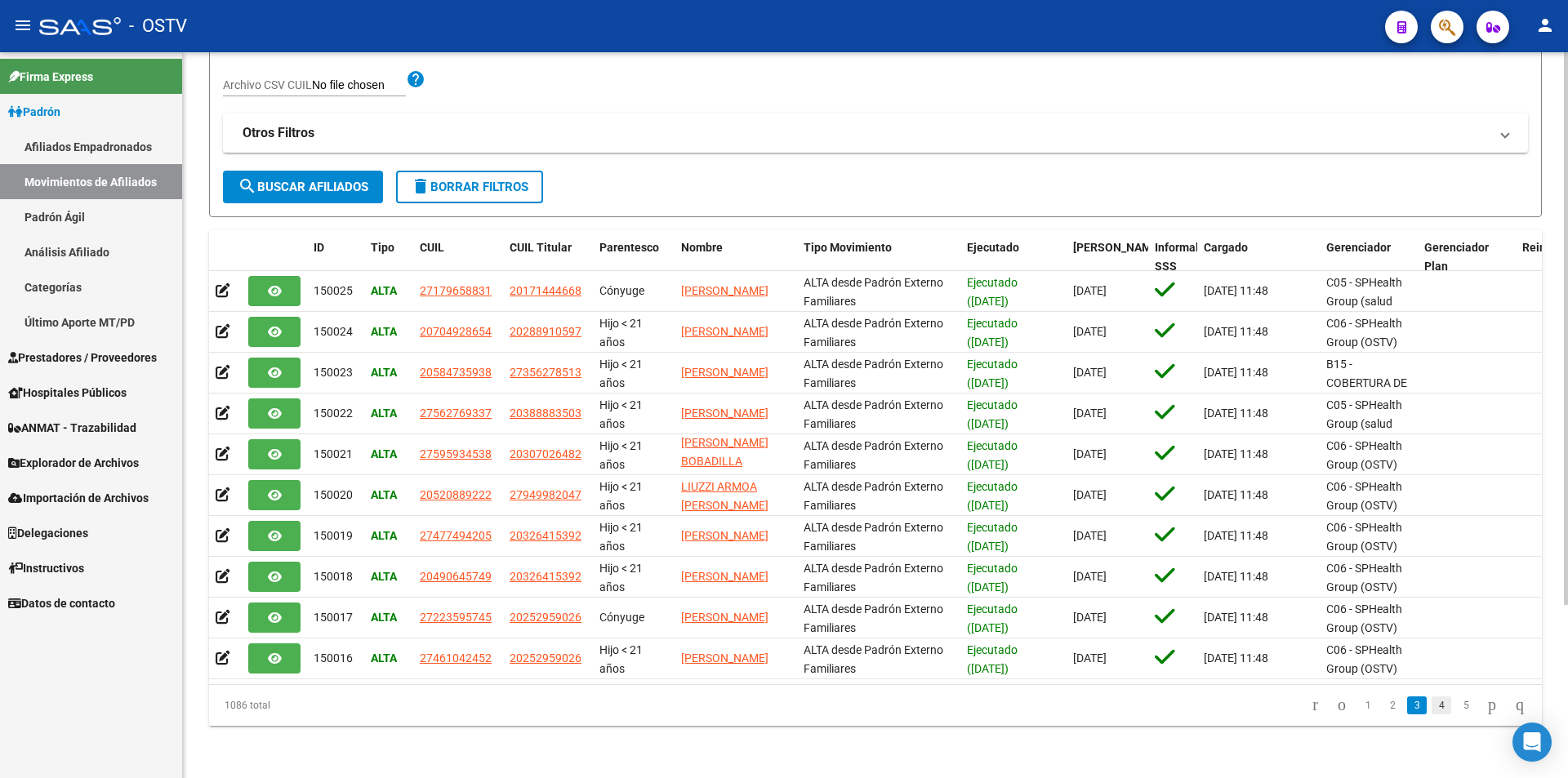
click at [1431, 701] on link "4" at bounding box center [1441, 705] width 20 height 18
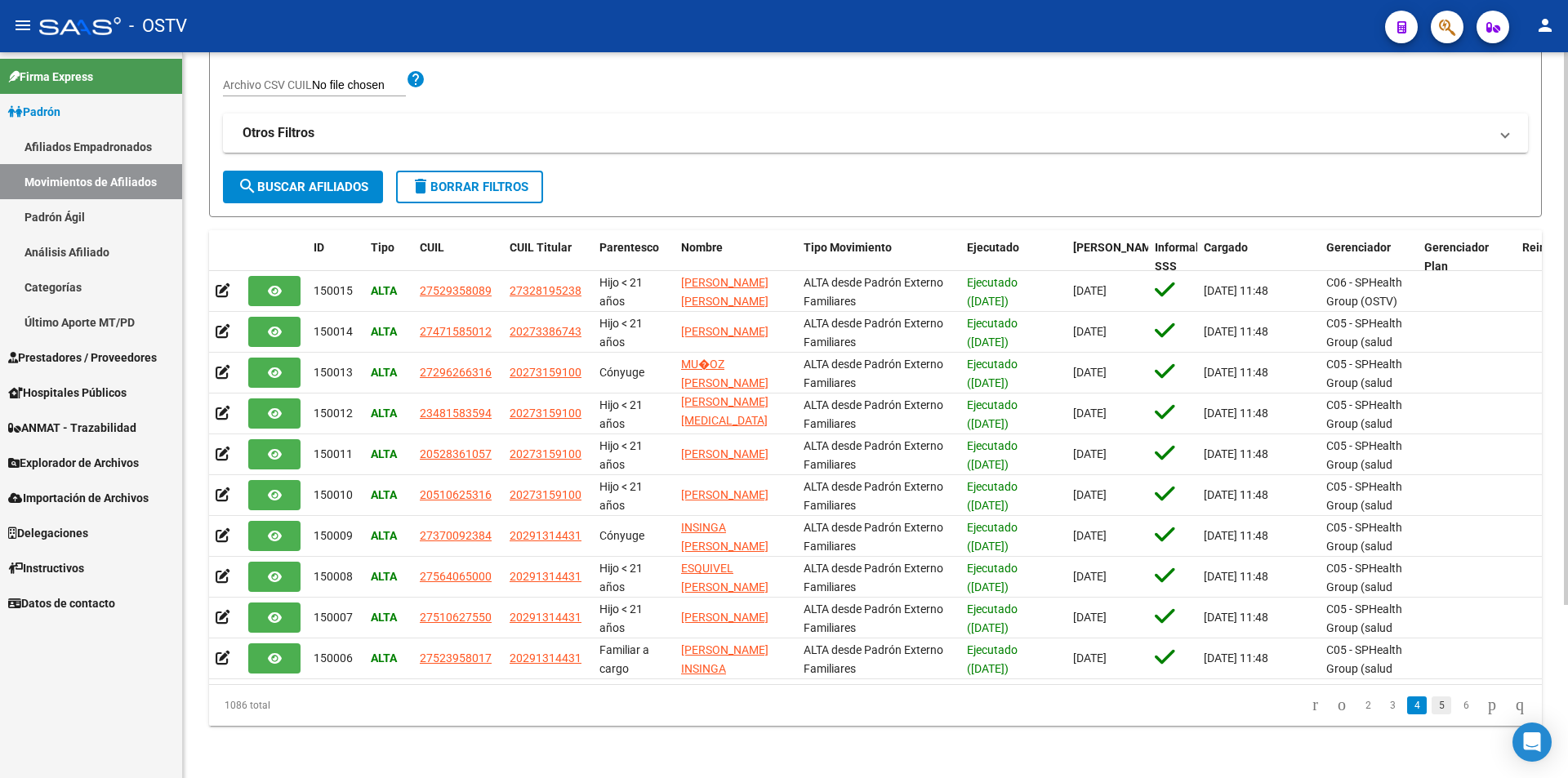
click at [1431, 698] on link "5" at bounding box center [1441, 705] width 20 height 18
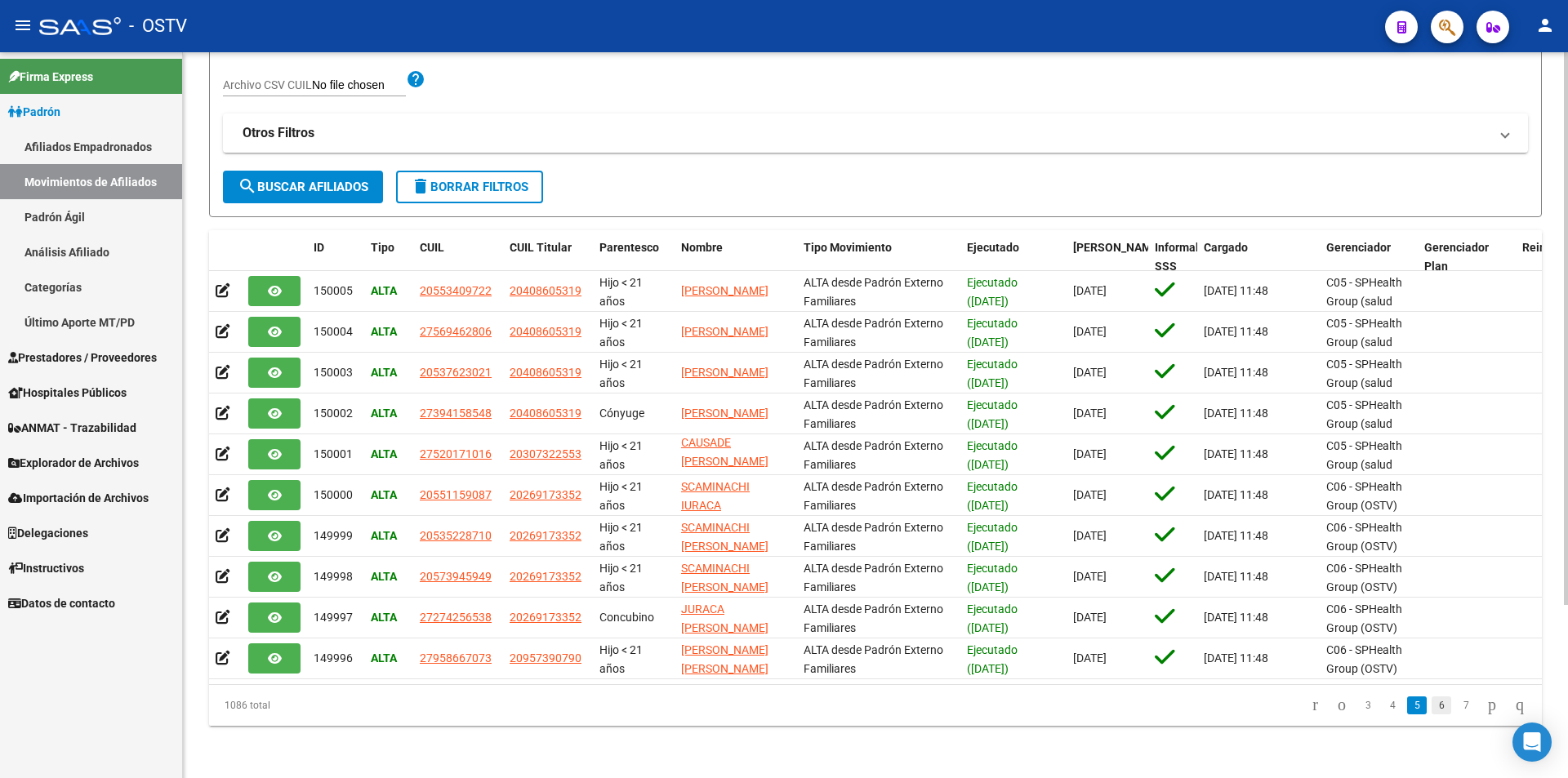
click at [1431, 705] on link "6" at bounding box center [1441, 705] width 20 height 18
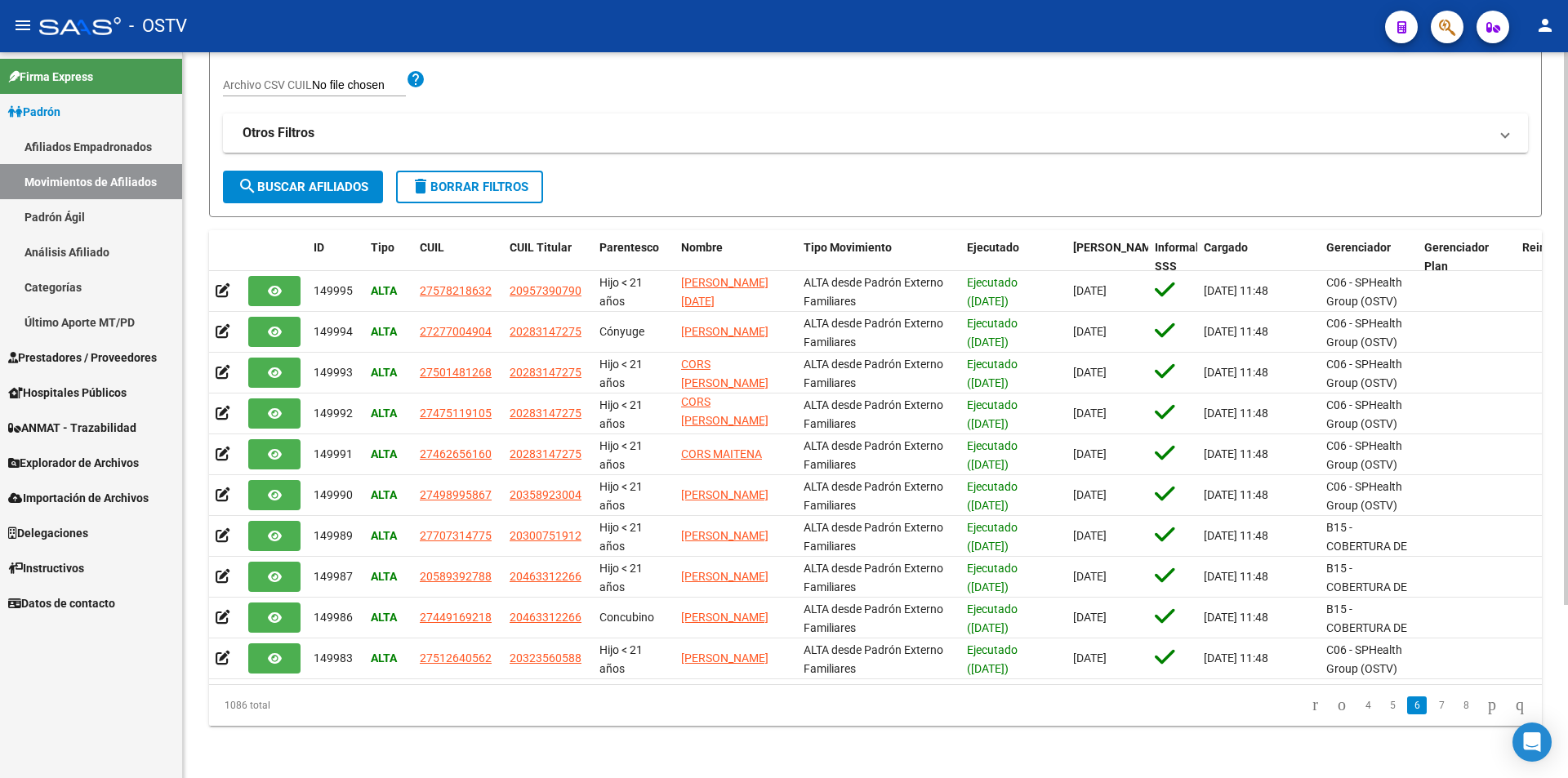
scroll to position [0, 0]
click at [1431, 705] on link "7" at bounding box center [1441, 705] width 20 height 18
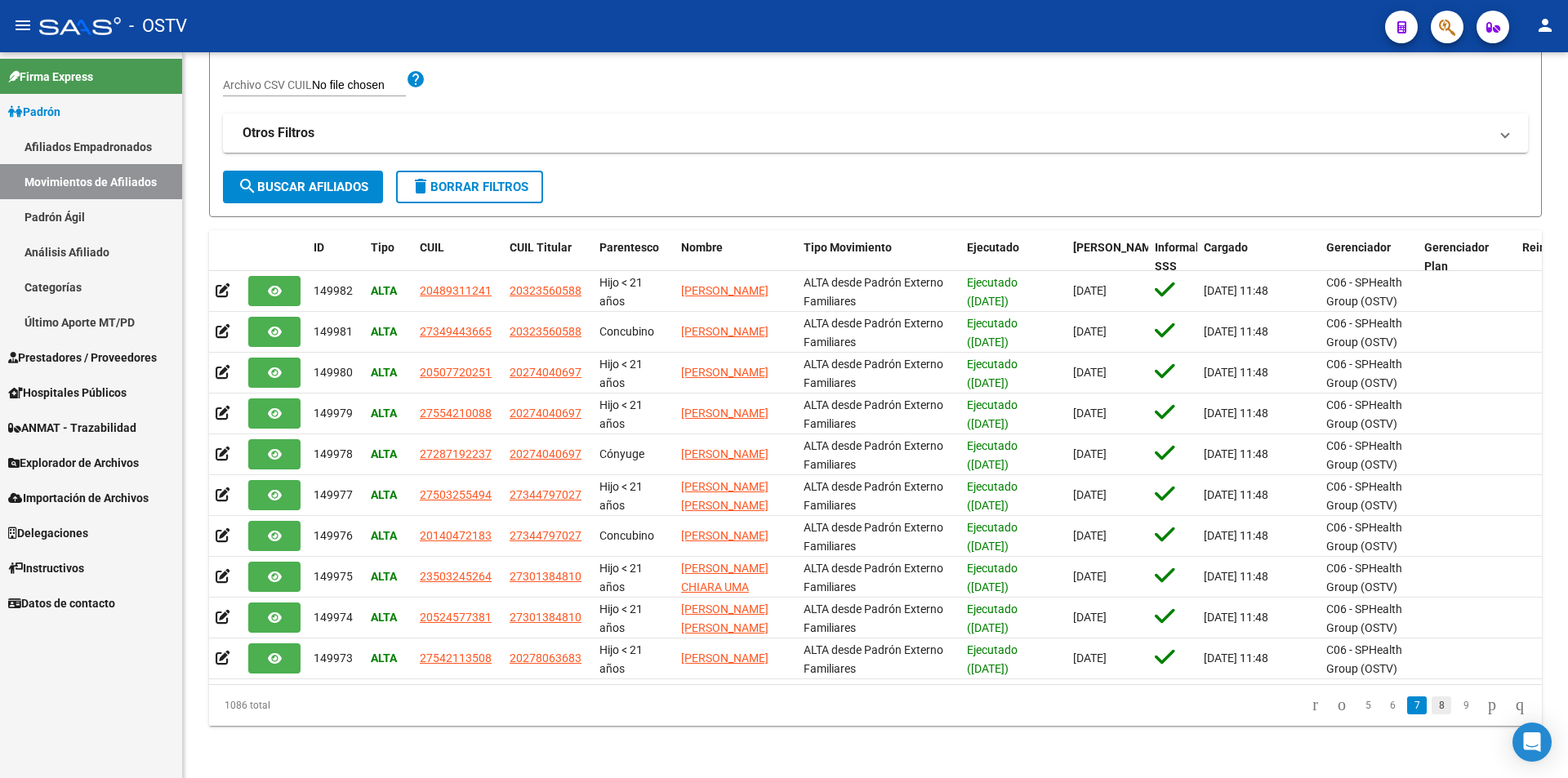
click at [1431, 705] on link "8" at bounding box center [1441, 705] width 20 height 18
click at [1430, 705] on link "9" at bounding box center [1439, 705] width 20 height 18
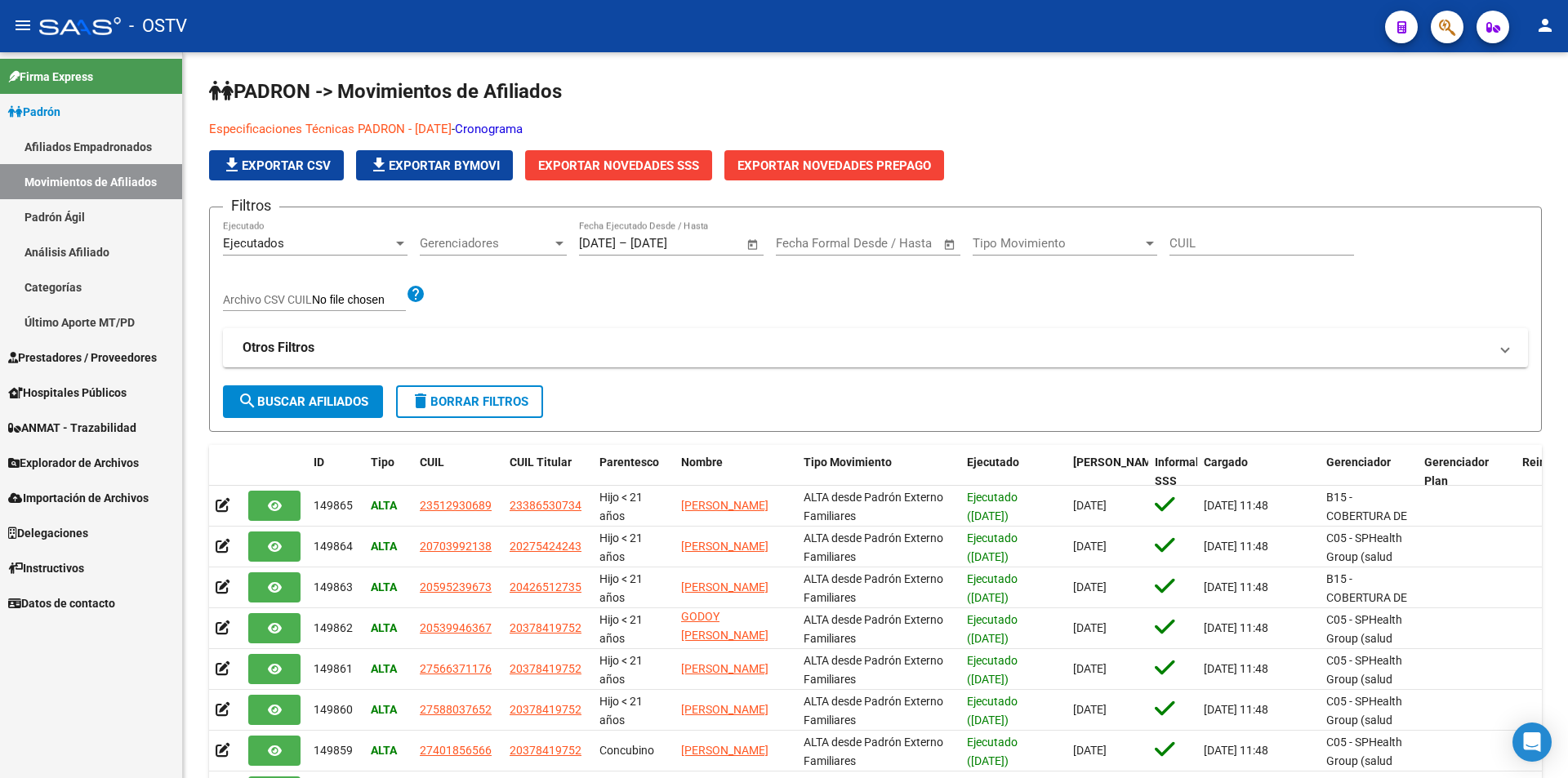
click at [102, 213] on link "Padrón Ágil" at bounding box center [91, 216] width 182 height 35
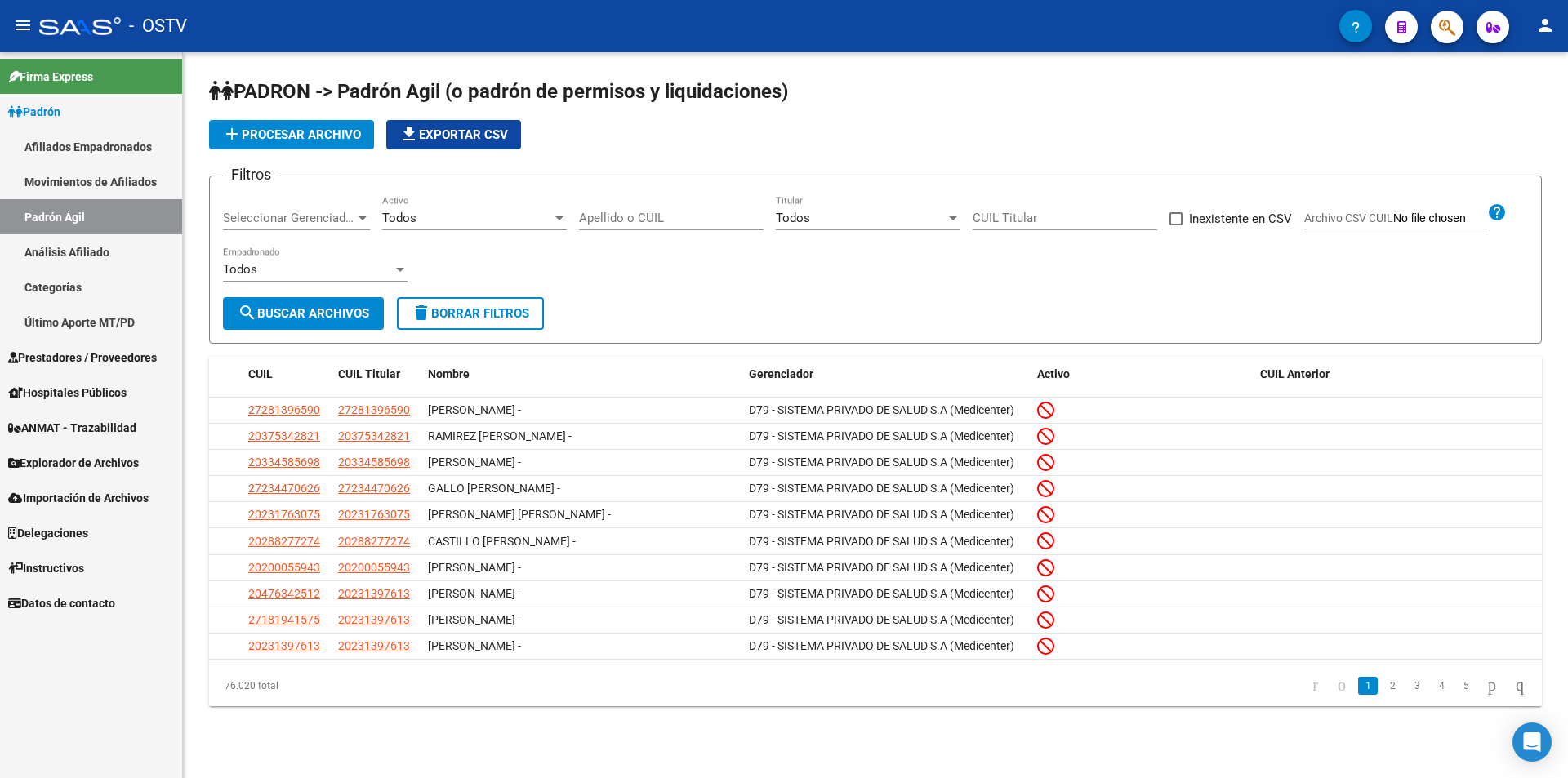
click at [631, 216] on input "Apellido o CUIL" at bounding box center [670, 218] width 184 height 15
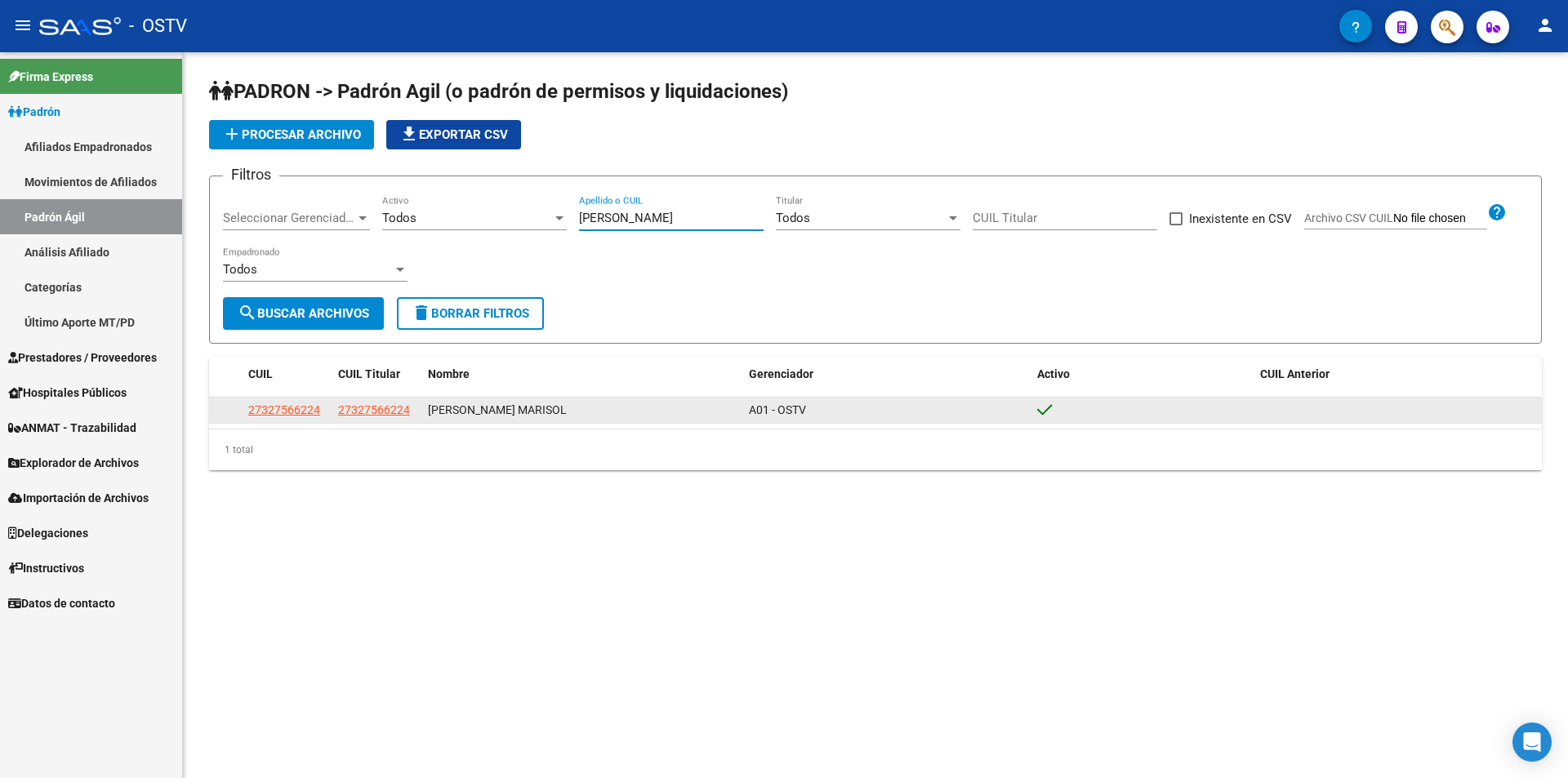
type input "gullotta"
click at [843, 410] on div "A01 - OSTV" at bounding box center [886, 411] width 275 height 19
click at [269, 405] on span "27327566224" at bounding box center [284, 409] width 72 height 13
type textarea "27327566224"
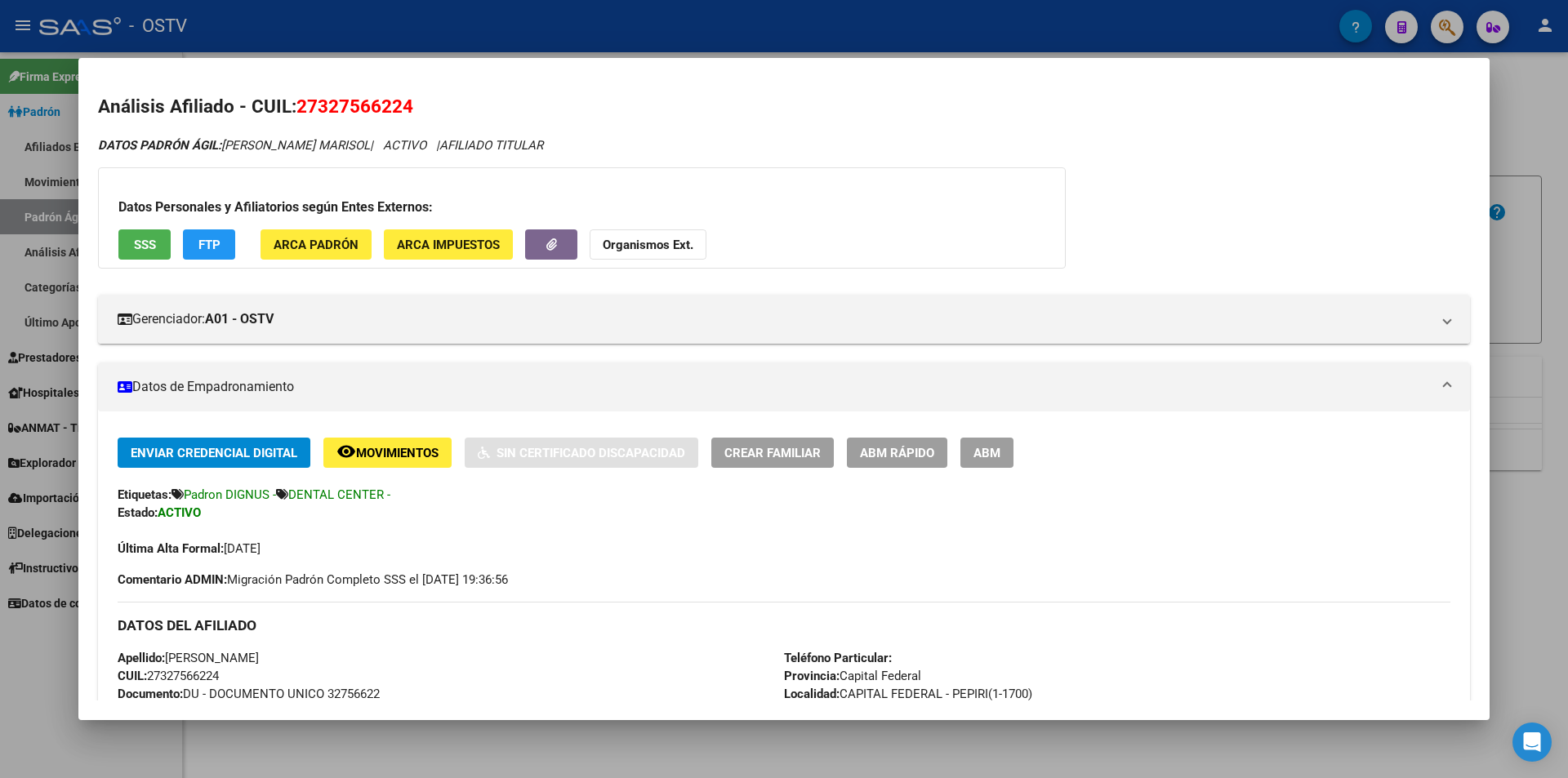
click at [256, 382] on mat-panel-title "Datos de Empadronamiento" at bounding box center [774, 386] width 1313 height 20
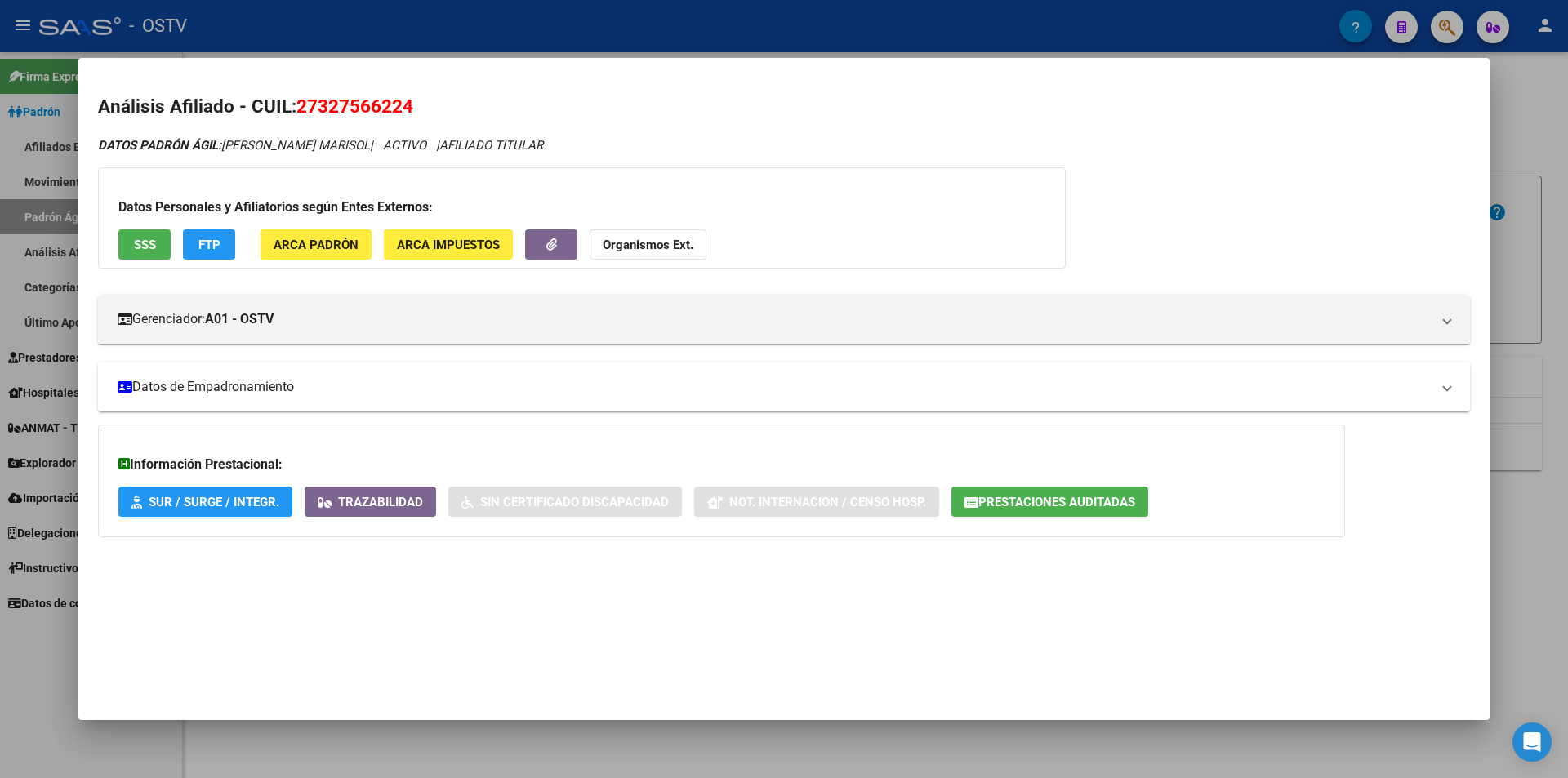
click at [255, 382] on mat-panel-title "Datos de Empadronamiento" at bounding box center [774, 386] width 1313 height 20
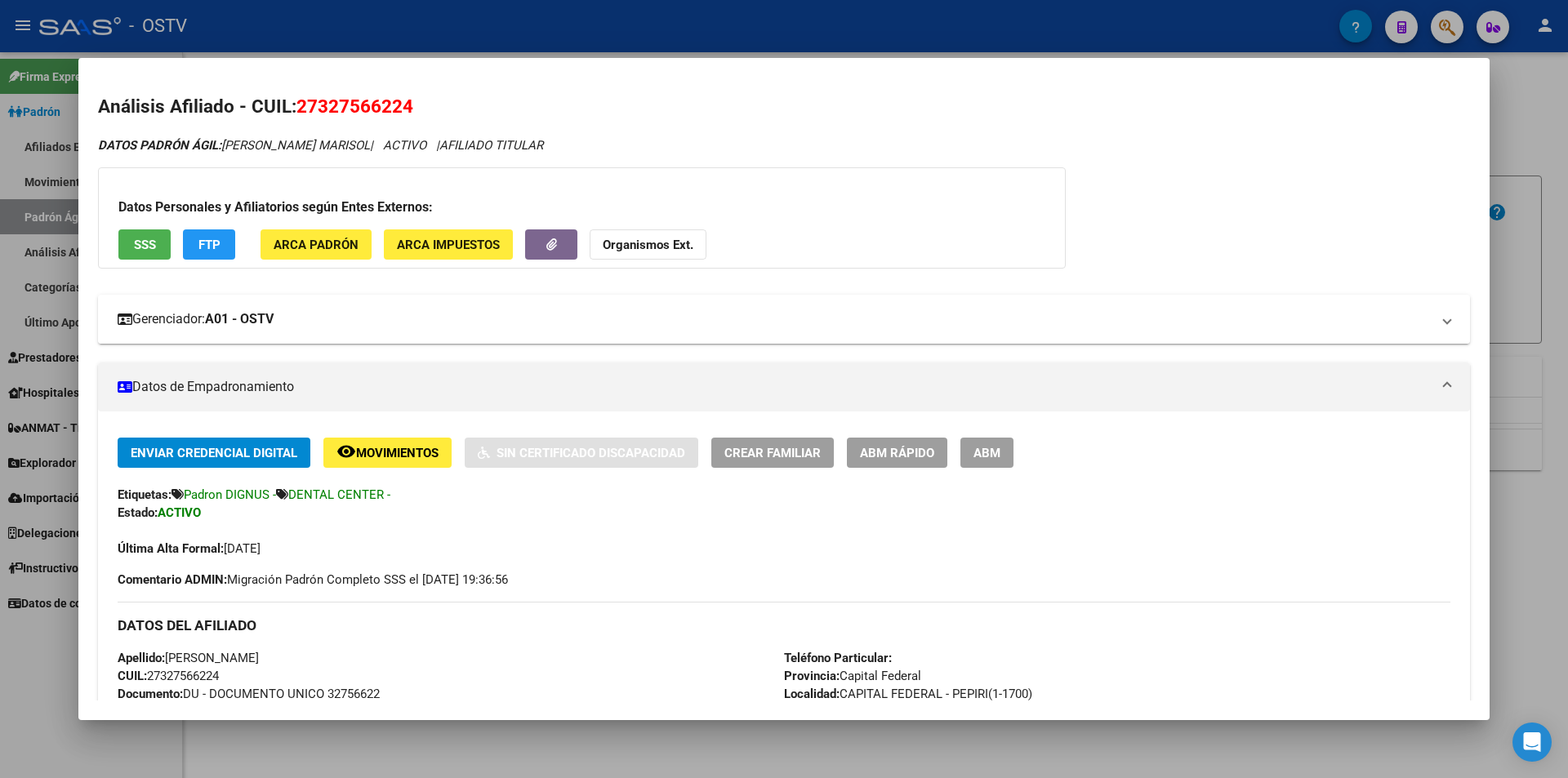
click at [257, 320] on strong "A01 - OSTV" at bounding box center [239, 319] width 68 height 20
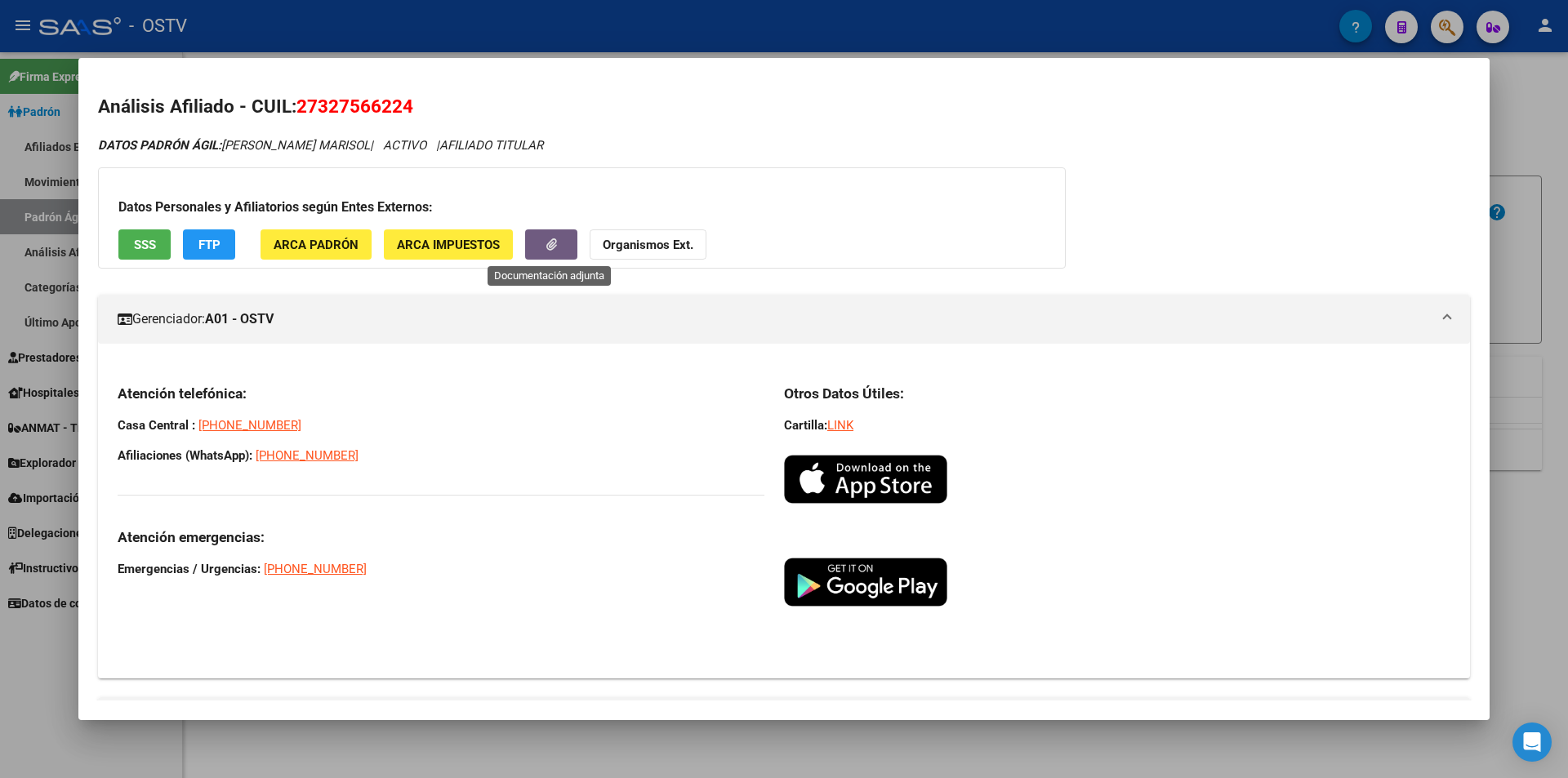
click at [561, 249] on button "button" at bounding box center [551, 244] width 52 height 30
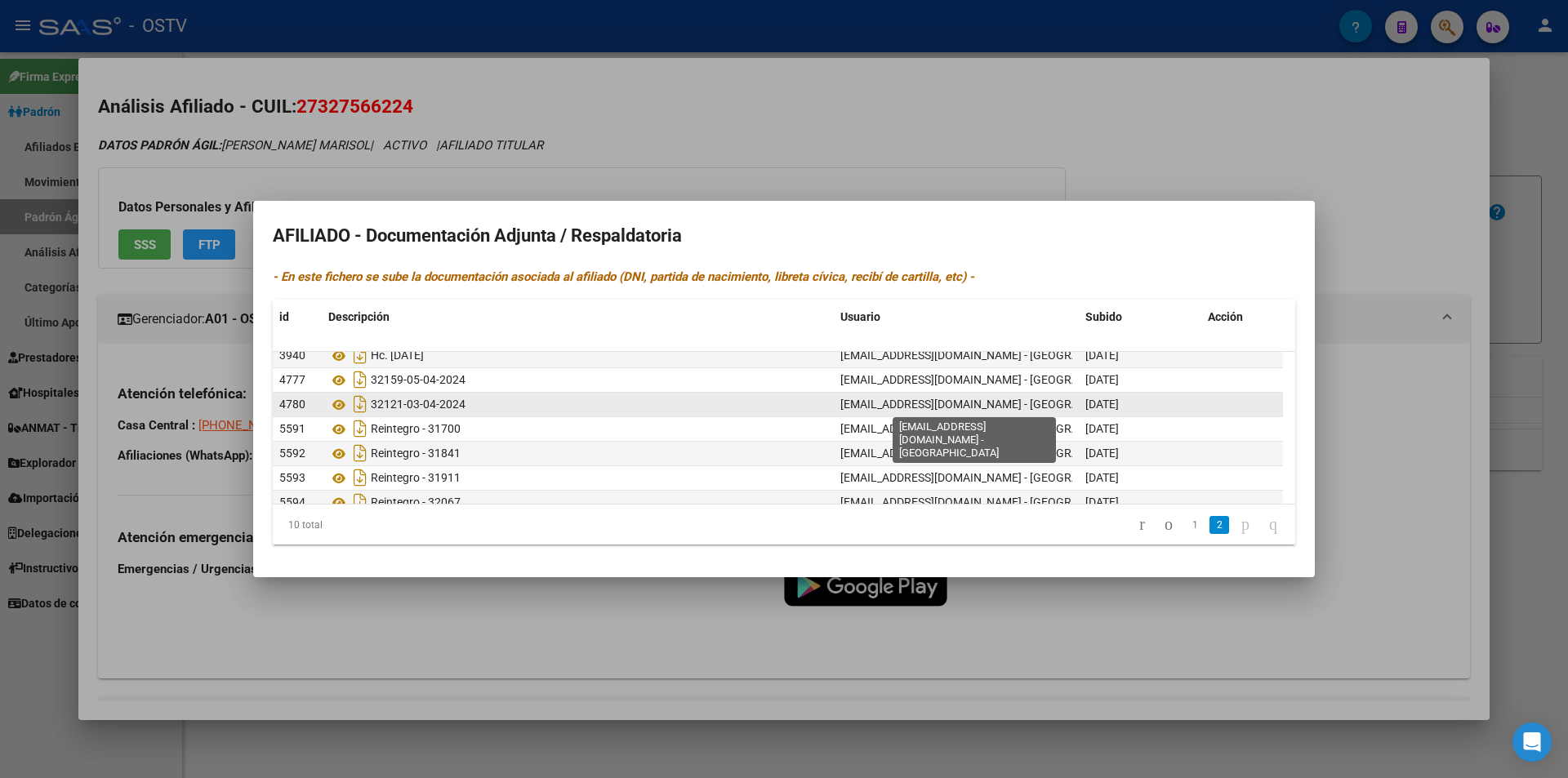
scroll to position [98, 0]
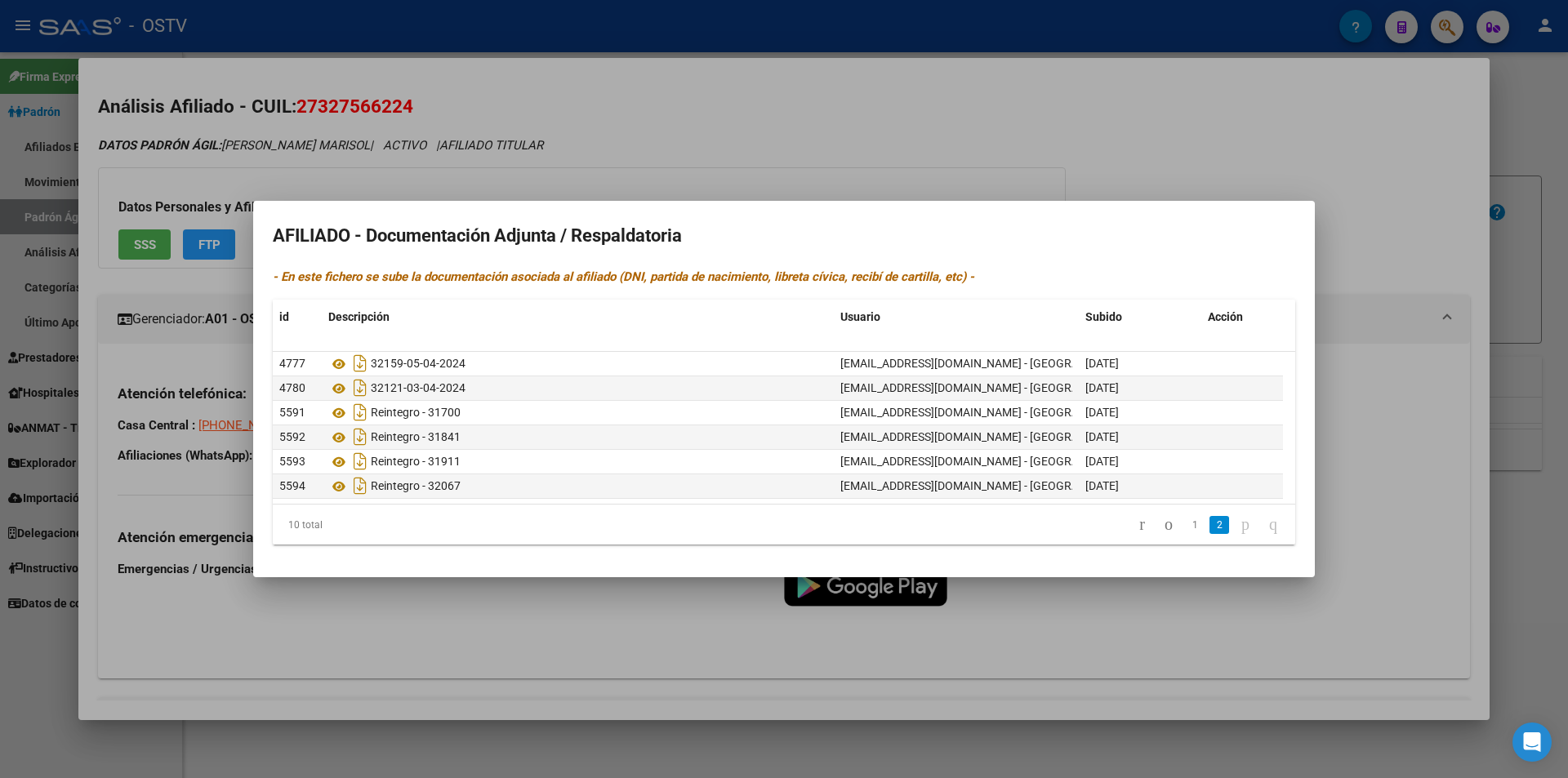
click at [1238, 530] on icon "go to next page" at bounding box center [1245, 524] width 13 height 20
click at [420, 485] on span "Reintegro - 32067" at bounding box center [416, 486] width 90 height 13
click at [340, 487] on icon at bounding box center [339, 486] width 22 height 20
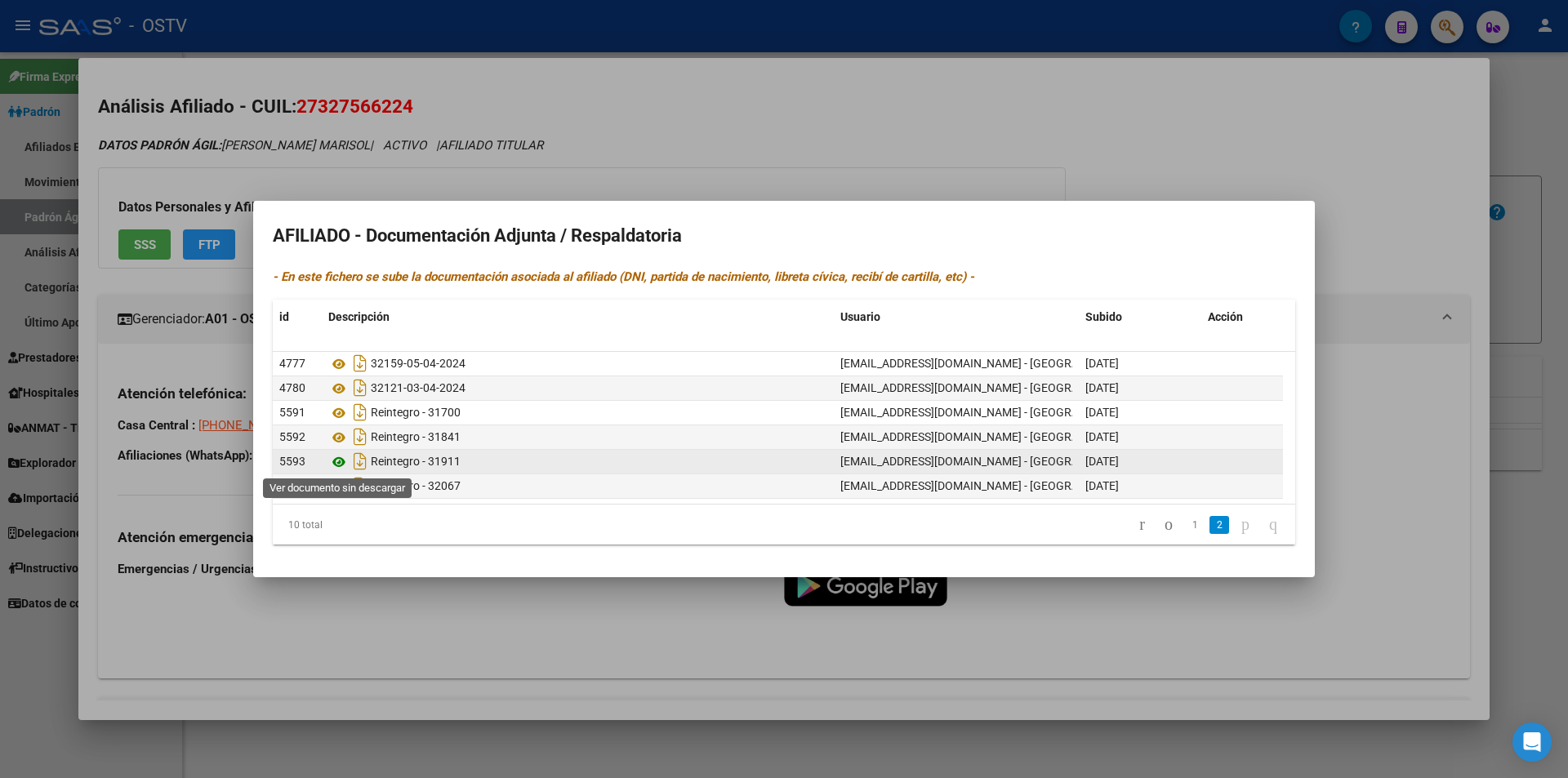
click at [334, 462] on icon at bounding box center [339, 462] width 22 height 20
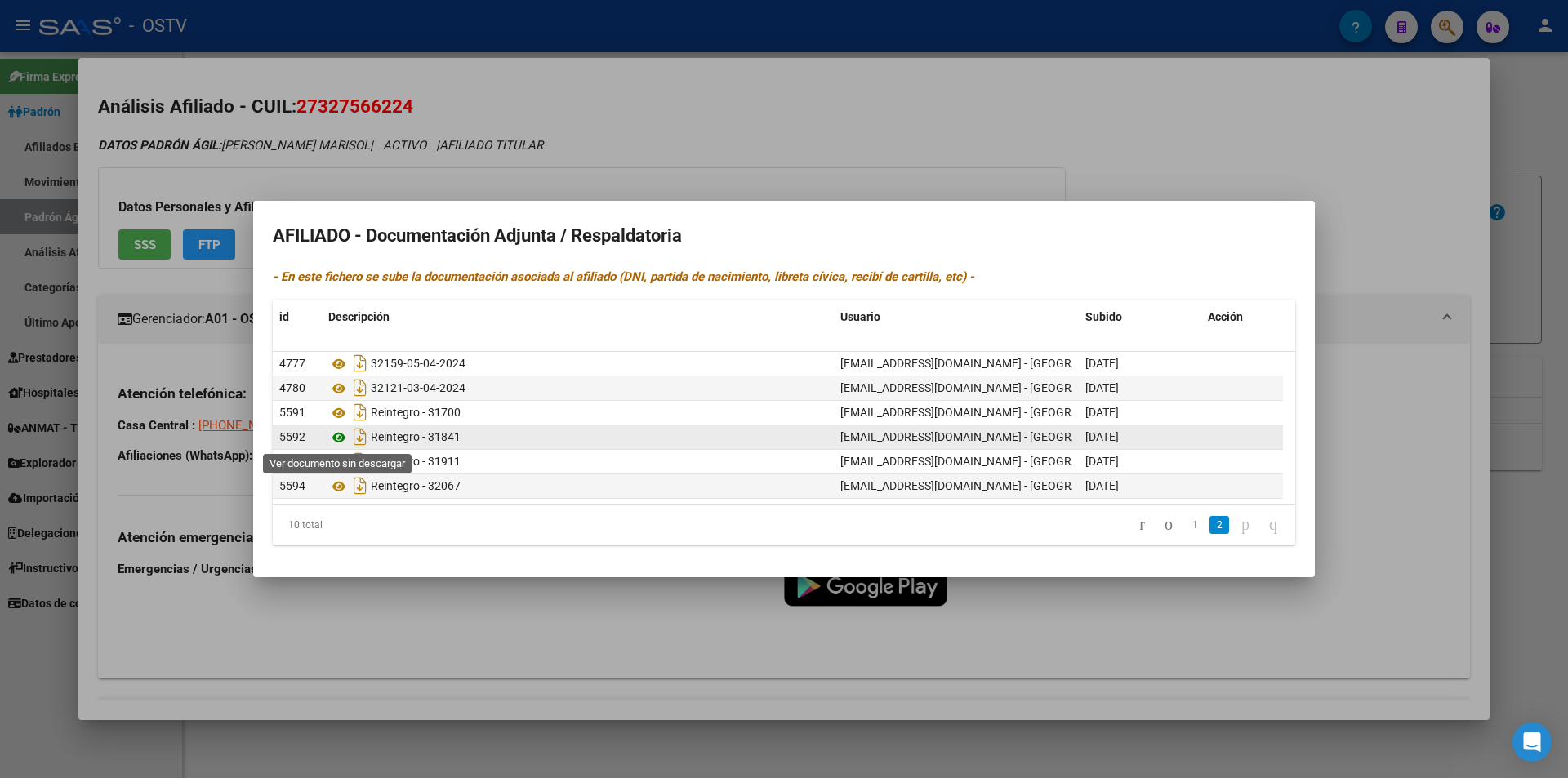
click at [340, 436] on icon at bounding box center [339, 437] width 22 height 20
click at [335, 386] on icon at bounding box center [339, 388] width 22 height 20
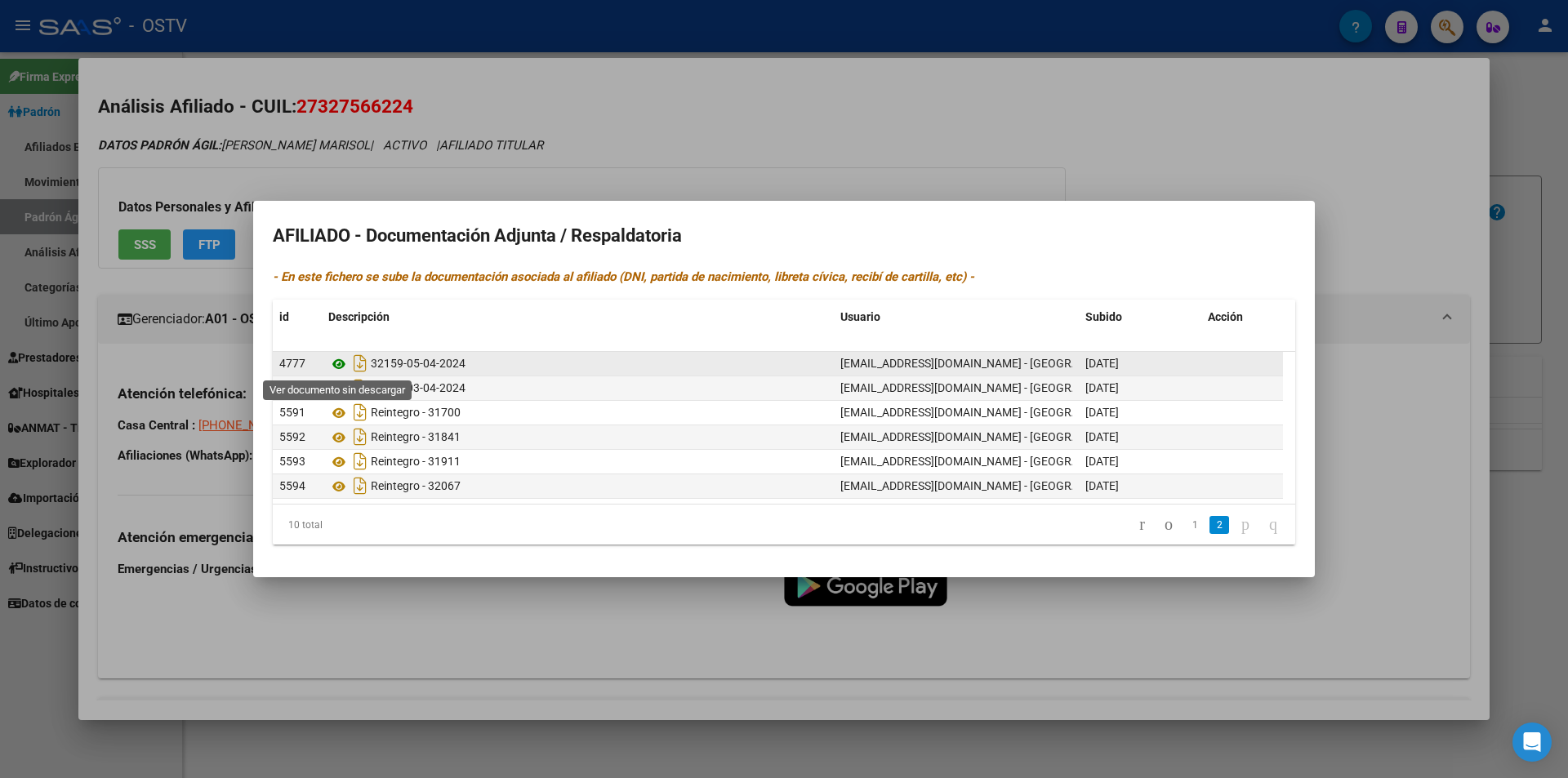
click at [343, 360] on icon at bounding box center [339, 364] width 22 height 20
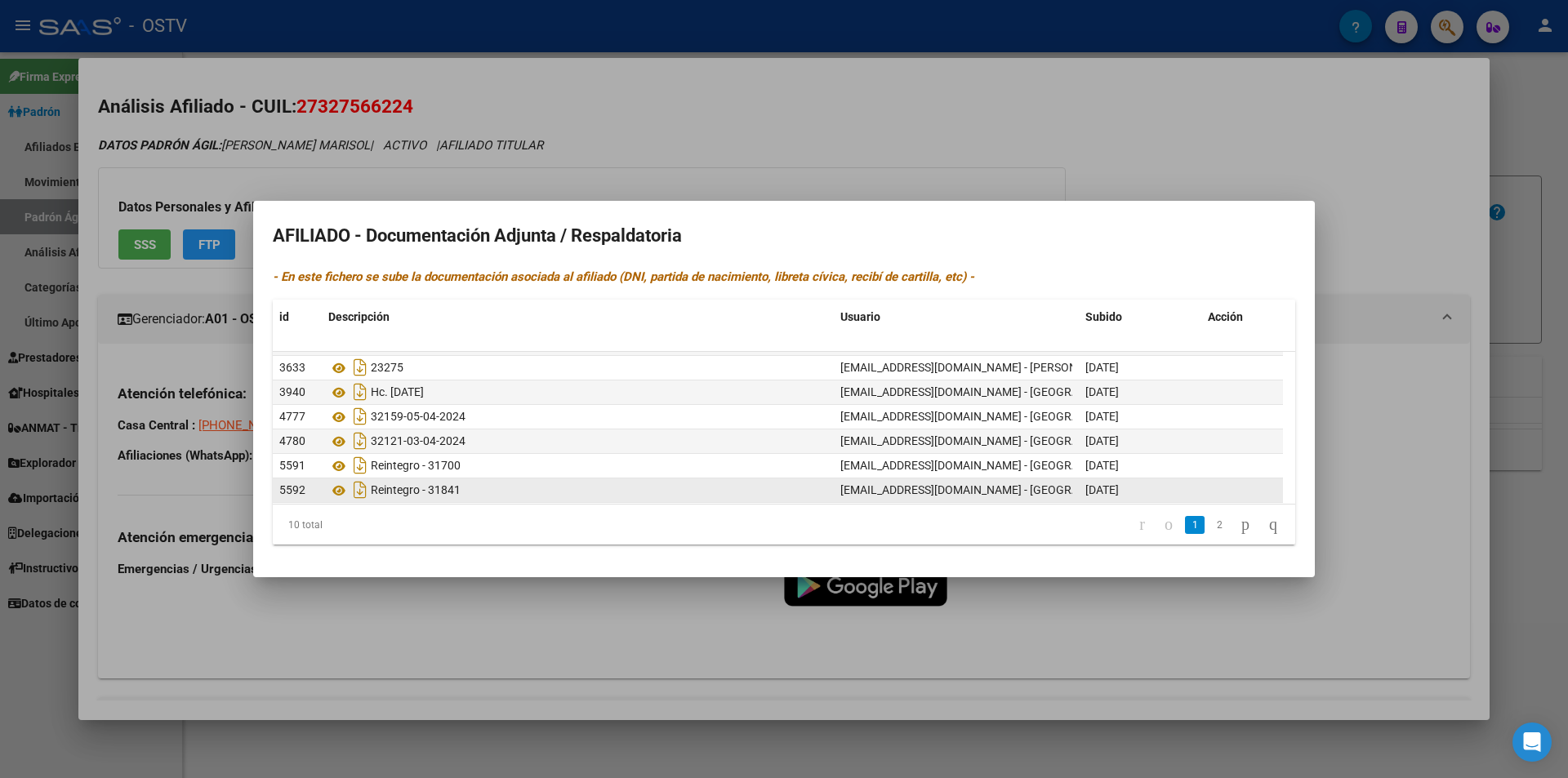
scroll to position [16, 0]
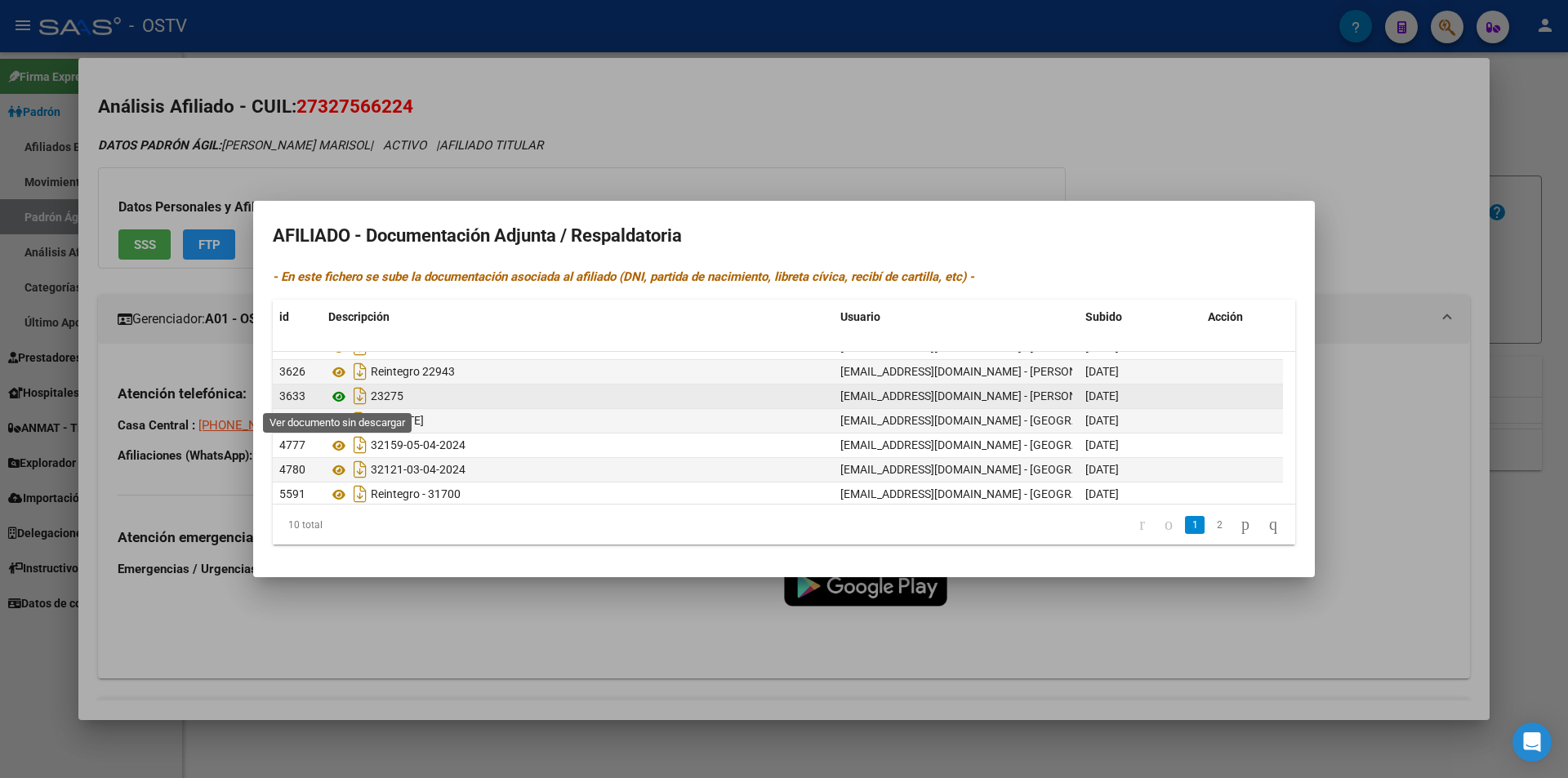
click at [340, 401] on icon at bounding box center [339, 397] width 22 height 20
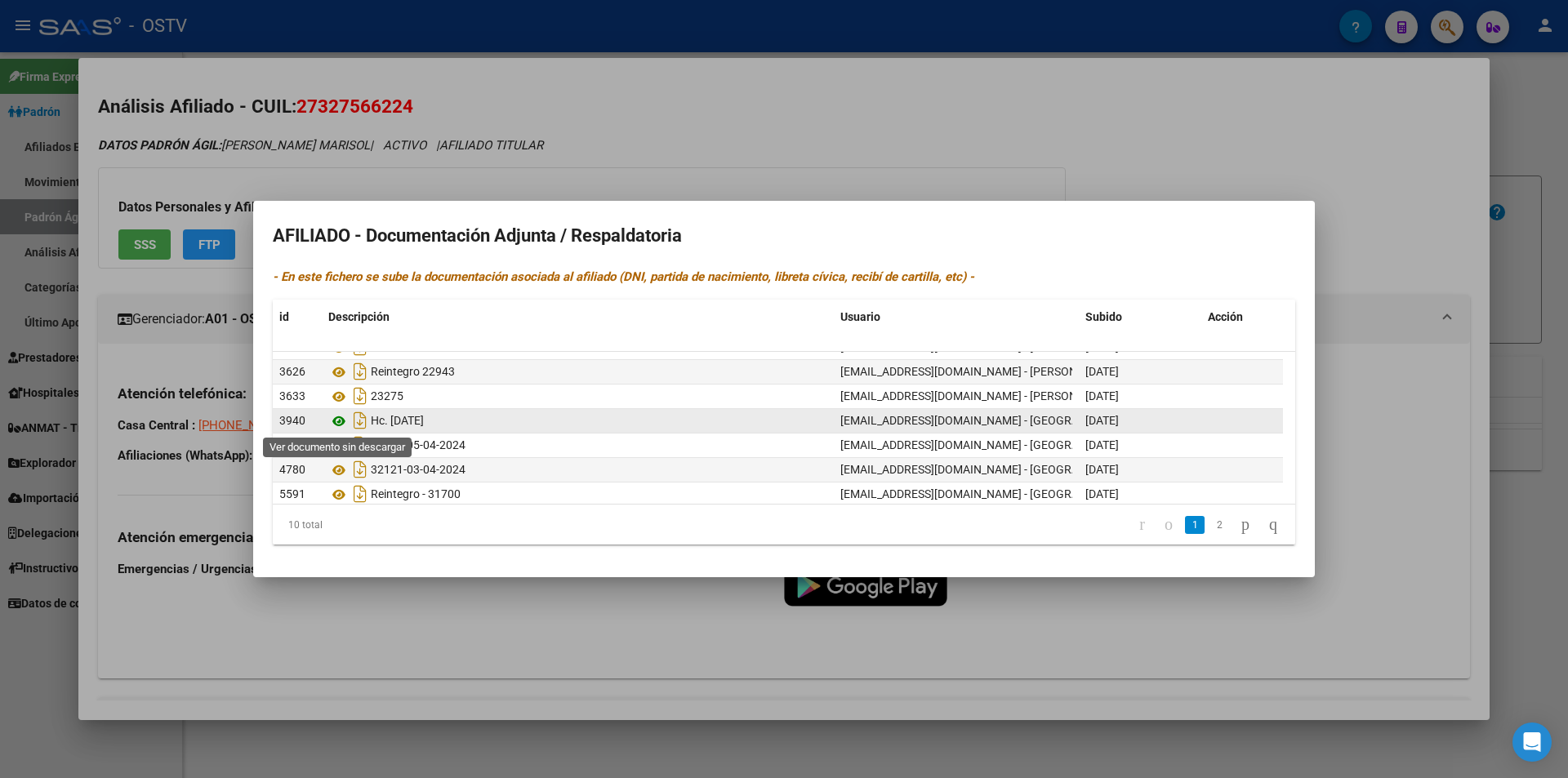
click at [342, 420] on icon at bounding box center [339, 421] width 22 height 20
click at [347, 424] on icon at bounding box center [339, 421] width 22 height 20
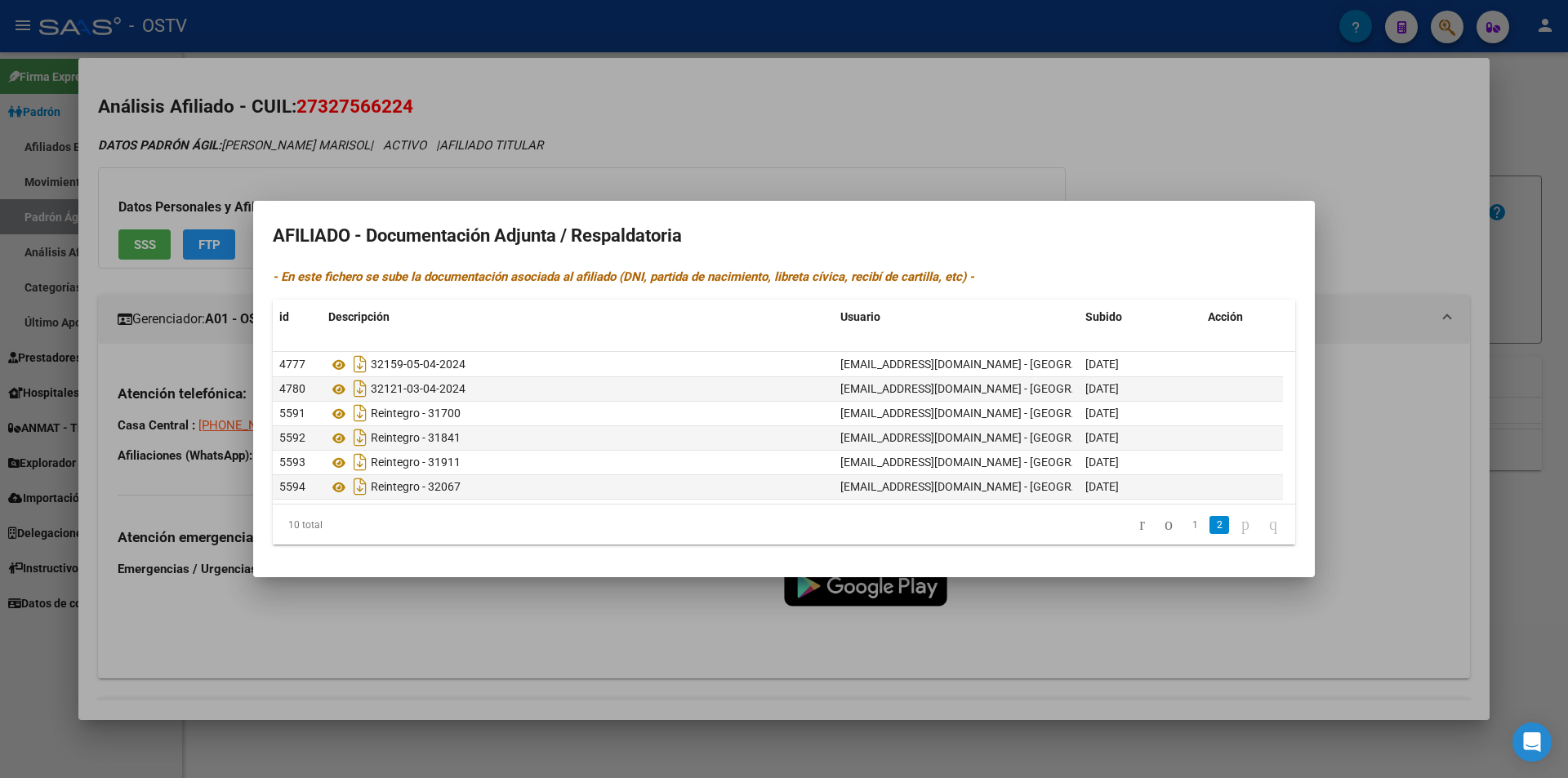
scroll to position [98, 0]
click at [723, 170] on div at bounding box center [784, 389] width 1568 height 778
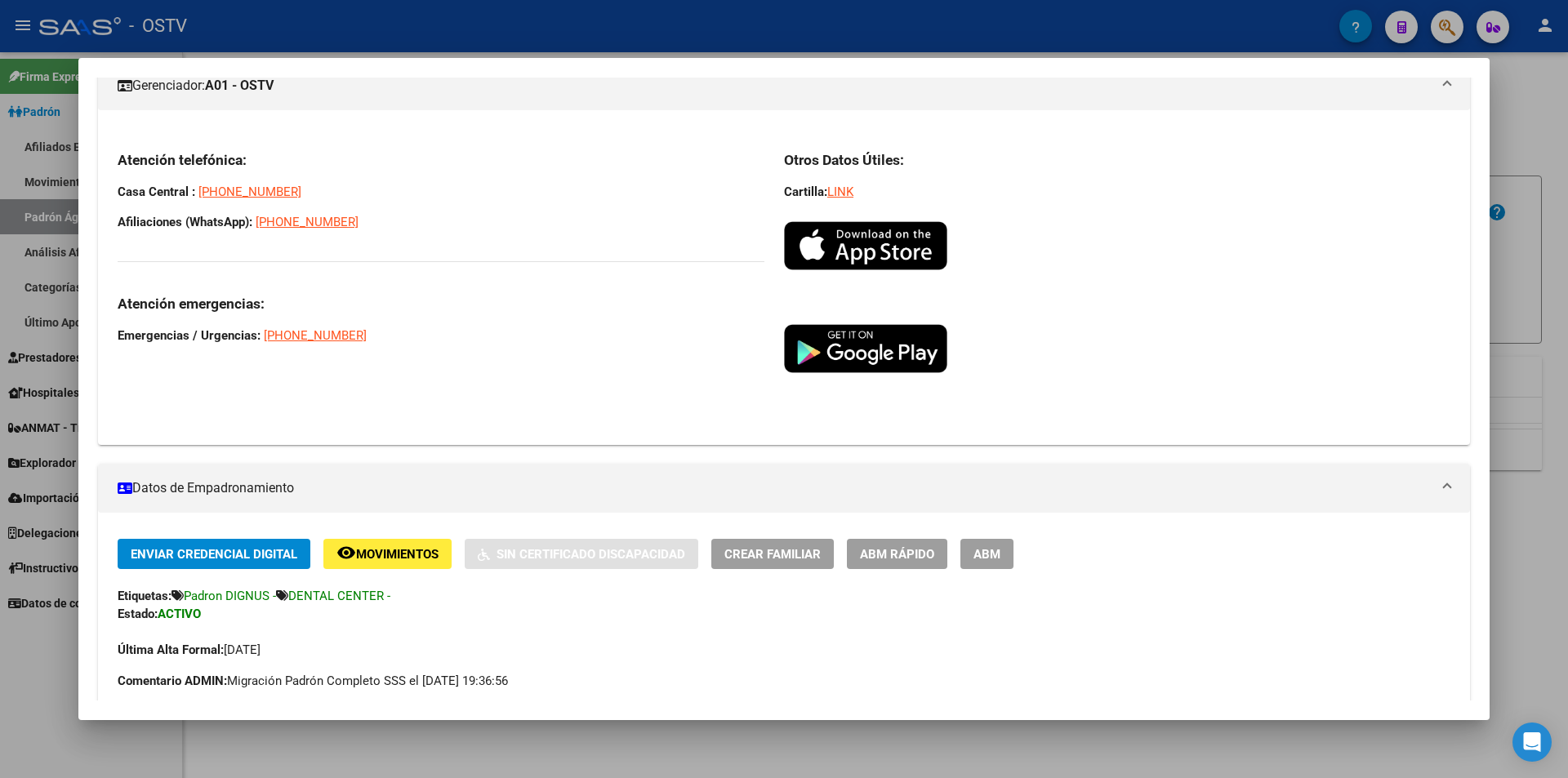
scroll to position [571, 0]
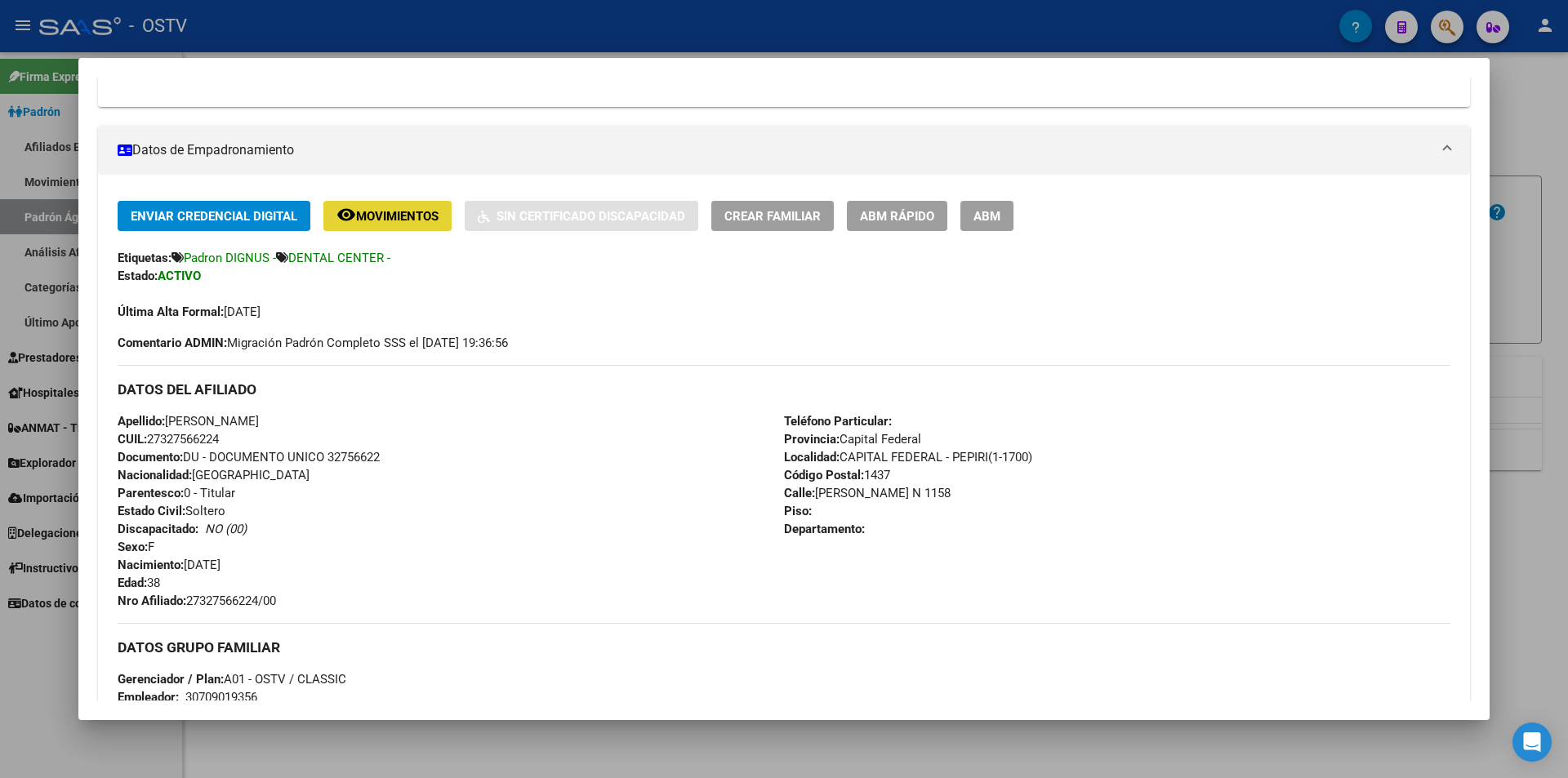
click at [378, 212] on span "Movimientos" at bounding box center [397, 216] width 82 height 15
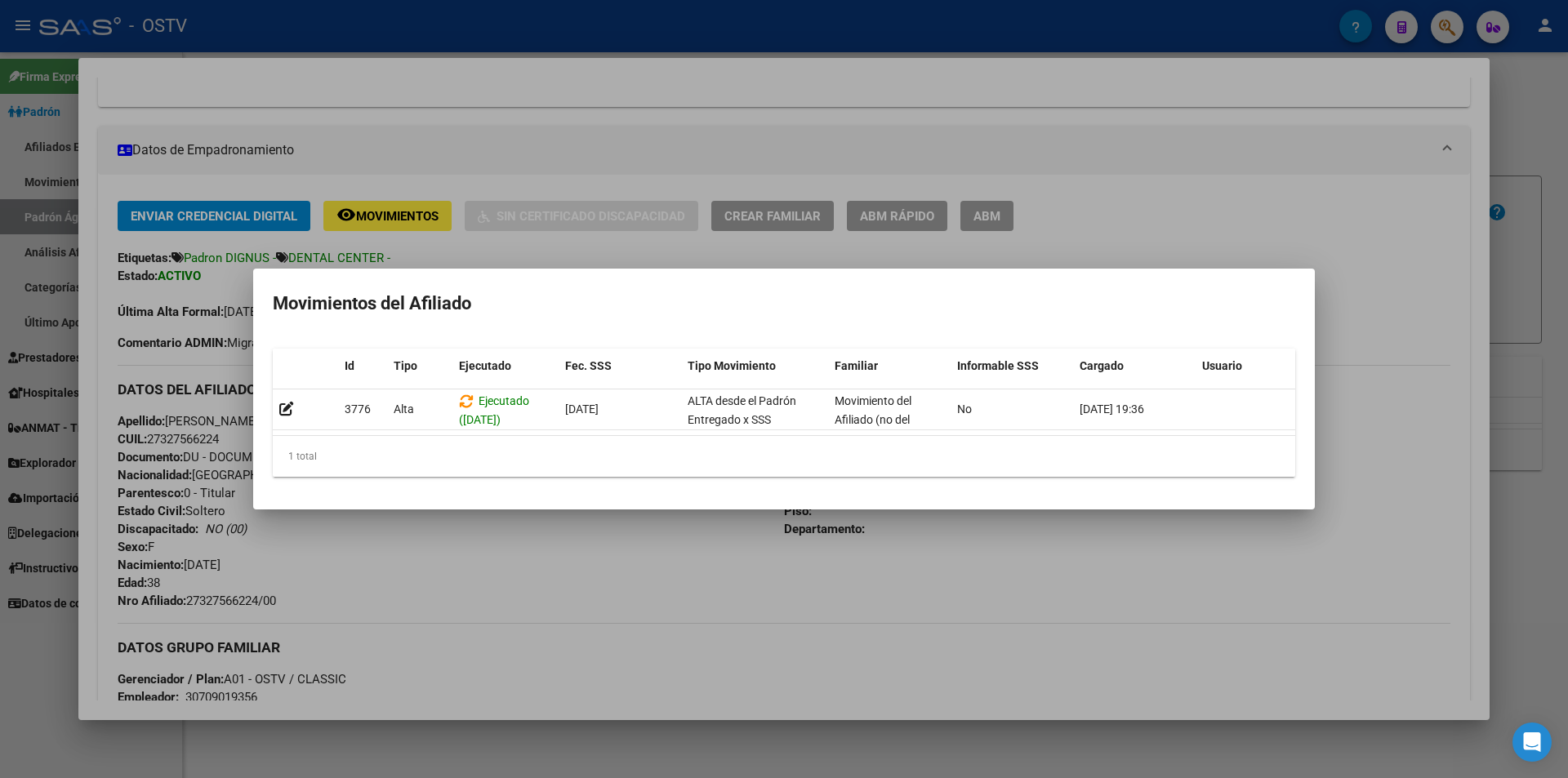
click at [608, 131] on div at bounding box center [784, 389] width 1568 height 778
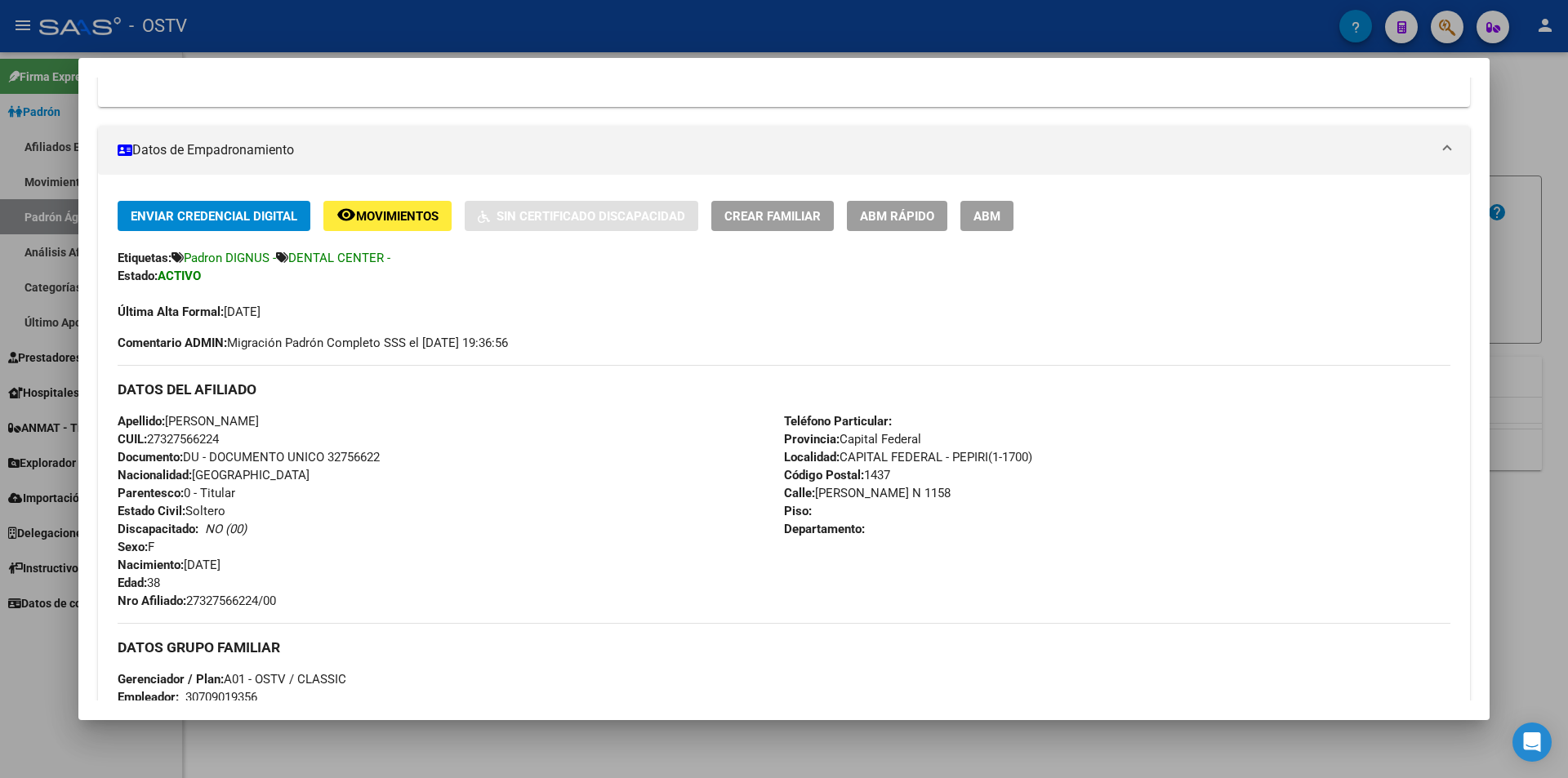
click at [611, 36] on div at bounding box center [784, 389] width 1568 height 778
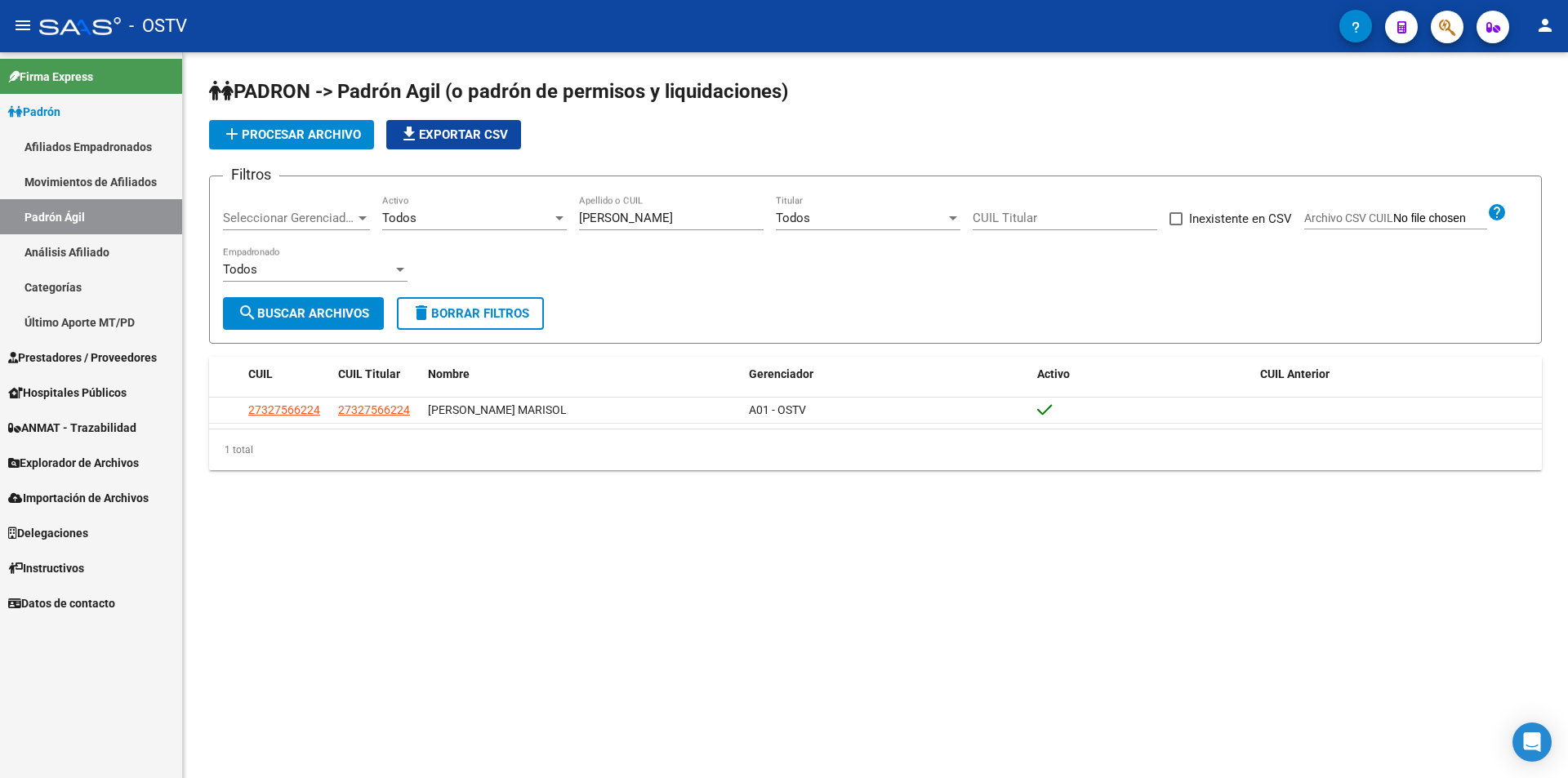
click at [87, 154] on link "Afiliados Empadronados" at bounding box center [91, 146] width 182 height 35
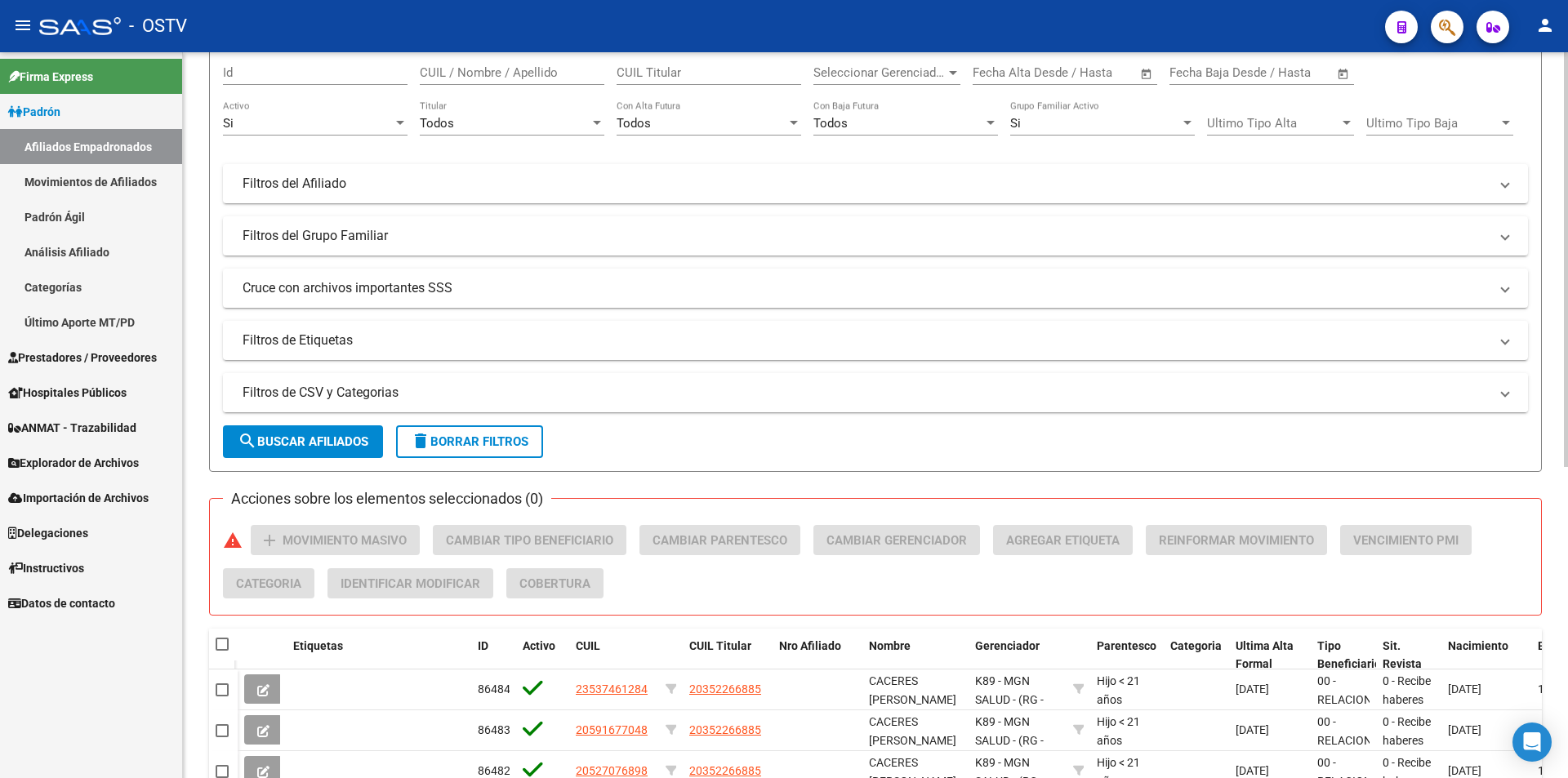
scroll to position [408, 0]
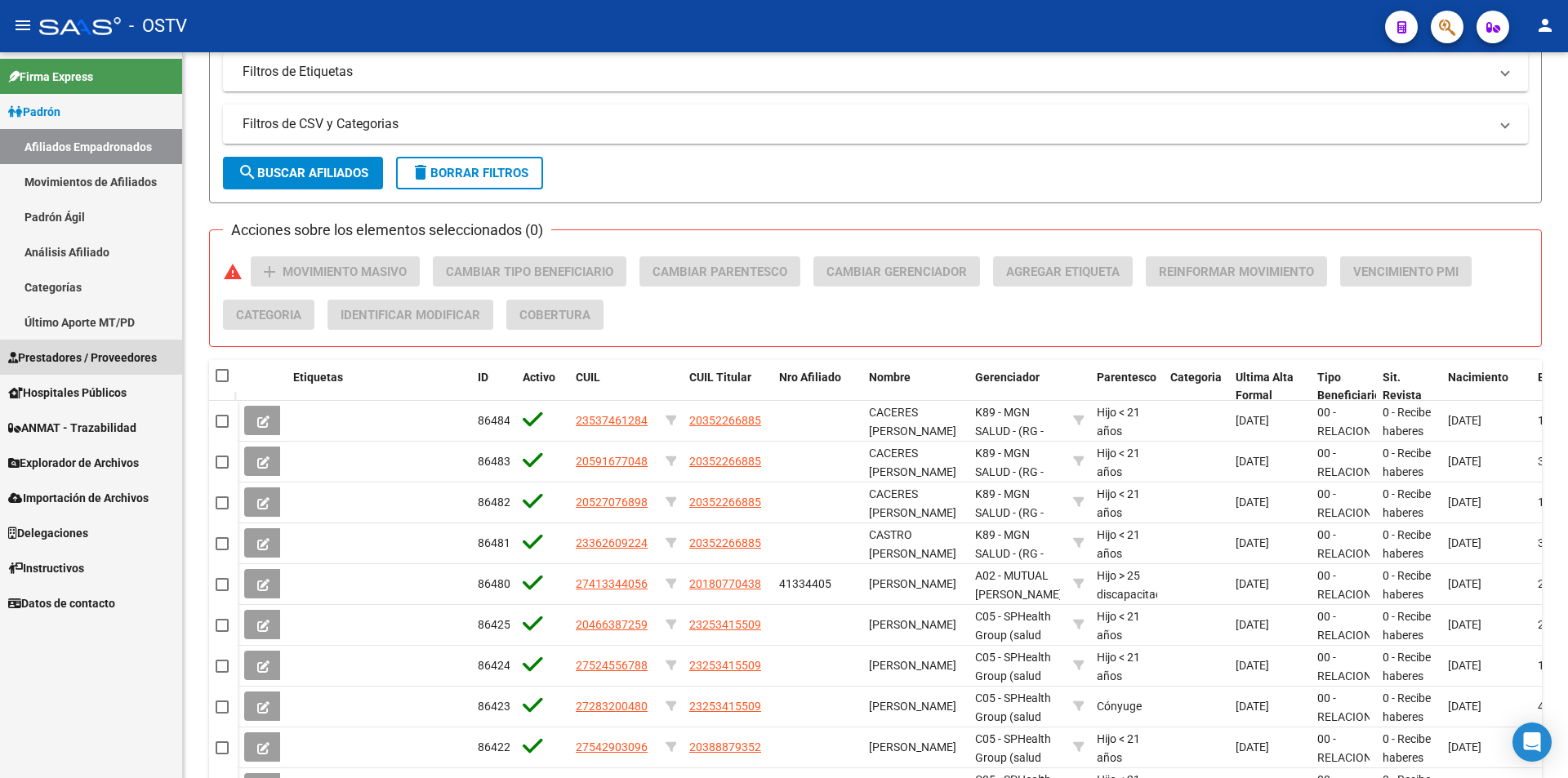
click at [81, 344] on link "Prestadores / Proveedores" at bounding box center [91, 357] width 182 height 35
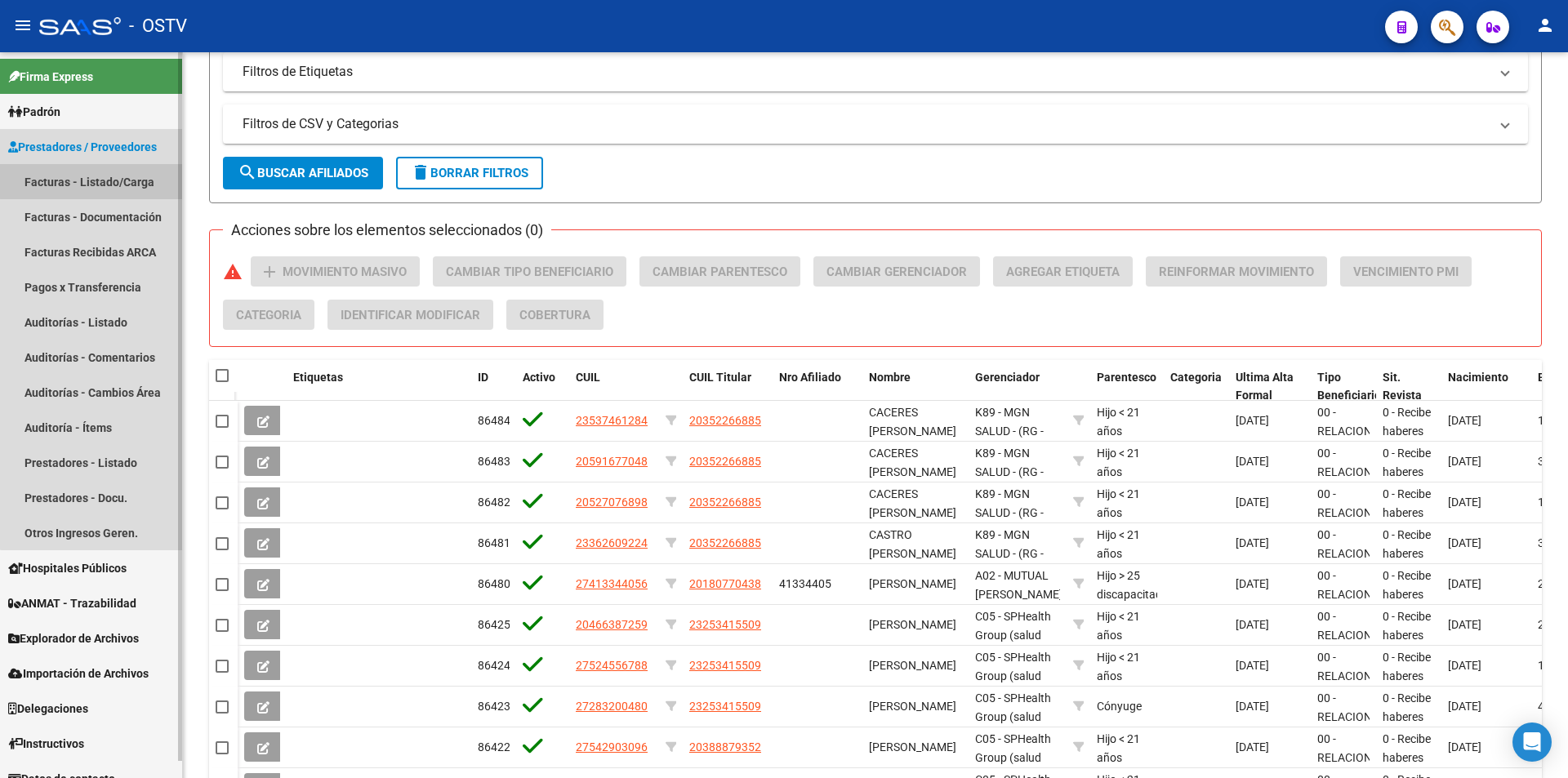
click at [99, 182] on link "Facturas - Listado/Carga" at bounding box center [91, 182] width 182 height 35
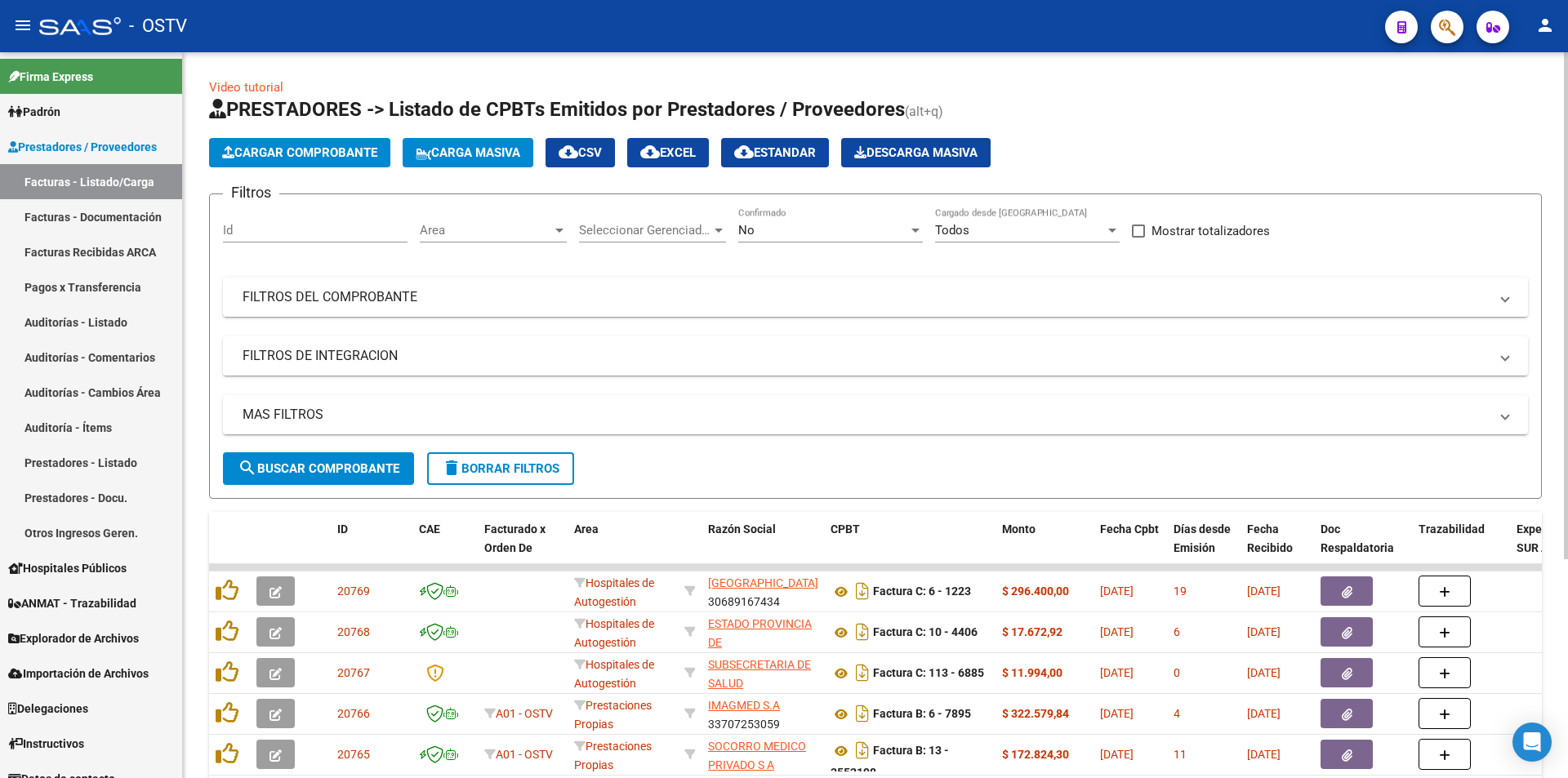
click at [815, 237] on div "No" at bounding box center [823, 230] width 170 height 15
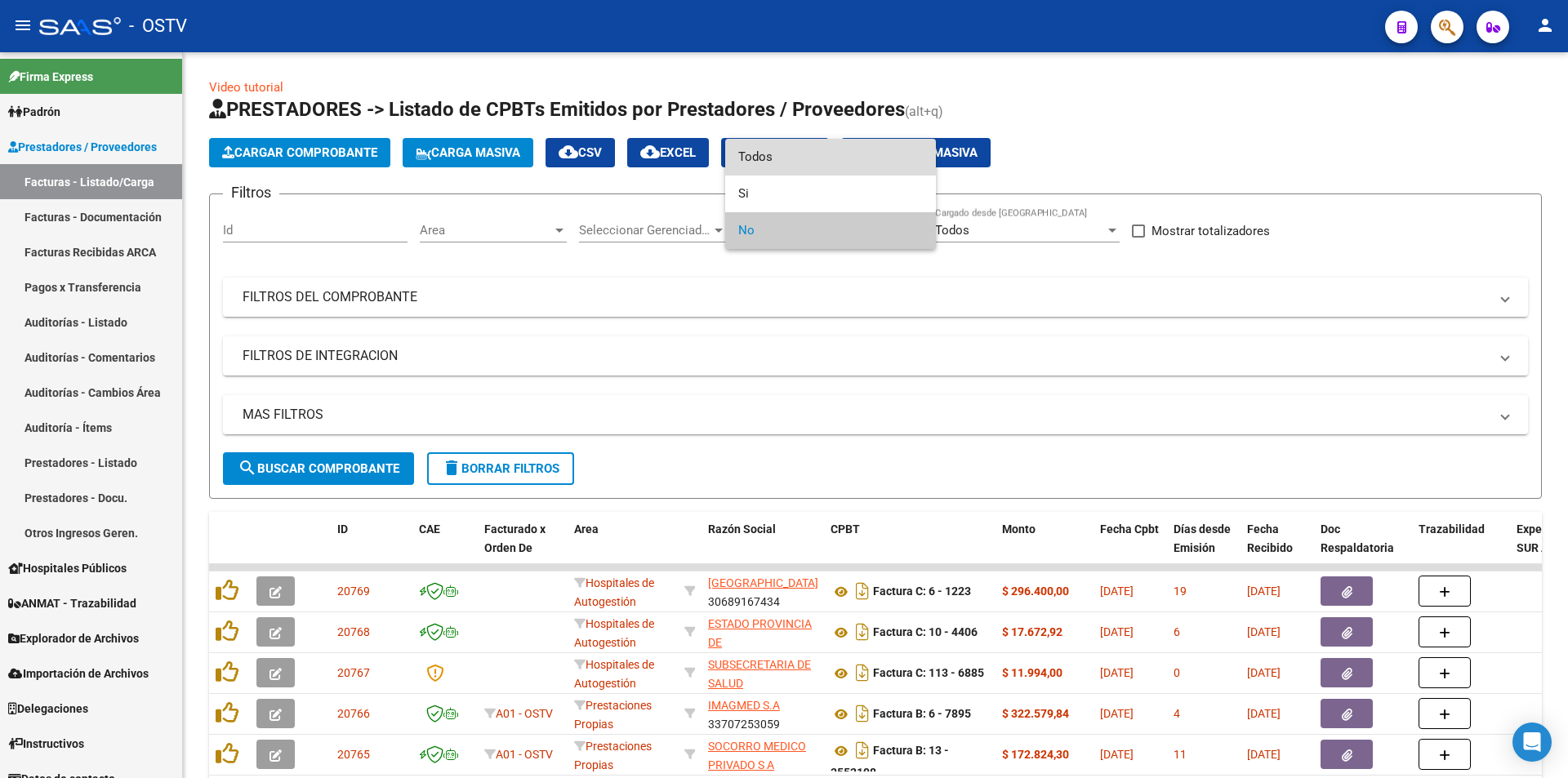
click at [819, 164] on span "Todos" at bounding box center [830, 157] width 184 height 36
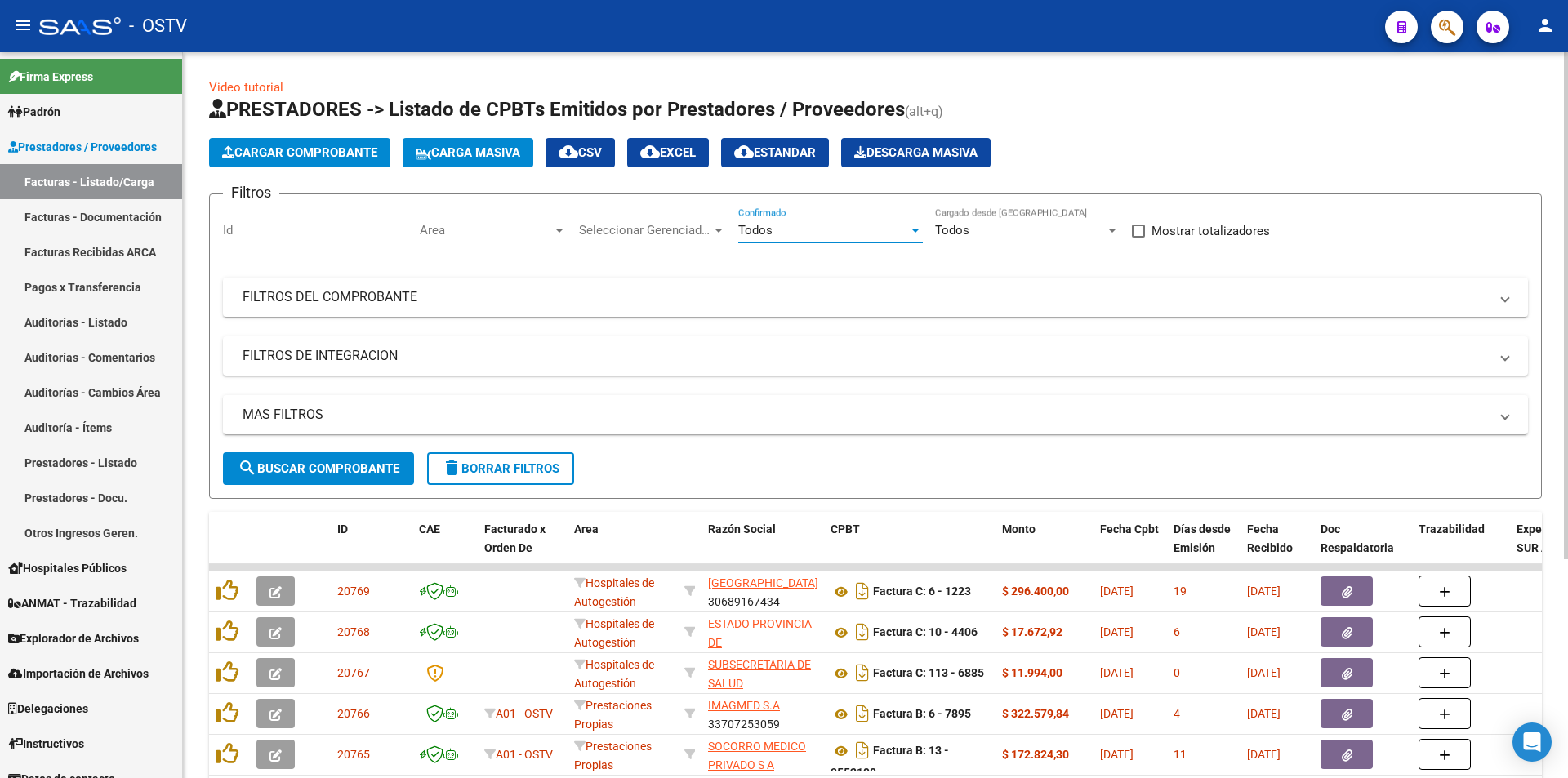
click at [328, 466] on span "search Buscar Comprobante" at bounding box center [318, 468] width 162 height 15
click at [298, 298] on mat-panel-title "FILTROS DEL COMPROBANTE" at bounding box center [865, 297] width 1246 height 18
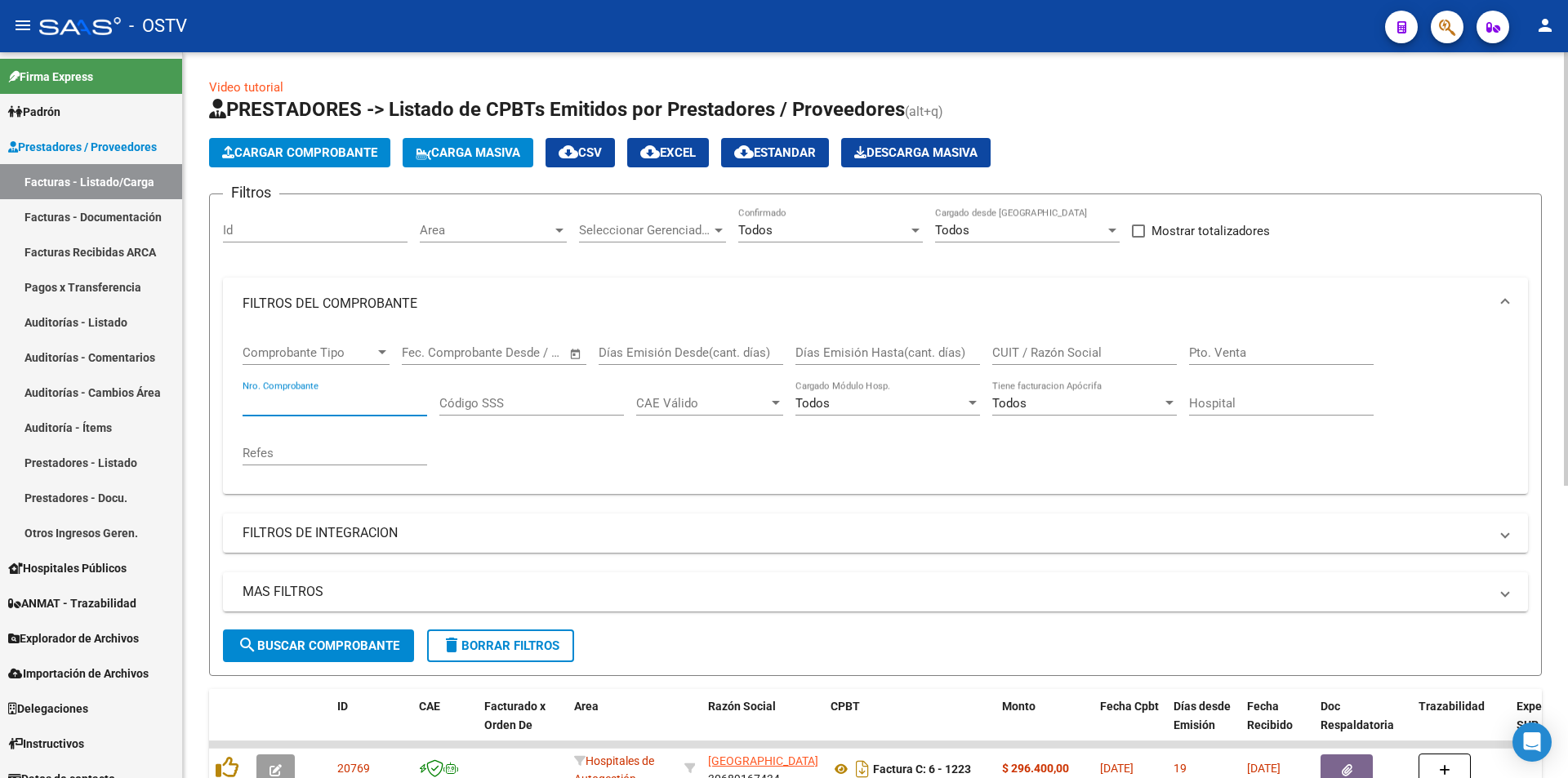
click at [306, 409] on input "Nro. Comprobante" at bounding box center [334, 403] width 184 height 15
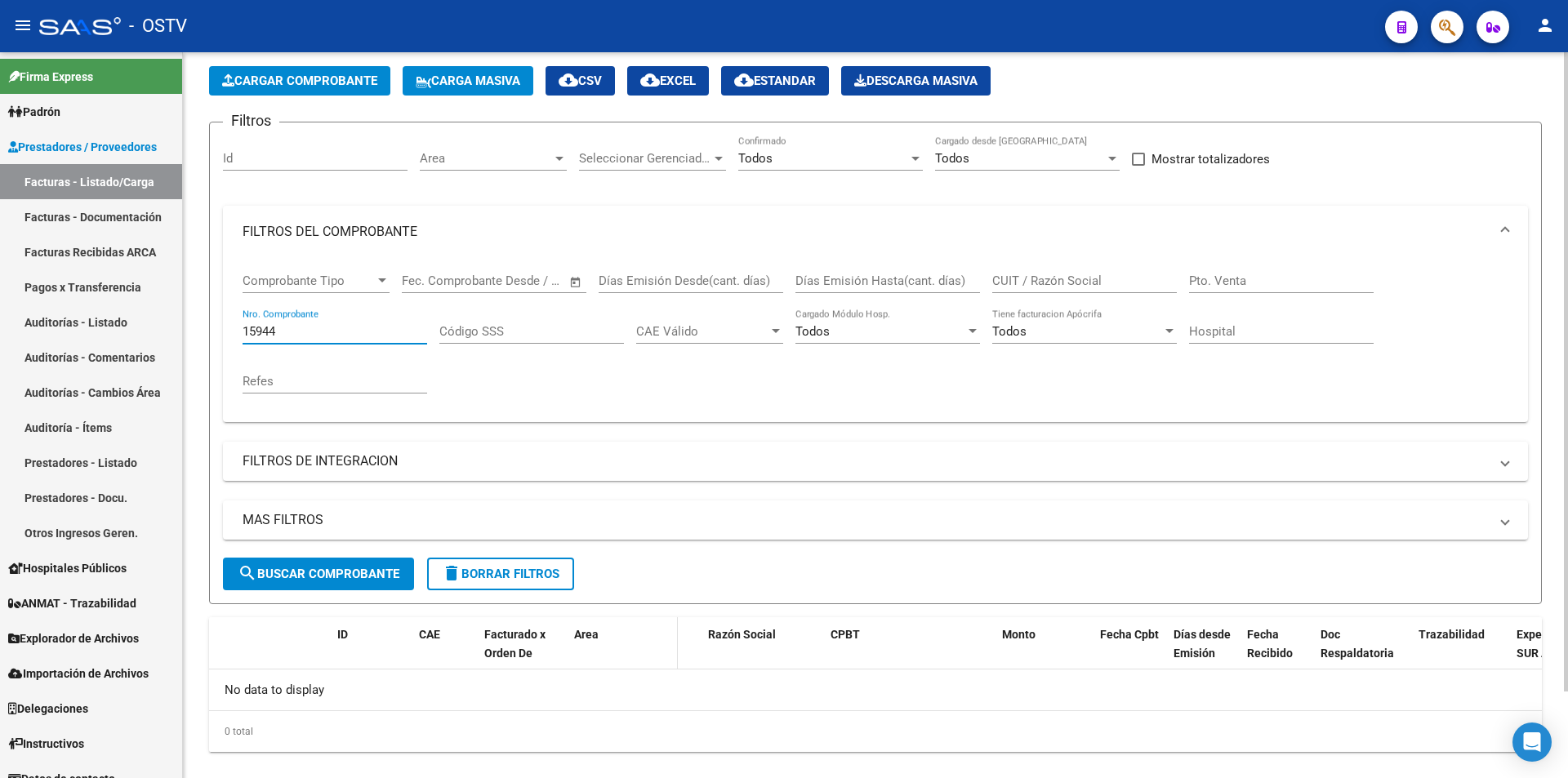
scroll to position [98, 0]
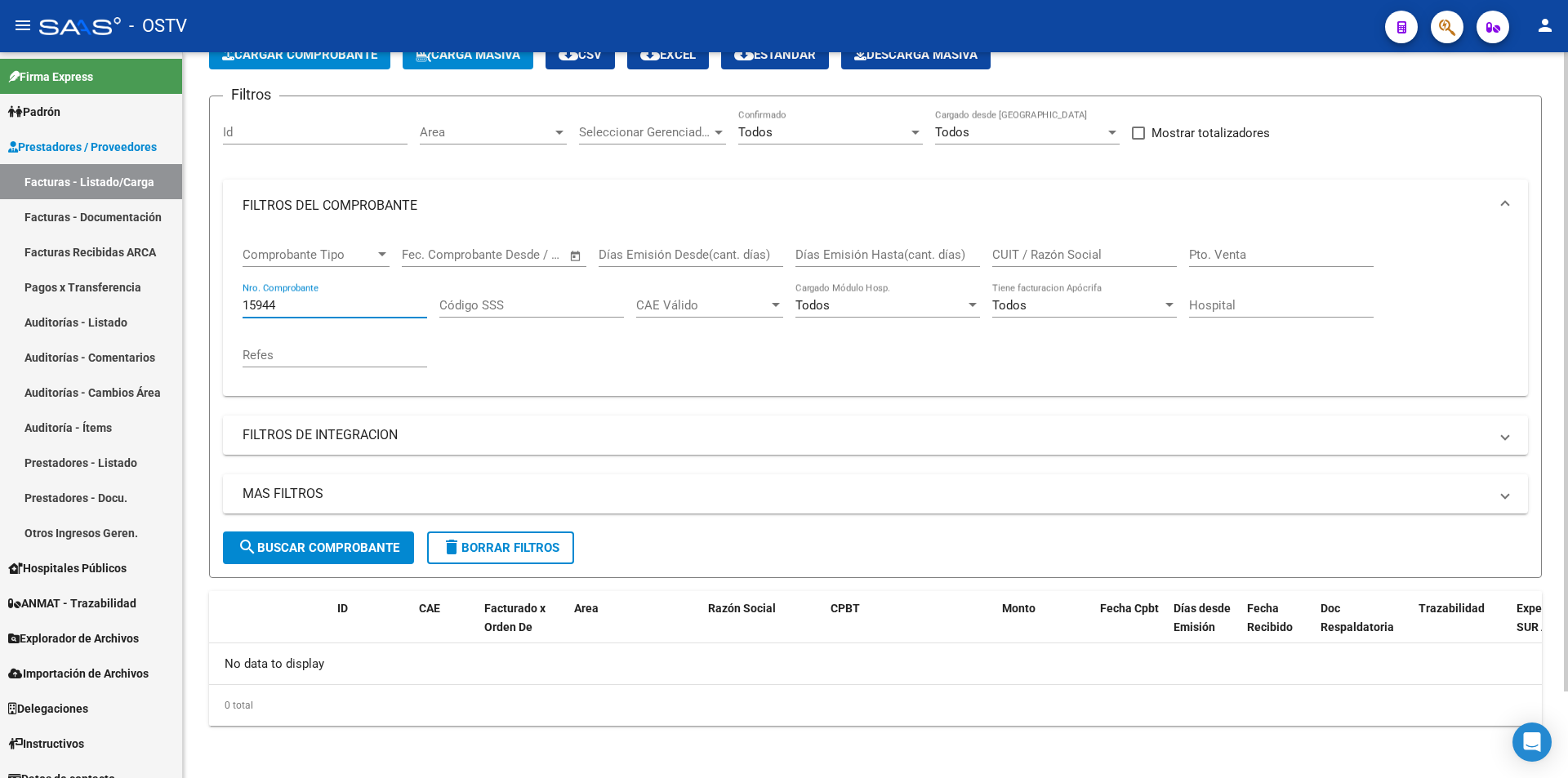
click at [243, 305] on input "15944" at bounding box center [334, 305] width 184 height 15
drag, startPoint x: 270, startPoint y: 306, endPoint x: 227, endPoint y: 300, distance: 43.4
click at [227, 300] on div "Comprobante Tipo Comprobante Tipo Start date – End date Fec. Comprobante Desde …" at bounding box center [875, 314] width 1305 height 164
click at [291, 298] on input "15944" at bounding box center [334, 305] width 184 height 15
click at [95, 182] on link "Facturas - Listado/Carga" at bounding box center [91, 182] width 182 height 35
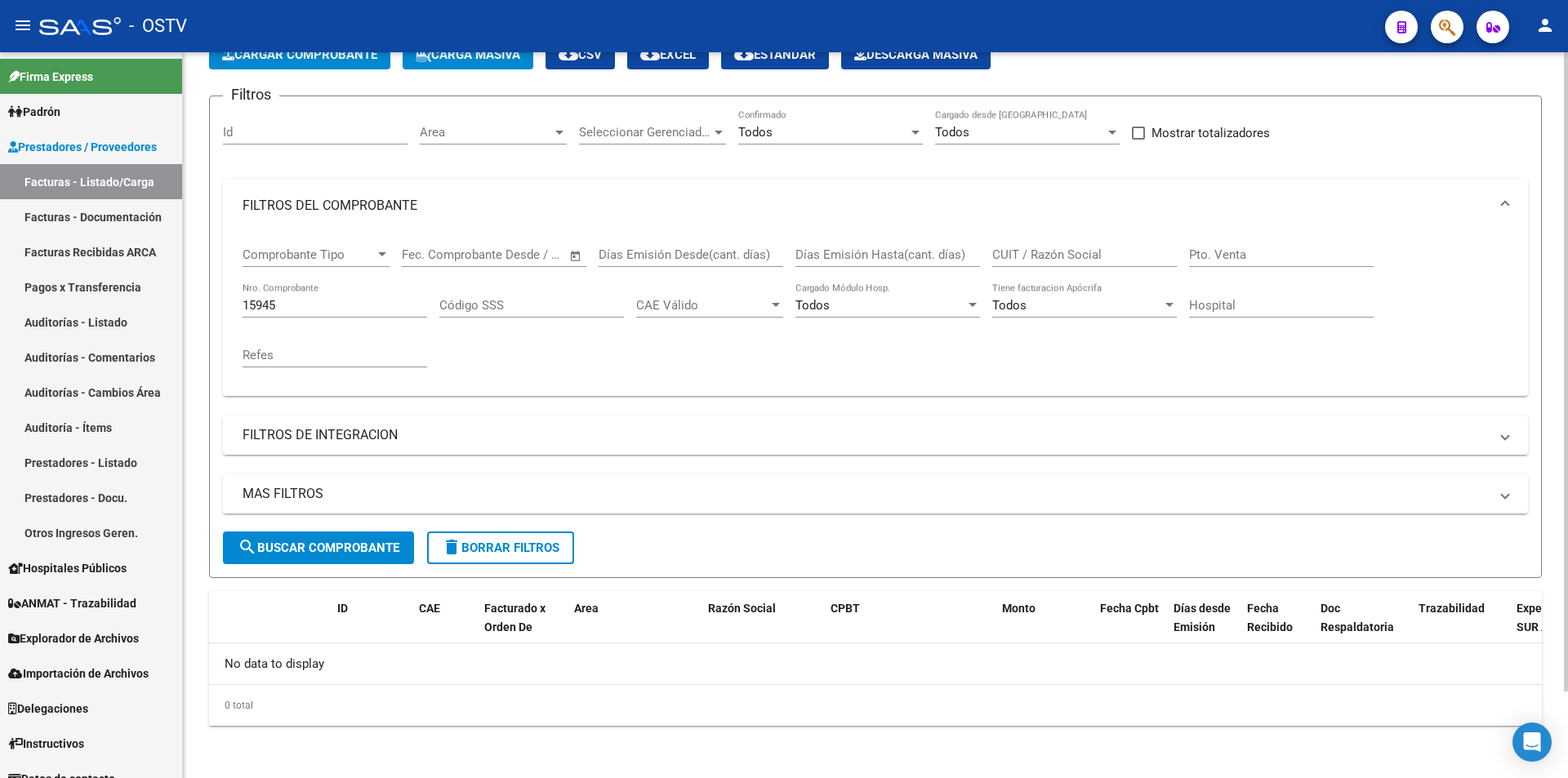
click at [300, 308] on input "15945" at bounding box center [334, 305] width 184 height 15
type input "1"
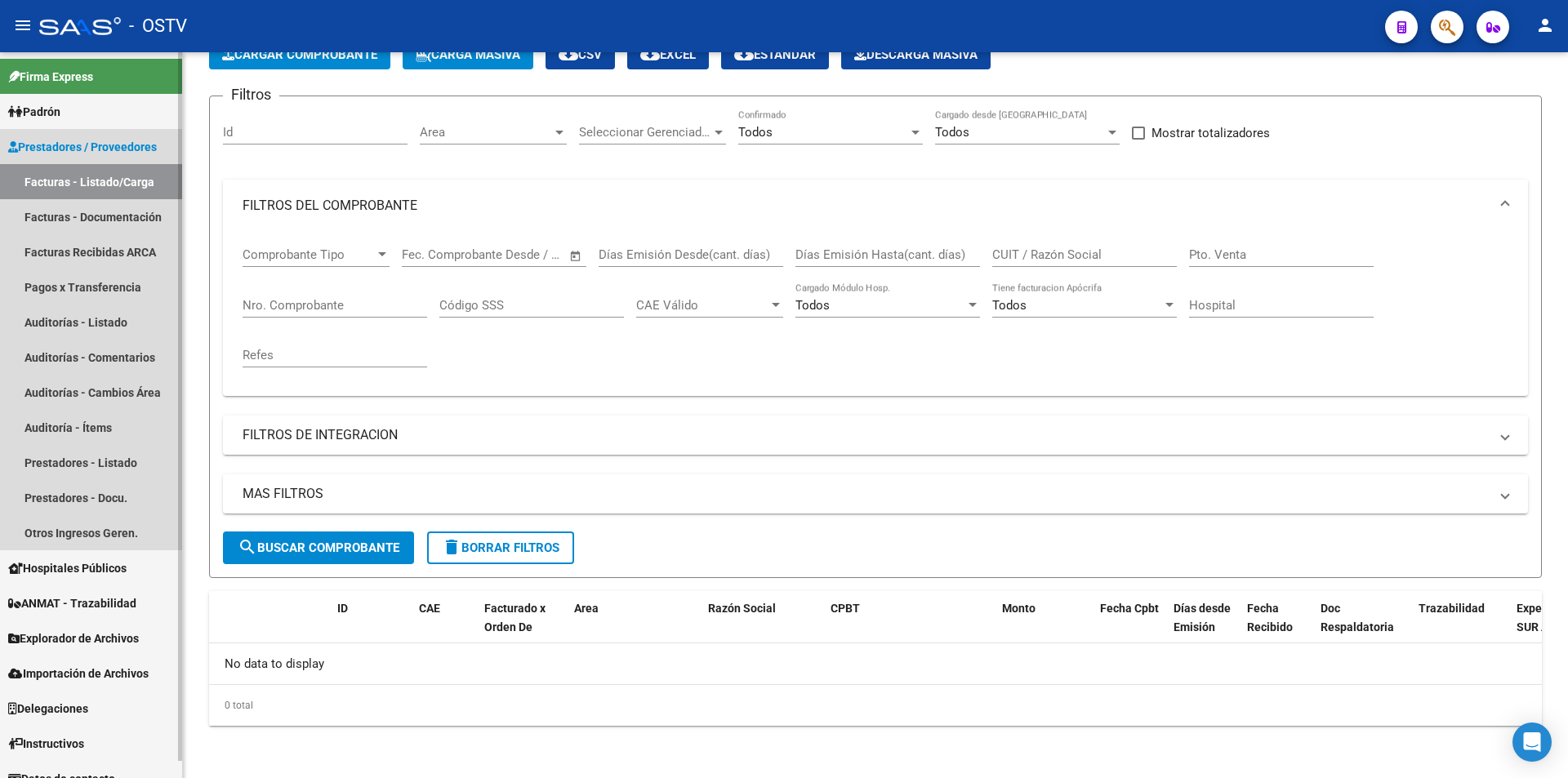
click at [112, 173] on link "Facturas - Listado/Carga" at bounding box center [91, 182] width 182 height 35
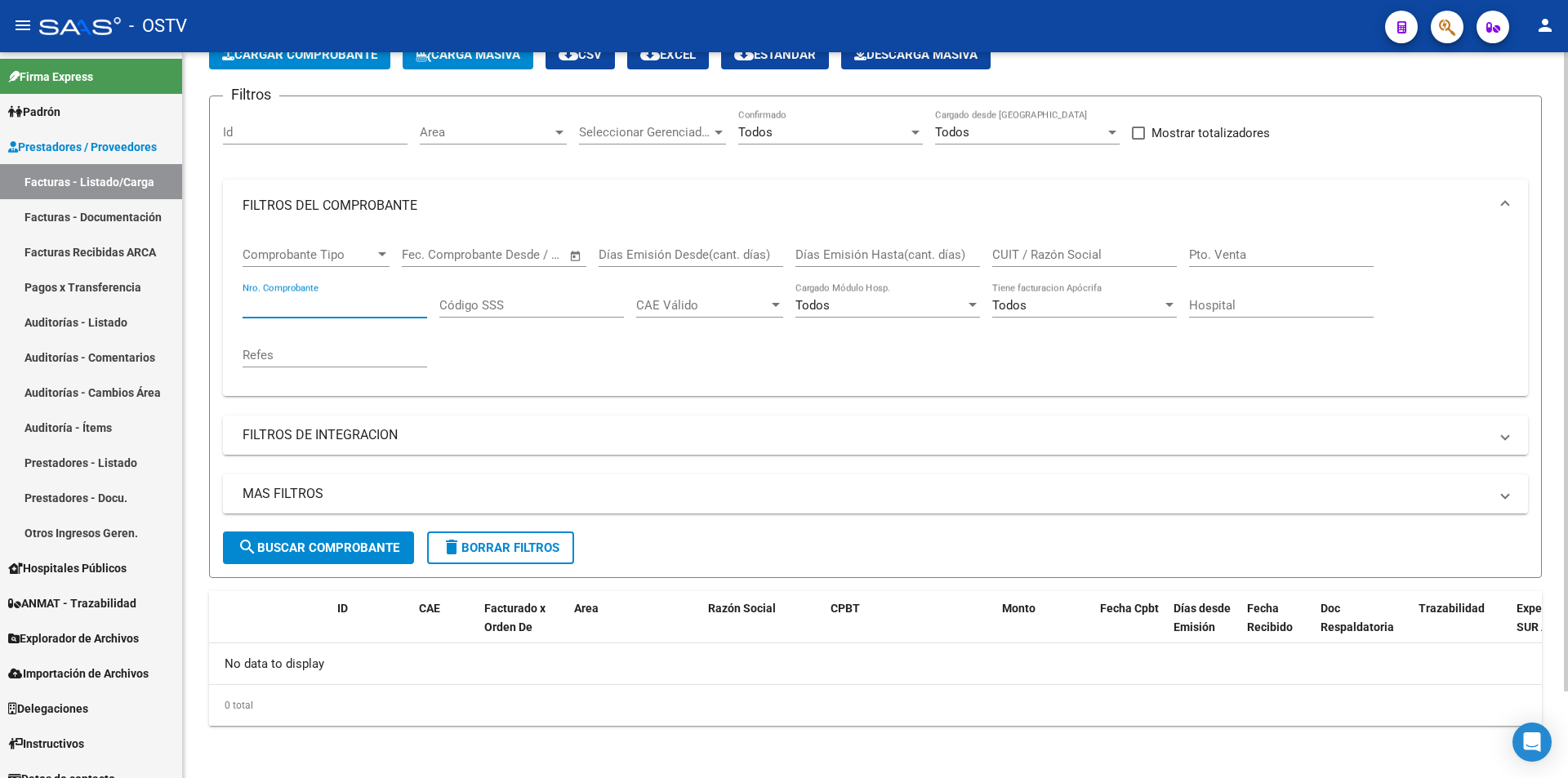
click at [344, 307] on input "Nro. Comprobante" at bounding box center [334, 305] width 184 height 15
type input "159"
click at [1062, 252] on input "CUIT / Razón Social" at bounding box center [1084, 254] width 184 height 15
type input "30635815201"
drag, startPoint x: 296, startPoint y: 307, endPoint x: 212, endPoint y: 308, distance: 84.0
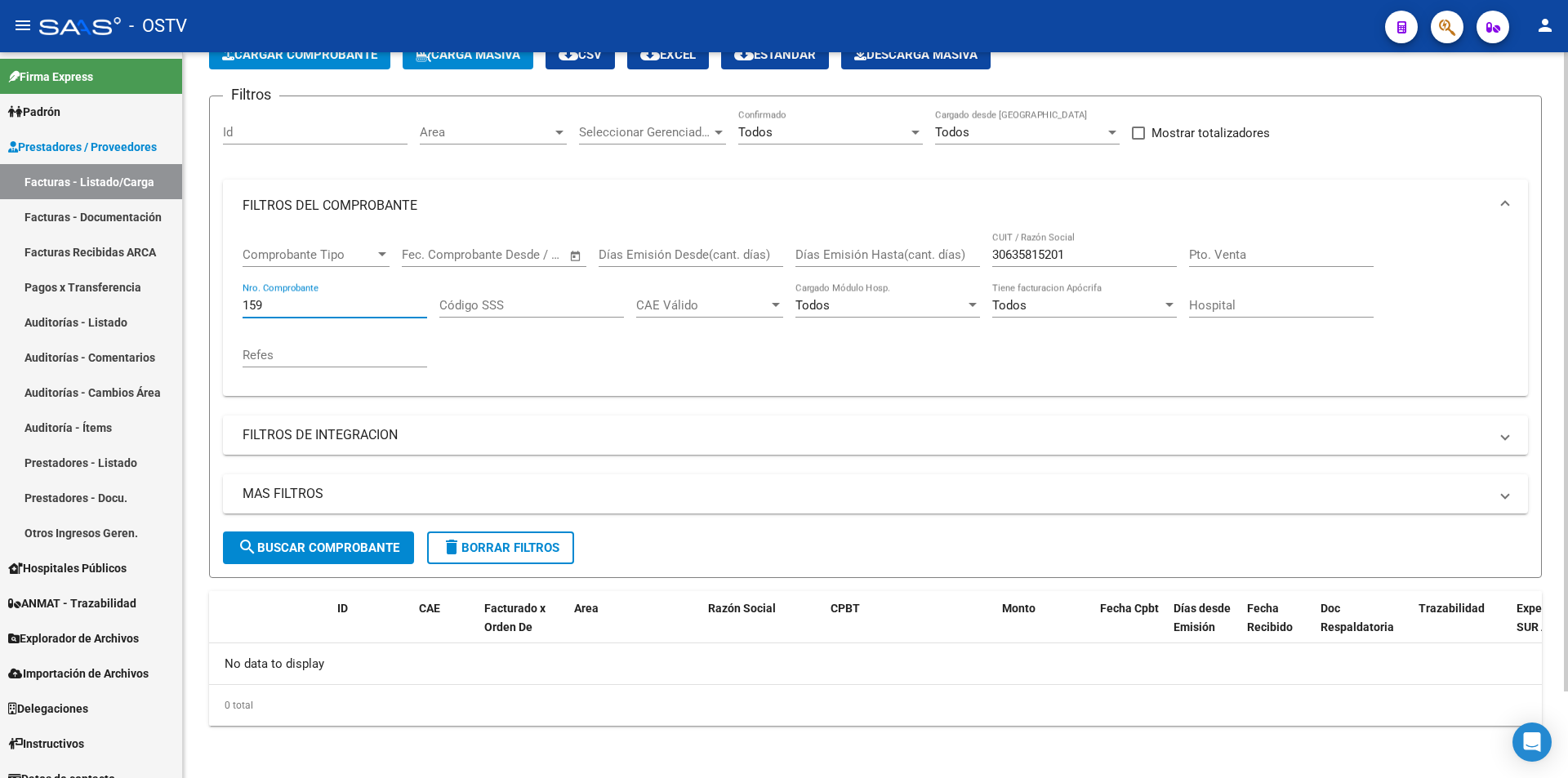
click at [212, 308] on form "Filtros Id Area Area Seleccionar Gerenciador Seleccionar Gerenciador Todos Conf…" at bounding box center [875, 336] width 1333 height 482
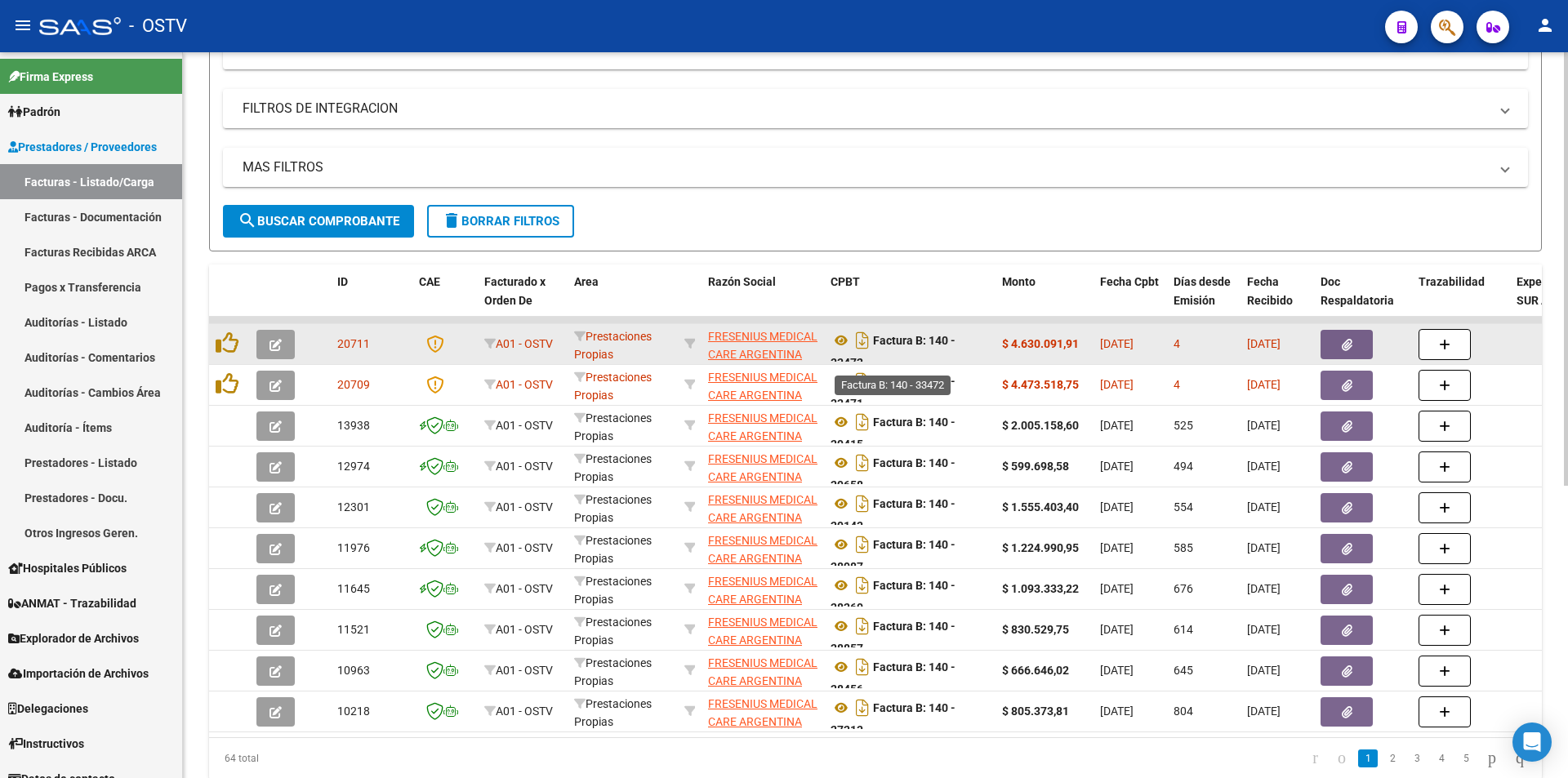
scroll to position [10, 0]
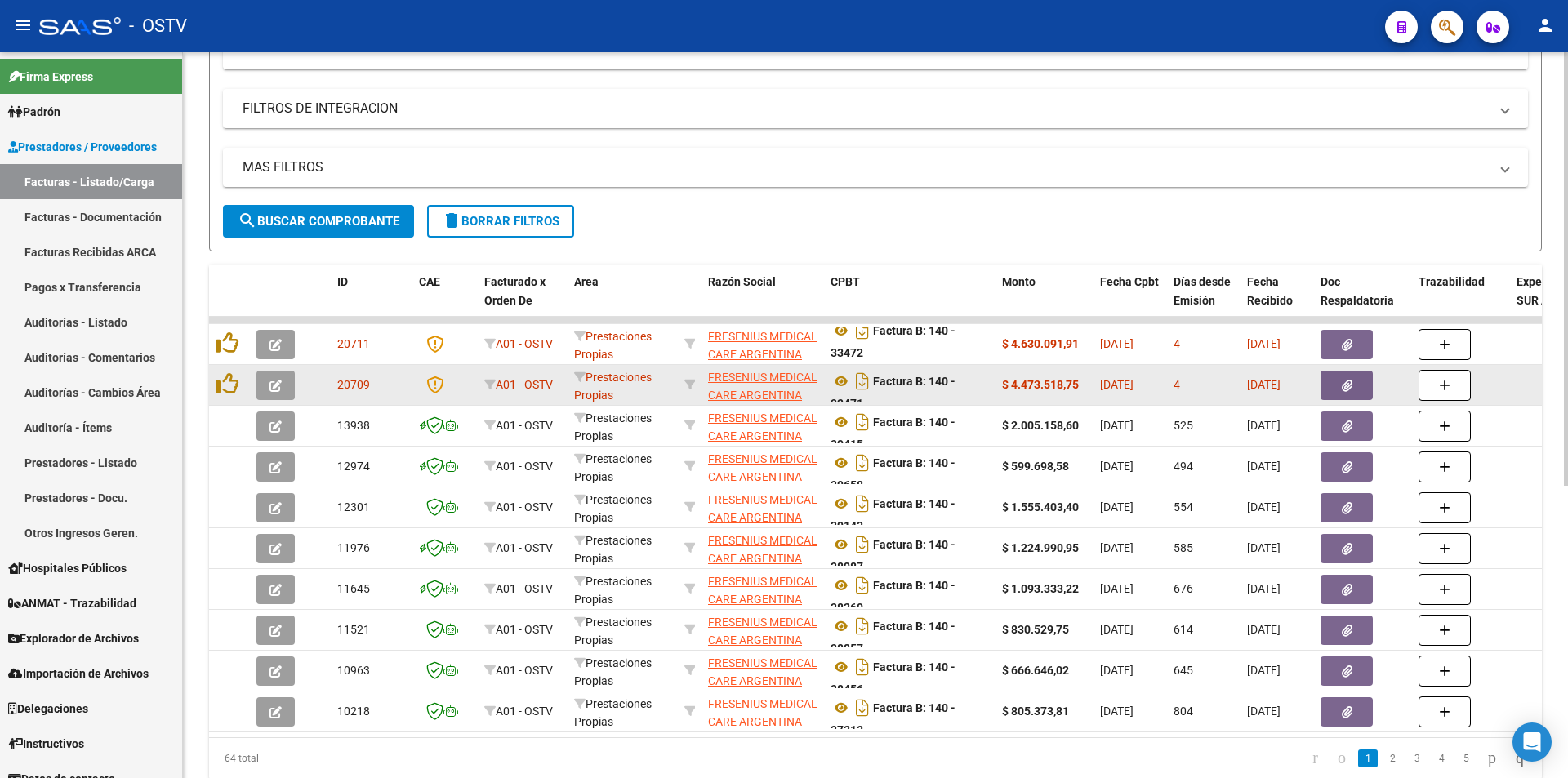
click at [286, 384] on button "button" at bounding box center [275, 386] width 38 height 29
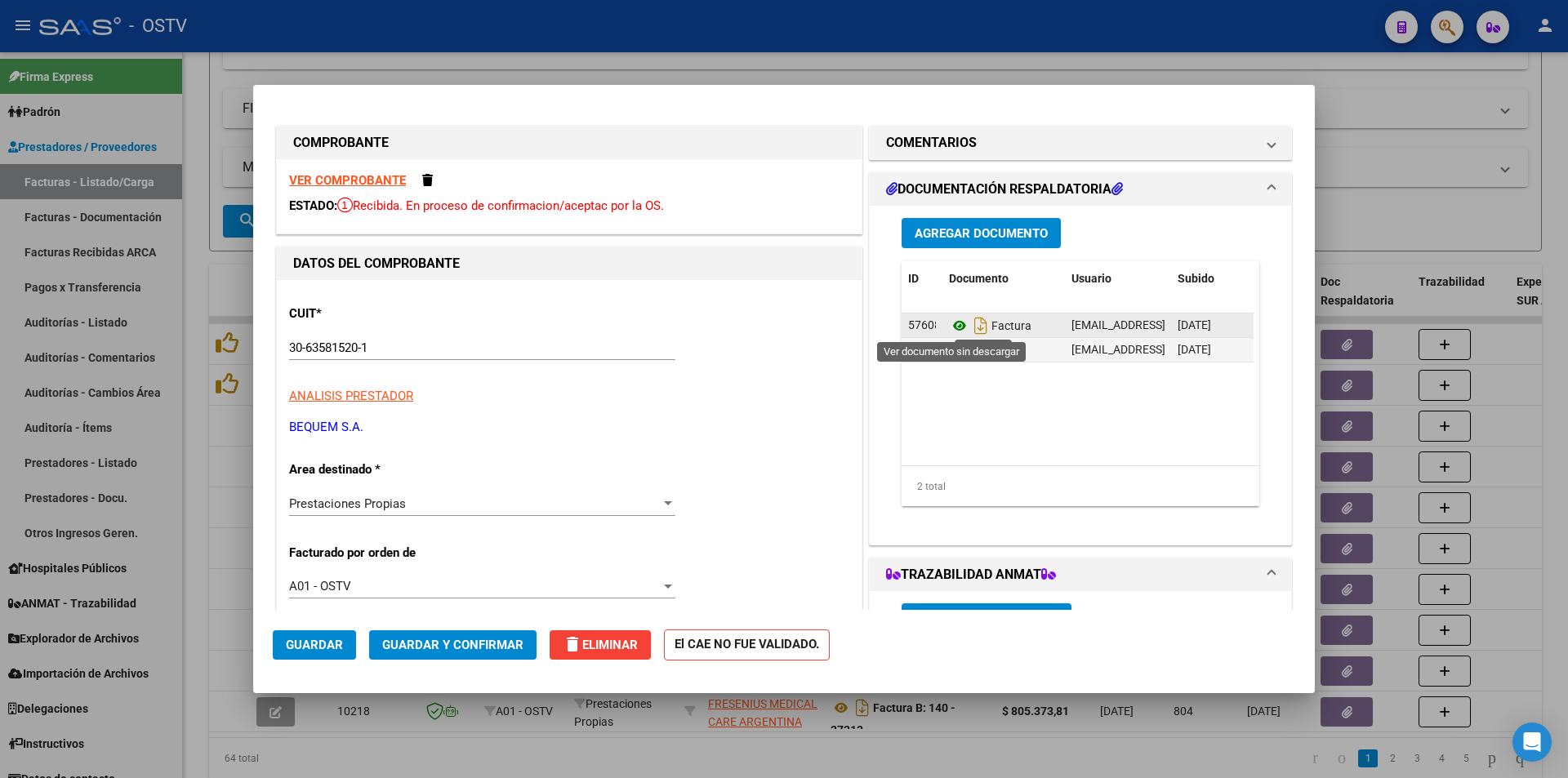
click at [949, 326] on icon at bounding box center [959, 325] width 22 height 20
click at [202, 83] on div at bounding box center [784, 389] width 1568 height 778
type input "$ 0,00"
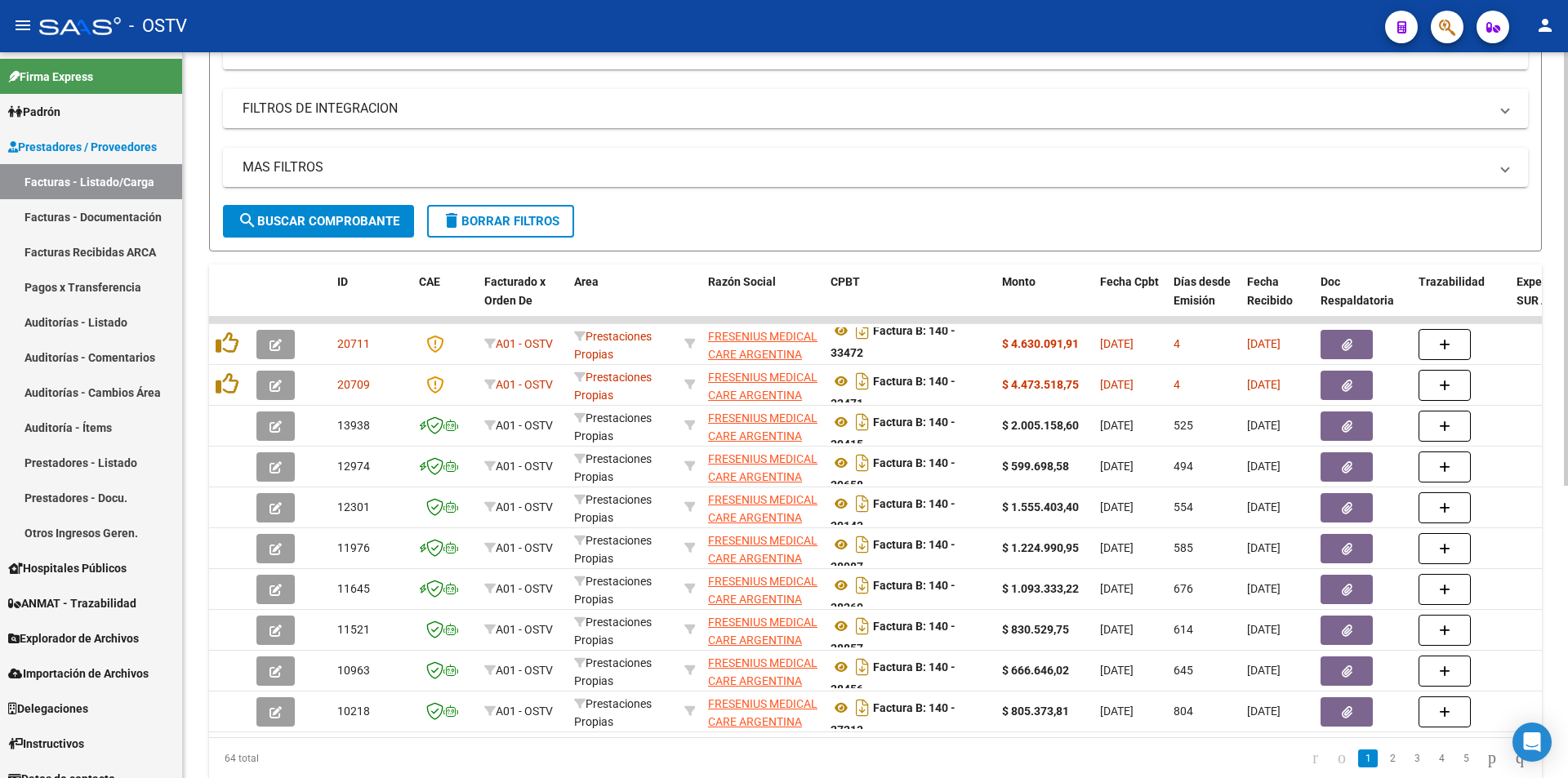
click at [349, 222] on span "search Buscar Comprobante" at bounding box center [318, 220] width 162 height 15
click at [317, 235] on button "search Buscar Comprobante" at bounding box center [318, 221] width 191 height 33
click at [319, 232] on button "search Buscar Comprobante" at bounding box center [318, 221] width 191 height 33
click at [344, 220] on span "search Buscar Comprobante" at bounding box center [318, 220] width 162 height 15
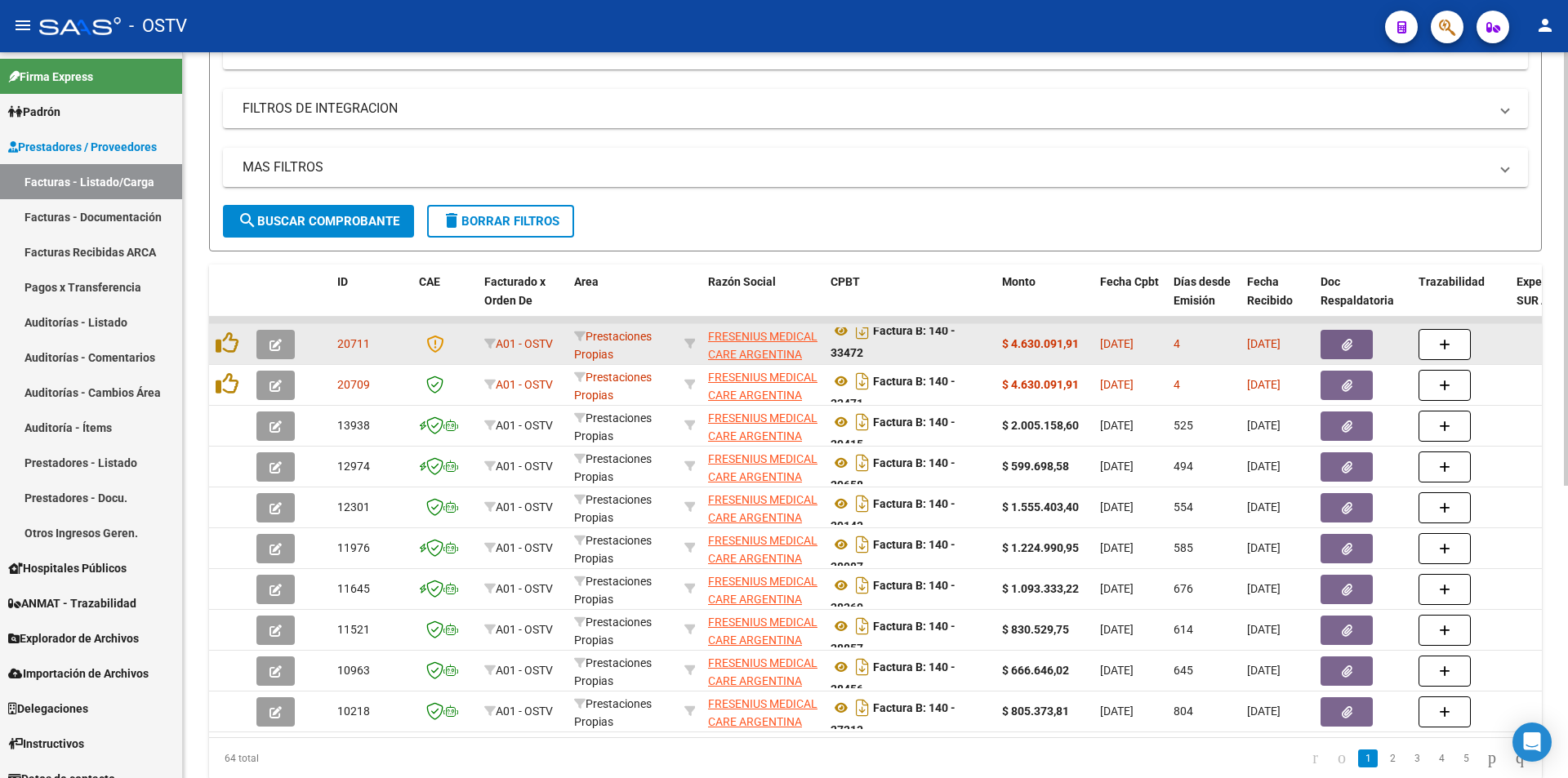
click at [265, 349] on button "button" at bounding box center [275, 344] width 38 height 29
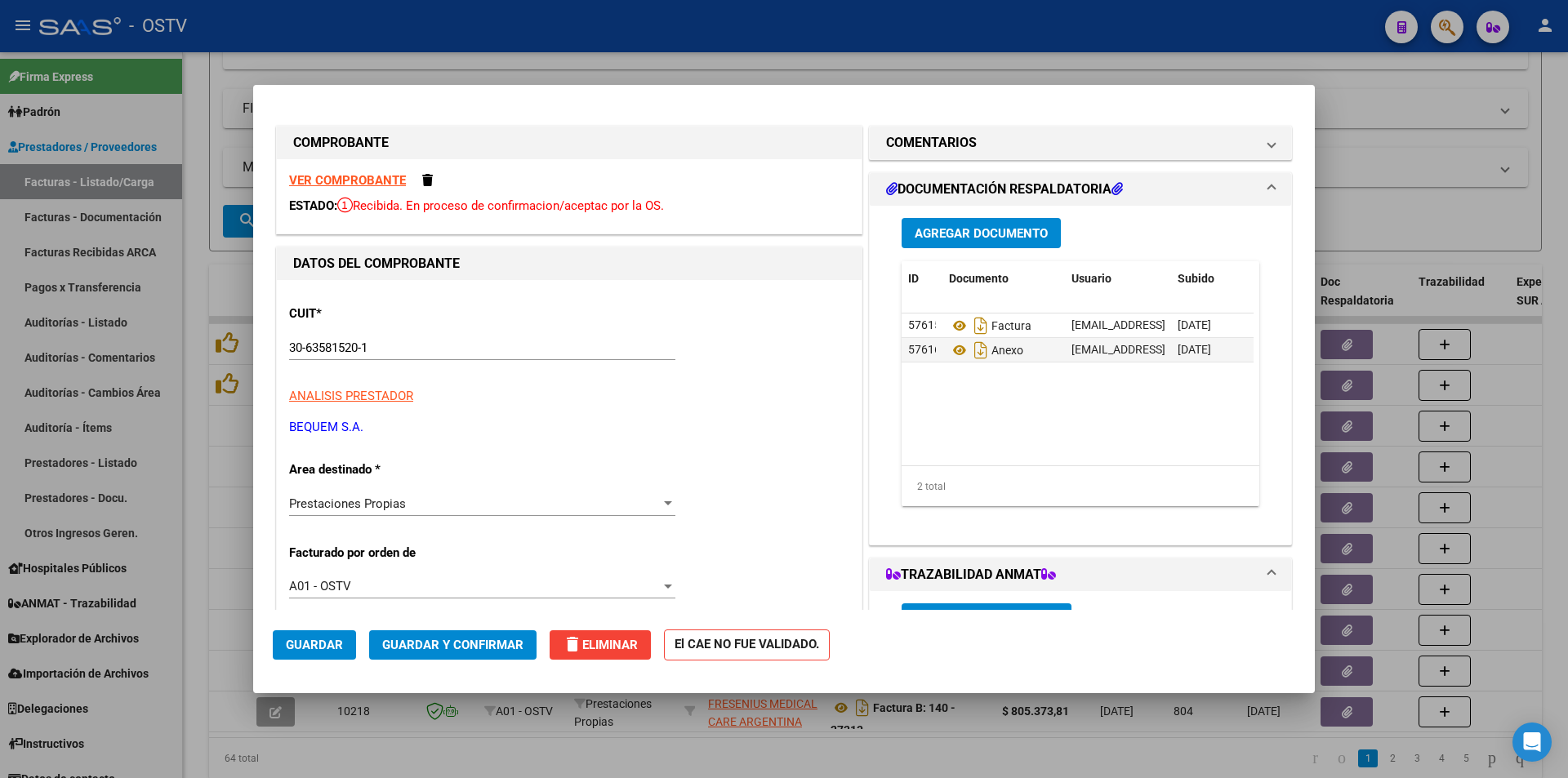
click at [335, 173] on strong "VER COMPROBANTE" at bounding box center [347, 180] width 117 height 15
click at [196, 160] on div at bounding box center [784, 389] width 1568 height 778
type input "$ 0,00"
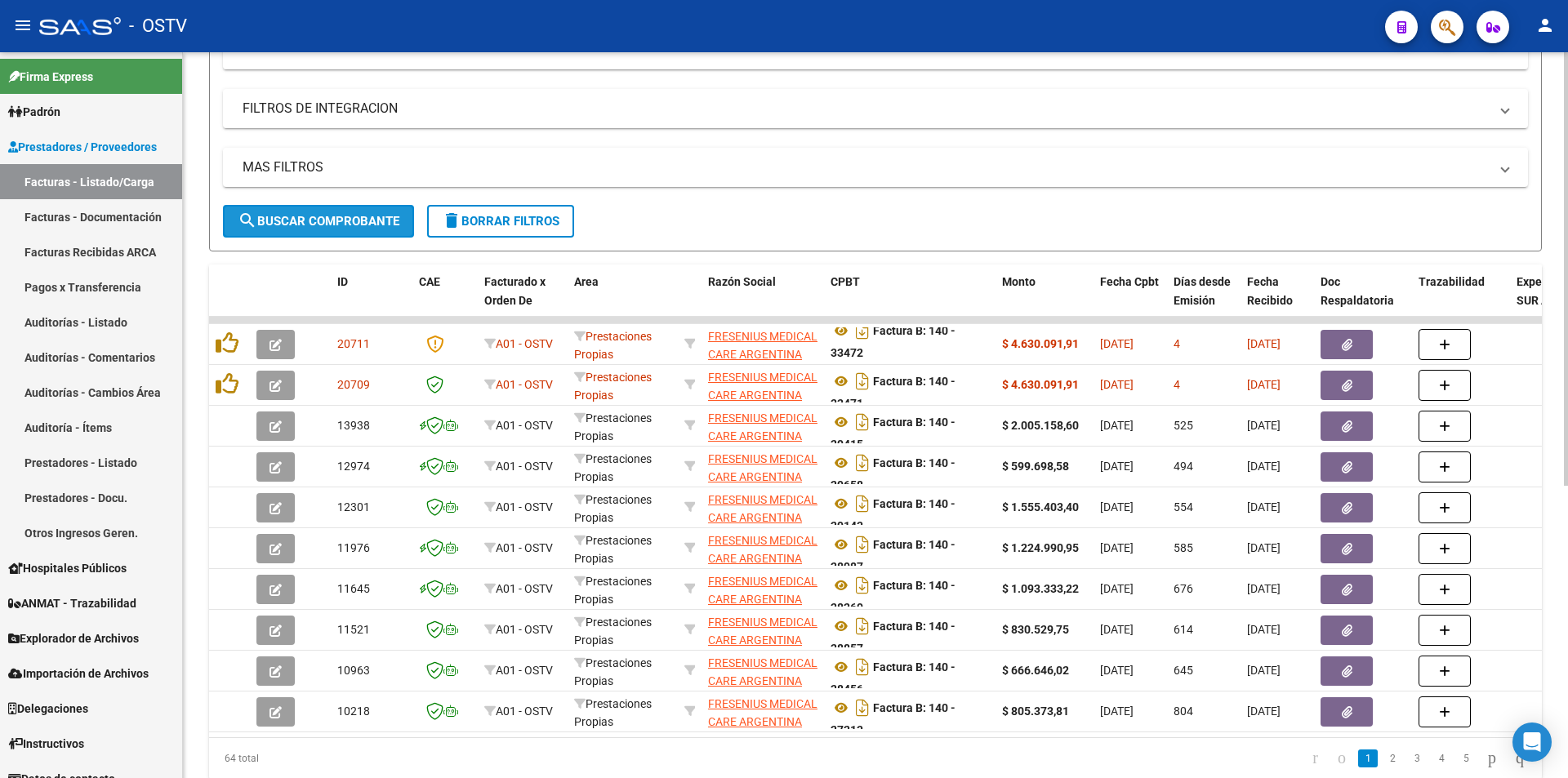
click at [330, 214] on span "search Buscar Comprobante" at bounding box center [318, 220] width 162 height 15
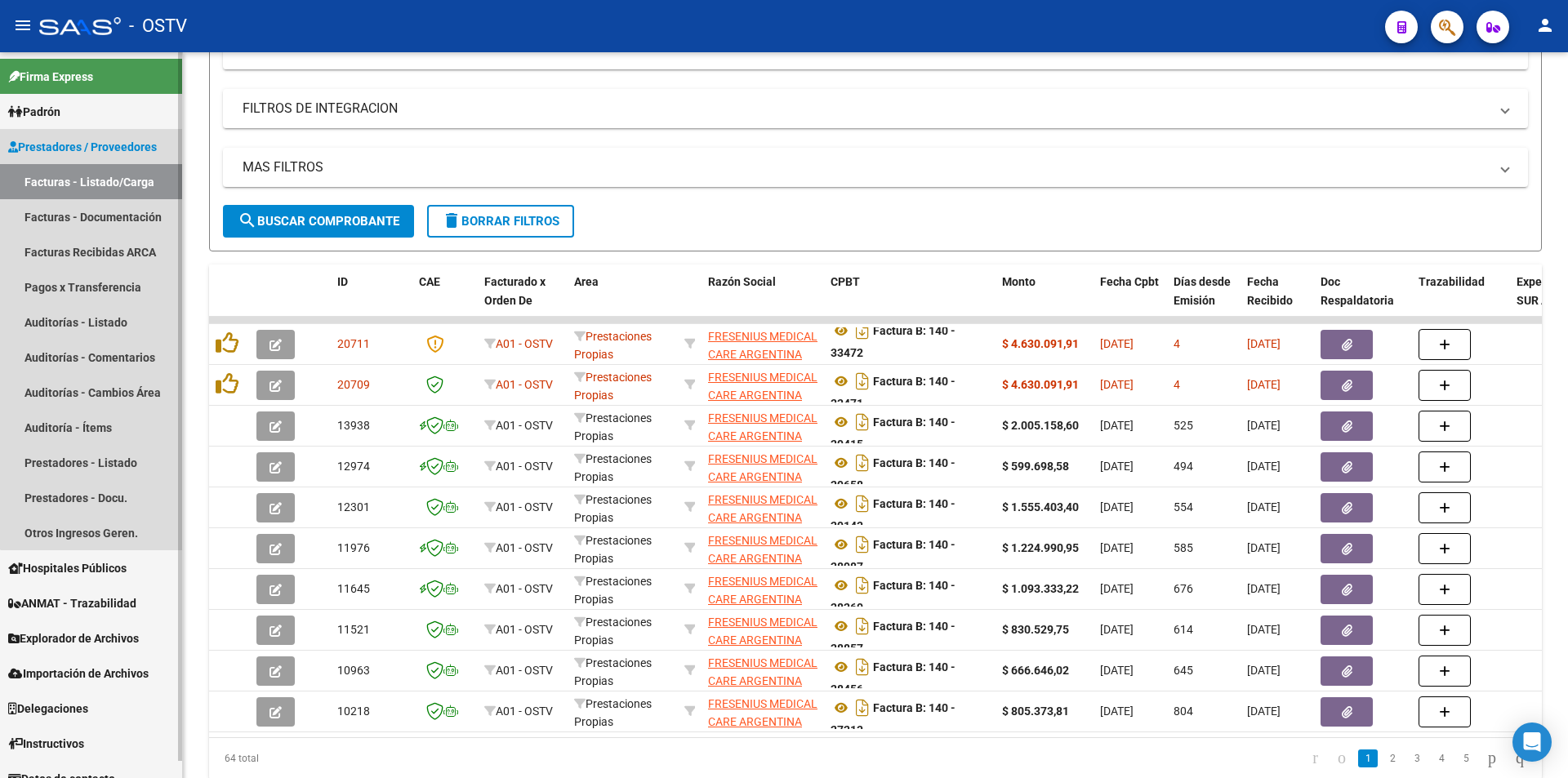
click at [97, 182] on link "Facturas - Listado/Carga" at bounding box center [91, 182] width 182 height 35
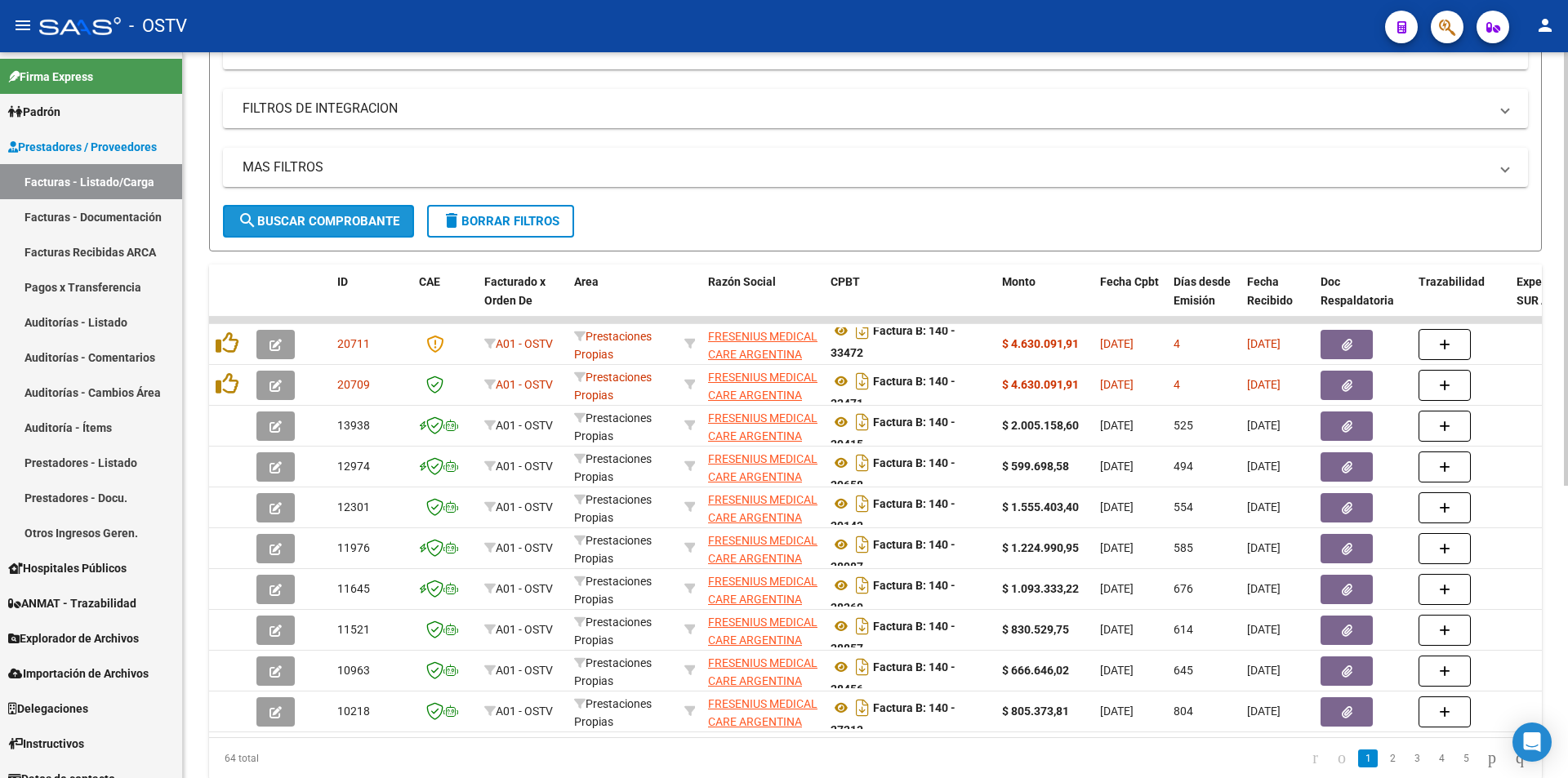
click at [363, 224] on span "search Buscar Comprobante" at bounding box center [318, 220] width 162 height 15
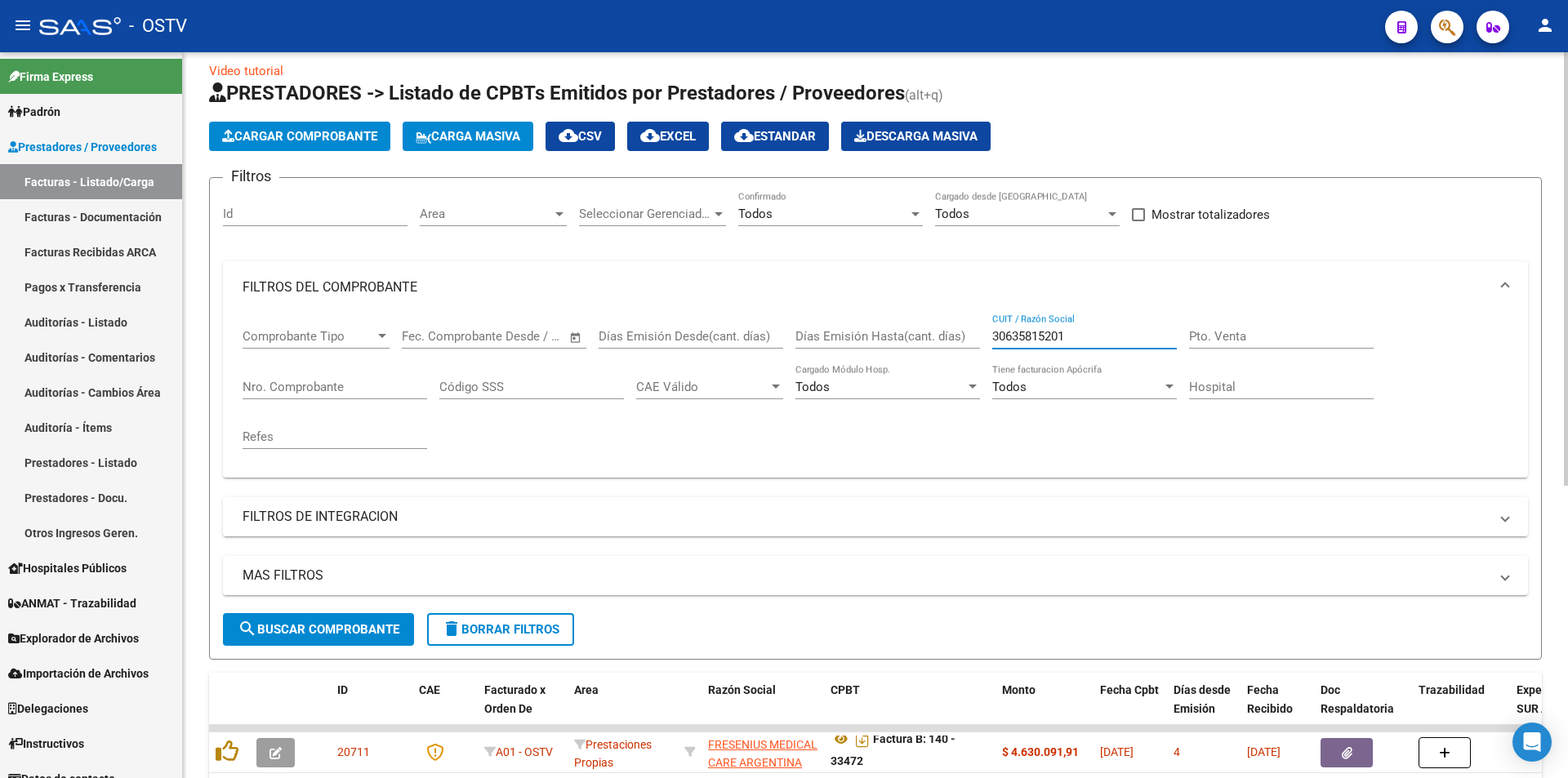
drag, startPoint x: 1072, startPoint y: 335, endPoint x: 946, endPoint y: 341, distance: 126.1
click at [950, 341] on div "Comprobante Tipo Comprobante Tipo Start date – End date Fec. Comprobante Desde …" at bounding box center [875, 389] width 1266 height 151
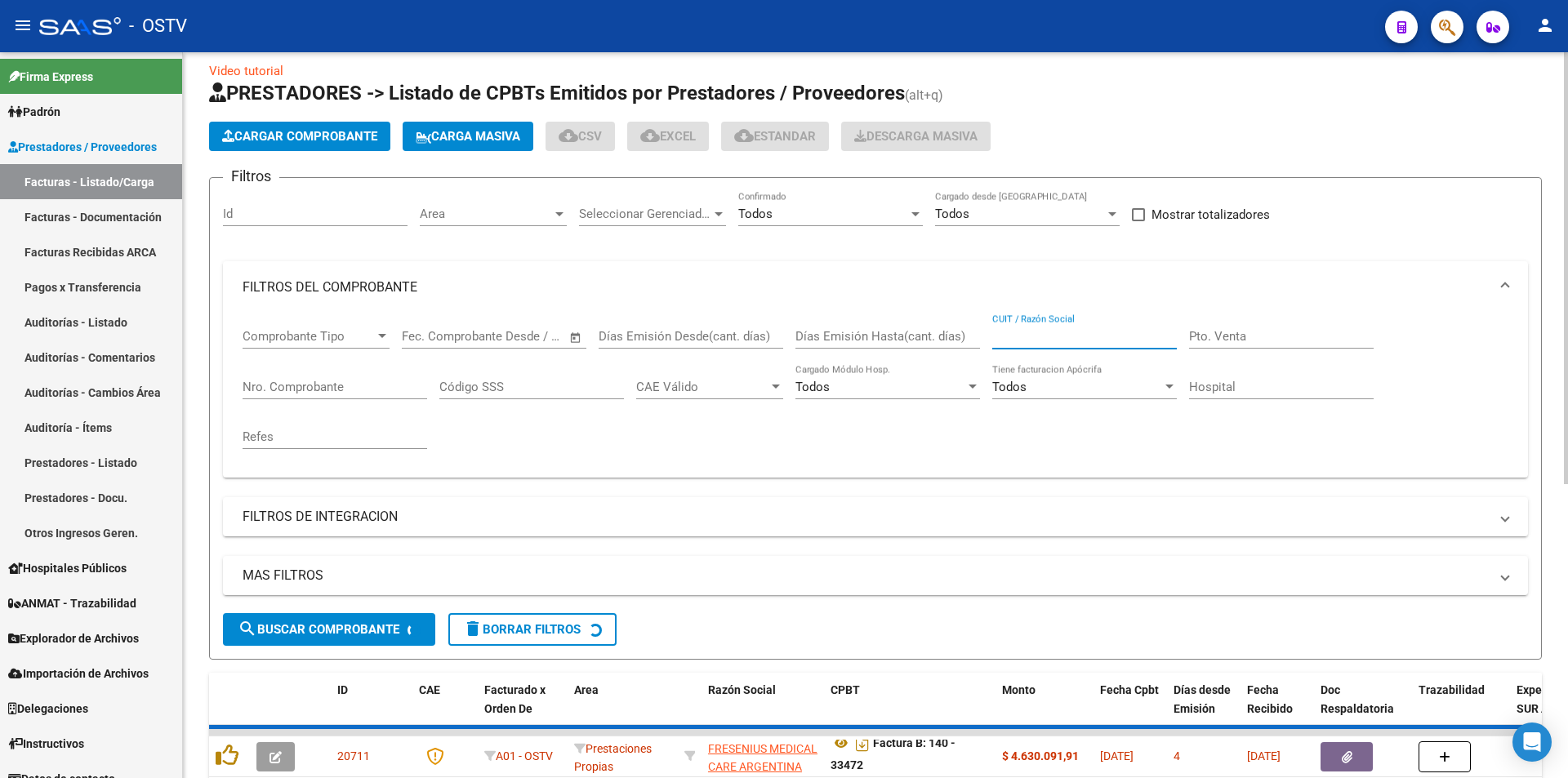
scroll to position [0, 0]
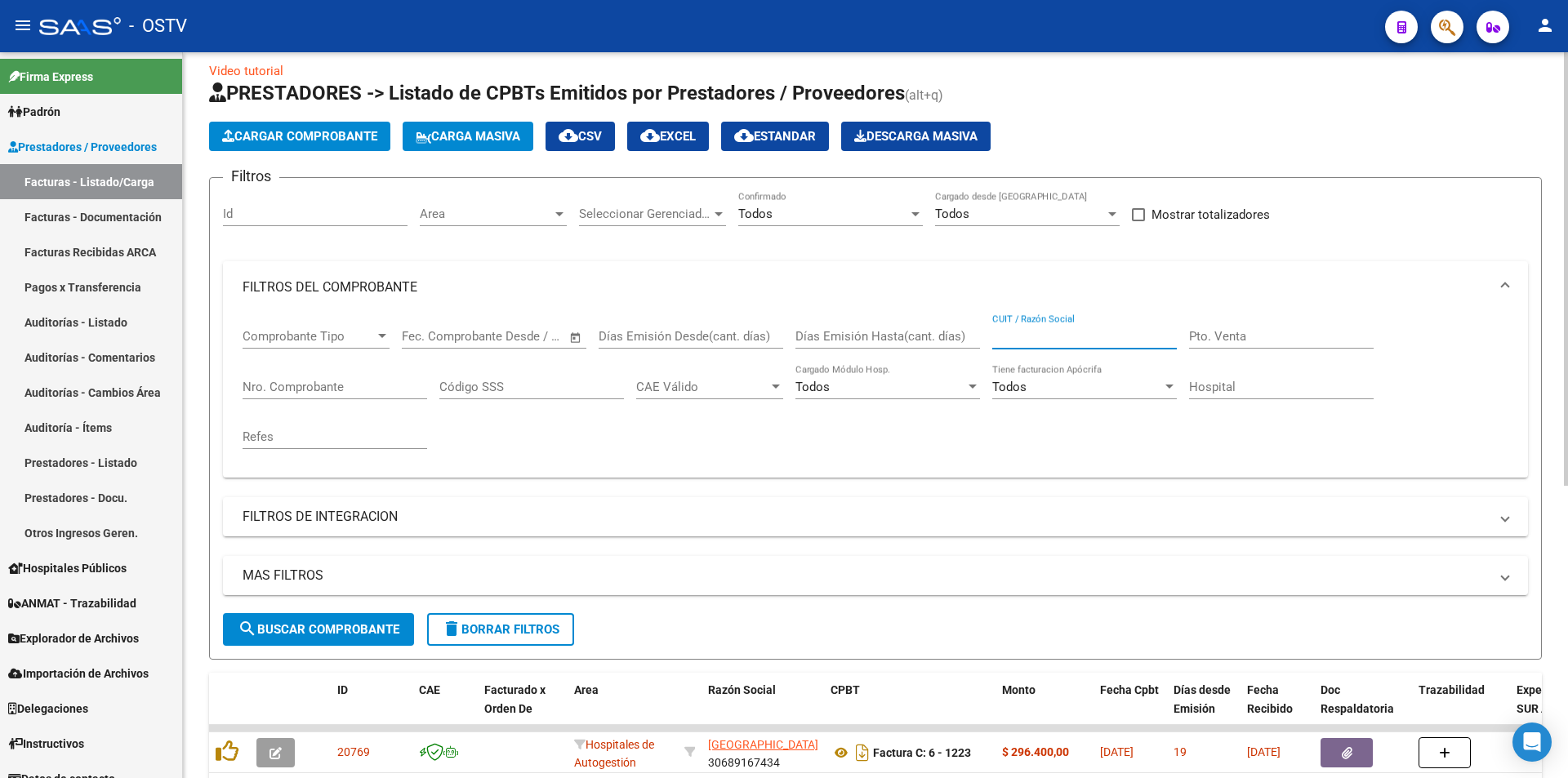
click at [336, 622] on span "search Buscar Comprobante" at bounding box center [318, 628] width 162 height 15
click at [320, 622] on span "search Buscar Comprobante" at bounding box center [318, 628] width 162 height 15
click at [317, 628] on span "search Buscar Comprobante" at bounding box center [318, 628] width 162 height 15
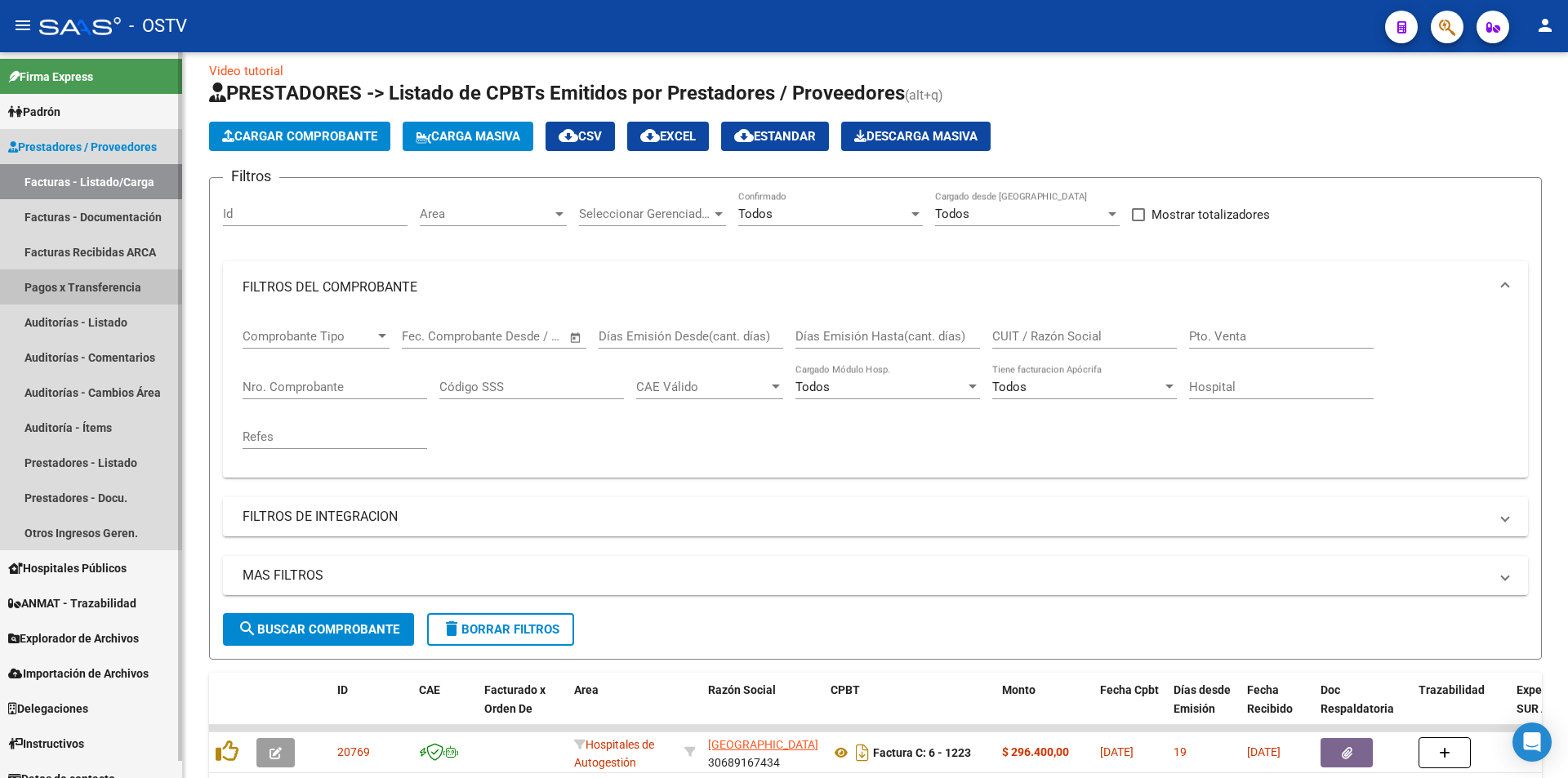
click at [120, 287] on link "Pagos x Transferencia" at bounding box center [91, 287] width 182 height 35
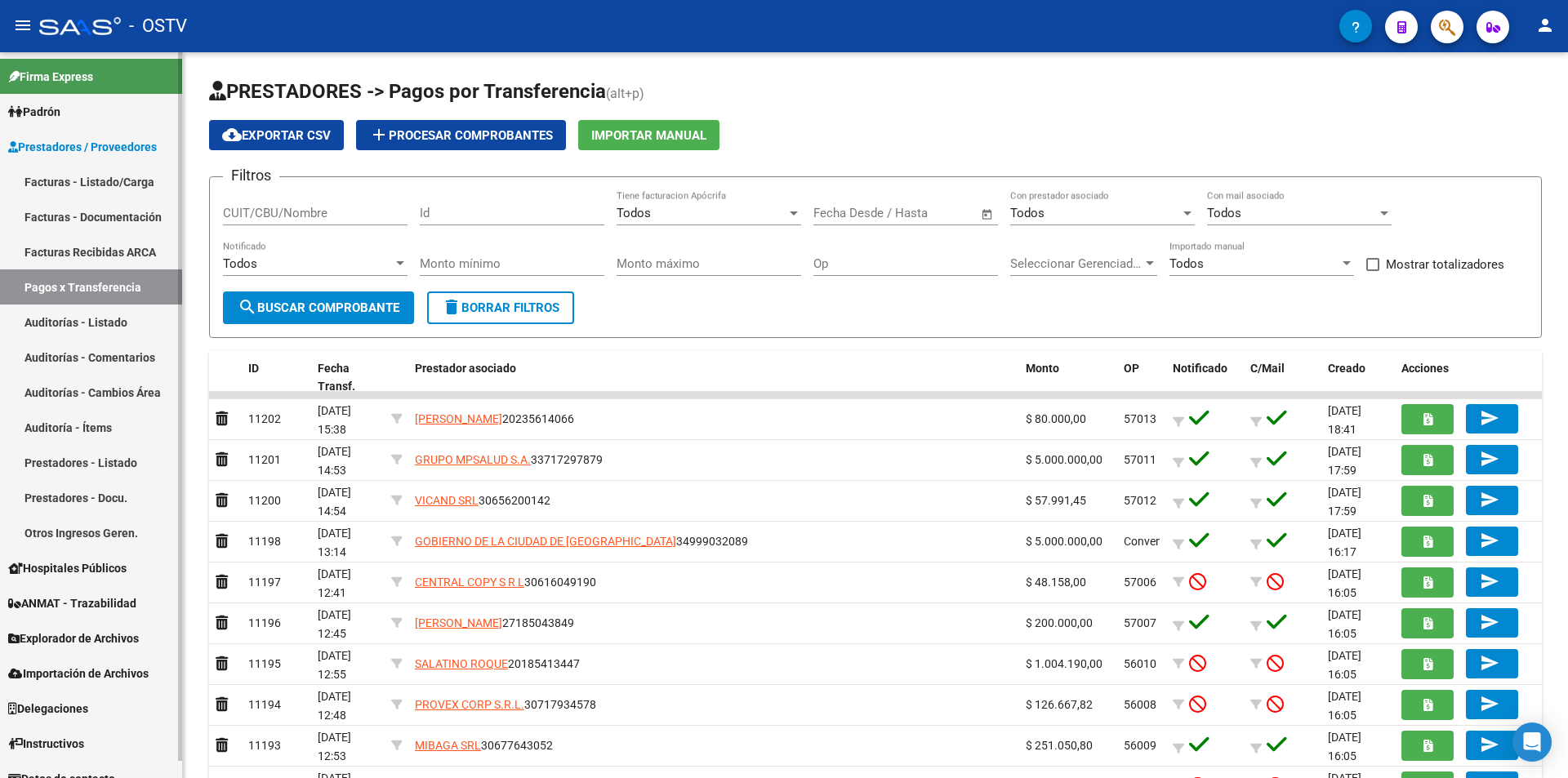
click at [116, 173] on link "Facturas - Listado/Carga" at bounding box center [91, 182] width 182 height 35
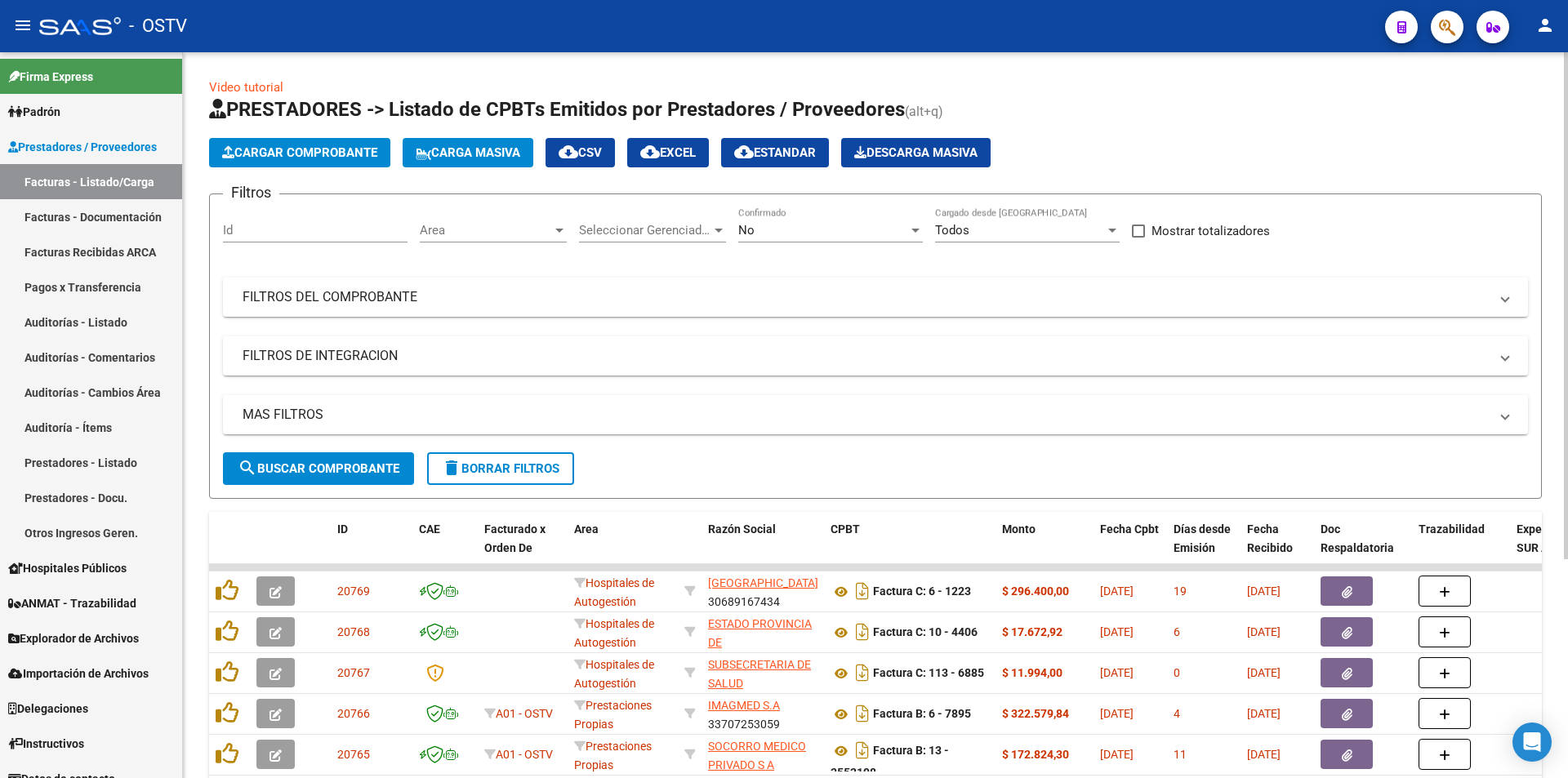
click at [317, 463] on span "search Buscar Comprobante" at bounding box center [318, 468] width 162 height 15
click at [314, 453] on button "search Buscar Comprobante" at bounding box center [318, 469] width 191 height 33
click at [320, 476] on button "search Buscar Comprobante" at bounding box center [318, 469] width 191 height 33
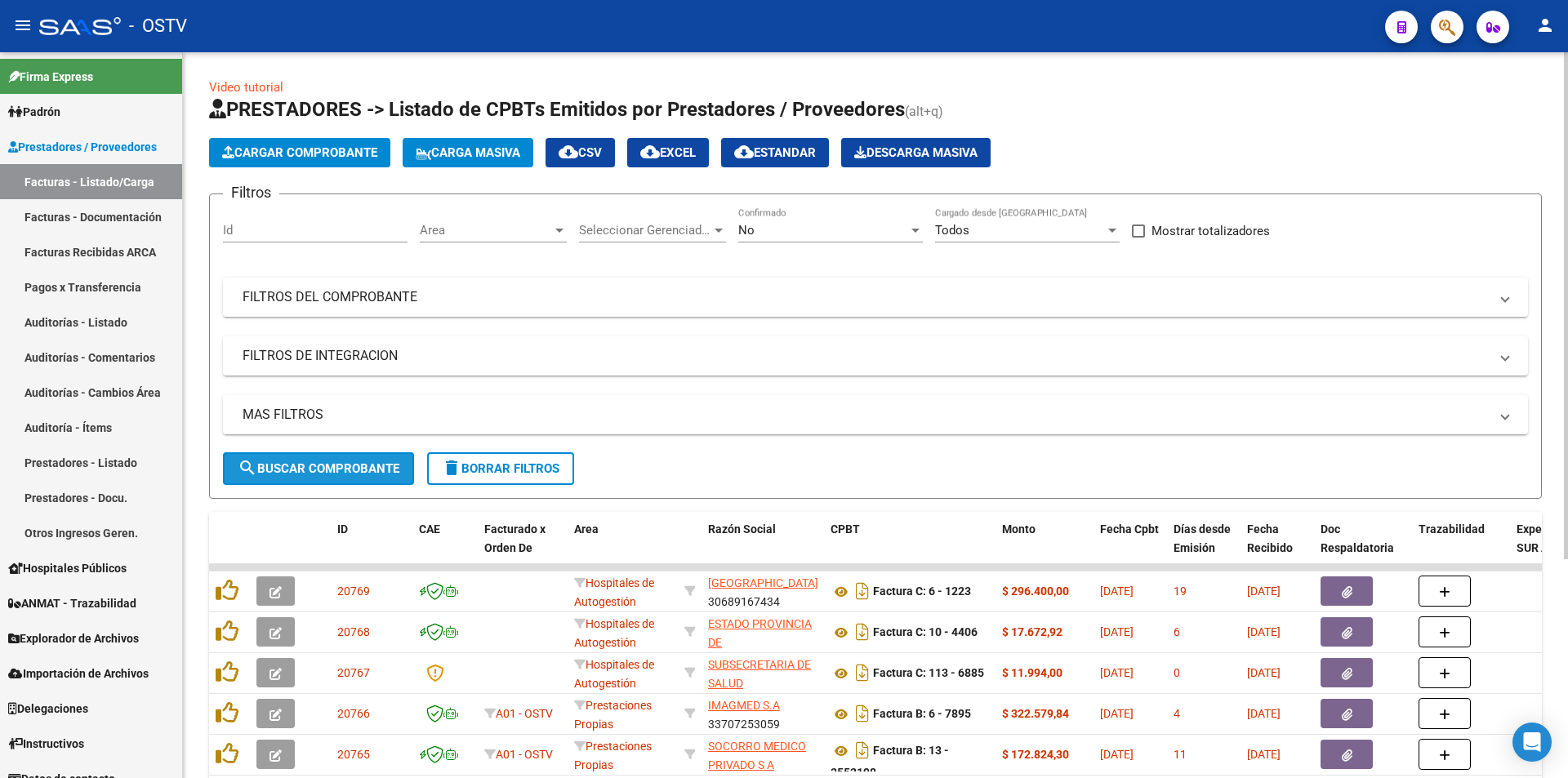
click at [320, 476] on button "search Buscar Comprobante" at bounding box center [318, 469] width 191 height 33
